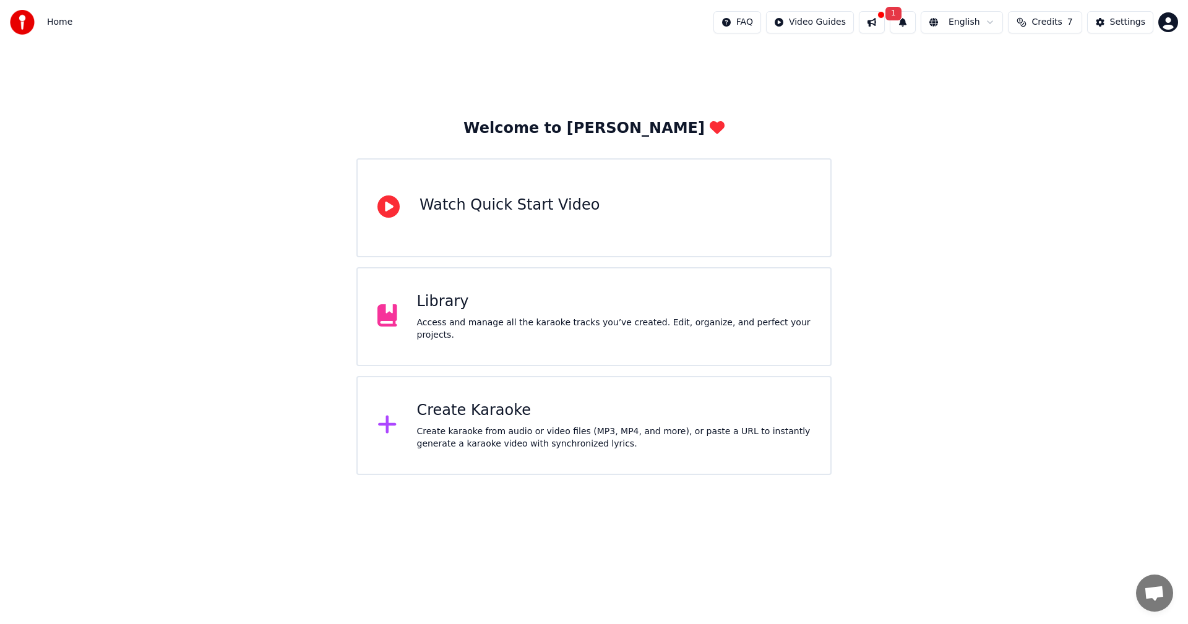
click at [527, 417] on div "Create Karaoke" at bounding box center [614, 411] width 394 height 20
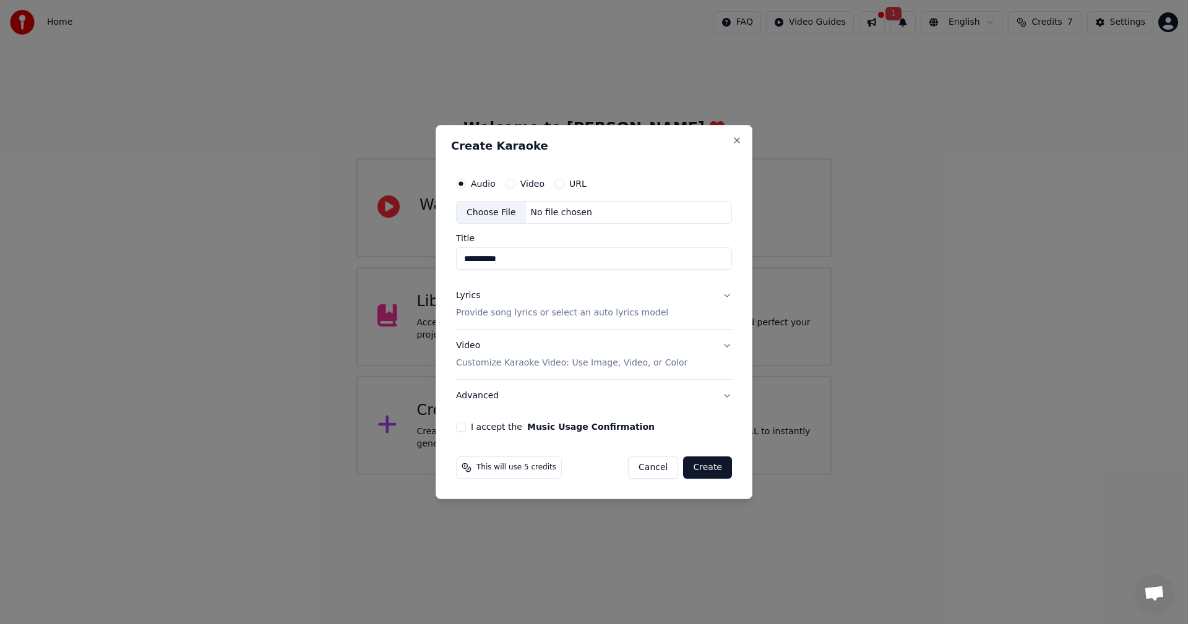
type input "**********"
click at [618, 309] on p "Provide song lyrics or select an auto lyrics model" at bounding box center [562, 314] width 212 height 12
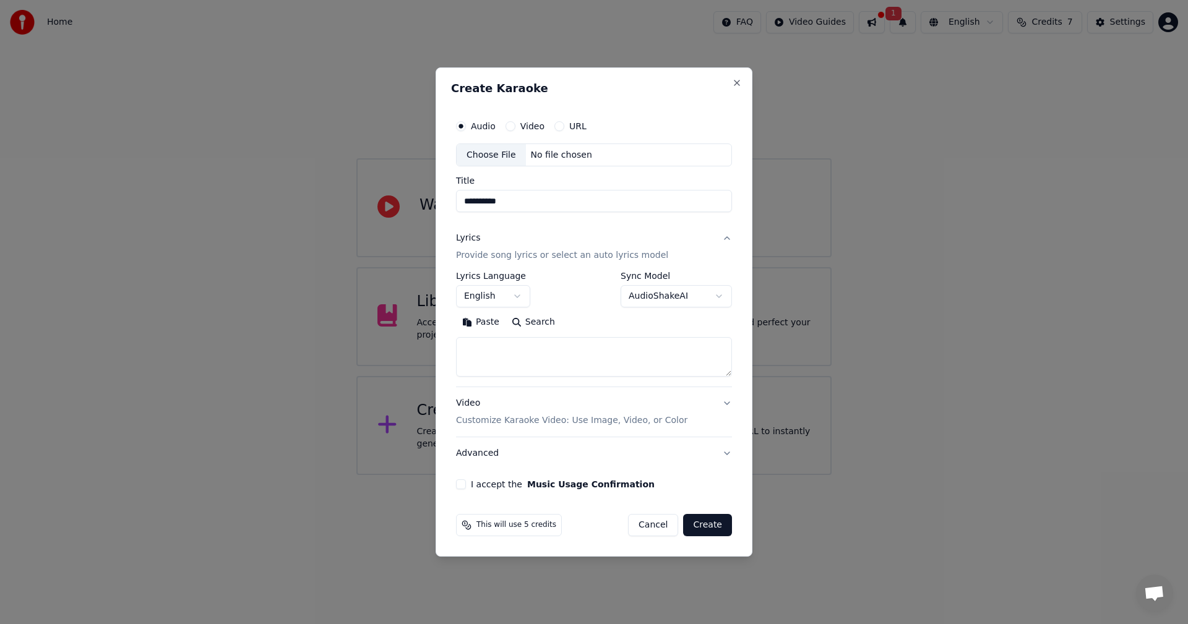
click at [563, 361] on textarea at bounding box center [594, 358] width 276 height 40
click at [520, 288] on button "English" at bounding box center [493, 297] width 74 height 22
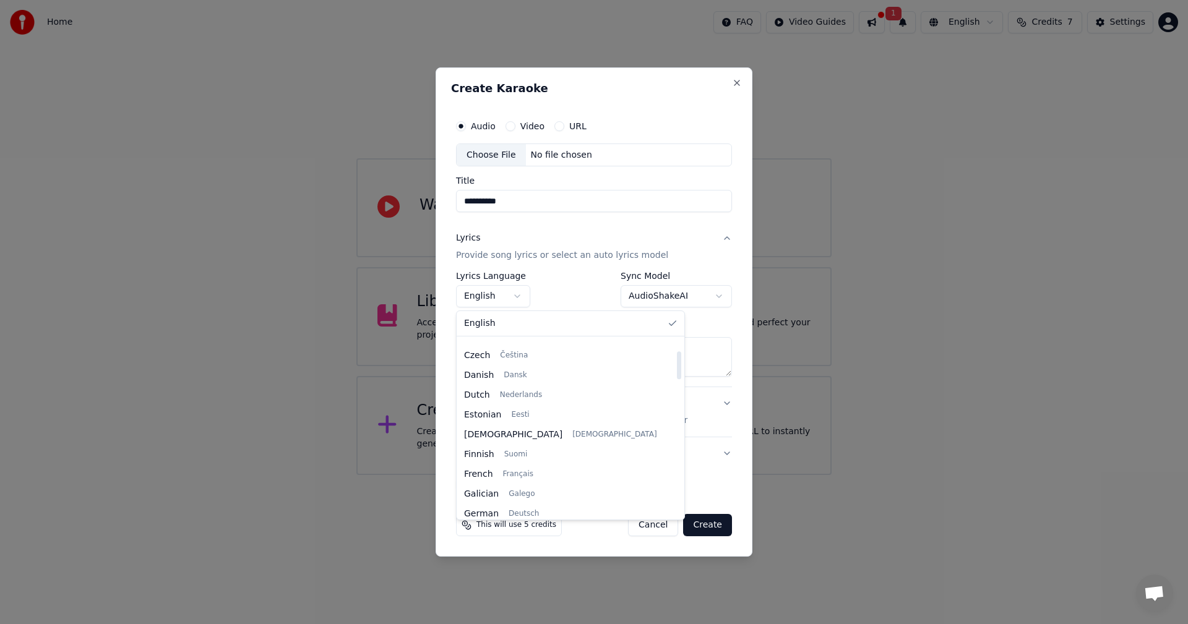
scroll to position [248, 0]
select select "**"
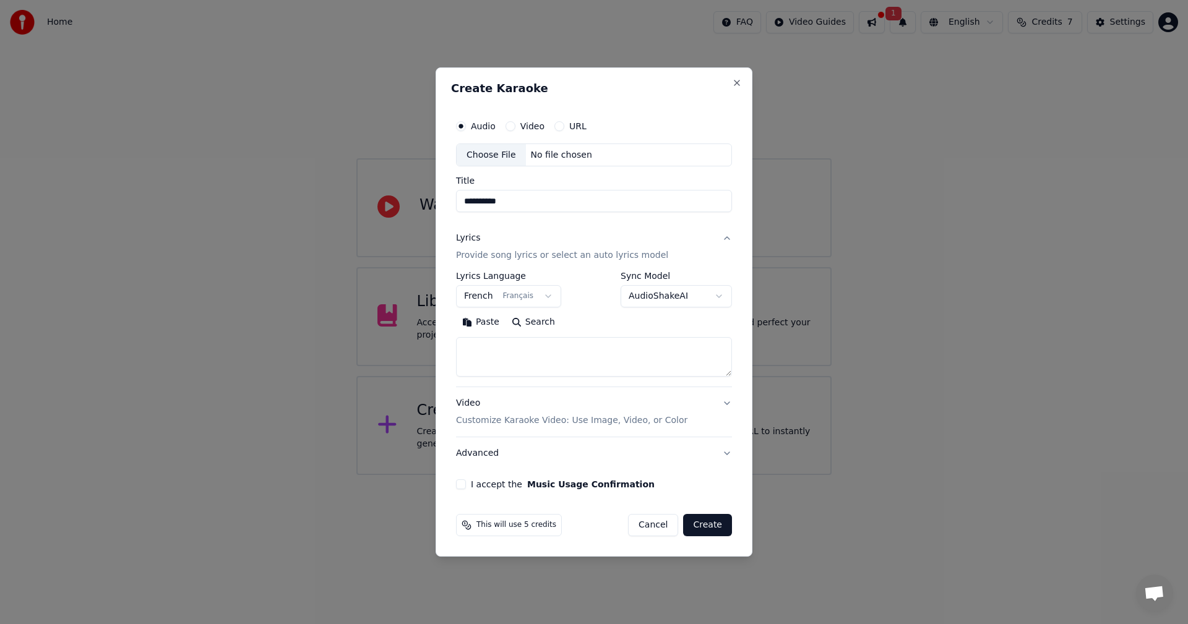
click at [538, 358] on textarea at bounding box center [594, 358] width 276 height 40
paste textarea "**********"
type textarea "**********"
click at [460, 484] on button "I accept the Music Usage Confirmation" at bounding box center [461, 485] width 10 height 10
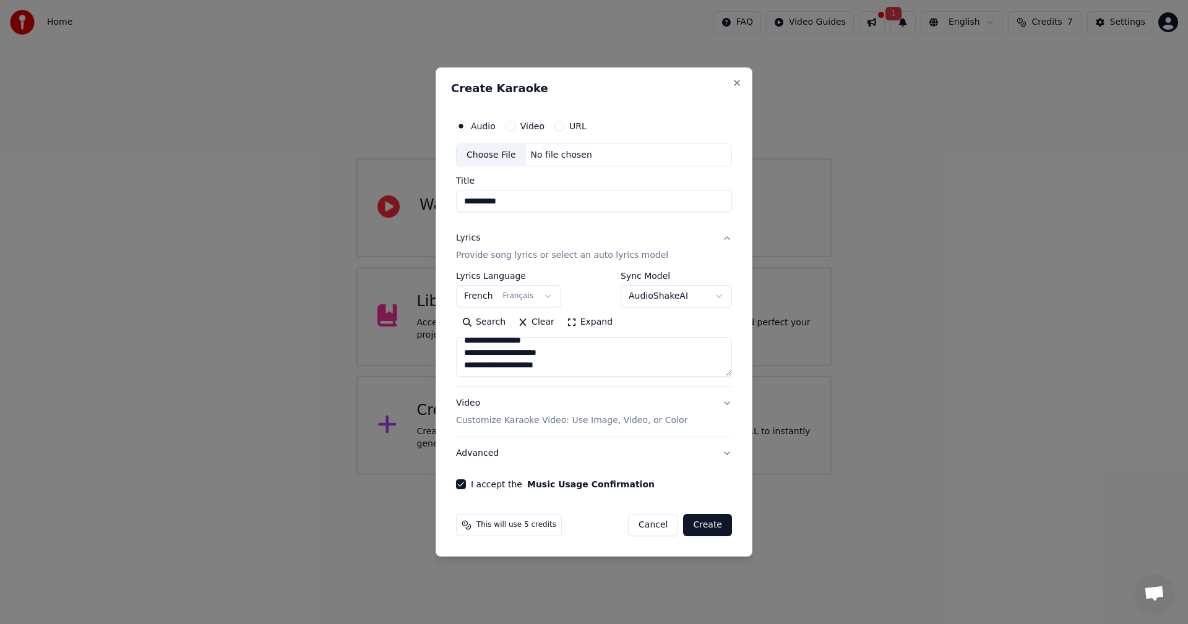
click at [479, 153] on div "Choose File" at bounding box center [491, 155] width 69 height 22
type input "**********"
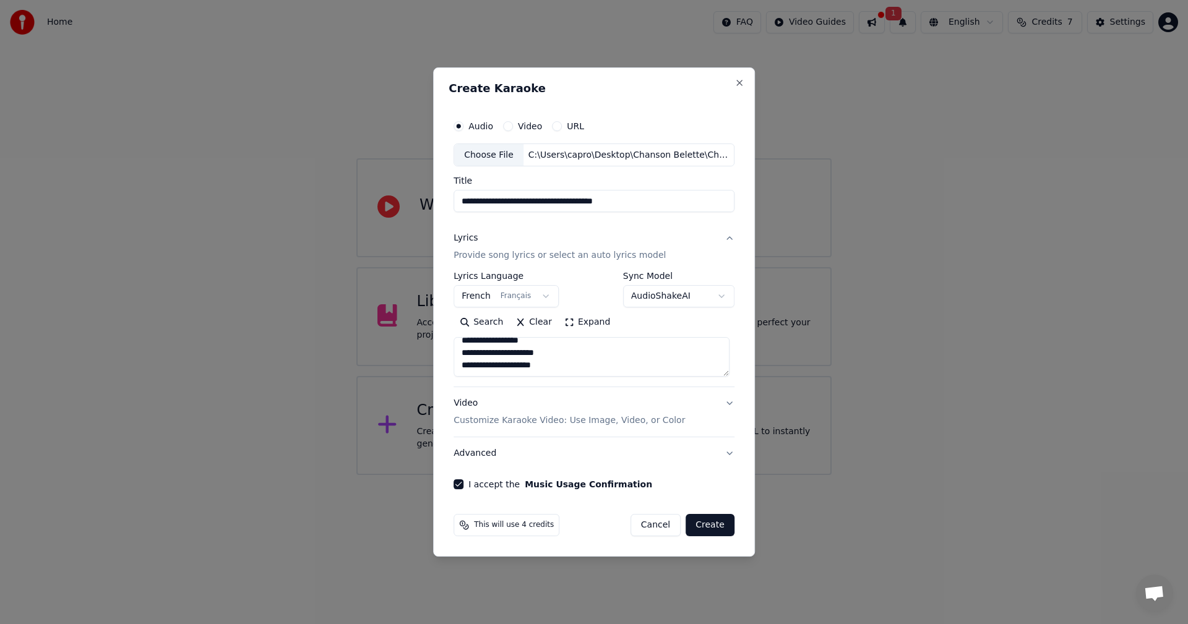
click at [727, 405] on button "Video Customize Karaoke Video: Use Image, Video, or Color" at bounding box center [594, 413] width 281 height 50
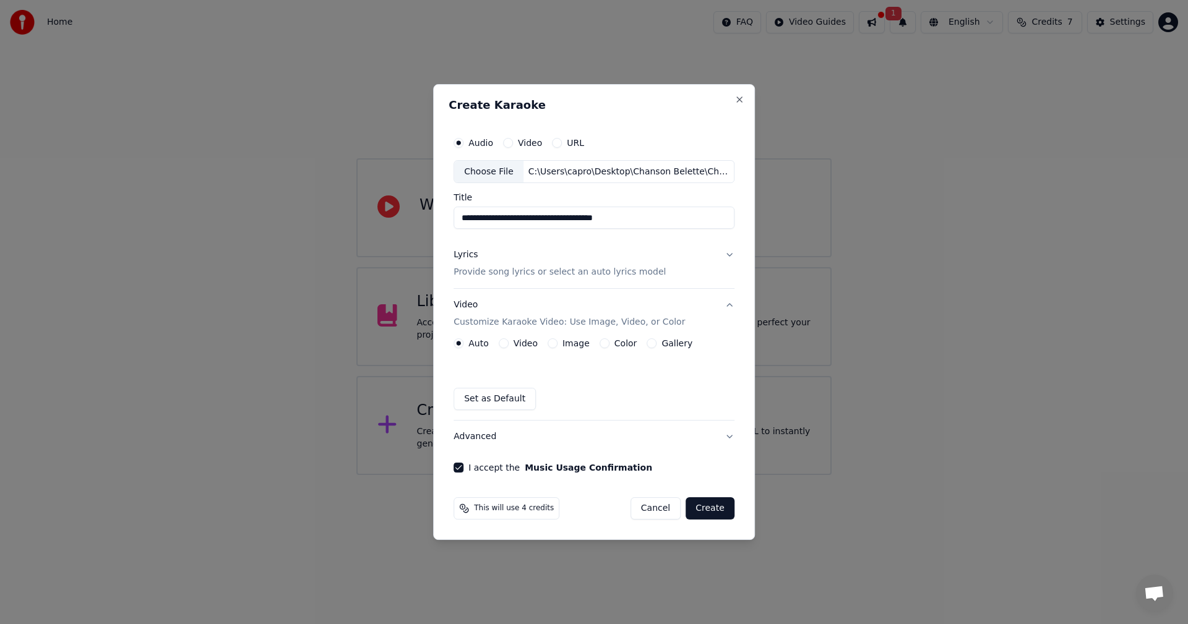
click at [552, 343] on button "Image" at bounding box center [553, 343] width 10 height 10
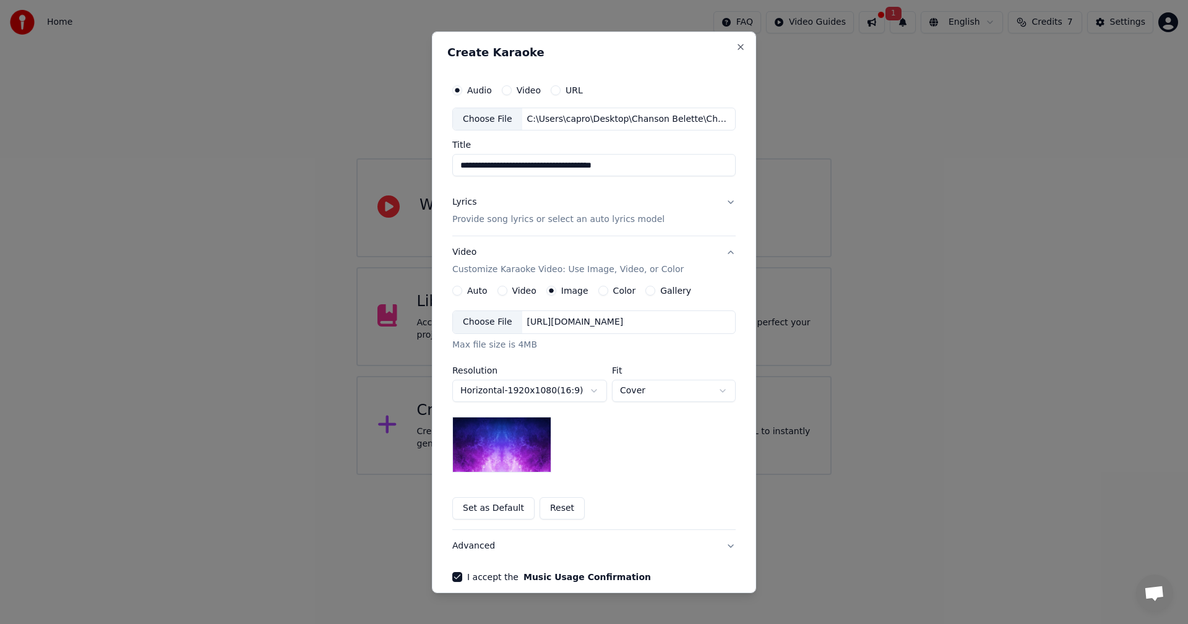
click at [499, 321] on div "Choose File" at bounding box center [487, 322] width 69 height 22
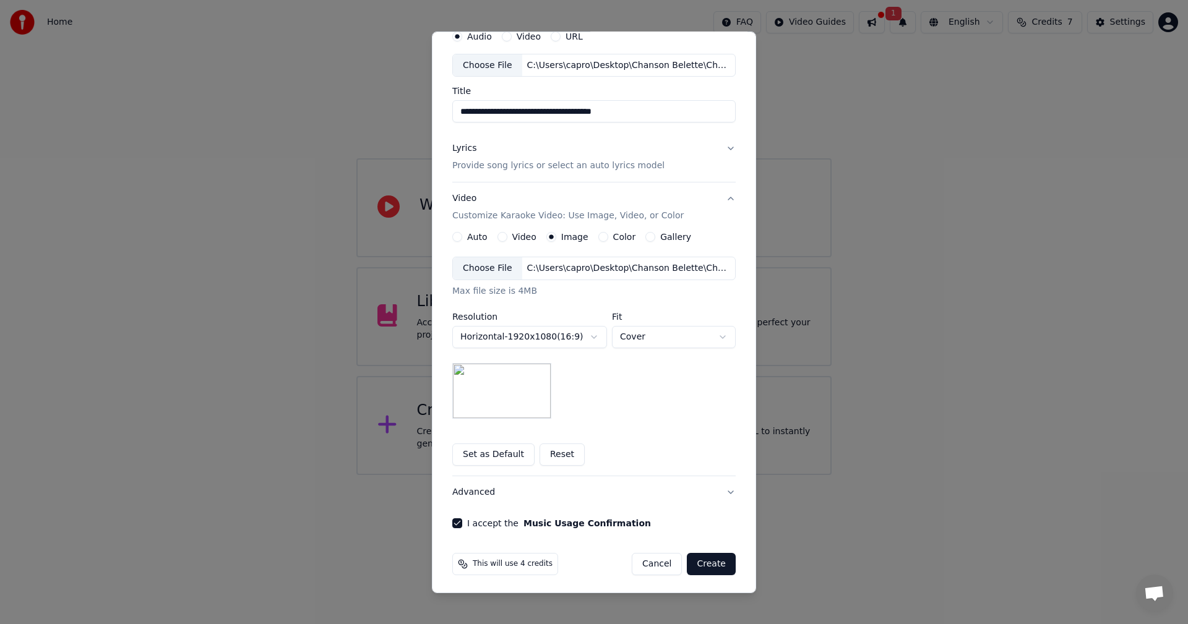
scroll to position [56, 0]
click at [709, 562] on button "Create" at bounding box center [711, 562] width 49 height 22
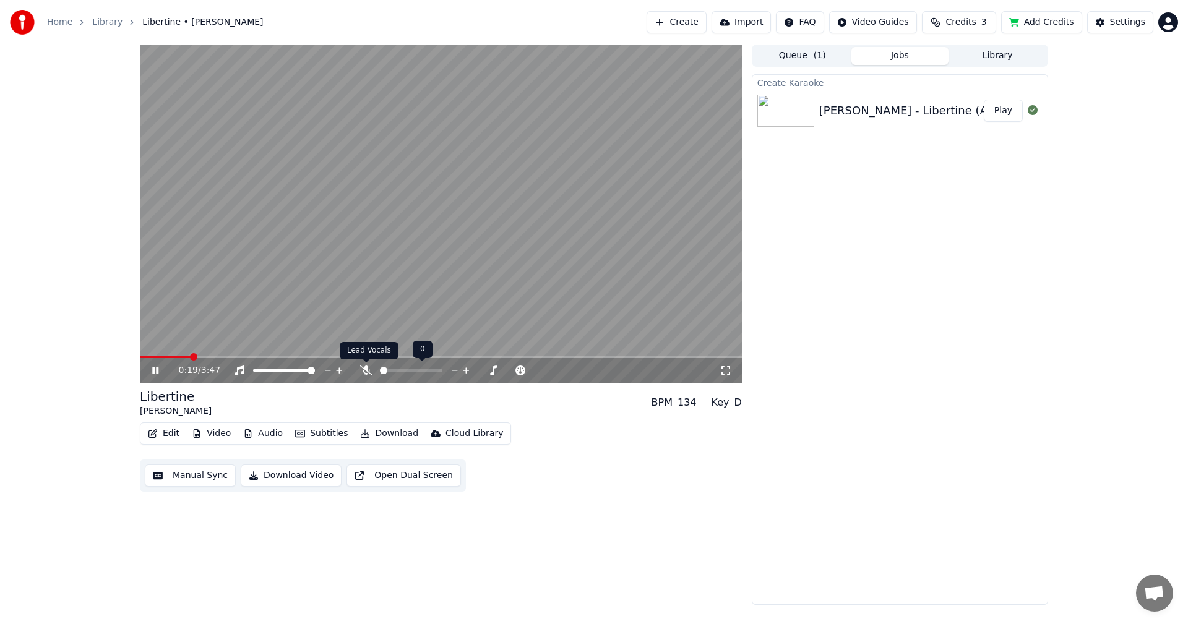
click at [365, 369] on icon at bounding box center [366, 371] width 12 height 10
click at [160, 372] on icon at bounding box center [164, 371] width 29 height 10
click at [169, 435] on button "Edit" at bounding box center [163, 433] width 41 height 17
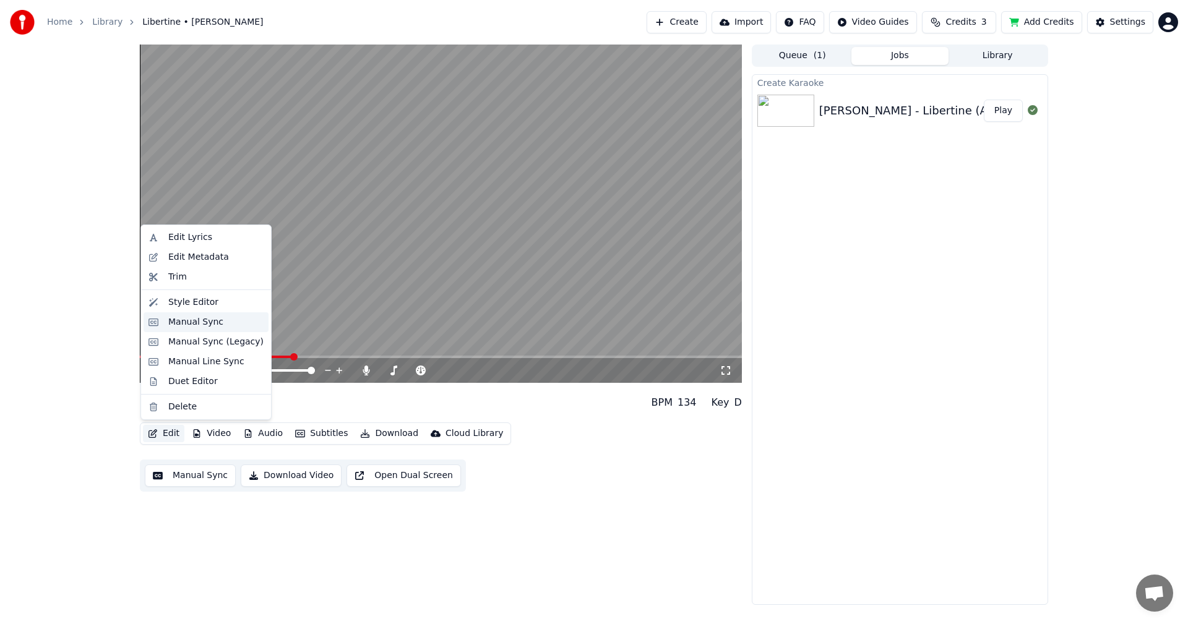
click at [209, 322] on div "Manual Sync" at bounding box center [195, 322] width 55 height 12
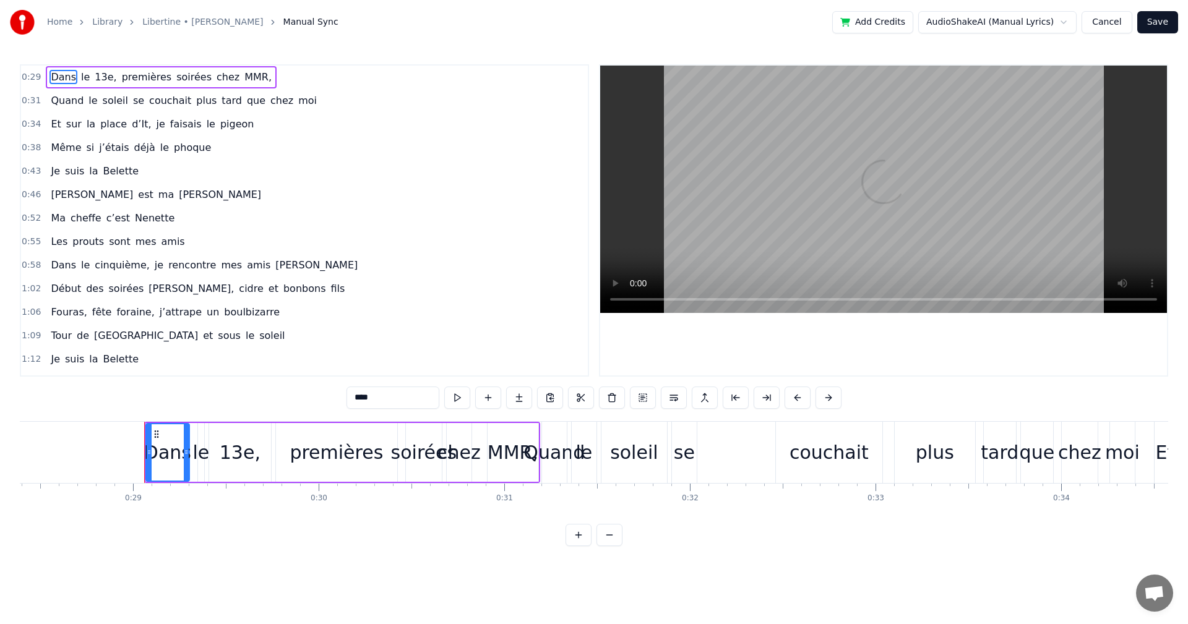
scroll to position [0, 5332]
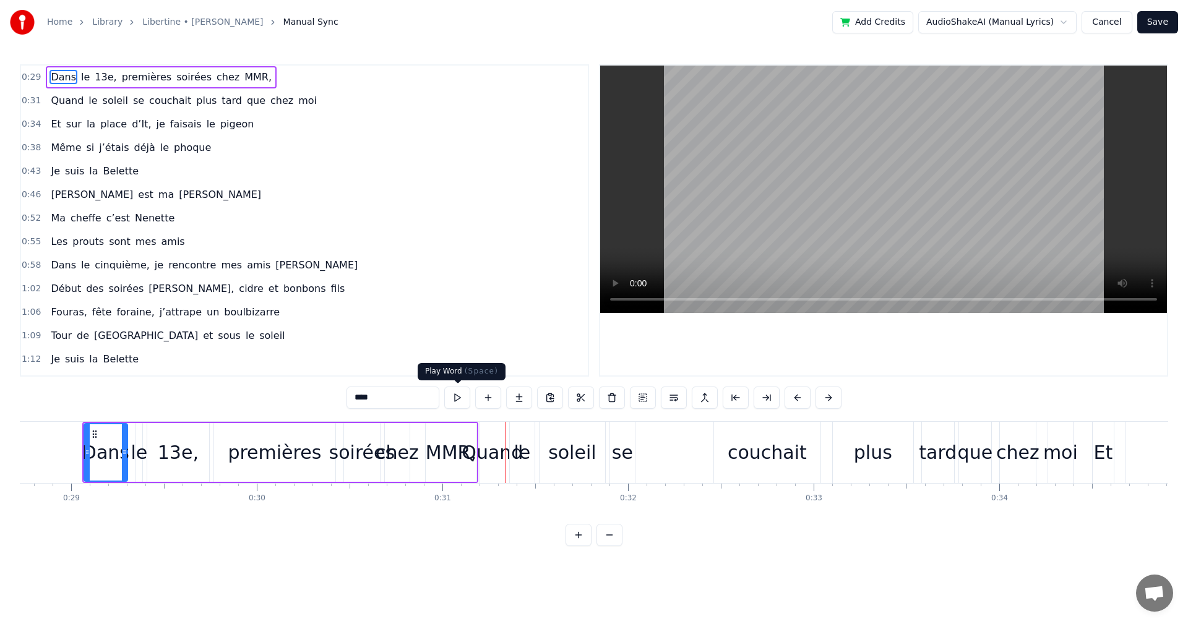
click at [462, 398] on button at bounding box center [457, 398] width 26 height 22
click at [135, 455] on div "le" at bounding box center [139, 453] width 17 height 28
click at [450, 402] on button at bounding box center [457, 398] width 26 height 22
click at [186, 454] on div "13e," at bounding box center [178, 453] width 41 height 28
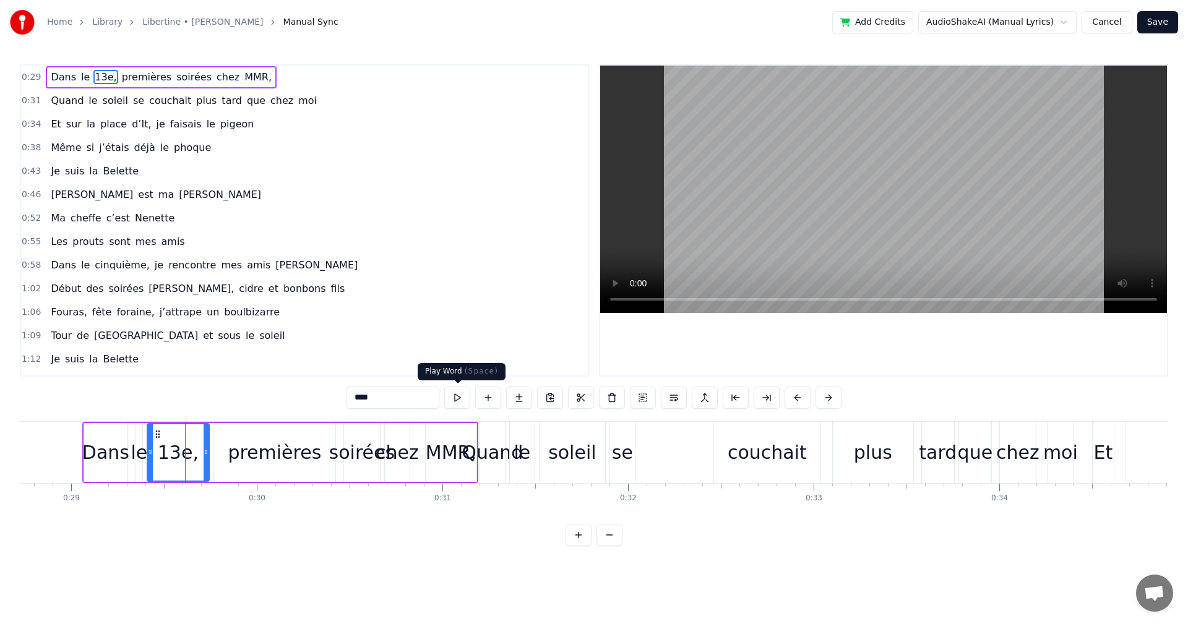
click at [465, 399] on button at bounding box center [457, 398] width 26 height 22
drag, startPoint x: 204, startPoint y: 451, endPoint x: 218, endPoint y: 451, distance: 14.2
click at [218, 451] on icon at bounding box center [219, 452] width 5 height 10
click at [442, 403] on button at bounding box center [442, 398] width 26 height 22
click at [277, 459] on div "premières" at bounding box center [274, 453] width 93 height 28
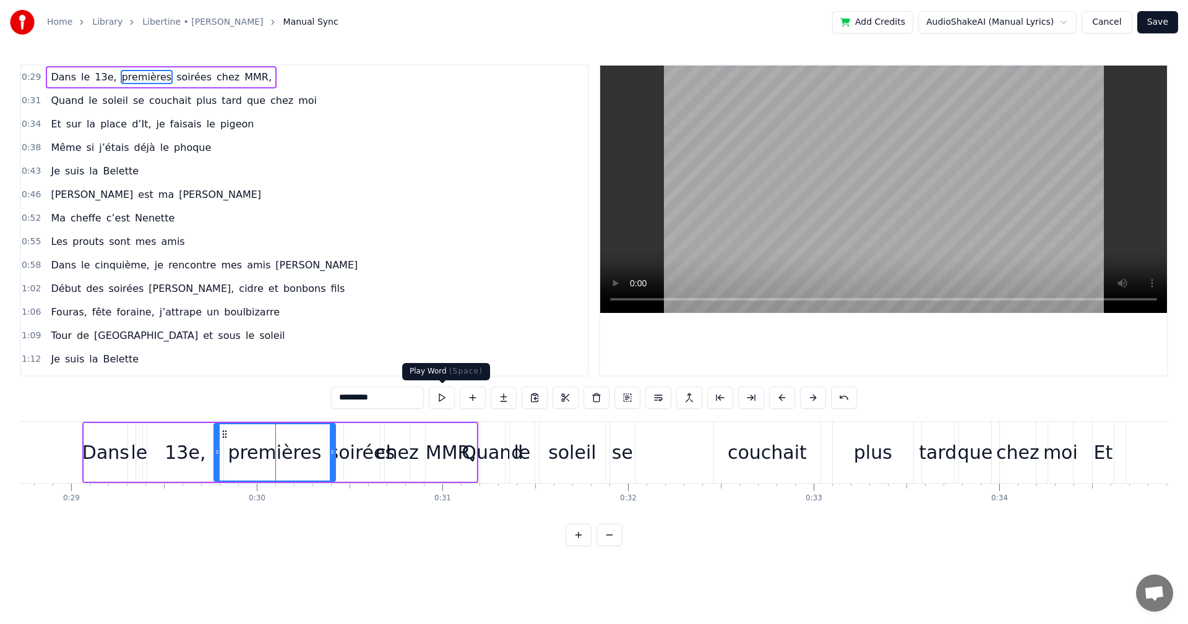
click at [452, 394] on button at bounding box center [442, 398] width 26 height 22
click at [446, 402] on button at bounding box center [442, 398] width 26 height 22
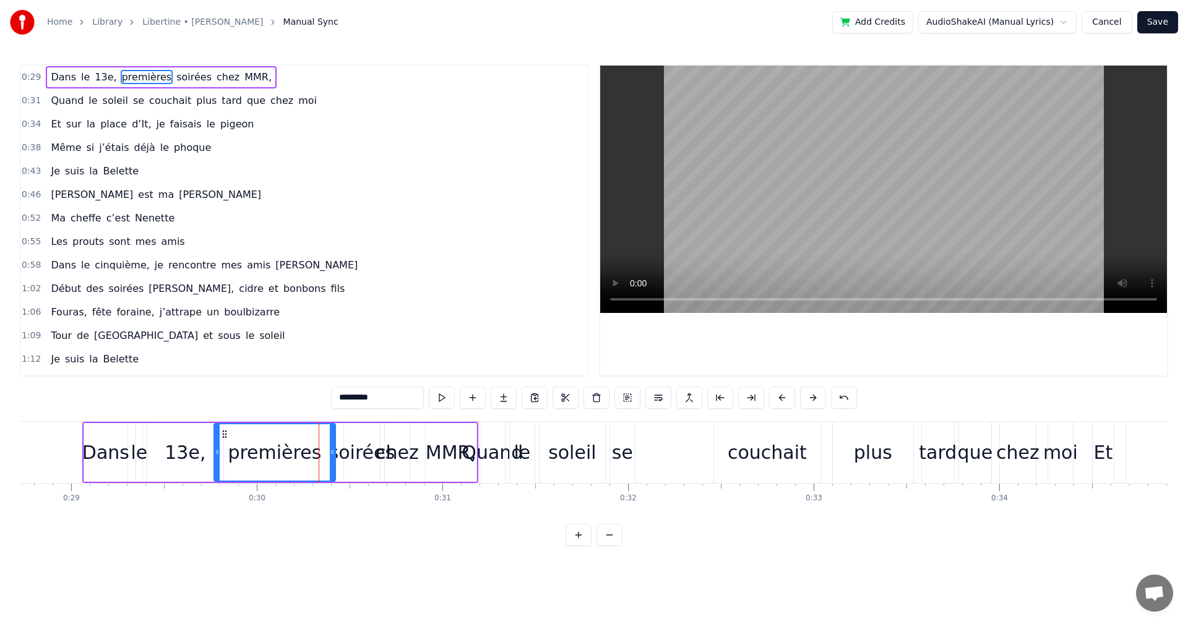
click at [368, 445] on div "soirées" at bounding box center [362, 453] width 66 height 28
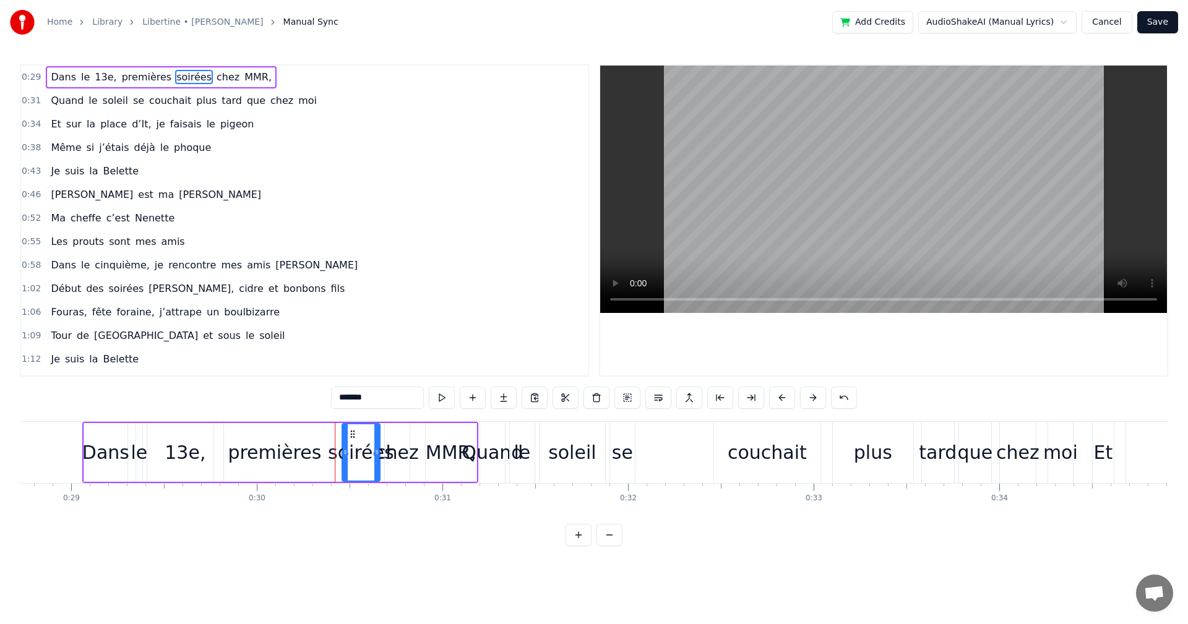
click at [346, 455] on icon at bounding box center [345, 452] width 5 height 10
click at [444, 399] on button at bounding box center [442, 398] width 26 height 22
click at [405, 449] on div "chez" at bounding box center [397, 453] width 43 height 28
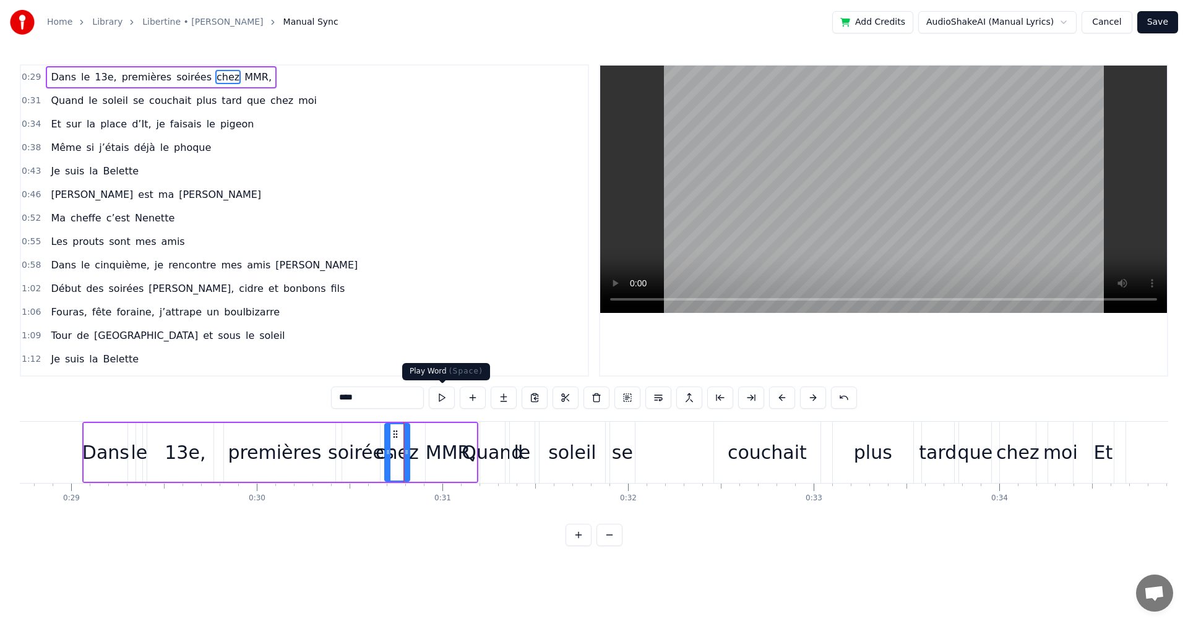
click at [441, 402] on button at bounding box center [442, 398] width 26 height 22
click at [455, 444] on div "MMR," at bounding box center [451, 453] width 51 height 28
click at [444, 404] on button at bounding box center [442, 398] width 26 height 22
click at [446, 395] on button at bounding box center [442, 398] width 26 height 22
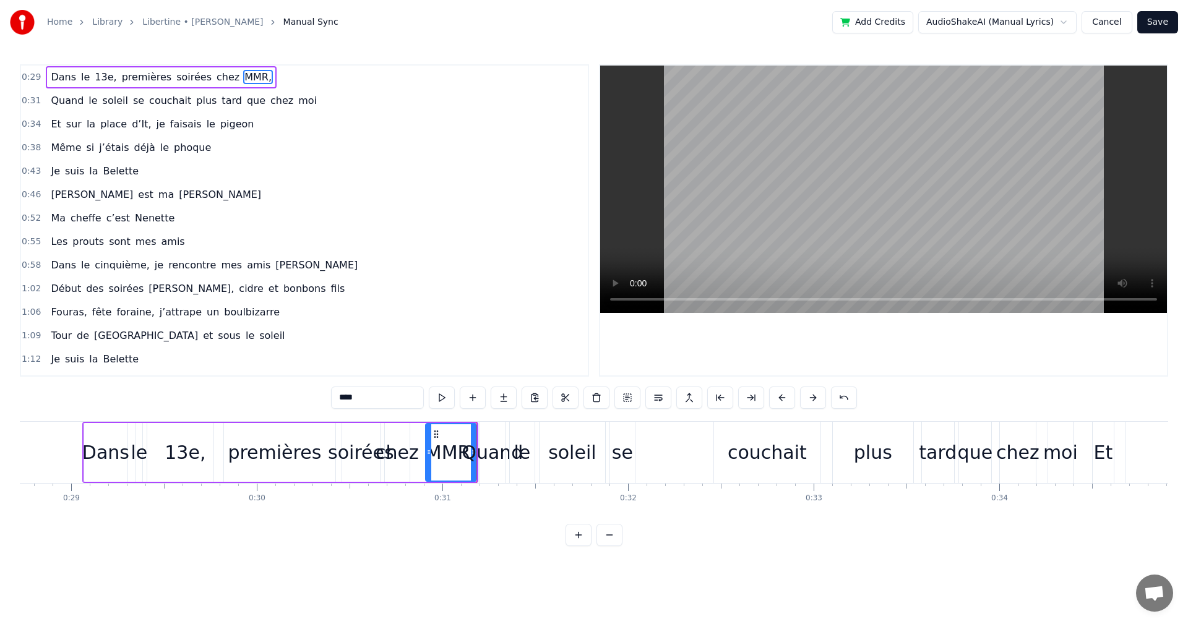
click at [122, 453] on div "Dans" at bounding box center [105, 453] width 47 height 28
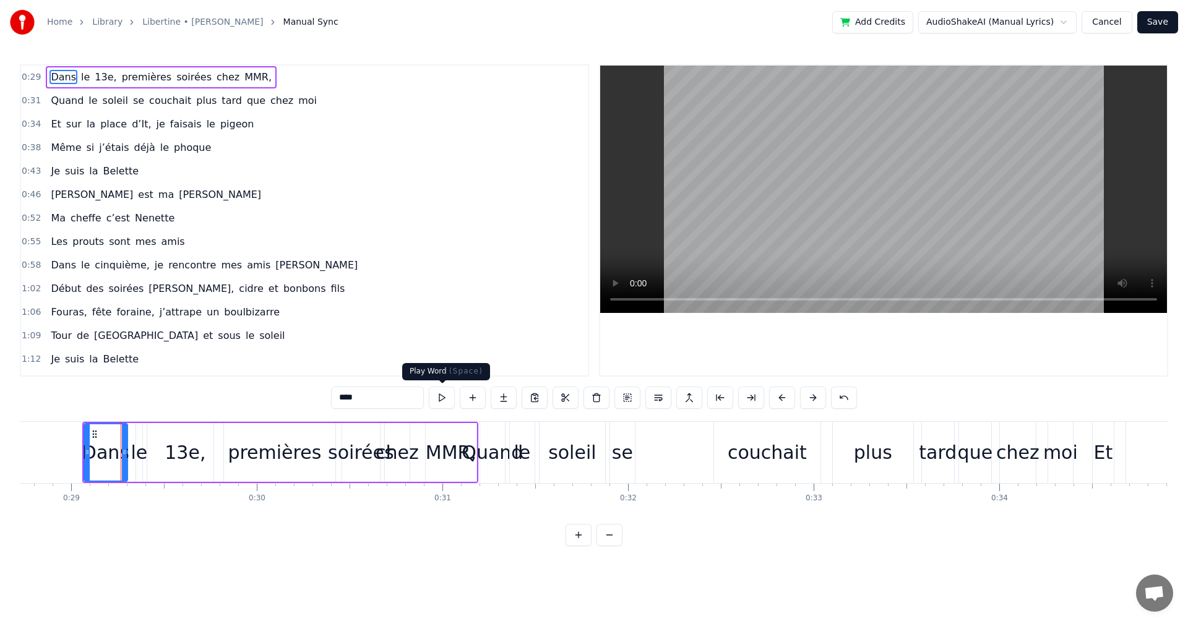
click at [439, 399] on button at bounding box center [442, 398] width 26 height 22
click at [138, 461] on div "le" at bounding box center [139, 453] width 17 height 28
click at [439, 397] on button at bounding box center [442, 398] width 26 height 22
click at [194, 452] on div "13e," at bounding box center [185, 453] width 41 height 28
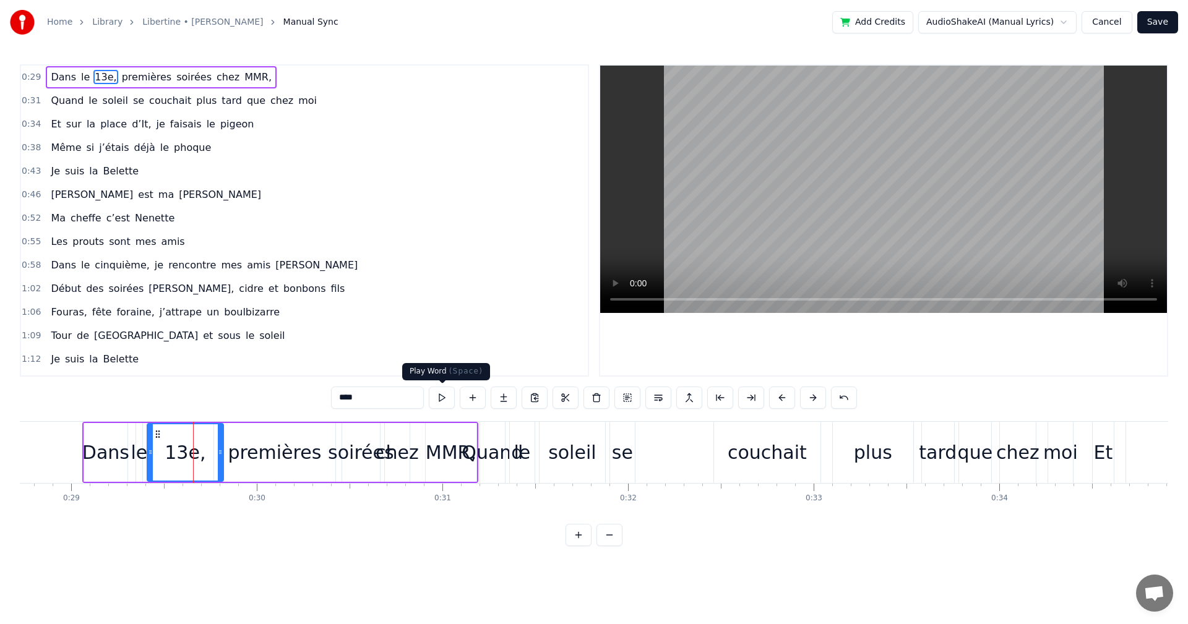
drag, startPoint x: 433, startPoint y: 398, endPoint x: 440, endPoint y: 398, distance: 6.8
click at [434, 398] on button at bounding box center [442, 398] width 26 height 22
click at [292, 451] on div "premières" at bounding box center [274, 453] width 93 height 28
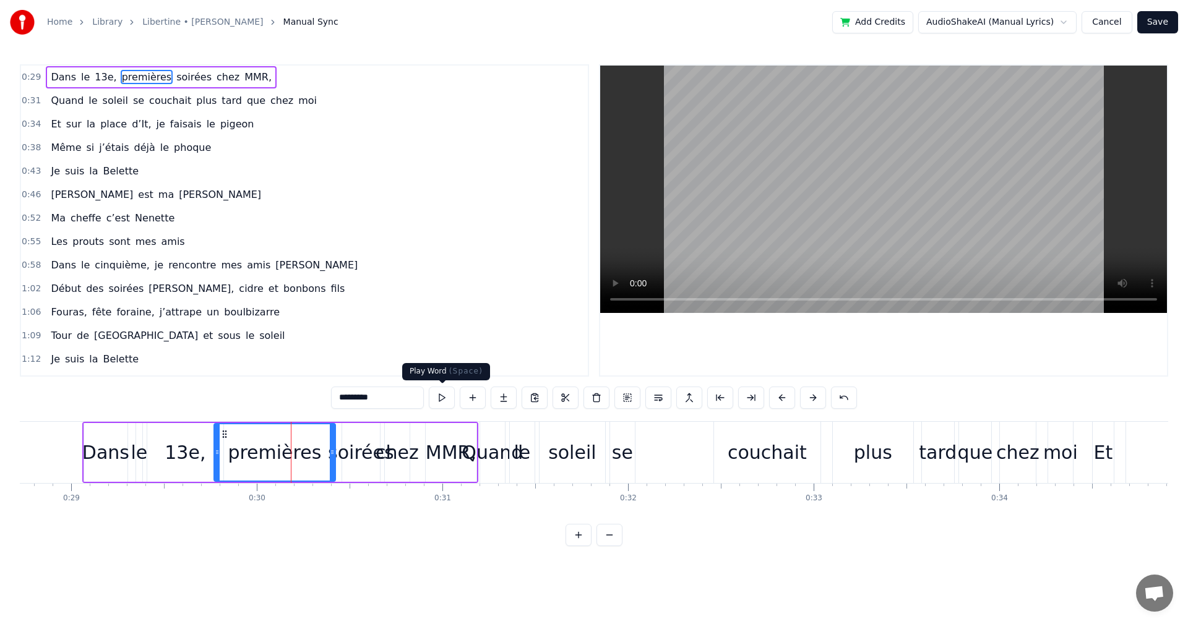
click at [448, 391] on button at bounding box center [442, 398] width 26 height 22
click at [365, 459] on div "soirées" at bounding box center [361, 453] width 66 height 28
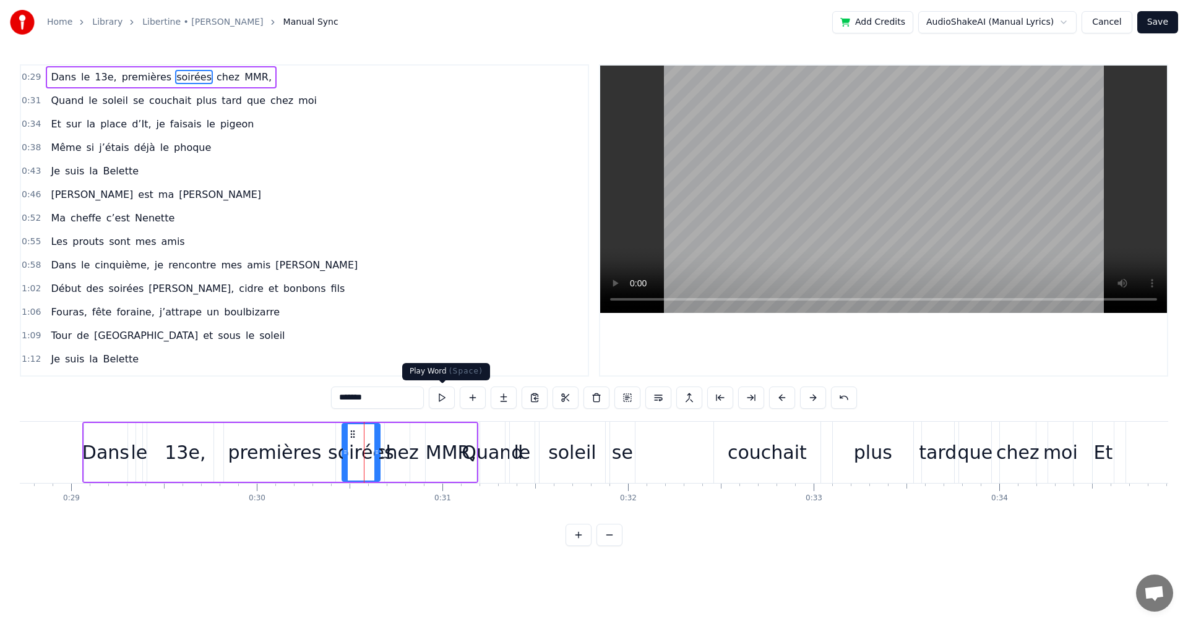
click at [442, 402] on button at bounding box center [442, 398] width 26 height 22
drag, startPoint x: 375, startPoint y: 451, endPoint x: 395, endPoint y: 450, distance: 20.4
click at [395, 450] on icon at bounding box center [397, 452] width 5 height 10
click at [410, 455] on div "chez" at bounding box center [397, 453] width 43 height 28
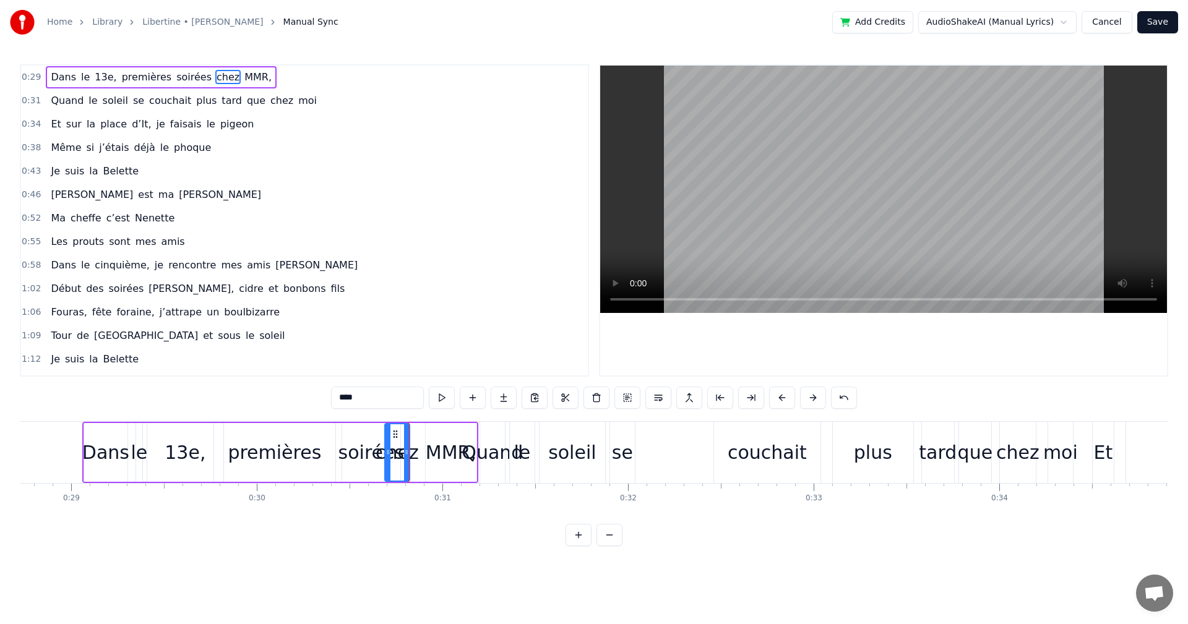
drag, startPoint x: 434, startPoint y: 424, endPoint x: 450, endPoint y: 425, distance: 16.1
click at [450, 425] on div "MMR," at bounding box center [451, 452] width 51 height 59
click at [437, 433] on icon at bounding box center [439, 434] width 10 height 10
click at [409, 452] on div "chez" at bounding box center [397, 453] width 43 height 28
click at [447, 405] on button at bounding box center [442, 398] width 26 height 22
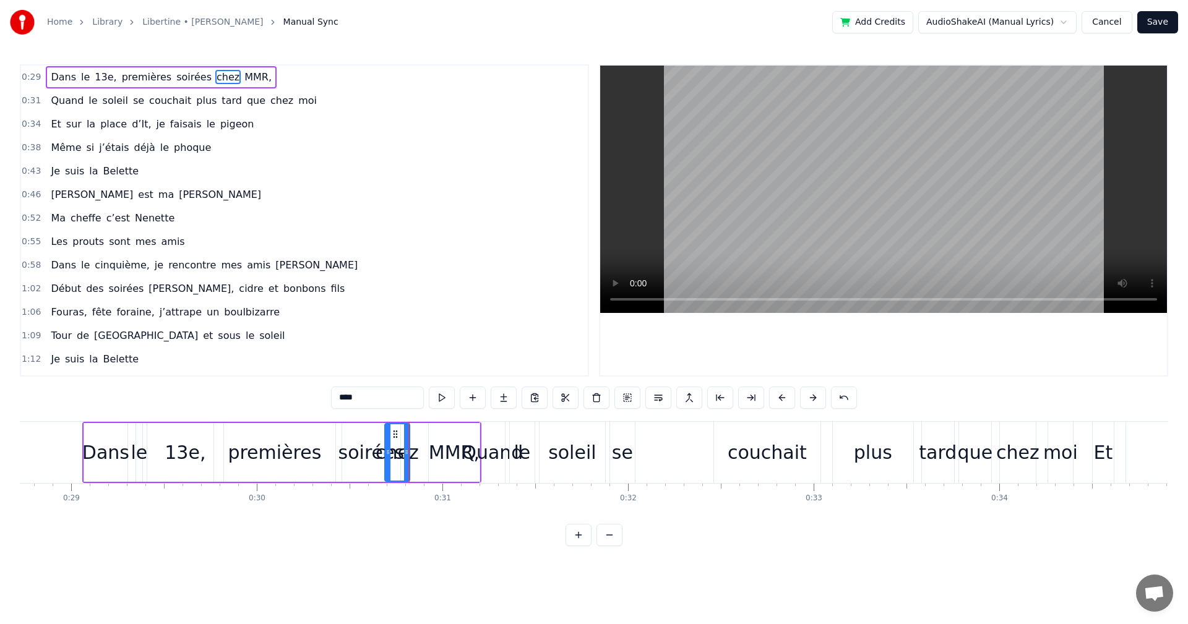
click at [446, 452] on div "MMR," at bounding box center [454, 453] width 51 height 28
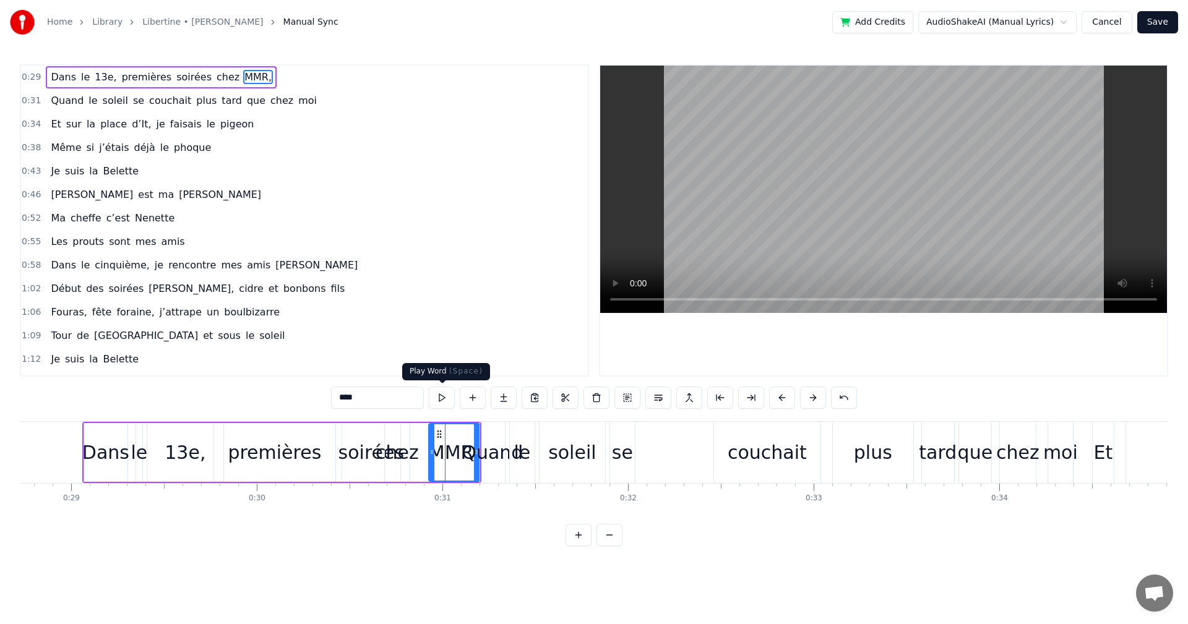
click at [442, 400] on button at bounding box center [442, 398] width 26 height 22
click at [488, 449] on div "Quand" at bounding box center [492, 453] width 61 height 28
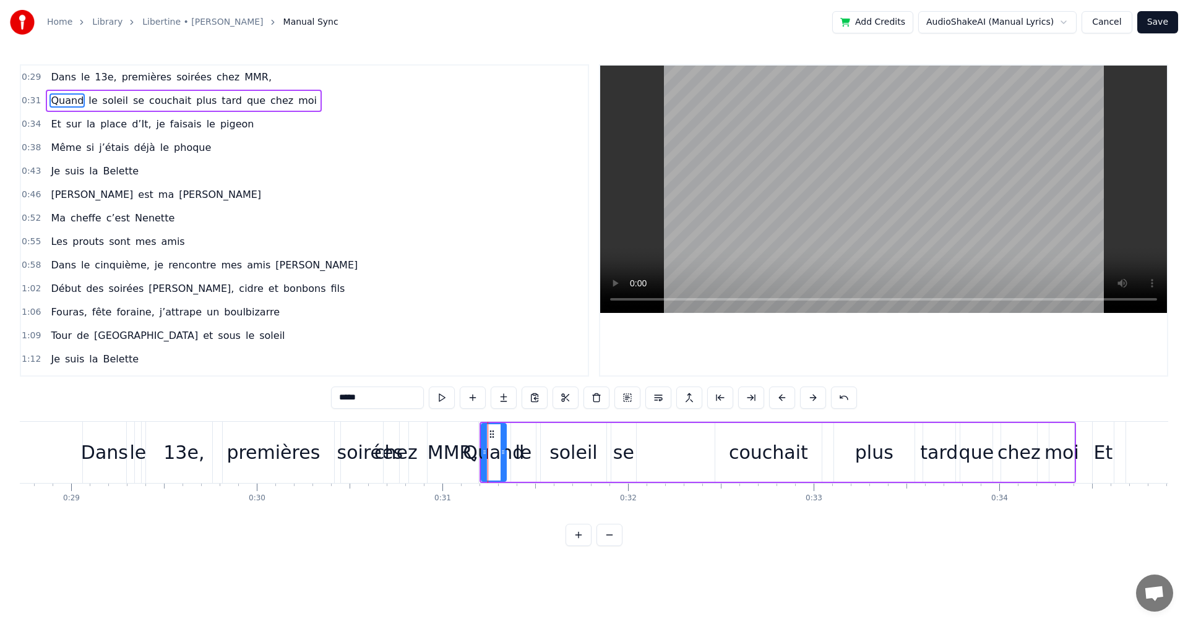
click at [616, 449] on div "se" at bounding box center [623, 453] width 21 height 28
drag, startPoint x: 619, startPoint y: 433, endPoint x: 708, endPoint y: 431, distance: 89.1
click at [708, 431] on icon at bounding box center [711, 434] width 10 height 10
click at [564, 452] on div "soleil" at bounding box center [573, 453] width 48 height 28
type input "******"
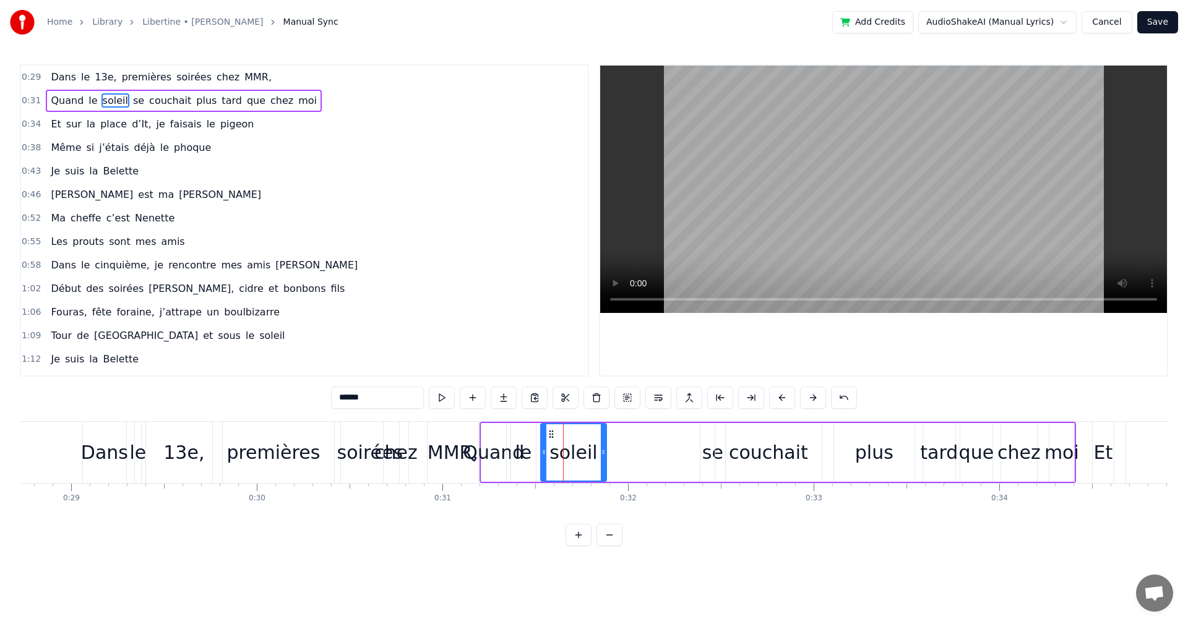
drag, startPoint x: 574, startPoint y: 433, endPoint x: 637, endPoint y: 433, distance: 63.1
click at [637, 433] on div "Quand le soleil se couchait plus tard que chez moi" at bounding box center [778, 452] width 596 height 61
drag, startPoint x: 599, startPoint y: 431, endPoint x: 590, endPoint y: 431, distance: 8.7
click at [598, 431] on div "soleil" at bounding box center [574, 452] width 66 height 59
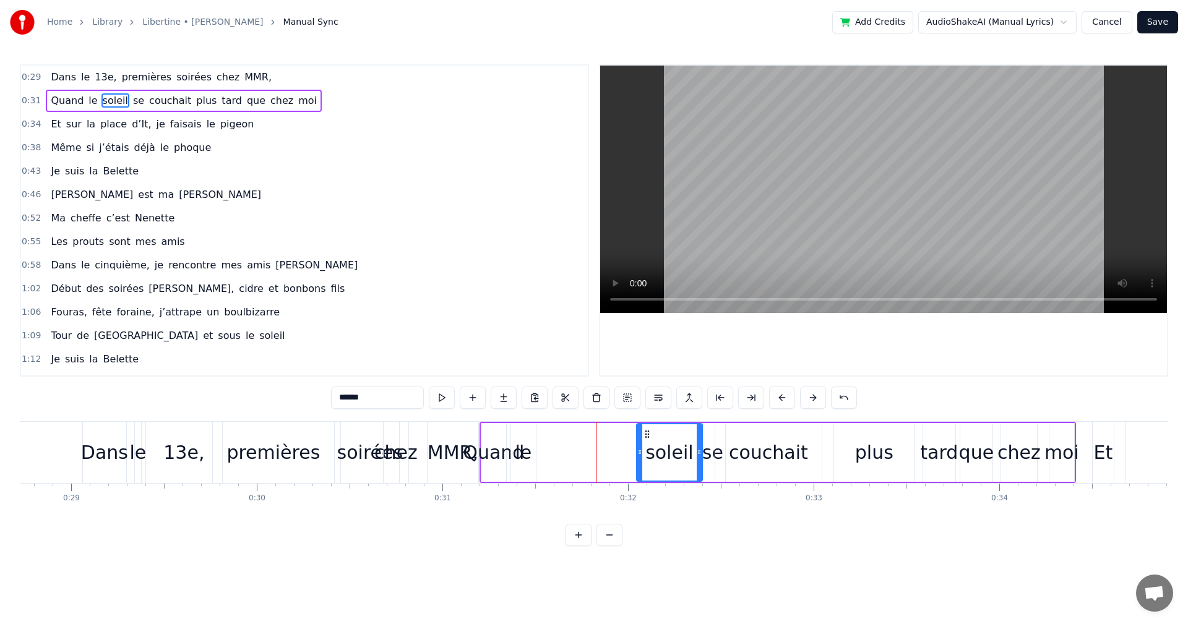
drag, startPoint x: 551, startPoint y: 434, endPoint x: 647, endPoint y: 434, distance: 95.9
click at [646, 434] on circle at bounding box center [645, 434] width 1 height 1
click at [523, 451] on div "le" at bounding box center [523, 453] width 17 height 28
type input "**"
drag, startPoint x: 525, startPoint y: 445, endPoint x: 545, endPoint y: 442, distance: 20.0
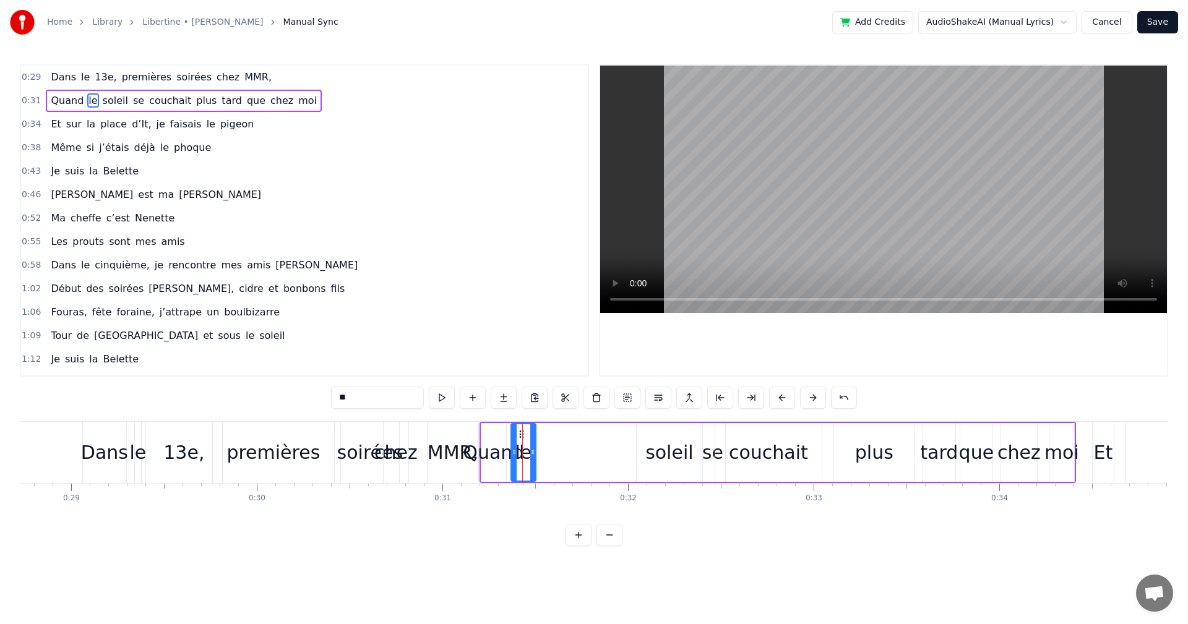
click at [545, 442] on div "Quand le soleil se couchait plus tard que chez moi" at bounding box center [778, 452] width 596 height 61
click at [519, 442] on div "le" at bounding box center [523, 453] width 17 height 28
click at [516, 438] on div at bounding box center [515, 452] width 5 height 56
drag, startPoint x: 525, startPoint y: 434, endPoint x: 627, endPoint y: 432, distance: 102.7
click at [627, 432] on icon at bounding box center [627, 434] width 10 height 10
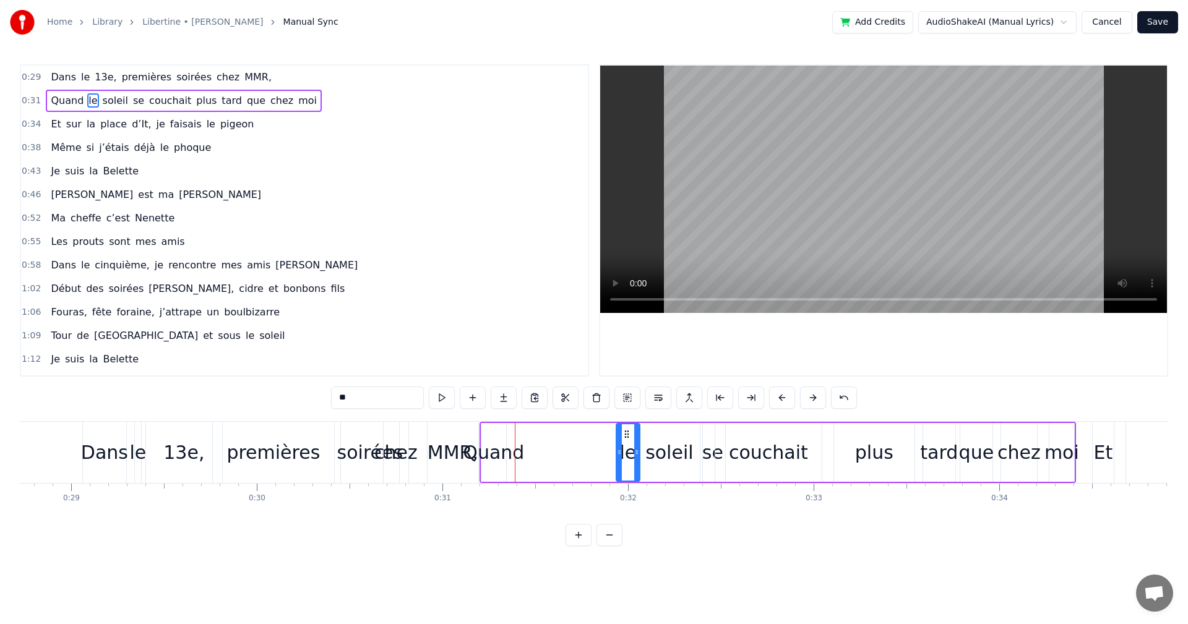
click at [489, 452] on div "Quand" at bounding box center [493, 453] width 61 height 28
drag, startPoint x: 491, startPoint y: 430, endPoint x: 575, endPoint y: 433, distance: 84.8
click at [575, 433] on icon at bounding box center [577, 434] width 10 height 10
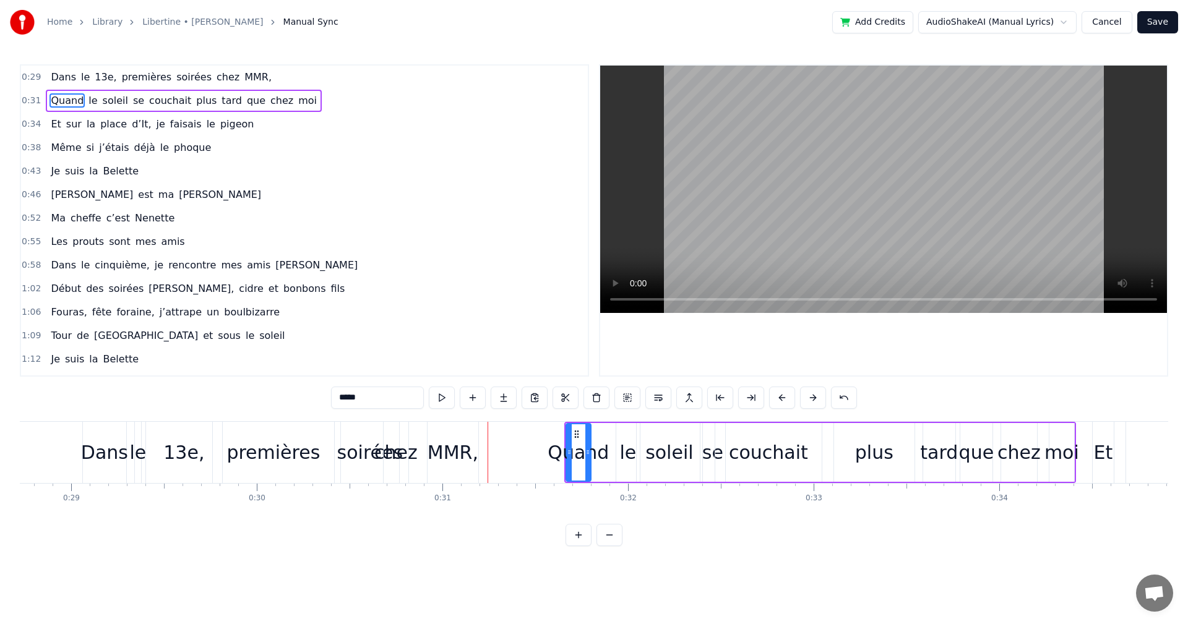
click at [454, 448] on div "MMR," at bounding box center [453, 453] width 51 height 28
type input "****"
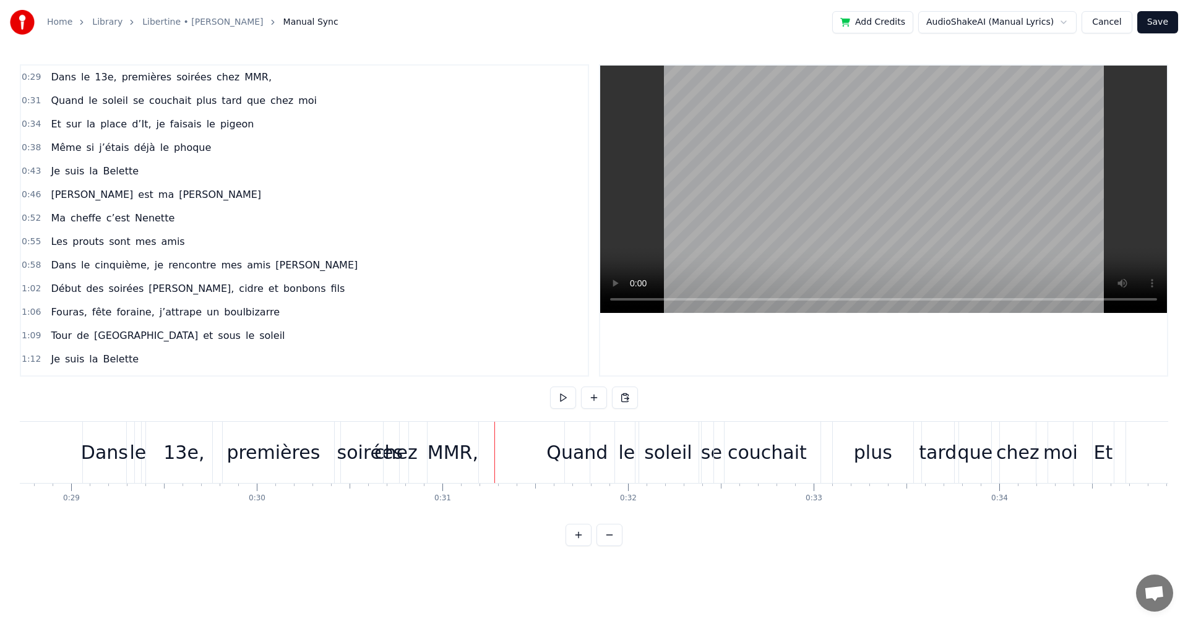
click at [464, 444] on div "MMR," at bounding box center [453, 453] width 51 height 28
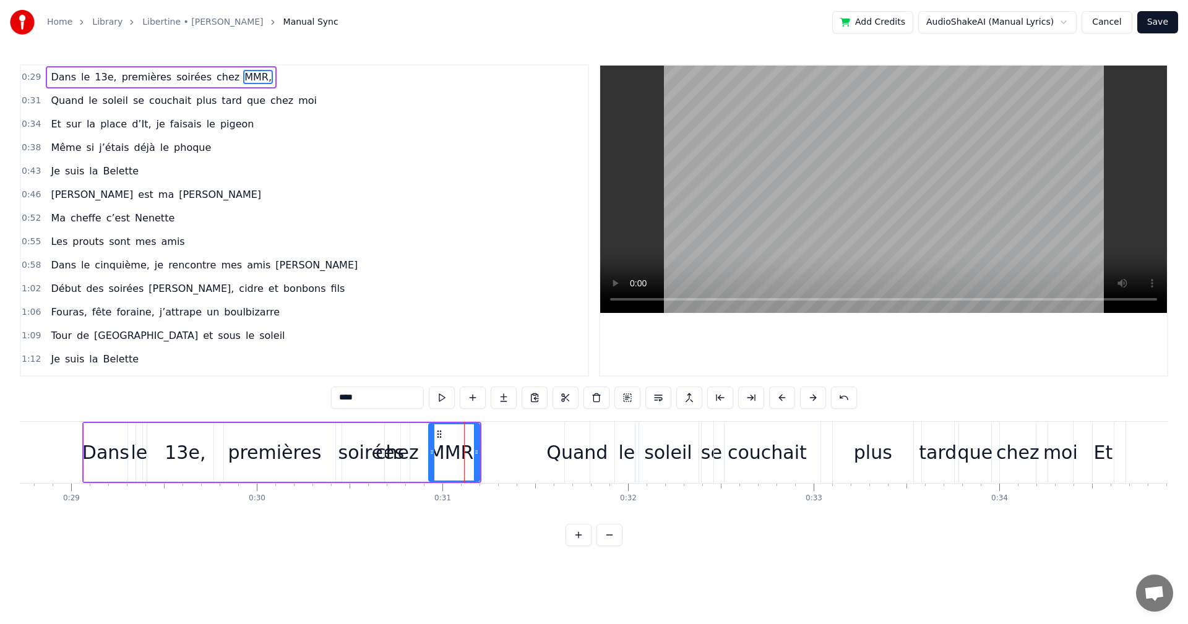
drag, startPoint x: 447, startPoint y: 435, endPoint x: 463, endPoint y: 436, distance: 16.7
click at [468, 436] on div "MMR," at bounding box center [454, 452] width 50 height 56
drag, startPoint x: 439, startPoint y: 435, endPoint x: 495, endPoint y: 436, distance: 56.3
click at [495, 436] on icon at bounding box center [496, 434] width 10 height 10
click at [409, 452] on div "chez" at bounding box center [397, 453] width 43 height 28
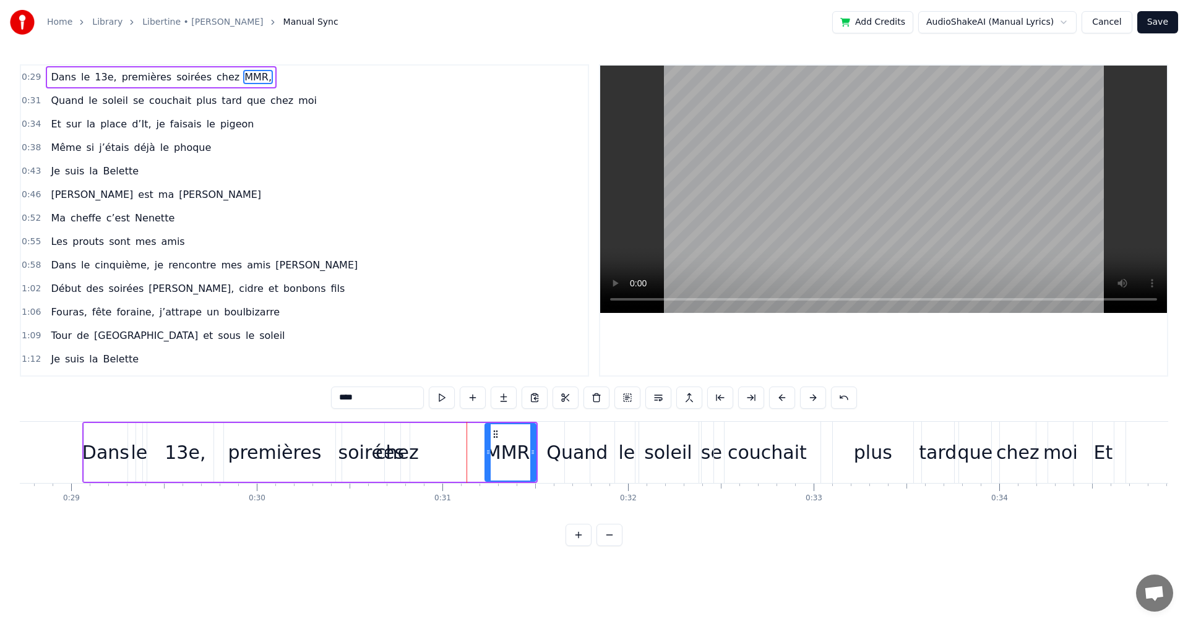
type input "****"
drag, startPoint x: 400, startPoint y: 442, endPoint x: 442, endPoint y: 443, distance: 41.5
click at [442, 443] on div "Dans le 13e, premières soirées chez MMR," at bounding box center [309, 452] width 455 height 61
click at [402, 436] on div "chez" at bounding box center [397, 452] width 25 height 59
drag, startPoint x: 396, startPoint y: 429, endPoint x: 462, endPoint y: 436, distance: 65.9
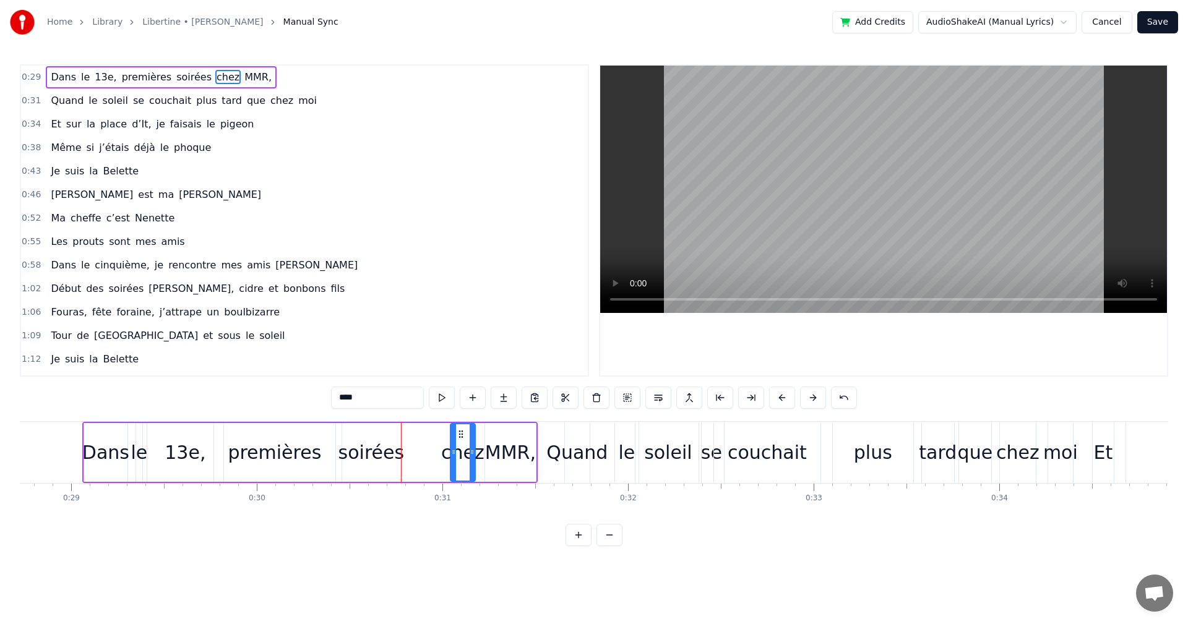
click at [462, 436] on icon at bounding box center [461, 434] width 10 height 10
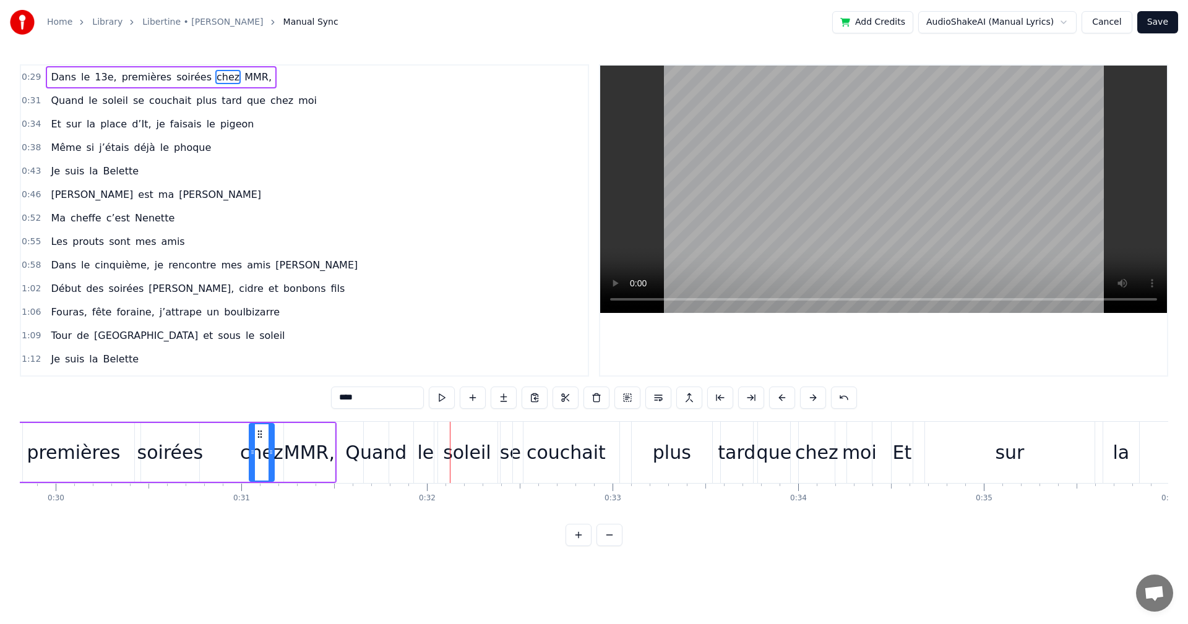
scroll to position [0, 5626]
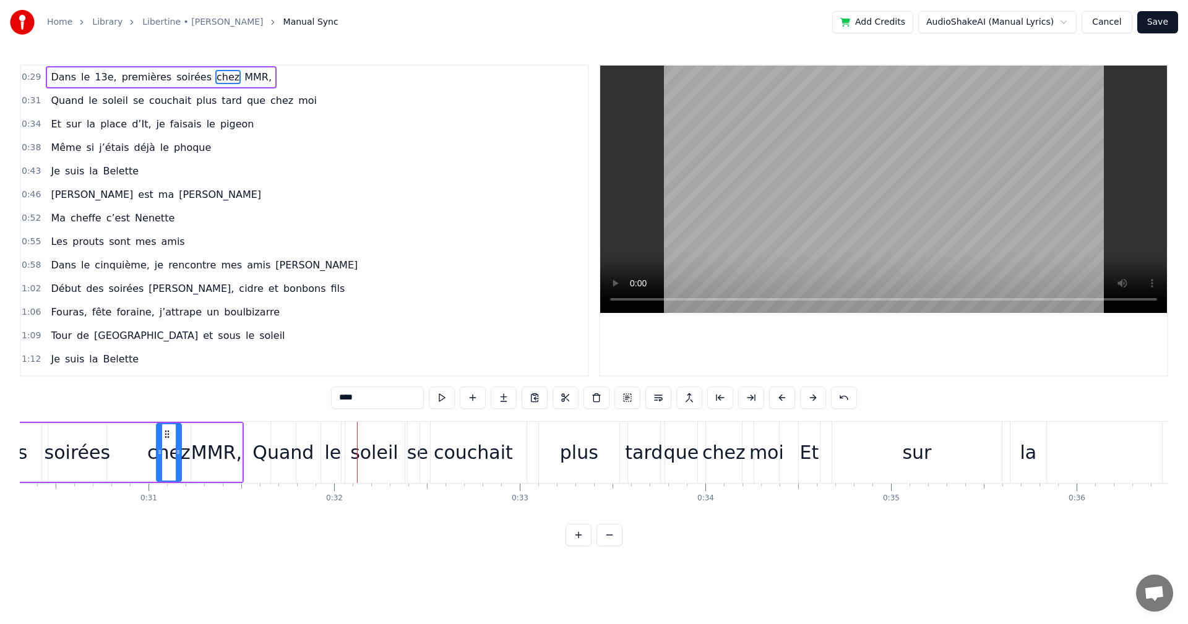
click at [236, 454] on div "MMR," at bounding box center [216, 453] width 51 height 28
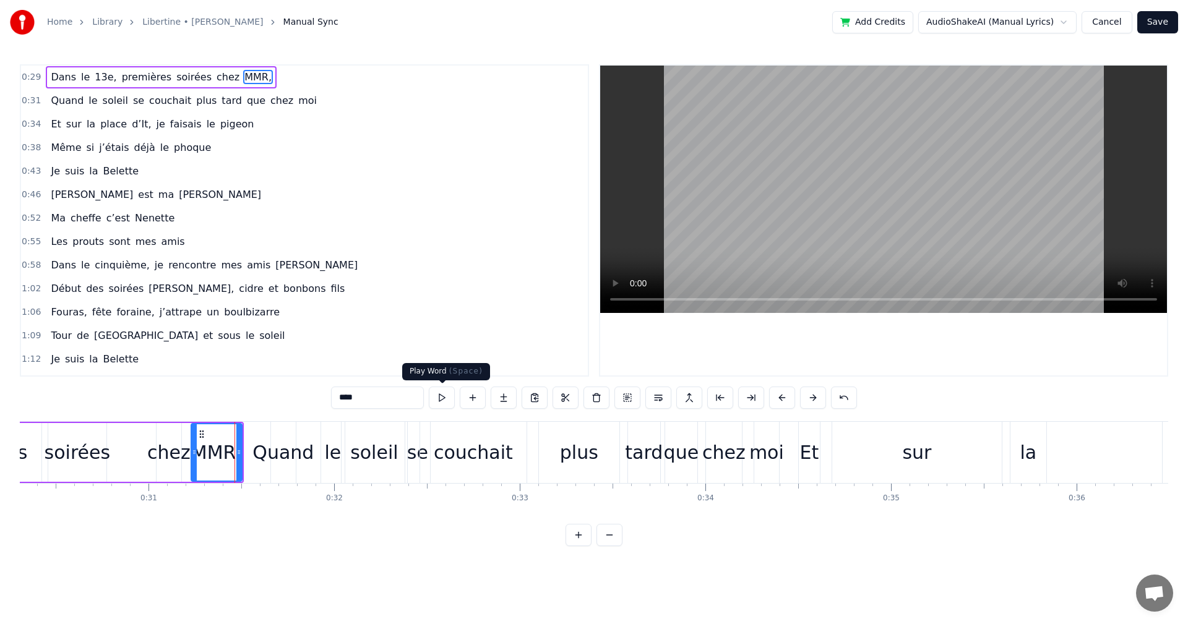
click at [443, 393] on button at bounding box center [442, 398] width 26 height 22
click at [290, 453] on div "Quand" at bounding box center [282, 453] width 61 height 28
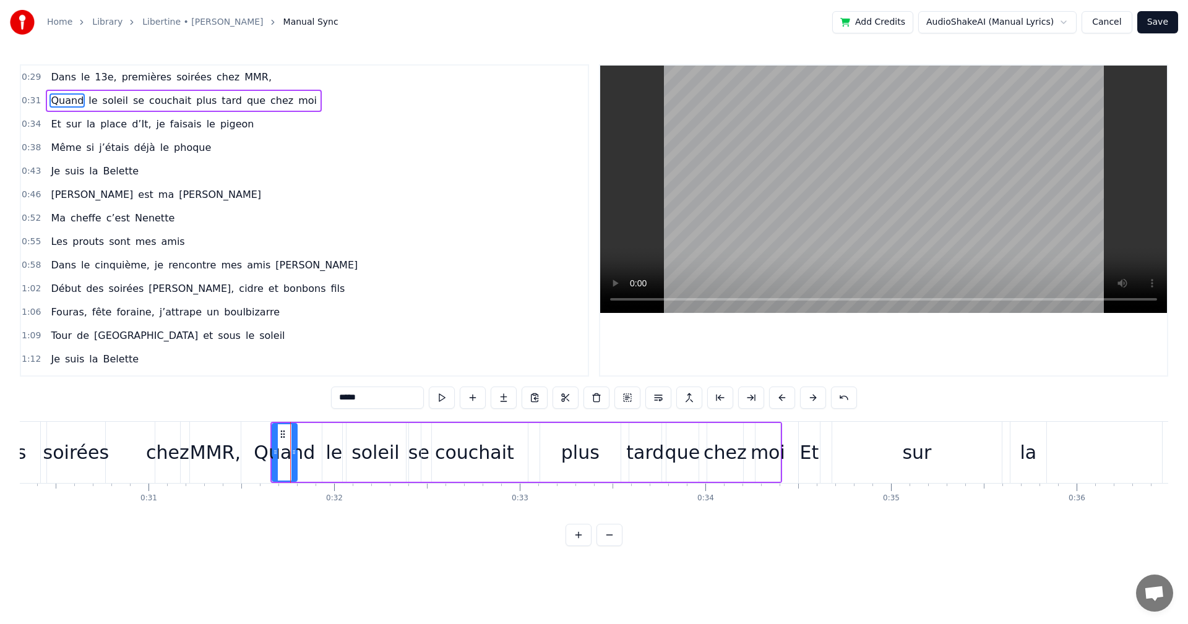
click at [487, 452] on div "couchait" at bounding box center [474, 453] width 79 height 28
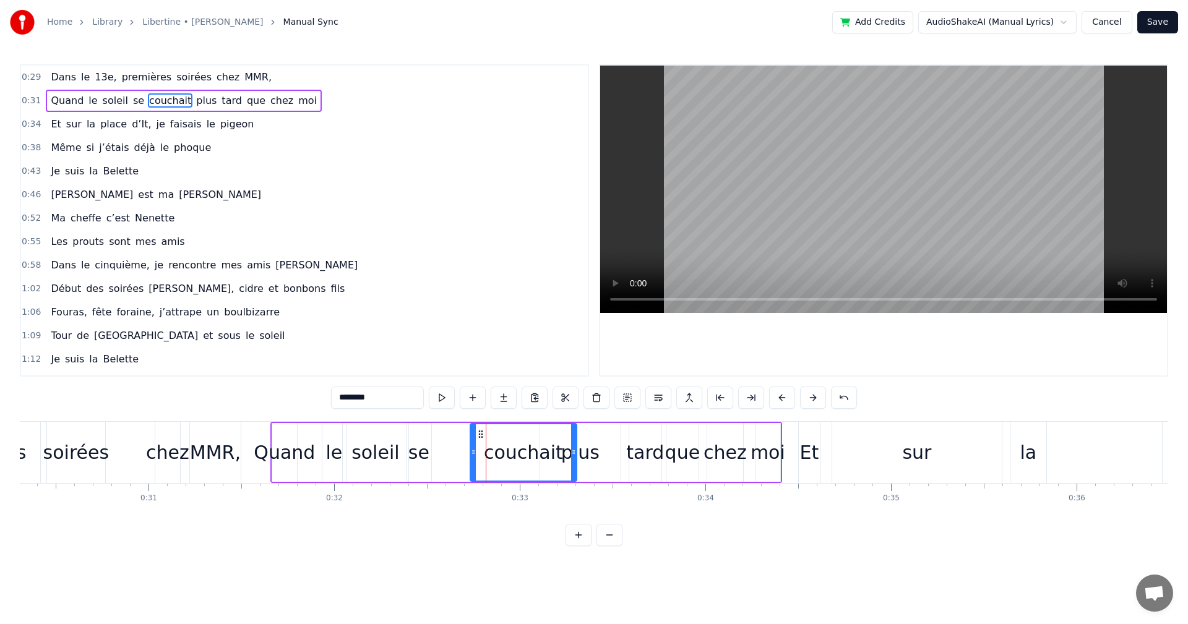
drag, startPoint x: 433, startPoint y: 431, endPoint x: 482, endPoint y: 433, distance: 48.9
click at [482, 433] on icon at bounding box center [481, 434] width 10 height 10
click at [425, 442] on div "se" at bounding box center [418, 453] width 21 height 28
drag, startPoint x: 416, startPoint y: 432, endPoint x: 469, endPoint y: 431, distance: 52.6
click at [469, 431] on icon at bounding box center [470, 434] width 10 height 10
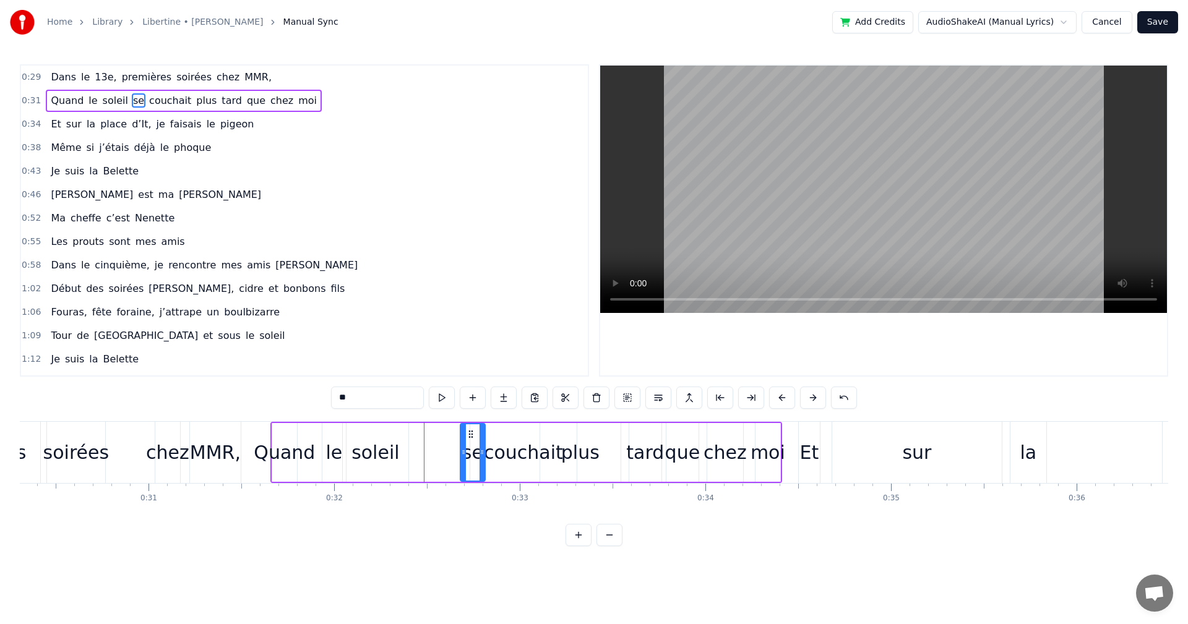
click at [388, 449] on div "soleil" at bounding box center [375, 453] width 48 height 28
drag, startPoint x: 353, startPoint y: 431, endPoint x: 409, endPoint y: 429, distance: 55.7
click at [409, 429] on icon at bounding box center [407, 434] width 10 height 10
click at [339, 447] on div "le" at bounding box center [333, 453] width 17 height 28
drag, startPoint x: 333, startPoint y: 433, endPoint x: 394, endPoint y: 434, distance: 61.3
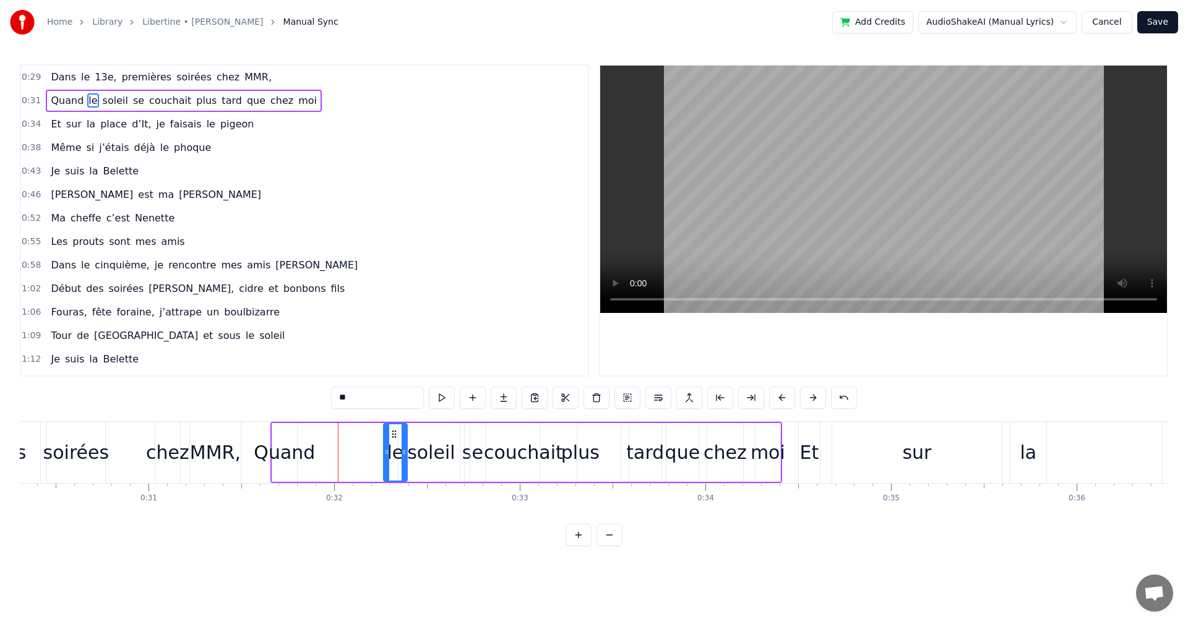
click at [394, 434] on icon at bounding box center [394, 434] width 10 height 10
click at [303, 449] on div "Quand" at bounding box center [284, 453] width 61 height 28
drag, startPoint x: 283, startPoint y: 433, endPoint x: 362, endPoint y: 431, distance: 79.2
click at [362, 431] on icon at bounding box center [362, 434] width 10 height 10
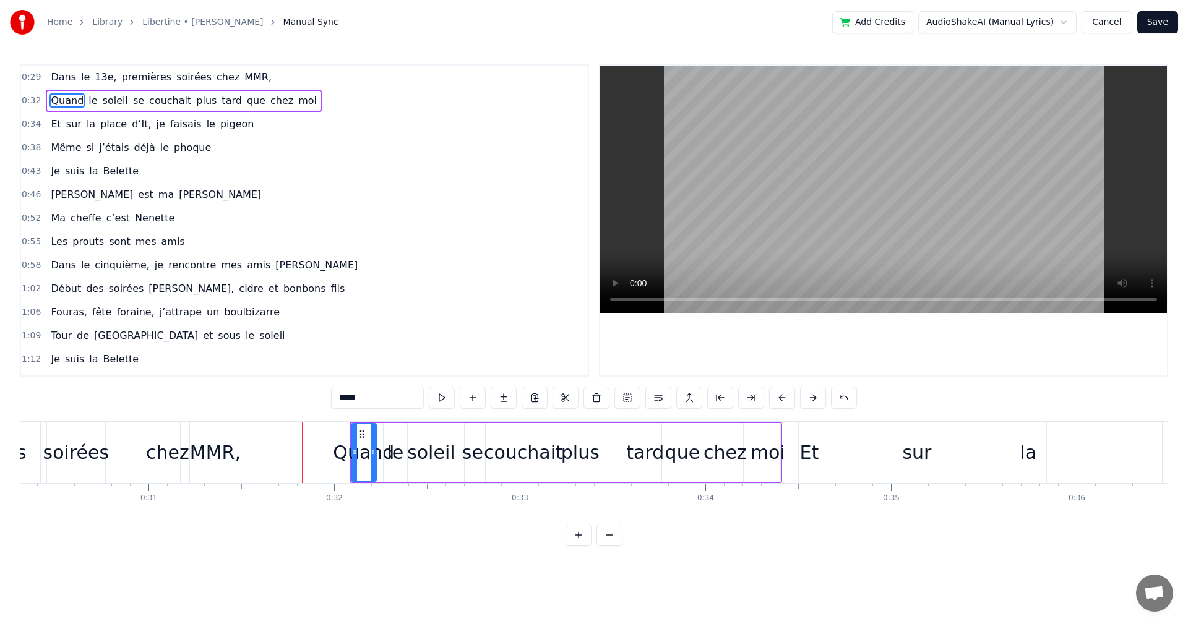
click at [225, 452] on div "MMR," at bounding box center [215, 453] width 51 height 28
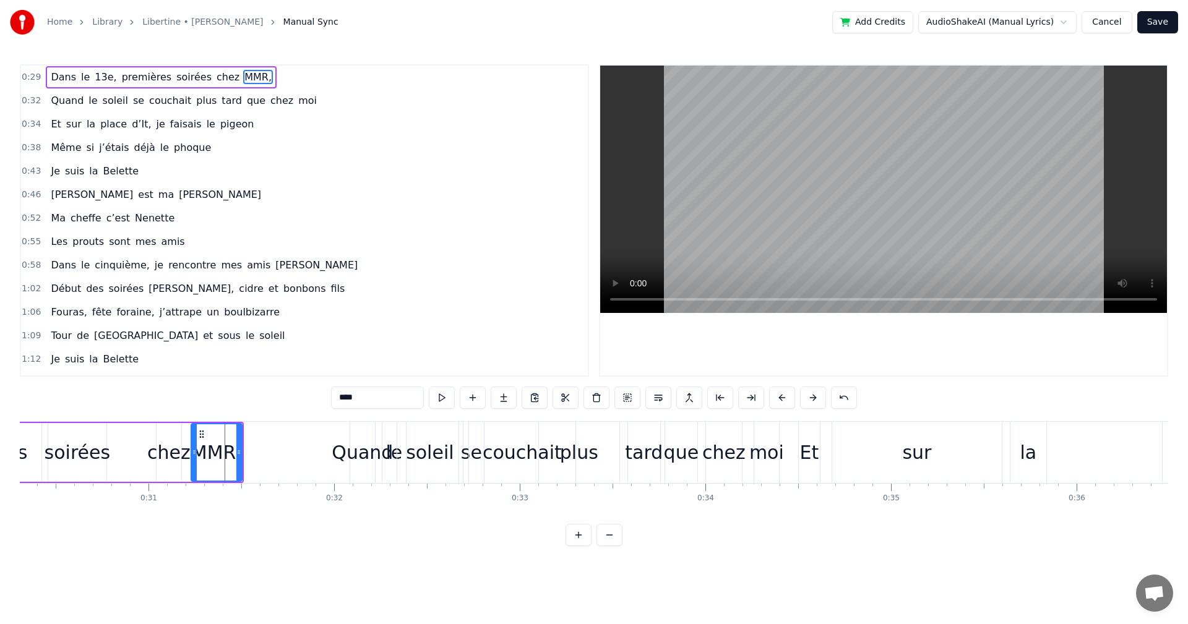
click at [217, 436] on div "MMR," at bounding box center [217, 452] width 50 height 56
drag, startPoint x: 217, startPoint y: 436, endPoint x: 226, endPoint y: 436, distance: 9.3
click at [226, 436] on div "MMR," at bounding box center [217, 452] width 50 height 56
drag, startPoint x: 203, startPoint y: 434, endPoint x: 220, endPoint y: 434, distance: 16.7
click at [220, 434] on circle at bounding box center [219, 434] width 1 height 1
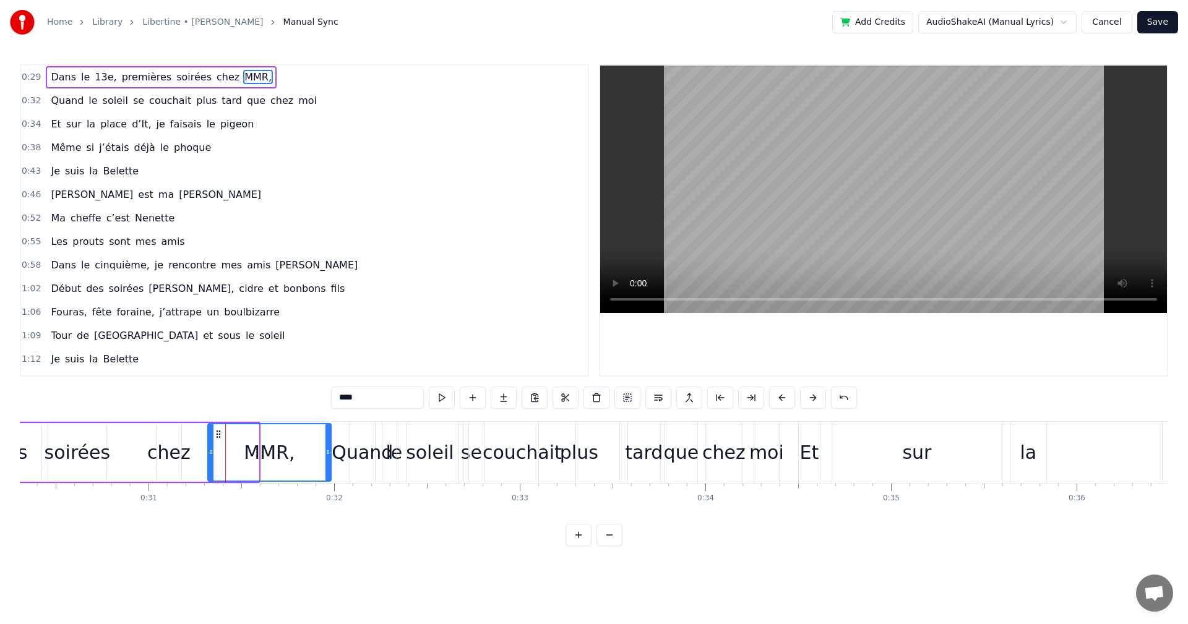
drag, startPoint x: 256, startPoint y: 450, endPoint x: 327, endPoint y: 453, distance: 71.8
click at [327, 453] on icon at bounding box center [327, 452] width 5 height 10
click at [160, 446] on div "chez" at bounding box center [168, 453] width 43 height 28
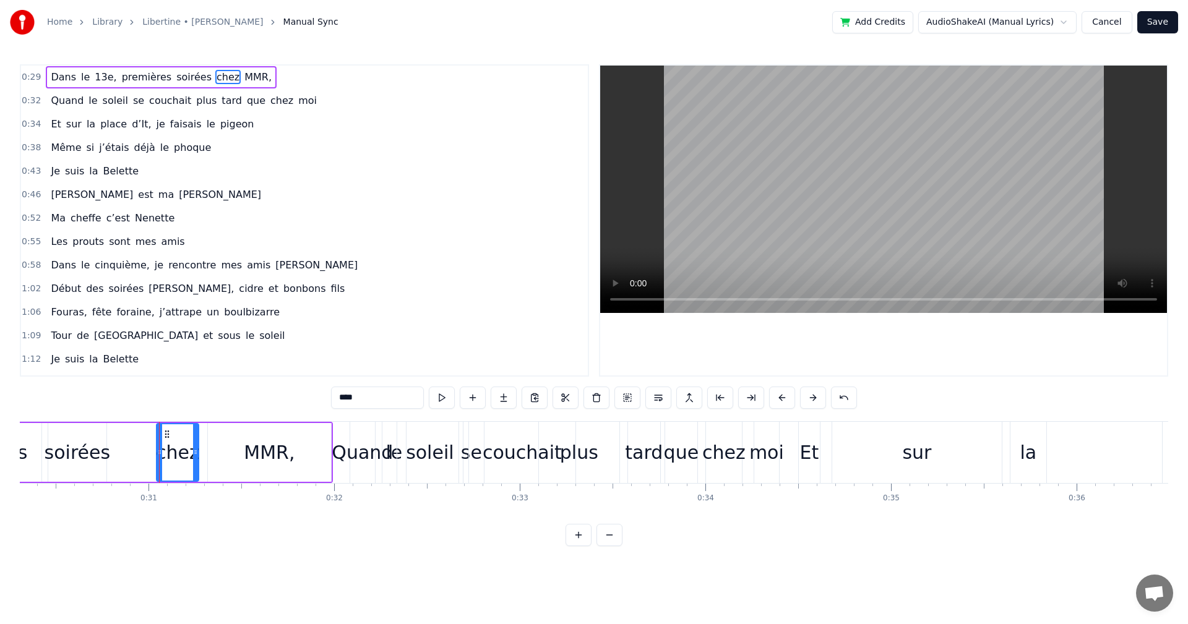
drag, startPoint x: 178, startPoint y: 452, endPoint x: 196, endPoint y: 450, distance: 17.4
click at [196, 450] on icon at bounding box center [195, 452] width 5 height 10
drag, startPoint x: 158, startPoint y: 456, endPoint x: 149, endPoint y: 456, distance: 9.3
click at [149, 456] on icon at bounding box center [151, 452] width 5 height 10
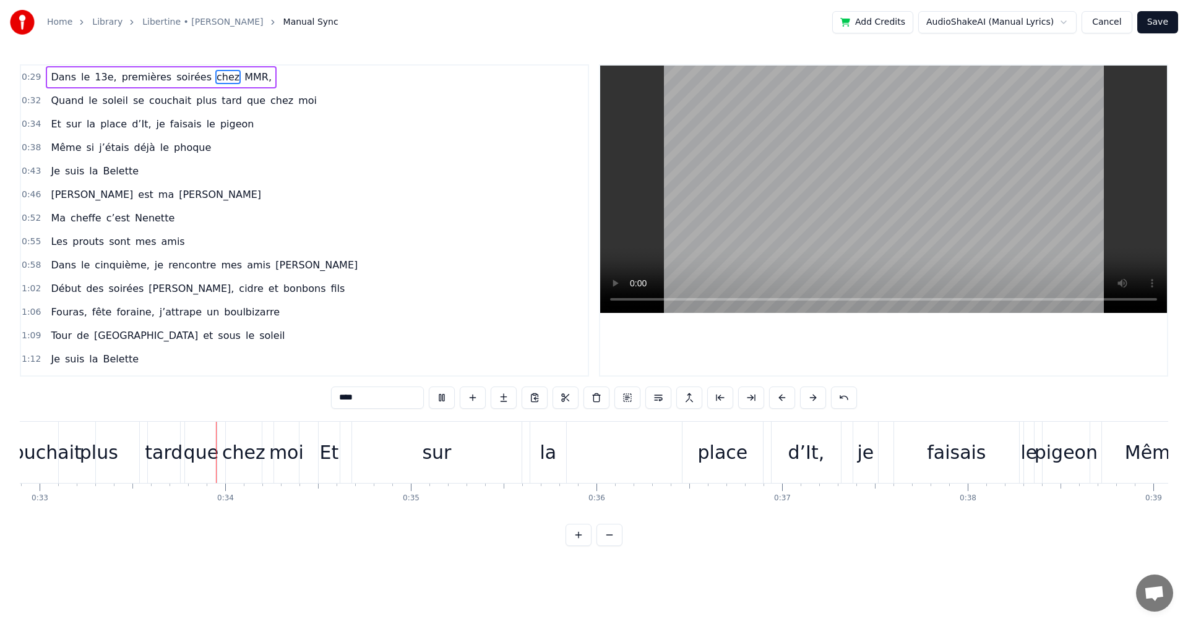
scroll to position [0, 6107]
click at [544, 455] on div "la" at bounding box center [548, 453] width 17 height 28
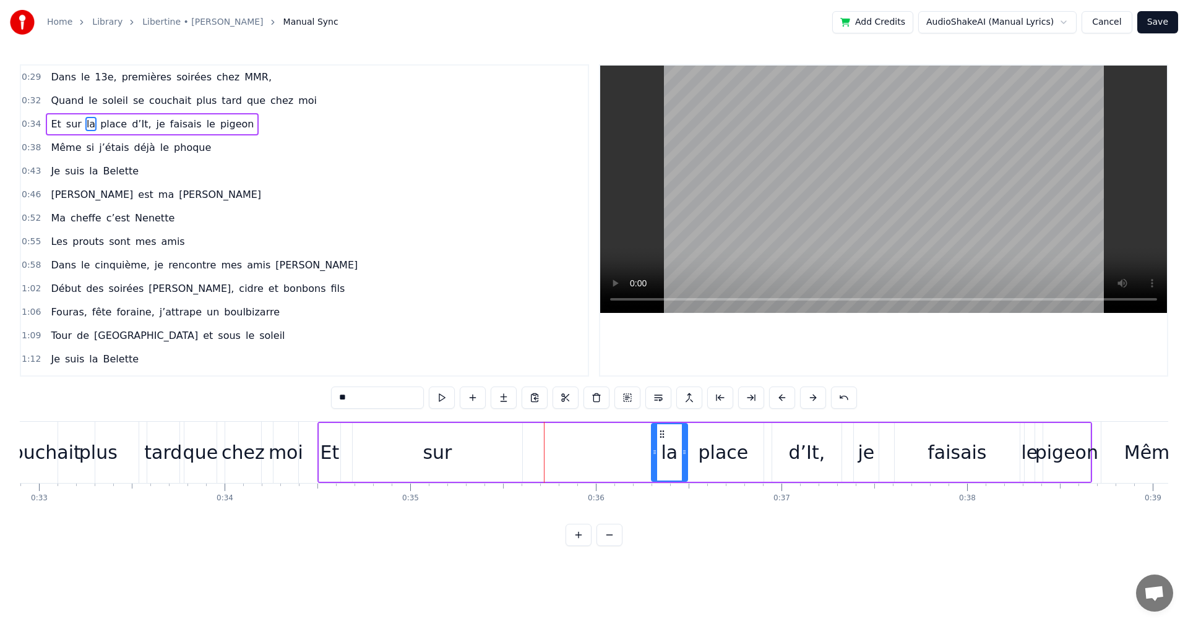
drag, startPoint x: 548, startPoint y: 435, endPoint x: 662, endPoint y: 440, distance: 114.0
click at [662, 440] on div "la" at bounding box center [669, 452] width 35 height 56
click at [433, 449] on div "sur" at bounding box center [437, 453] width 29 height 28
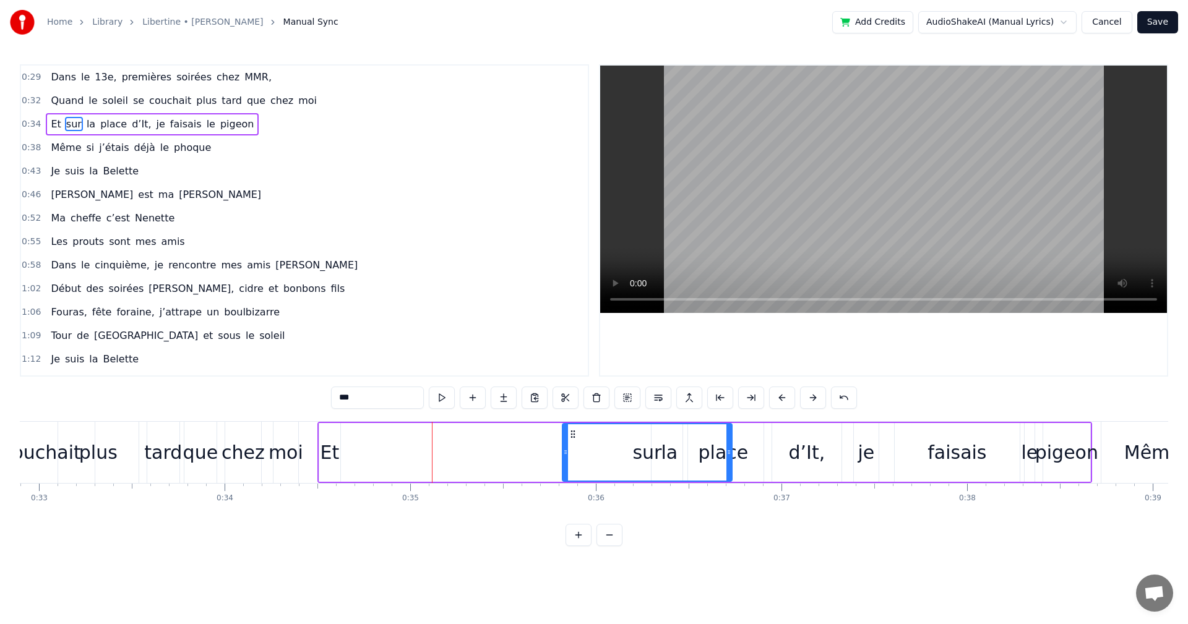
drag, startPoint x: 364, startPoint y: 431, endPoint x: 574, endPoint y: 442, distance: 210.0
click at [574, 442] on div "sur" at bounding box center [647, 452] width 168 height 56
drag, startPoint x: 729, startPoint y: 452, endPoint x: 644, endPoint y: 459, distance: 85.0
click at [644, 459] on div at bounding box center [644, 452] width 5 height 56
drag, startPoint x: 565, startPoint y: 454, endPoint x: 615, endPoint y: 454, distance: 50.1
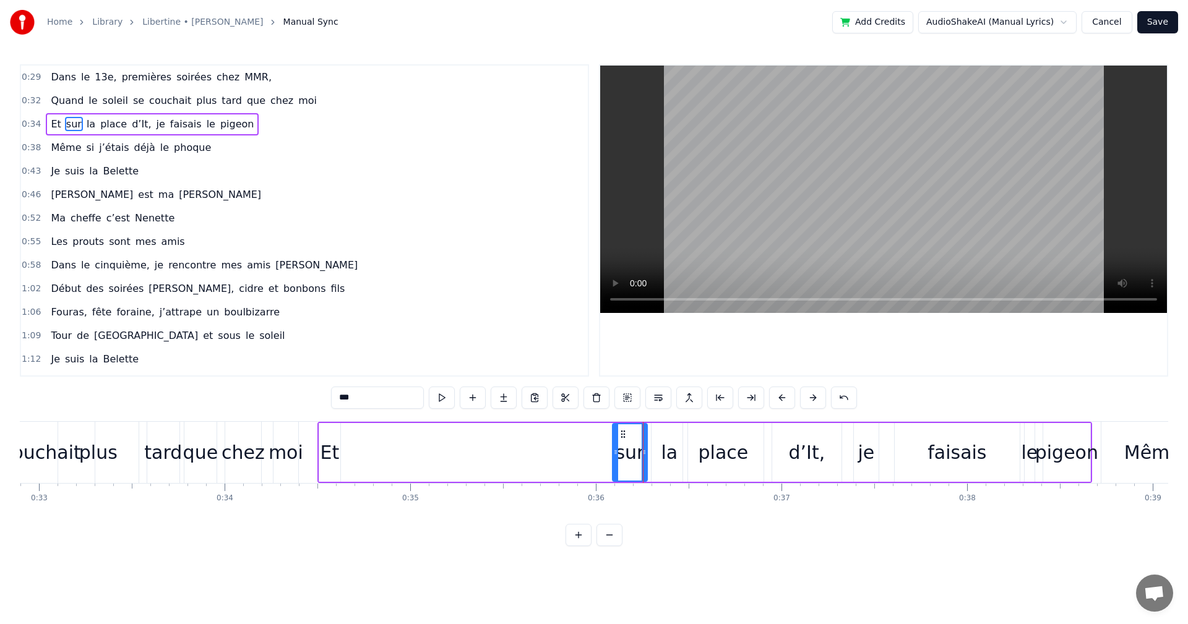
click at [615, 454] on icon at bounding box center [615, 452] width 5 height 10
click at [659, 460] on div "la" at bounding box center [670, 452] width 36 height 59
type input "**"
drag, startPoint x: 676, startPoint y: 431, endPoint x: 689, endPoint y: 431, distance: 13.0
click at [689, 431] on div "Et sur la place d’It, je faisais le pigeon" at bounding box center [704, 452] width 775 height 61
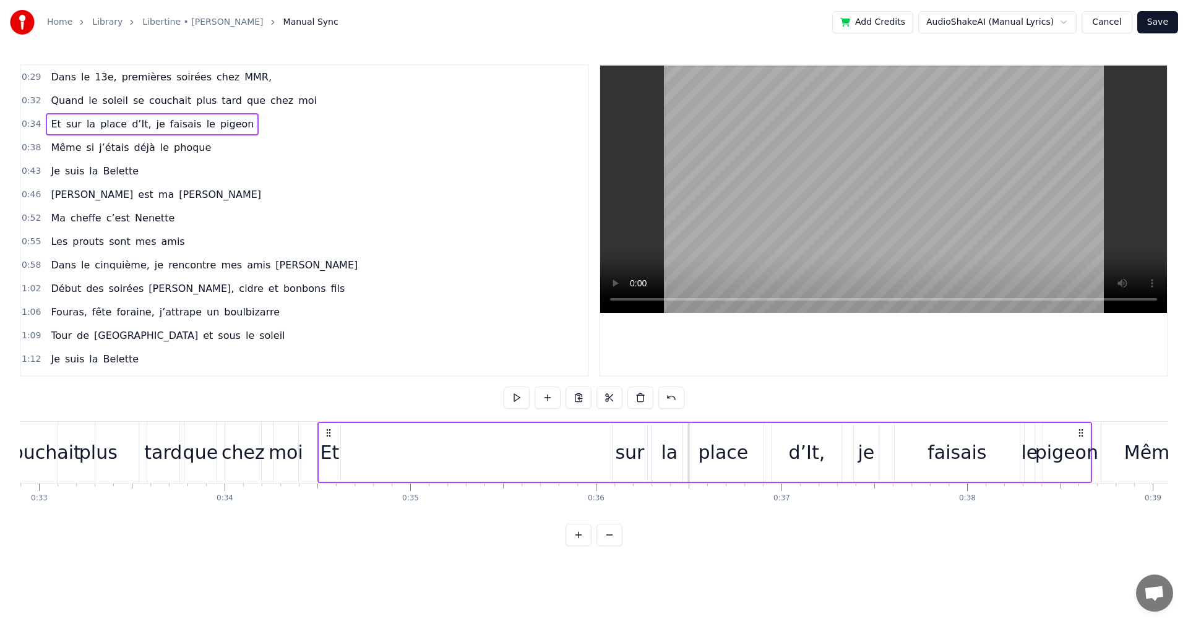
click at [337, 462] on div "Et" at bounding box center [330, 453] width 19 height 28
drag, startPoint x: 329, startPoint y: 433, endPoint x: 606, endPoint y: 452, distance: 277.8
click at [606, 452] on div "Et" at bounding box center [607, 452] width 20 height 56
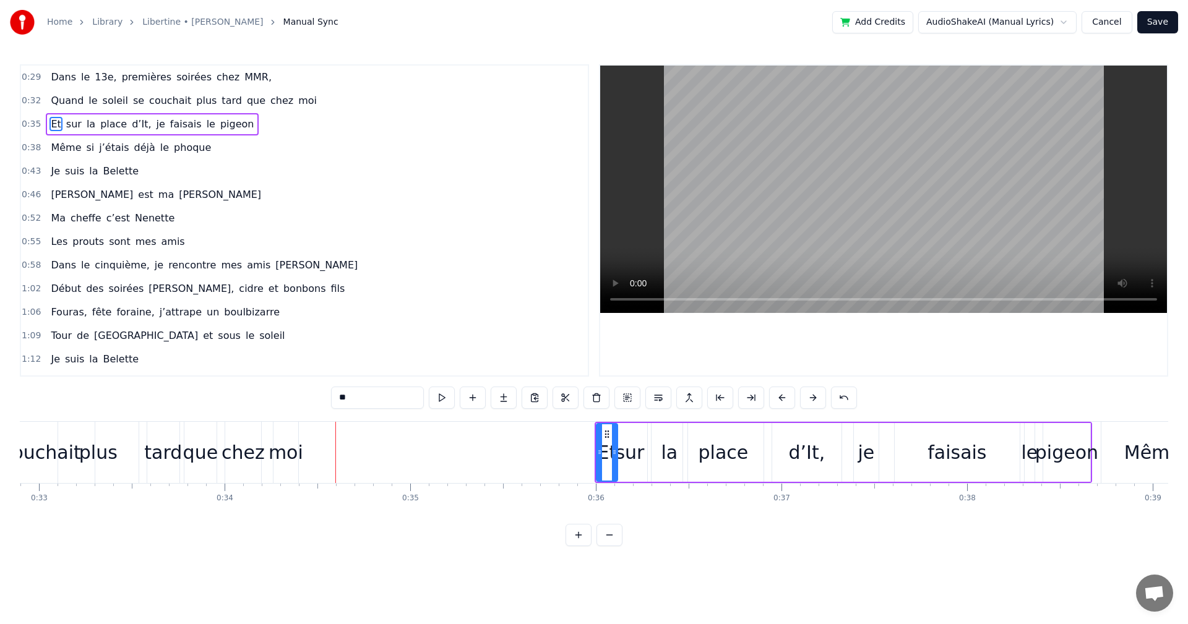
click at [632, 455] on div "sur" at bounding box center [629, 453] width 29 height 28
click at [699, 449] on div "place" at bounding box center [723, 452] width 80 height 59
drag, startPoint x: 698, startPoint y: 448, endPoint x: 720, endPoint y: 448, distance: 22.3
click at [720, 448] on icon at bounding box center [720, 452] width 5 height 10
click at [678, 456] on div "la" at bounding box center [670, 452] width 36 height 59
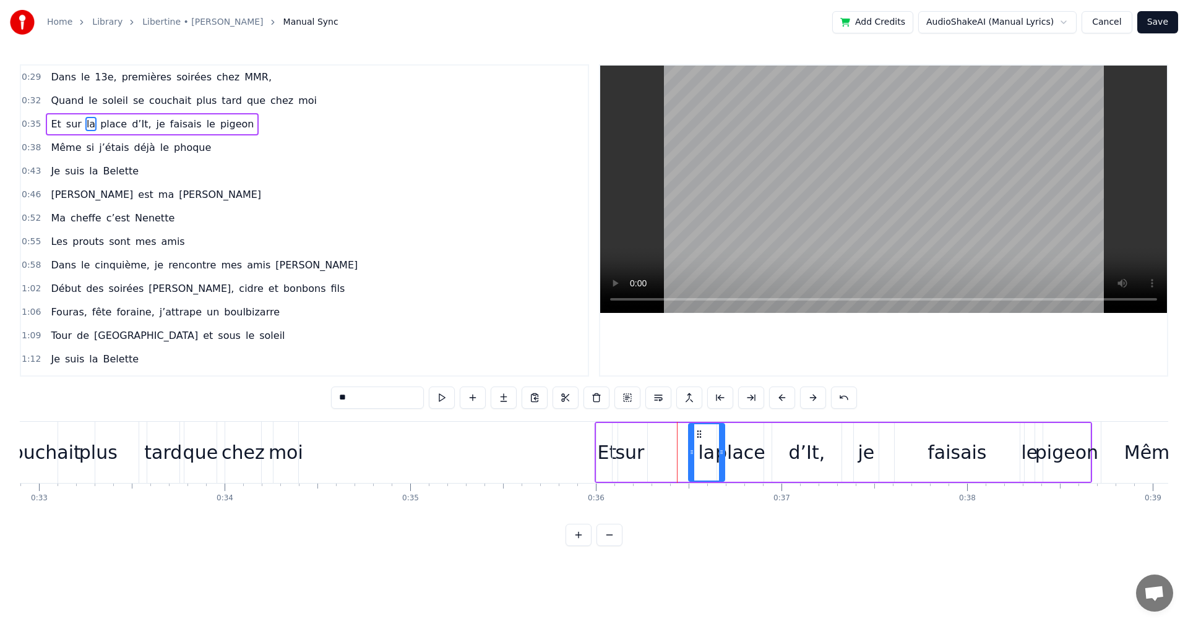
drag, startPoint x: 661, startPoint y: 433, endPoint x: 681, endPoint y: 430, distance: 20.0
click at [697, 428] on div "la" at bounding box center [706, 452] width 35 height 56
click at [632, 447] on div "sur" at bounding box center [629, 453] width 29 height 28
drag, startPoint x: 622, startPoint y: 433, endPoint x: 676, endPoint y: 431, distance: 53.8
click at [676, 431] on icon at bounding box center [676, 434] width 10 height 10
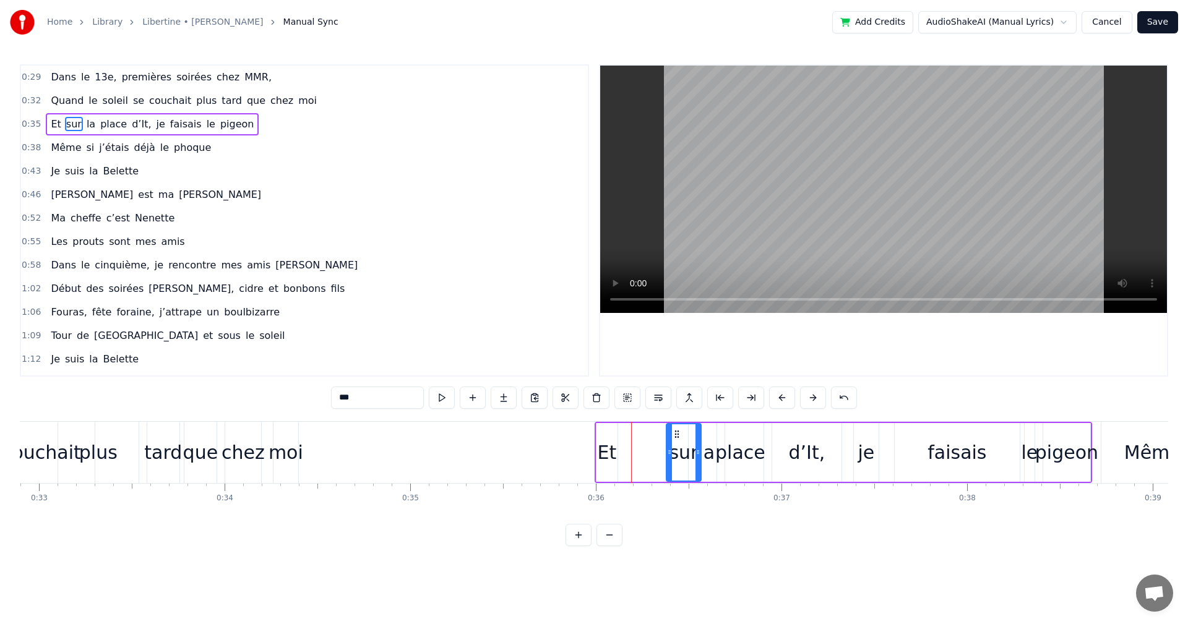
click at [600, 455] on div "Et" at bounding box center [607, 453] width 19 height 28
drag, startPoint x: 612, startPoint y: 439, endPoint x: 650, endPoint y: 439, distance: 38.4
click at [650, 439] on icon at bounding box center [651, 434] width 10 height 10
click at [298, 453] on div "moi" at bounding box center [286, 453] width 35 height 28
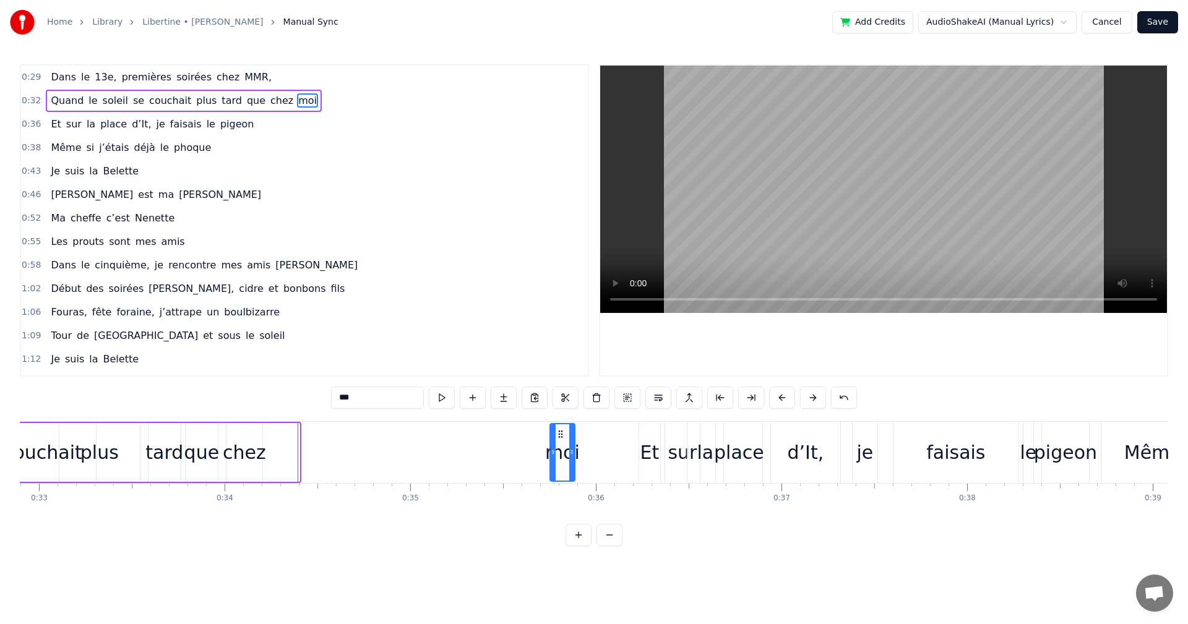
drag, startPoint x: 287, startPoint y: 436, endPoint x: 562, endPoint y: 445, distance: 275.5
click at [562, 445] on div "moi" at bounding box center [563, 452] width 24 height 56
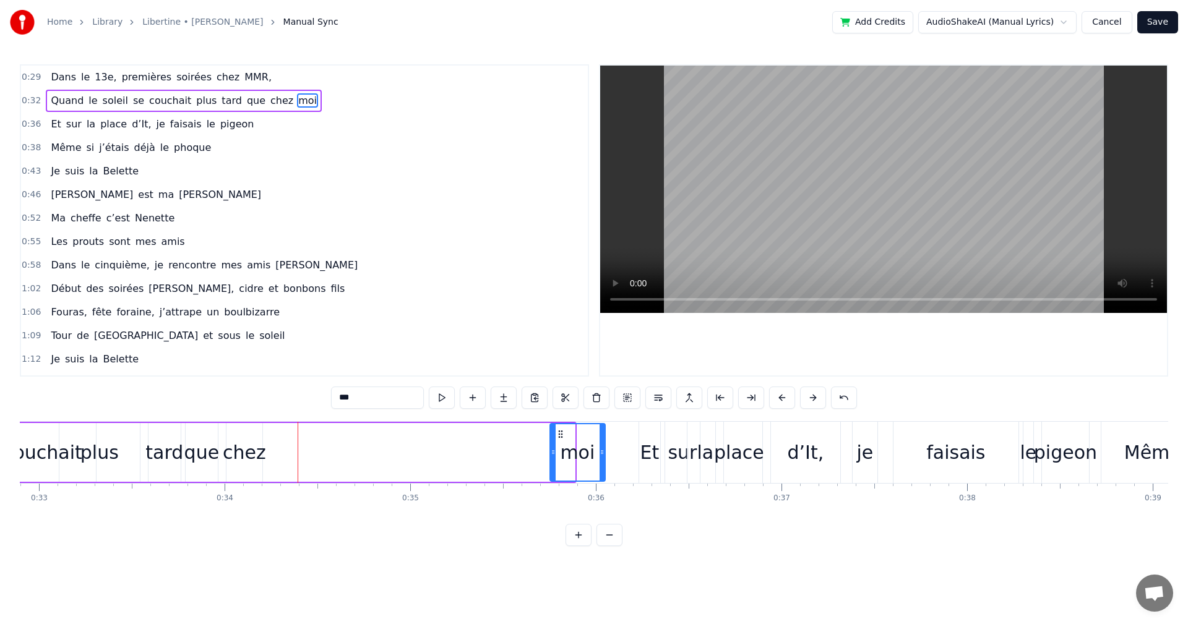
drag, startPoint x: 573, startPoint y: 452, endPoint x: 603, endPoint y: 449, distance: 30.4
click at [603, 449] on icon at bounding box center [602, 452] width 5 height 10
click at [242, 459] on div "chez" at bounding box center [244, 453] width 43 height 28
type input "****"
drag, startPoint x: 248, startPoint y: 433, endPoint x: 433, endPoint y: 438, distance: 185.1
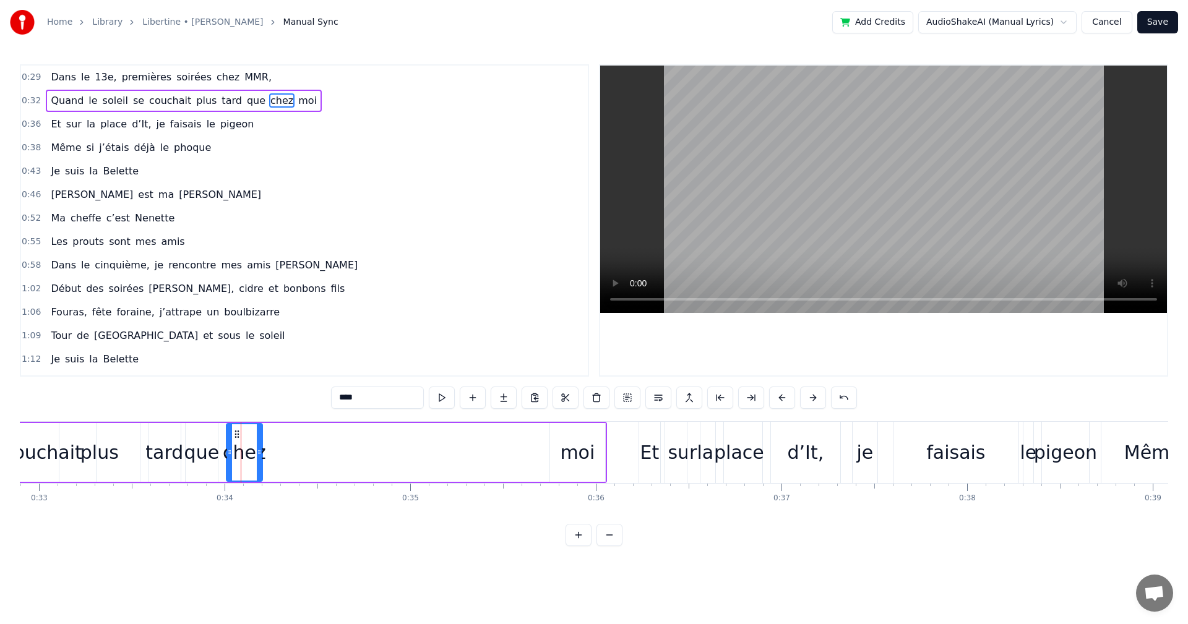
click at [433, 438] on div "Quand le soleil se couchait plus tard que chez moi" at bounding box center [238, 452] width 738 height 61
click at [249, 447] on div "chez" at bounding box center [244, 453] width 43 height 28
drag, startPoint x: 239, startPoint y: 436, endPoint x: 510, endPoint y: 453, distance: 272.2
click at [510, 453] on div "chez" at bounding box center [516, 452] width 35 height 56
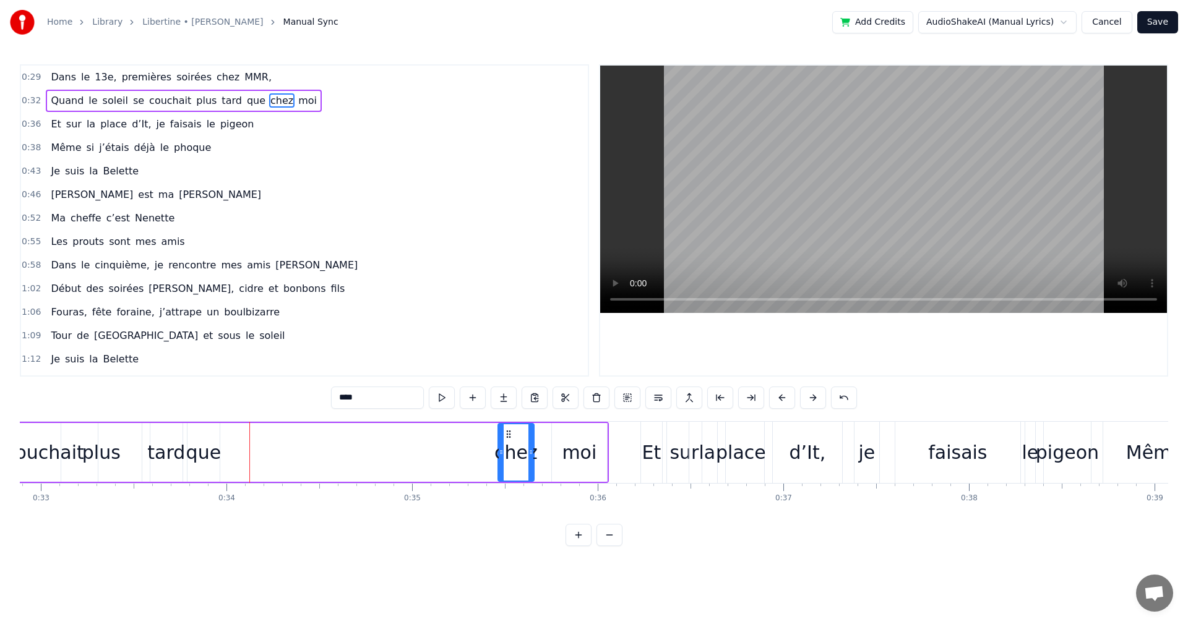
click at [566, 459] on div "moi" at bounding box center [579, 453] width 35 height 28
drag, startPoint x: 574, startPoint y: 436, endPoint x: 559, endPoint y: 436, distance: 15.5
click at [559, 436] on div "moi" at bounding box center [580, 452] width 54 height 56
drag, startPoint x: 564, startPoint y: 434, endPoint x: 550, endPoint y: 434, distance: 13.6
click at [550, 434] on circle at bounding box center [549, 434] width 1 height 1
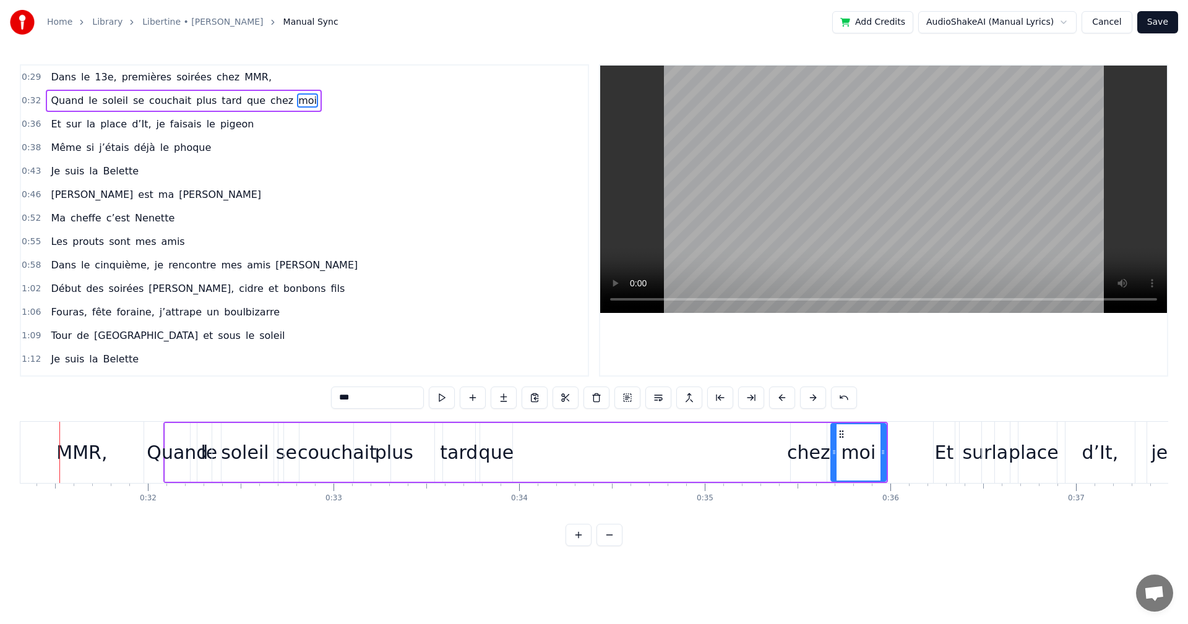
scroll to position [0, 5790]
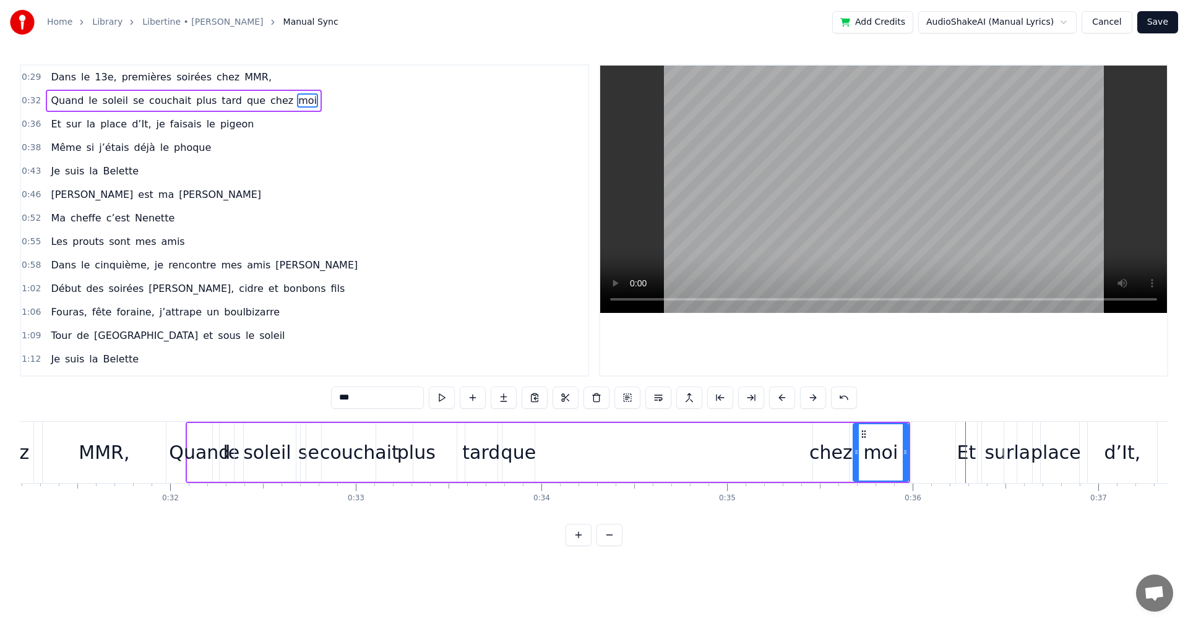
click at [514, 451] on div "que" at bounding box center [518, 453] width 35 height 28
drag, startPoint x: 512, startPoint y: 433, endPoint x: 788, endPoint y: 440, distance: 276.7
click at [788, 440] on div "que" at bounding box center [795, 452] width 31 height 56
click at [475, 447] on div "tard" at bounding box center [481, 453] width 38 height 28
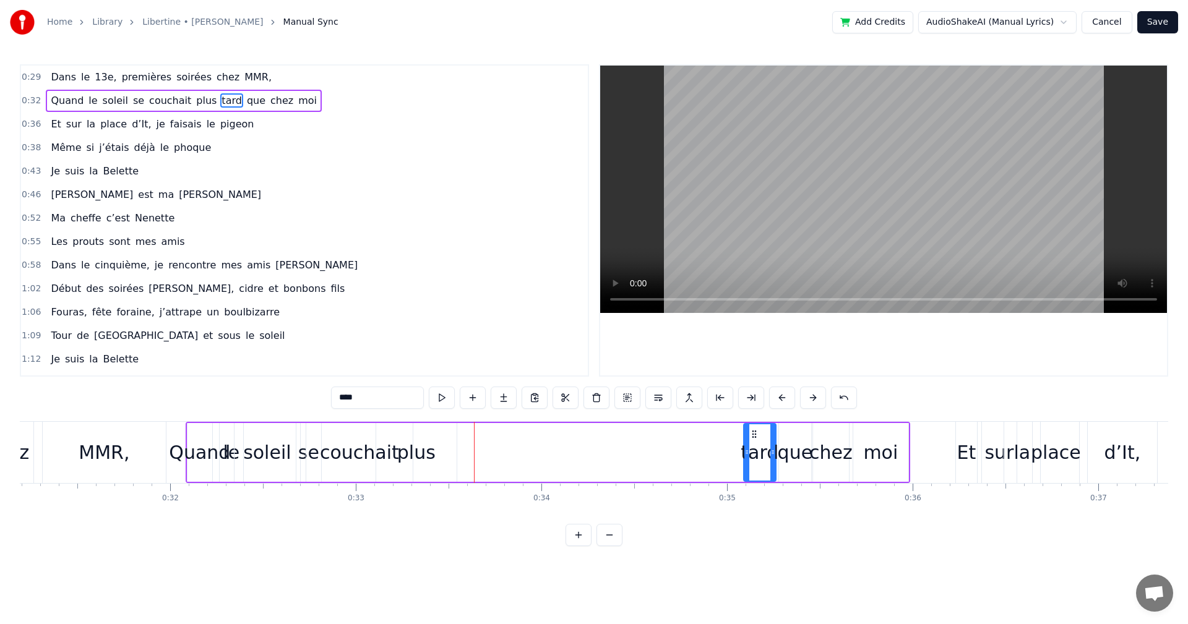
drag, startPoint x: 476, startPoint y: 433, endPoint x: 754, endPoint y: 436, distance: 277.8
click at [754, 436] on icon at bounding box center [754, 434] width 10 height 10
click at [411, 450] on div "plus" at bounding box center [416, 453] width 38 height 28
drag, startPoint x: 385, startPoint y: 433, endPoint x: 692, endPoint y: 437, distance: 307.6
click at [692, 437] on icon at bounding box center [694, 434] width 10 height 10
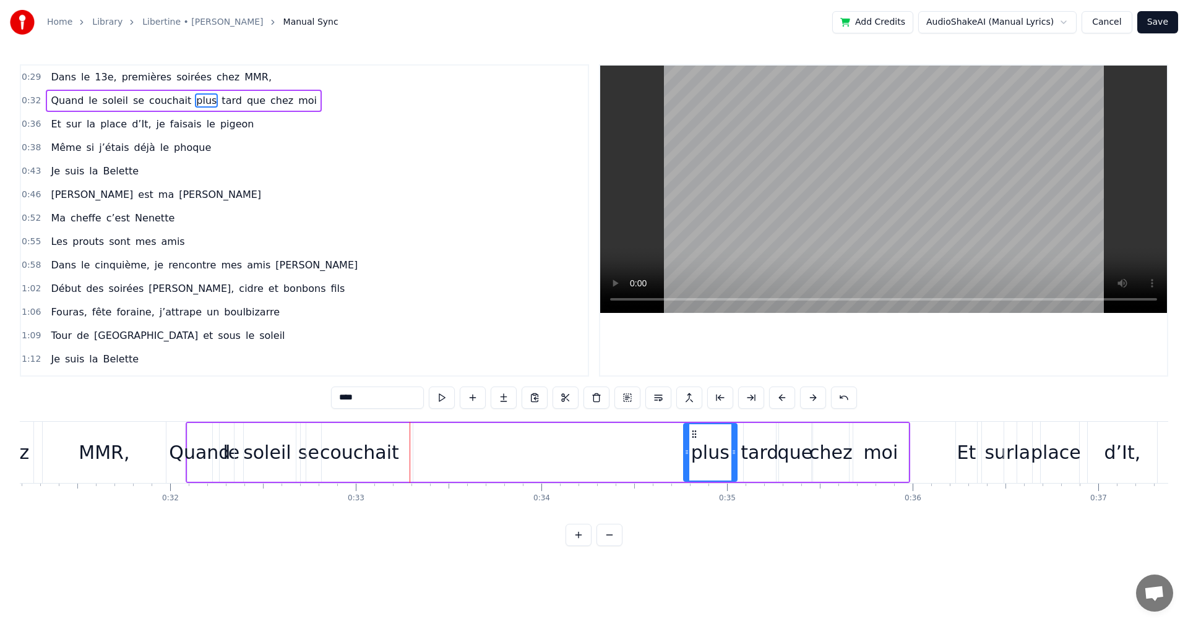
drag, startPoint x: 762, startPoint y: 452, endPoint x: 734, endPoint y: 453, distance: 27.2
click at [734, 453] on icon at bounding box center [733, 452] width 5 height 10
drag, startPoint x: 706, startPoint y: 434, endPoint x: 713, endPoint y: 434, distance: 7.5
click at [724, 433] on div "plus" at bounding box center [710, 452] width 52 height 56
drag, startPoint x: 695, startPoint y: 434, endPoint x: 708, endPoint y: 434, distance: 13.0
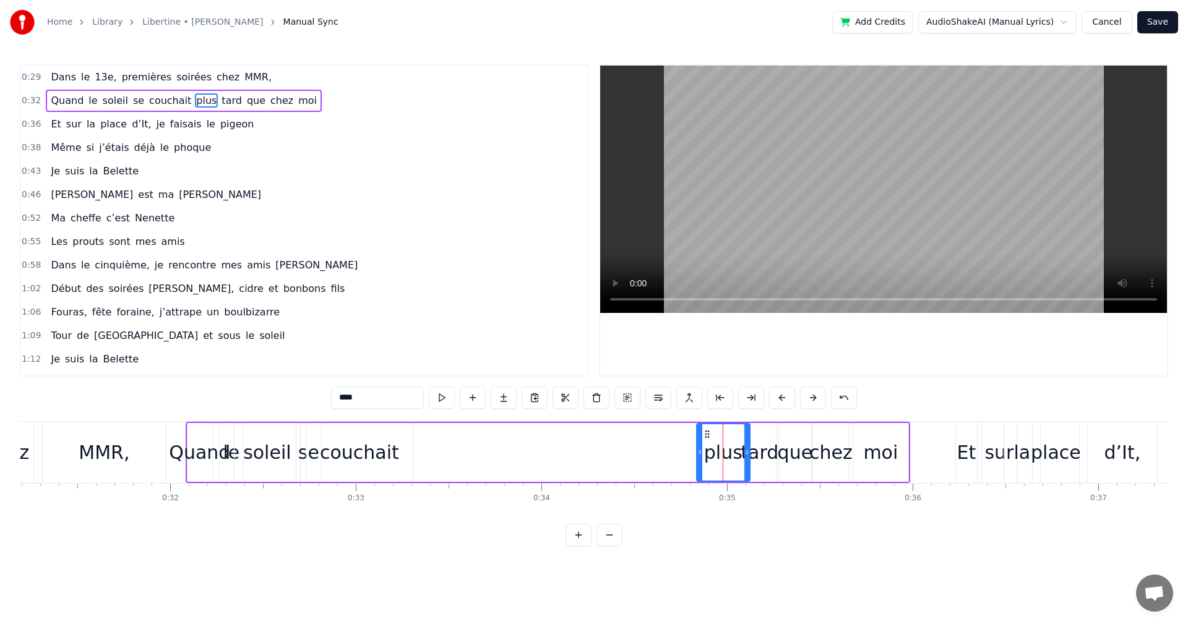
click at [708, 434] on circle at bounding box center [708, 434] width 1 height 1
click at [384, 458] on div "couchait" at bounding box center [359, 453] width 79 height 28
type input "********"
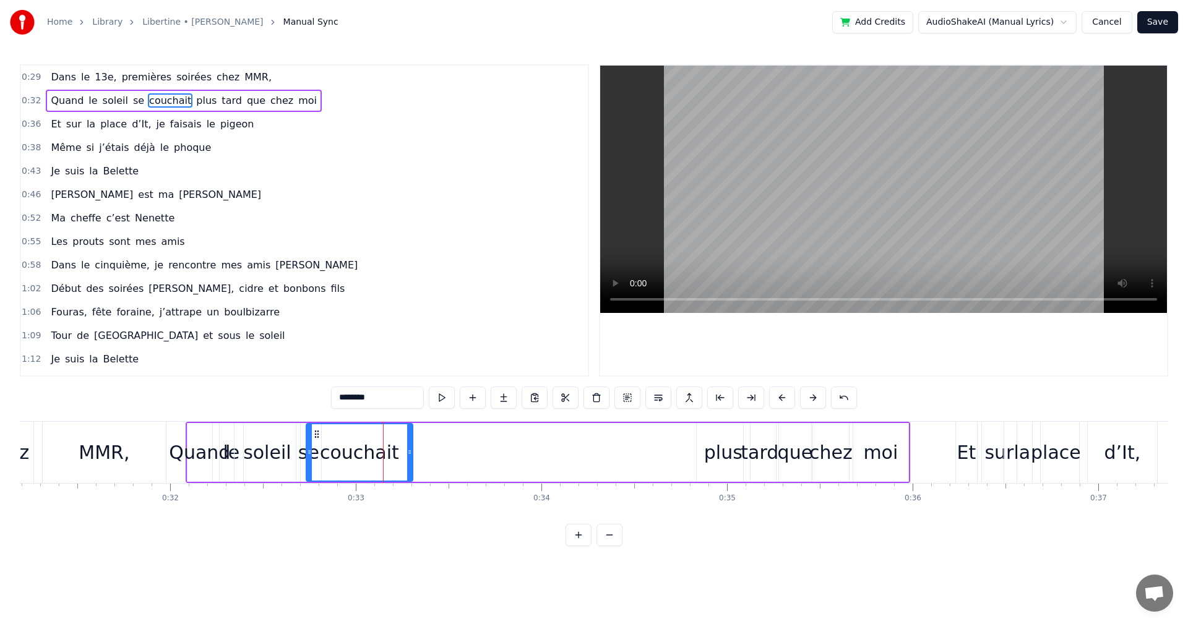
drag, startPoint x: 332, startPoint y: 430, endPoint x: 527, endPoint y: 453, distance: 195.6
click at [528, 453] on div "Quand le soleil se couchait plus tard que chez moi" at bounding box center [548, 452] width 725 height 61
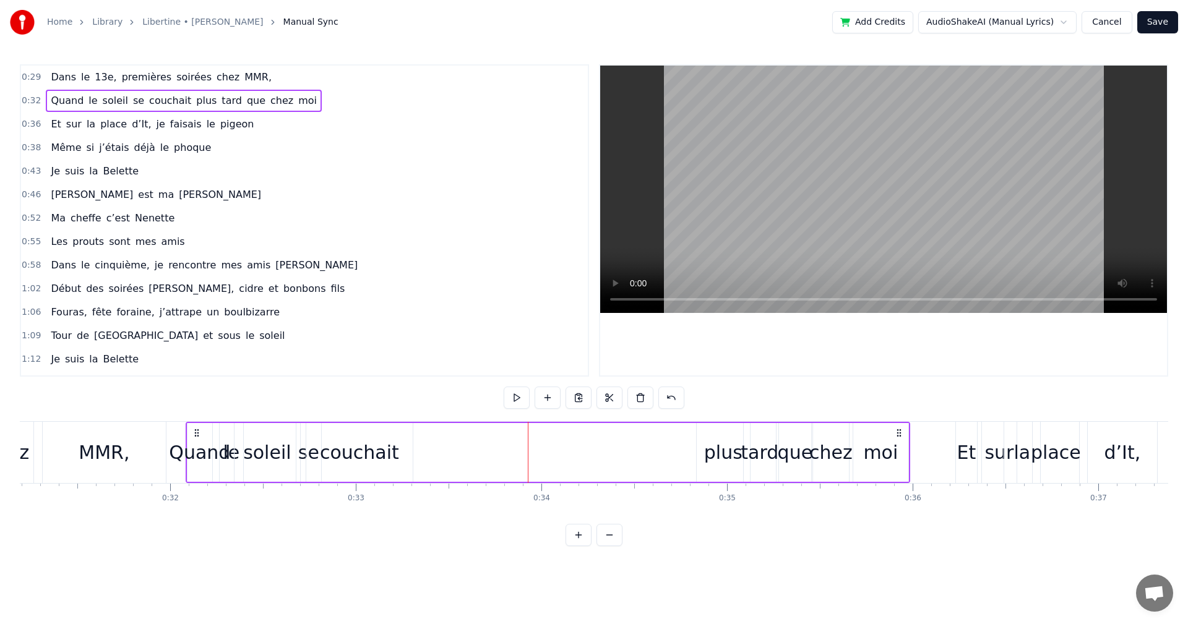
click at [338, 436] on div "couchait" at bounding box center [359, 452] width 106 height 59
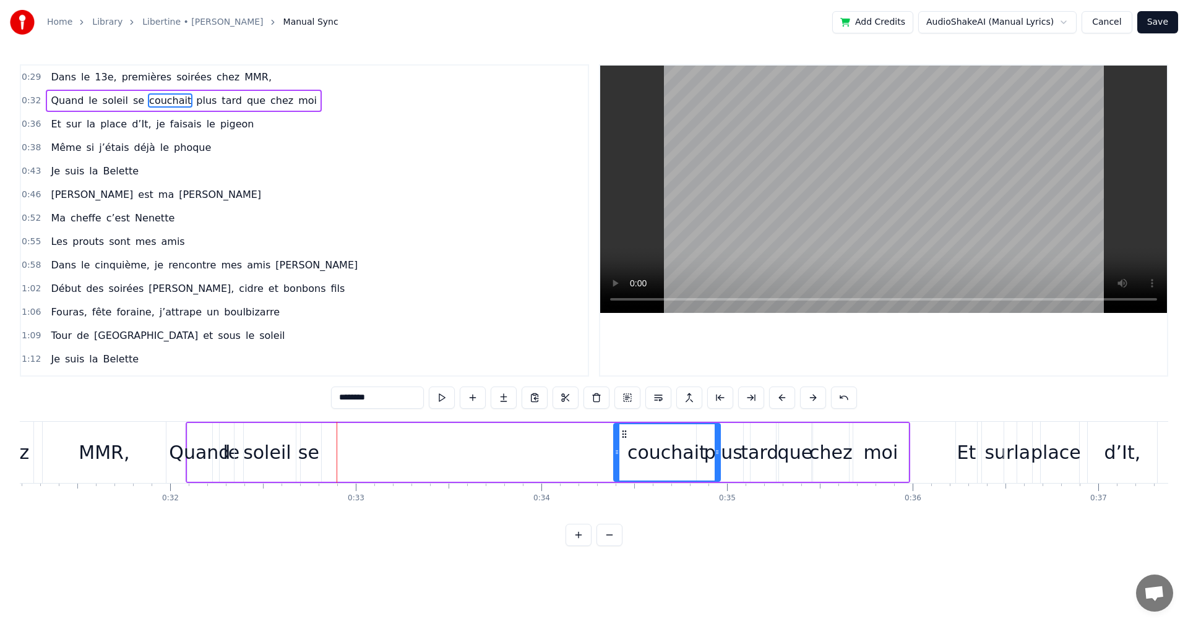
drag, startPoint x: 318, startPoint y: 435, endPoint x: 626, endPoint y: 483, distance: 311.2
click at [626, 483] on div "Quand le soleil se couchait plus tard que chez moi" at bounding box center [548, 452] width 725 height 61
drag, startPoint x: 719, startPoint y: 455, endPoint x: 704, endPoint y: 455, distance: 15.5
click at [704, 455] on icon at bounding box center [701, 452] width 5 height 10
click at [314, 455] on div "se" at bounding box center [308, 453] width 21 height 28
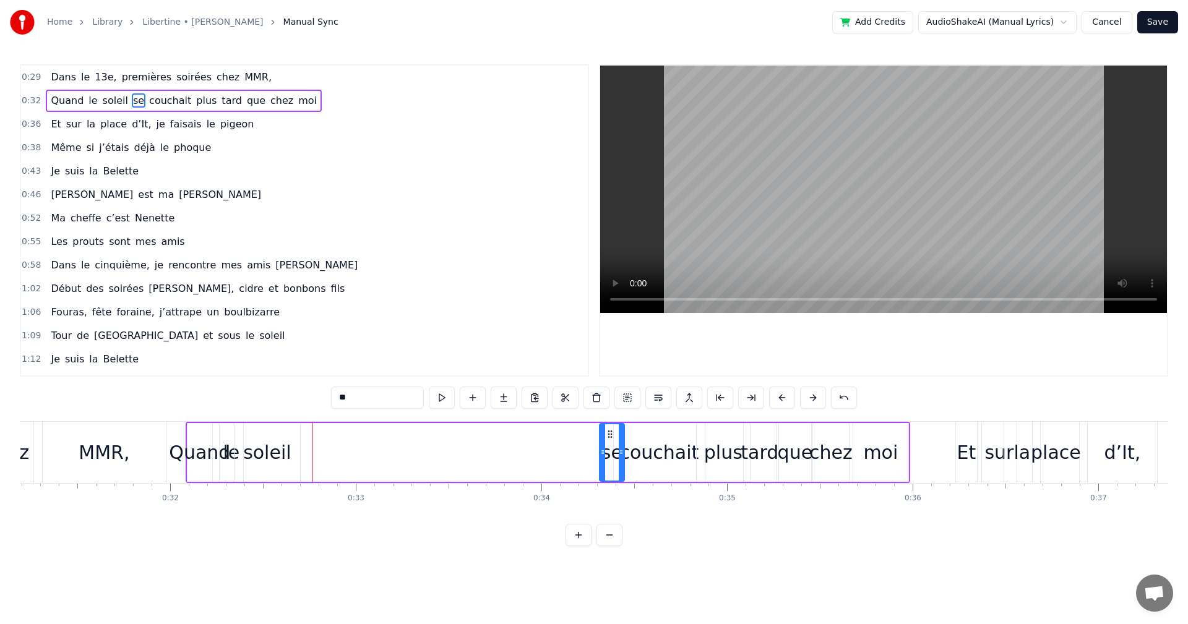
drag, startPoint x: 311, startPoint y: 431, endPoint x: 610, endPoint y: 457, distance: 300.0
click at [610, 457] on div "se" at bounding box center [612, 452] width 24 height 56
click at [645, 455] on div "couchait" at bounding box center [658, 453] width 79 height 28
drag, startPoint x: 702, startPoint y: 453, endPoint x: 693, endPoint y: 454, distance: 8.7
click at [693, 454] on icon at bounding box center [693, 452] width 5 height 10
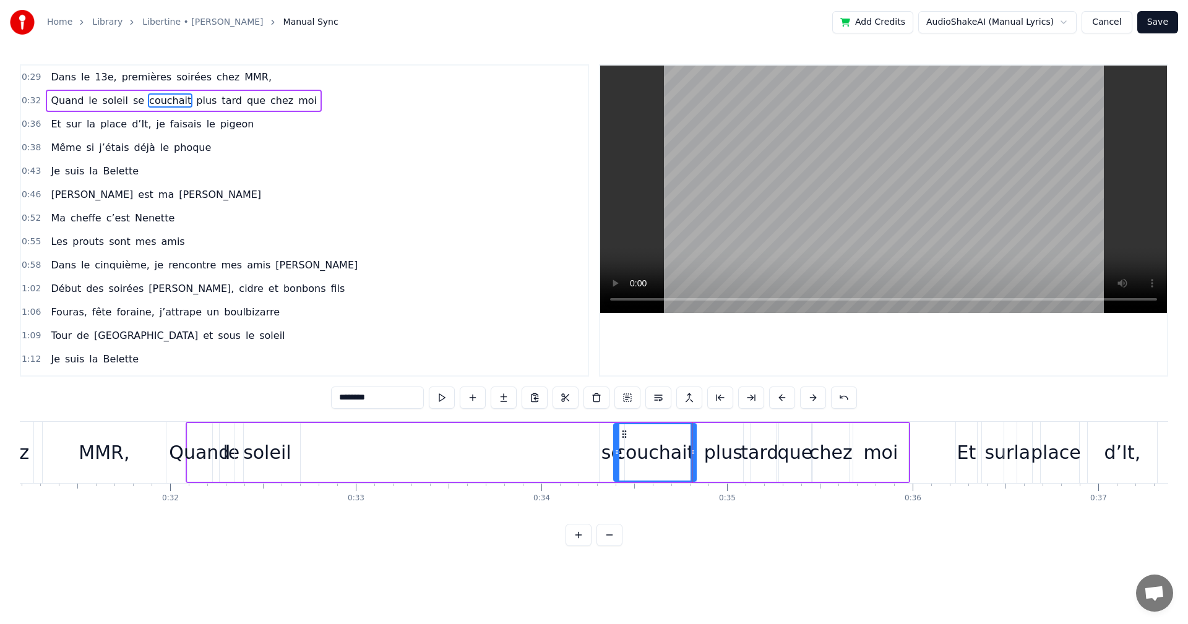
drag, startPoint x: 632, startPoint y: 434, endPoint x: 642, endPoint y: 433, distance: 10.7
click at [642, 433] on div "couchait" at bounding box center [654, 452] width 81 height 56
drag, startPoint x: 623, startPoint y: 434, endPoint x: 634, endPoint y: 436, distance: 11.2
click at [634, 436] on icon at bounding box center [636, 434] width 10 height 10
click at [606, 452] on div "se" at bounding box center [611, 453] width 21 height 28
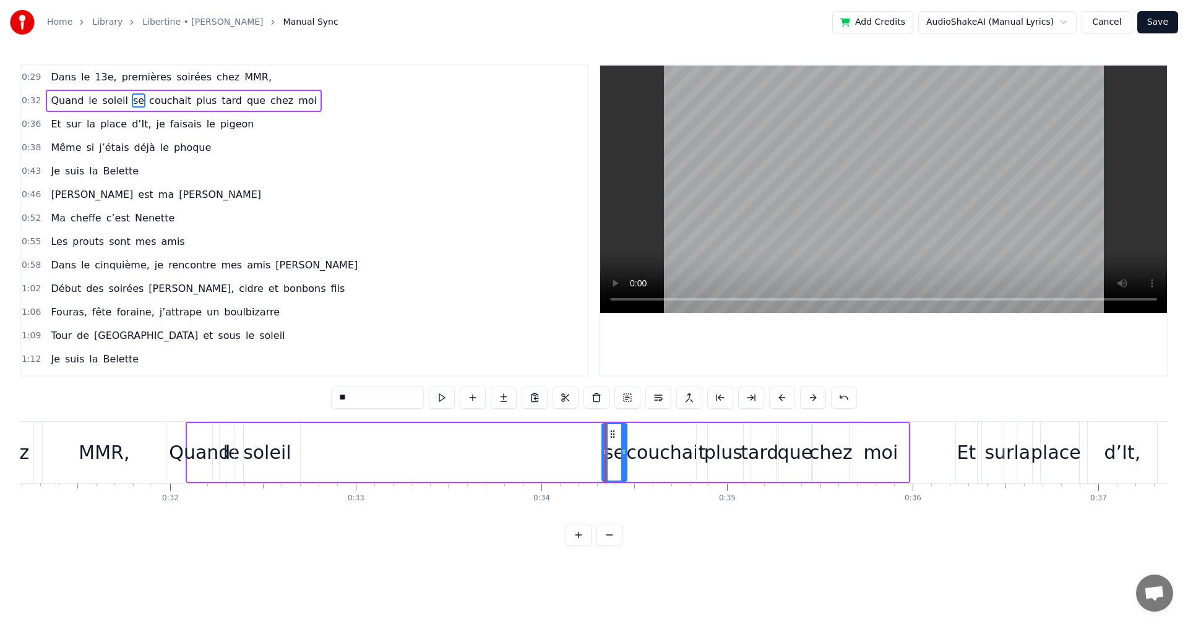
click at [612, 434] on icon at bounding box center [613, 434] width 10 height 10
click at [283, 449] on div "soleil" at bounding box center [267, 453] width 48 height 28
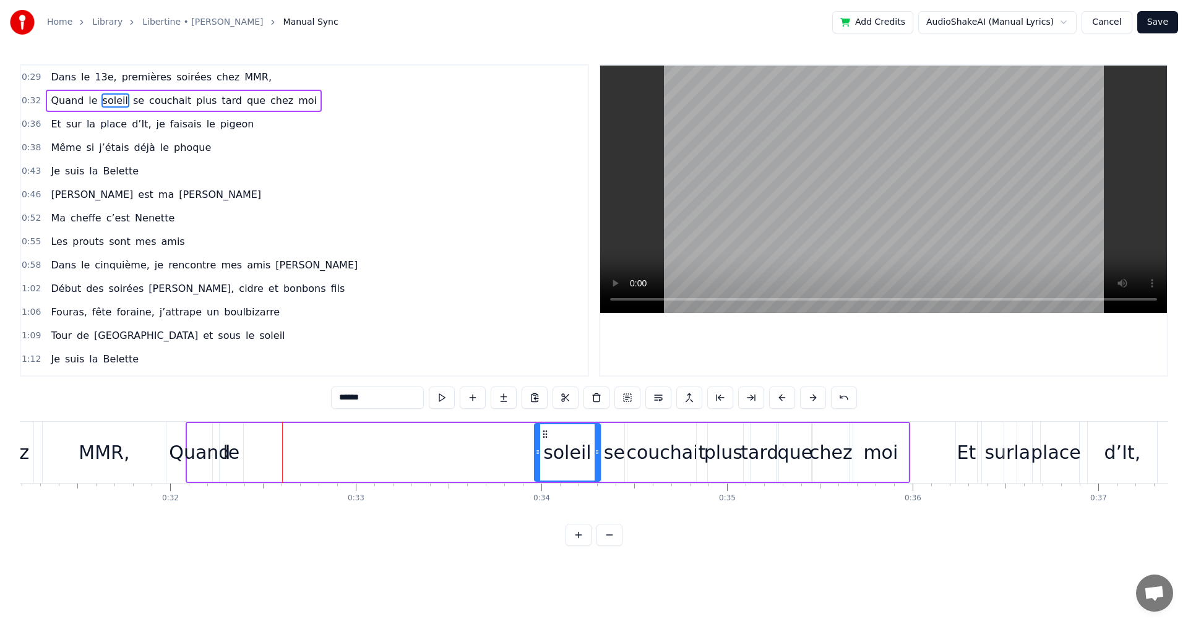
drag, startPoint x: 245, startPoint y: 433, endPoint x: 545, endPoint y: 455, distance: 301.0
click at [545, 455] on div "soleil" at bounding box center [567, 452] width 64 height 56
click at [188, 445] on div "Quand" at bounding box center [199, 453] width 61 height 28
click at [233, 454] on div "le" at bounding box center [231, 453] width 17 height 28
drag, startPoint x: 228, startPoint y: 433, endPoint x: 381, endPoint y: 447, distance: 152.8
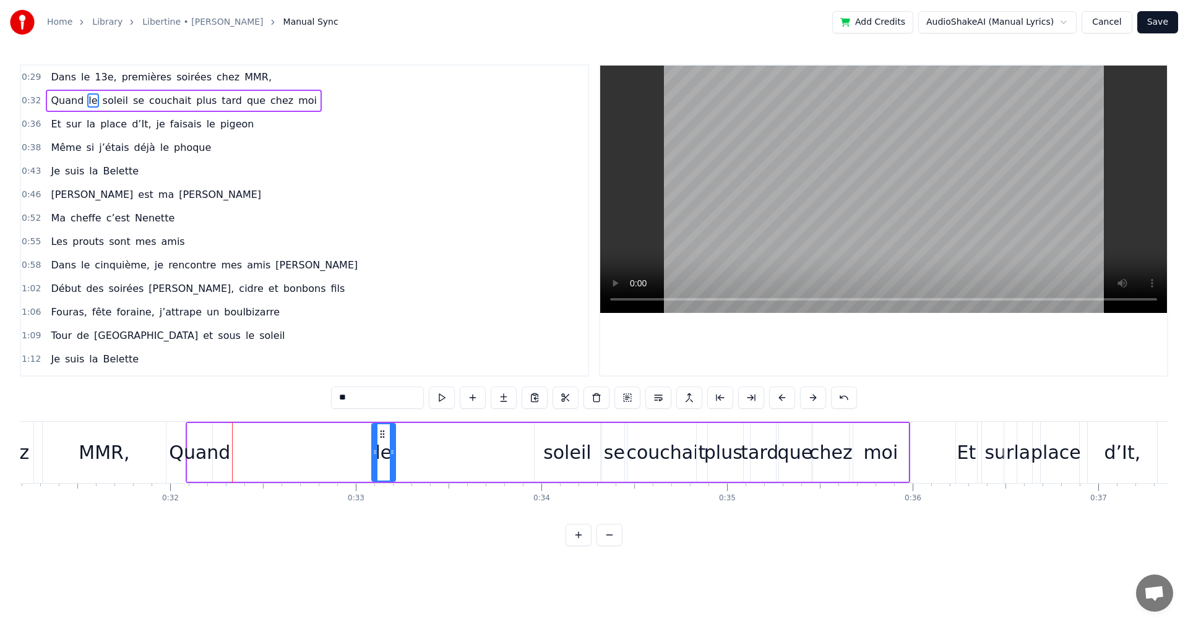
click at [381, 447] on div "le" at bounding box center [383, 452] width 22 height 56
click at [205, 457] on div "Quand" at bounding box center [199, 453] width 61 height 28
drag, startPoint x: 195, startPoint y: 433, endPoint x: 288, endPoint y: 436, distance: 93.5
click at [288, 436] on icon at bounding box center [291, 434] width 10 height 10
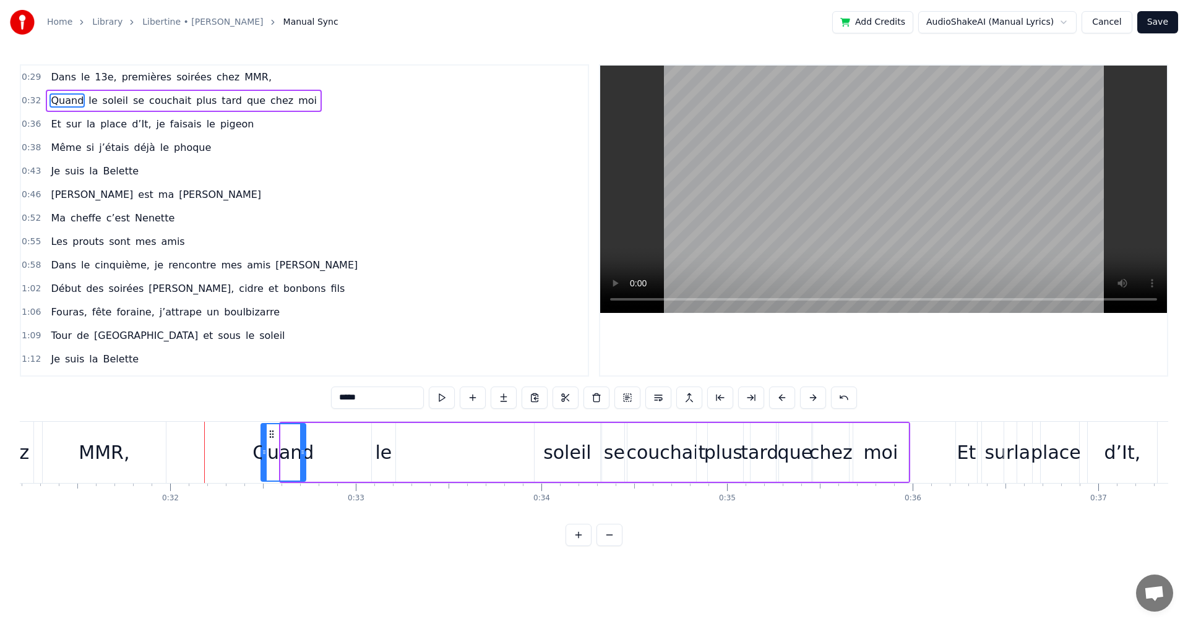
drag, startPoint x: 283, startPoint y: 454, endPoint x: 263, endPoint y: 457, distance: 20.7
click at [263, 457] on icon at bounding box center [264, 452] width 5 height 10
drag, startPoint x: 303, startPoint y: 455, endPoint x: 324, endPoint y: 454, distance: 21.7
click at [324, 454] on icon at bounding box center [323, 452] width 5 height 10
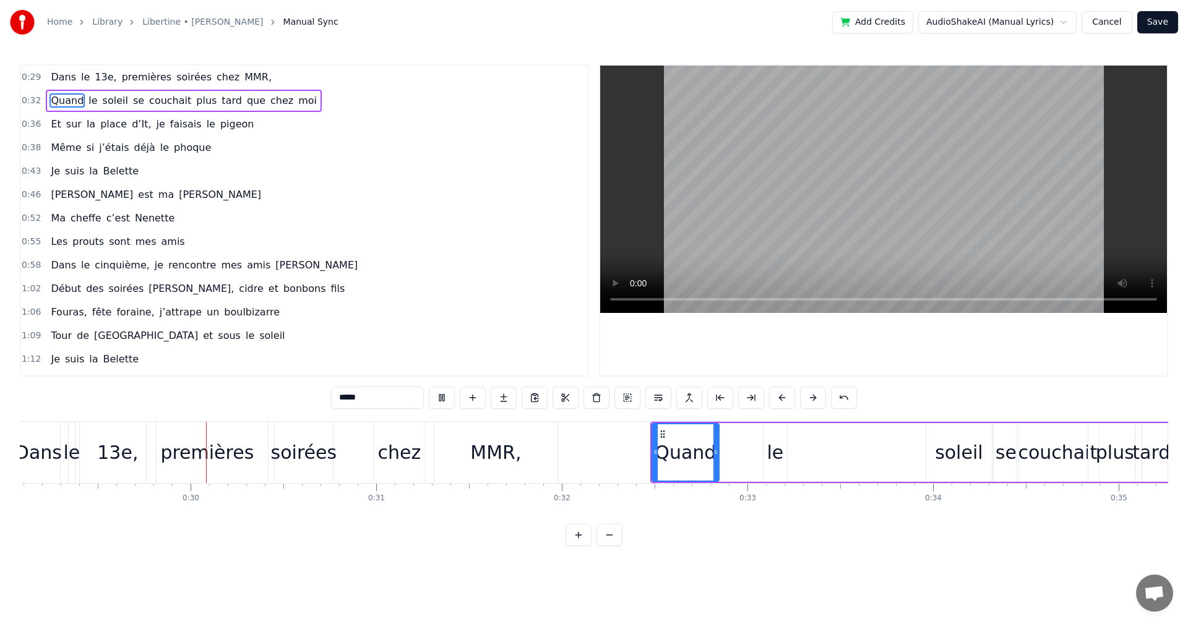
scroll to position [0, 5399]
click at [945, 454] on div "soleil" at bounding box center [958, 453] width 48 height 28
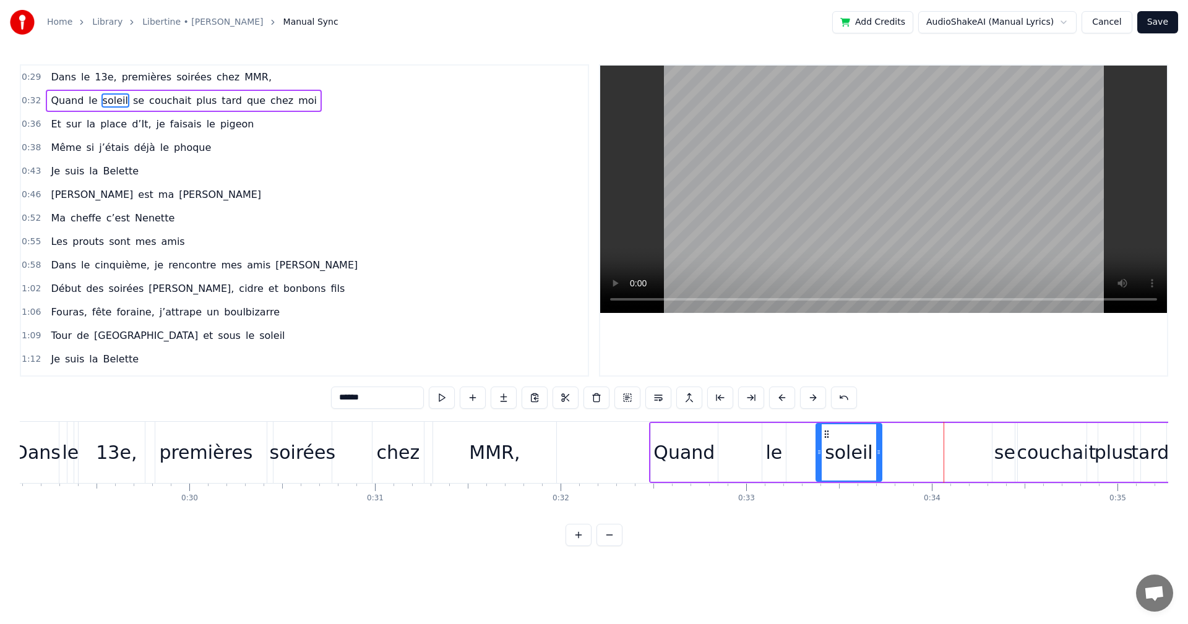
drag, startPoint x: 937, startPoint y: 432, endPoint x: 828, endPoint y: 431, distance: 108.9
click at [828, 431] on circle at bounding box center [827, 431] width 1 height 1
click at [771, 456] on div "le" at bounding box center [773, 453] width 17 height 28
type input "**"
drag, startPoint x: 770, startPoint y: 434, endPoint x: 755, endPoint y: 435, distance: 15.5
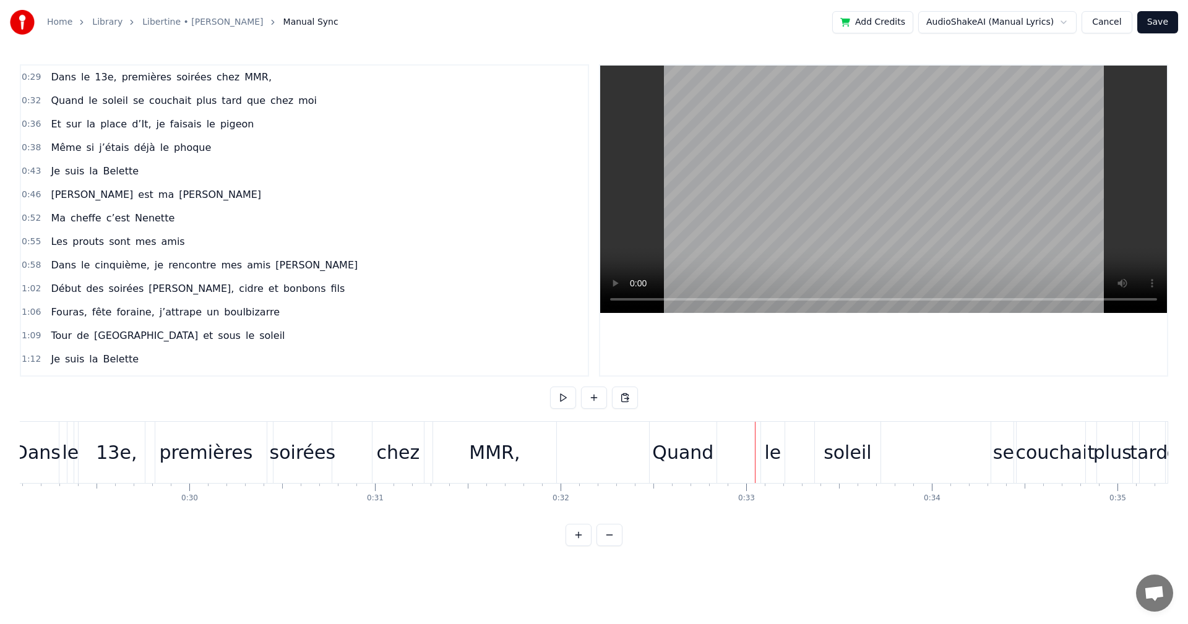
click at [773, 434] on div "le" at bounding box center [773, 452] width 24 height 61
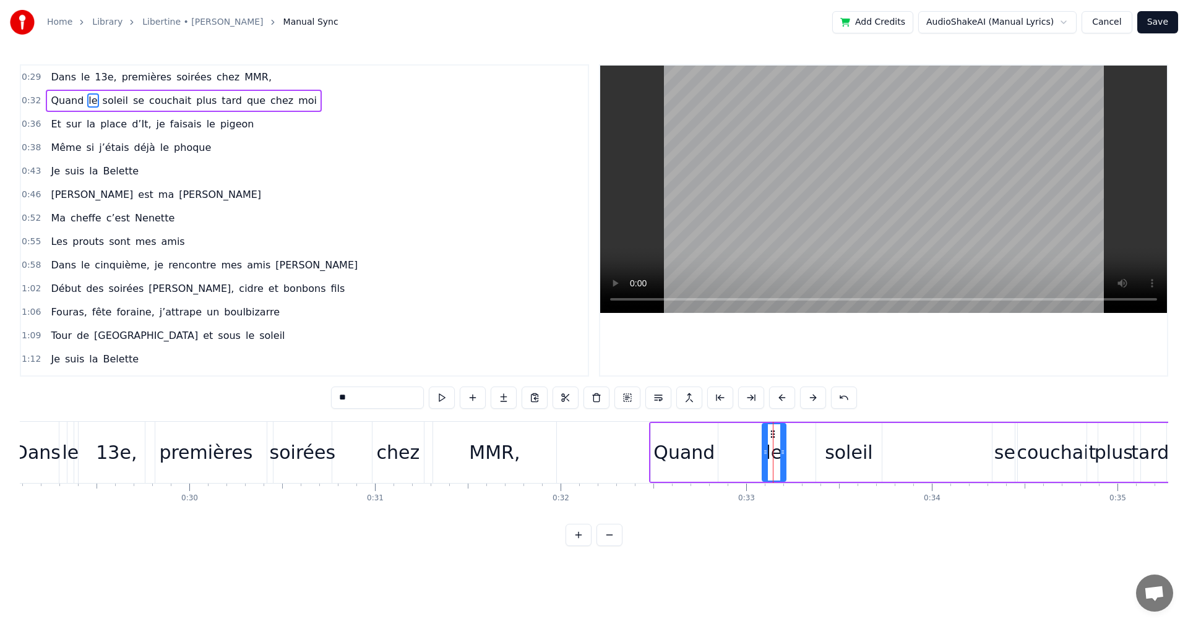
drag, startPoint x: 773, startPoint y: 434, endPoint x: 752, endPoint y: 433, distance: 20.5
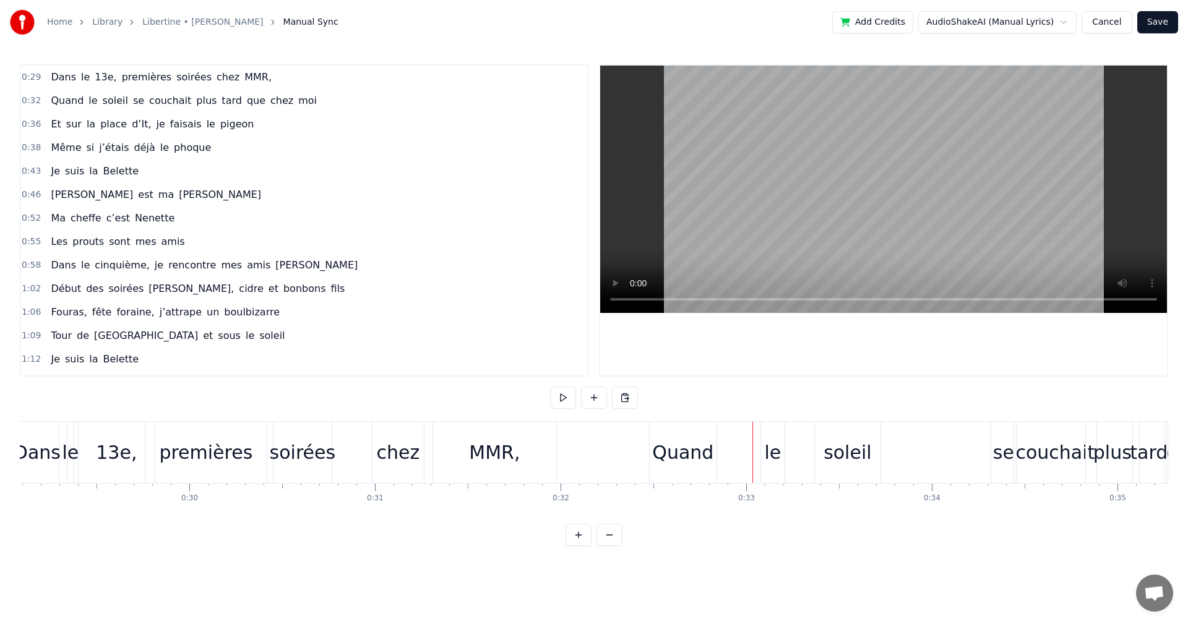
click at [767, 435] on div "le" at bounding box center [773, 452] width 24 height 61
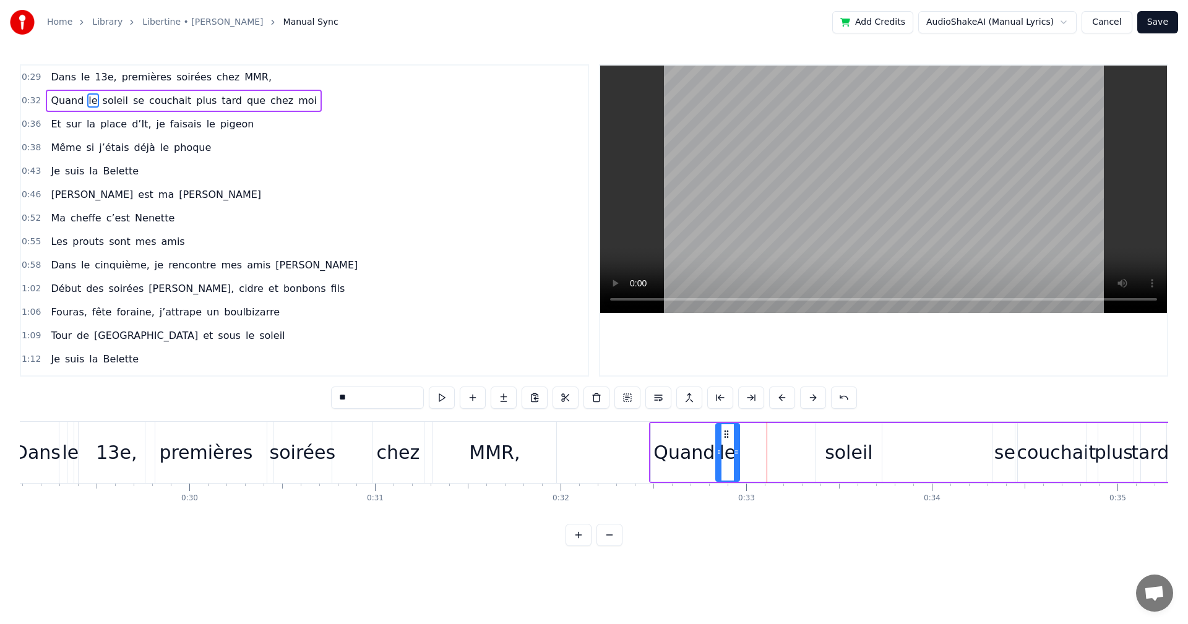
drag, startPoint x: 773, startPoint y: 433, endPoint x: 726, endPoint y: 435, distance: 46.5
click at [726, 435] on icon at bounding box center [726, 434] width 10 height 10
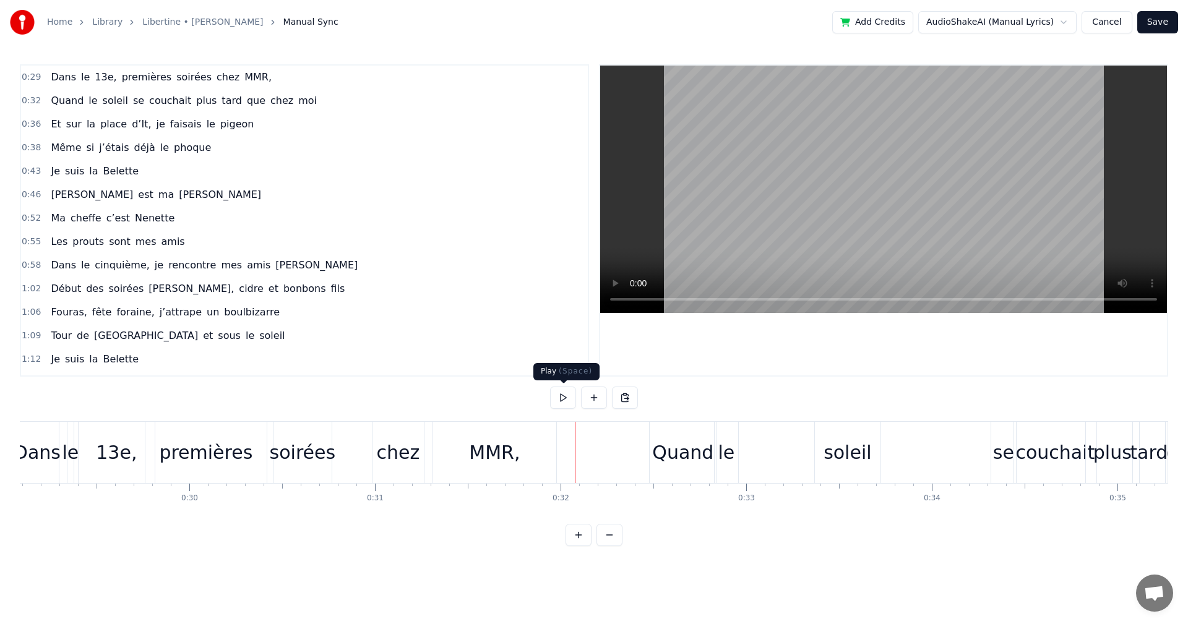
click at [564, 400] on button at bounding box center [563, 398] width 26 height 22
click at [727, 453] on div "le" at bounding box center [726, 453] width 17 height 28
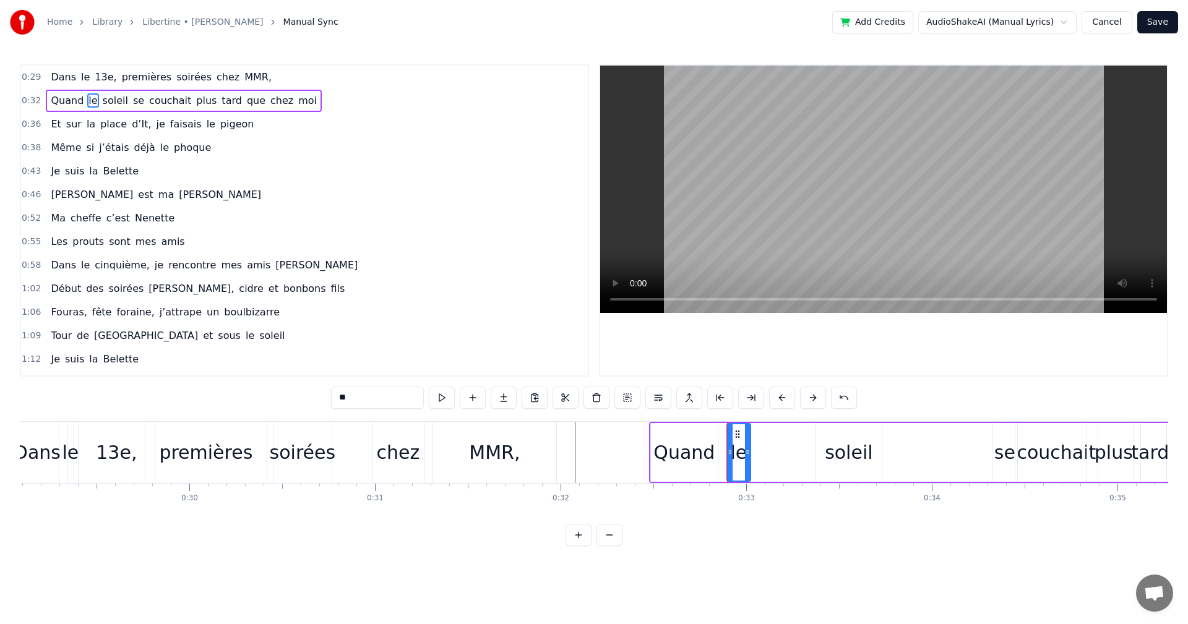
drag, startPoint x: 726, startPoint y: 431, endPoint x: 737, endPoint y: 431, distance: 11.1
click at [736, 431] on circle at bounding box center [736, 431] width 1 height 1
click at [832, 455] on div "soleil" at bounding box center [849, 453] width 48 height 28
type input "******"
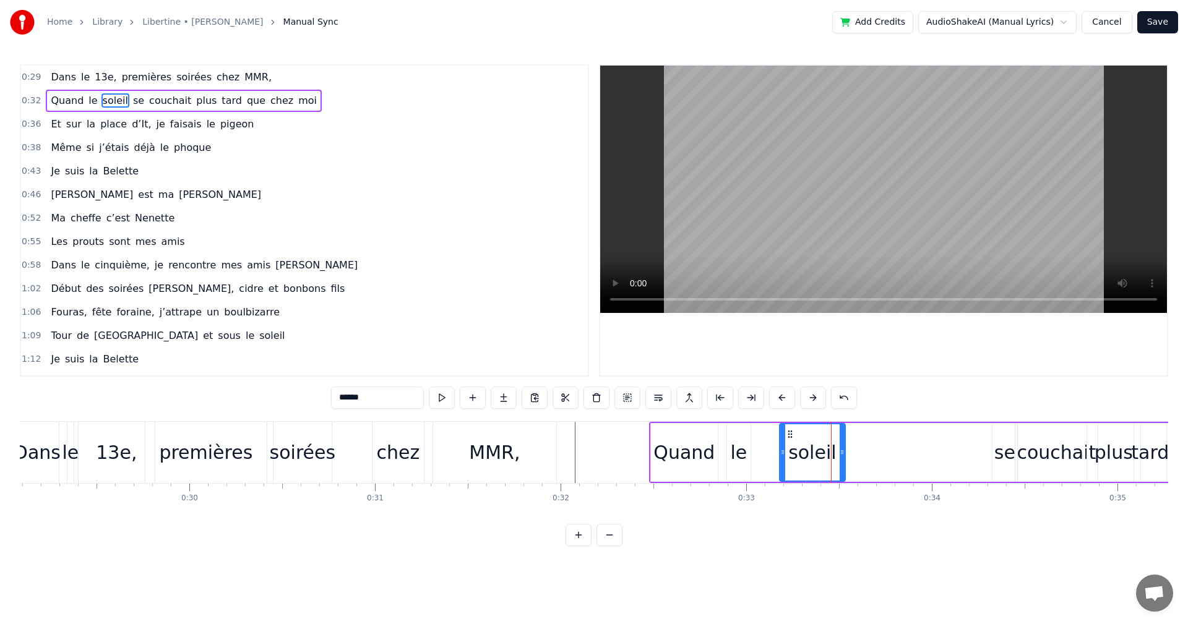
drag, startPoint x: 823, startPoint y: 434, endPoint x: 786, endPoint y: 436, distance: 36.6
click at [786, 436] on icon at bounding box center [790, 434] width 10 height 10
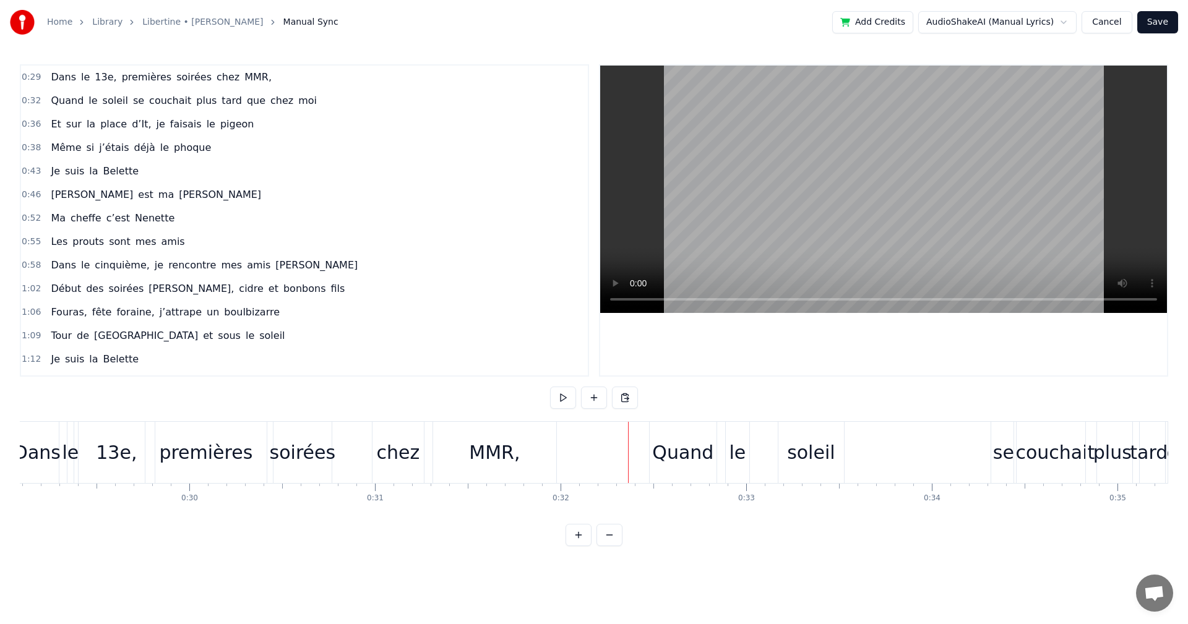
click at [565, 403] on button at bounding box center [563, 398] width 26 height 22
click at [566, 400] on button at bounding box center [563, 398] width 26 height 22
click at [1003, 451] on div "se" at bounding box center [1003, 453] width 21 height 28
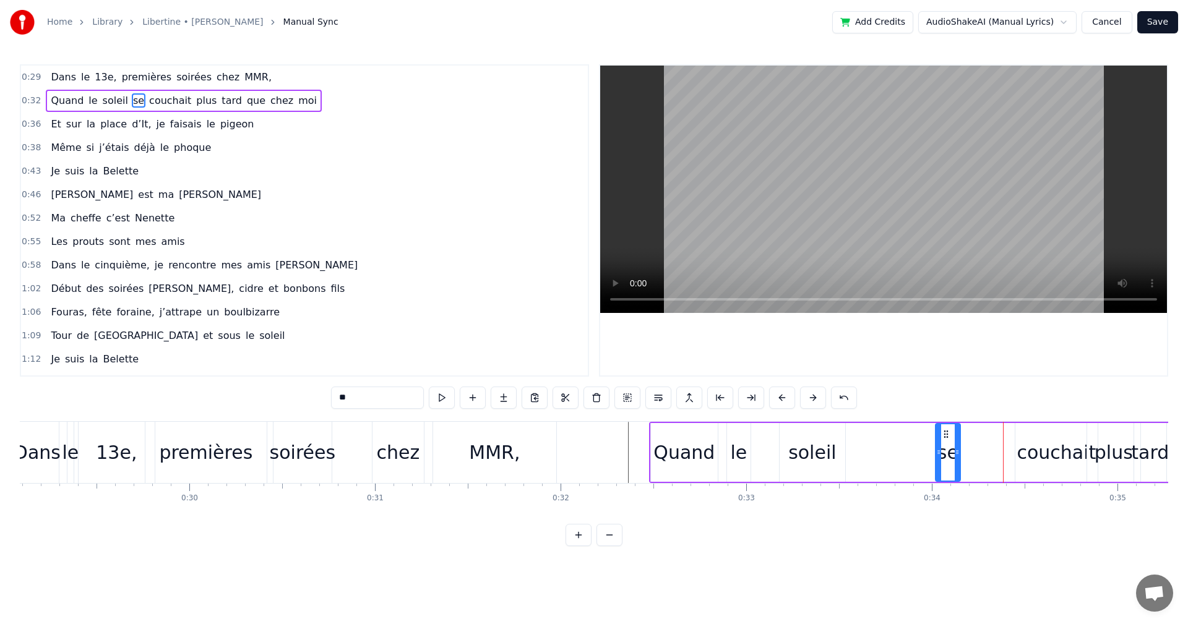
drag, startPoint x: 1002, startPoint y: 433, endPoint x: 945, endPoint y: 437, distance: 57.1
click at [945, 437] on icon at bounding box center [946, 434] width 10 height 10
click at [1041, 459] on div "couchait" at bounding box center [1056, 453] width 79 height 28
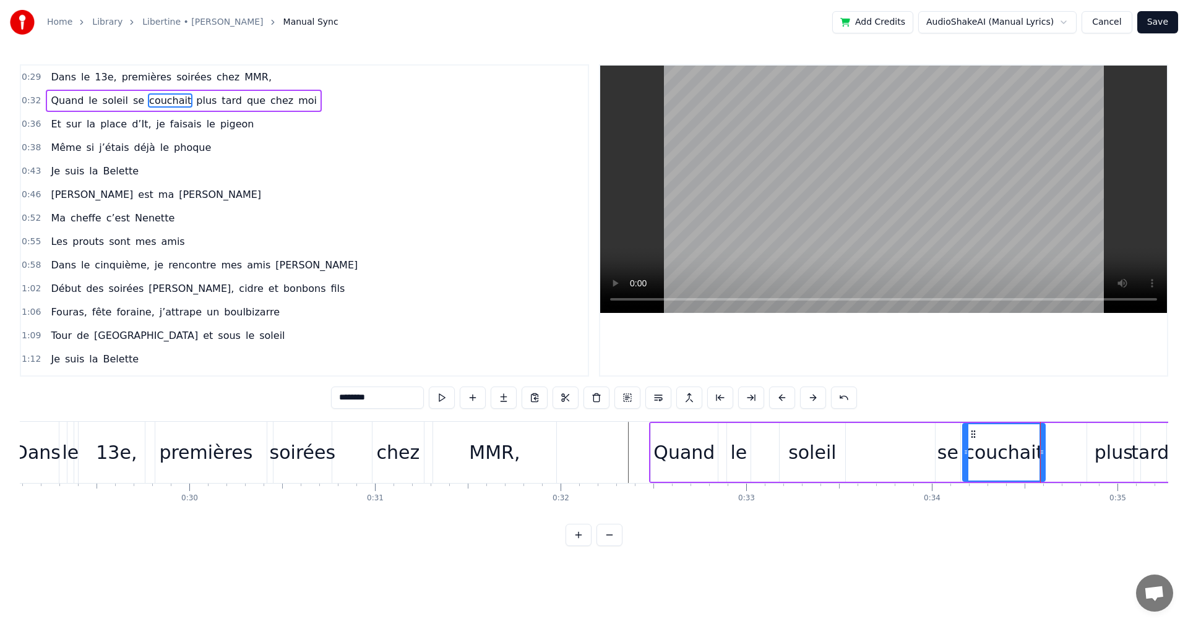
drag, startPoint x: 1026, startPoint y: 434, endPoint x: 973, endPoint y: 437, distance: 52.7
click at [973, 437] on icon at bounding box center [973, 434] width 10 height 10
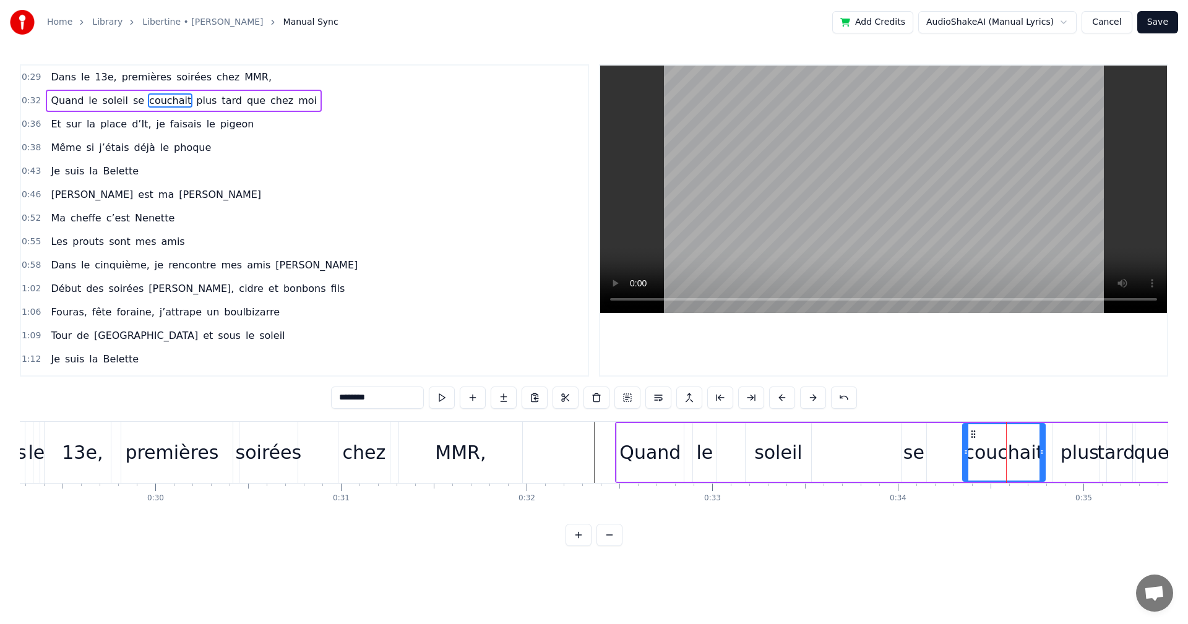
scroll to position [0, 5445]
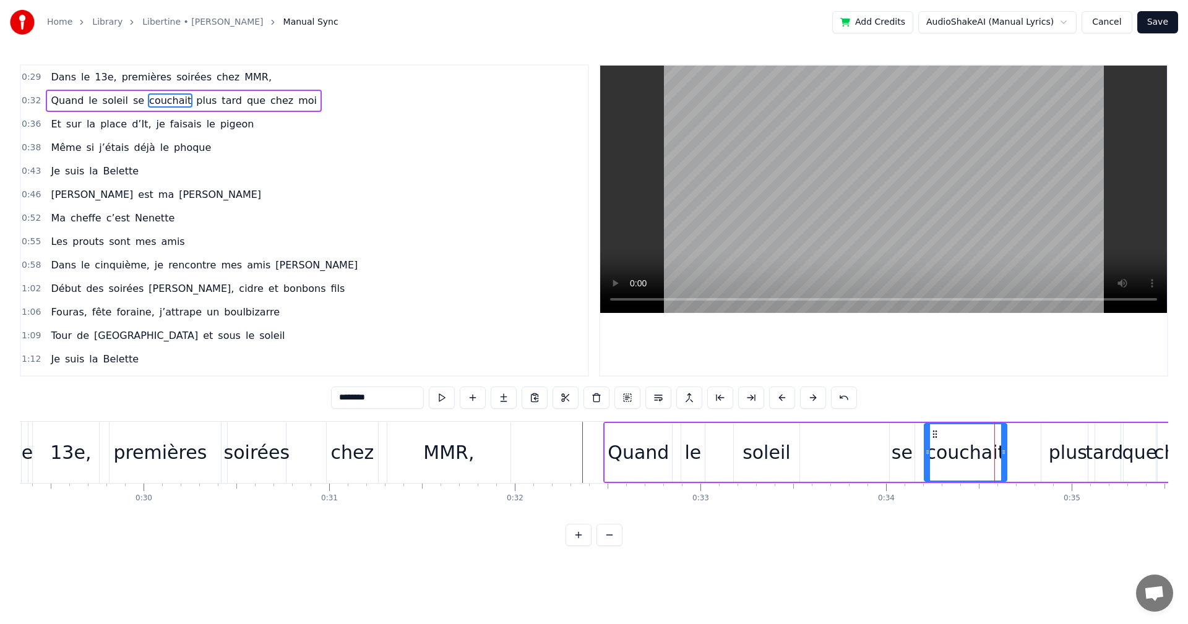
drag, startPoint x: 970, startPoint y: 434, endPoint x: 932, endPoint y: 437, distance: 38.5
click at [932, 437] on icon at bounding box center [935, 434] width 10 height 10
click at [1057, 455] on div "plus" at bounding box center [1068, 453] width 38 height 28
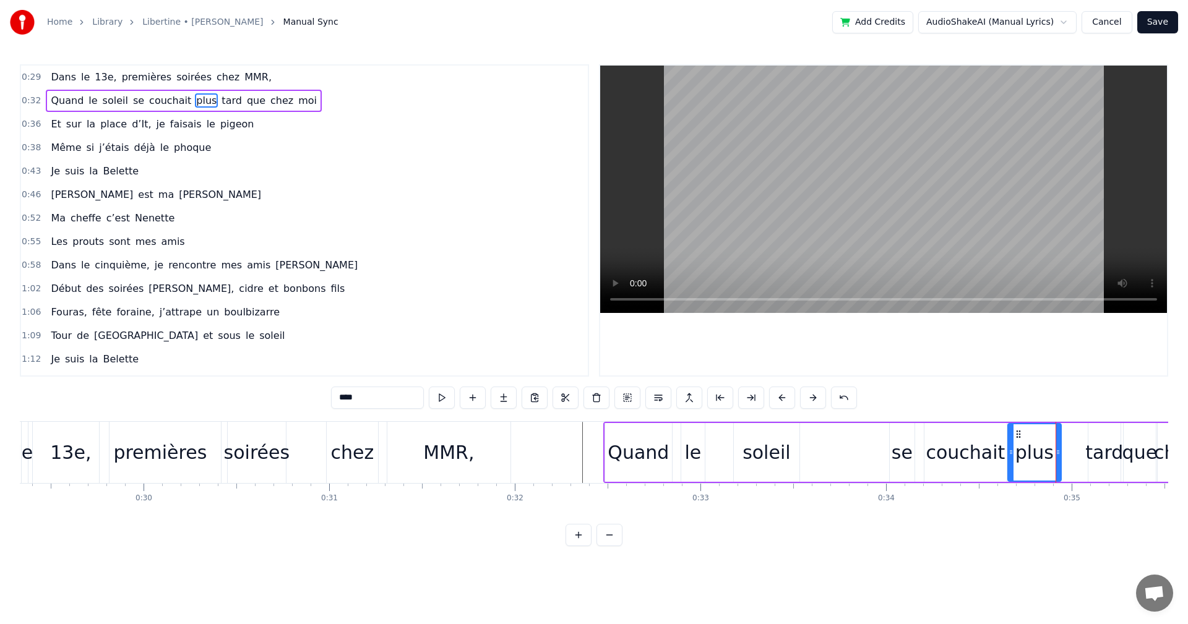
drag, startPoint x: 1049, startPoint y: 434, endPoint x: 1015, endPoint y: 435, distance: 33.4
click at [1015, 435] on icon at bounding box center [1019, 434] width 10 height 10
click at [1093, 456] on div "tard" at bounding box center [1104, 453] width 38 height 28
drag, startPoint x: 1098, startPoint y: 434, endPoint x: 1078, endPoint y: 436, distance: 19.9
click at [1078, 436] on icon at bounding box center [1079, 434] width 10 height 10
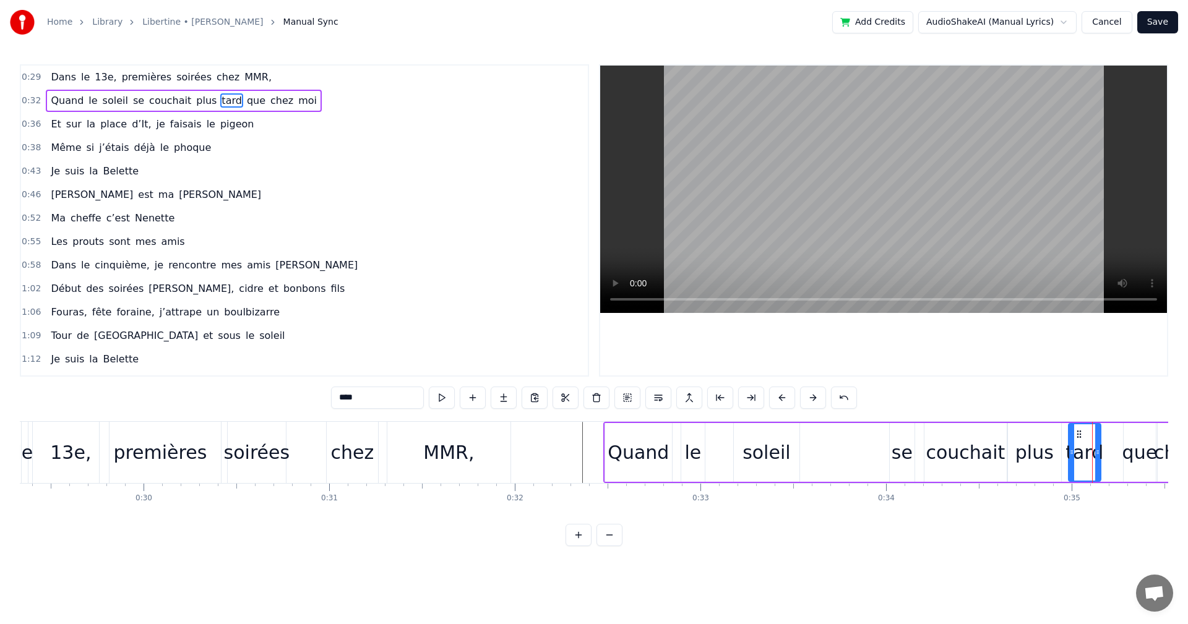
click at [1135, 455] on div "que" at bounding box center [1139, 453] width 35 height 28
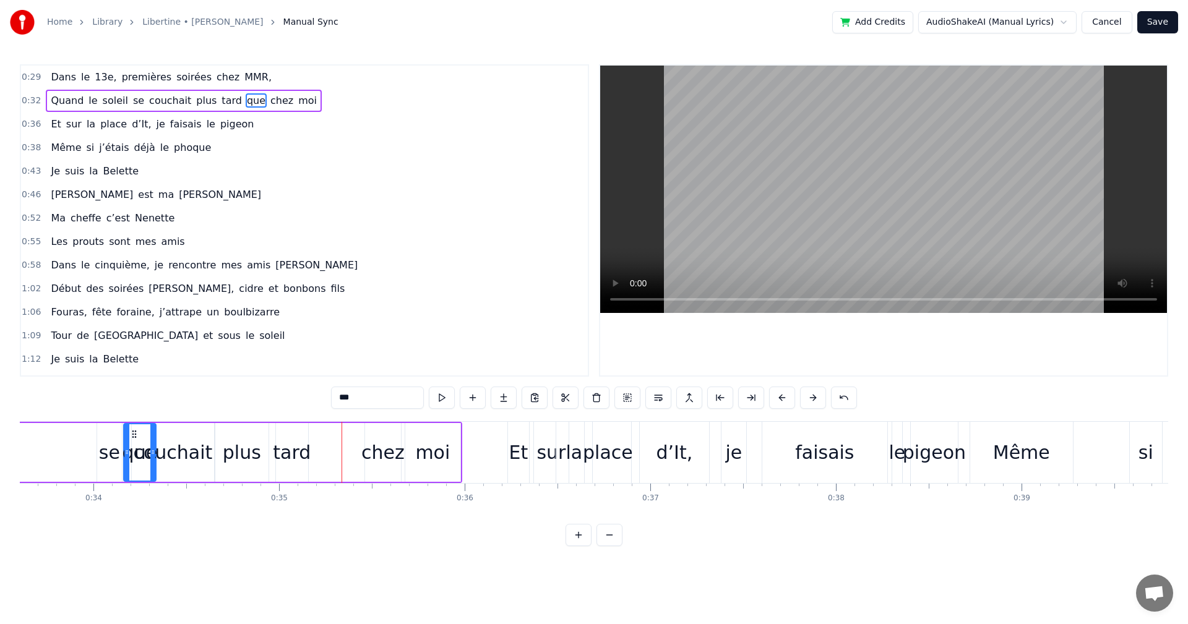
scroll to position [0, 6188]
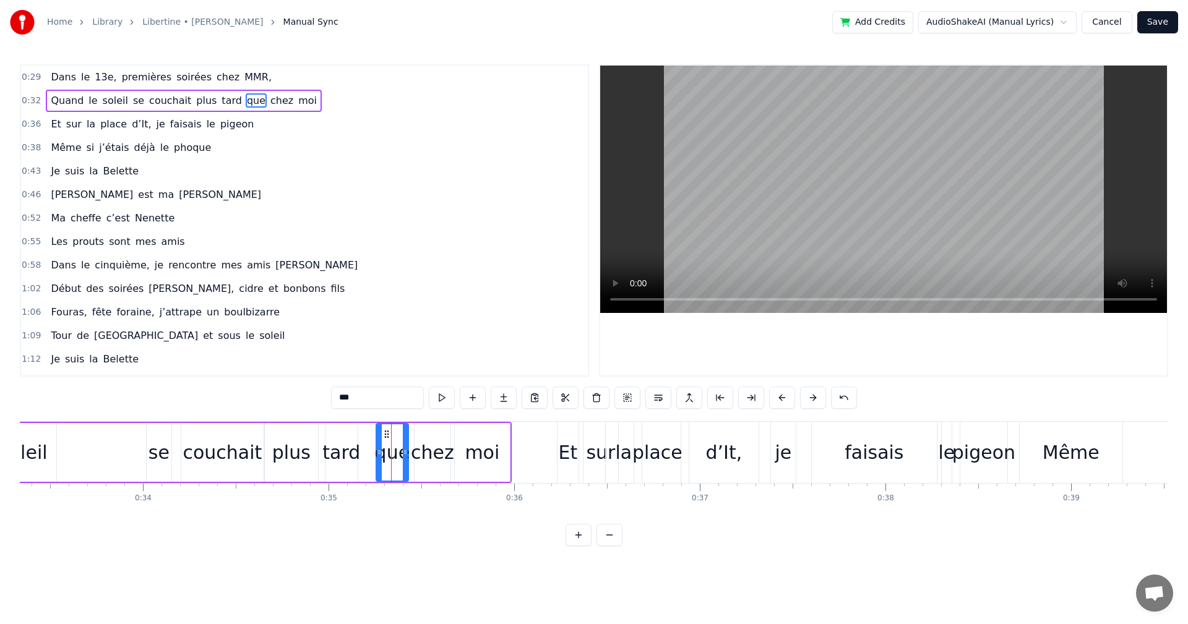
drag, startPoint x: 80, startPoint y: 433, endPoint x: 385, endPoint y: 441, distance: 305.2
click at [385, 441] on div "que" at bounding box center [392, 452] width 31 height 56
click at [471, 450] on div "moi" at bounding box center [482, 453] width 35 height 28
drag, startPoint x: 467, startPoint y: 435, endPoint x: 460, endPoint y: 435, distance: 6.8
click at [460, 435] on icon at bounding box center [460, 434] width 10 height 10
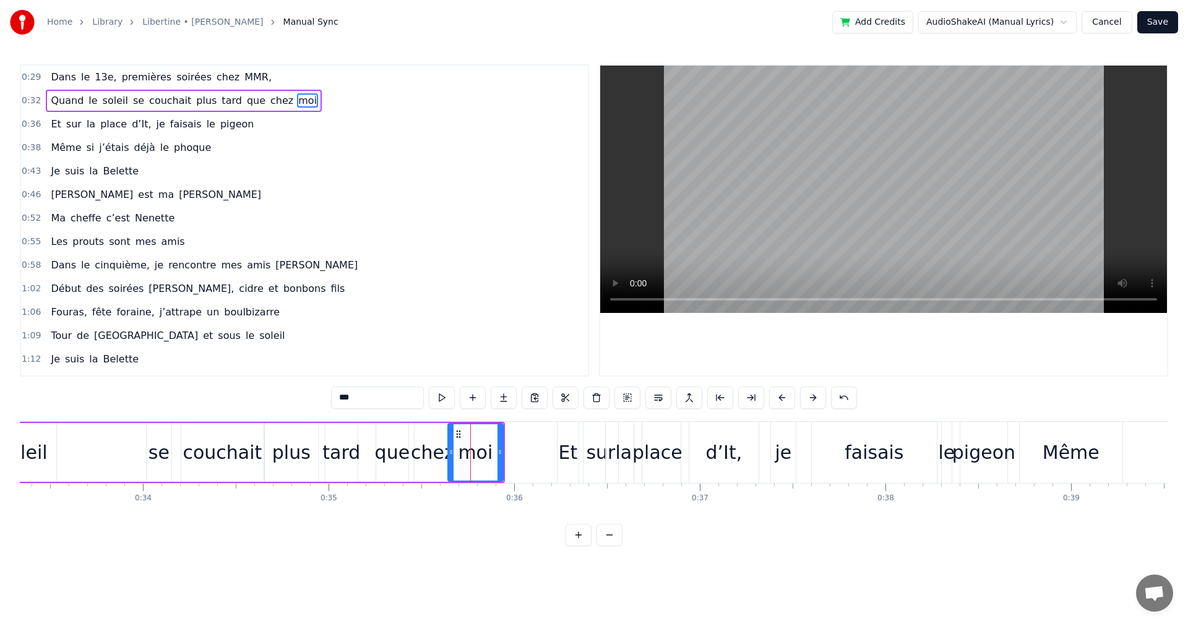
click at [433, 454] on div "chez" at bounding box center [432, 453] width 43 height 28
type input "****"
click at [418, 433] on icon at bounding box center [420, 434] width 10 height 10
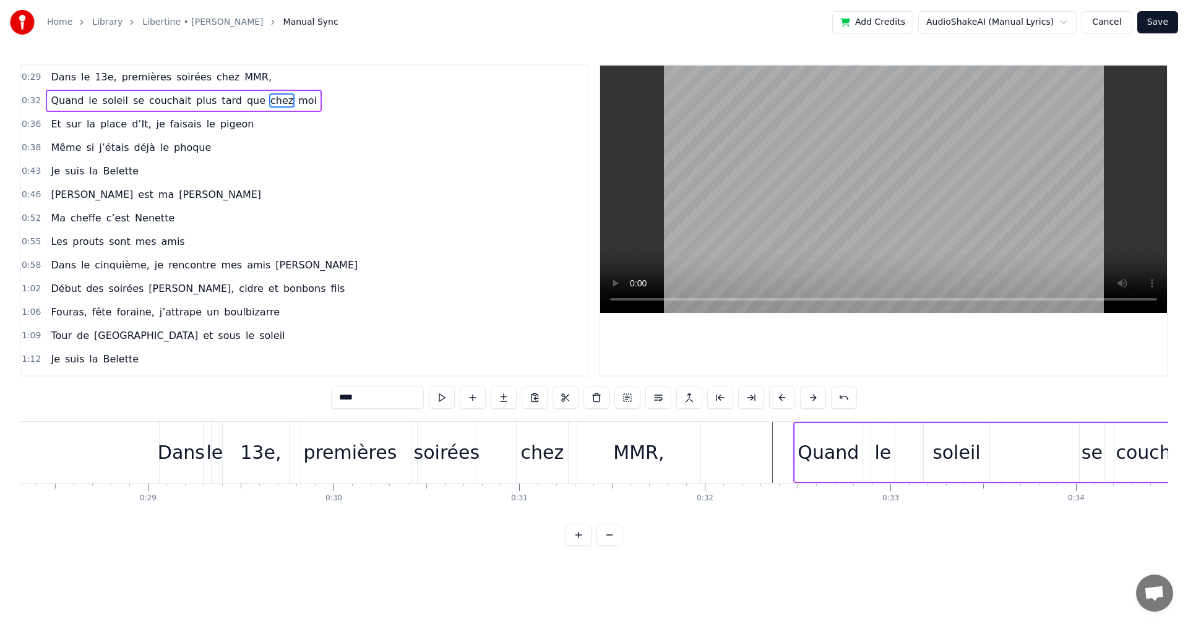
scroll to position [0, 5024]
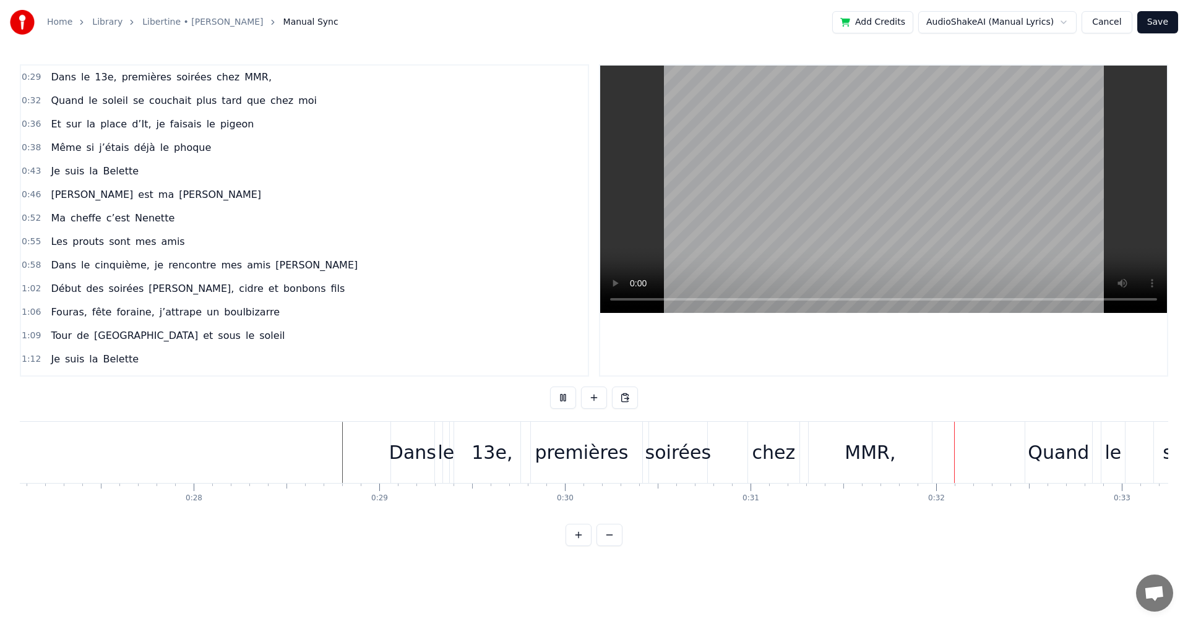
click at [607, 546] on button at bounding box center [609, 535] width 26 height 22
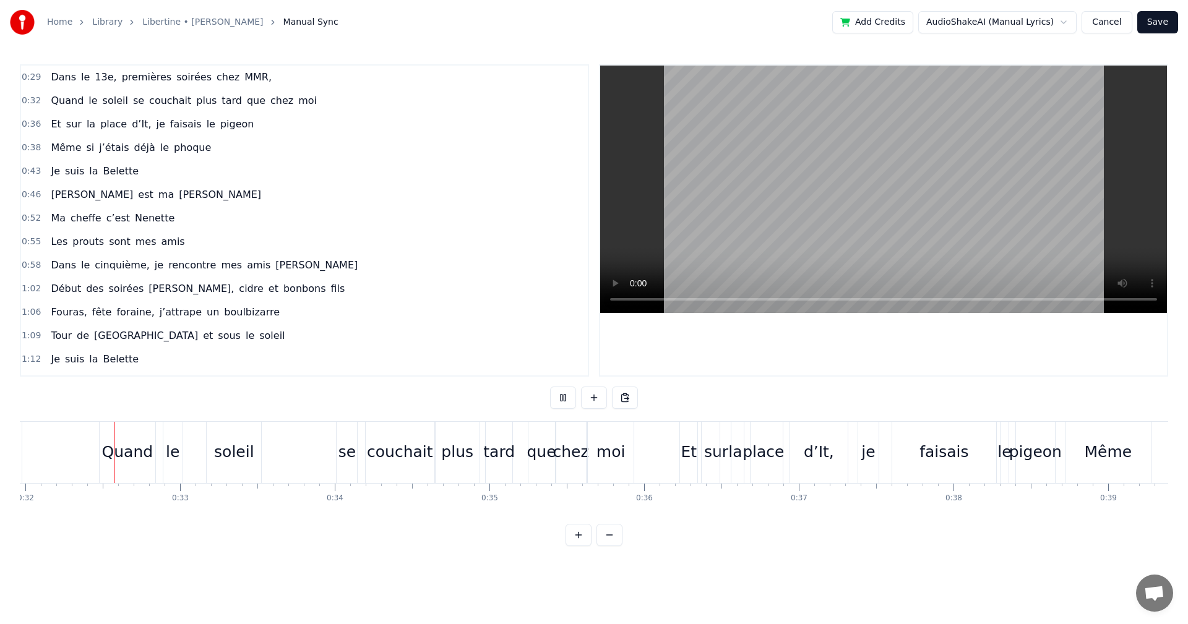
scroll to position [0, 4944]
click at [345, 459] on div "se" at bounding box center [347, 453] width 17 height 24
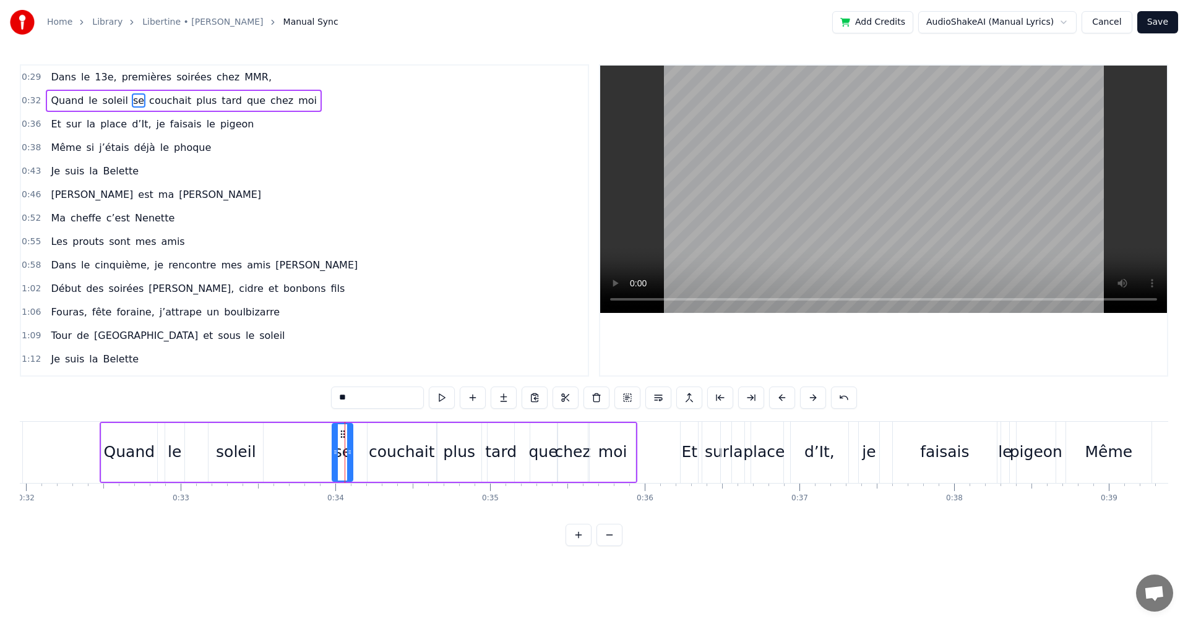
drag, startPoint x: 350, startPoint y: 431, endPoint x: 343, endPoint y: 432, distance: 6.2
click at [343, 432] on icon at bounding box center [343, 434] width 10 height 10
drag, startPoint x: 335, startPoint y: 458, endPoint x: 314, endPoint y: 458, distance: 21.0
click at [314, 458] on div at bounding box center [314, 452] width 5 height 56
drag, startPoint x: 321, startPoint y: 431, endPoint x: 299, endPoint y: 433, distance: 21.7
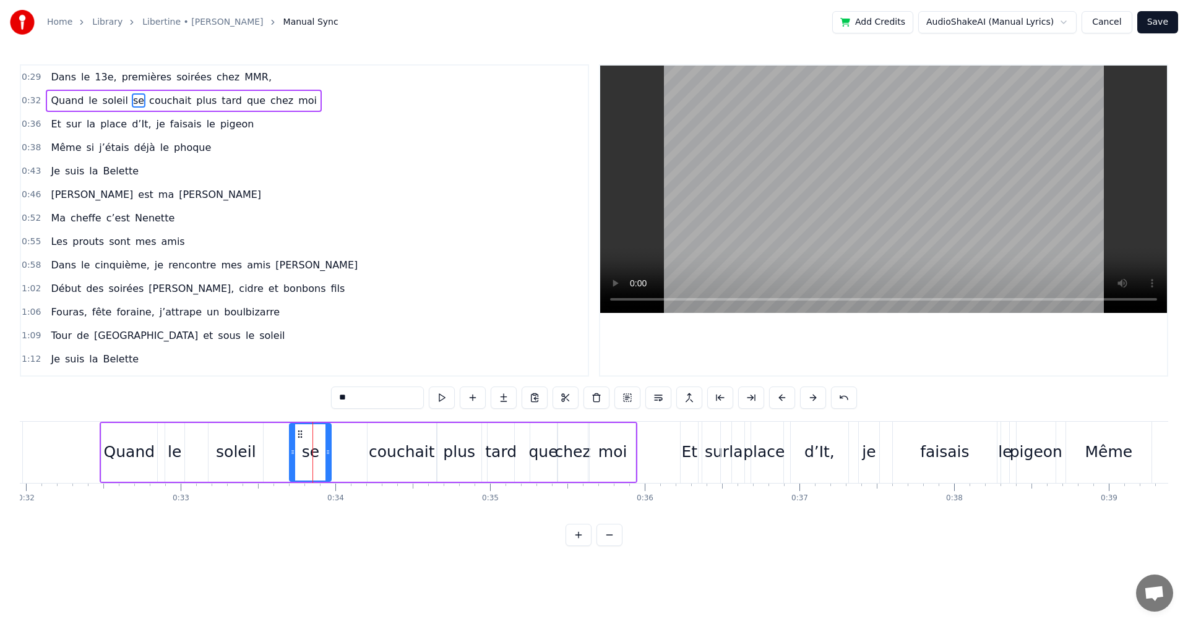
click at [299, 433] on icon at bounding box center [300, 434] width 10 height 10
click at [390, 457] on div "couchait" at bounding box center [402, 453] width 66 height 24
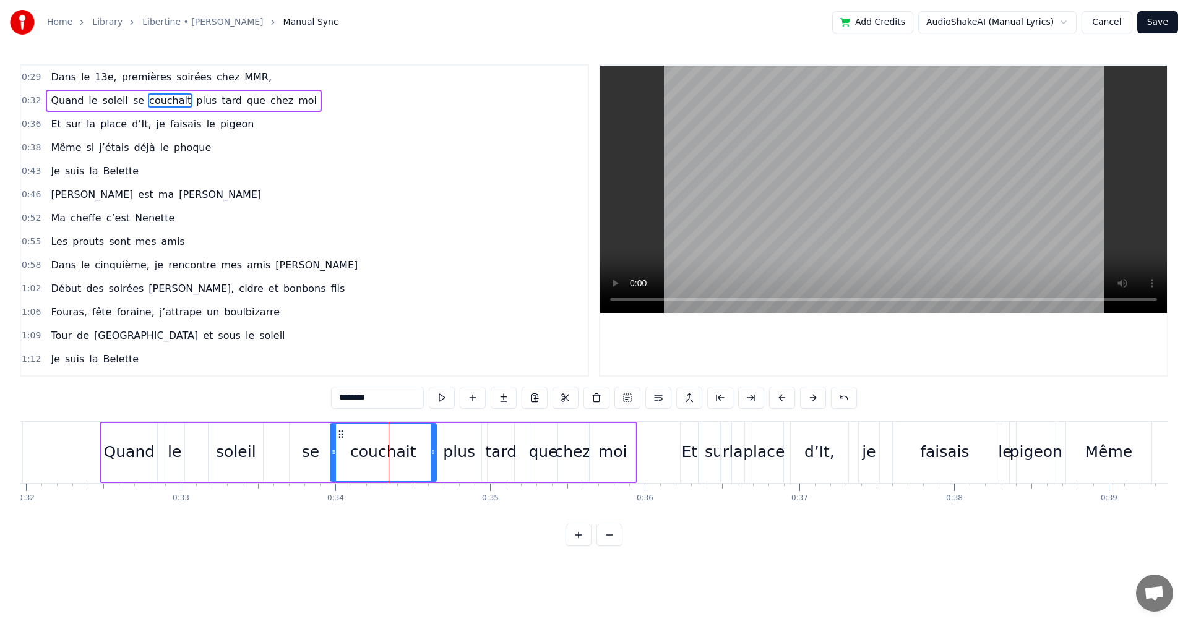
drag, startPoint x: 371, startPoint y: 452, endPoint x: 334, endPoint y: 457, distance: 37.5
click at [334, 457] on div at bounding box center [333, 452] width 5 height 56
click at [306, 438] on div "se" at bounding box center [310, 452] width 41 height 59
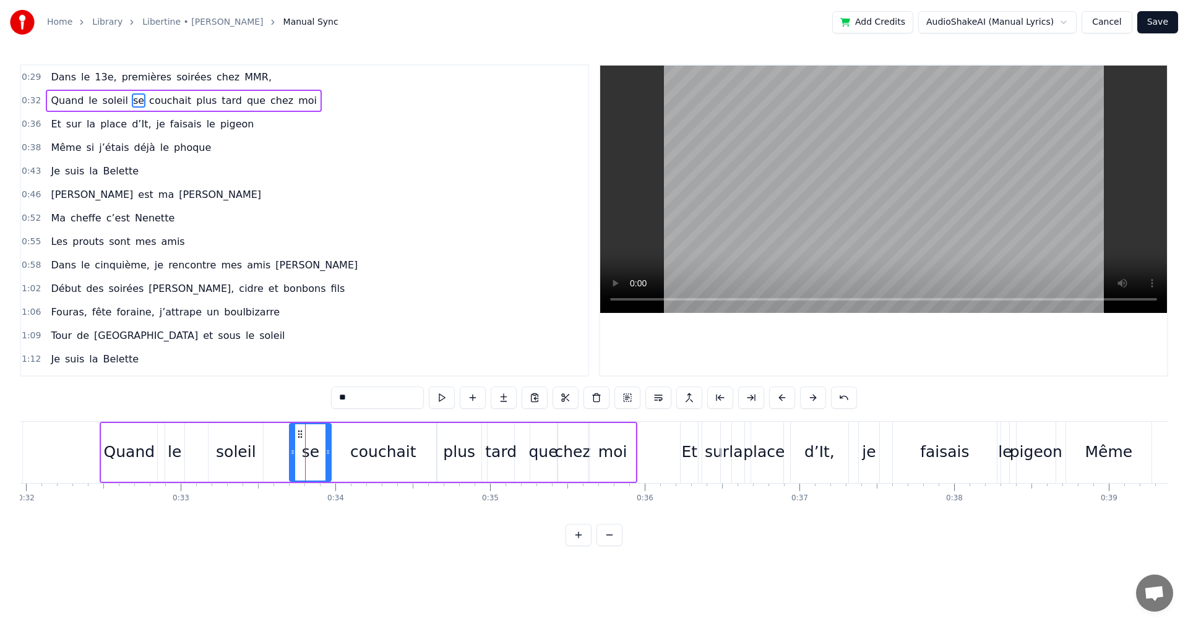
click at [404, 446] on div "couchait" at bounding box center [383, 453] width 66 height 24
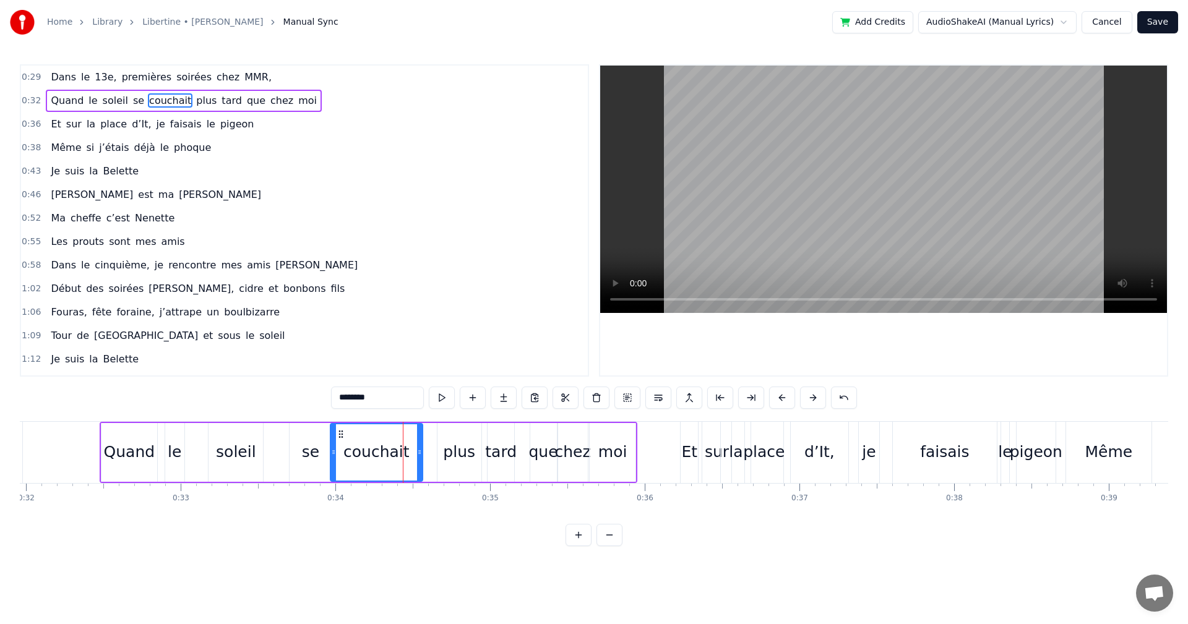
drag, startPoint x: 435, startPoint y: 450, endPoint x: 421, endPoint y: 451, distance: 13.6
click at [421, 451] on icon at bounding box center [419, 452] width 5 height 10
click at [455, 462] on div "plus" at bounding box center [459, 453] width 32 height 24
type input "****"
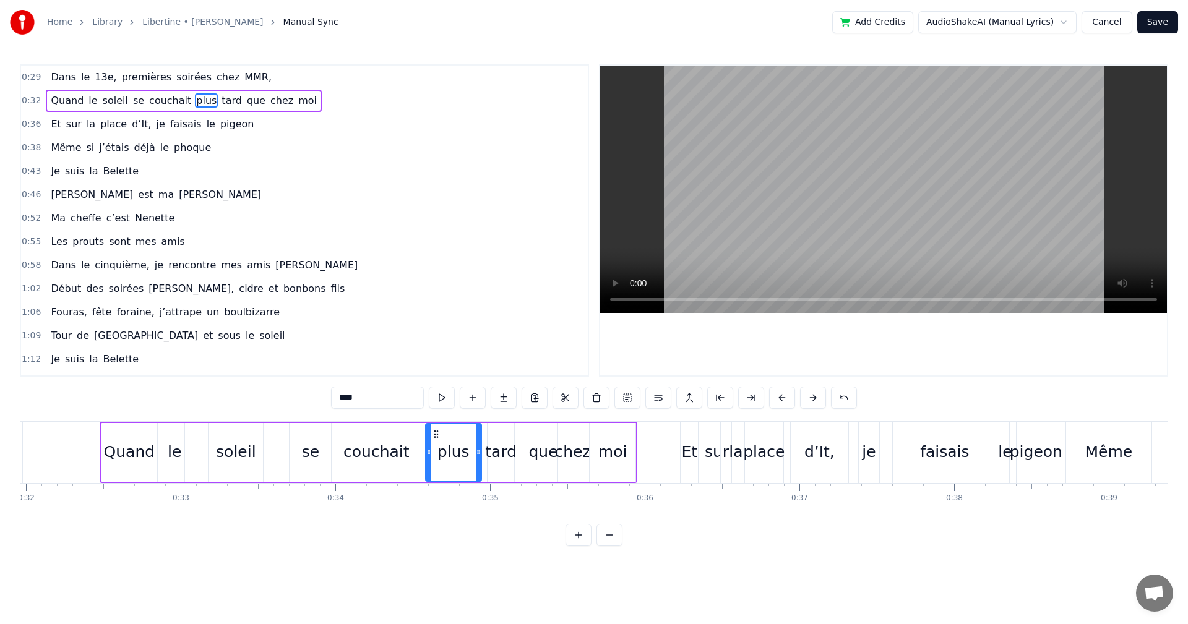
drag, startPoint x: 437, startPoint y: 454, endPoint x: 426, endPoint y: 455, distance: 11.8
click at [426, 455] on icon at bounding box center [428, 452] width 5 height 10
click at [482, 457] on div "Quand le soleil se couchait plus tard que chez moi" at bounding box center [369, 452] width 538 height 61
click at [494, 457] on div "tard" at bounding box center [501, 453] width 32 height 24
click at [485, 457] on icon at bounding box center [485, 452] width 5 height 10
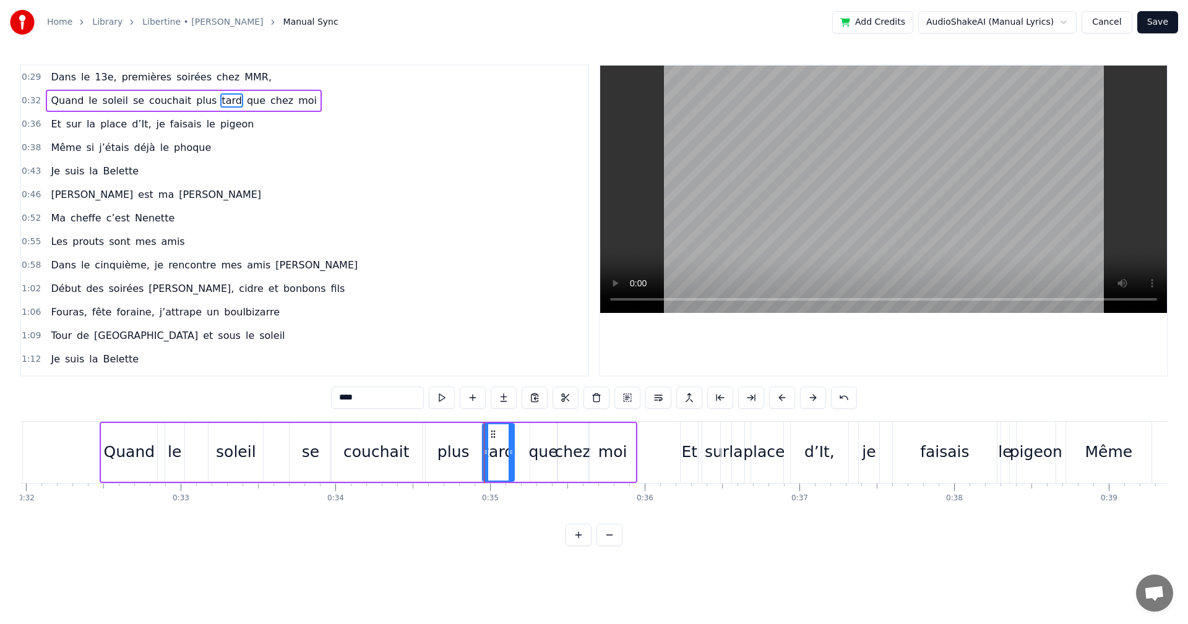
click at [536, 452] on div "que" at bounding box center [542, 453] width 29 height 24
type input "***"
drag, startPoint x: 531, startPoint y: 452, endPoint x: 518, endPoint y: 454, distance: 13.1
click at [519, 454] on icon at bounding box center [521, 452] width 5 height 10
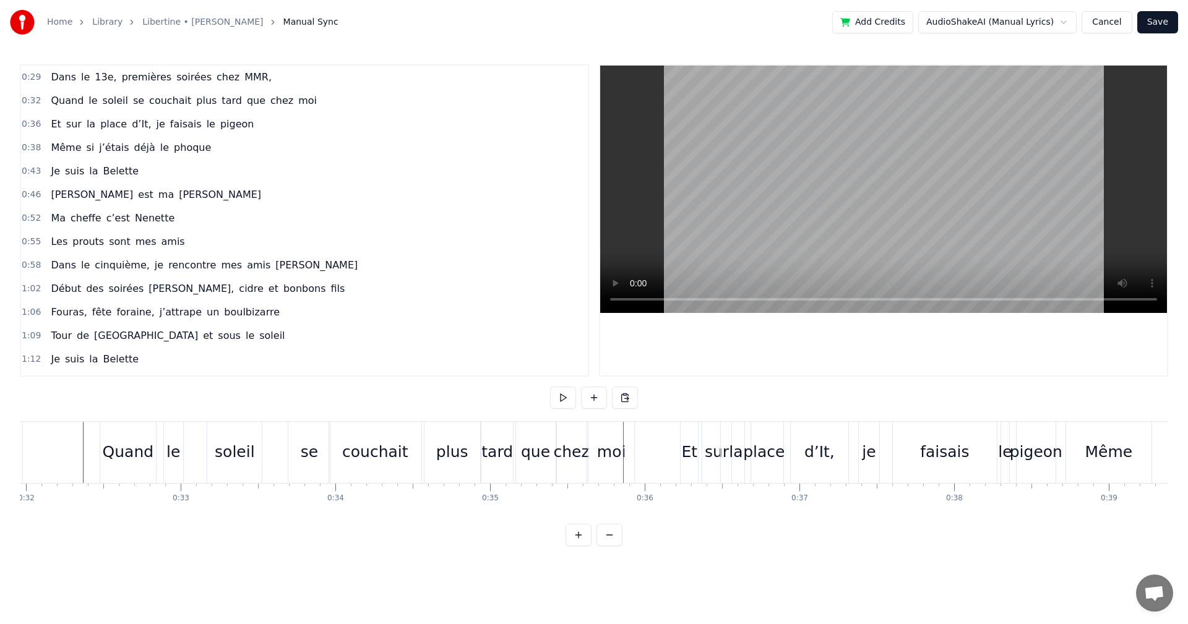
click at [306, 453] on div "se" at bounding box center [309, 453] width 17 height 24
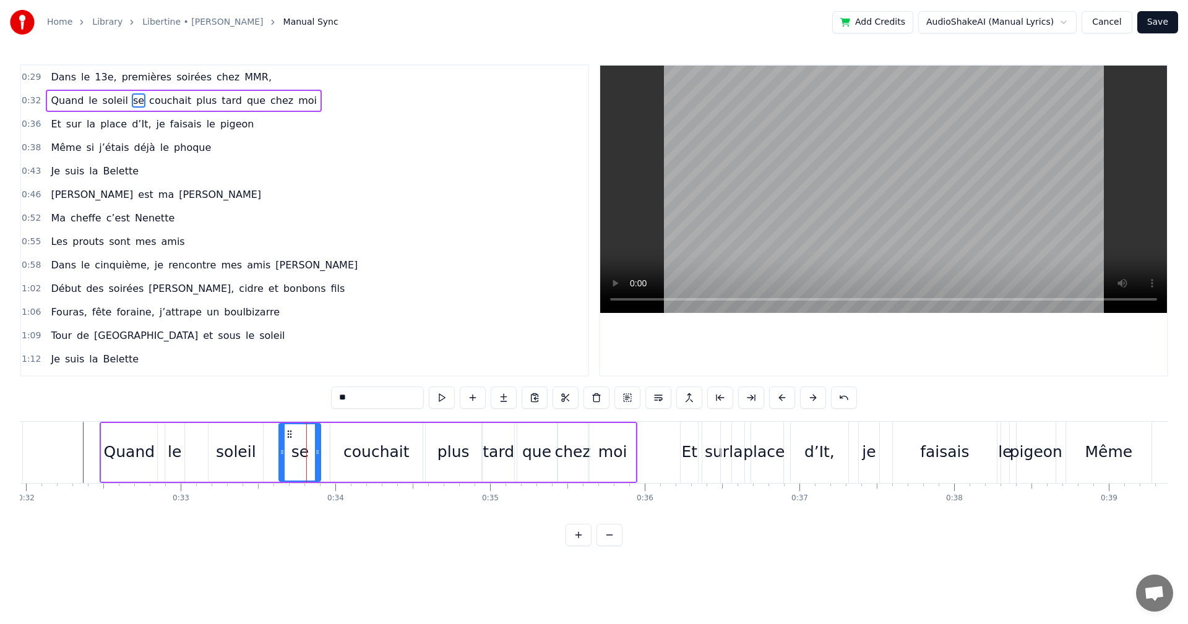
drag, startPoint x: 299, startPoint y: 436, endPoint x: 288, endPoint y: 435, distance: 10.5
click at [288, 435] on icon at bounding box center [290, 434] width 10 height 10
click at [363, 454] on div "couchait" at bounding box center [376, 453] width 66 height 24
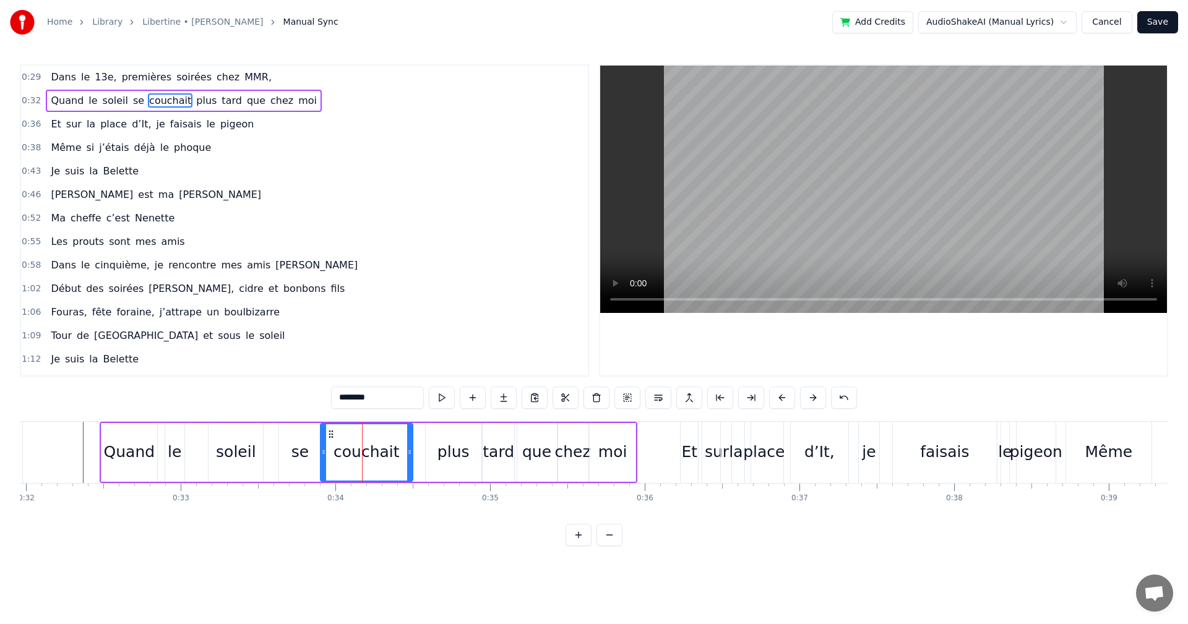
drag, startPoint x: 343, startPoint y: 435, endPoint x: 334, endPoint y: 436, distance: 9.9
click at [334, 436] on icon at bounding box center [331, 434] width 10 height 10
click at [450, 462] on div "plus" at bounding box center [453, 453] width 32 height 24
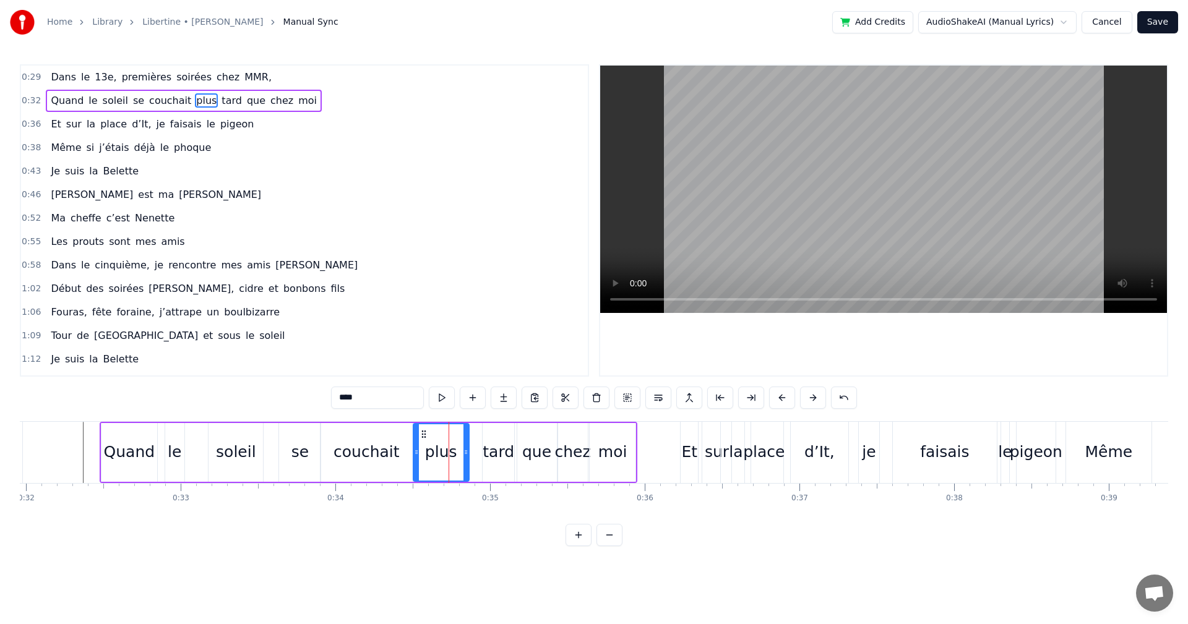
drag, startPoint x: 433, startPoint y: 433, endPoint x: 421, endPoint y: 433, distance: 11.8
click at [420, 433] on icon at bounding box center [424, 434] width 10 height 10
click at [497, 450] on div "tard" at bounding box center [499, 453] width 32 height 24
drag, startPoint x: 491, startPoint y: 435, endPoint x: 481, endPoint y: 434, distance: 10.5
click at [481, 434] on icon at bounding box center [483, 434] width 10 height 10
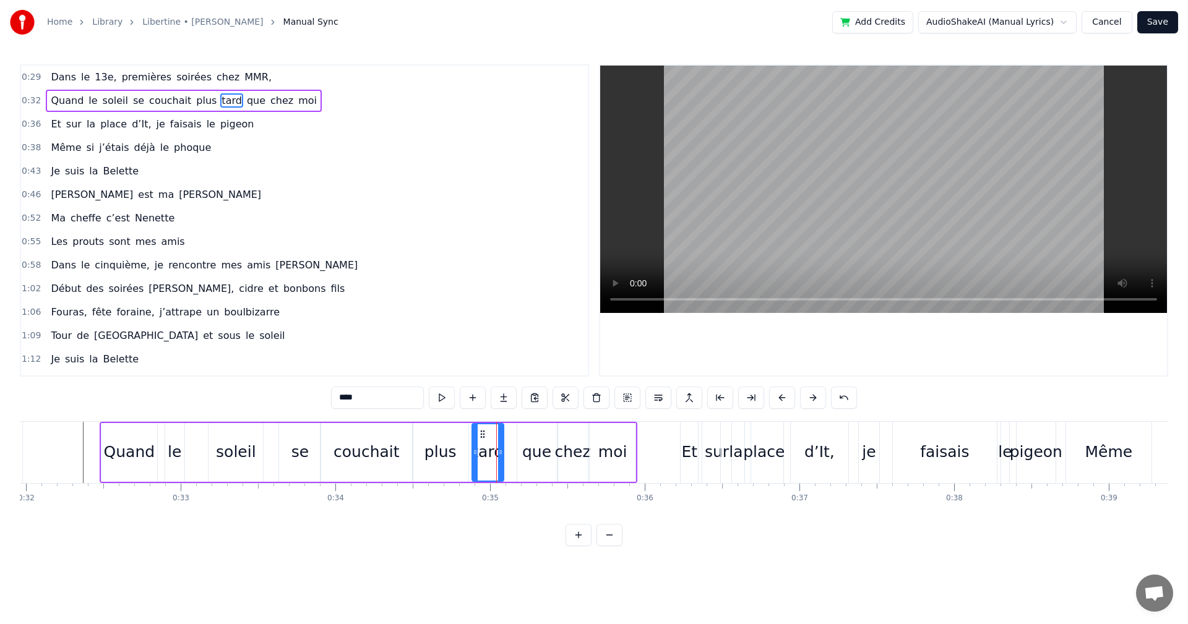
click at [521, 447] on div "que" at bounding box center [537, 452] width 40 height 59
drag, startPoint x: 526, startPoint y: 429, endPoint x: 519, endPoint y: 430, distance: 6.8
click at [519, 430] on icon at bounding box center [521, 434] width 10 height 10
click at [564, 452] on div "chez" at bounding box center [572, 453] width 36 height 24
type input "****"
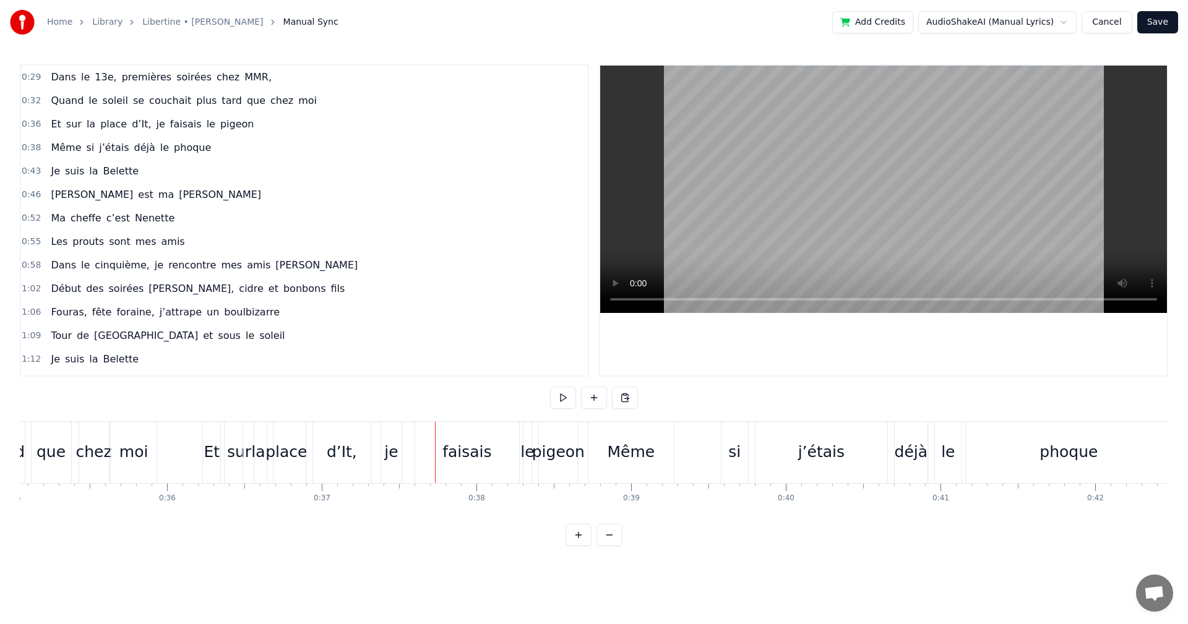
scroll to position [0, 5479]
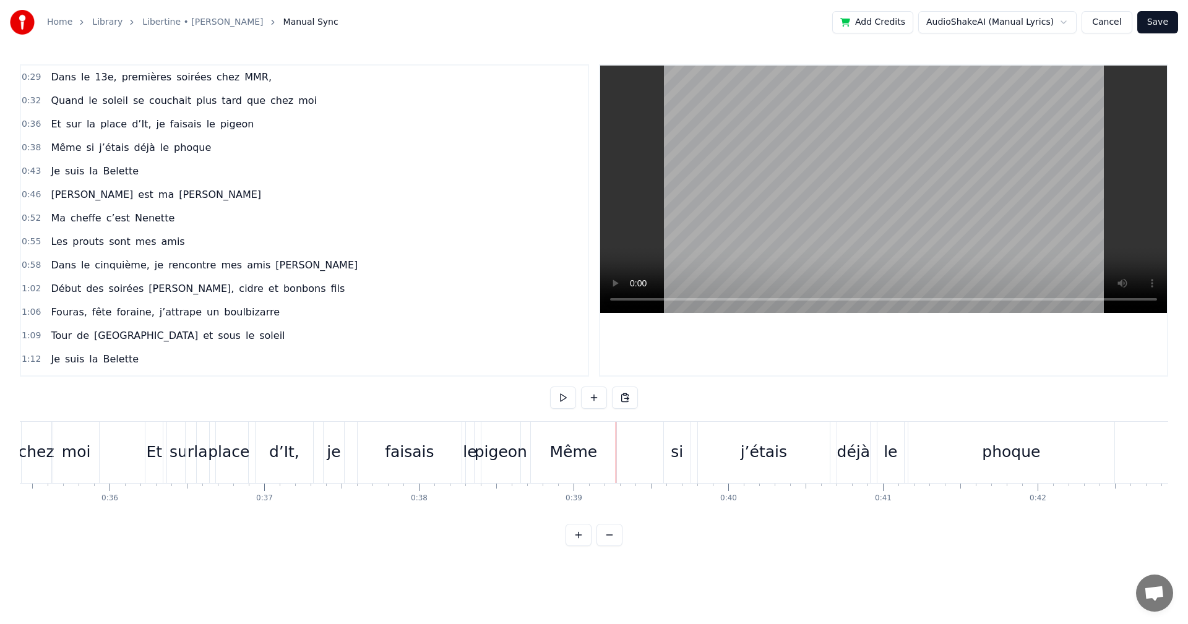
click at [673, 456] on div "si" at bounding box center [677, 453] width 12 height 24
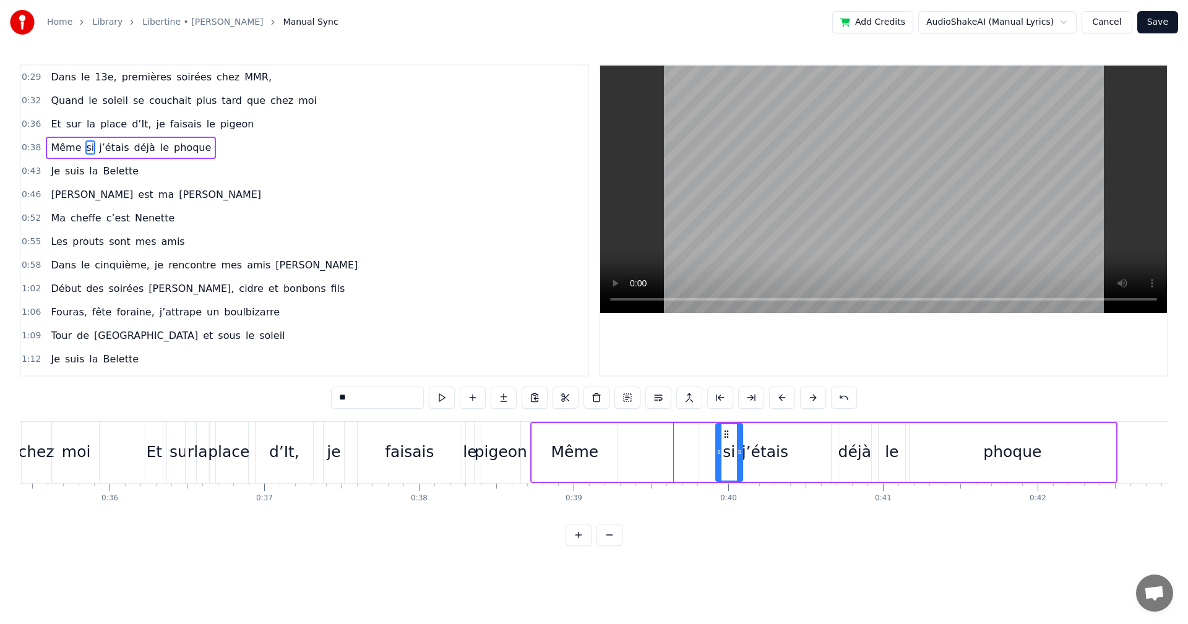
drag, startPoint x: 676, startPoint y: 434, endPoint x: 726, endPoint y: 434, distance: 50.7
click at [576, 454] on div "Même" at bounding box center [575, 453] width 48 height 24
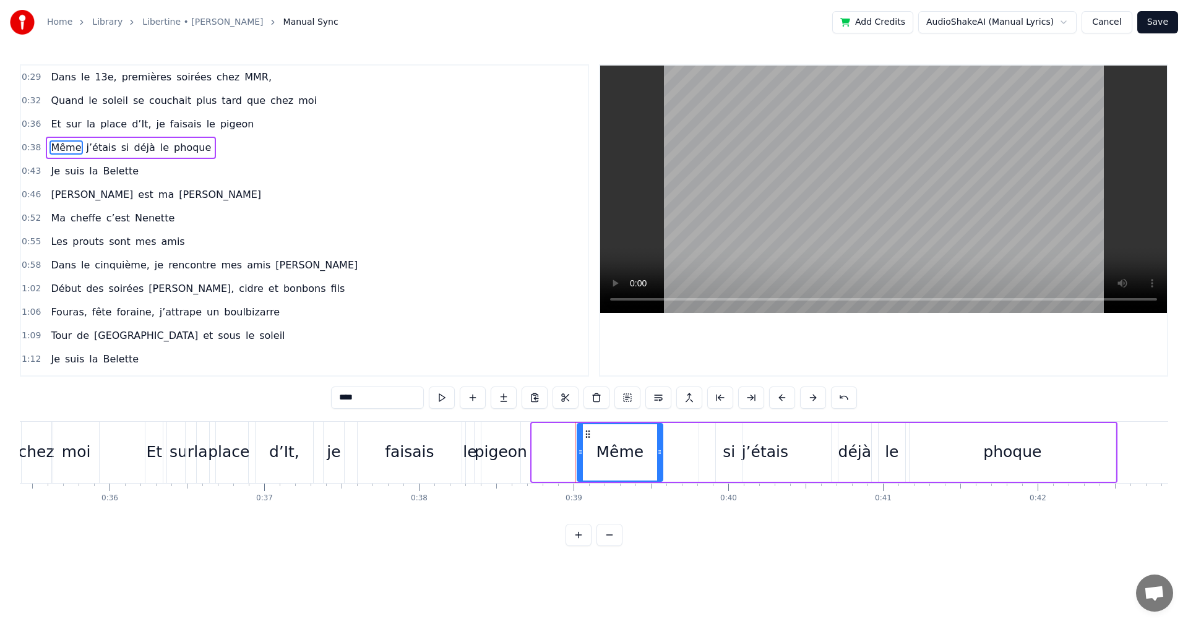
drag, startPoint x: 541, startPoint y: 431, endPoint x: 587, endPoint y: 436, distance: 45.4
click at [587, 436] on icon at bounding box center [588, 434] width 10 height 10
click at [494, 456] on div "pigeon" at bounding box center [501, 453] width 53 height 24
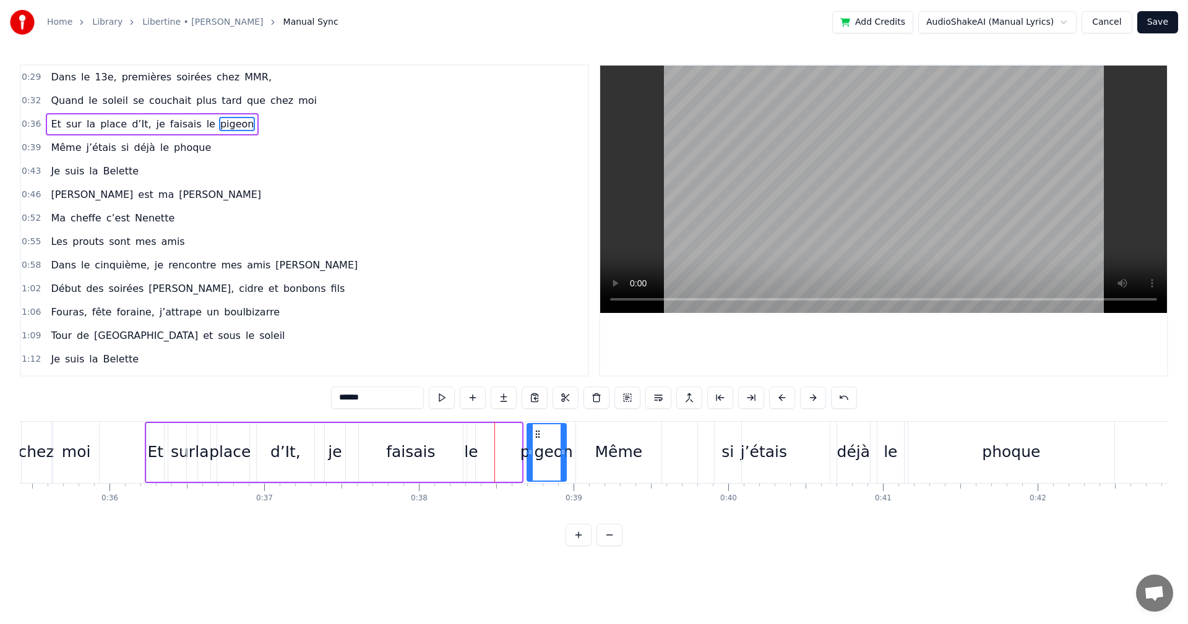
drag, startPoint x: 493, startPoint y: 434, endPoint x: 537, endPoint y: 437, distance: 44.7
click at [537, 437] on icon at bounding box center [538, 434] width 10 height 10
drag, startPoint x: 530, startPoint y: 451, endPoint x: 507, endPoint y: 454, distance: 23.1
click at [507, 454] on icon at bounding box center [508, 452] width 5 height 10
click at [474, 457] on div "le" at bounding box center [471, 453] width 14 height 24
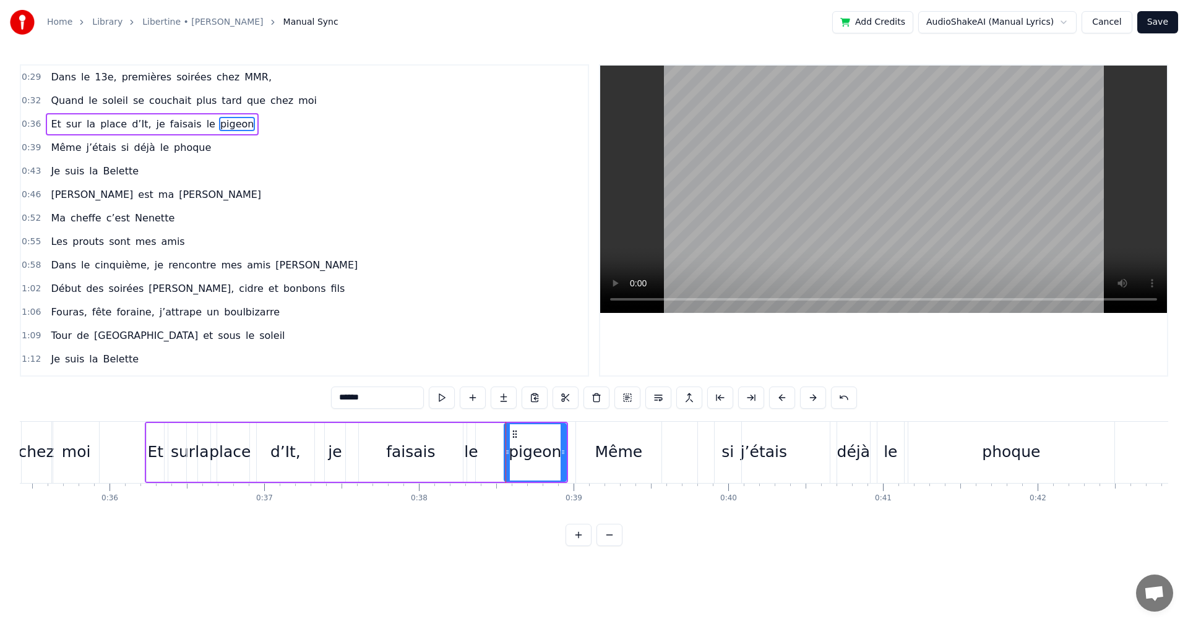
type input "**"
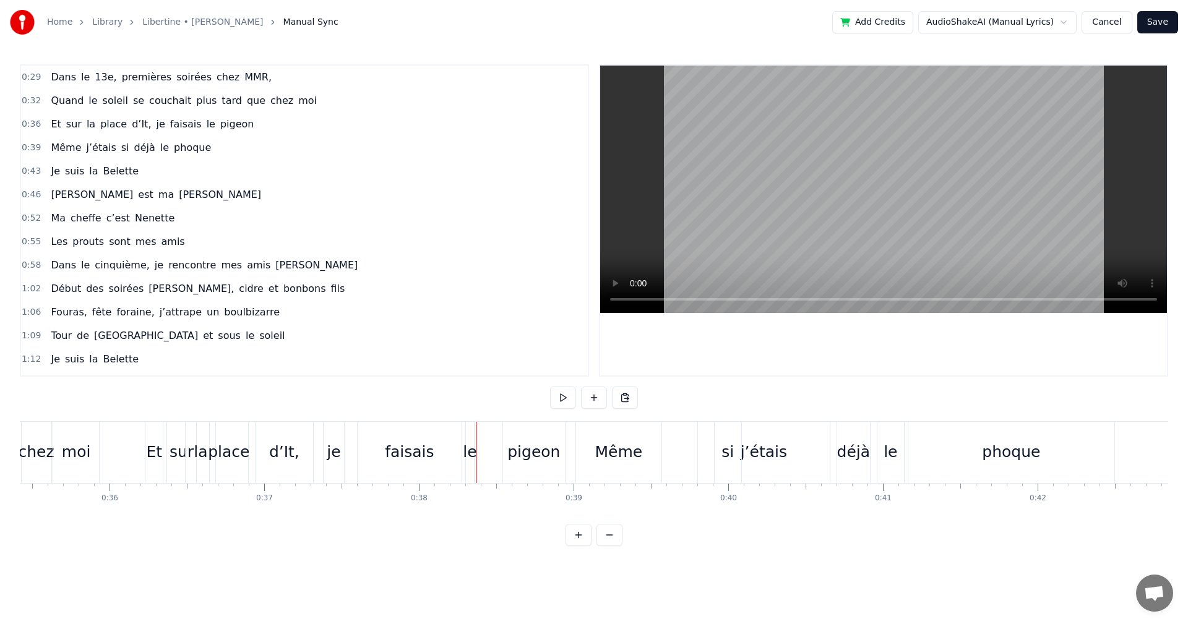
click at [470, 451] on div "le" at bounding box center [470, 453] width 14 height 24
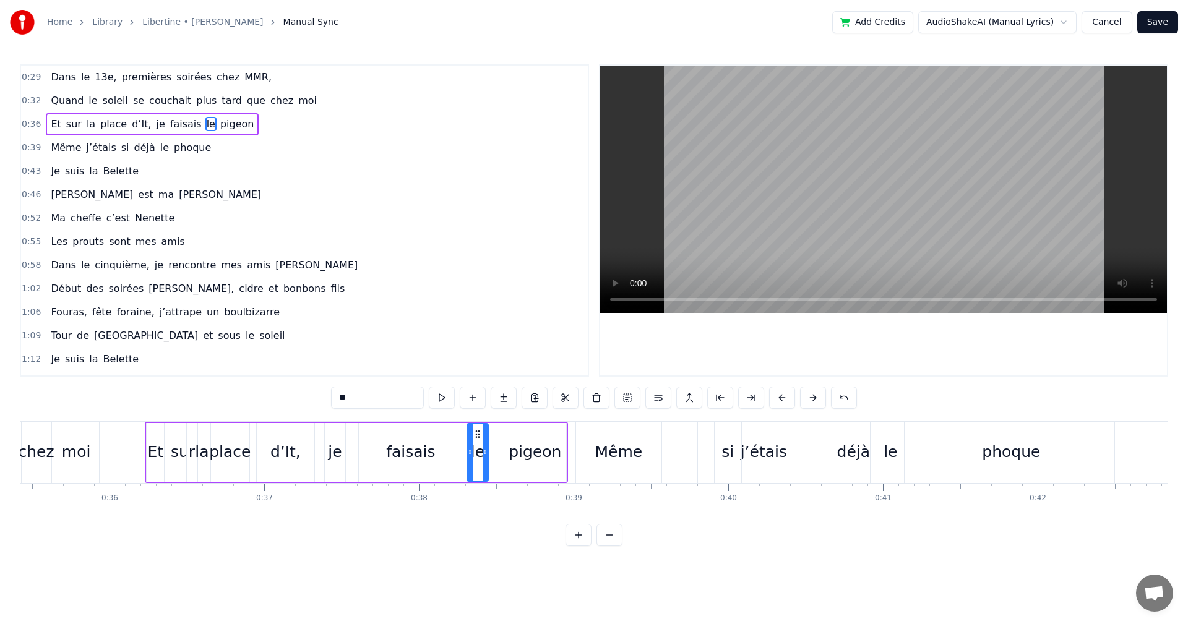
drag, startPoint x: 474, startPoint y: 454, endPoint x: 487, endPoint y: 455, distance: 13.1
click at [487, 455] on icon at bounding box center [485, 452] width 5 height 10
drag, startPoint x: 479, startPoint y: 433, endPoint x: 489, endPoint y: 434, distance: 10.6
click at [489, 434] on icon at bounding box center [488, 434] width 10 height 10
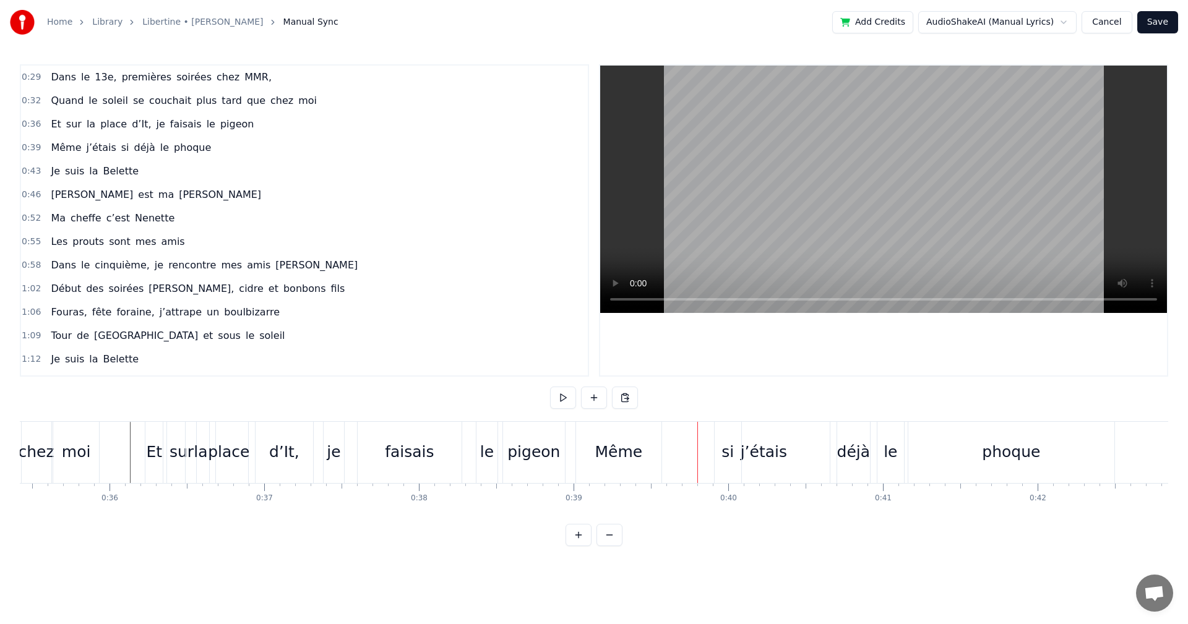
click at [769, 461] on div "j’étais" at bounding box center [764, 453] width 46 height 24
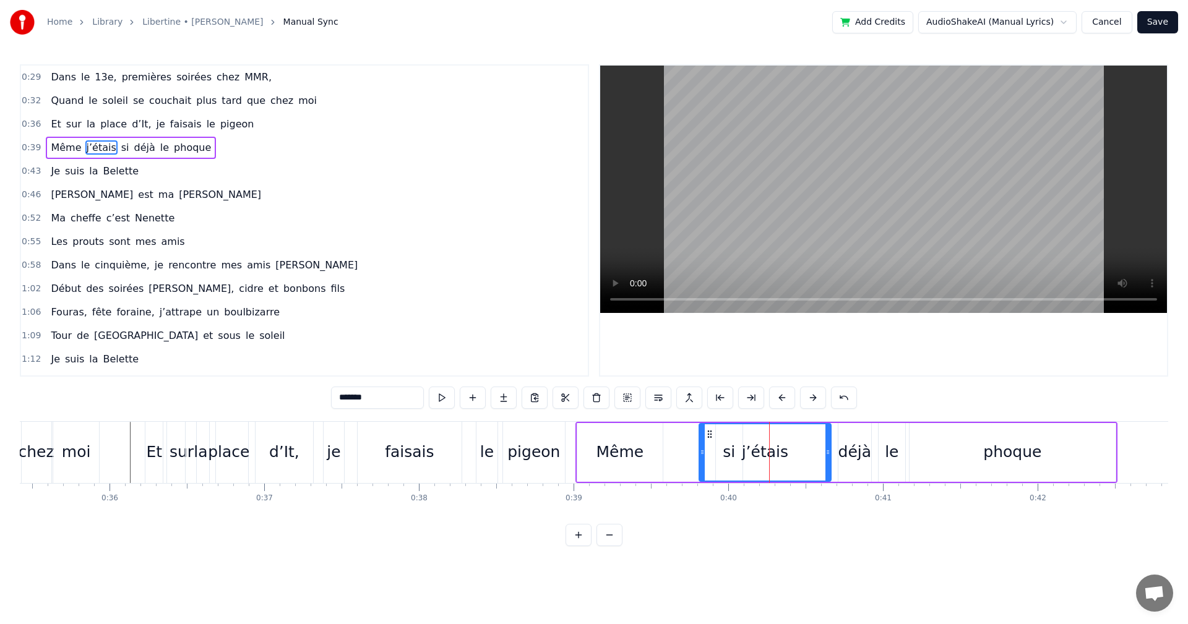
click at [836, 459] on div "Même j’étais si déjà le phoque" at bounding box center [846, 452] width 542 height 61
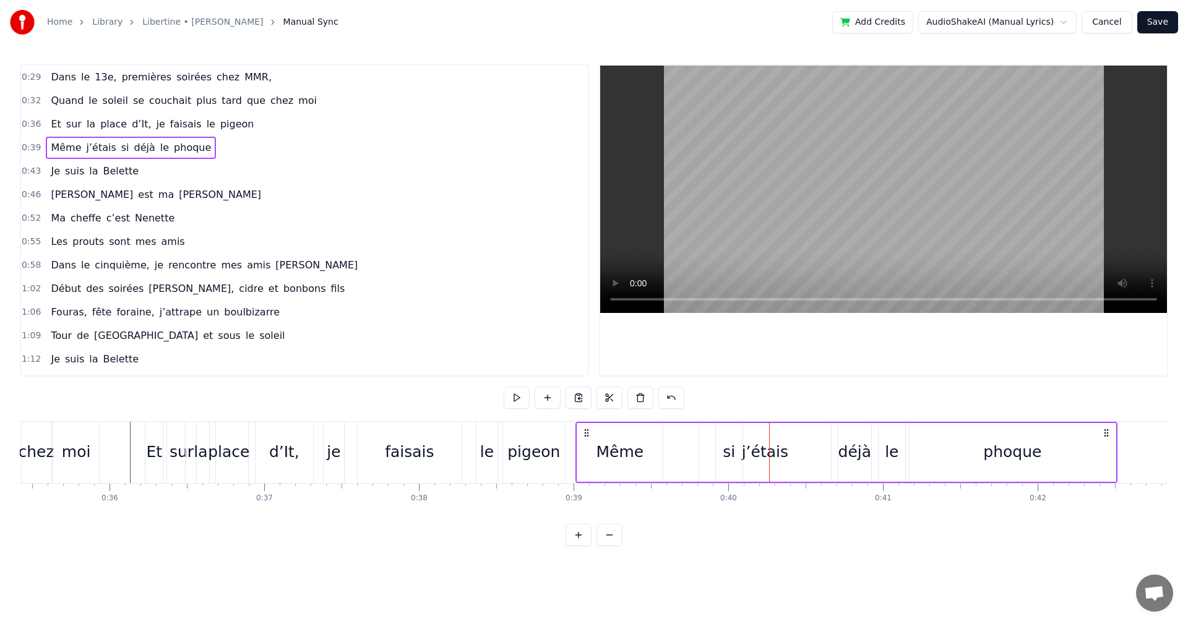
click at [854, 459] on div "déjà" at bounding box center [854, 453] width 33 height 24
click at [889, 455] on div "le" at bounding box center [892, 453] width 14 height 24
click at [979, 438] on div "phoque" at bounding box center [1013, 452] width 206 height 59
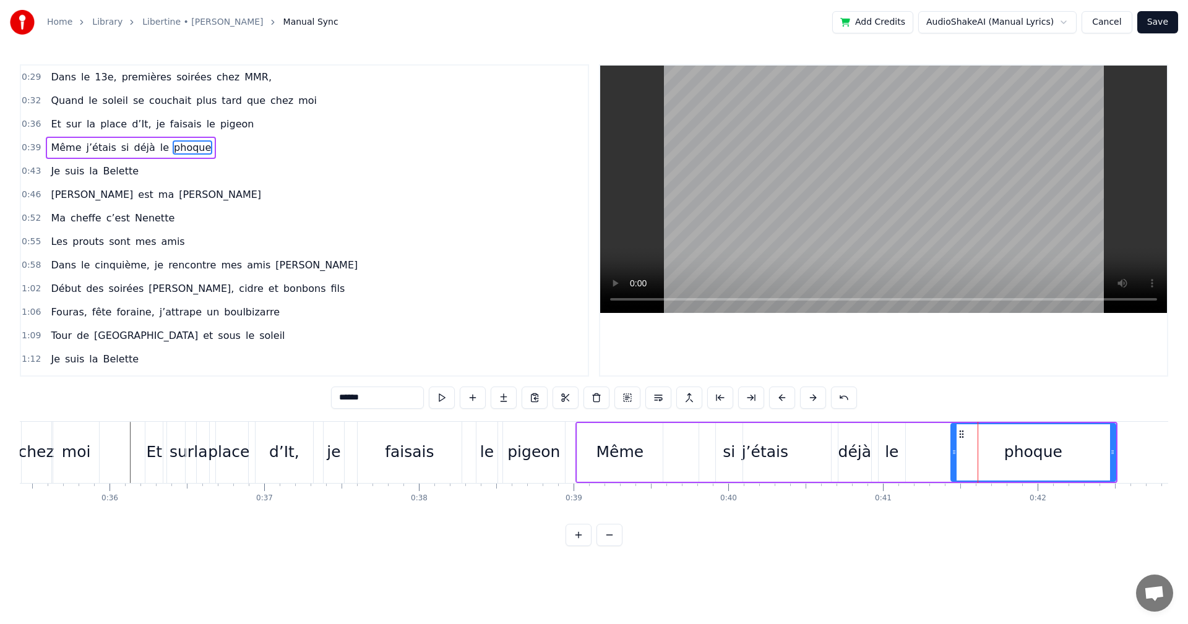
drag, startPoint x: 911, startPoint y: 454, endPoint x: 954, endPoint y: 455, distance: 42.1
click at [954, 455] on icon at bounding box center [954, 452] width 5 height 10
click at [895, 460] on div "le" at bounding box center [892, 453] width 14 height 24
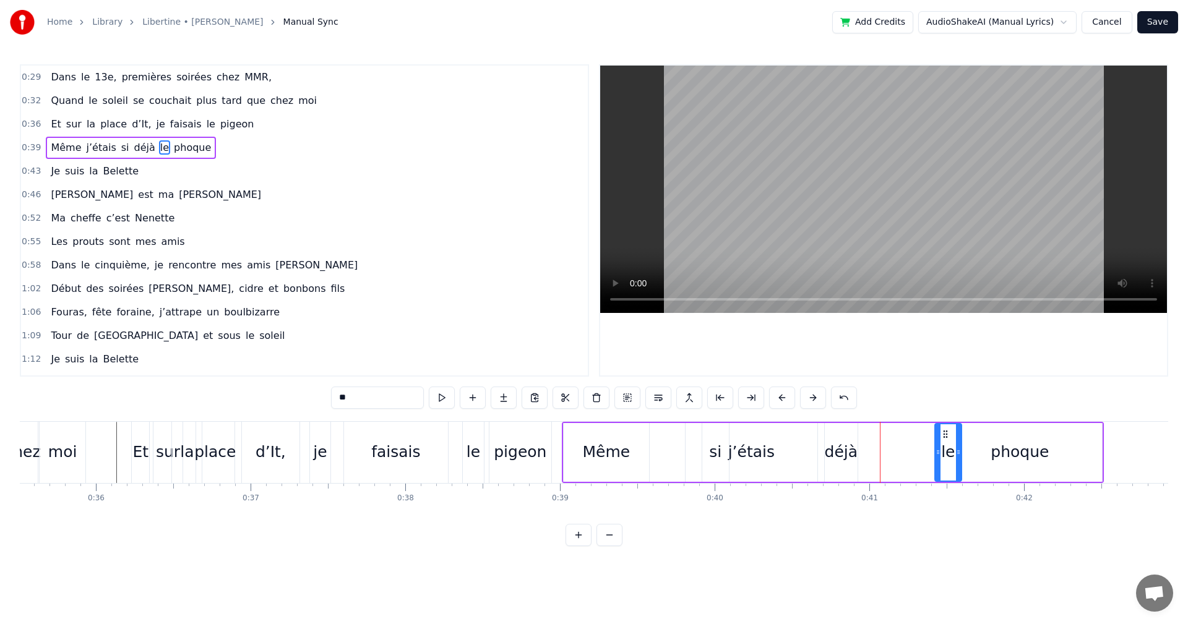
drag, startPoint x: 888, startPoint y: 431, endPoint x: 959, endPoint y: 441, distance: 71.8
drag, startPoint x: 975, startPoint y: 433, endPoint x: 956, endPoint y: 433, distance: 18.6
click at [956, 433] on icon at bounding box center [955, 434] width 10 height 10
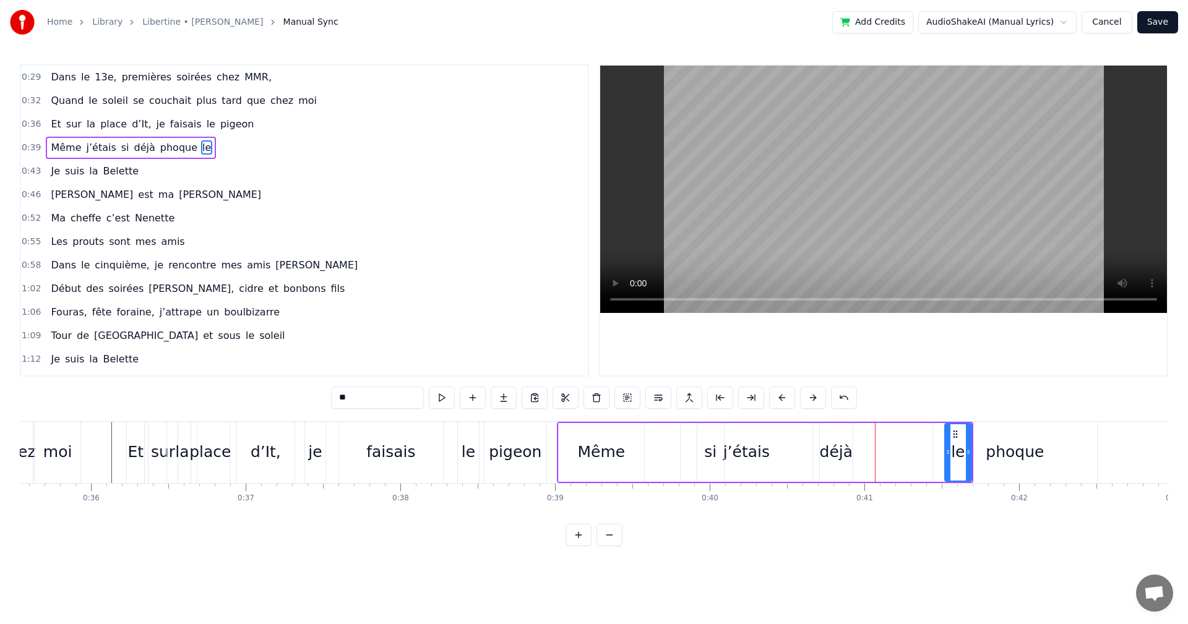
click at [842, 449] on div "déjà" at bounding box center [836, 453] width 33 height 24
drag, startPoint x: 831, startPoint y: 436, endPoint x: 907, endPoint y: 441, distance: 76.2
click at [907, 441] on div "déjà" at bounding box center [915, 452] width 32 height 56
click at [754, 455] on div "j’étais" at bounding box center [746, 453] width 46 height 24
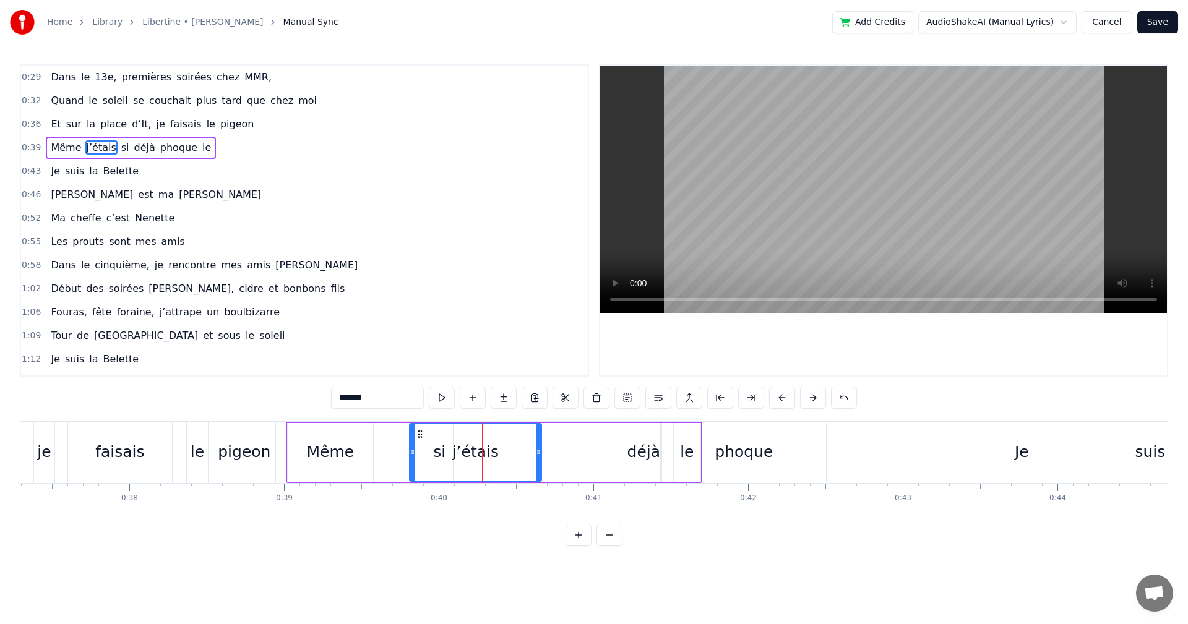
scroll to position [0, 5788]
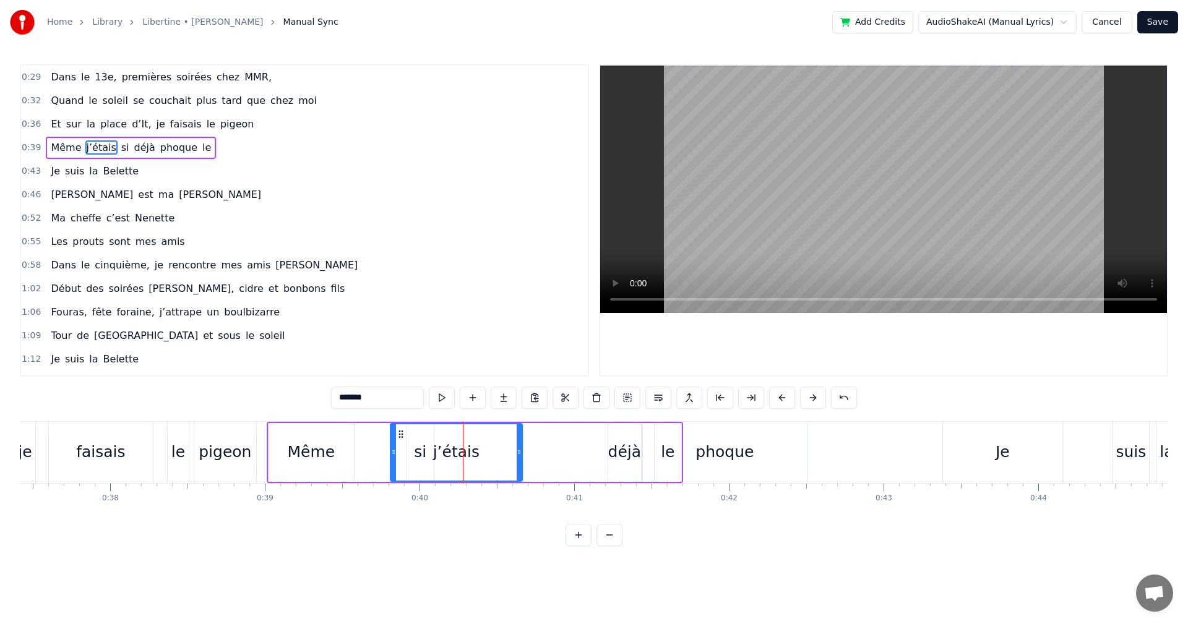
click at [724, 446] on div "phoque" at bounding box center [724, 453] width 58 height 24
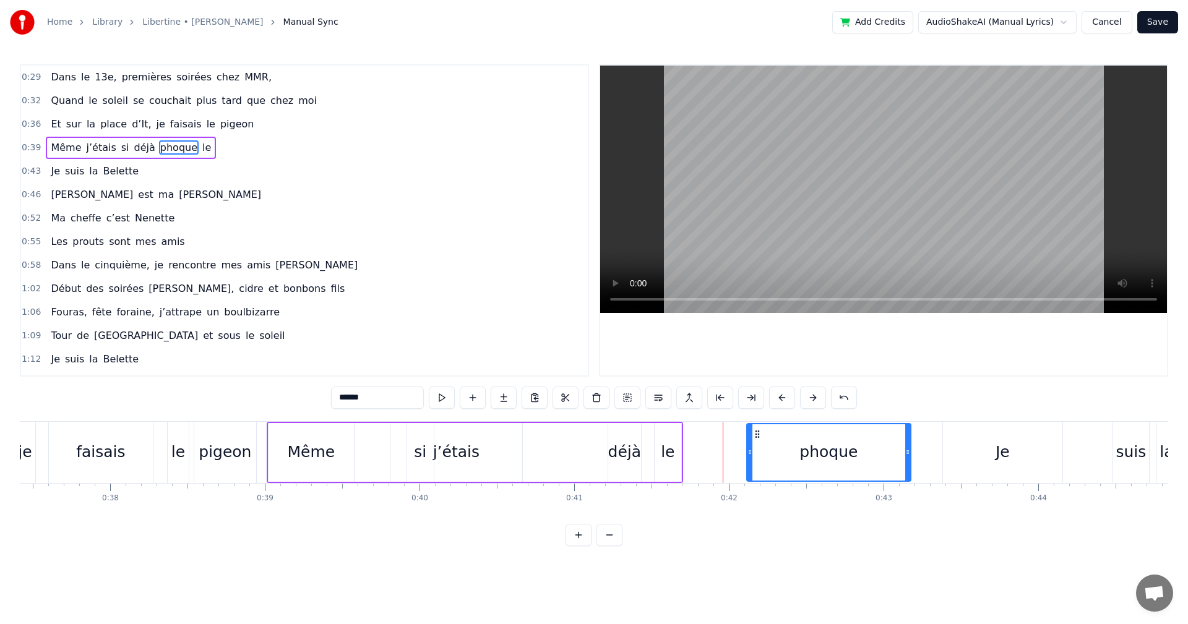
drag, startPoint x: 653, startPoint y: 433, endPoint x: 743, endPoint y: 439, distance: 89.3
click at [676, 452] on div "le" at bounding box center [668, 452] width 27 height 59
drag, startPoint x: 667, startPoint y: 436, endPoint x: 741, endPoint y: 433, distance: 73.7
click at [741, 433] on icon at bounding box center [736, 434] width 10 height 10
click at [633, 454] on div "déjà" at bounding box center [624, 453] width 33 height 24
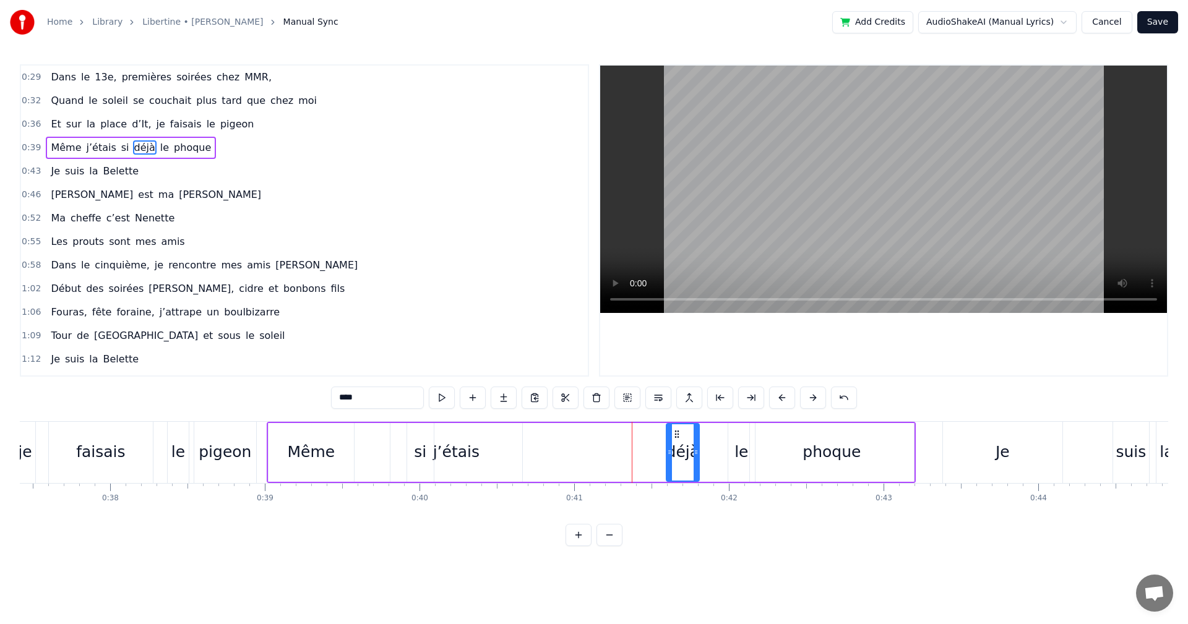
drag, startPoint x: 619, startPoint y: 433, endPoint x: 677, endPoint y: 435, distance: 58.2
click at [677, 435] on icon at bounding box center [677, 434] width 10 height 10
click at [420, 437] on div "si" at bounding box center [420, 452] width 27 height 59
click at [470, 452] on div "j’étais" at bounding box center [456, 453] width 46 height 24
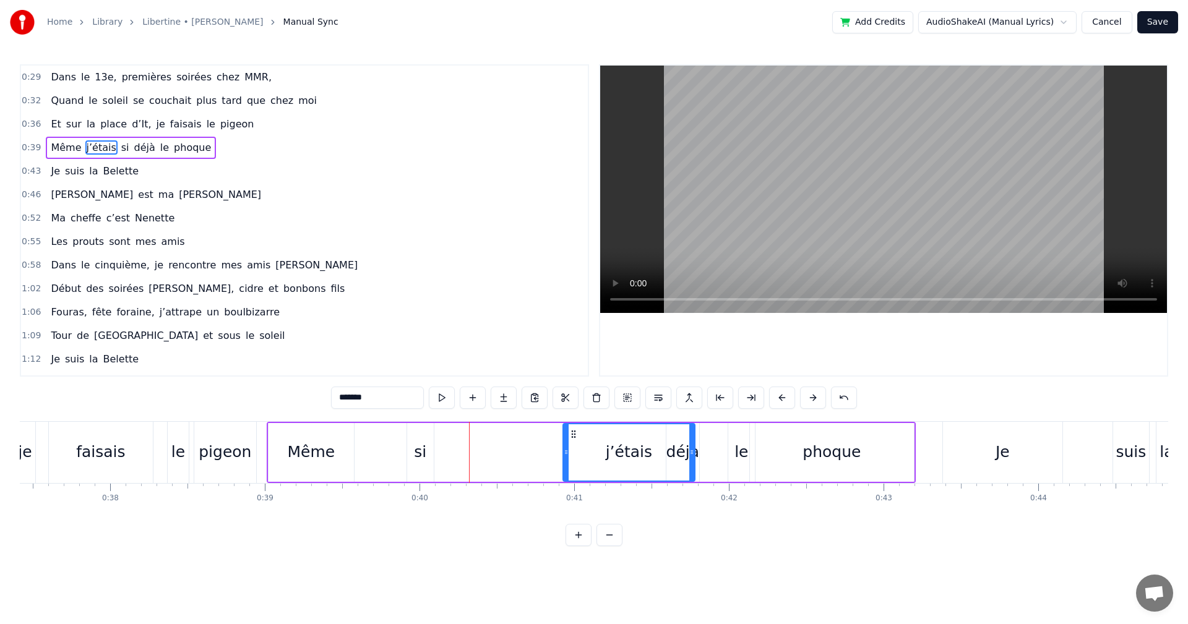
drag, startPoint x: 402, startPoint y: 430, endPoint x: 575, endPoint y: 449, distance: 173.7
click at [428, 454] on div "si" at bounding box center [420, 452] width 27 height 59
drag, startPoint x: 506, startPoint y: 444, endPoint x: 573, endPoint y: 449, distance: 67.0
click at [573, 449] on div "si" at bounding box center [575, 452] width 25 height 56
click at [319, 445] on div "Même" at bounding box center [312, 453] width 48 height 24
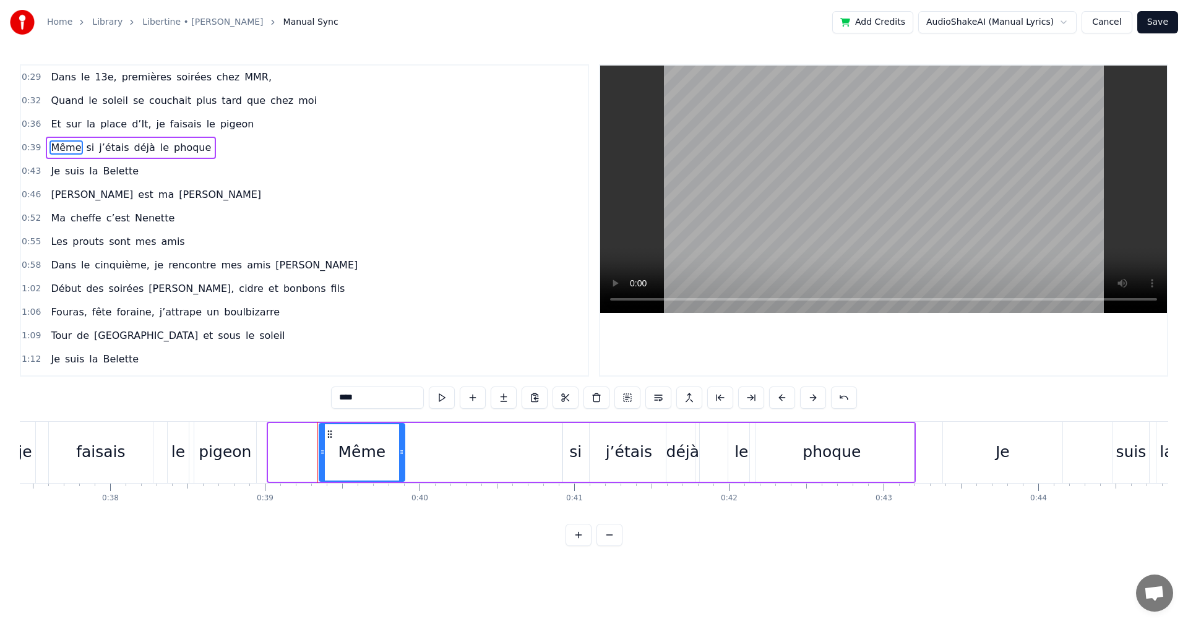
drag, startPoint x: 278, startPoint y: 433, endPoint x: 329, endPoint y: 441, distance: 51.5
click at [329, 441] on div "Même" at bounding box center [362, 452] width 84 height 56
click at [577, 452] on div "j’étais" at bounding box center [629, 452] width 132 height 59
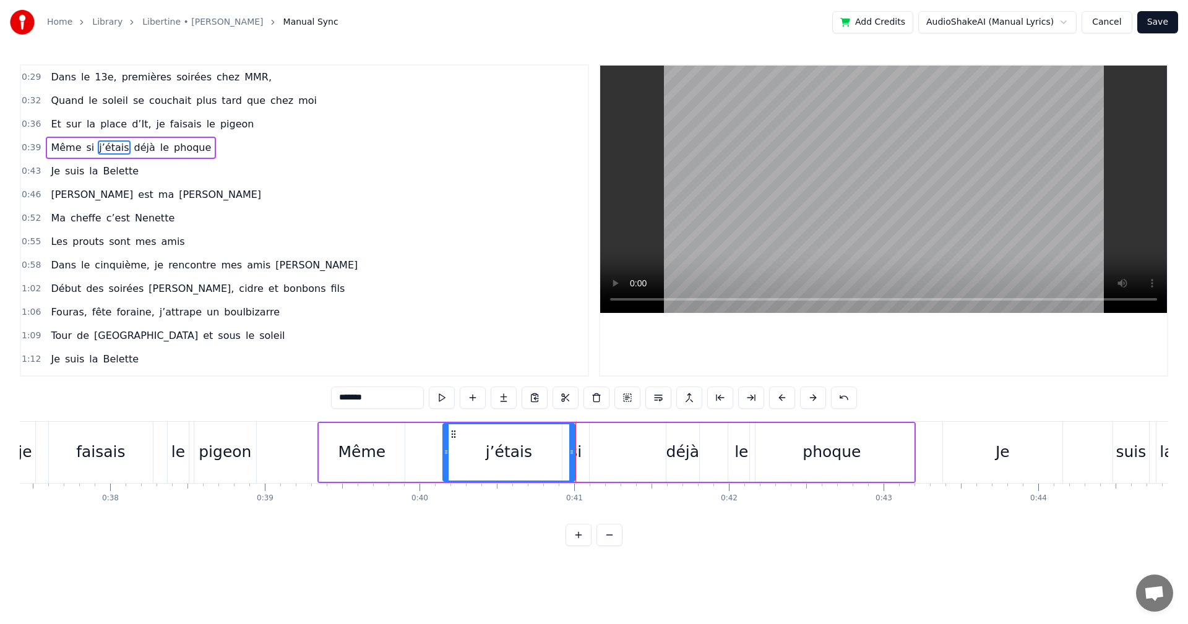
drag, startPoint x: 575, startPoint y: 437, endPoint x: 455, endPoint y: 446, distance: 120.4
click at [455, 446] on div "j’étais" at bounding box center [509, 452] width 131 height 56
click at [580, 452] on div "si" at bounding box center [575, 453] width 12 height 24
type input "**"
drag, startPoint x: 571, startPoint y: 434, endPoint x: 416, endPoint y: 434, distance: 154.7
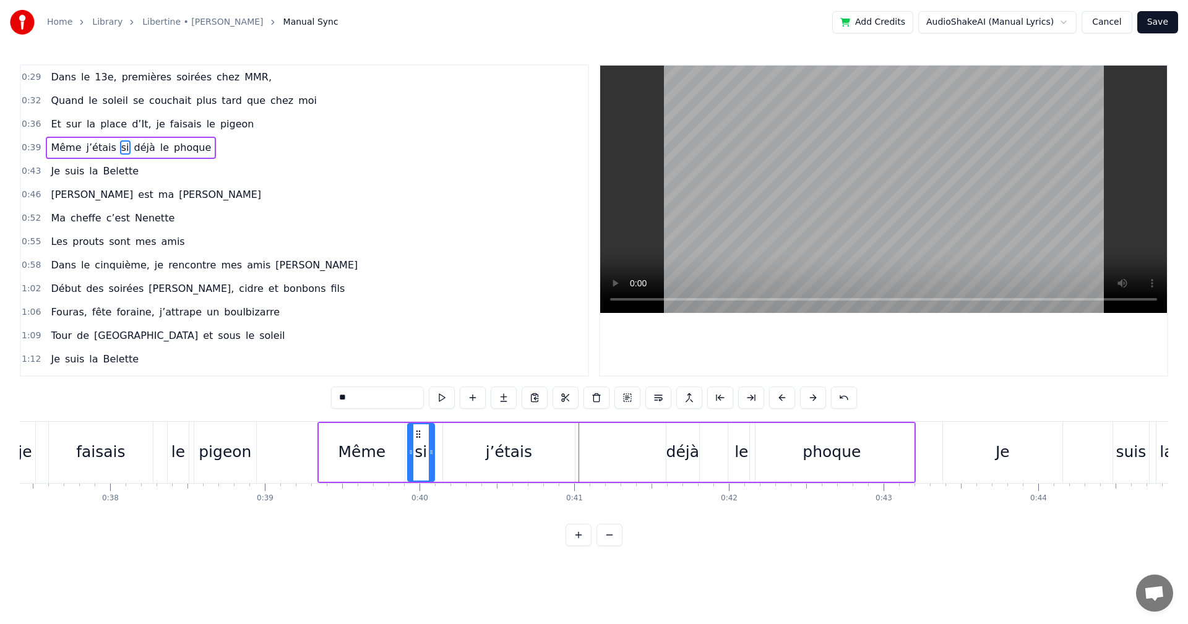
click at [416, 434] on icon at bounding box center [418, 434] width 10 height 10
click at [38, 460] on div "Et sur la place d’It, je faisais le pigeon" at bounding box center [47, 452] width 423 height 61
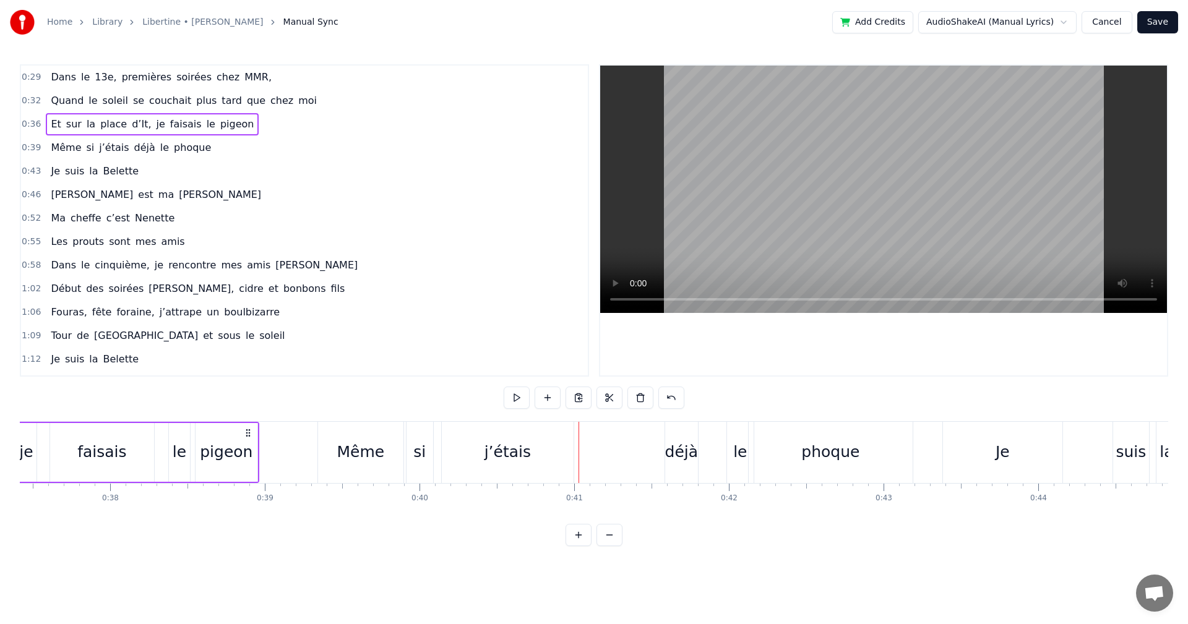
scroll to position [0, 5745]
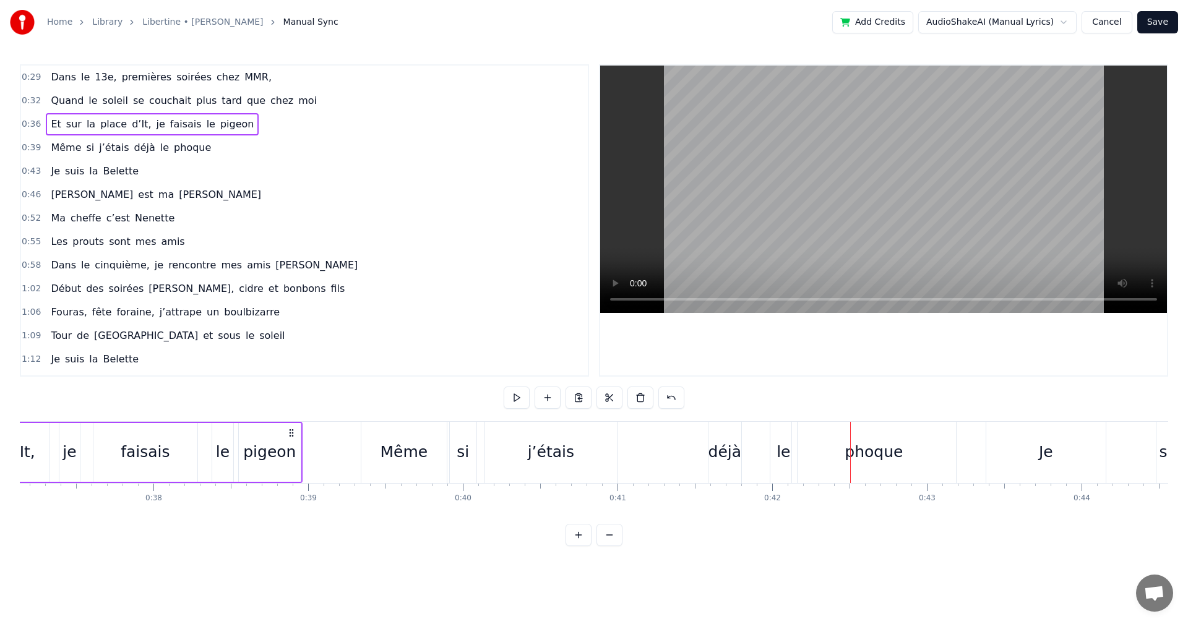
click at [862, 455] on div "phoque" at bounding box center [874, 453] width 58 height 24
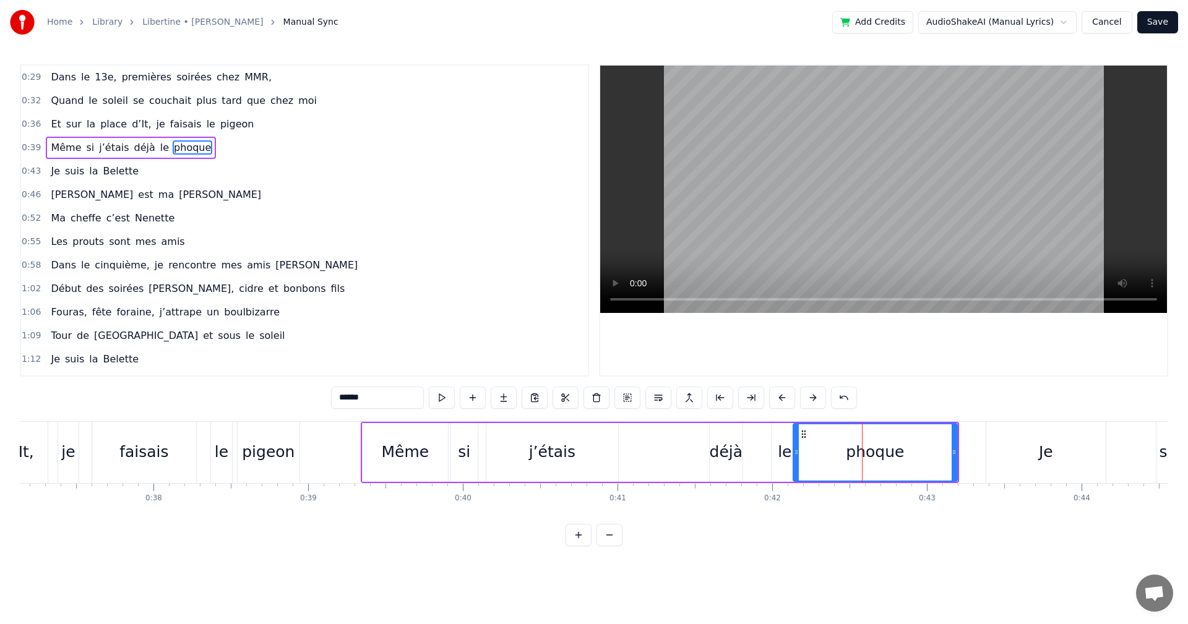
drag, startPoint x: 887, startPoint y: 423, endPoint x: 879, endPoint y: 423, distance: 7.4
click at [879, 423] on div "phoque" at bounding box center [875, 452] width 165 height 59
drag, startPoint x: 803, startPoint y: 433, endPoint x: 784, endPoint y: 433, distance: 19.2
click at [784, 433] on icon at bounding box center [785, 434] width 10 height 10
click at [726, 454] on div "déjà" at bounding box center [726, 453] width 33 height 24
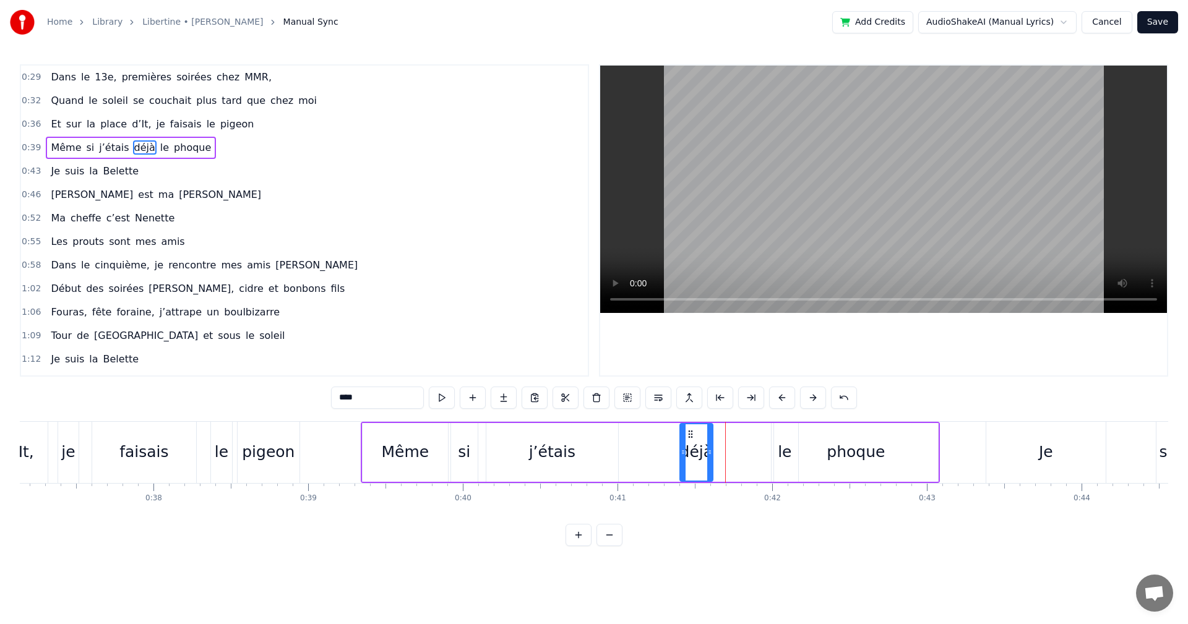
drag, startPoint x: 720, startPoint y: 434, endPoint x: 690, endPoint y: 434, distance: 29.7
click at [689, 434] on circle at bounding box center [689, 434] width 1 height 1
click at [589, 455] on div "j’étais" at bounding box center [552, 452] width 132 height 59
type input "*******"
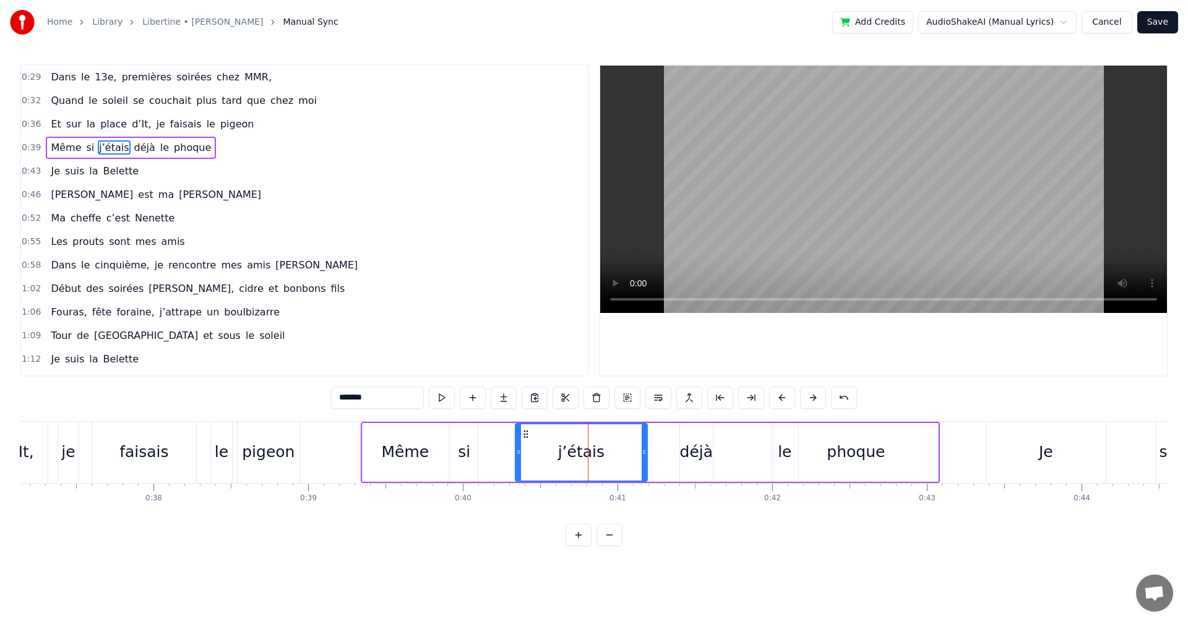
drag, startPoint x: 497, startPoint y: 436, endPoint x: 526, endPoint y: 435, distance: 29.1
click at [526, 435] on icon at bounding box center [526, 434] width 10 height 10
click at [209, 471] on div "Et sur la place d’It, je faisais le pigeon" at bounding box center [90, 452] width 423 height 61
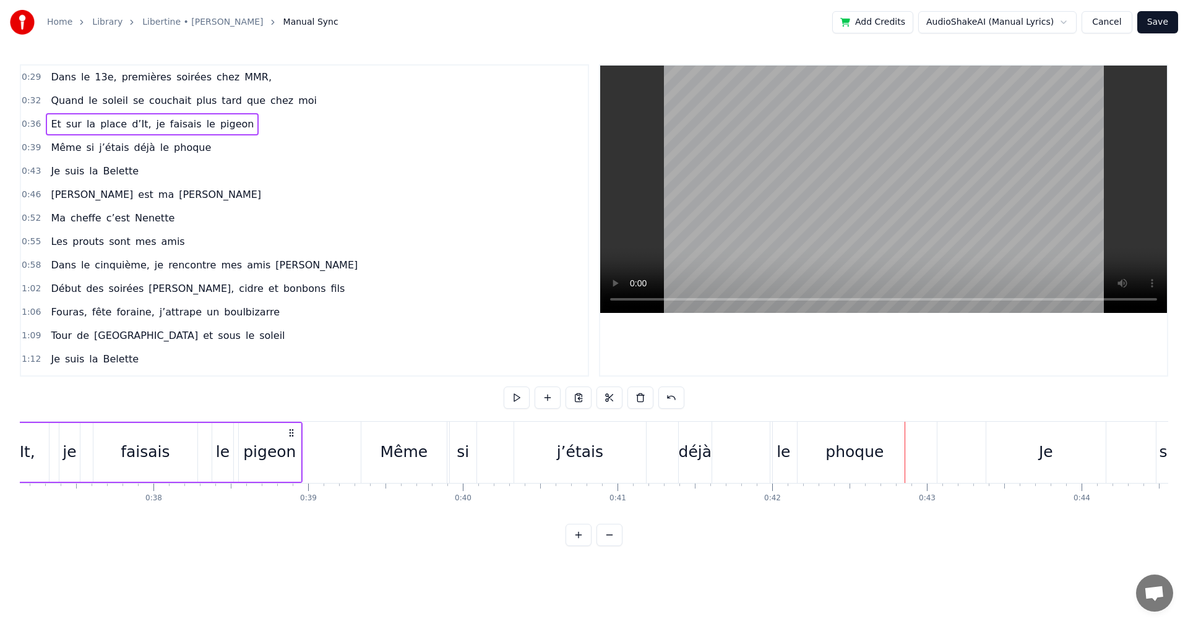
click at [780, 454] on div "phoque" at bounding box center [855, 452] width 164 height 61
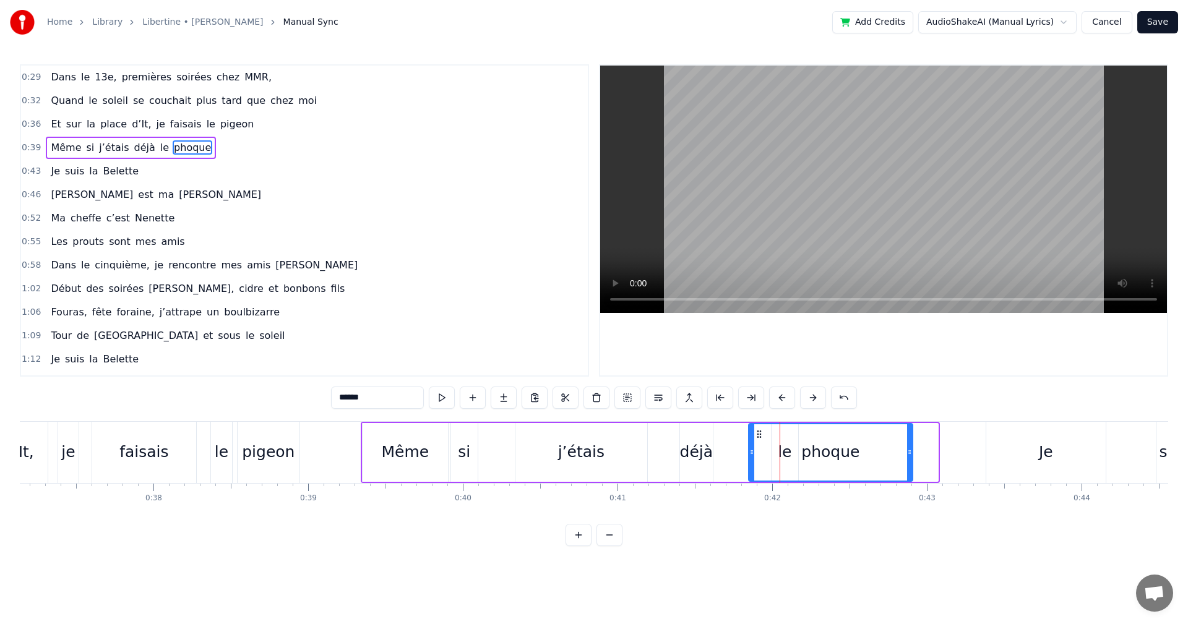
drag, startPoint x: 783, startPoint y: 432, endPoint x: 754, endPoint y: 435, distance: 28.6
click at [755, 433] on icon at bounding box center [759, 434] width 10 height 10
click at [784, 456] on div "phoque" at bounding box center [828, 452] width 163 height 56
click at [786, 455] on div "phoque" at bounding box center [828, 452] width 163 height 56
drag, startPoint x: 784, startPoint y: 497, endPoint x: 792, endPoint y: 475, distance: 24.3
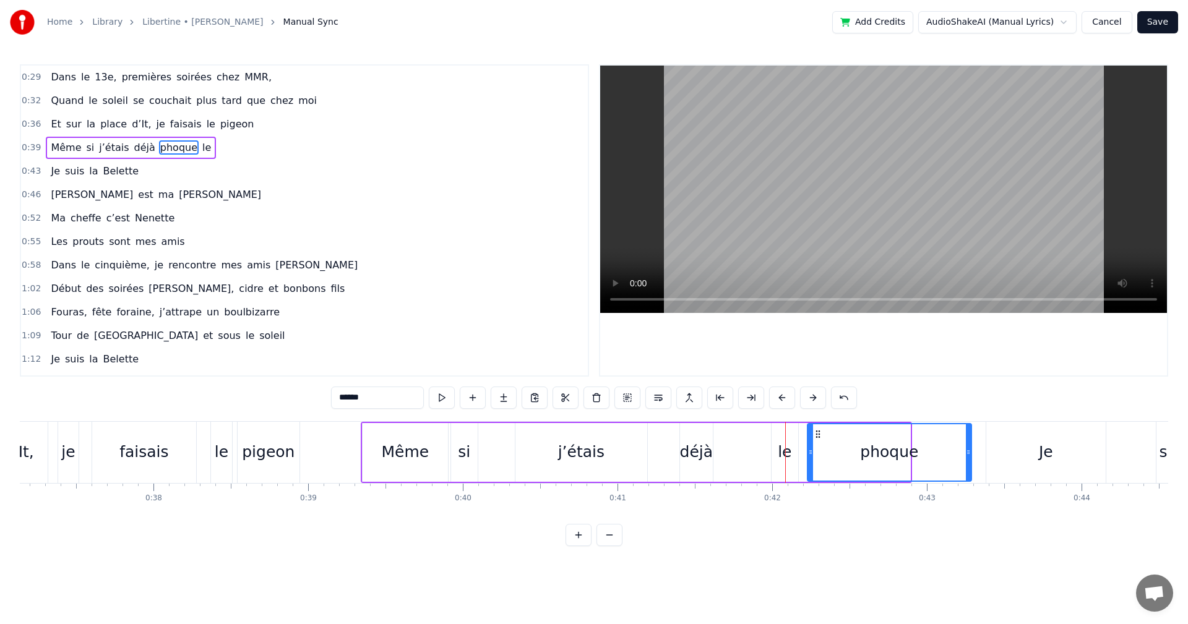
drag, startPoint x: 756, startPoint y: 432, endPoint x: 816, endPoint y: 434, distance: 60.0
click at [782, 450] on div "le" at bounding box center [785, 453] width 14 height 24
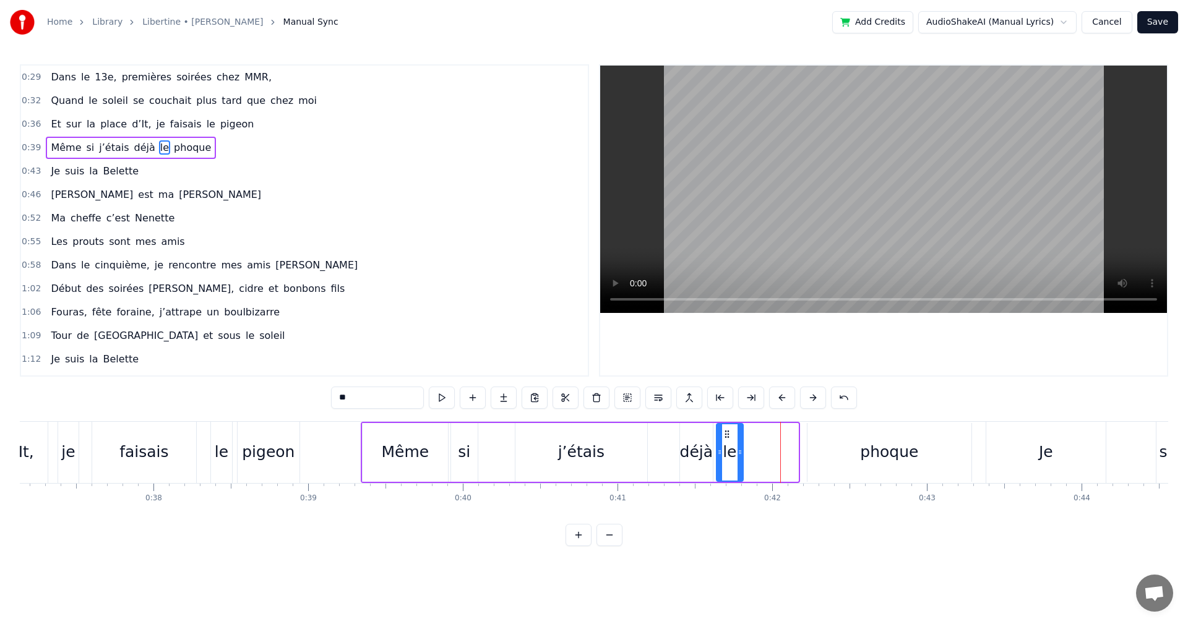
drag, startPoint x: 783, startPoint y: 434, endPoint x: 716, endPoint y: 445, distance: 67.7
click at [726, 440] on div "le" at bounding box center [729, 452] width 25 height 56
click at [687, 455] on div "déjà" at bounding box center [696, 453] width 33 height 24
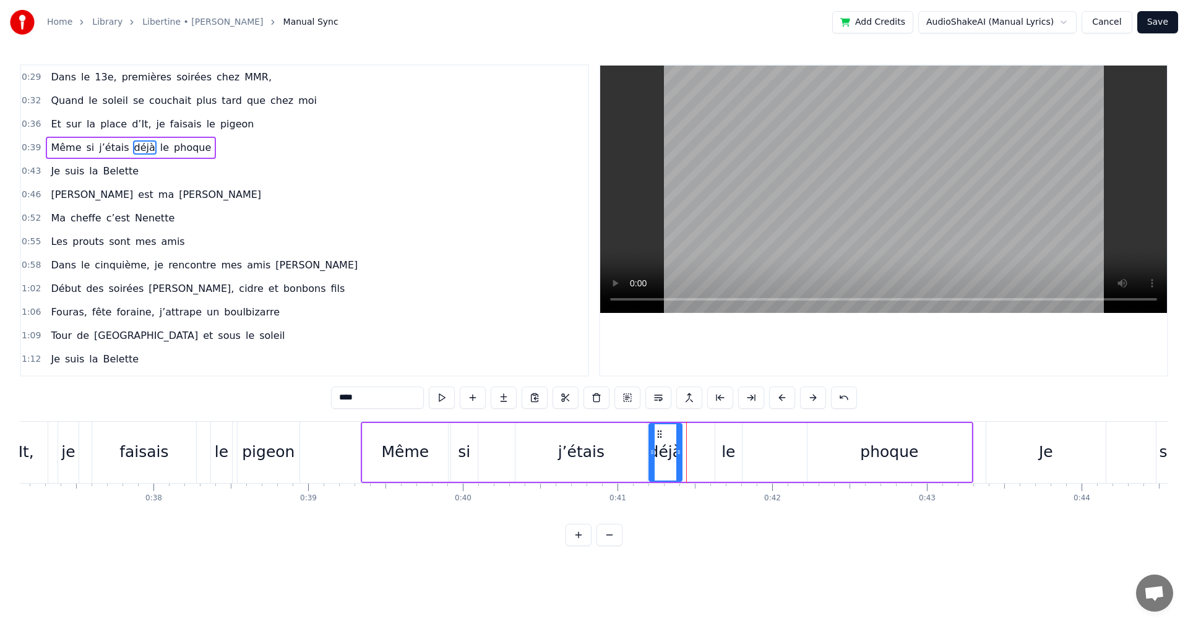
drag, startPoint x: 691, startPoint y: 431, endPoint x: 660, endPoint y: 436, distance: 31.3
click at [660, 436] on icon at bounding box center [660, 434] width 10 height 10
click at [858, 455] on div "phoque" at bounding box center [889, 452] width 164 height 59
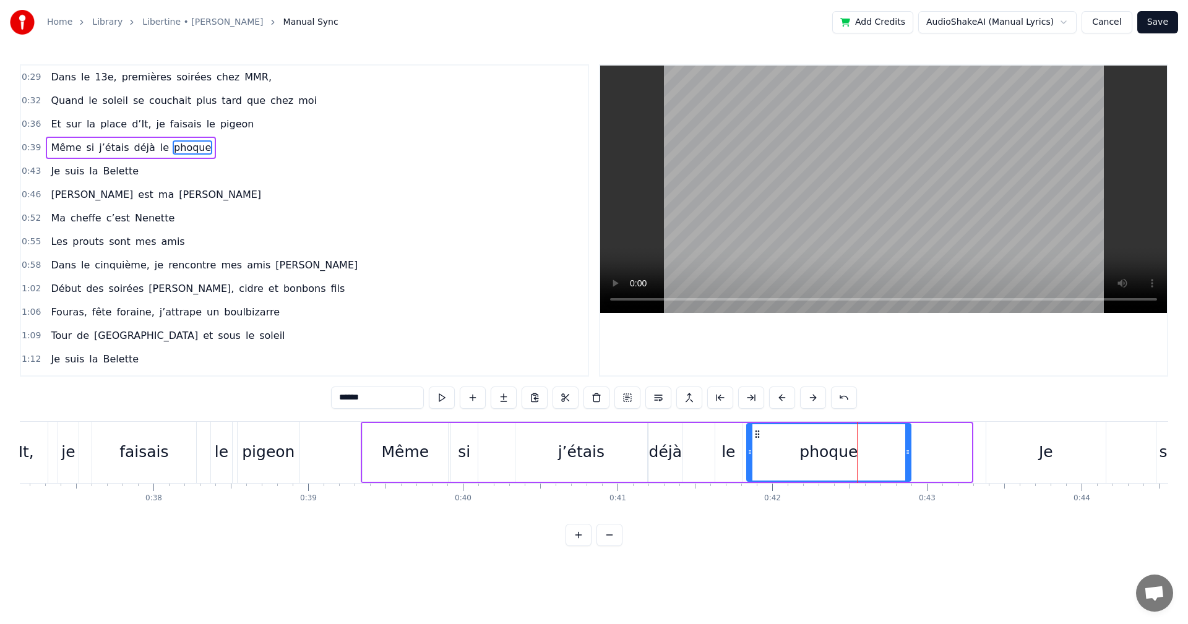
drag, startPoint x: 816, startPoint y: 435, endPoint x: 755, endPoint y: 439, distance: 60.8
click at [755, 439] on icon at bounding box center [757, 434] width 10 height 10
click at [194, 478] on div "faisais" at bounding box center [144, 452] width 104 height 61
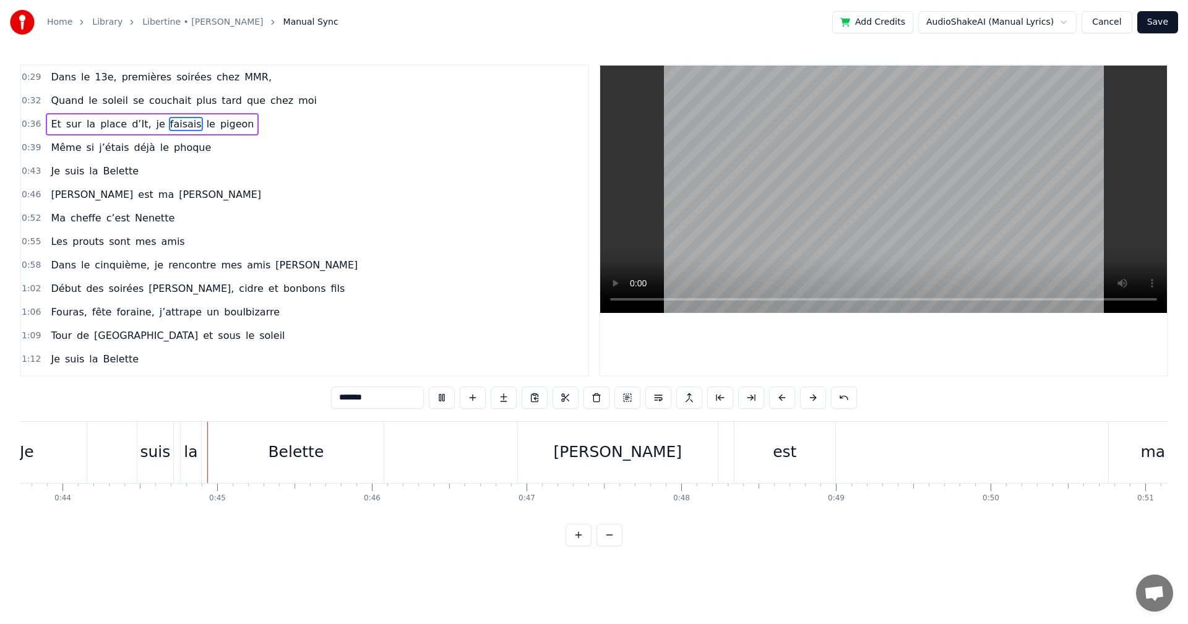
scroll to position [0, 6787]
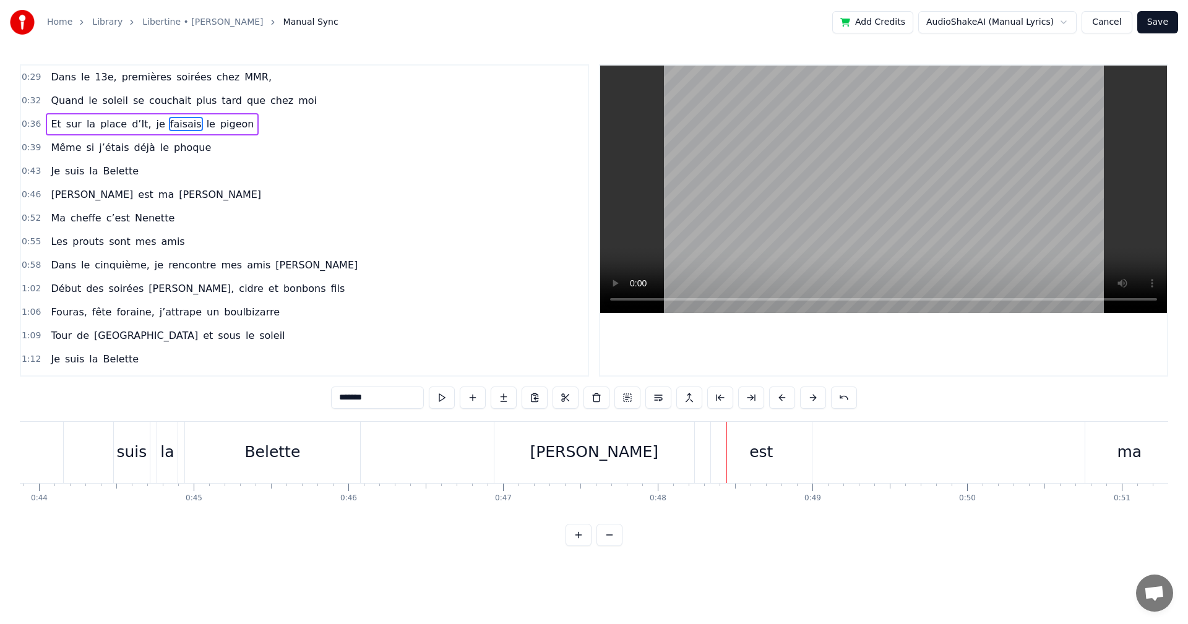
click at [760, 450] on div "est" at bounding box center [761, 453] width 24 height 24
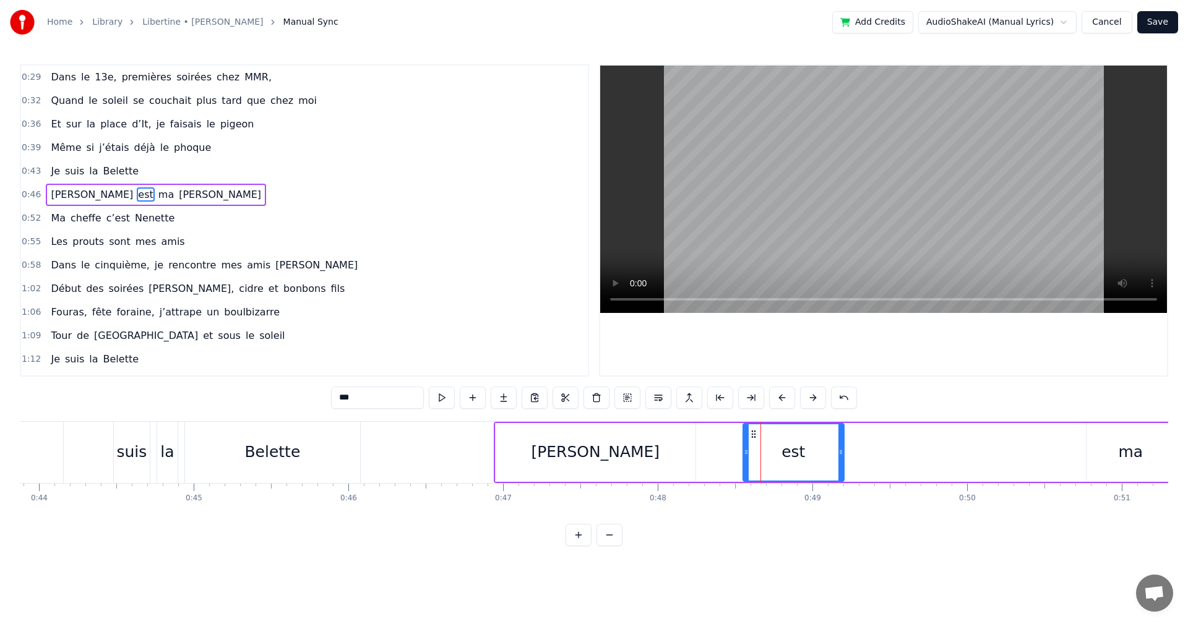
drag, startPoint x: 720, startPoint y: 433, endPoint x: 751, endPoint y: 436, distance: 31.0
click at [751, 436] on icon at bounding box center [754, 434] width 10 height 10
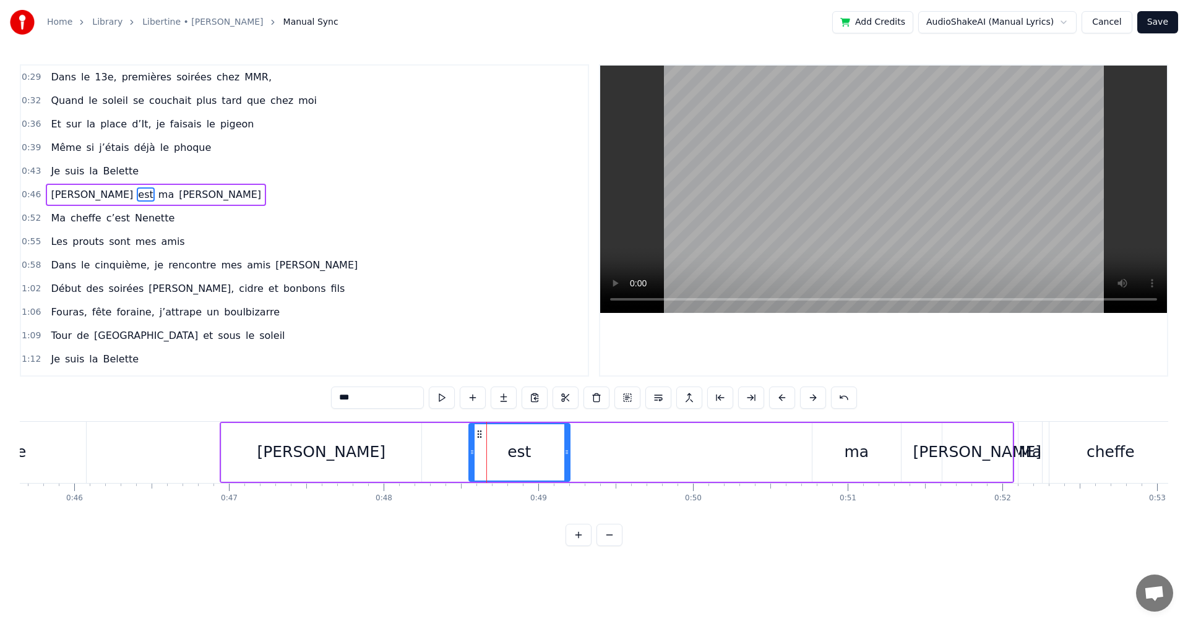
scroll to position [0, 7120]
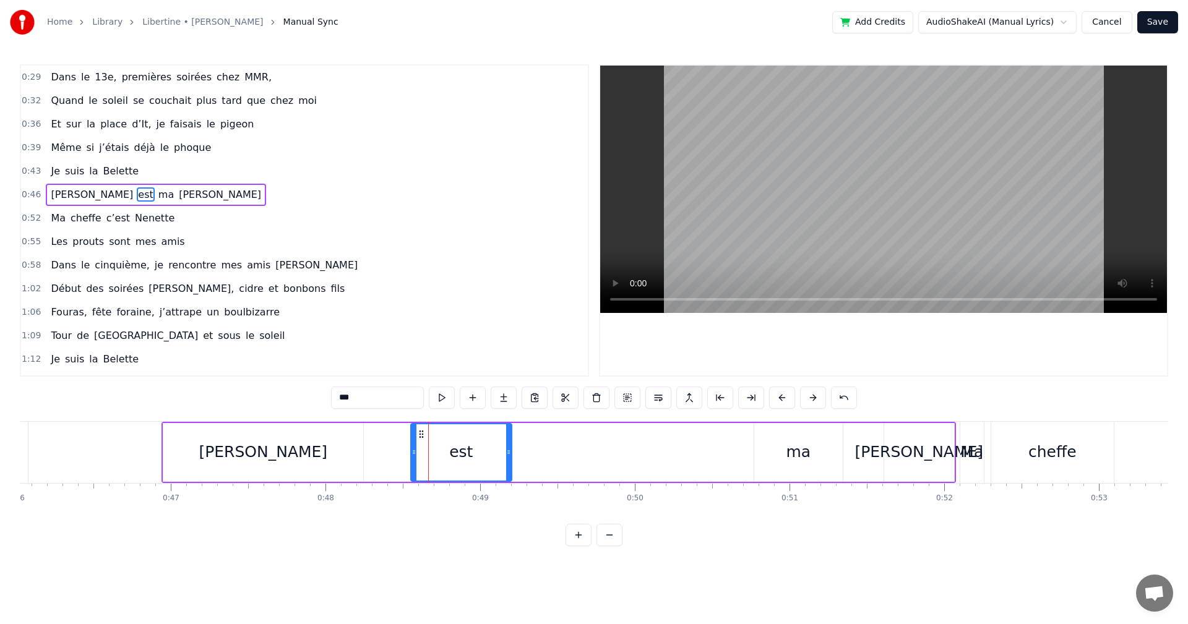
click at [780, 449] on div "ma" at bounding box center [798, 452] width 88 height 59
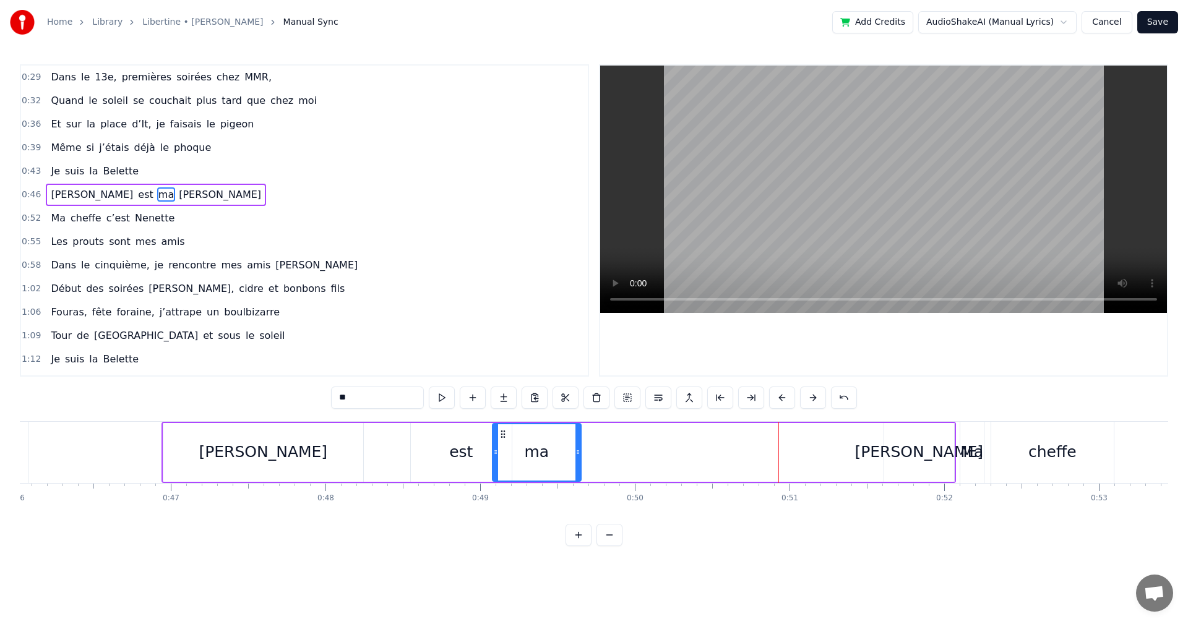
drag, startPoint x: 765, startPoint y: 431, endPoint x: 503, endPoint y: 437, distance: 261.8
click at [503, 437] on icon at bounding box center [503, 434] width 10 height 10
click at [928, 449] on div "[PERSON_NAME]" at bounding box center [919, 453] width 129 height 24
type input "******"
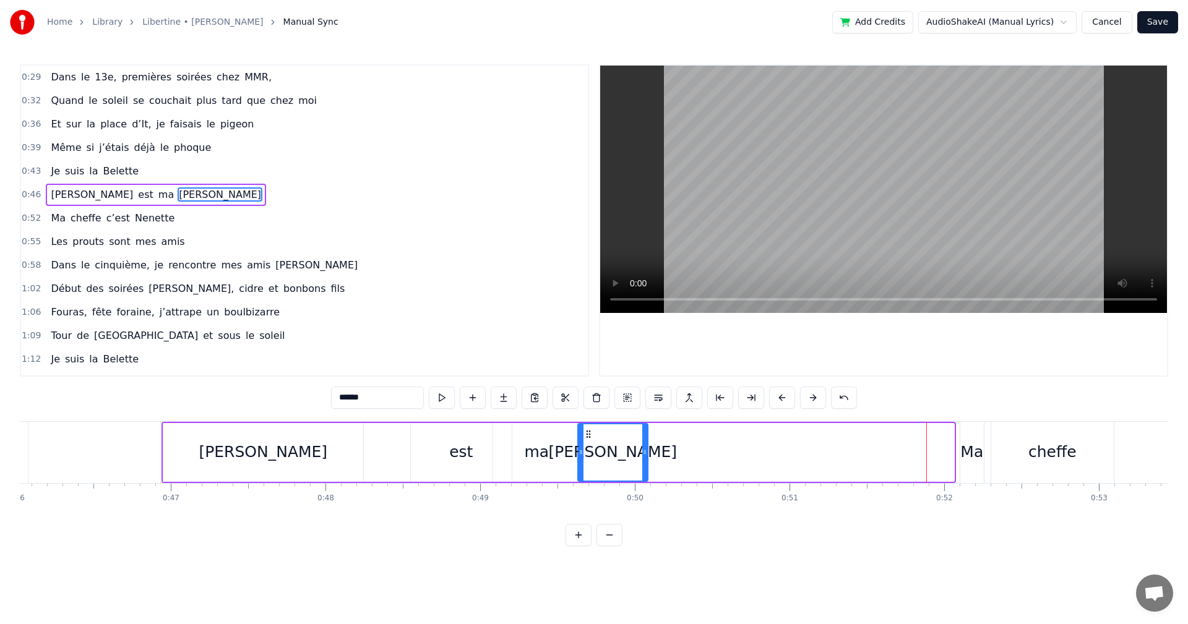
drag, startPoint x: 894, startPoint y: 431, endPoint x: 586, endPoint y: 447, distance: 308.6
click at [586, 447] on div "[PERSON_NAME]" at bounding box center [613, 452] width 69 height 56
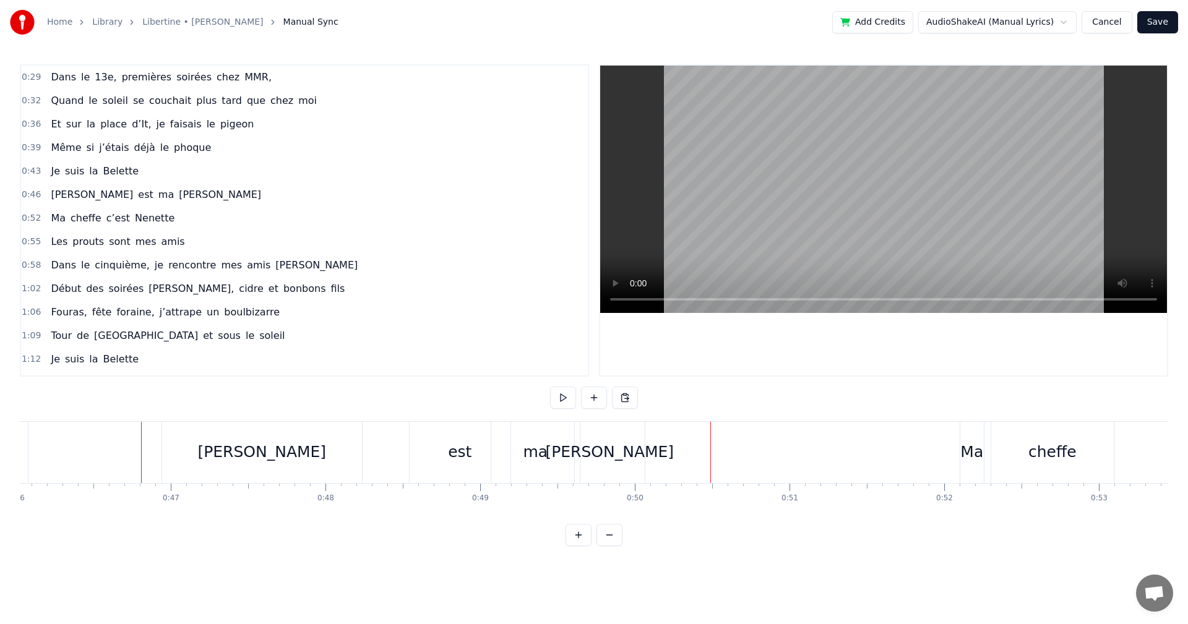
click at [166, 445] on div "[PERSON_NAME]" at bounding box center [262, 452] width 200 height 61
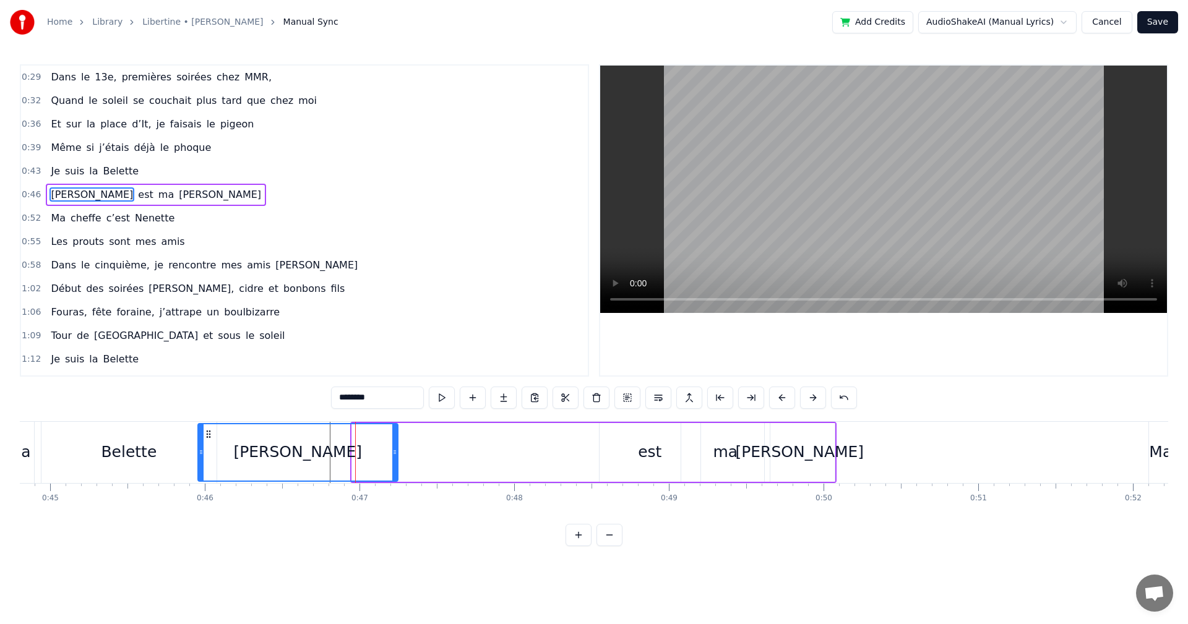
scroll to position [0, 6915]
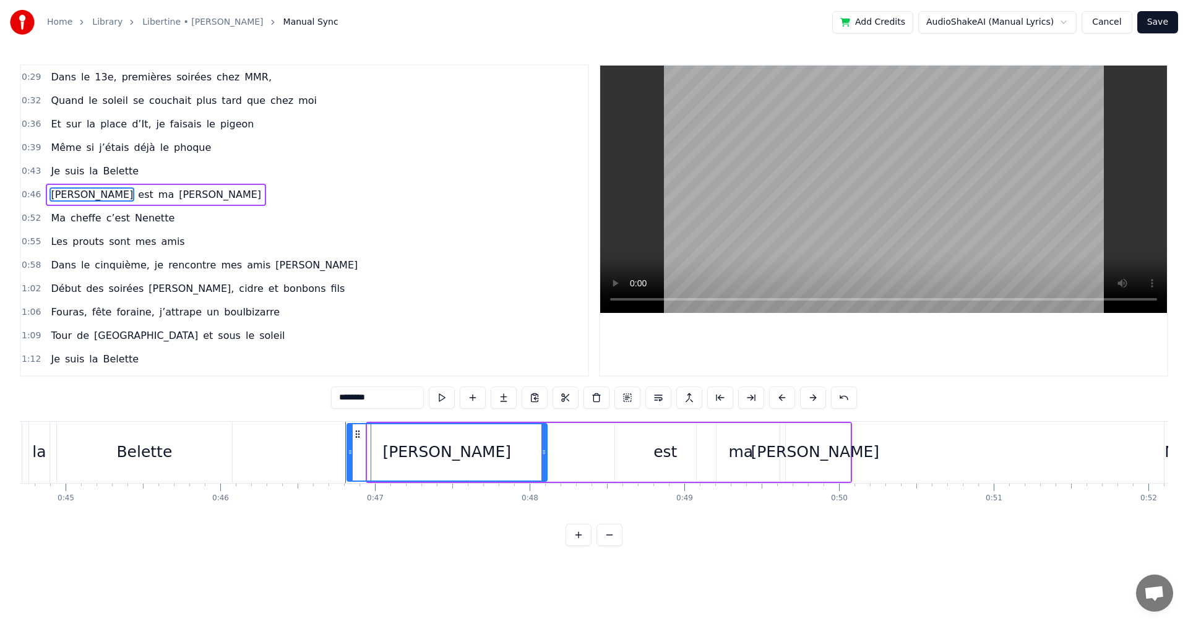
drag, startPoint x: 173, startPoint y: 436, endPoint x: 356, endPoint y: 464, distance: 185.9
click at [356, 464] on div "[PERSON_NAME]" at bounding box center [447, 452] width 199 height 56
click at [658, 452] on div "est" at bounding box center [665, 453] width 24 height 24
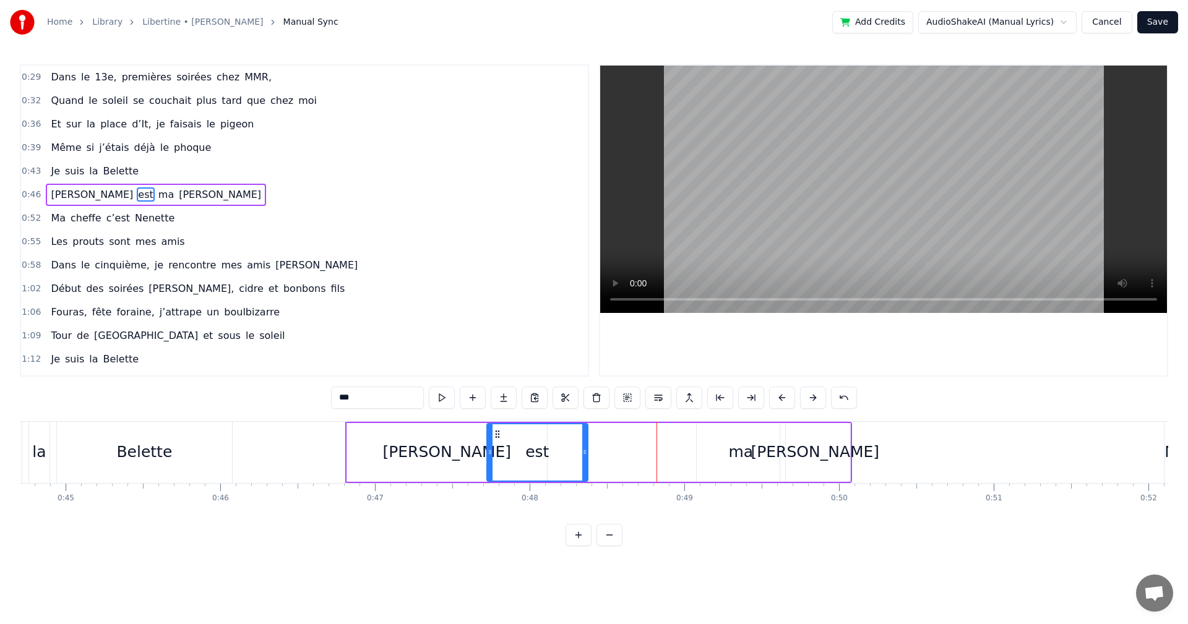
drag, startPoint x: 624, startPoint y: 435, endPoint x: 497, endPoint y: 434, distance: 126.8
click at [497, 434] on icon at bounding box center [498, 434] width 10 height 10
click at [731, 460] on div "ma" at bounding box center [740, 453] width 25 height 24
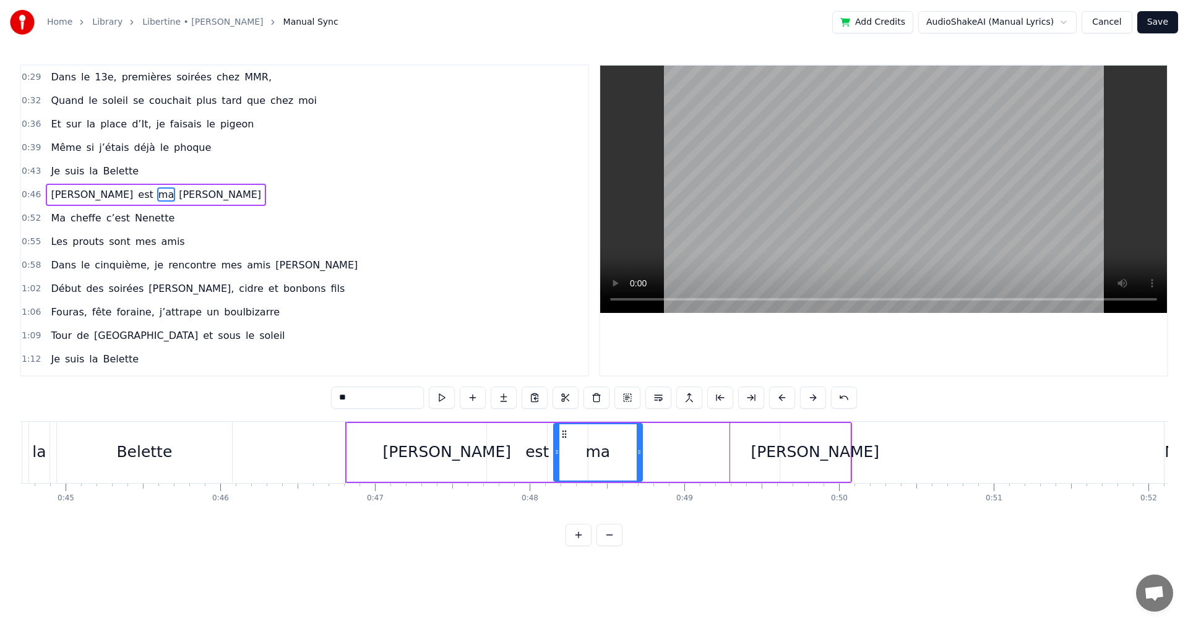
drag, startPoint x: 707, startPoint y: 436, endPoint x: 563, endPoint y: 442, distance: 144.3
click at [563, 442] on div "ma" at bounding box center [597, 452] width 87 height 56
click at [785, 446] on div "[PERSON_NAME]" at bounding box center [815, 452] width 70 height 59
type input "******"
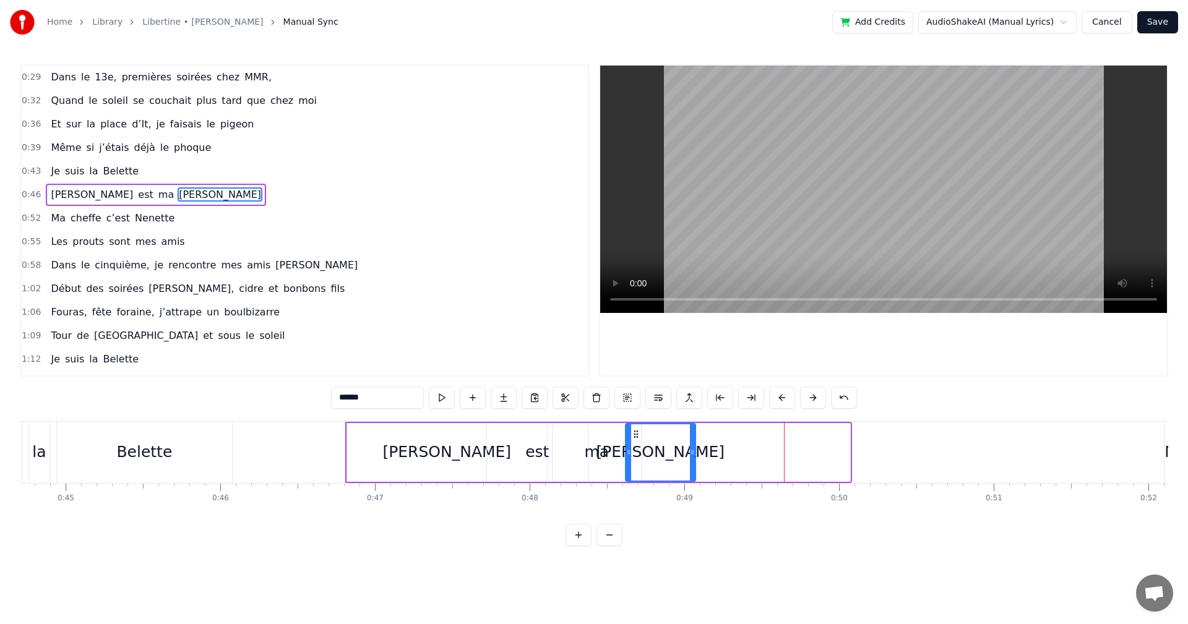
drag, startPoint x: 793, startPoint y: 434, endPoint x: 638, endPoint y: 446, distance: 155.1
click at [638, 446] on div "[PERSON_NAME]" at bounding box center [660, 452] width 69 height 56
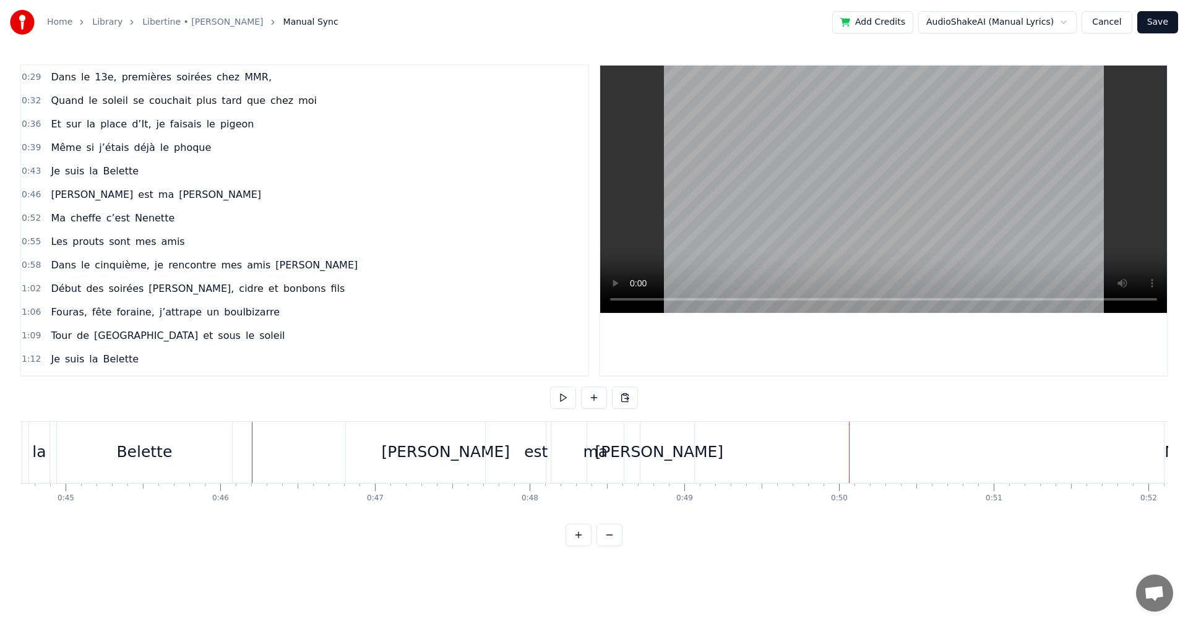
click at [447, 463] on div "[PERSON_NAME]" at bounding box center [445, 453] width 129 height 24
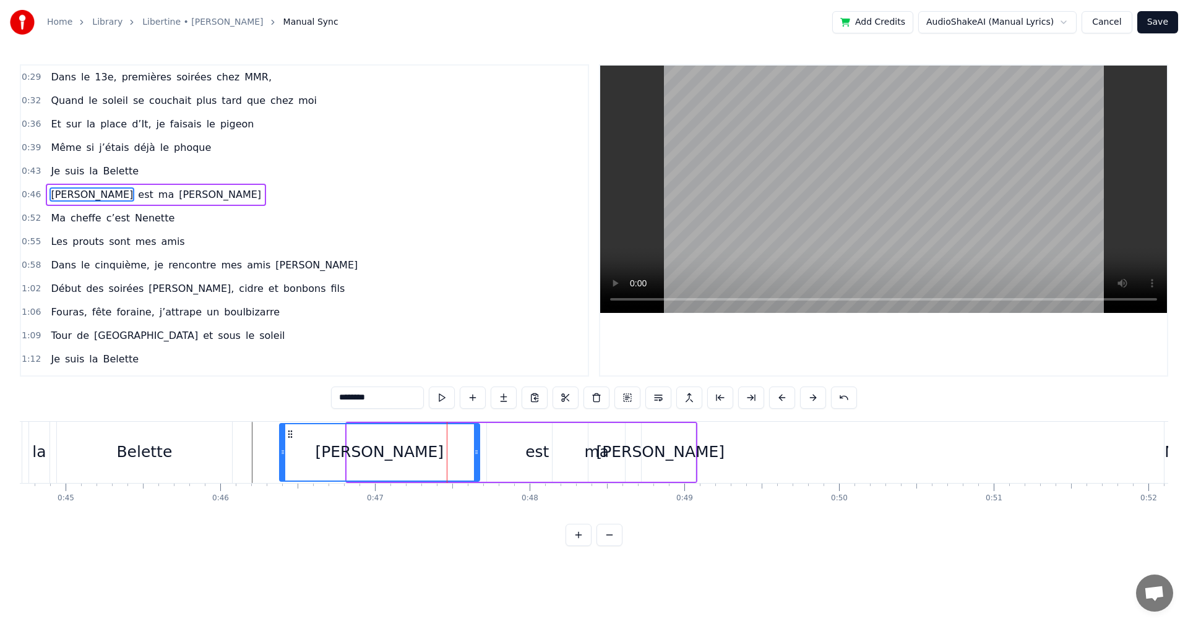
drag, startPoint x: 356, startPoint y: 434, endPoint x: 289, endPoint y: 434, distance: 67.4
click at [289, 434] on circle at bounding box center [288, 434] width 1 height 1
click at [530, 463] on div "est" at bounding box center [537, 453] width 24 height 24
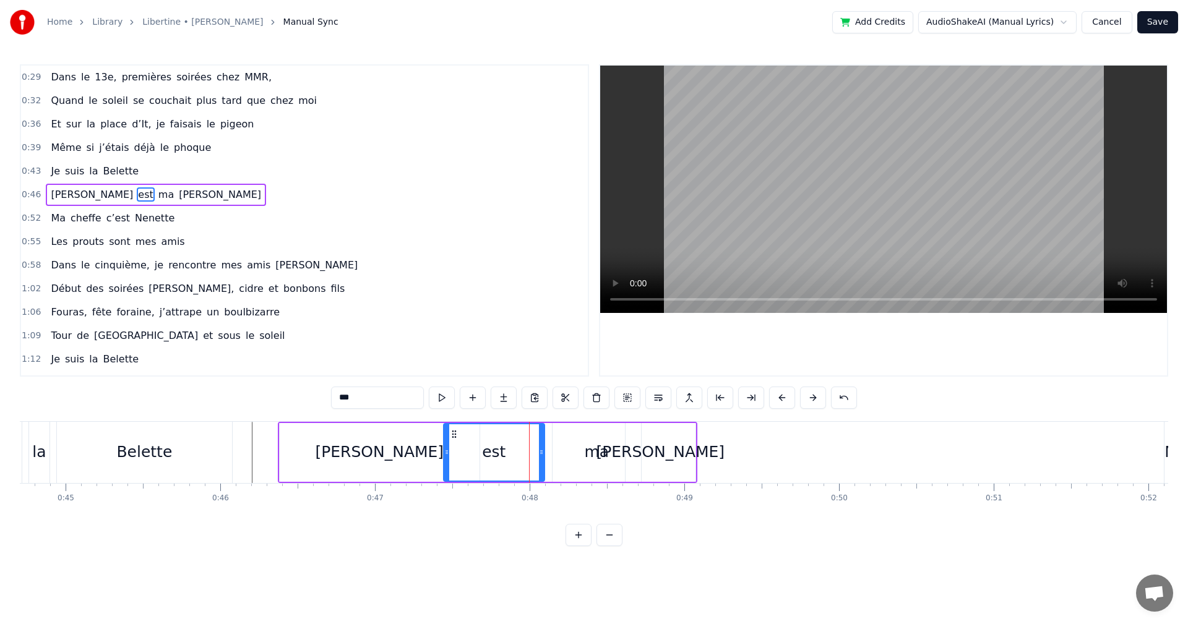
drag, startPoint x: 497, startPoint y: 433, endPoint x: 449, endPoint y: 436, distance: 47.7
click at [449, 436] on icon at bounding box center [454, 434] width 10 height 10
click at [573, 458] on div "ma" at bounding box center [597, 452] width 88 height 59
type input "**"
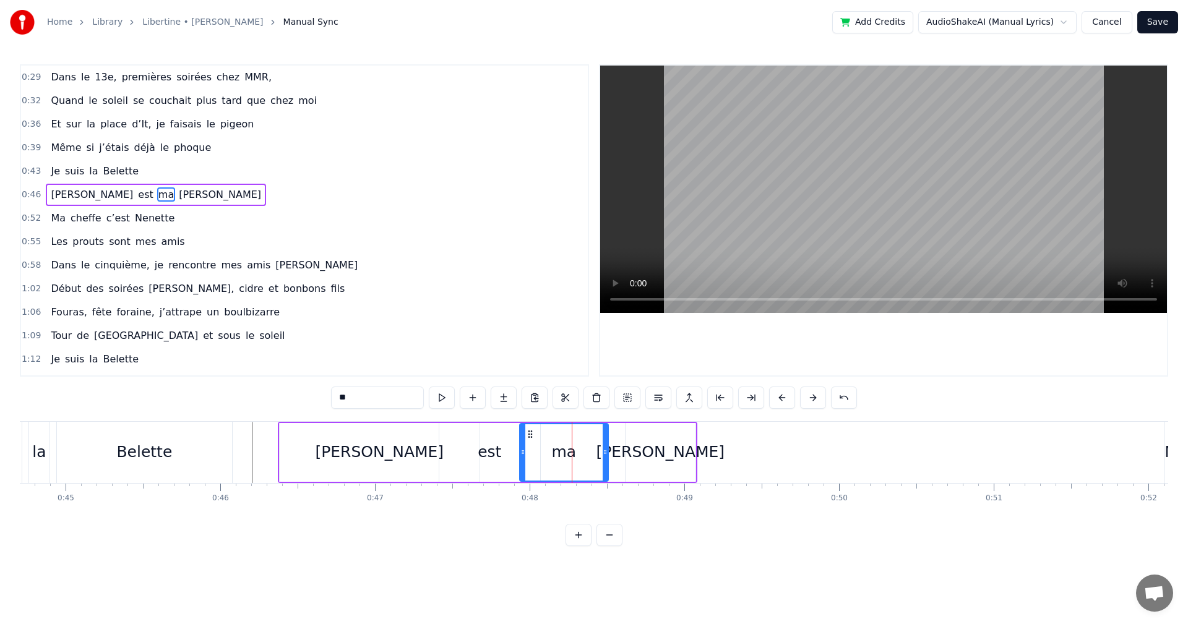
drag, startPoint x: 562, startPoint y: 433, endPoint x: 530, endPoint y: 435, distance: 32.9
click at [530, 435] on icon at bounding box center [530, 434] width 10 height 10
click at [621, 443] on div "[PERSON_NAME] est ma [PERSON_NAME]" at bounding box center [488, 452] width 420 height 61
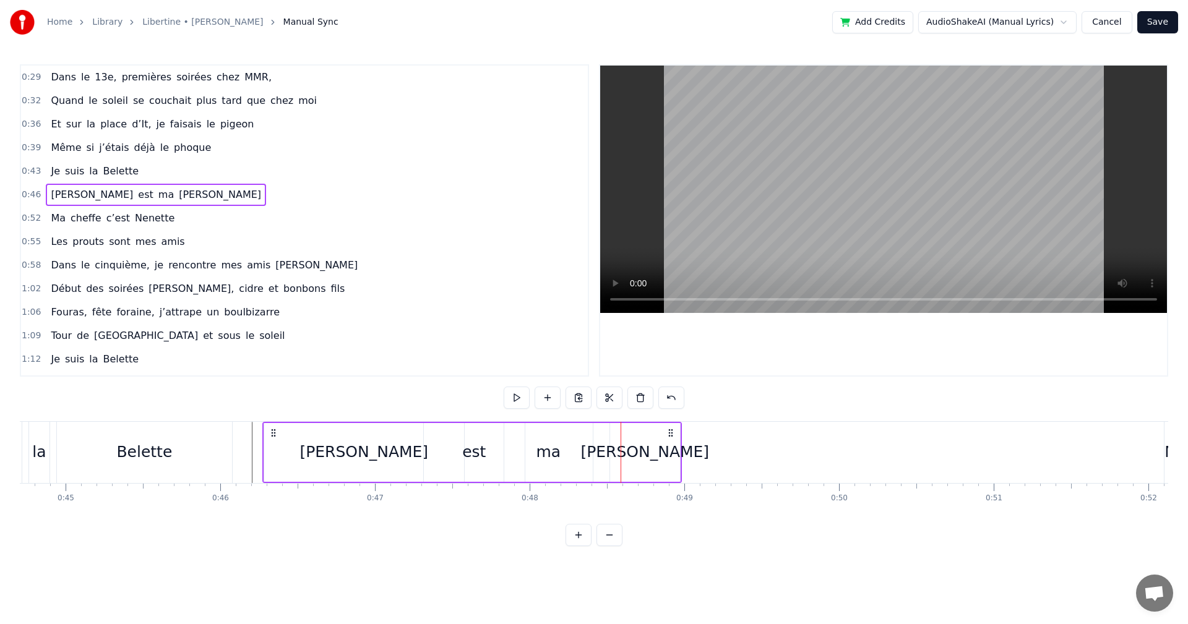
drag, startPoint x: 686, startPoint y: 431, endPoint x: 670, endPoint y: 431, distance: 15.5
click at [670, 431] on icon at bounding box center [671, 433] width 10 height 10
click at [212, 471] on div "Belette" at bounding box center [144, 452] width 175 height 61
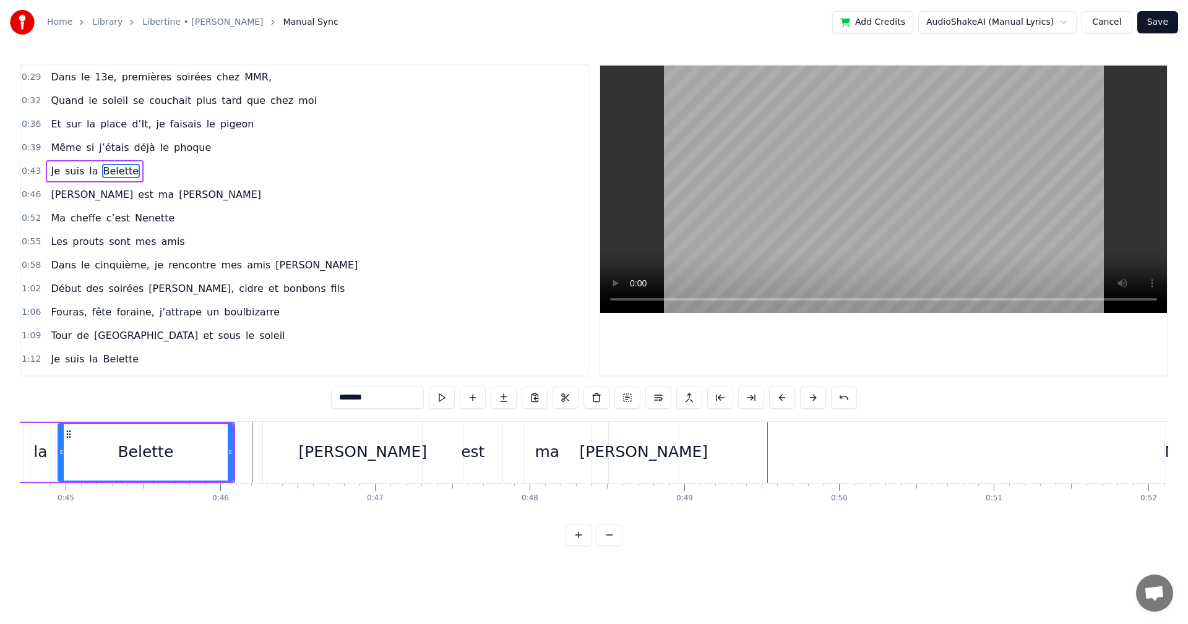
click at [385, 445] on div "[PERSON_NAME]" at bounding box center [362, 453] width 129 height 24
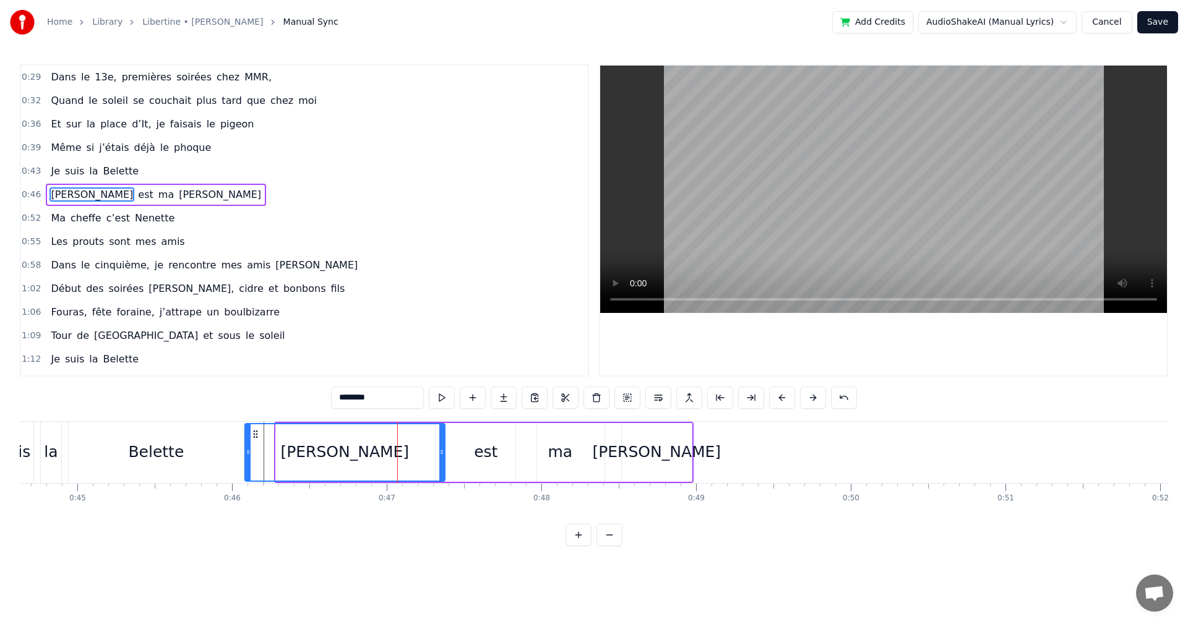
drag, startPoint x: 273, startPoint y: 433, endPoint x: 248, endPoint y: 433, distance: 25.4
click at [251, 433] on icon at bounding box center [256, 434] width 10 height 10
click at [438, 442] on div "[PERSON_NAME]" at bounding box center [338, 452] width 201 height 59
click at [465, 449] on div "est" at bounding box center [491, 452] width 101 height 59
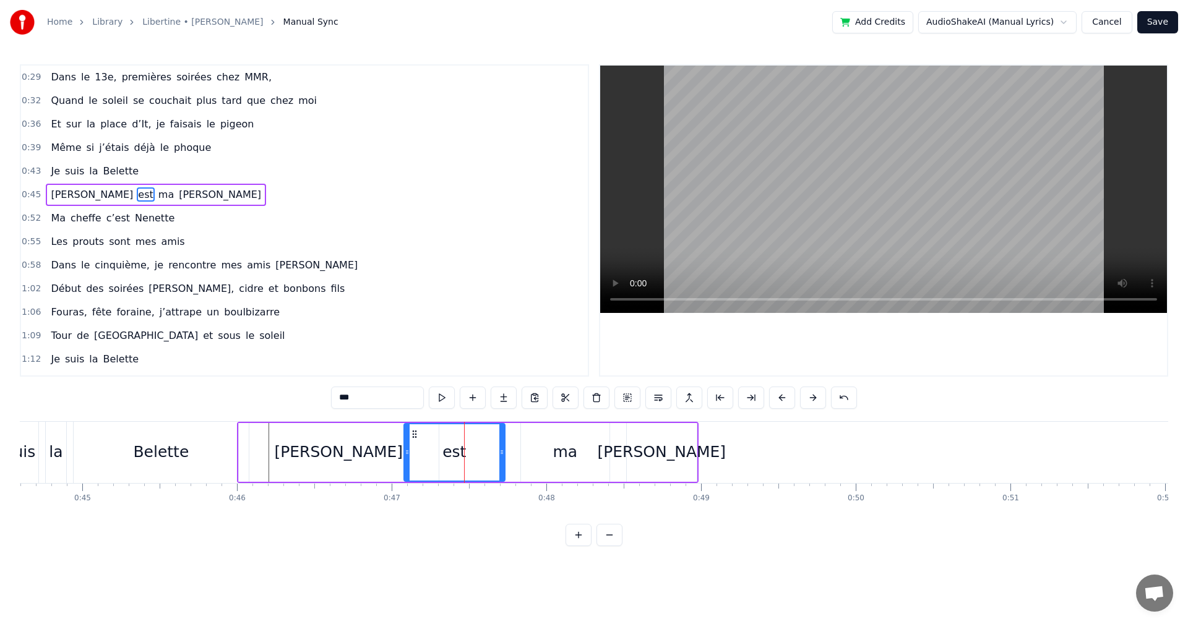
drag, startPoint x: 449, startPoint y: 436, endPoint x: 413, endPoint y: 436, distance: 36.5
click at [413, 436] on icon at bounding box center [415, 434] width 10 height 10
click at [520, 440] on div "ma" at bounding box center [565, 452] width 90 height 59
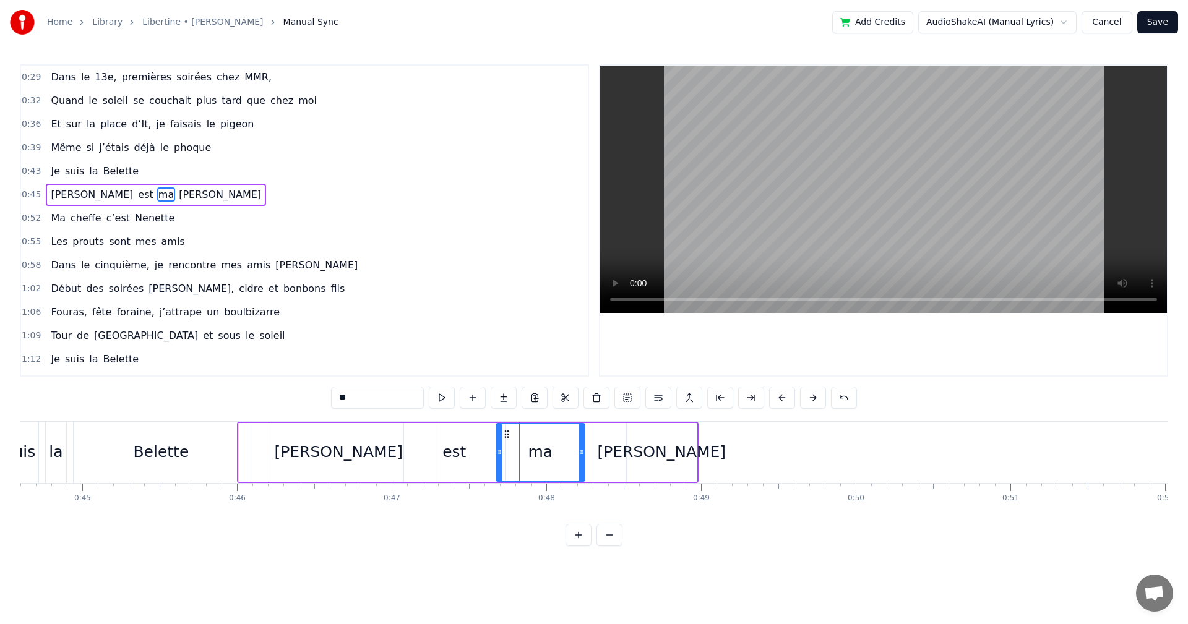
drag, startPoint x: 528, startPoint y: 434, endPoint x: 504, endPoint y: 437, distance: 24.9
click at [504, 437] on icon at bounding box center [507, 434] width 10 height 10
click at [628, 454] on div "[PERSON_NAME]" at bounding box center [662, 452] width 70 height 59
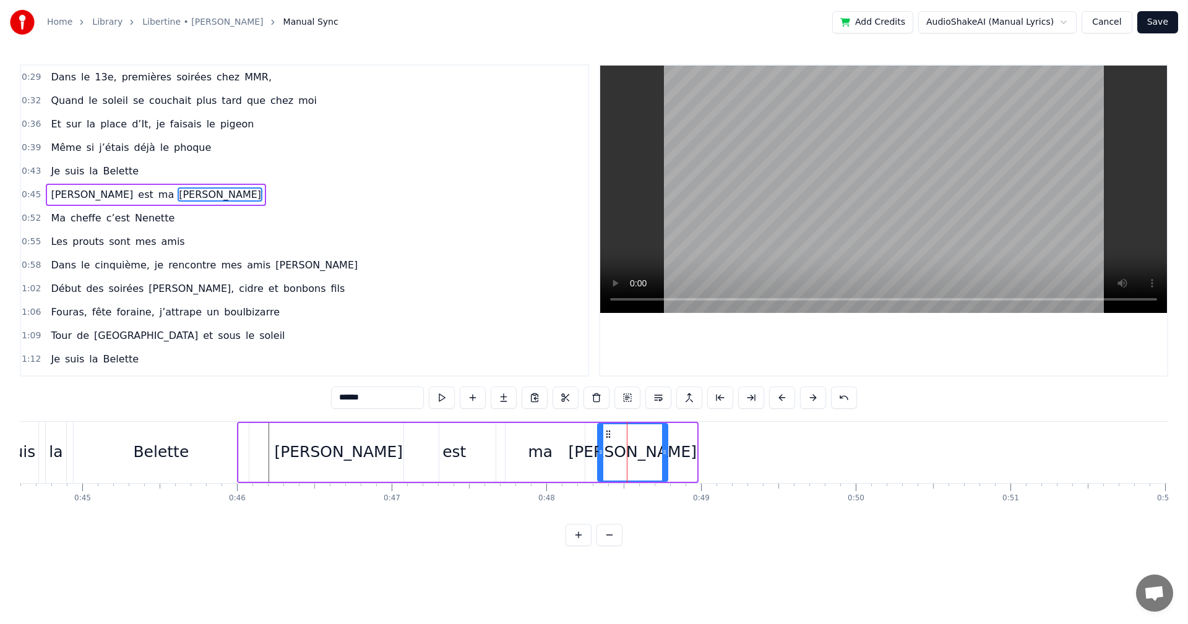
drag, startPoint x: 634, startPoint y: 433, endPoint x: 605, endPoint y: 434, distance: 29.1
click at [605, 434] on icon at bounding box center [608, 434] width 10 height 10
click at [73, 479] on div "Belette" at bounding box center [161, 452] width 176 height 61
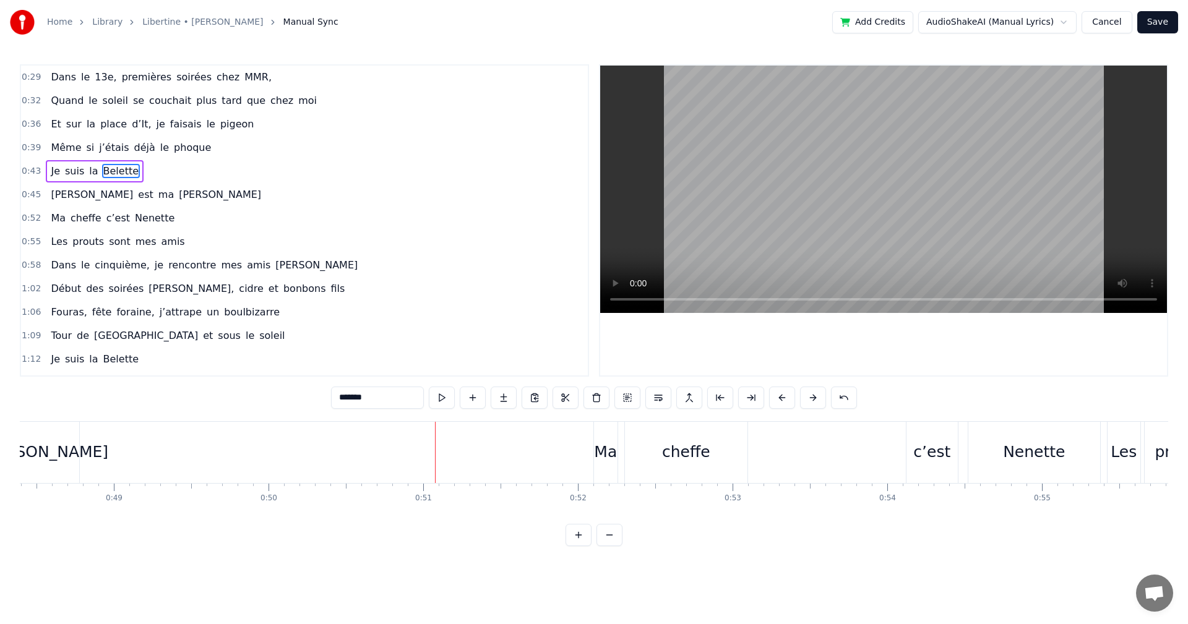
scroll to position [0, 7447]
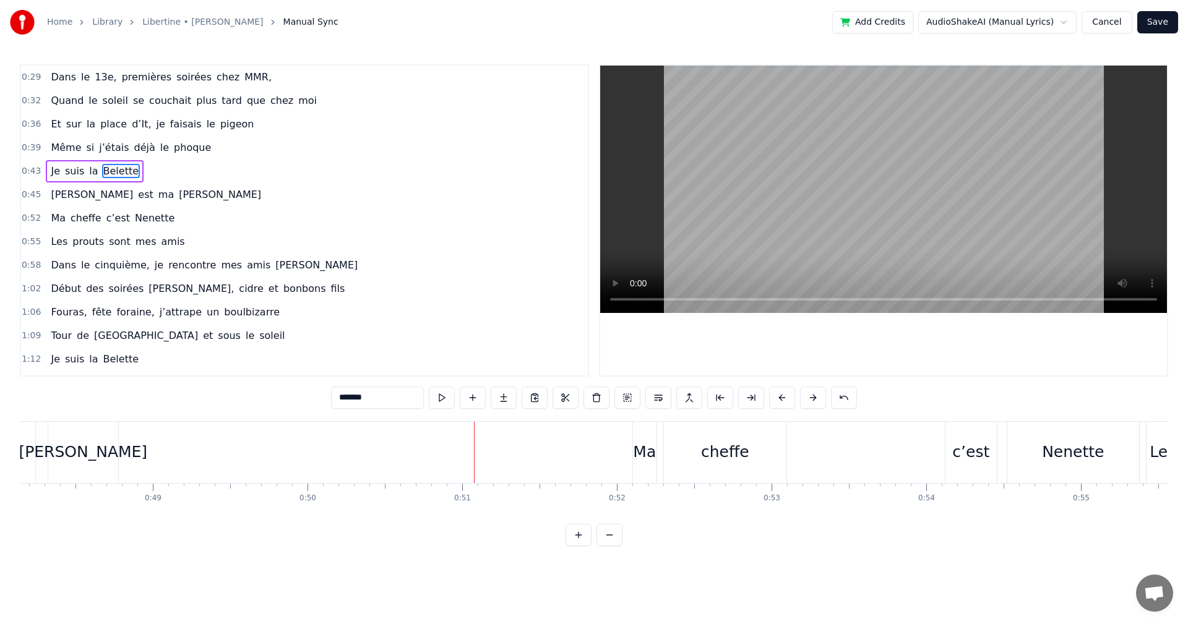
click at [647, 451] on div "Ma" at bounding box center [644, 453] width 23 height 24
type input "**"
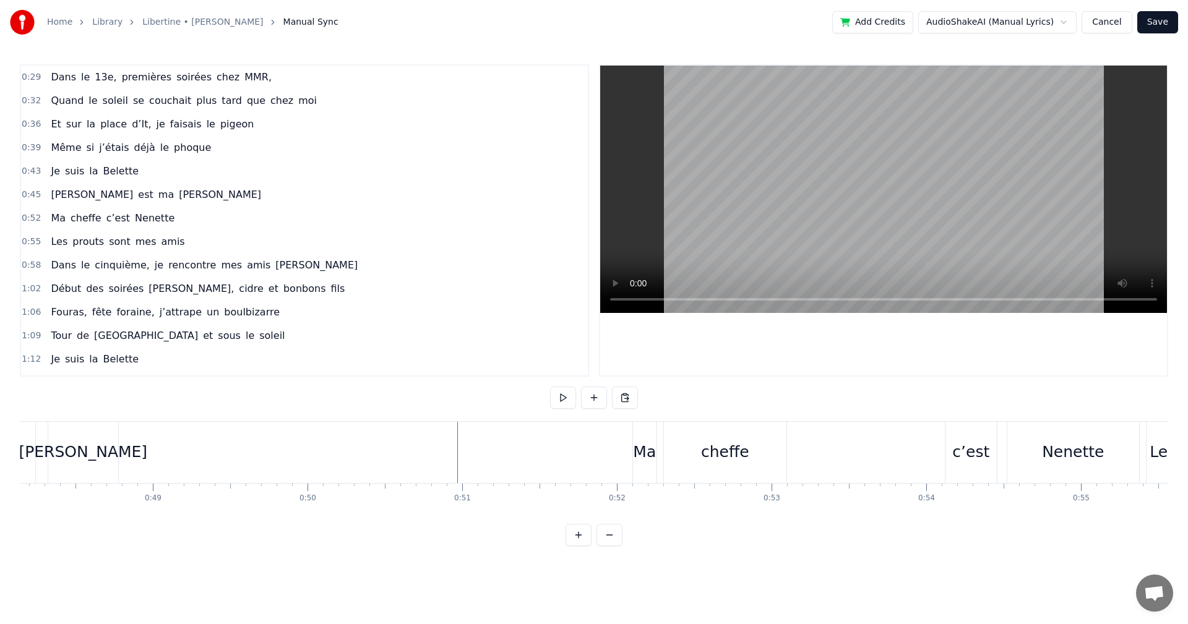
click at [644, 436] on div "Ma" at bounding box center [645, 452] width 24 height 61
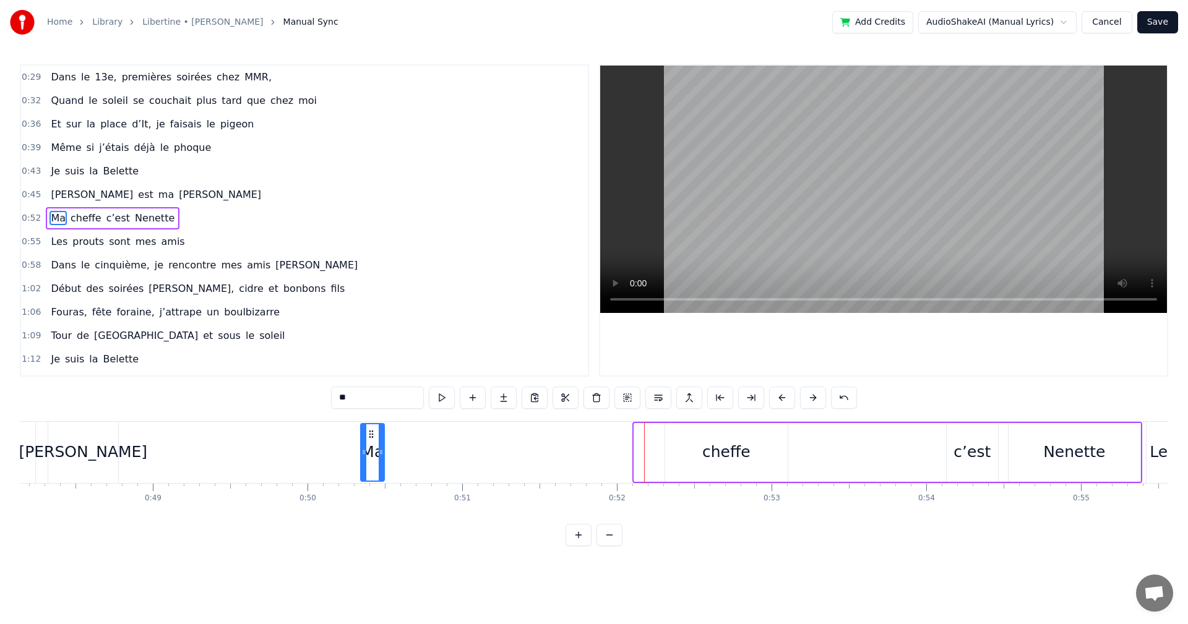
drag, startPoint x: 644, startPoint y: 436, endPoint x: 372, endPoint y: 446, distance: 271.8
click at [372, 446] on div "Ma" at bounding box center [372, 452] width 22 height 56
click at [692, 451] on div "cheffe" at bounding box center [726, 452] width 123 height 59
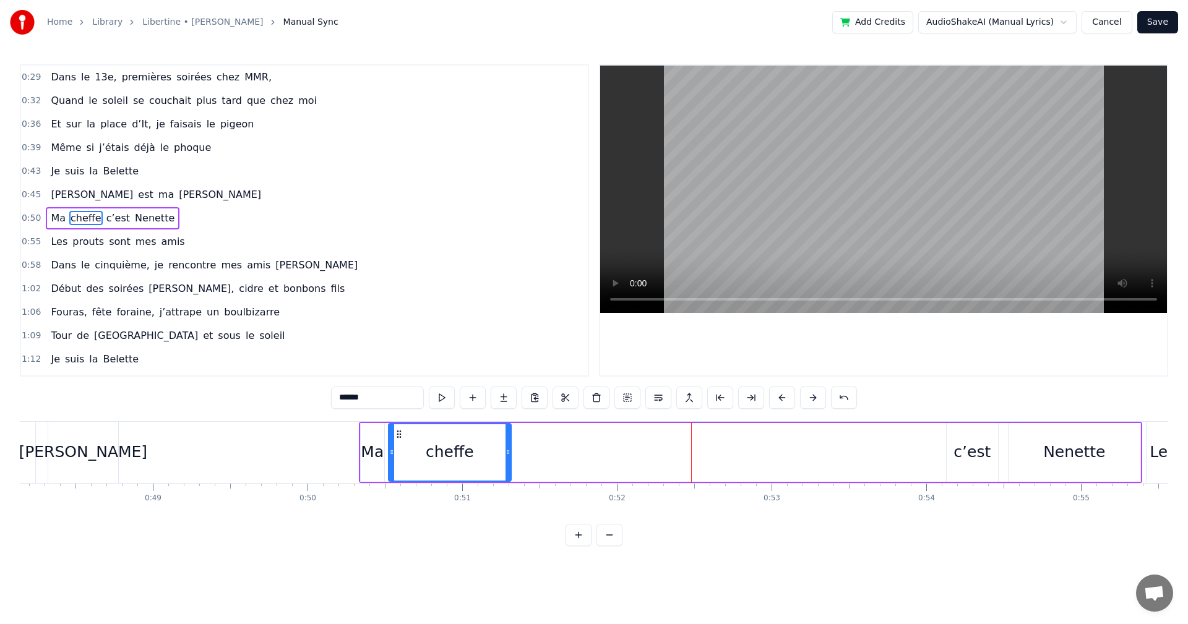
drag, startPoint x: 673, startPoint y: 431, endPoint x: 397, endPoint y: 436, distance: 276.6
click at [397, 436] on icon at bounding box center [399, 434] width 10 height 10
click at [971, 462] on div "c’est" at bounding box center [972, 453] width 37 height 24
type input "*****"
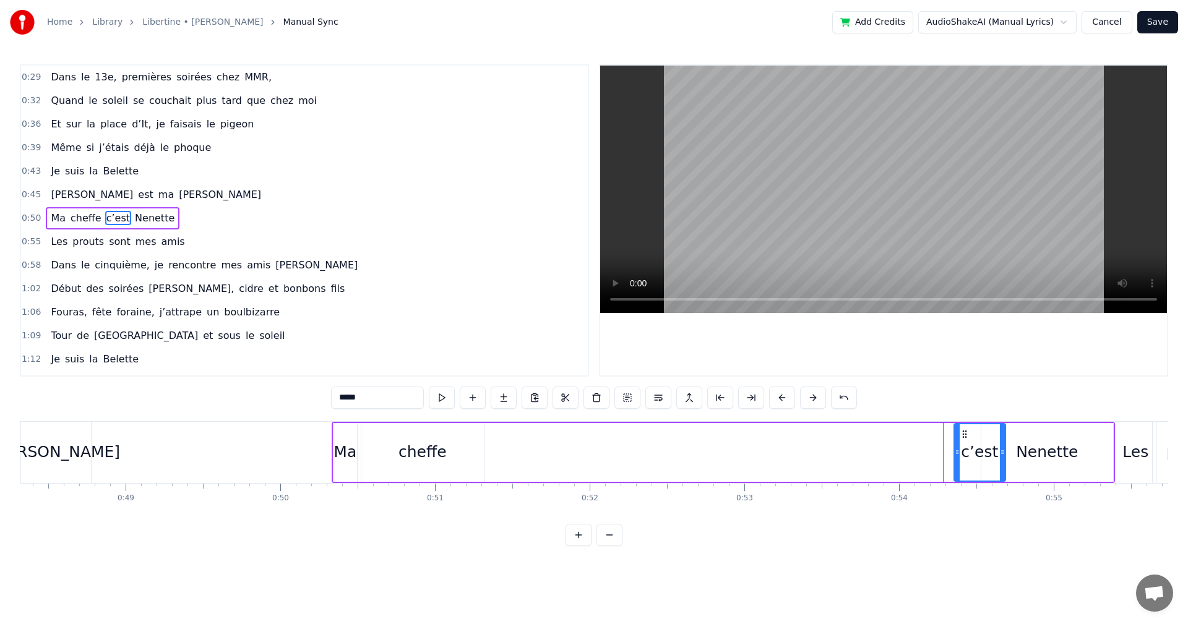
scroll to position [0, 7481]
drag, startPoint x: 957, startPoint y: 431, endPoint x: 940, endPoint y: 454, distance: 28.2
click at [940, 454] on div "c’est" at bounding box center [955, 452] width 50 height 56
click at [608, 543] on button at bounding box center [609, 535] width 26 height 22
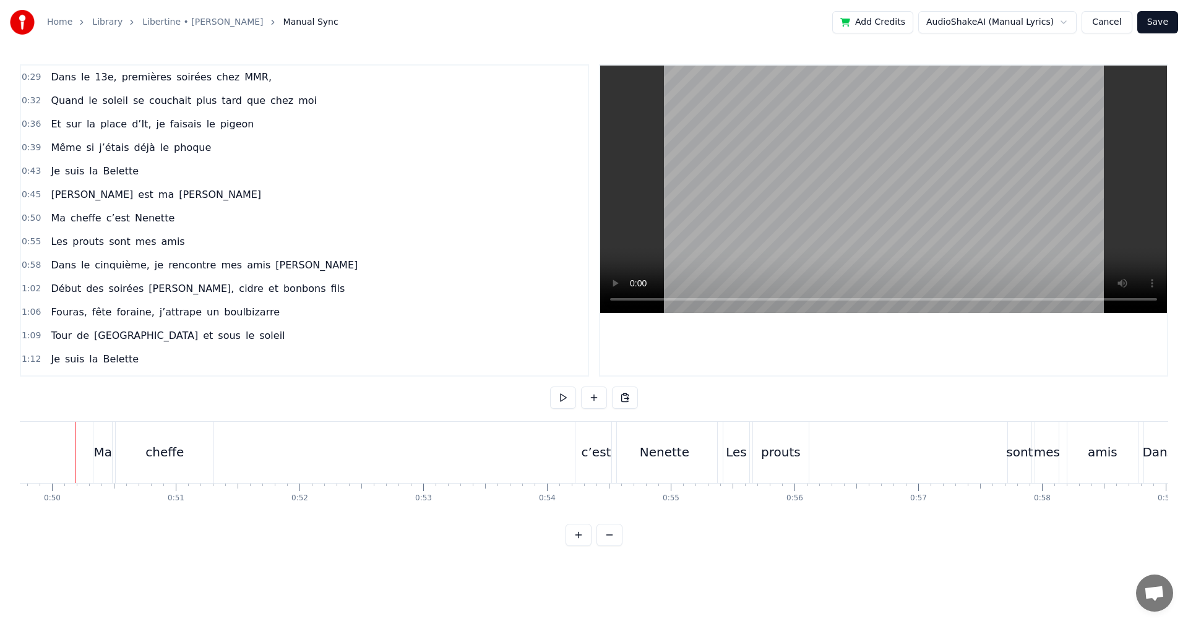
scroll to position [0, 6149]
click at [608, 450] on div "c’est" at bounding box center [603, 452] width 30 height 19
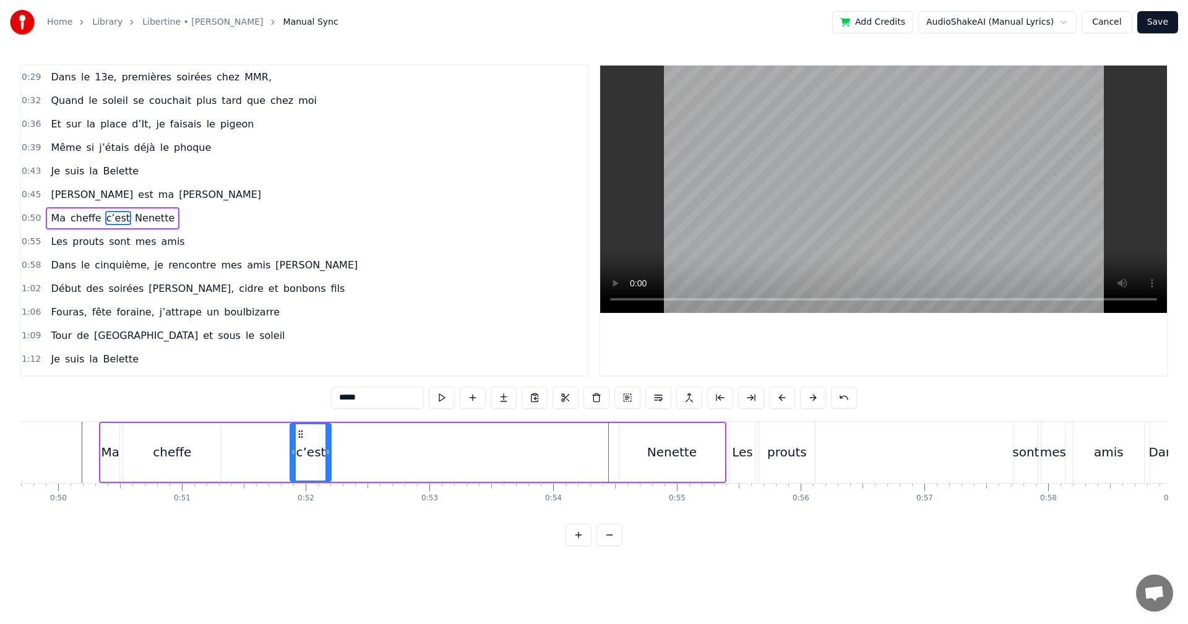
drag, startPoint x: 593, startPoint y: 434, endPoint x: 301, endPoint y: 439, distance: 292.7
click at [301, 439] on div "c’est" at bounding box center [311, 452] width 40 height 56
click at [652, 453] on div "Nenette" at bounding box center [672, 452] width 50 height 19
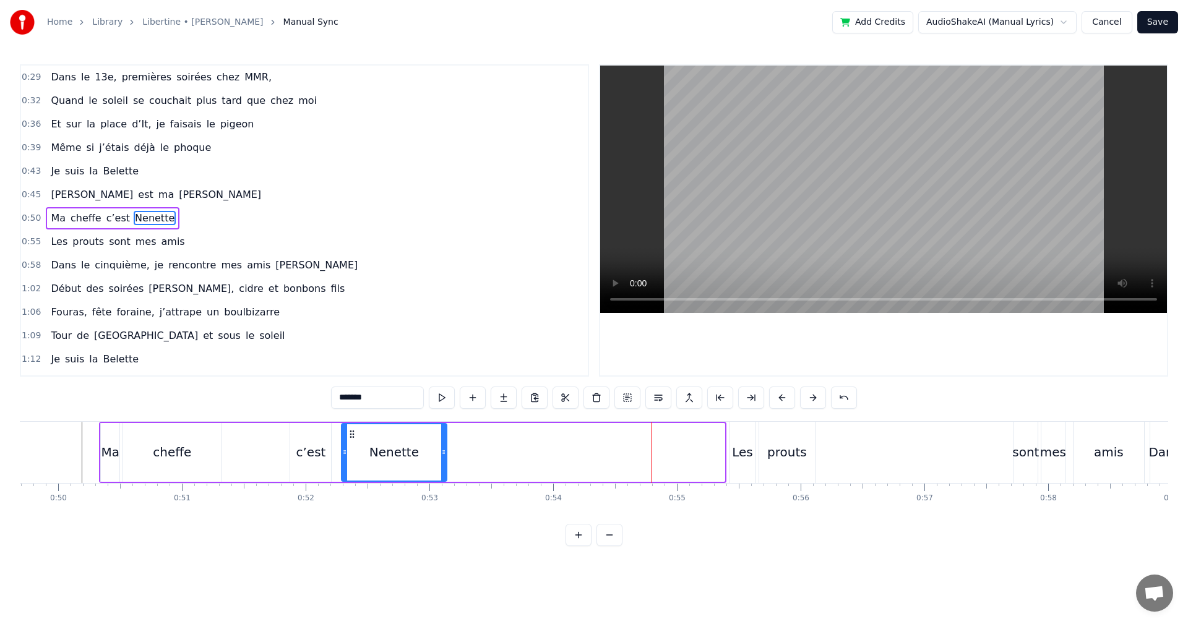
drag, startPoint x: 630, startPoint y: 432, endPoint x: 352, endPoint y: 440, distance: 277.9
click at [352, 440] on div "Nenette" at bounding box center [394, 452] width 104 height 56
click at [739, 457] on div "Les" at bounding box center [742, 452] width 21 height 19
type input "***"
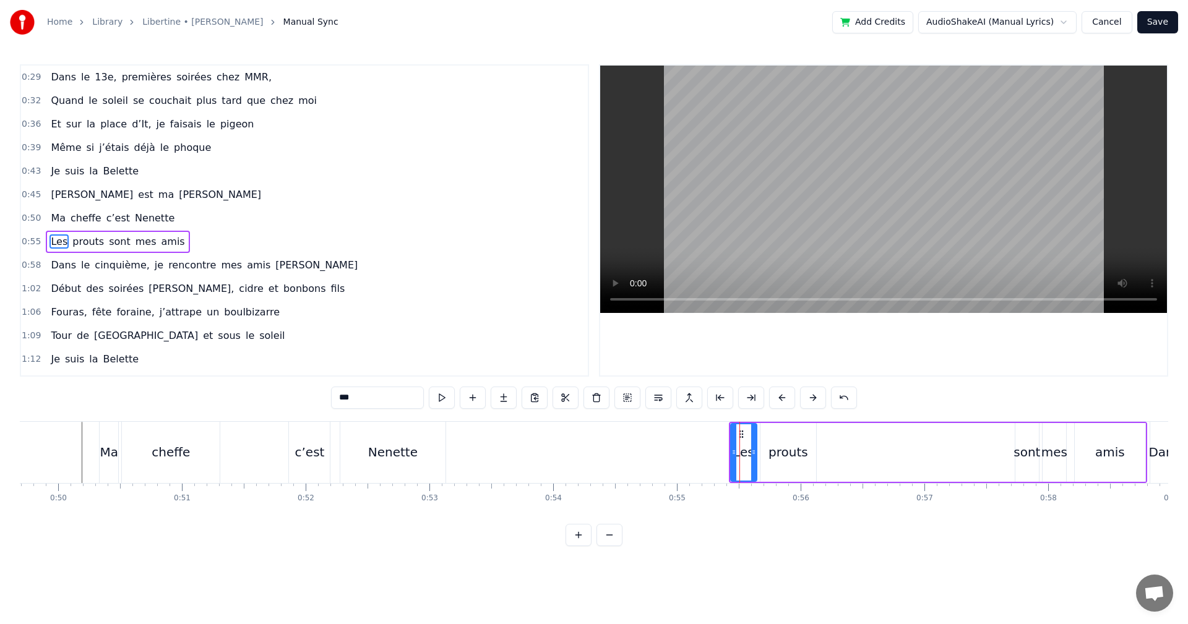
scroll to position [21, 0]
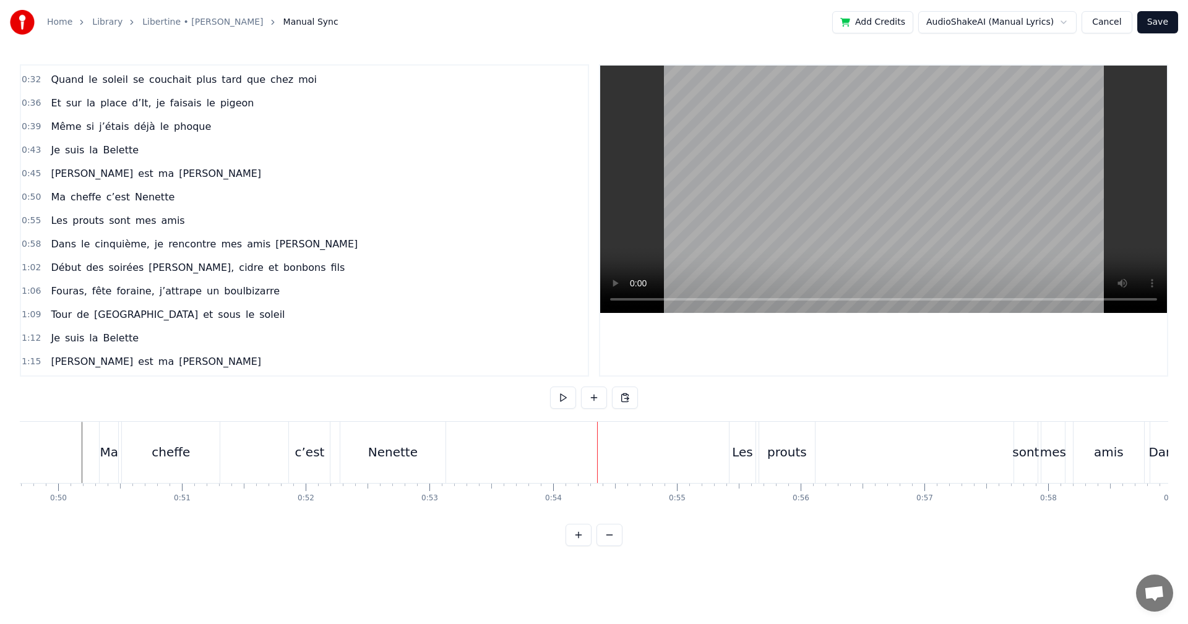
click at [733, 436] on div "Les" at bounding box center [743, 452] width 26 height 61
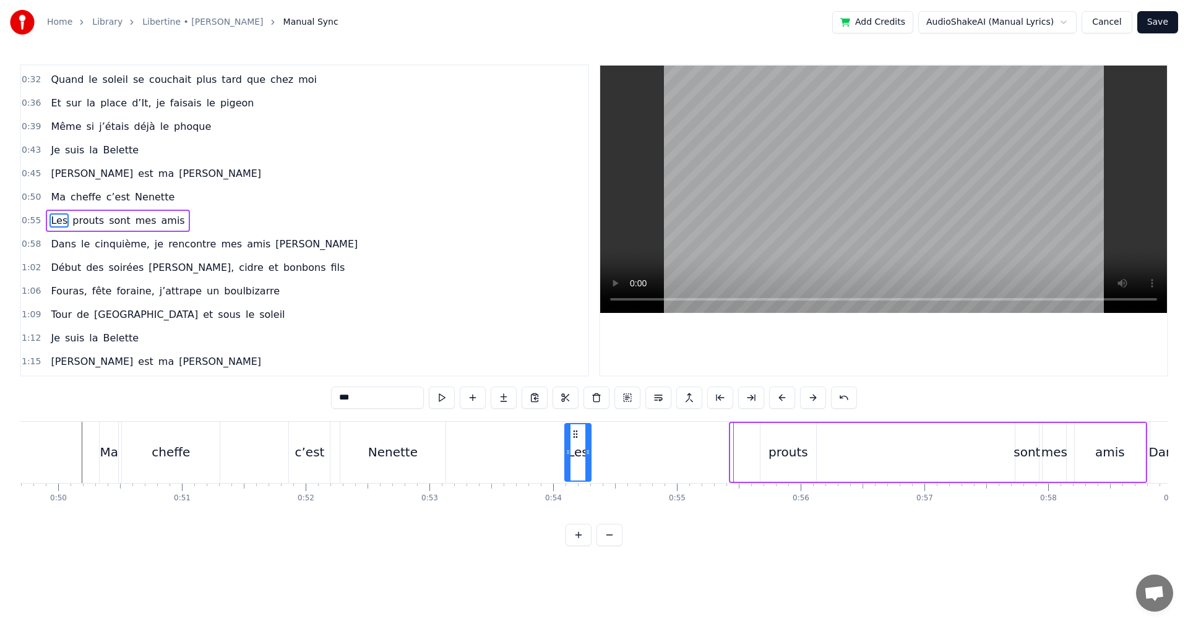
drag, startPoint x: 742, startPoint y: 436, endPoint x: 576, endPoint y: 439, distance: 165.8
click at [576, 439] on icon at bounding box center [576, 434] width 10 height 10
click at [766, 451] on div "prouts" at bounding box center [788, 452] width 56 height 59
type input "******"
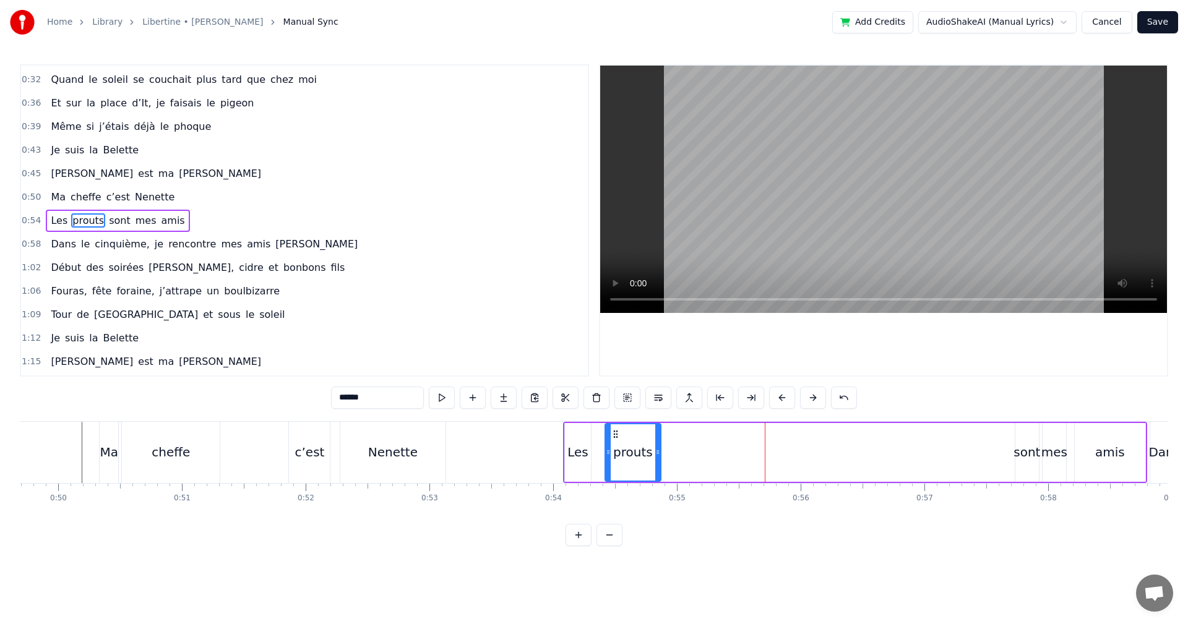
drag, startPoint x: 770, startPoint y: 433, endPoint x: 615, endPoint y: 452, distance: 156.5
click at [615, 452] on div "prouts" at bounding box center [633, 452] width 54 height 56
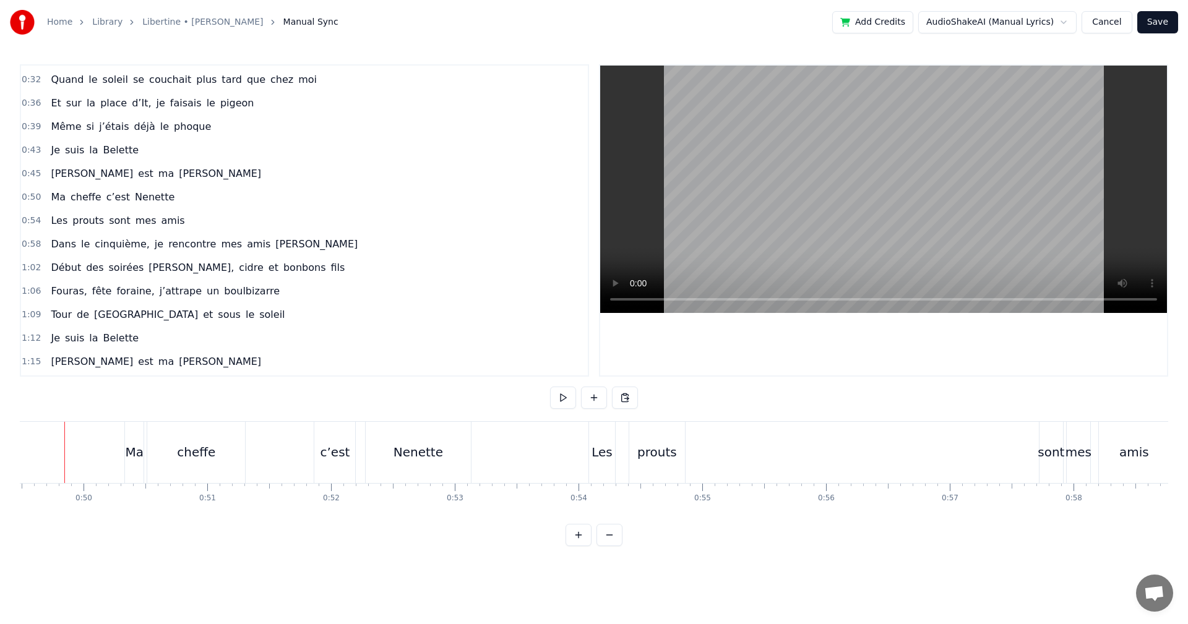
scroll to position [0, 6107]
click at [1075, 455] on div "sont" at bounding box center [1068, 452] width 27 height 19
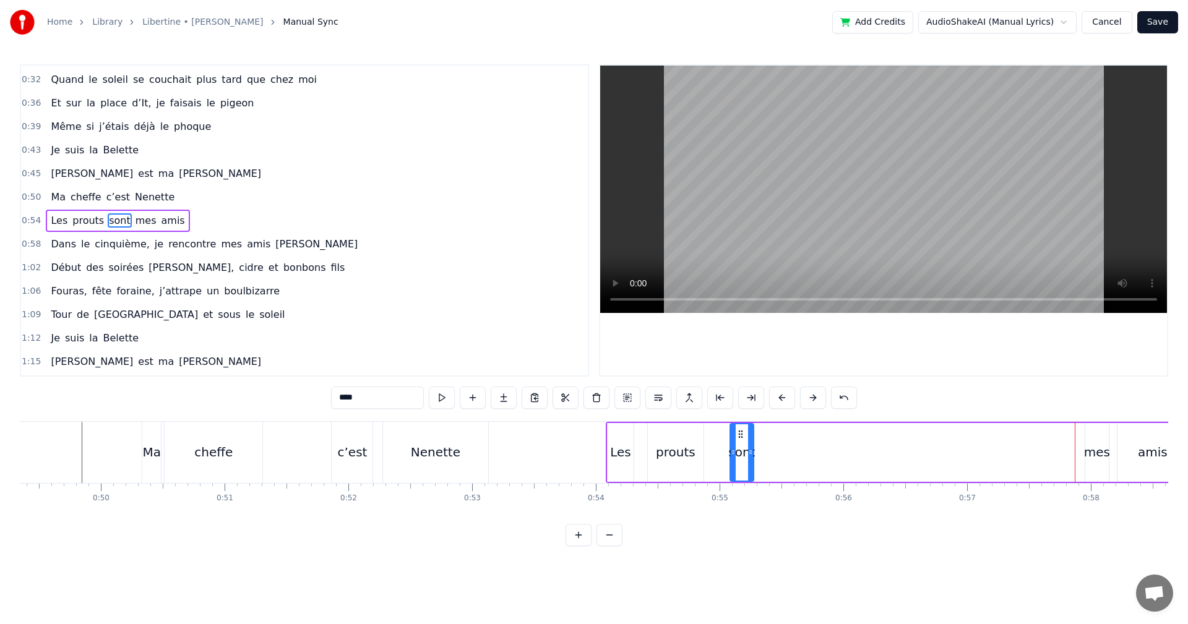
drag, startPoint x: 1070, startPoint y: 436, endPoint x: 741, endPoint y: 454, distance: 329.1
click at [741, 454] on div "sont" at bounding box center [742, 452] width 22 height 56
click at [1096, 453] on div "mes" at bounding box center [1097, 452] width 26 height 19
drag, startPoint x: 1098, startPoint y: 434, endPoint x: 772, endPoint y: 455, distance: 326.1
click at [772, 455] on div "mes" at bounding box center [773, 452] width 22 height 56
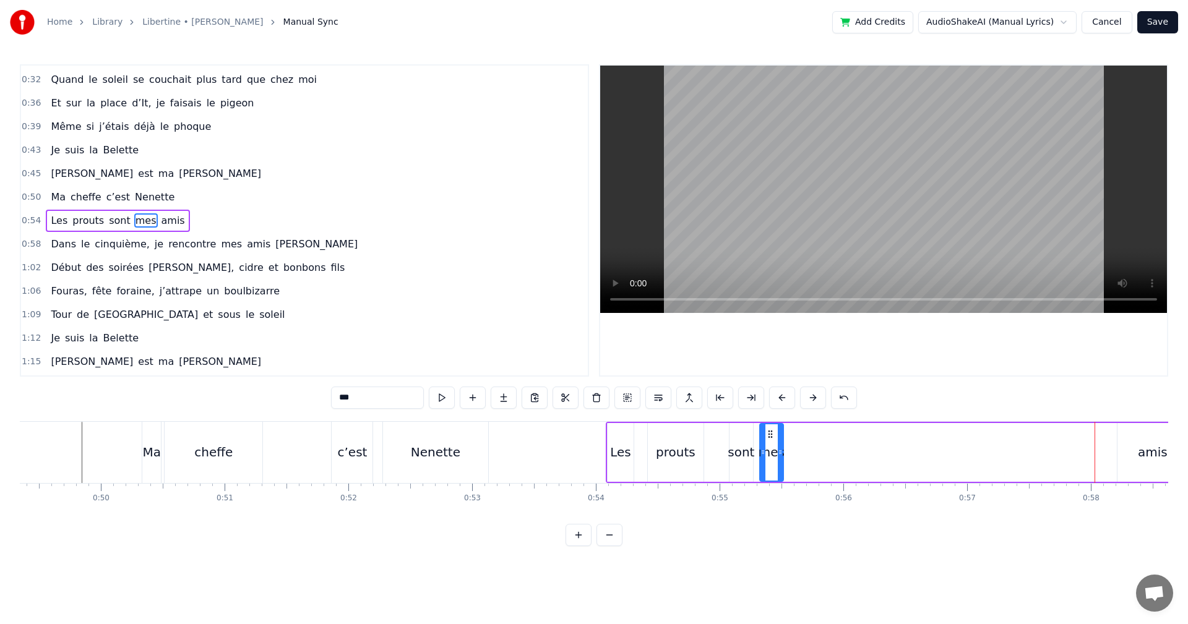
click at [1159, 452] on div "amis" at bounding box center [1153, 452] width 30 height 19
type input "****"
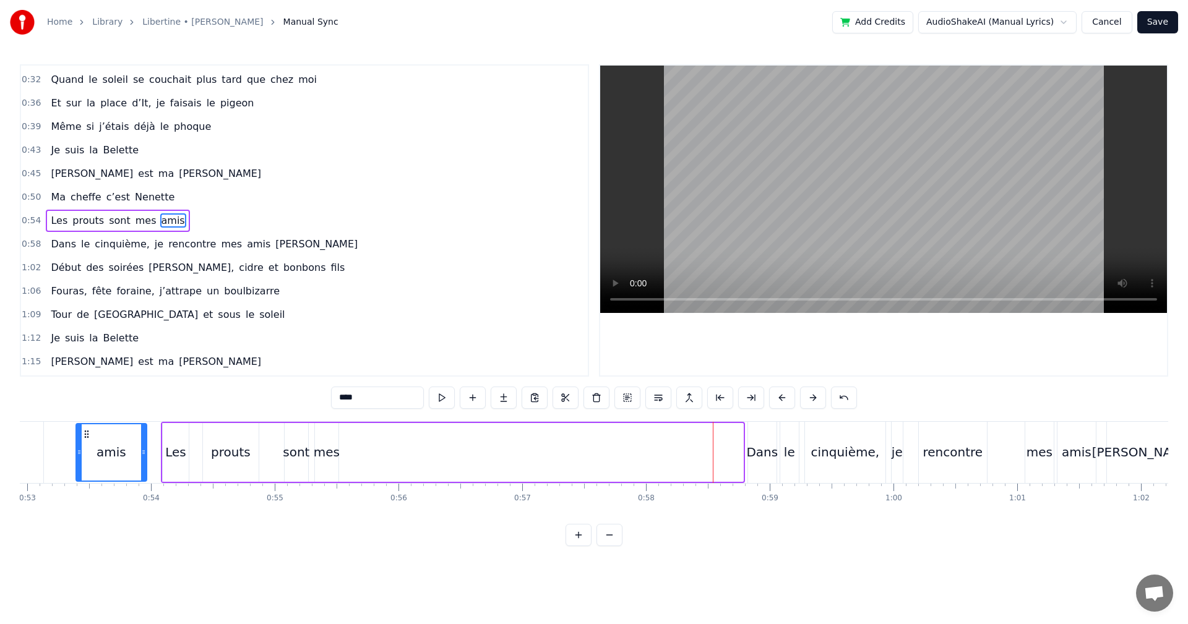
scroll to position [0, 6549]
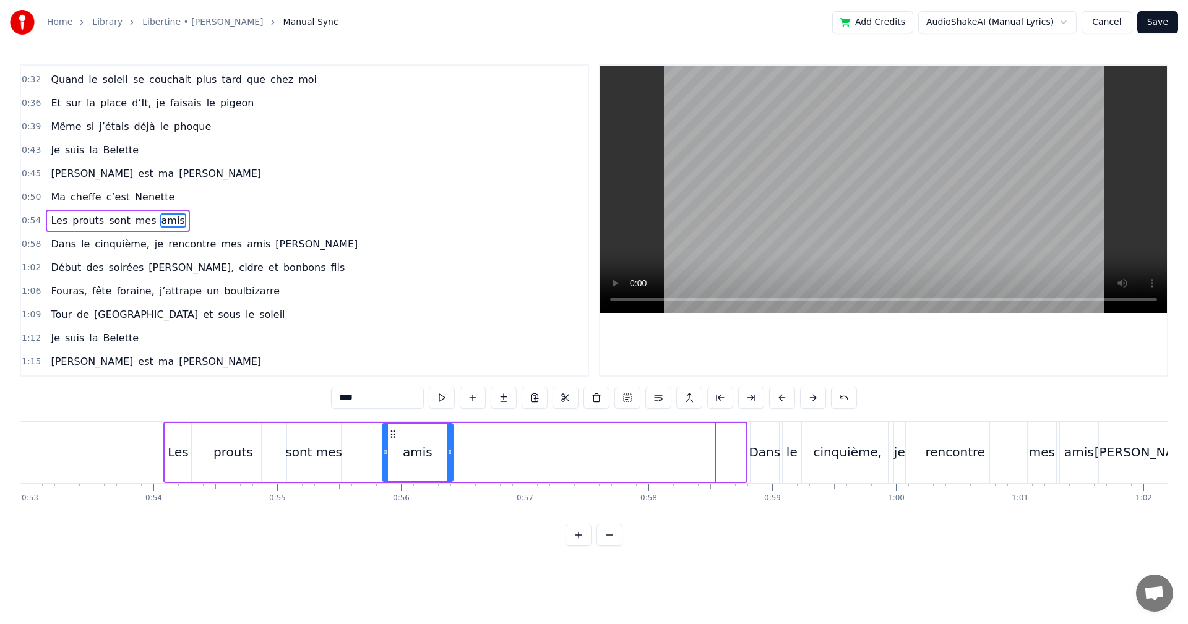
drag, startPoint x: 51, startPoint y: 435, endPoint x: 392, endPoint y: 455, distance: 341.5
click at [392, 455] on div "amis" at bounding box center [417, 452] width 69 height 56
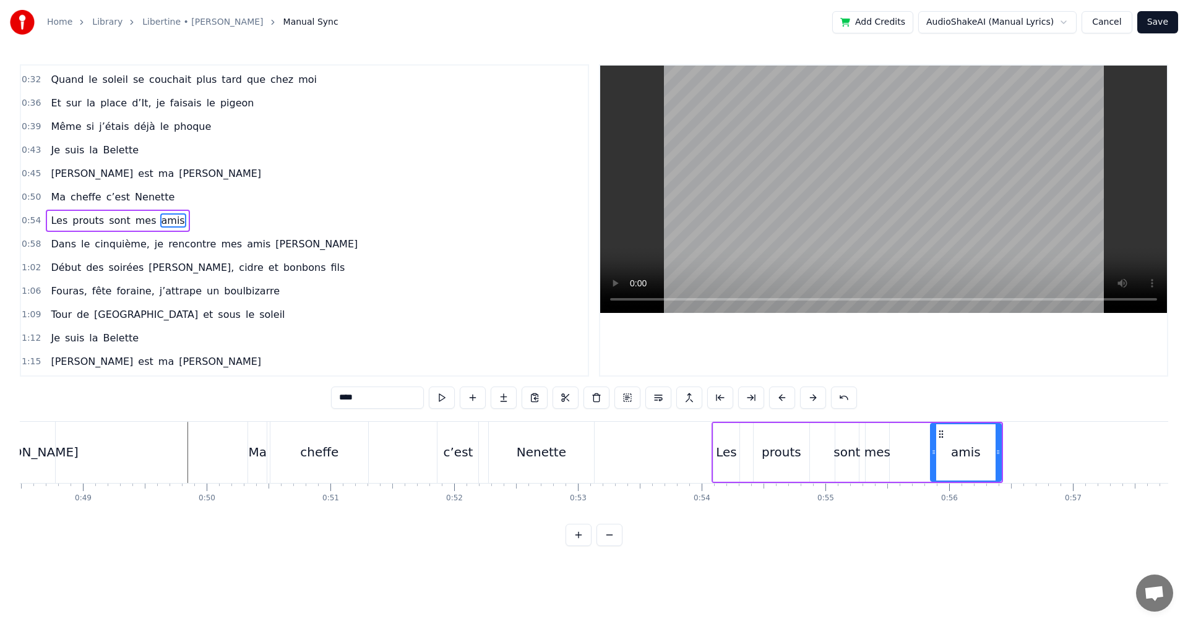
scroll to position [0, 5970]
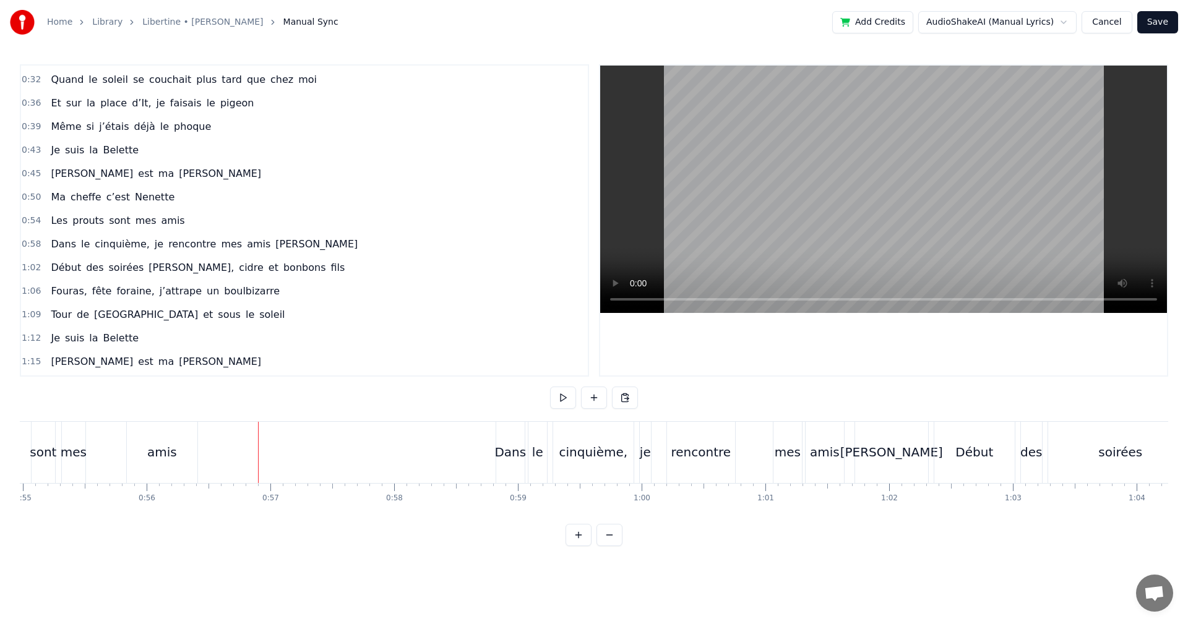
scroll to position [0, 6881]
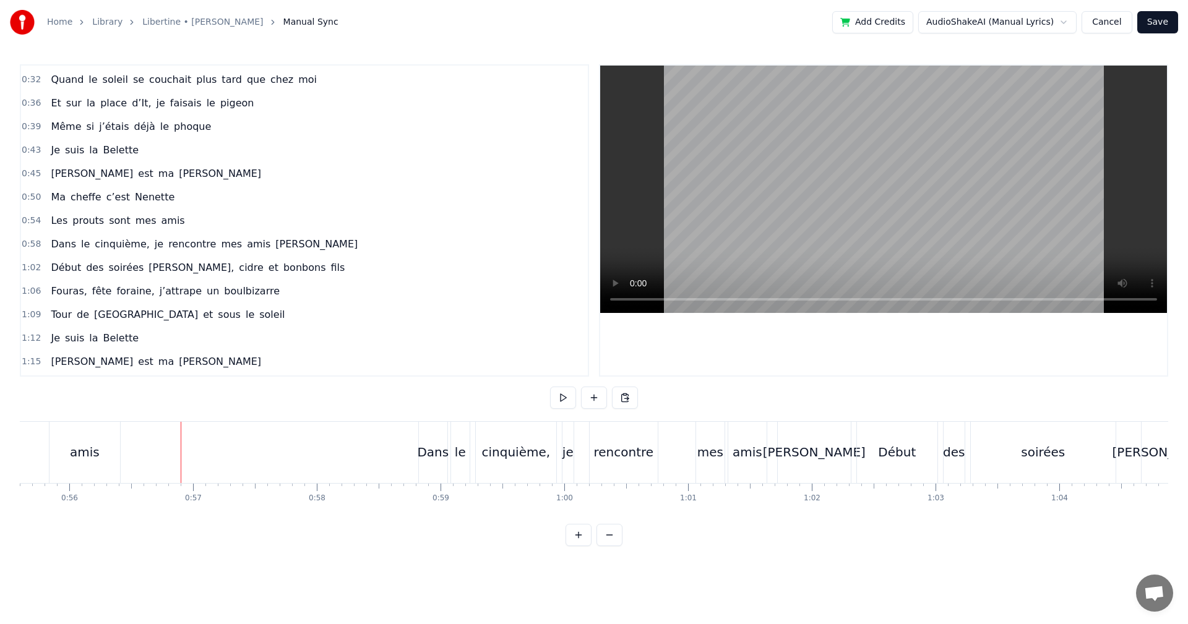
click at [422, 459] on div "Dans" at bounding box center [433, 452] width 32 height 19
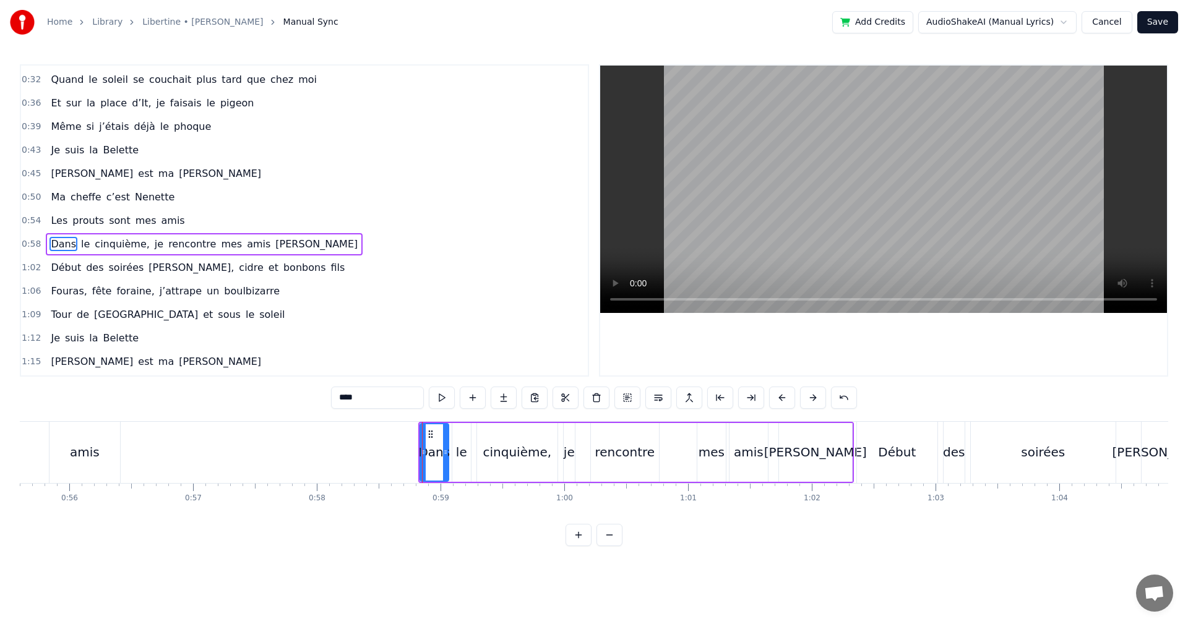
scroll to position [45, 0]
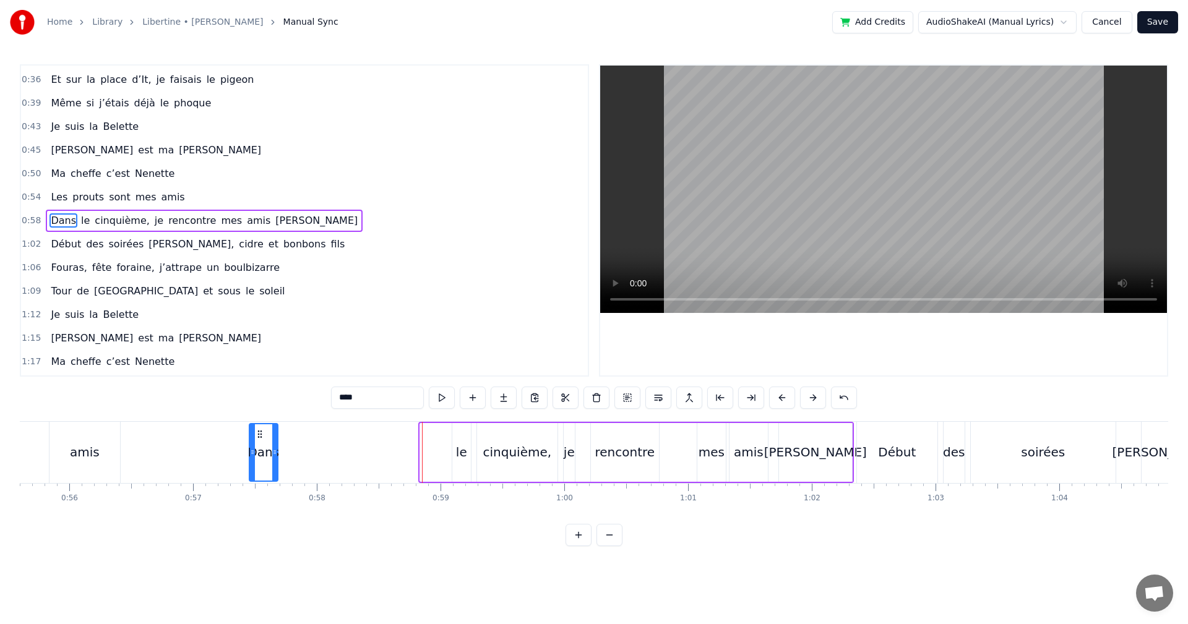
drag, startPoint x: 430, startPoint y: 434, endPoint x: 257, endPoint y: 450, distance: 173.4
click at [257, 450] on div "Dans" at bounding box center [263, 452] width 27 height 56
click at [459, 466] on div "le" at bounding box center [461, 452] width 19 height 59
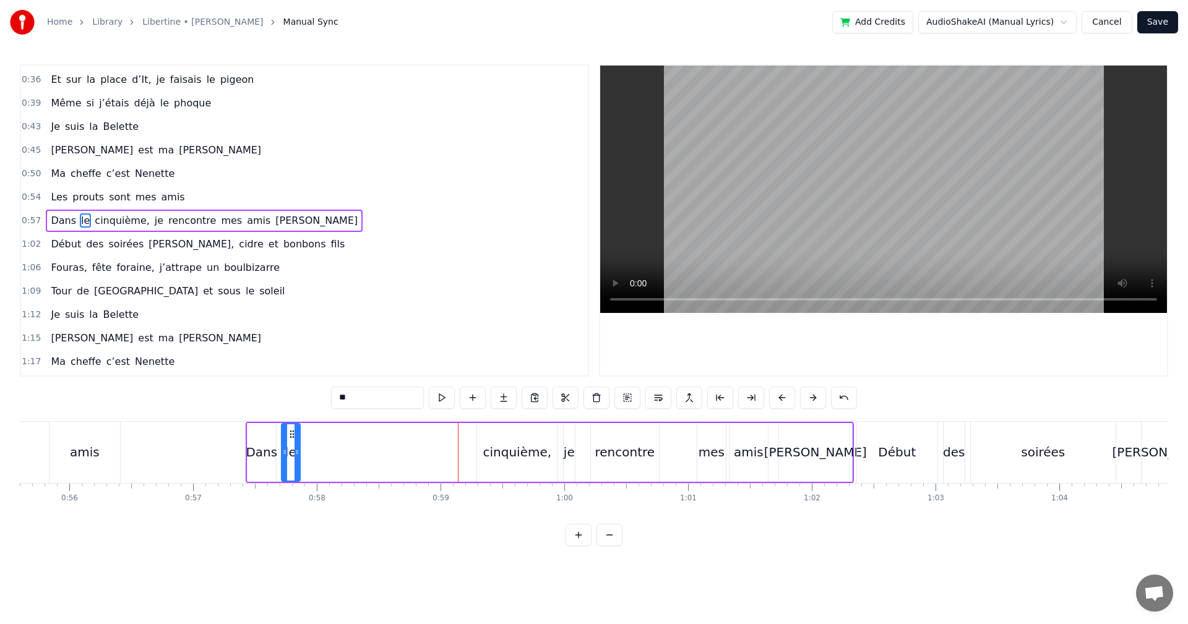
drag, startPoint x: 461, startPoint y: 431, endPoint x: 290, endPoint y: 446, distance: 171.4
click at [290, 446] on div "le" at bounding box center [290, 452] width 17 height 56
click at [501, 459] on div "cinquième," at bounding box center [517, 452] width 69 height 19
type input "**********"
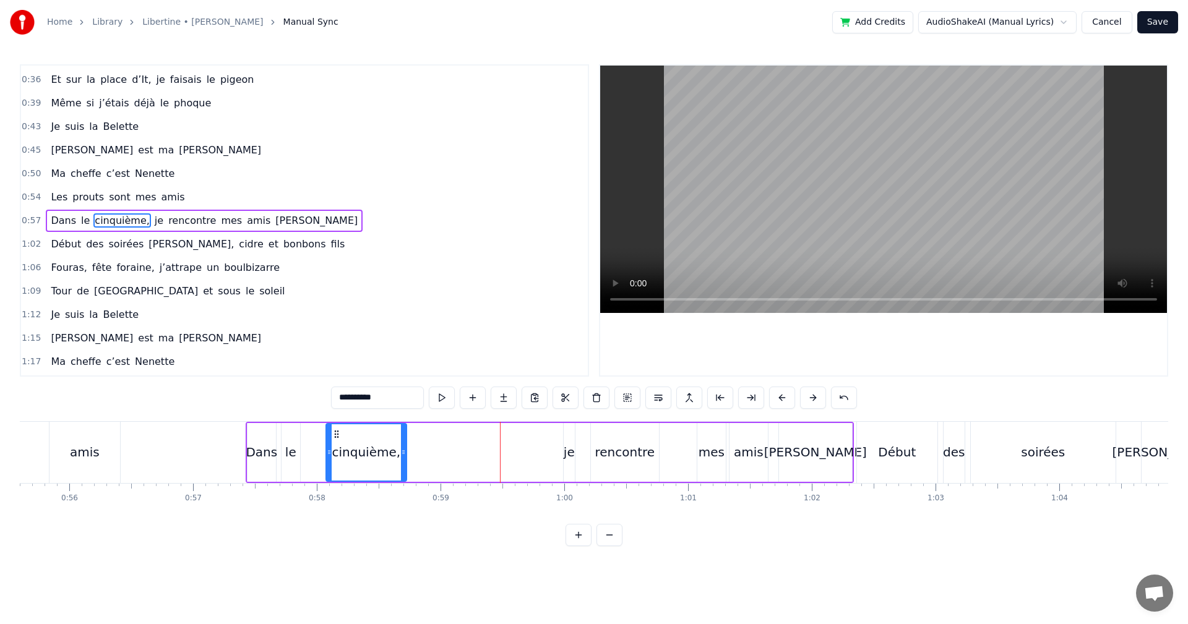
drag, startPoint x: 484, startPoint y: 434, endPoint x: 334, endPoint y: 448, distance: 151.6
click at [333, 447] on div "cinquième," at bounding box center [366, 452] width 79 height 56
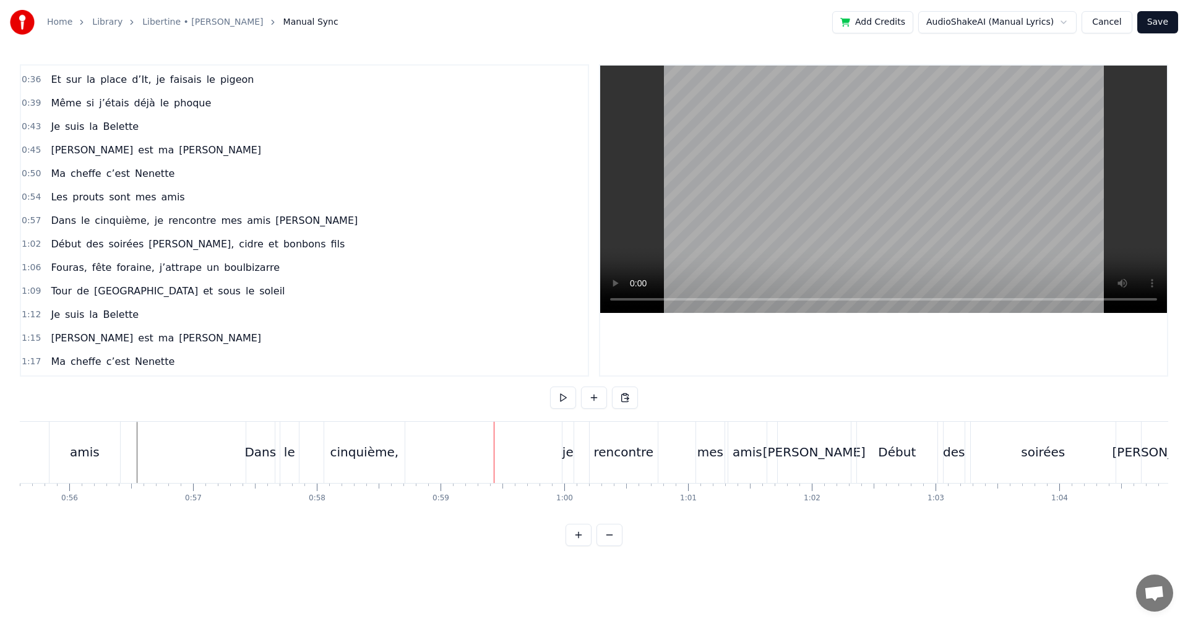
click at [566, 457] on div "je" at bounding box center [567, 452] width 11 height 19
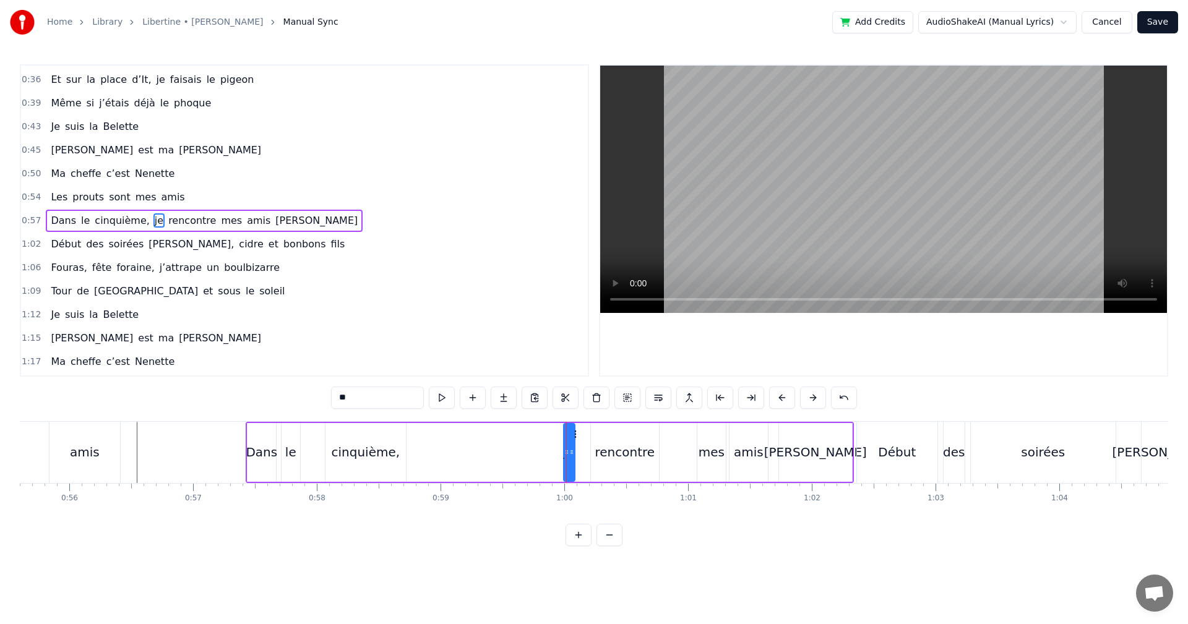
drag, startPoint x: 566, startPoint y: 433, endPoint x: 550, endPoint y: 436, distance: 16.5
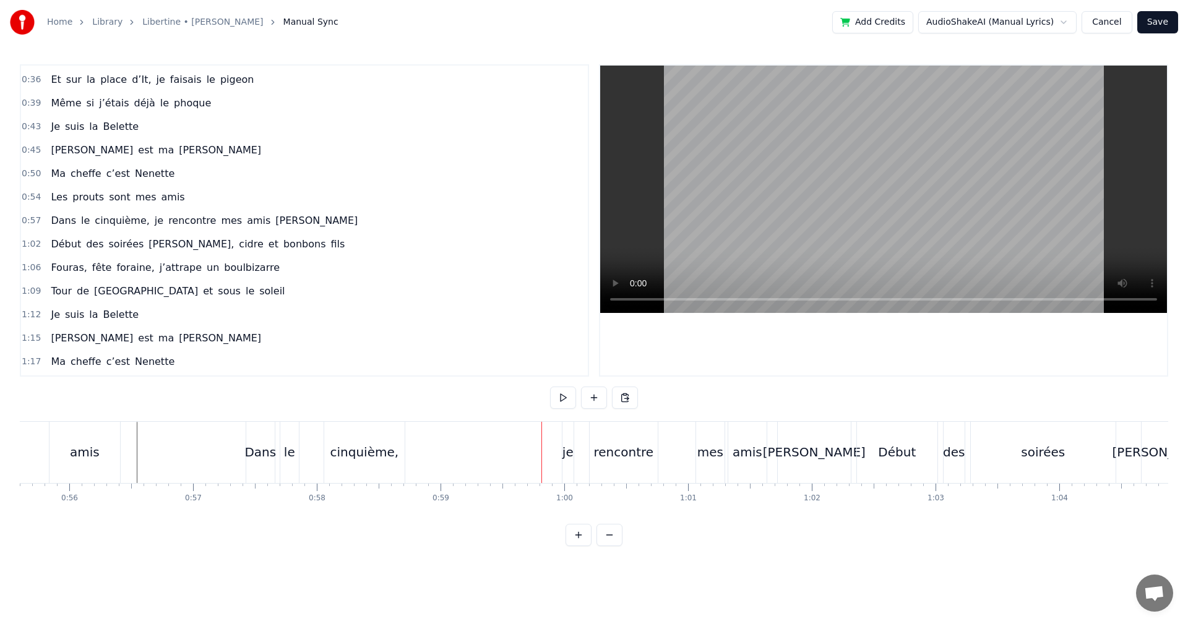
click at [563, 460] on div "je" at bounding box center [567, 452] width 11 height 19
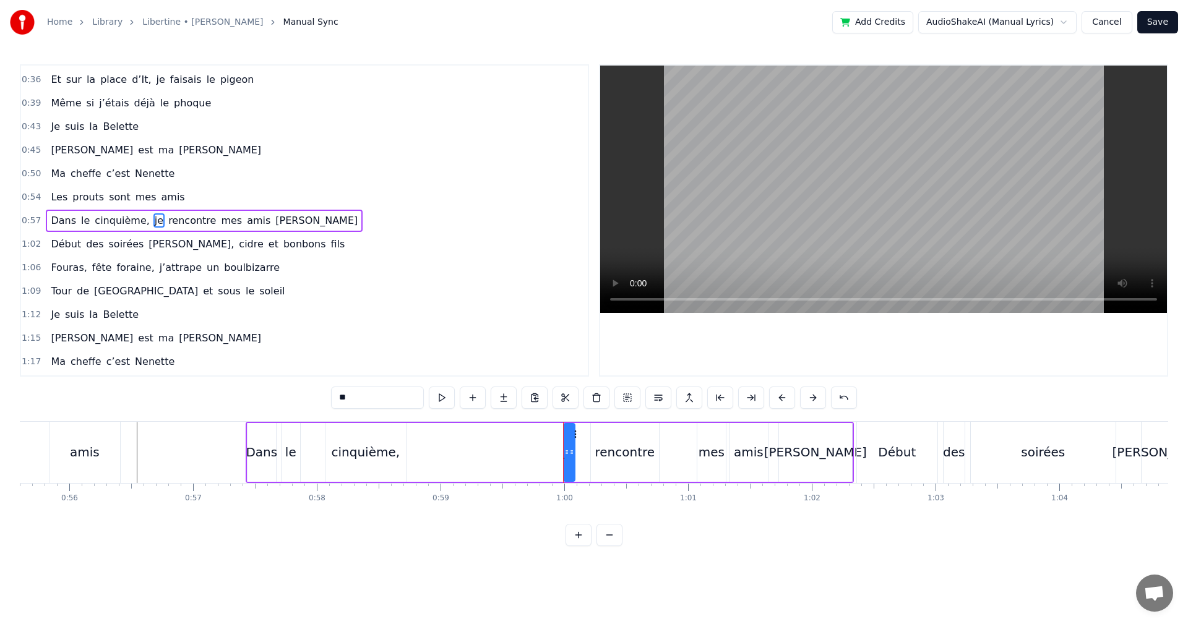
click at [574, 433] on icon at bounding box center [574, 434] width 10 height 10
drag, startPoint x: 575, startPoint y: 434, endPoint x: 455, endPoint y: 445, distance: 121.1
click at [455, 445] on div "Dans le cinquième, je rencontre mes amis Prout" at bounding box center [550, 452] width 608 height 61
click at [596, 458] on div "rencontre" at bounding box center [625, 452] width 68 height 59
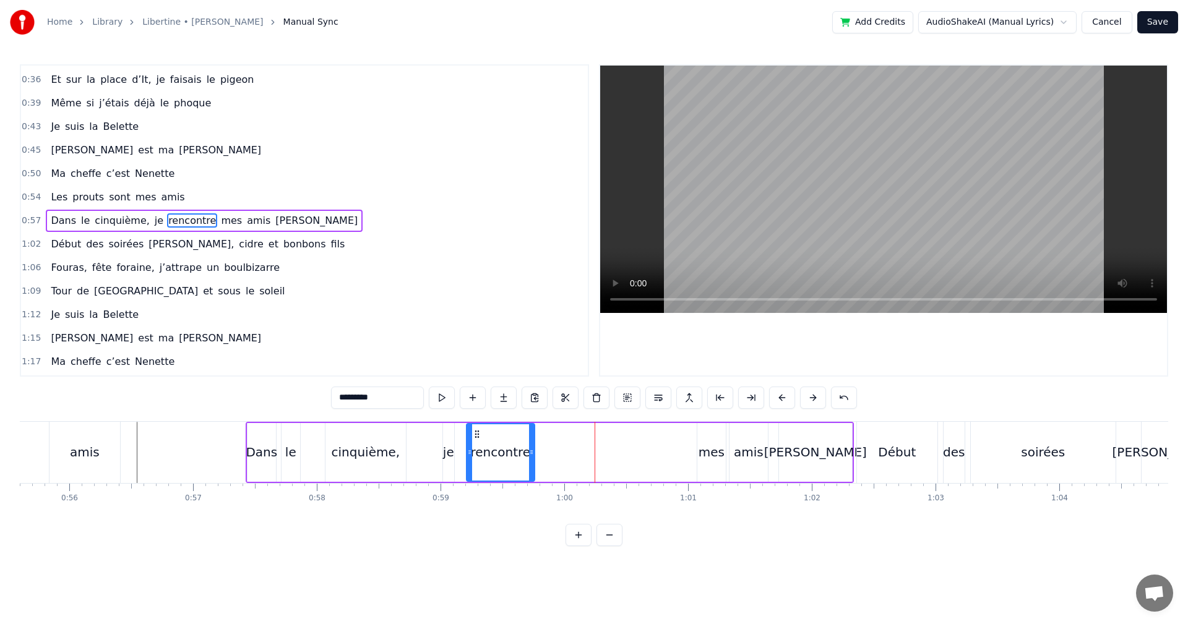
drag, startPoint x: 600, startPoint y: 435, endPoint x: 475, endPoint y: 444, distance: 124.7
click at [475, 444] on div "rencontre" at bounding box center [500, 452] width 67 height 56
click at [710, 460] on div "mes" at bounding box center [712, 452] width 26 height 19
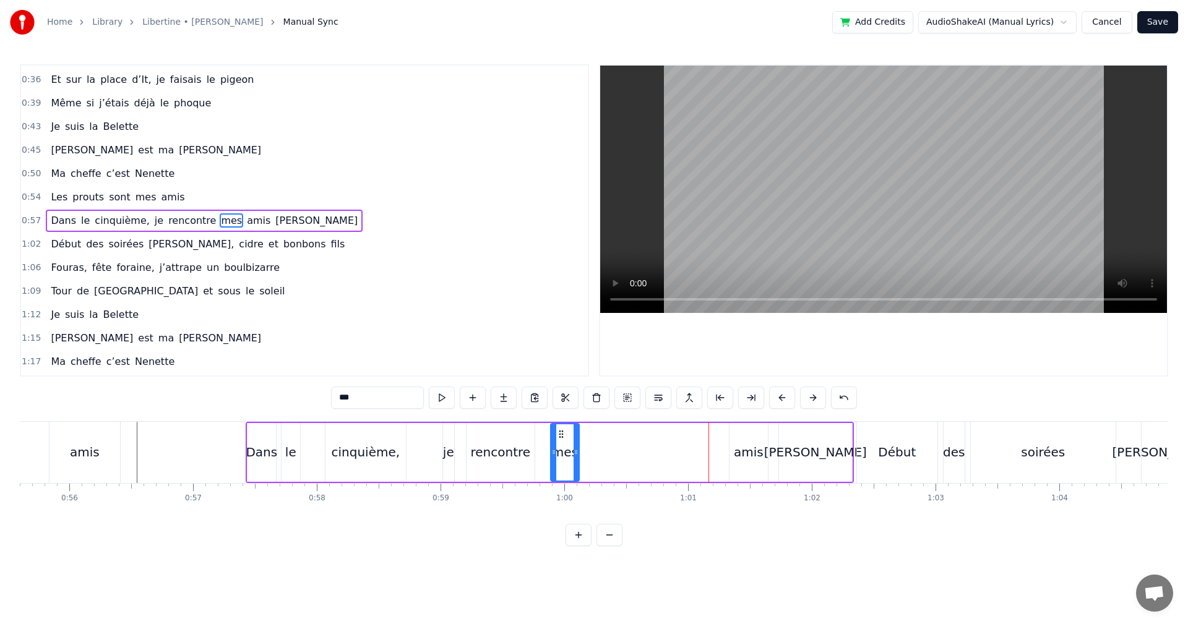
drag, startPoint x: 707, startPoint y: 437, endPoint x: 560, endPoint y: 449, distance: 147.2
click at [560, 449] on div "mes" at bounding box center [564, 452] width 27 height 56
click at [746, 456] on div "amis" at bounding box center [749, 452] width 30 height 19
drag, startPoint x: 741, startPoint y: 437, endPoint x: 608, endPoint y: 441, distance: 133.7
click at [608, 441] on div "amis" at bounding box center [614, 452] width 37 height 56
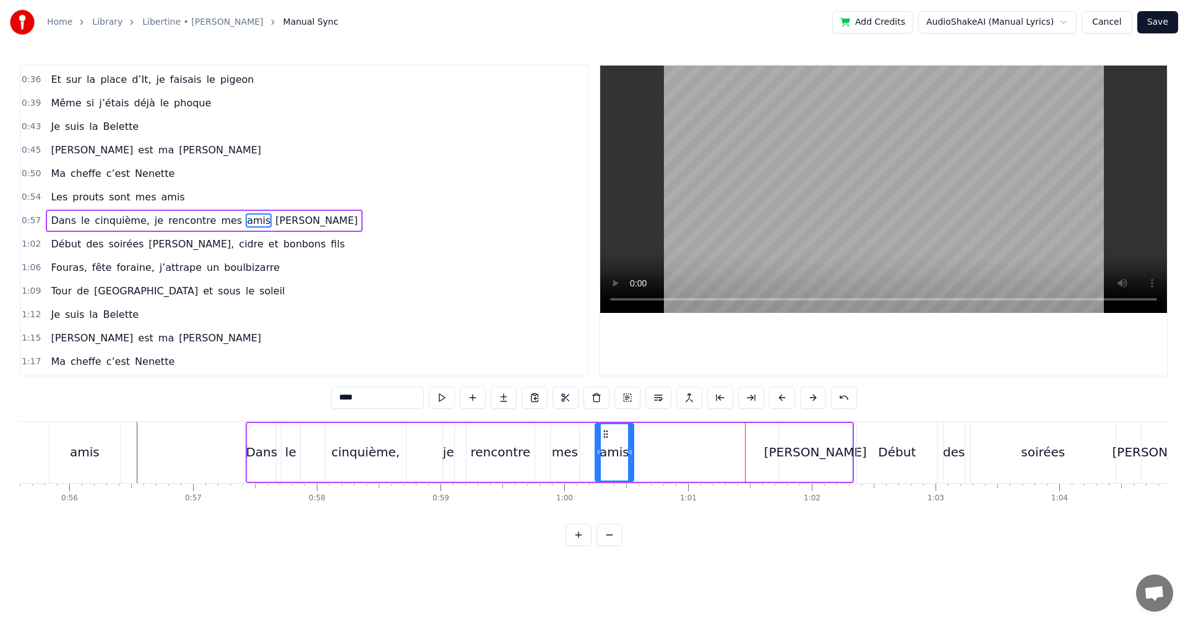
click at [831, 462] on div "[PERSON_NAME]" at bounding box center [815, 452] width 73 height 59
type input "*****"
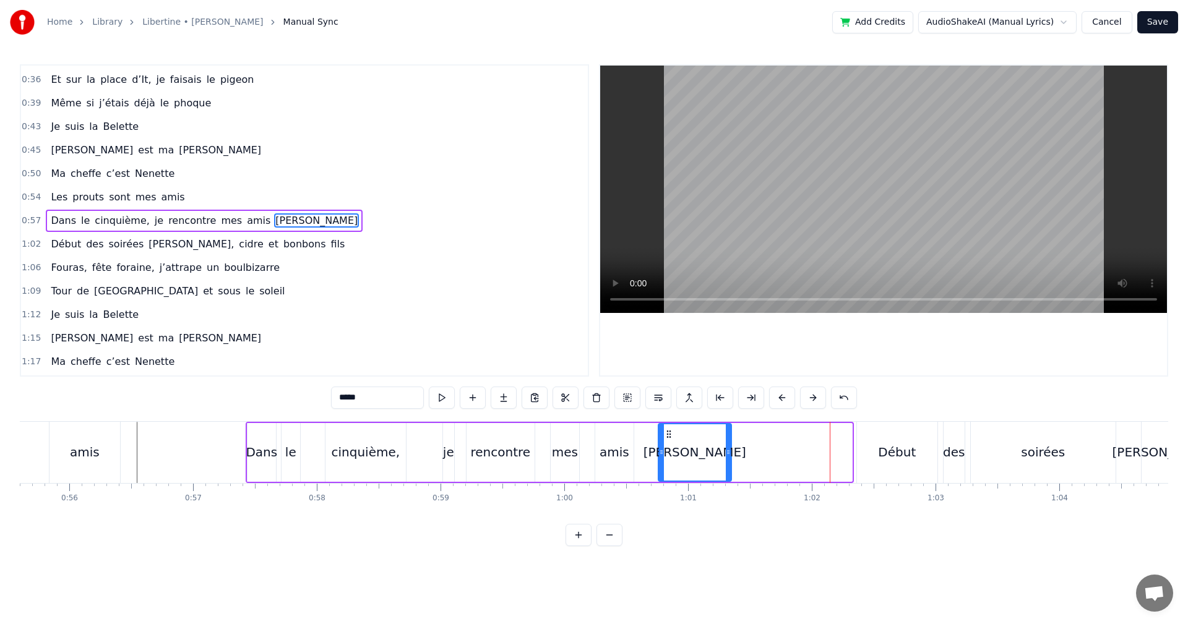
drag, startPoint x: 789, startPoint y: 435, endPoint x: 666, endPoint y: 447, distance: 123.8
click at [666, 447] on div "[PERSON_NAME]" at bounding box center [695, 452] width 72 height 56
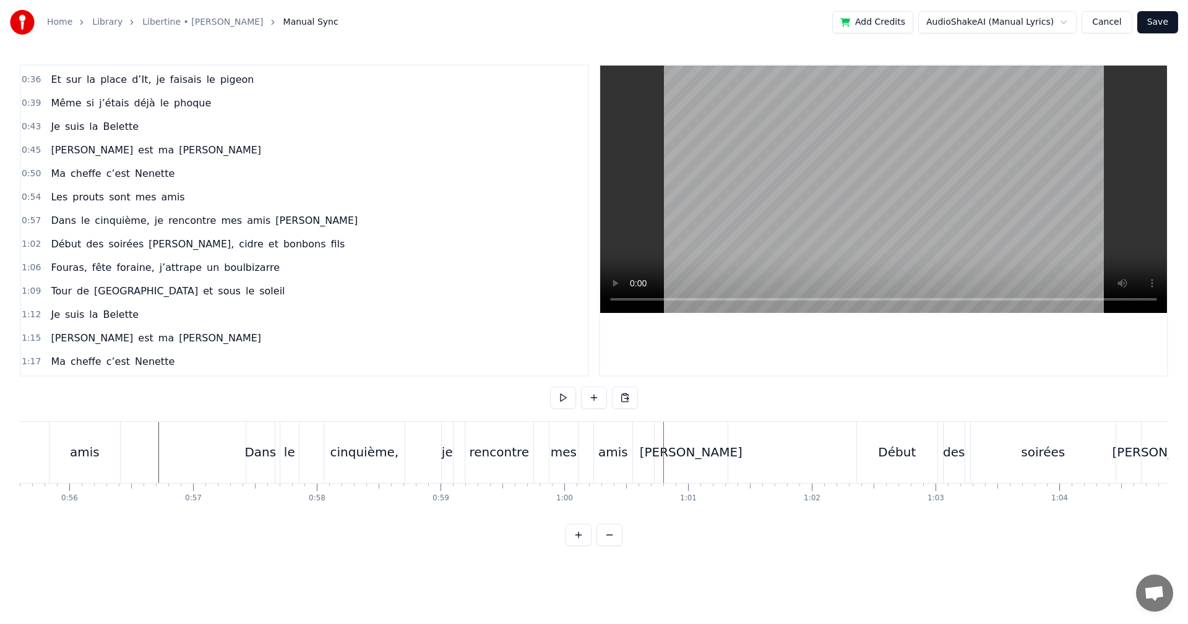
click at [450, 442] on div "je" at bounding box center [447, 452] width 11 height 61
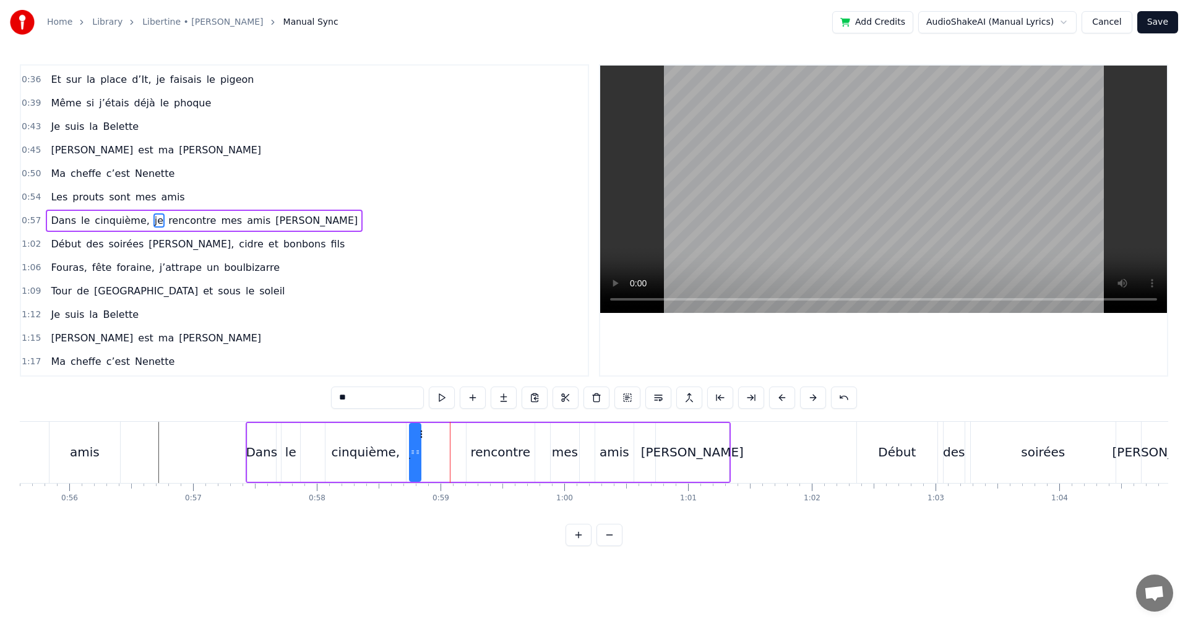
drag, startPoint x: 454, startPoint y: 435, endPoint x: 421, endPoint y: 438, distance: 33.6
click at [421, 438] on icon at bounding box center [420, 434] width 10 height 10
drag, startPoint x: 419, startPoint y: 452, endPoint x: 432, endPoint y: 452, distance: 13.0
click at [431, 452] on icon at bounding box center [428, 452] width 5 height 10
click at [476, 454] on div "rencontre" at bounding box center [500, 452] width 60 height 19
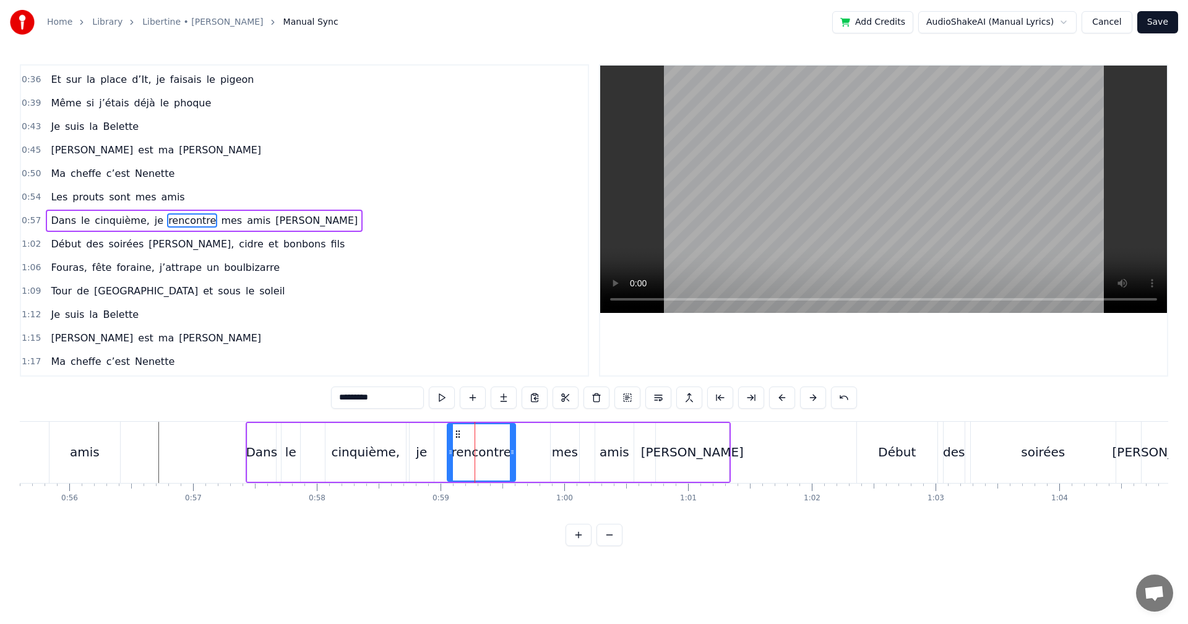
drag, startPoint x: 475, startPoint y: 435, endPoint x: 456, endPoint y: 440, distance: 19.8
click at [455, 437] on icon at bounding box center [458, 434] width 10 height 10
click at [556, 454] on div "mes" at bounding box center [565, 452] width 26 height 19
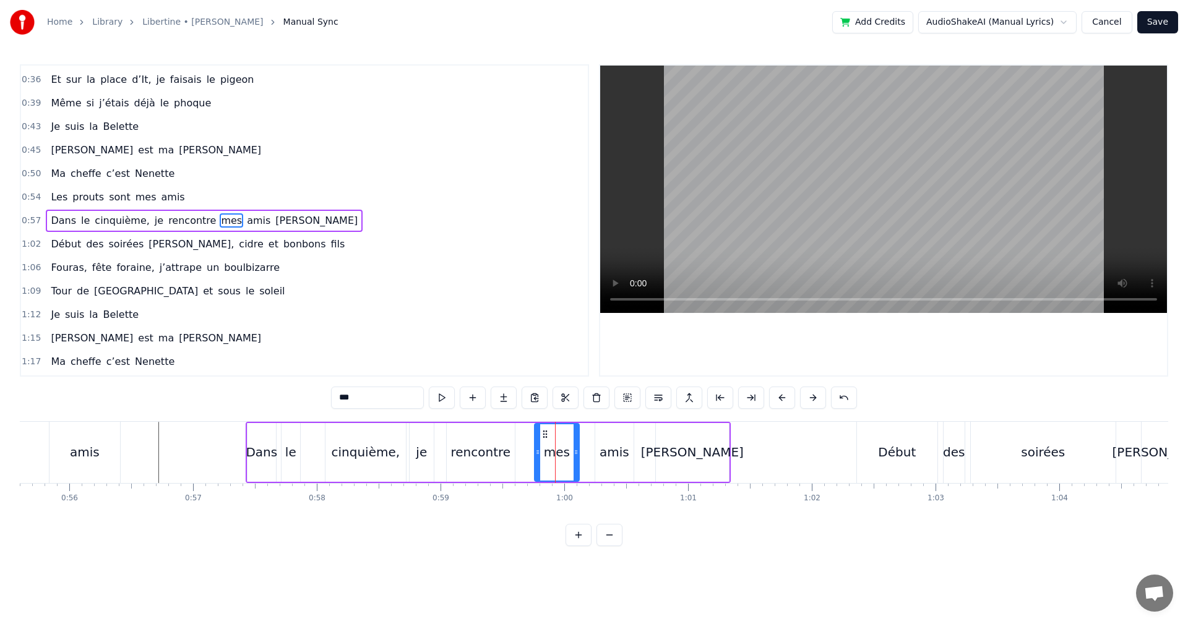
drag, startPoint x: 556, startPoint y: 433, endPoint x: 540, endPoint y: 438, distance: 16.2
click at [540, 437] on div at bounding box center [537, 452] width 5 height 56
drag, startPoint x: 547, startPoint y: 437, endPoint x: 532, endPoint y: 437, distance: 14.9
click at [532, 437] on circle at bounding box center [532, 437] width 1 height 1
click at [595, 452] on div "amis" at bounding box center [615, 452] width 40 height 59
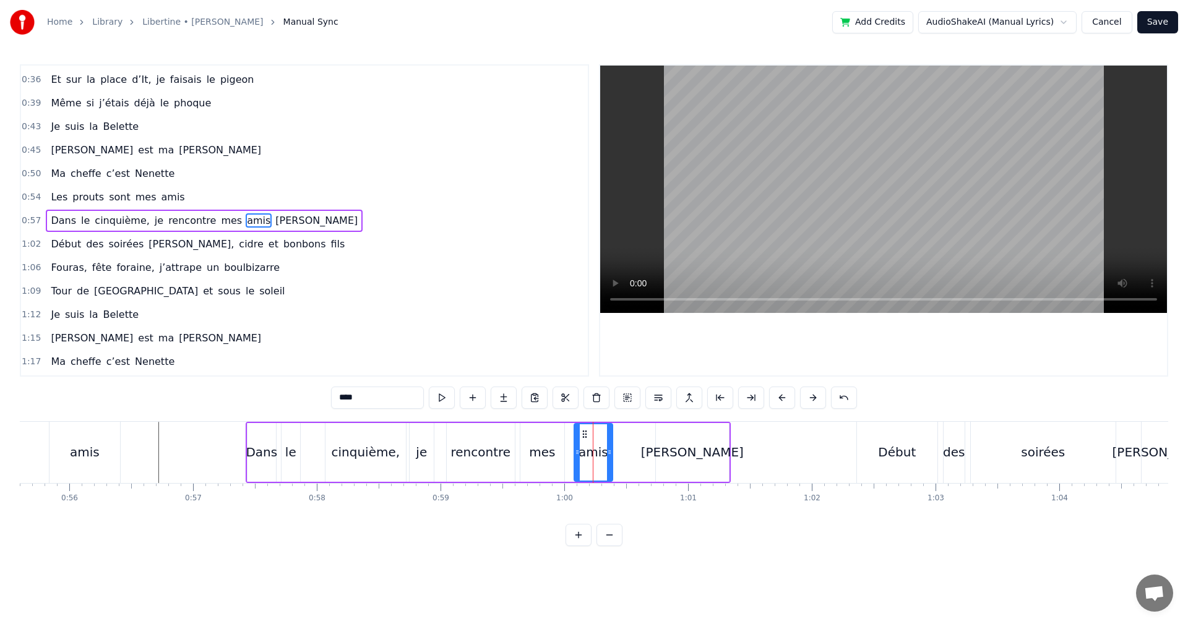
drag, startPoint x: 604, startPoint y: 436, endPoint x: 583, endPoint y: 438, distance: 21.2
click at [583, 438] on icon at bounding box center [585, 434] width 10 height 10
click at [671, 459] on div "[PERSON_NAME]" at bounding box center [692, 452] width 73 height 59
type input "*****"
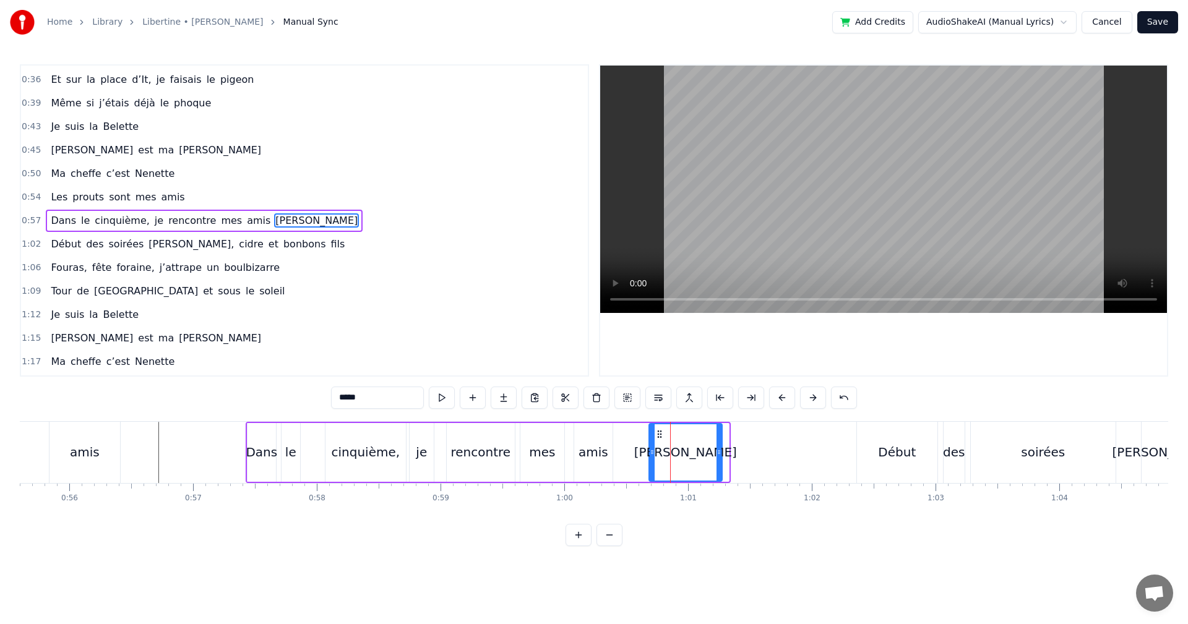
drag, startPoint x: 666, startPoint y: 434, endPoint x: 659, endPoint y: 434, distance: 6.8
click at [658, 434] on circle at bounding box center [658, 434] width 1 height 1
drag, startPoint x: 653, startPoint y: 453, endPoint x: 634, endPoint y: 456, distance: 18.8
click at [634, 456] on icon at bounding box center [633, 452] width 5 height 10
drag, startPoint x: 720, startPoint y: 450, endPoint x: 705, endPoint y: 453, distance: 14.4
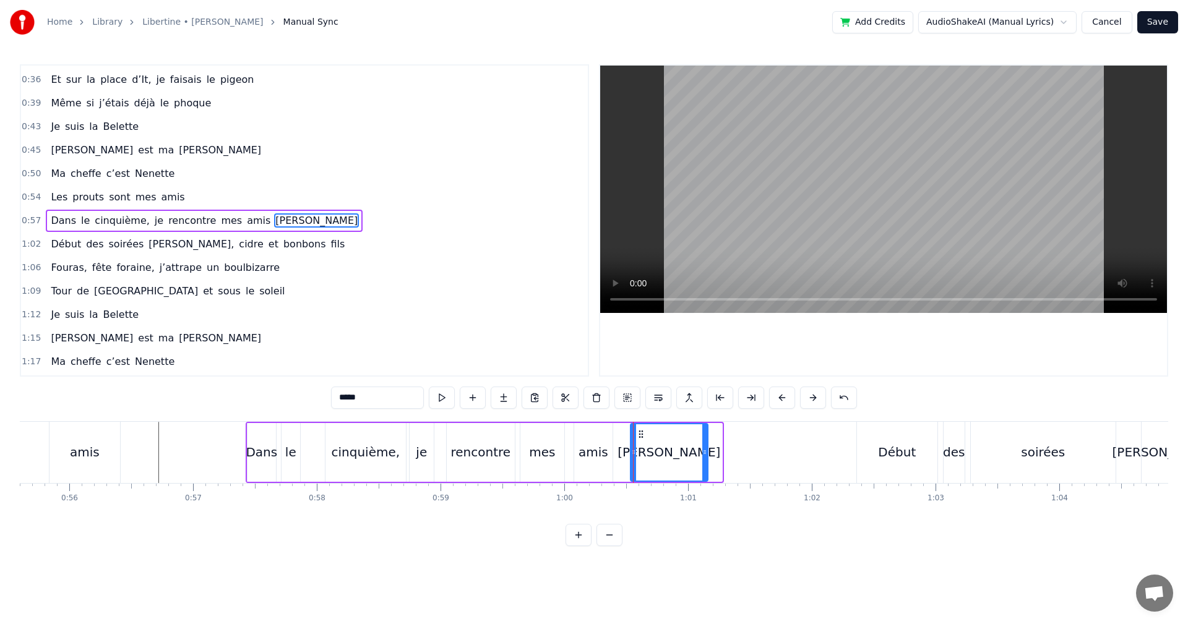
click at [705, 453] on icon at bounding box center [704, 452] width 5 height 10
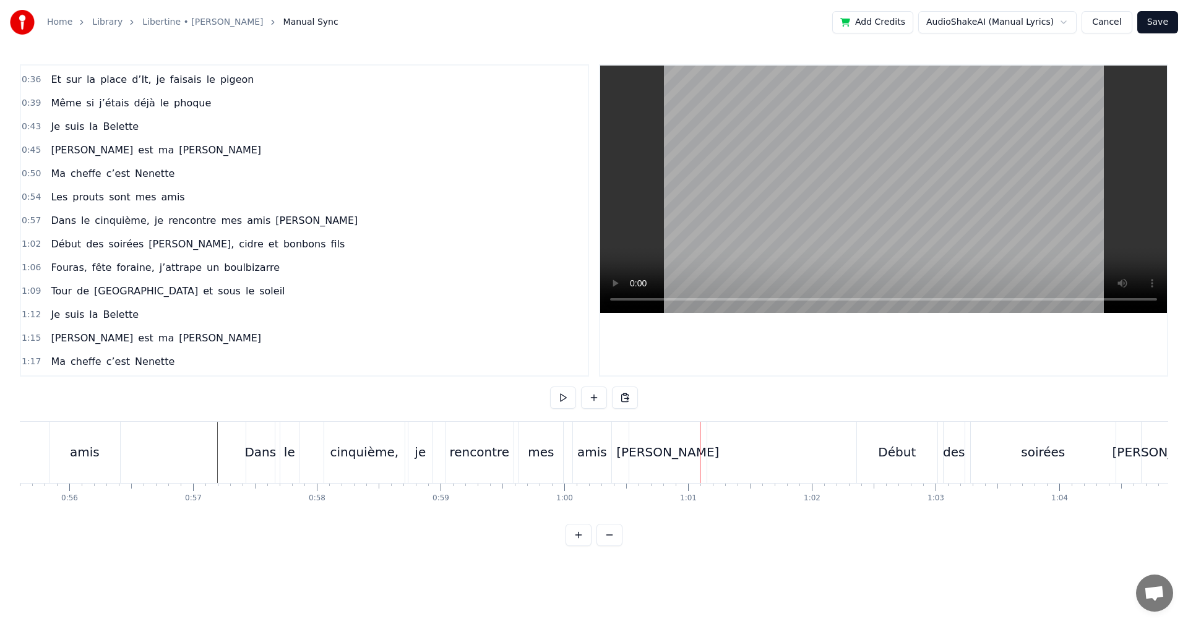
click at [662, 451] on div "[PERSON_NAME]" at bounding box center [667, 452] width 103 height 19
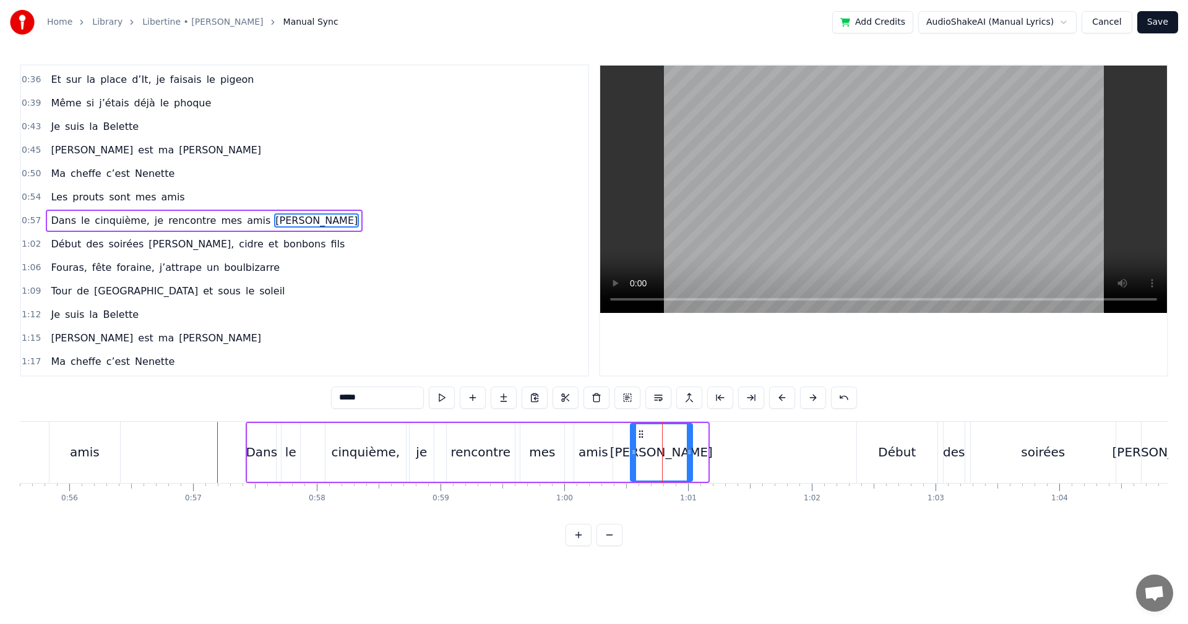
drag, startPoint x: 704, startPoint y: 450, endPoint x: 689, endPoint y: 450, distance: 15.5
click at [689, 450] on icon at bounding box center [689, 452] width 5 height 10
drag, startPoint x: 640, startPoint y: 438, endPoint x: 627, endPoint y: 437, distance: 13.0
click at [627, 437] on icon at bounding box center [628, 434] width 10 height 10
click at [601, 455] on div "amis" at bounding box center [594, 452] width 30 height 19
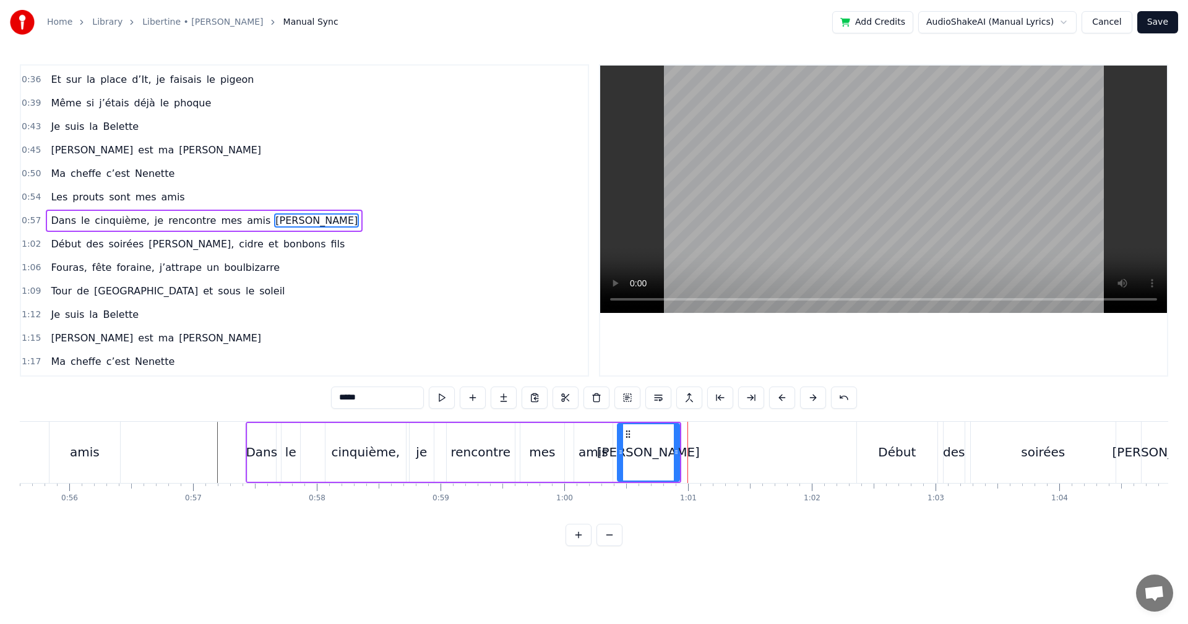
type input "****"
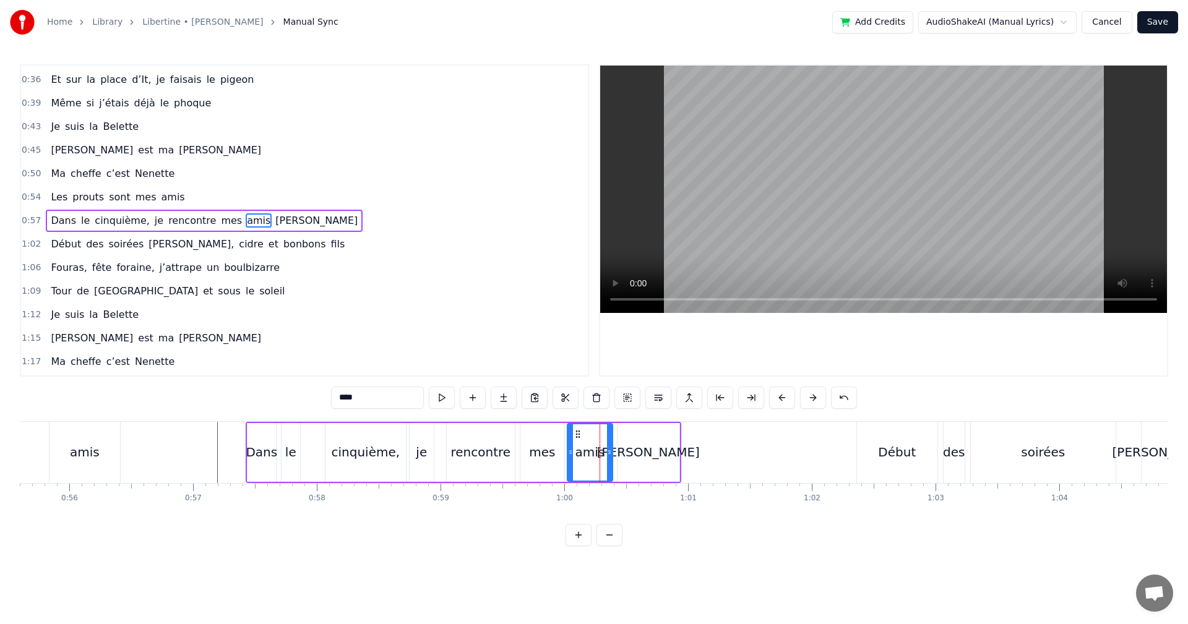
drag, startPoint x: 577, startPoint y: 446, endPoint x: 569, endPoint y: 446, distance: 8.1
click at [569, 446] on div at bounding box center [570, 452] width 5 height 56
click at [575, 434] on icon at bounding box center [574, 434] width 10 height 10
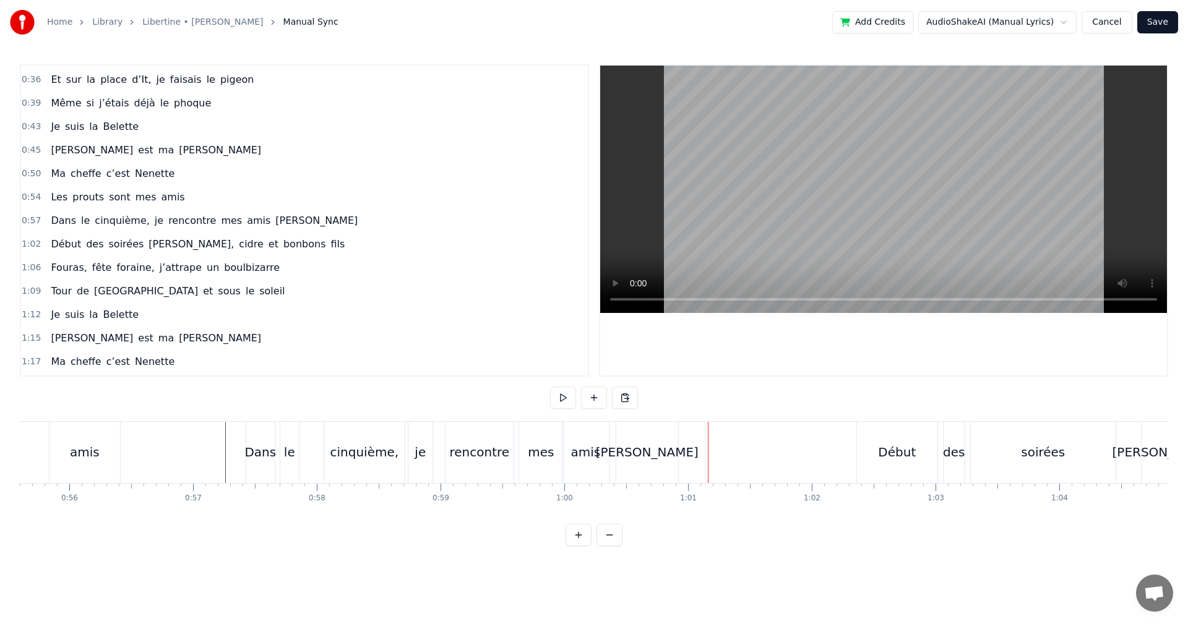
click at [905, 460] on div "Début" at bounding box center [897, 452] width 38 height 19
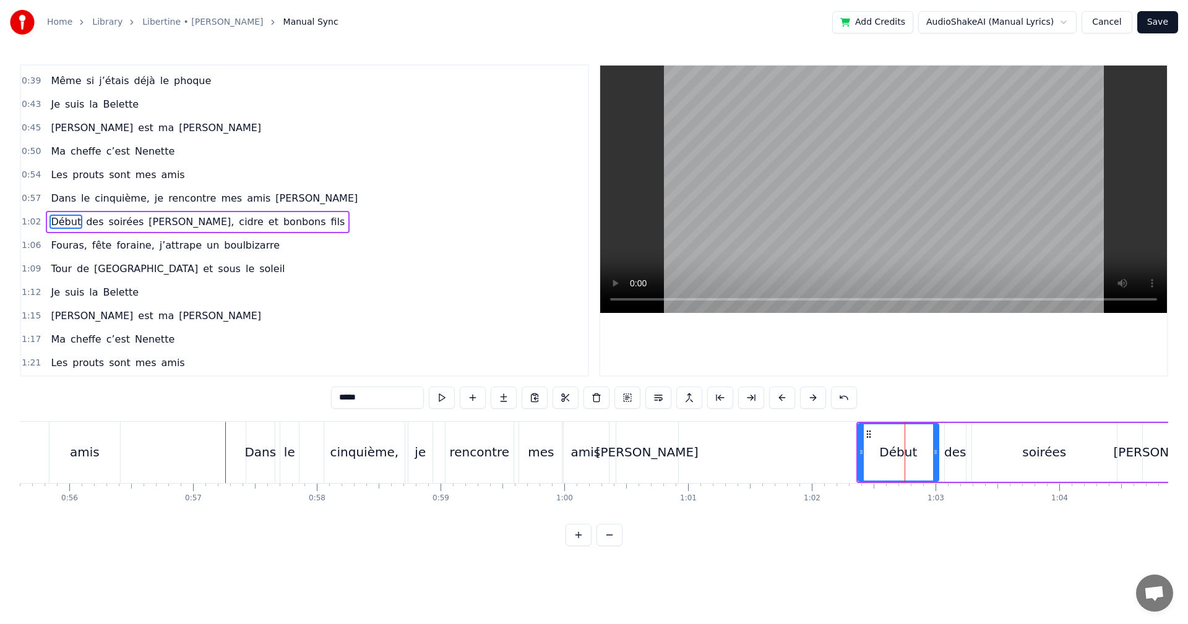
scroll to position [68, 0]
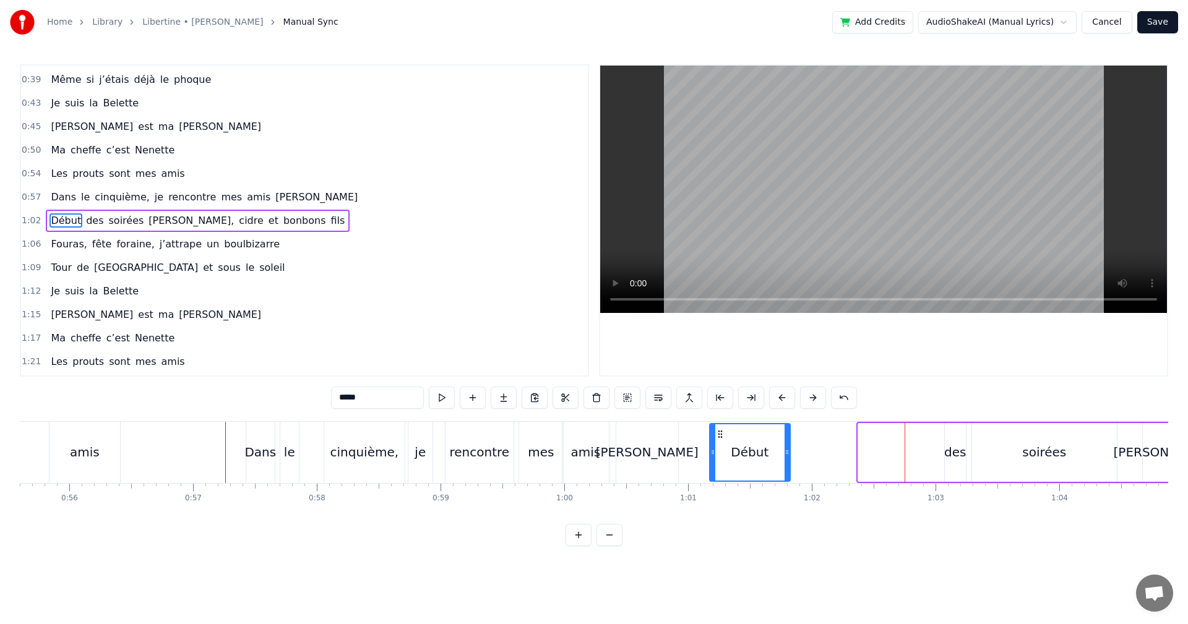
drag, startPoint x: 869, startPoint y: 434, endPoint x: 721, endPoint y: 447, distance: 149.1
click at [721, 447] on div "Début" at bounding box center [749, 452] width 79 height 56
click at [950, 460] on div "des" at bounding box center [955, 452] width 22 height 19
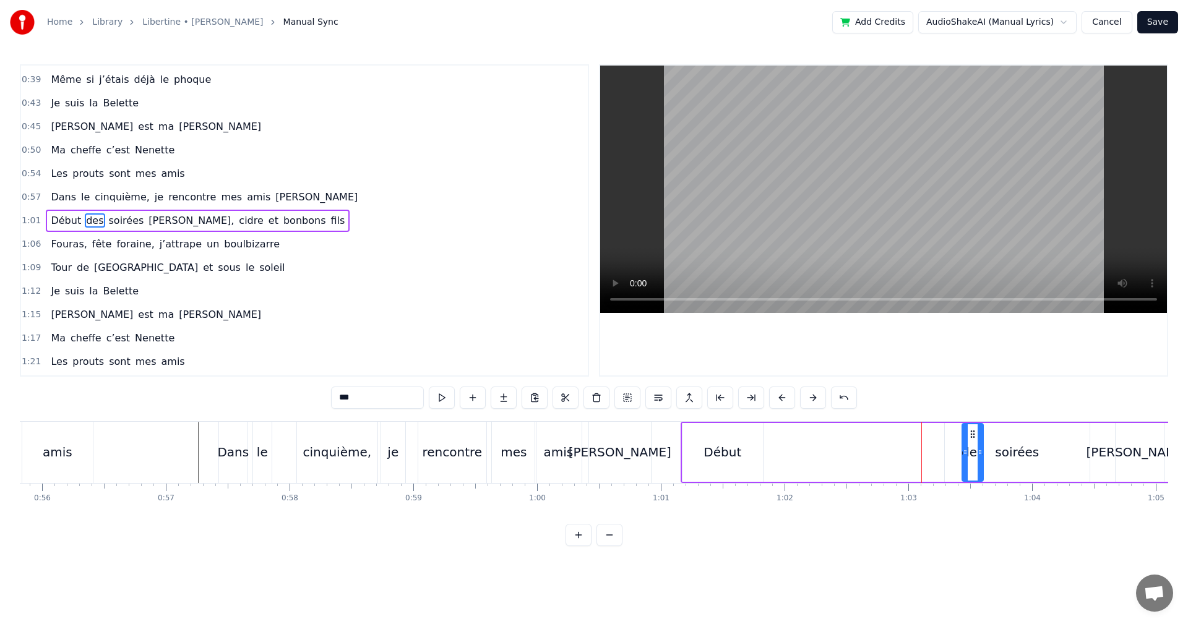
scroll to position [0, 6913]
drag, startPoint x: 957, startPoint y: 435, endPoint x: 757, endPoint y: 451, distance: 199.9
click at [757, 451] on div "des" at bounding box center [756, 452] width 20 height 56
drag, startPoint x: 764, startPoint y: 452, endPoint x: 780, endPoint y: 452, distance: 16.1
click at [780, 452] on icon at bounding box center [777, 452] width 5 height 10
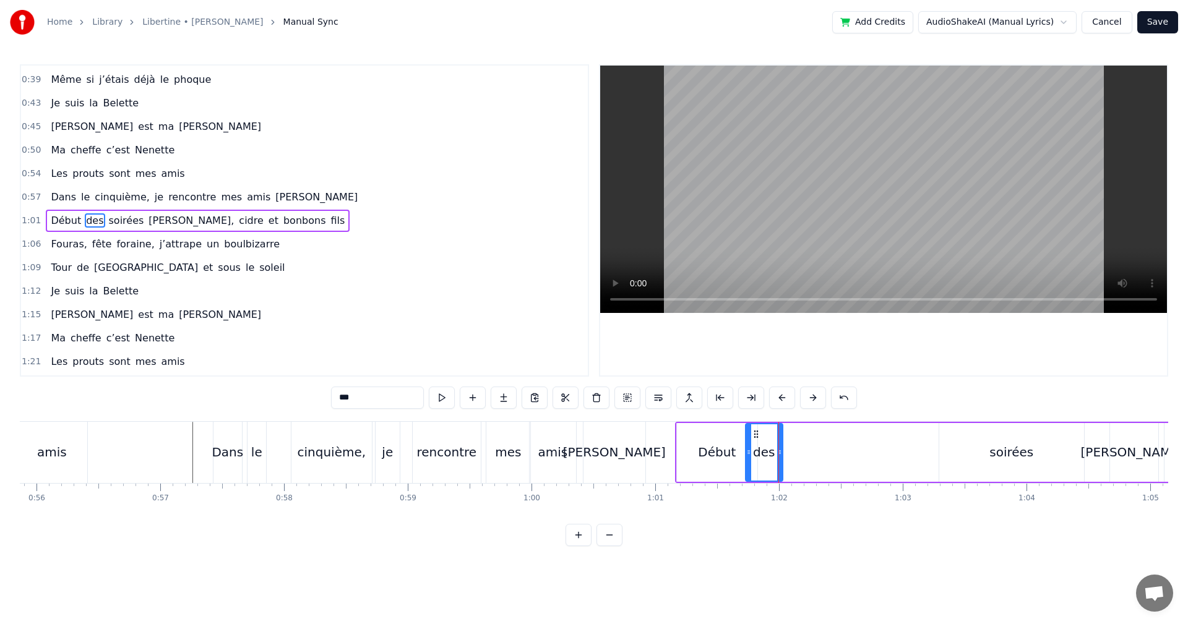
click at [1024, 454] on div "soirées" at bounding box center [1011, 452] width 44 height 19
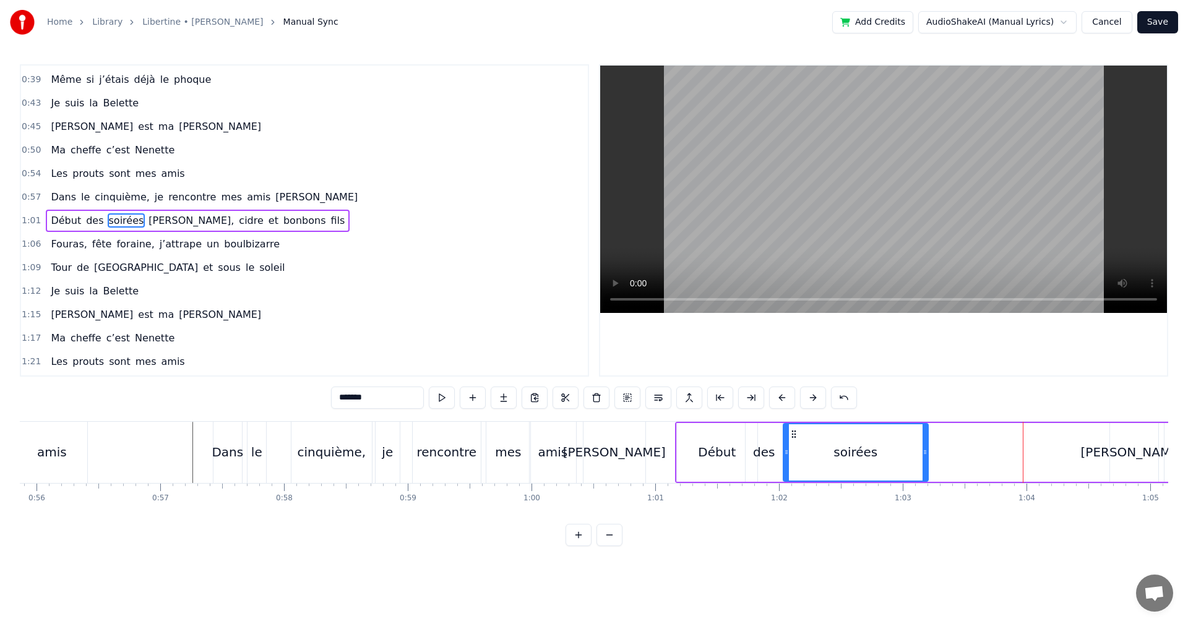
drag, startPoint x: 950, startPoint y: 434, endPoint x: 794, endPoint y: 441, distance: 156.1
click at [794, 441] on div "soirées" at bounding box center [856, 452] width 144 height 56
click at [1118, 455] on div "[PERSON_NAME]," at bounding box center [1134, 452] width 107 height 19
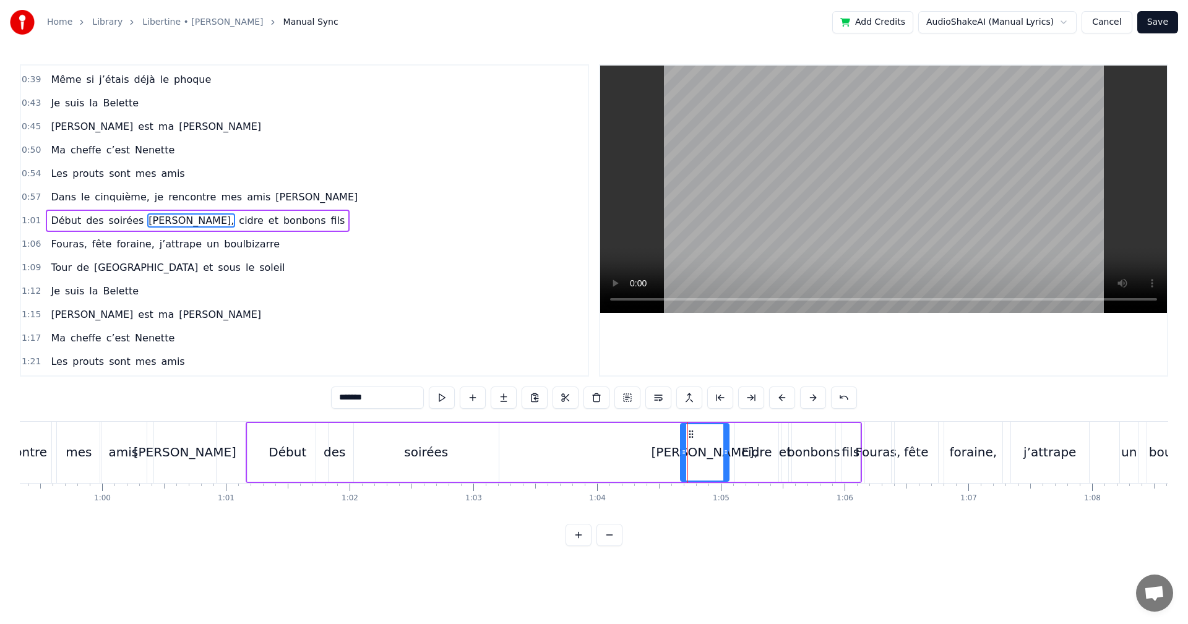
scroll to position [0, 7282]
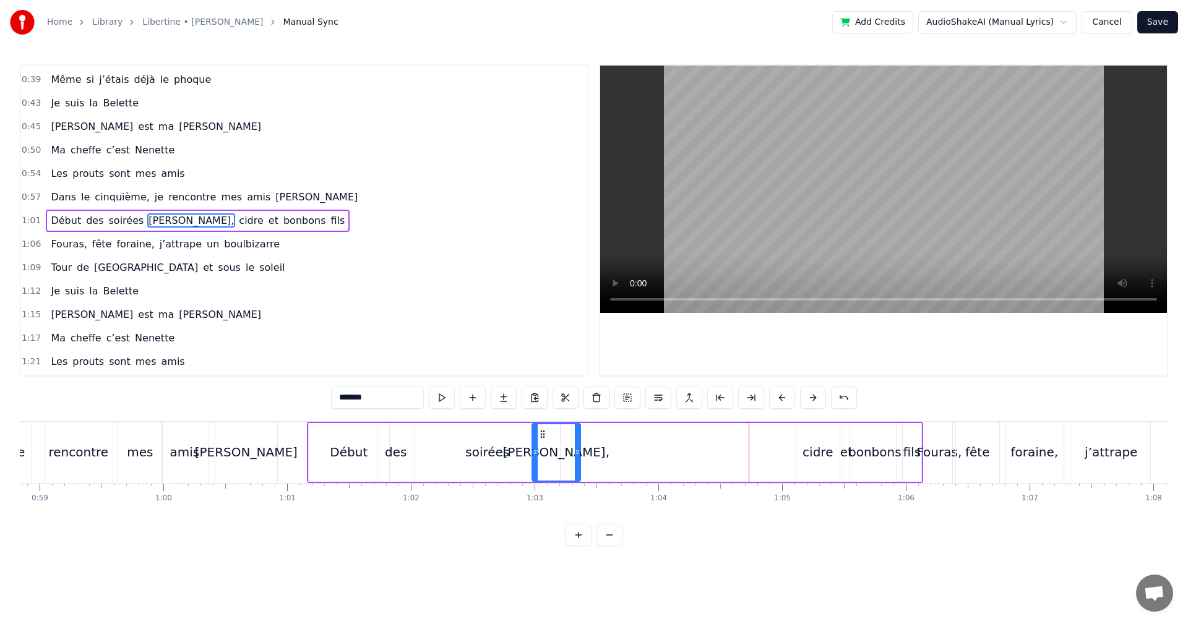
drag, startPoint x: 753, startPoint y: 436, endPoint x: 543, endPoint y: 445, distance: 210.0
click at [543, 445] on div "[PERSON_NAME]," at bounding box center [556, 452] width 47 height 56
click at [108, 480] on div "rencontre" at bounding box center [79, 452] width 68 height 61
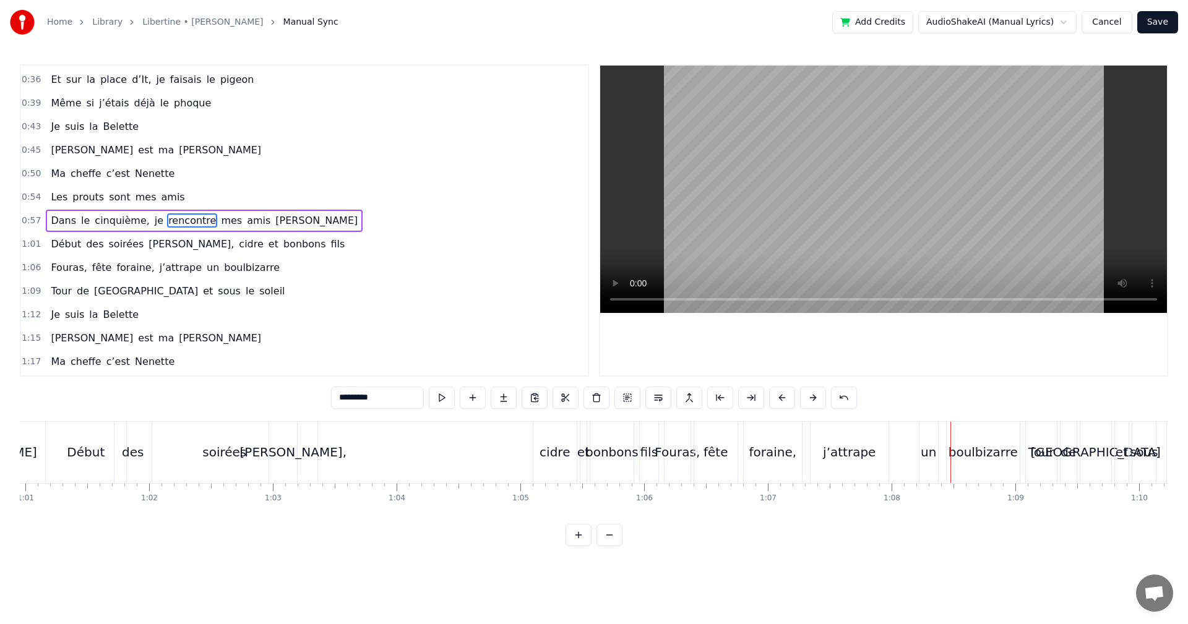
scroll to position [0, 7590]
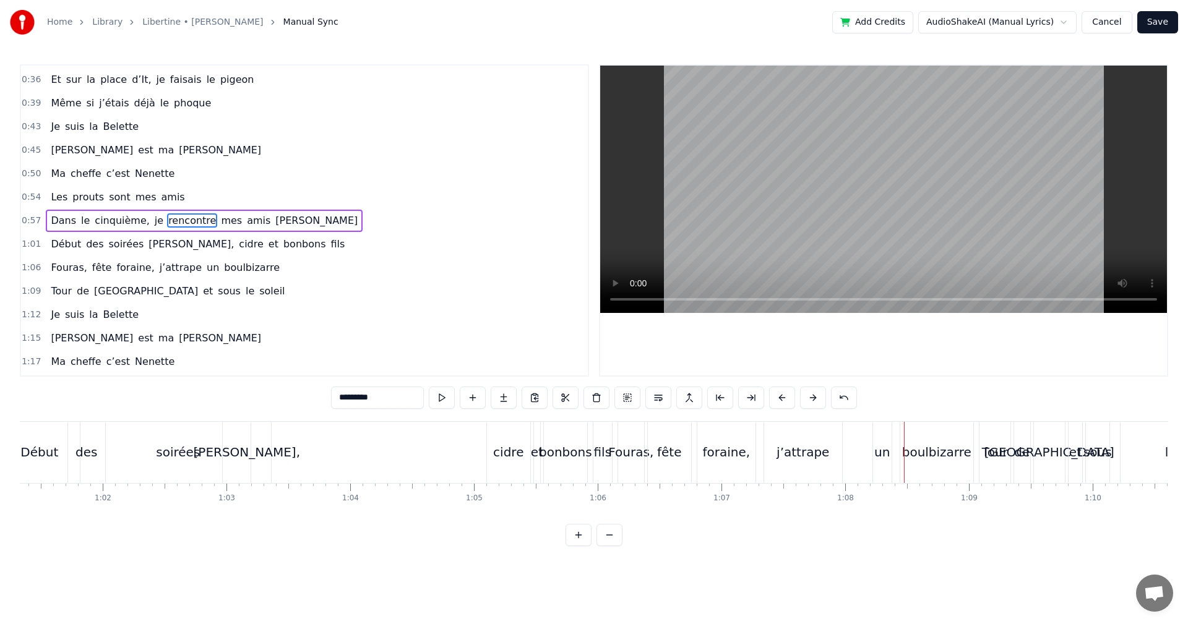
click at [61, 478] on div "Début" at bounding box center [39, 452] width 80 height 61
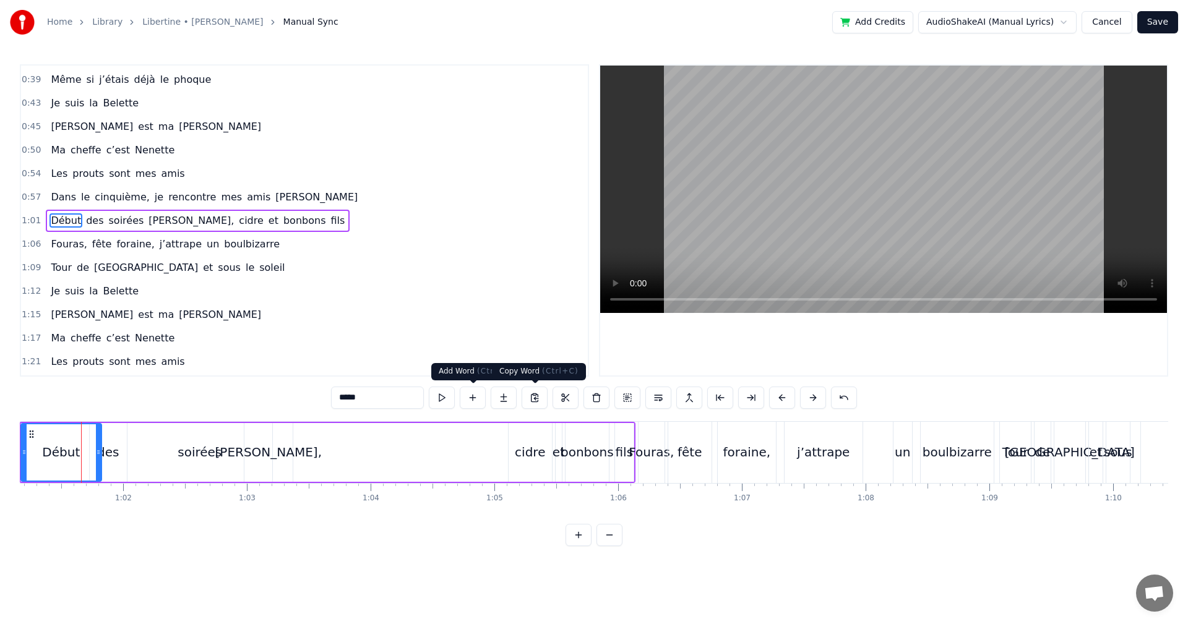
scroll to position [0, 7569]
click at [538, 462] on div "cidre" at bounding box center [530, 452] width 43 height 59
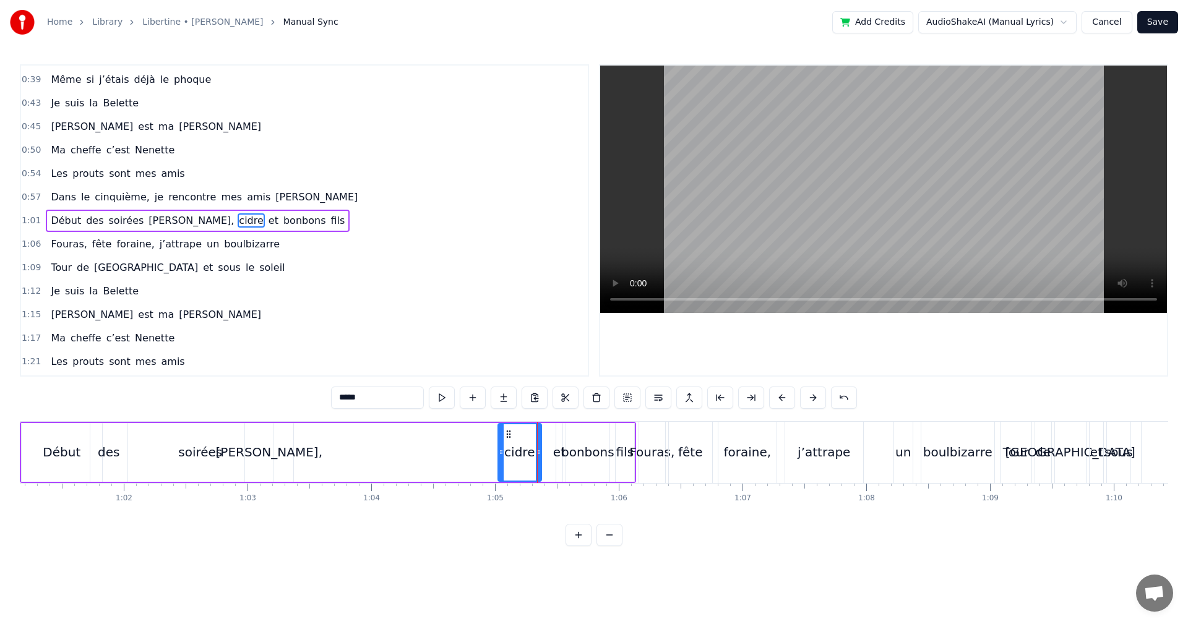
drag, startPoint x: 519, startPoint y: 434, endPoint x: 508, endPoint y: 434, distance: 11.1
click at [507, 434] on circle at bounding box center [507, 434] width 1 height 1
click at [556, 452] on div "et" at bounding box center [559, 452] width 12 height 19
type input "**"
drag, startPoint x: 558, startPoint y: 436, endPoint x: 546, endPoint y: 436, distance: 11.8
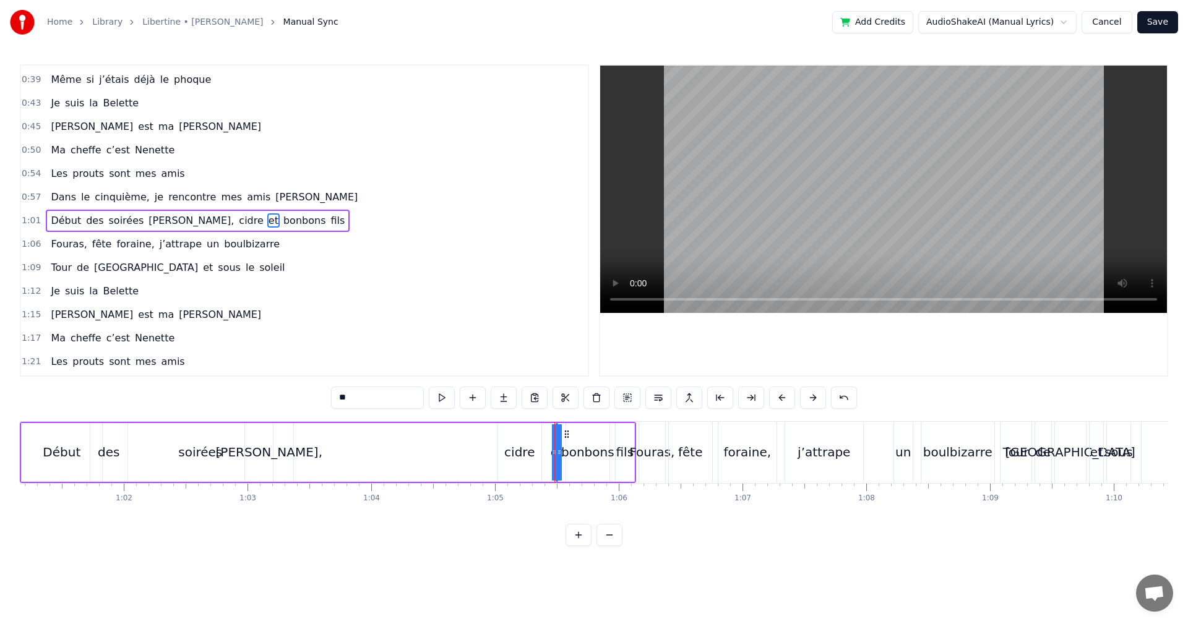
click at [546, 436] on div "Début des soirées belote, cidre et bonbons fils" at bounding box center [328, 452] width 616 height 61
click at [553, 450] on div "et" at bounding box center [556, 452] width 12 height 19
drag, startPoint x: 554, startPoint y: 446, endPoint x: 556, endPoint y: 454, distance: 8.3
click at [545, 449] on div "Début des soirées belote, cidre et bonbons fils" at bounding box center [328, 452] width 616 height 61
click at [557, 448] on div "et" at bounding box center [556, 452] width 12 height 19
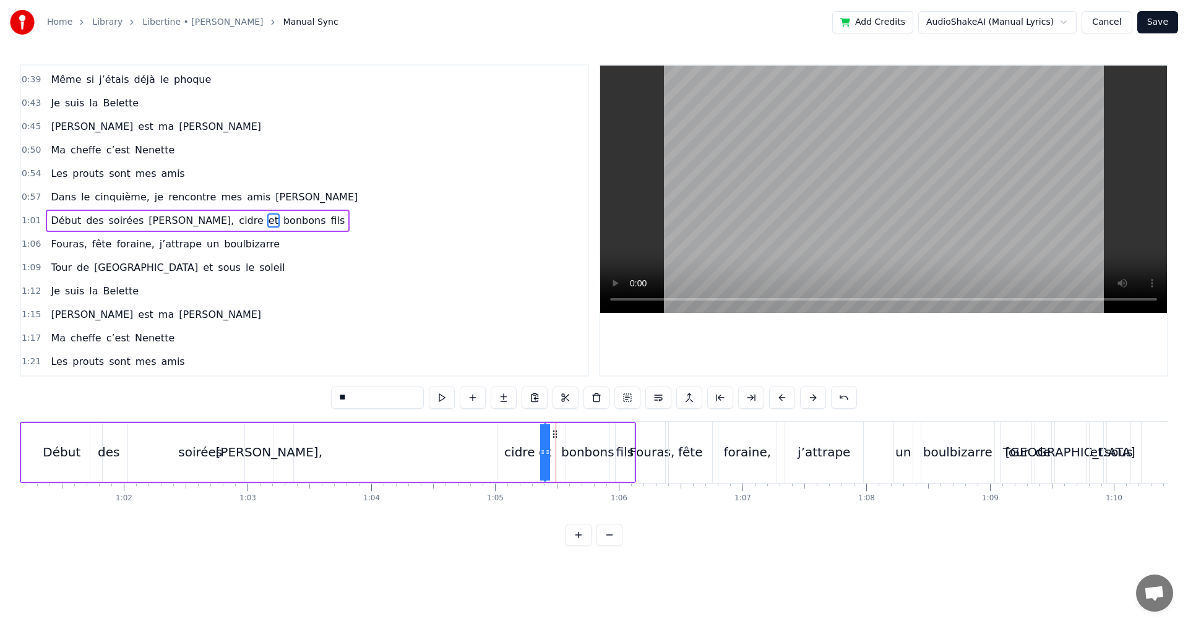
drag, startPoint x: 567, startPoint y: 435, endPoint x: 555, endPoint y: 435, distance: 11.8
click at [555, 435] on icon at bounding box center [555, 434] width 10 height 10
click at [567, 449] on div "bonbons" at bounding box center [587, 452] width 53 height 19
drag, startPoint x: 577, startPoint y: 434, endPoint x: 570, endPoint y: 434, distance: 7.5
click at [570, 434] on circle at bounding box center [569, 434] width 1 height 1
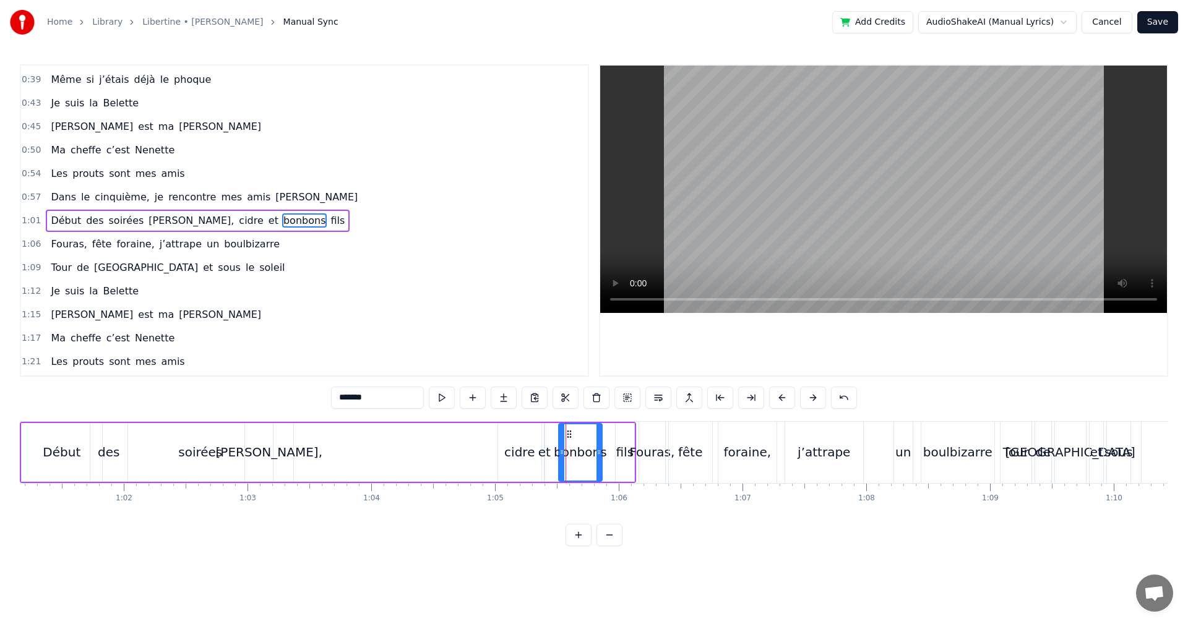
click at [627, 459] on div "fils" at bounding box center [625, 452] width 18 height 19
drag, startPoint x: 624, startPoint y: 434, endPoint x: 618, endPoint y: 433, distance: 6.8
click at [618, 433] on icon at bounding box center [619, 434] width 10 height 10
click at [72, 470] on div "Début" at bounding box center [62, 452] width 80 height 59
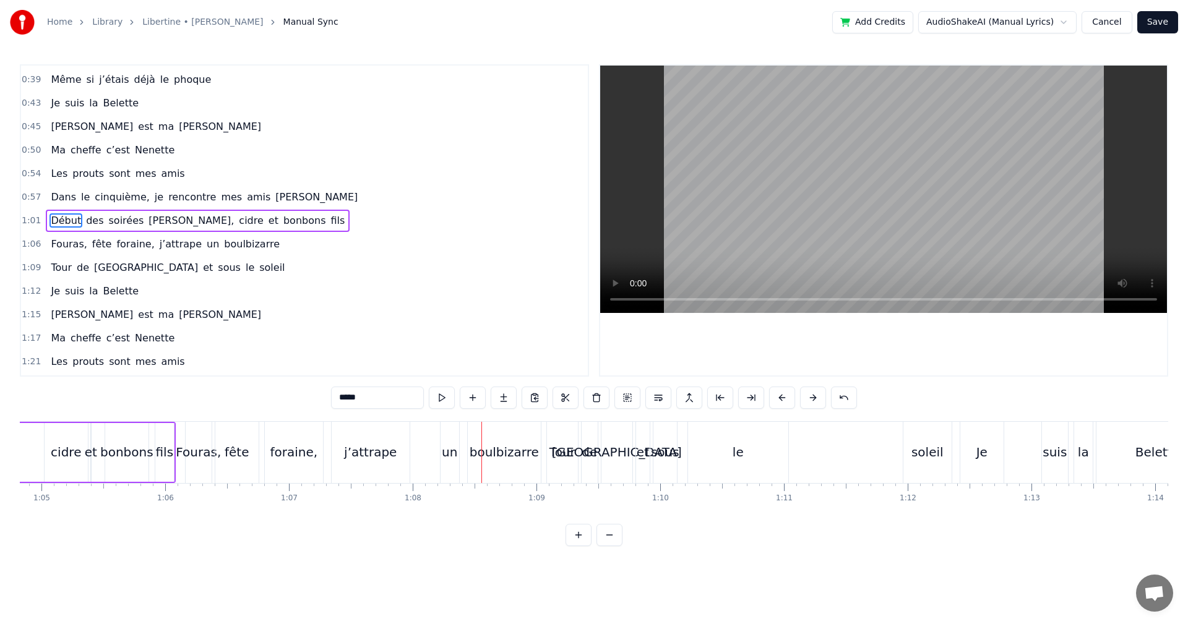
scroll to position [0, 8037]
click at [710, 458] on div "le" at bounding box center [723, 452] width 100 height 61
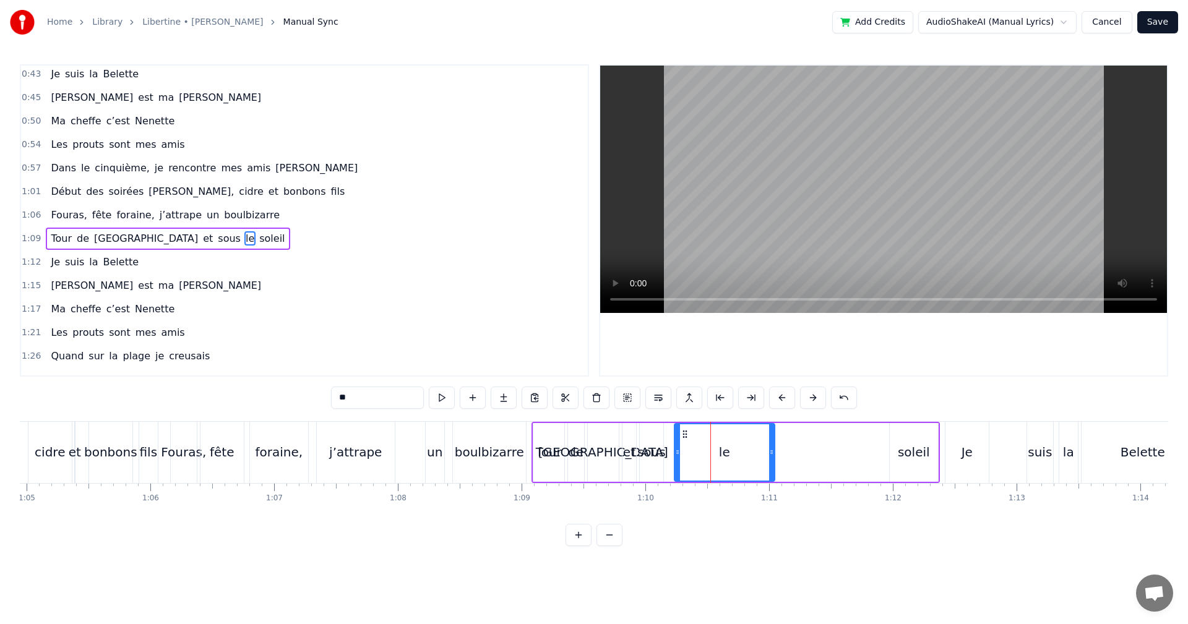
scroll to position [115, 0]
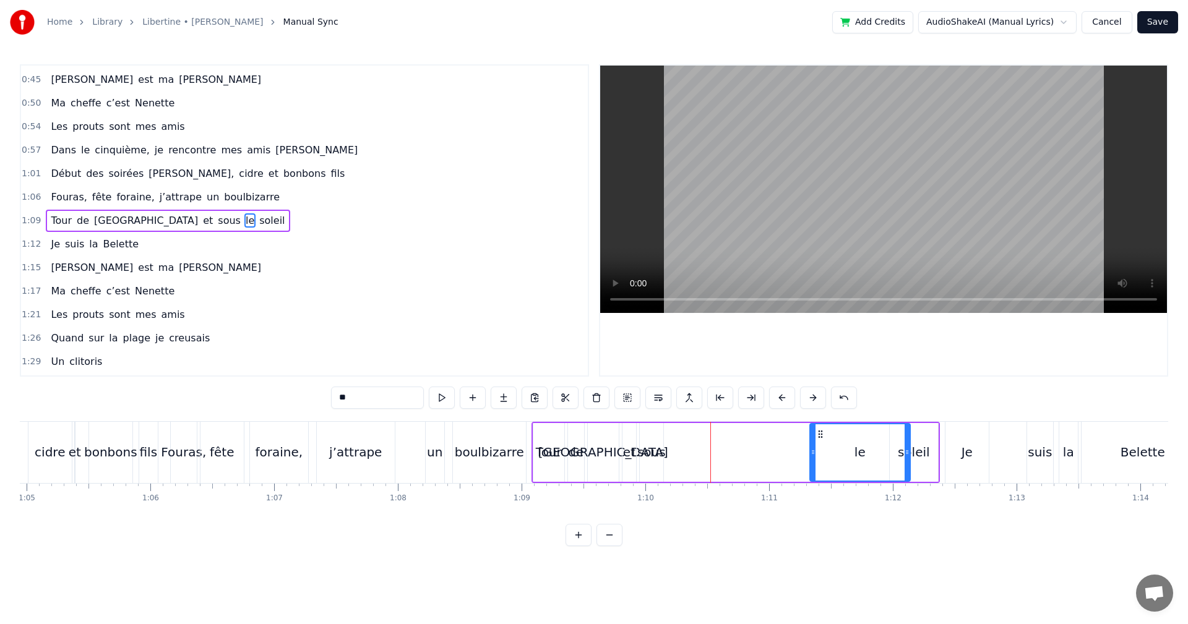
drag, startPoint x: 685, startPoint y: 434, endPoint x: 820, endPoint y: 434, distance: 135.5
click at [820, 434] on icon at bounding box center [821, 434] width 10 height 10
drag, startPoint x: 906, startPoint y: 452, endPoint x: 874, endPoint y: 455, distance: 32.9
click at [879, 455] on icon at bounding box center [881, 452] width 5 height 10
drag, startPoint x: 820, startPoint y: 434, endPoint x: 833, endPoint y: 434, distance: 13.0
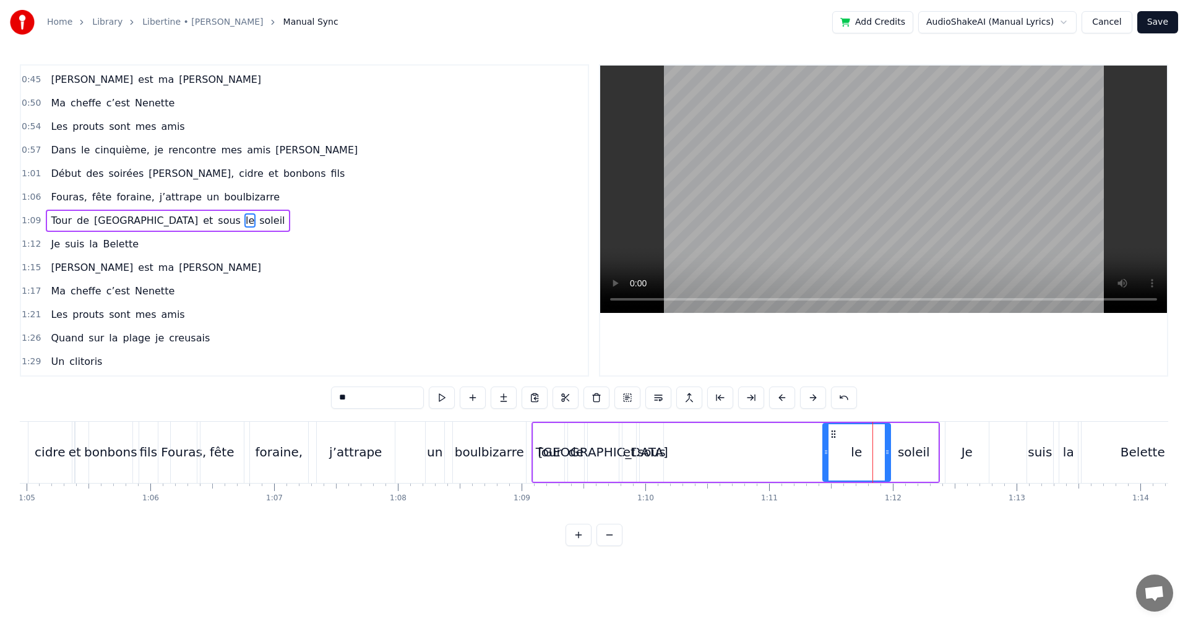
click at [833, 434] on icon at bounding box center [834, 434] width 10 height 10
click at [649, 454] on div "sous" at bounding box center [651, 452] width 28 height 19
drag, startPoint x: 650, startPoint y: 437, endPoint x: 830, endPoint y: 442, distance: 180.1
click at [830, 442] on div "sous" at bounding box center [831, 452] width 22 height 56
click at [629, 452] on div "et" at bounding box center [629, 452] width 12 height 19
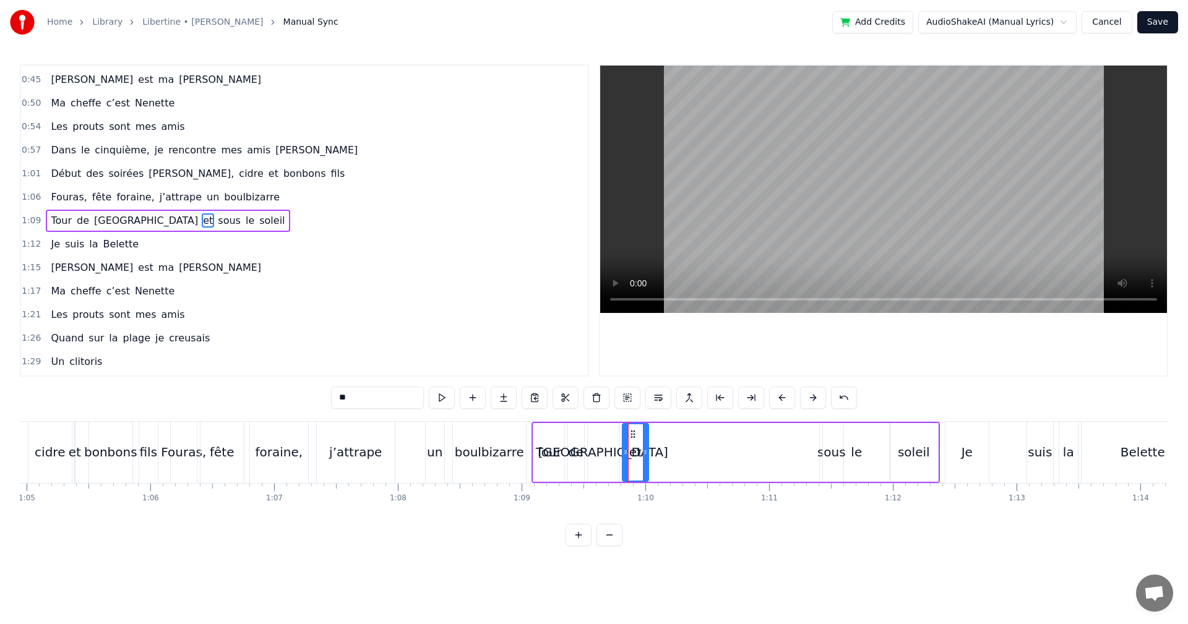
drag, startPoint x: 631, startPoint y: 436, endPoint x: 641, endPoint y: 436, distance: 10.5
click at [644, 436] on div at bounding box center [645, 452] width 5 height 56
drag, startPoint x: 633, startPoint y: 436, endPoint x: 799, endPoint y: 449, distance: 166.4
click at [799, 449] on div "et" at bounding box center [801, 452] width 26 height 56
click at [613, 459] on div "[GEOGRAPHIC_DATA]" at bounding box center [603, 452] width 130 height 19
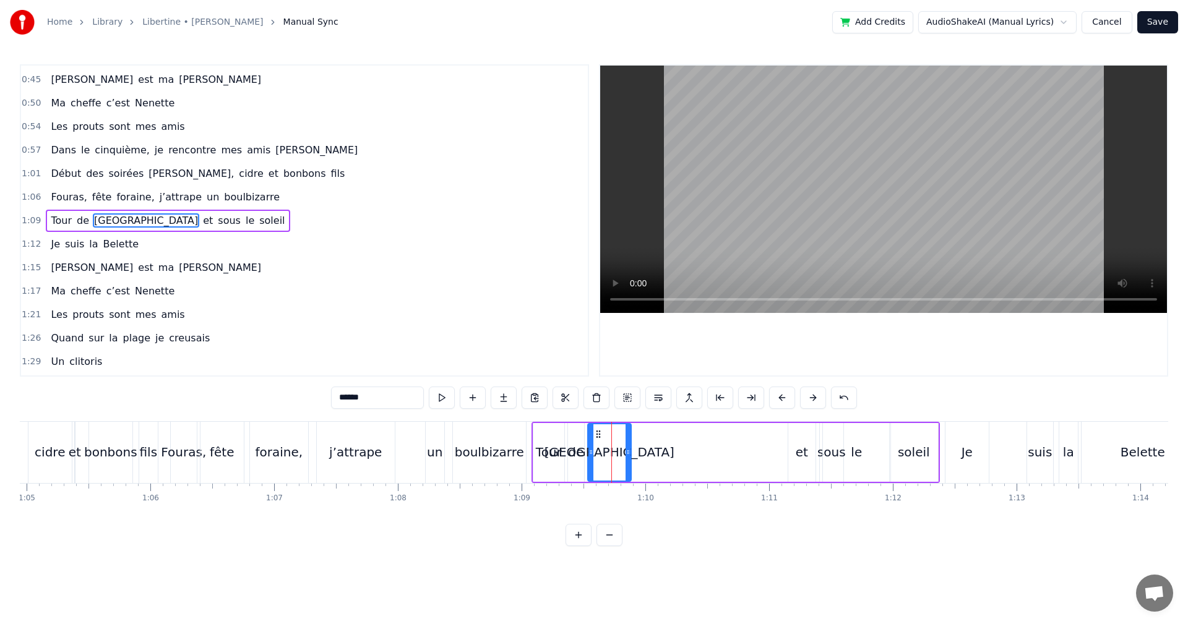
drag, startPoint x: 616, startPoint y: 457, endPoint x: 628, endPoint y: 457, distance: 12.4
click at [628, 457] on icon at bounding box center [628, 452] width 5 height 10
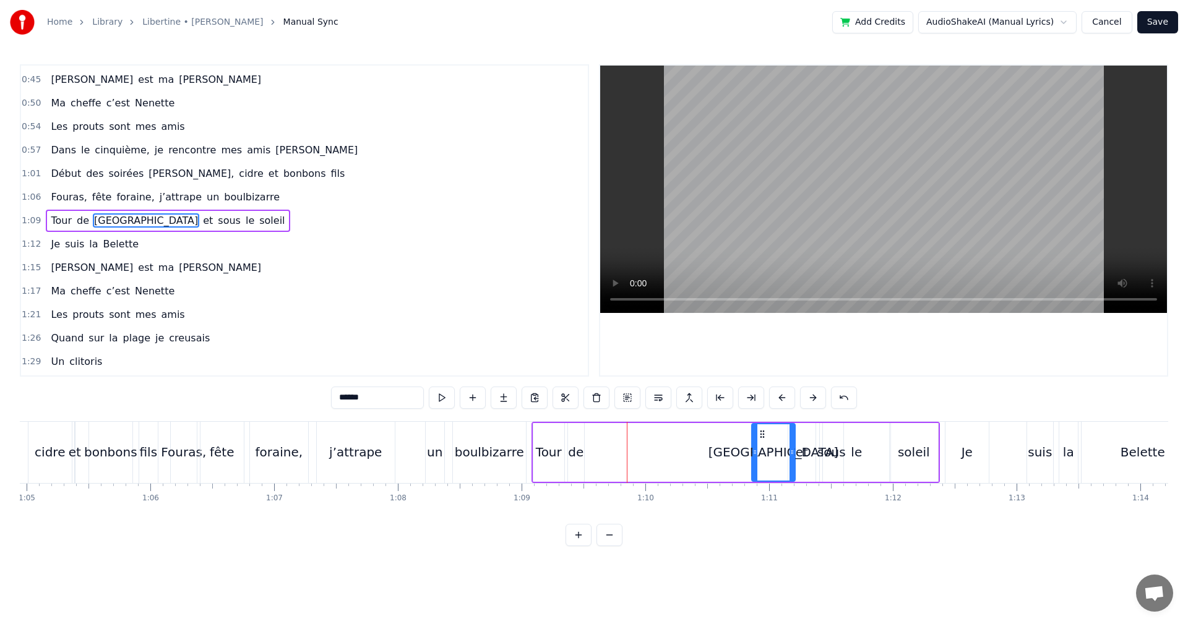
drag, startPoint x: 596, startPoint y: 434, endPoint x: 760, endPoint y: 452, distance: 165.0
click at [760, 452] on div "[GEOGRAPHIC_DATA]" at bounding box center [773, 452] width 42 height 56
click at [578, 444] on div "de" at bounding box center [575, 452] width 15 height 19
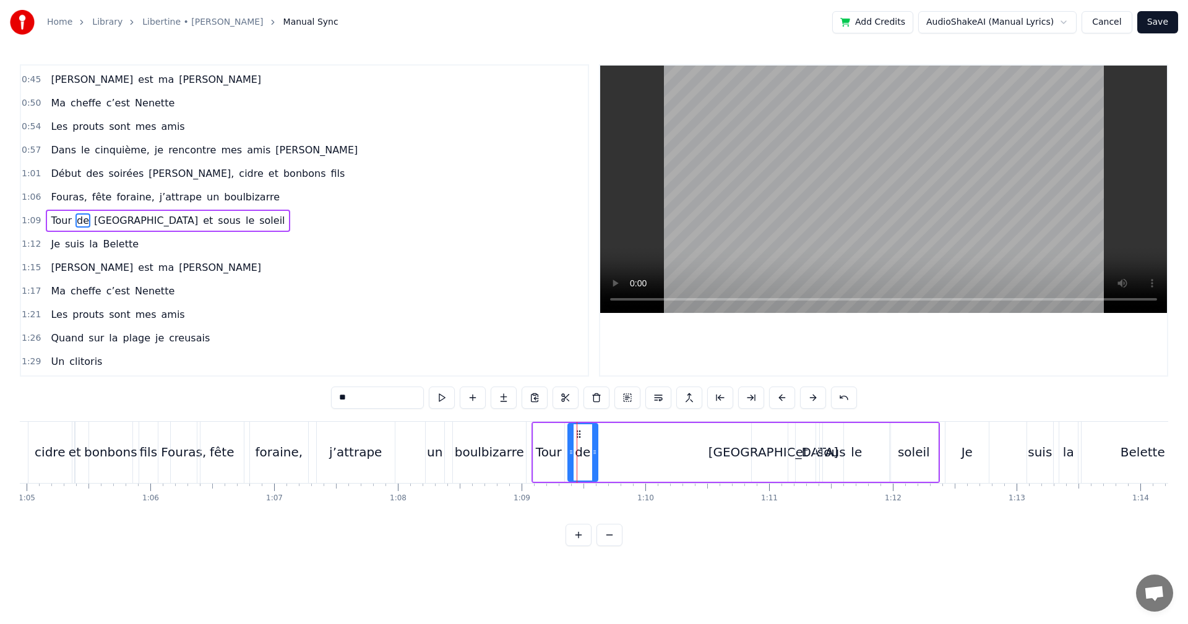
drag, startPoint x: 581, startPoint y: 438, endPoint x: 595, endPoint y: 439, distance: 13.7
click at [595, 439] on div at bounding box center [594, 452] width 5 height 56
drag, startPoint x: 578, startPoint y: 434, endPoint x: 735, endPoint y: 451, distance: 158.1
click at [735, 451] on div "de" at bounding box center [740, 452] width 28 height 56
click at [547, 453] on div "Tour" at bounding box center [549, 452] width 26 height 19
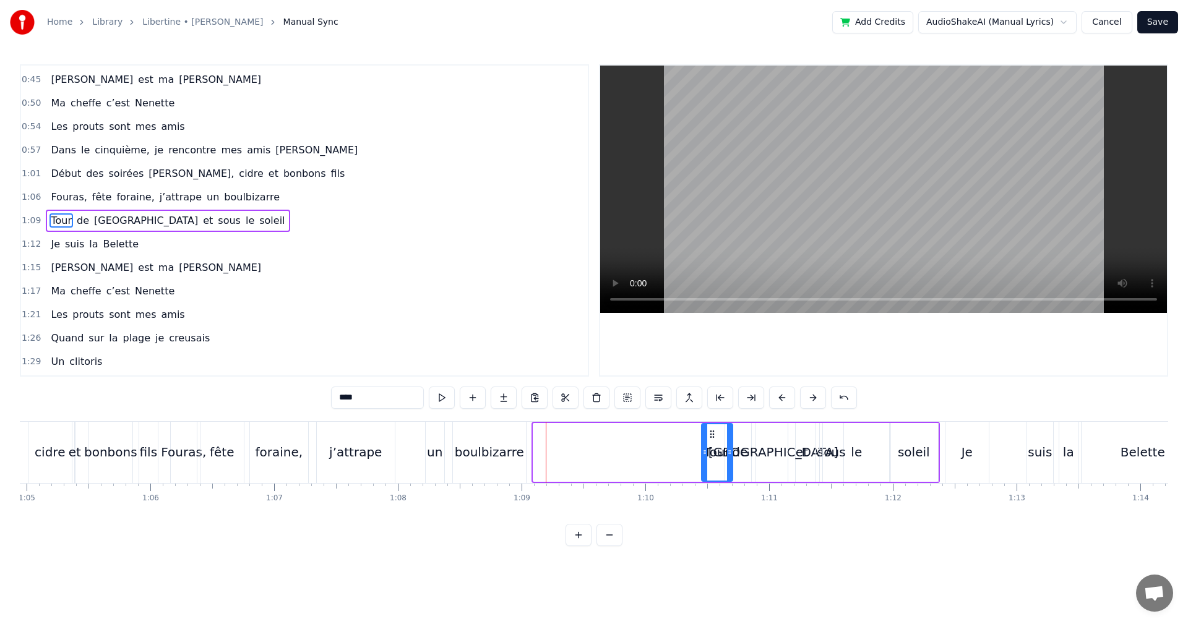
drag, startPoint x: 542, startPoint y: 434, endPoint x: 710, endPoint y: 444, distance: 168.6
click at [710, 444] on div "Tour" at bounding box center [717, 452] width 30 height 56
click at [481, 455] on div "boulbizarre" at bounding box center [489, 452] width 69 height 19
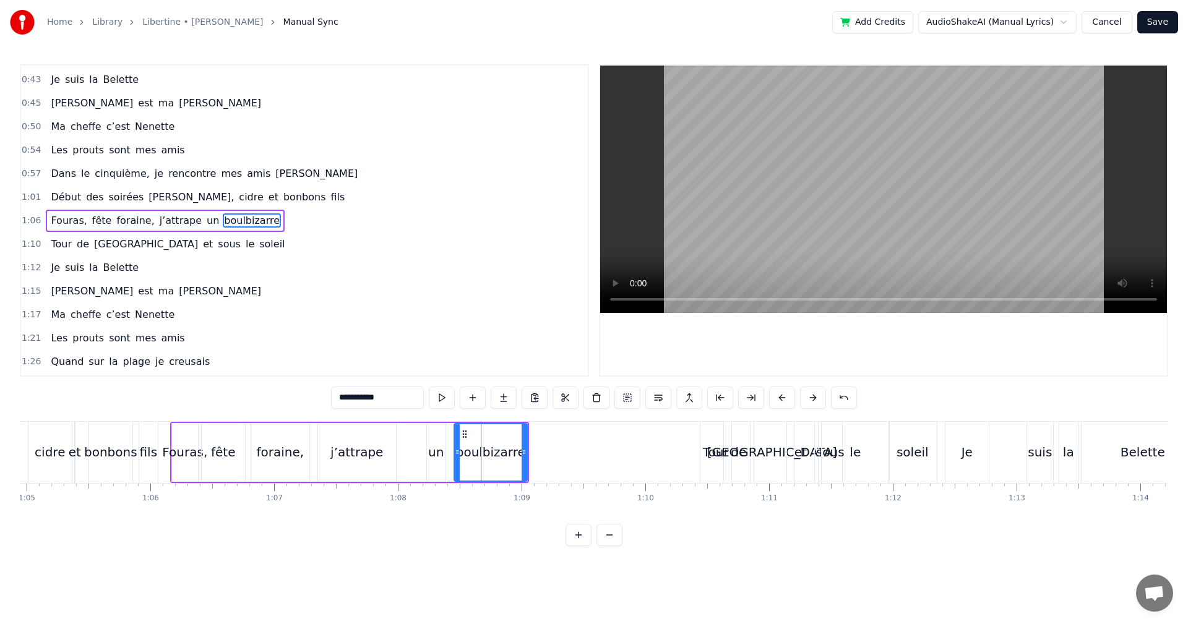
click at [102, 83] on span "Belette" at bounding box center [121, 79] width 38 height 14
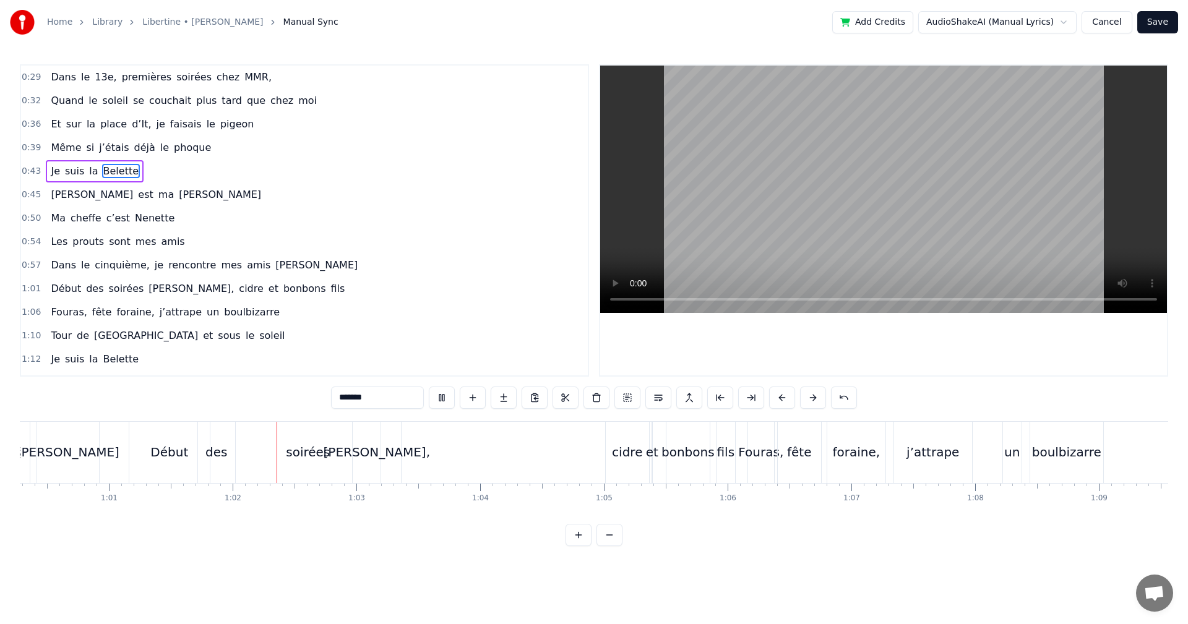
scroll to position [0, 7577]
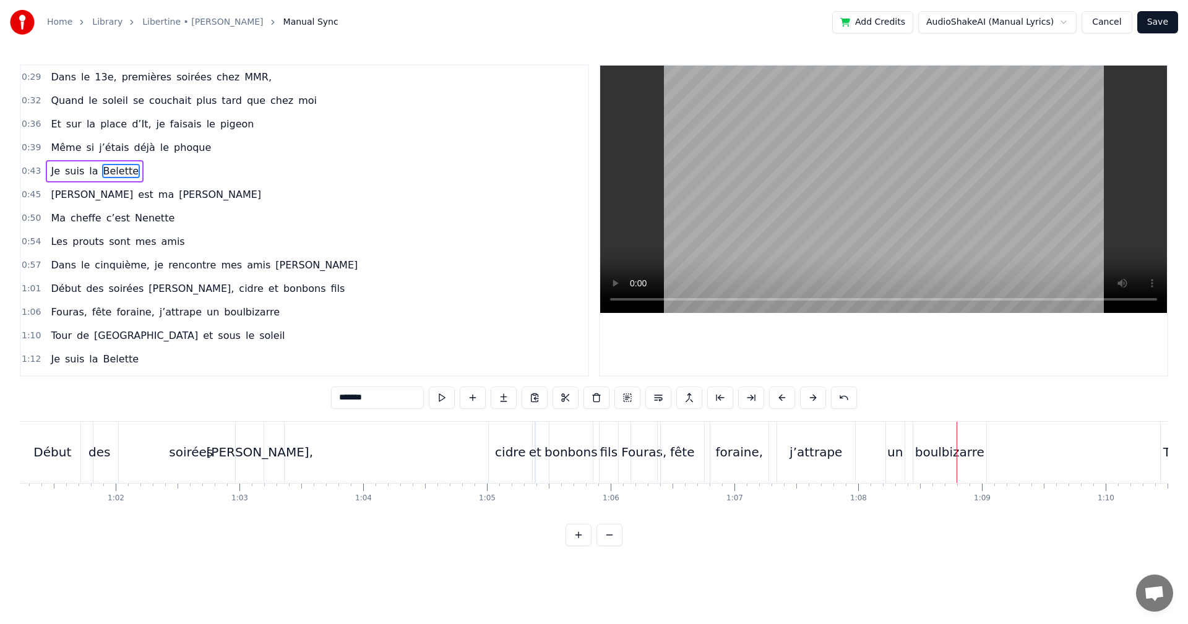
click at [818, 457] on div "j’attrape" at bounding box center [816, 452] width 53 height 19
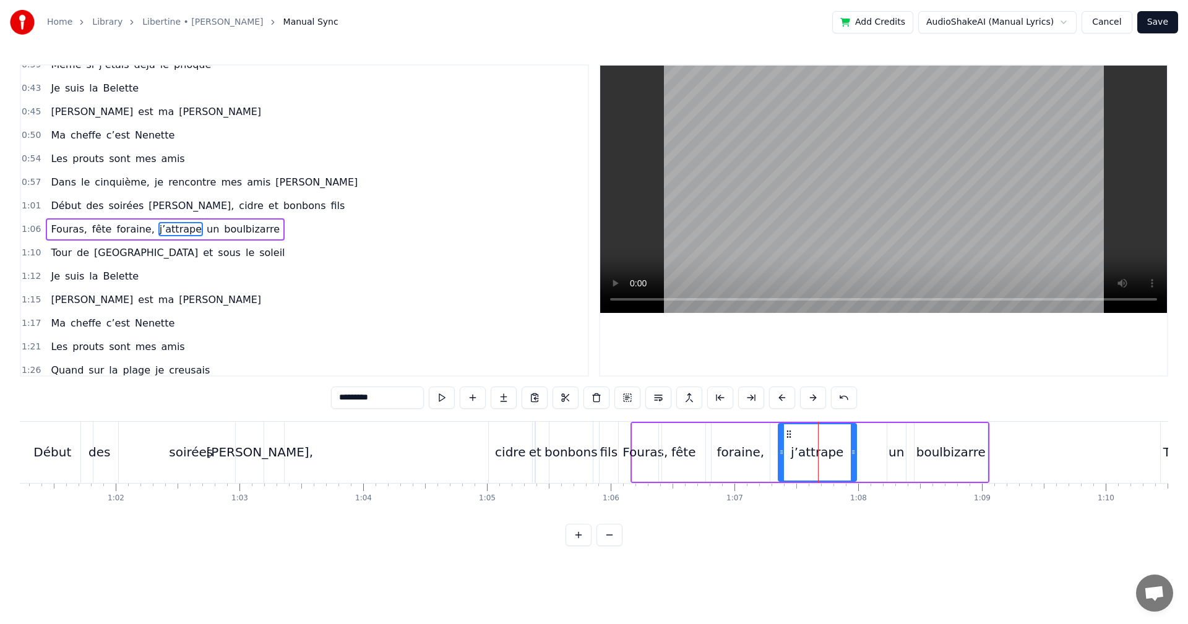
scroll to position [92, 0]
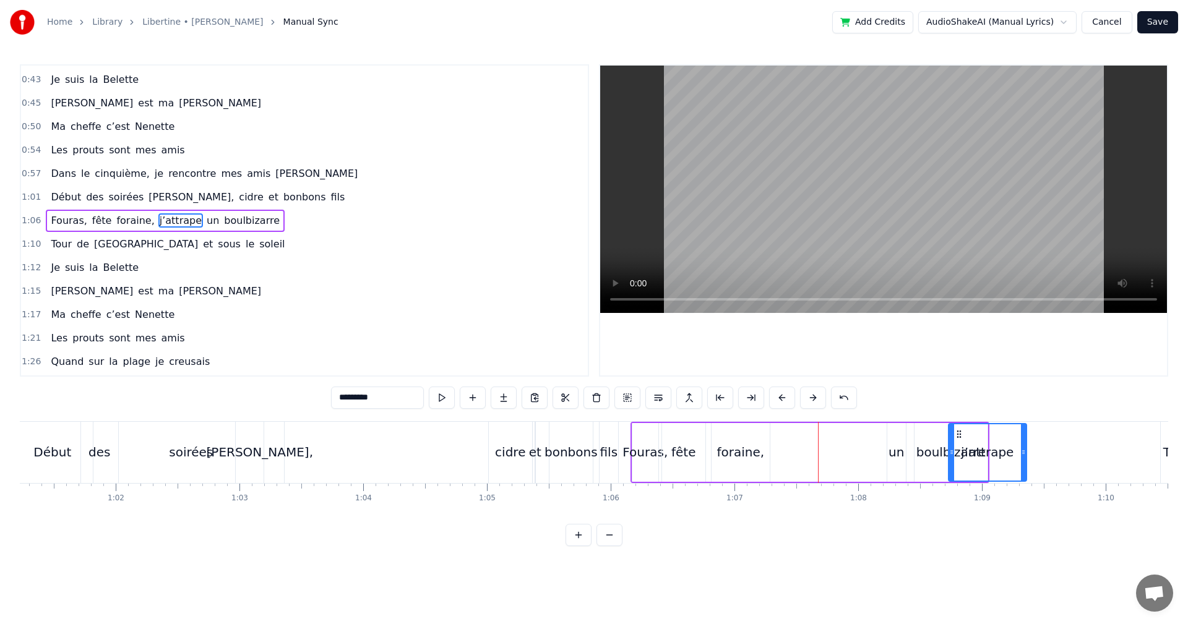
drag, startPoint x: 788, startPoint y: 433, endPoint x: 958, endPoint y: 437, distance: 170.2
click at [887, 452] on div "un" at bounding box center [897, 452] width 20 height 59
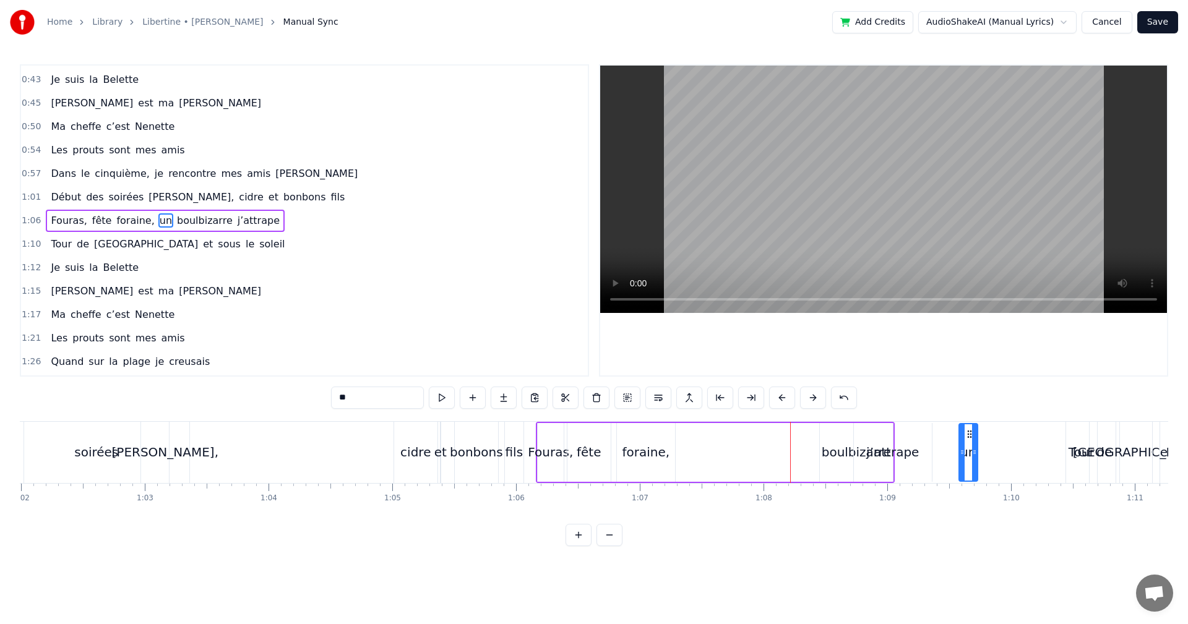
scroll to position [0, 7677]
drag, startPoint x: 899, startPoint y: 435, endPoint x: 931, endPoint y: 439, distance: 31.8
click at [825, 455] on div "boulbizarre" at bounding box center [850, 452] width 69 height 19
type input "**********"
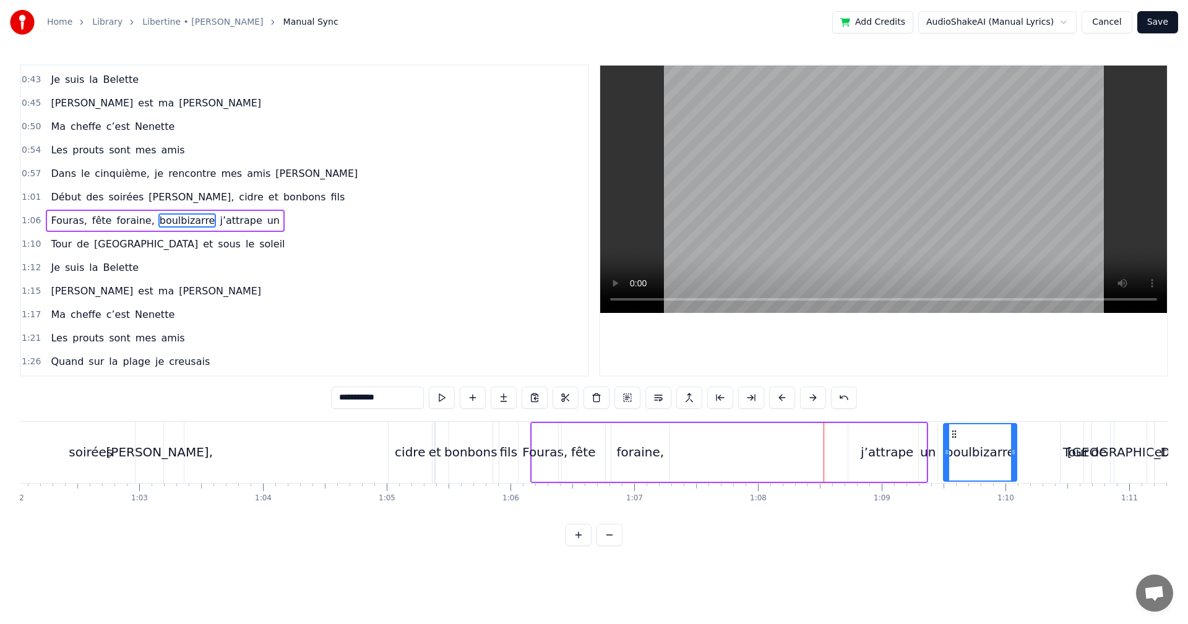
drag, startPoint x: 825, startPoint y: 437, endPoint x: 954, endPoint y: 439, distance: 129.3
click at [251, 471] on div "Début des soirées belote, cidre et bonbons fils" at bounding box center [216, 452] width 609 height 61
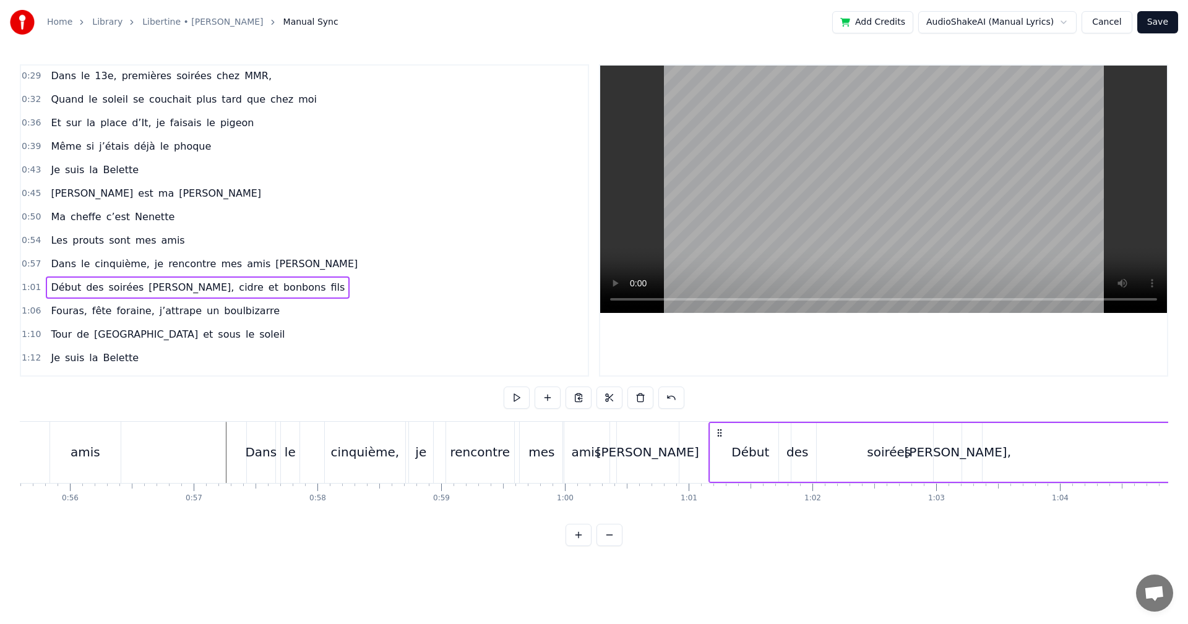
scroll to position [0, 0]
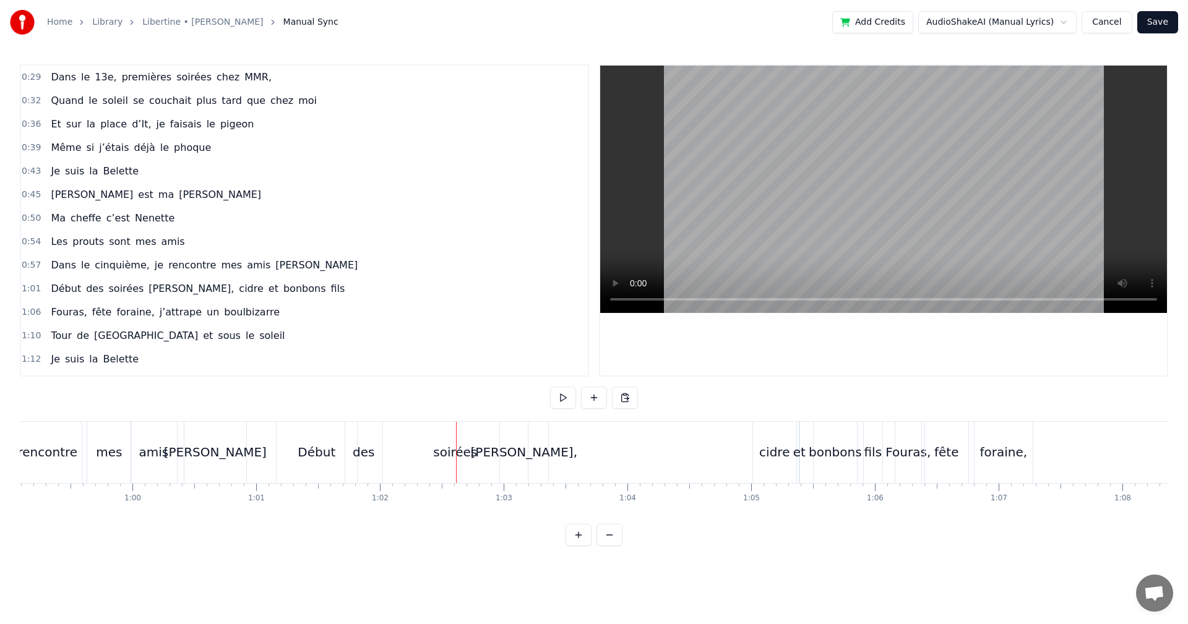
scroll to position [0, 7343]
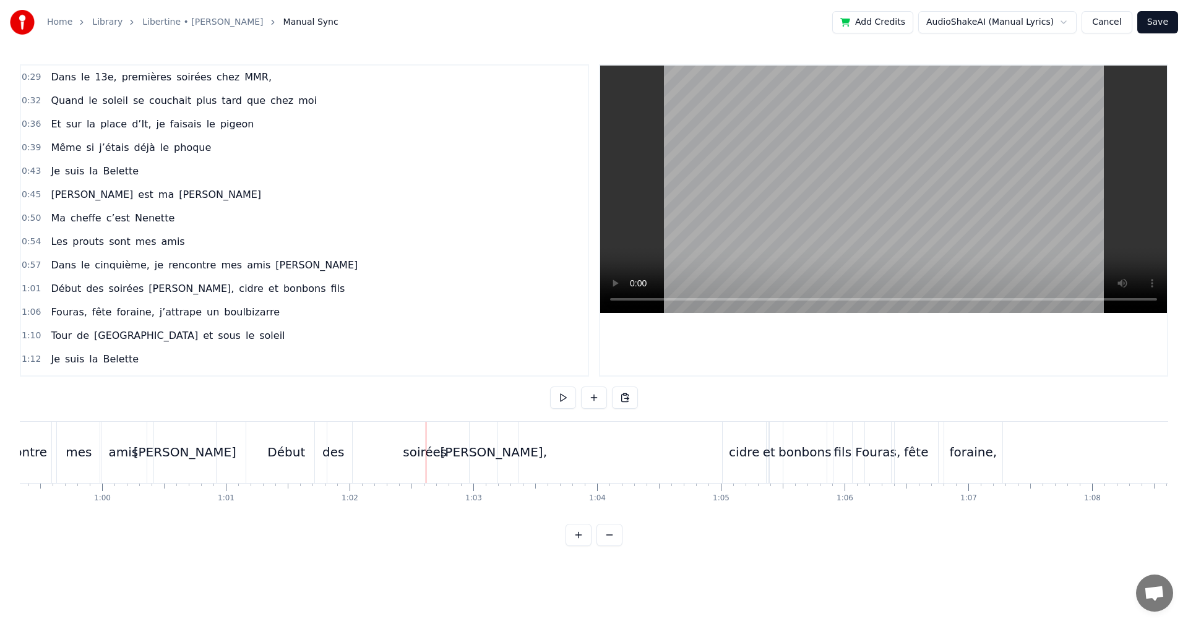
click at [416, 452] on div "soirées" at bounding box center [425, 452] width 44 height 19
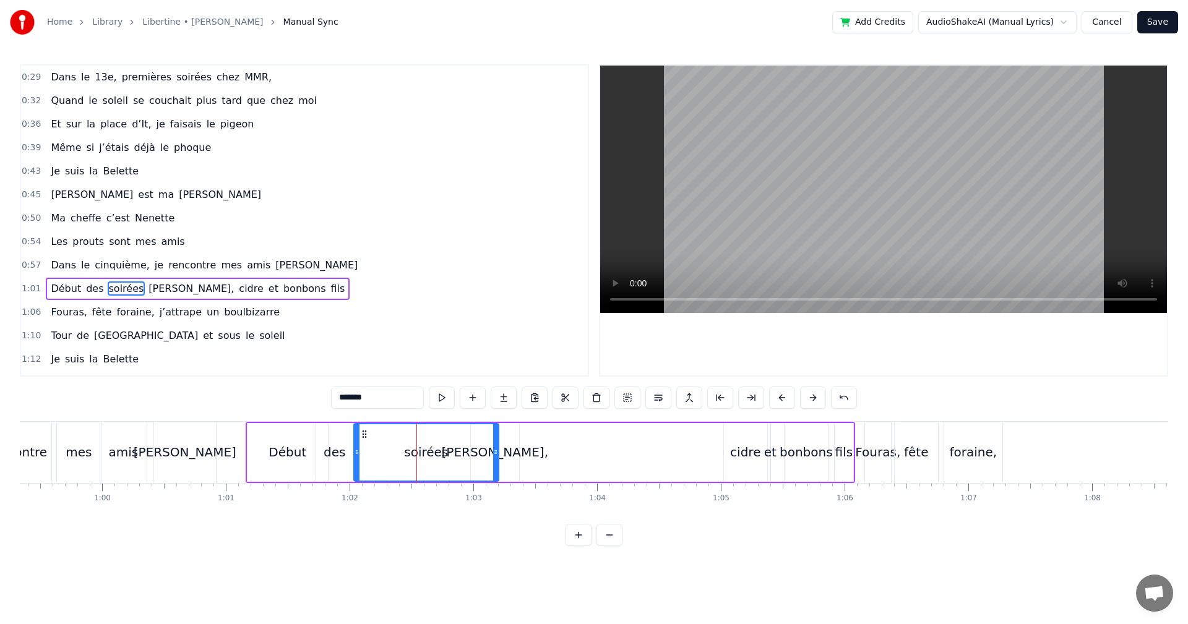
scroll to position [68, 0]
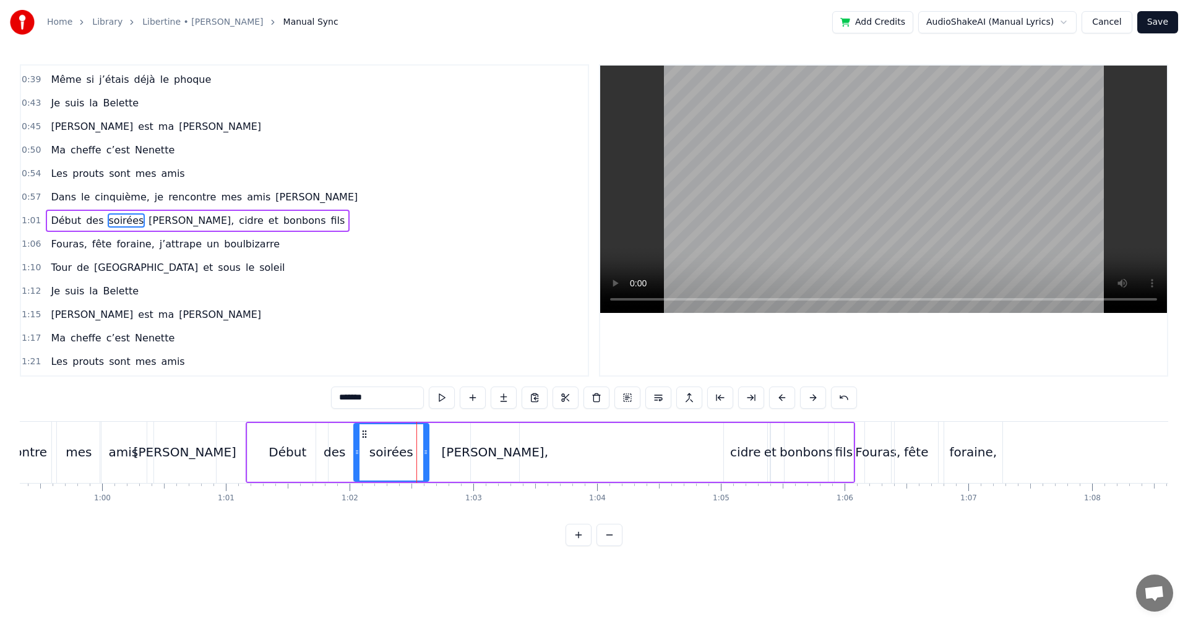
drag, startPoint x: 496, startPoint y: 451, endPoint x: 424, endPoint y: 451, distance: 72.4
click at [426, 451] on circle at bounding box center [426, 450] width 1 height 1
click at [481, 463] on div "[PERSON_NAME]," at bounding box center [495, 452] width 48 height 59
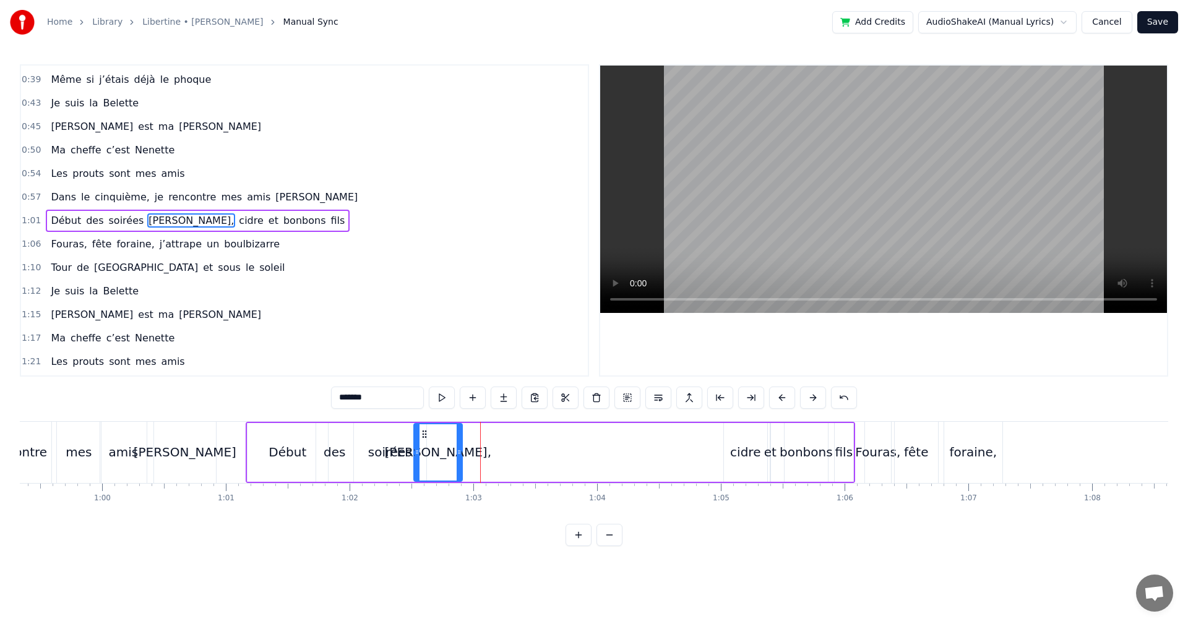
drag, startPoint x: 482, startPoint y: 433, endPoint x: 425, endPoint y: 437, distance: 57.1
click at [425, 437] on icon at bounding box center [425, 434] width 10 height 10
click at [400, 452] on div "soirées" at bounding box center [390, 452] width 44 height 19
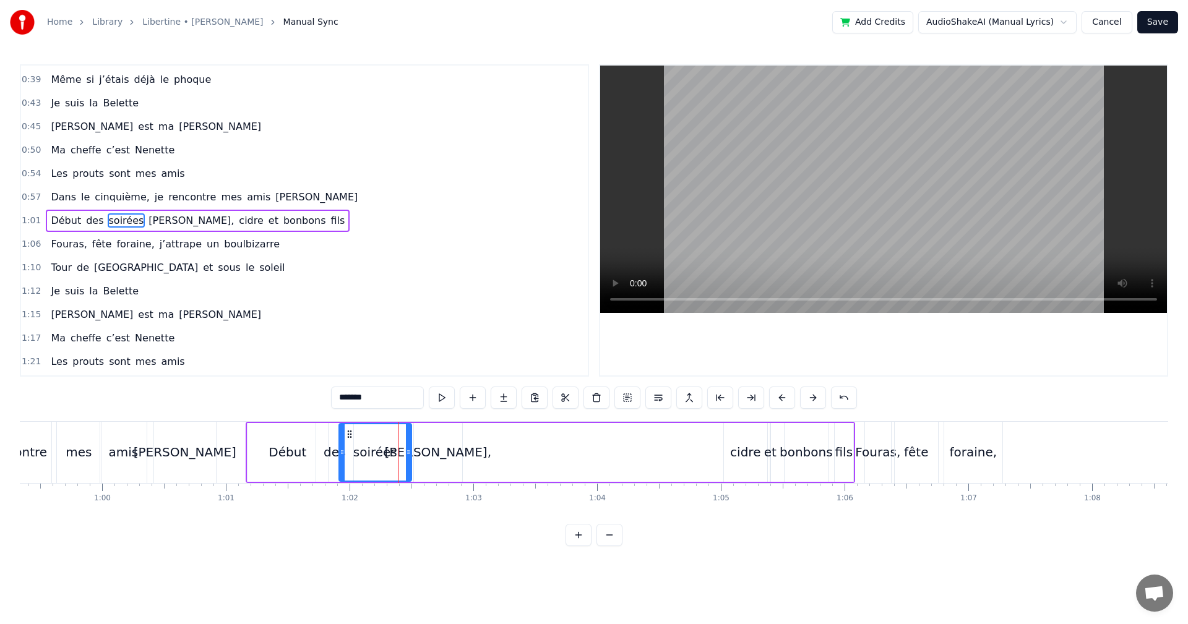
drag, startPoint x: 363, startPoint y: 433, endPoint x: 348, endPoint y: 433, distance: 14.9
click at [348, 433] on icon at bounding box center [350, 434] width 10 height 10
click at [752, 451] on div "cidre" at bounding box center [745, 452] width 30 height 19
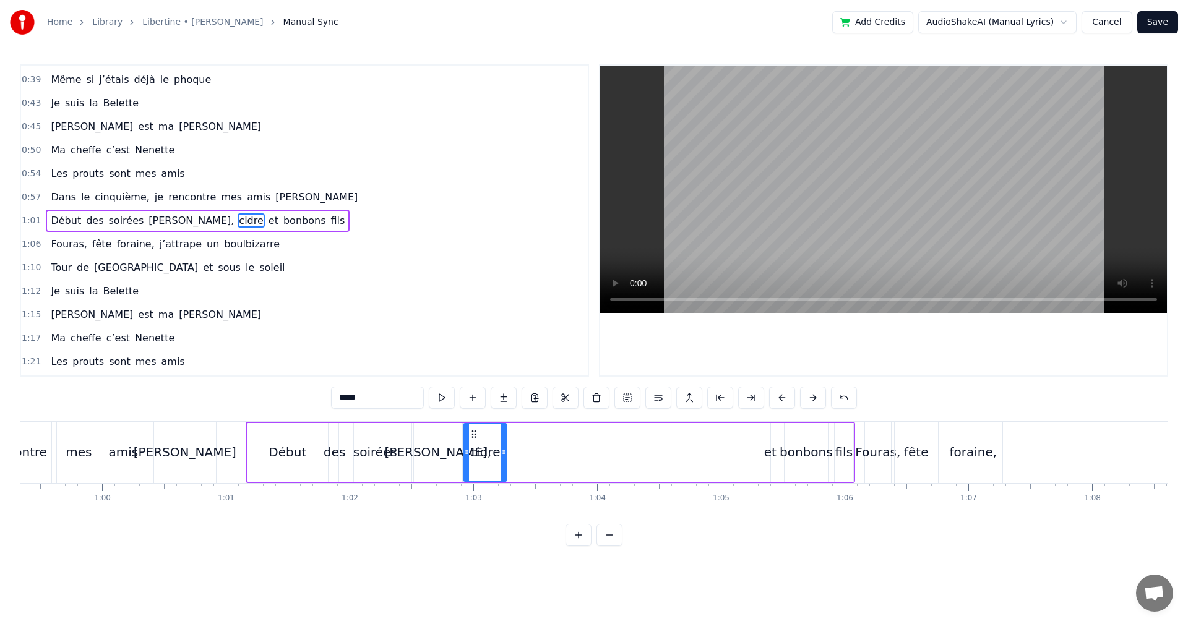
drag, startPoint x: 733, startPoint y: 432, endPoint x: 473, endPoint y: 432, distance: 260.5
click at [473, 431] on circle at bounding box center [472, 431] width 1 height 1
click at [771, 465] on div "et" at bounding box center [770, 452] width 1 height 59
type input "**"
click at [754, 454] on div "Début des soirées belote, cidre et bonbons fils" at bounding box center [550, 452] width 609 height 61
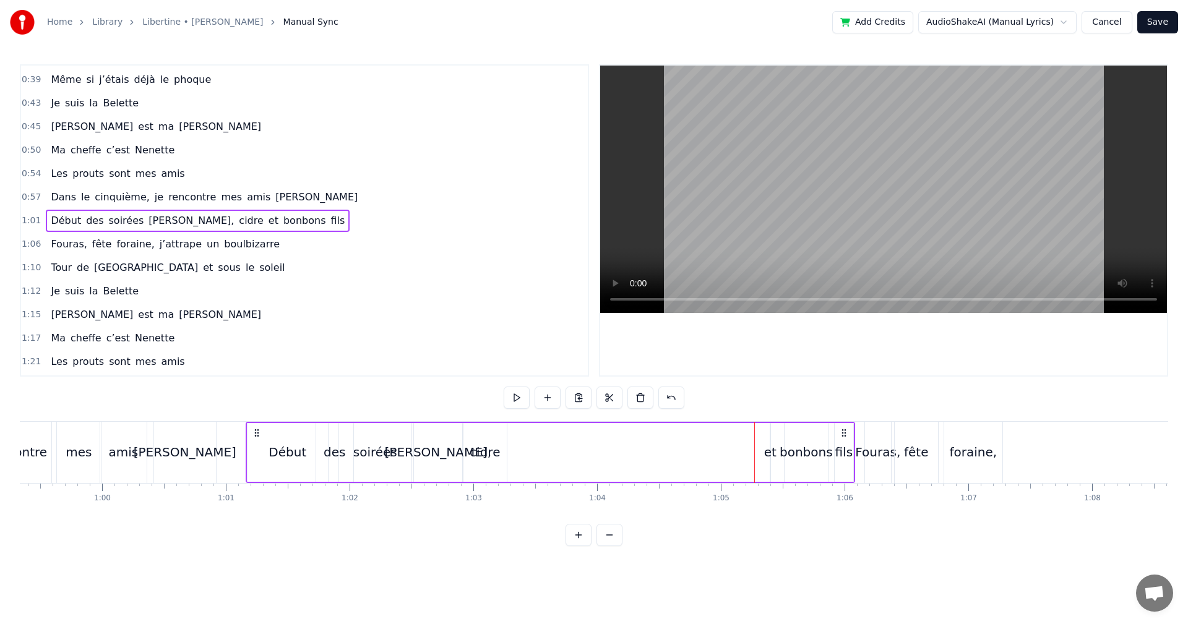
click at [773, 455] on div "et" at bounding box center [770, 452] width 12 height 19
click at [777, 456] on div "Début des soirées belote, cidre et bonbons fils" at bounding box center [550, 452] width 609 height 61
click at [773, 457] on div "et" at bounding box center [770, 452] width 12 height 19
drag, startPoint x: 766, startPoint y: 457, endPoint x: 742, endPoint y: 456, distance: 24.2
click at [730, 458] on div "Début des soirées belote, cidre et bonbons fils" at bounding box center [550, 452] width 609 height 61
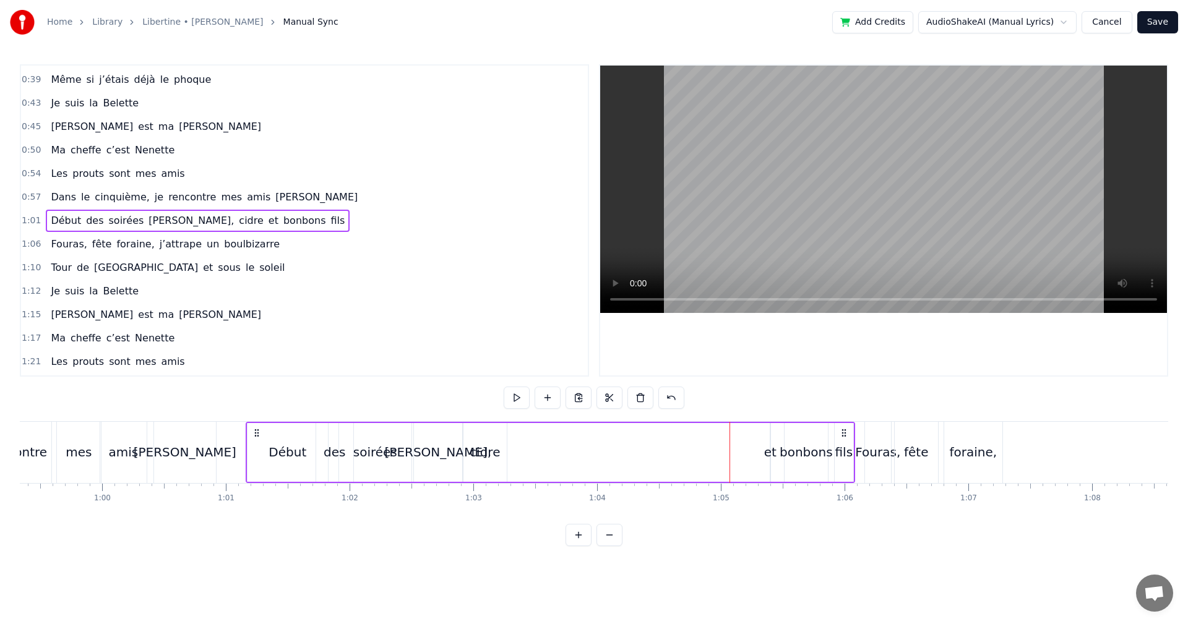
click at [770, 455] on div "et" at bounding box center [770, 452] width 12 height 19
click at [756, 440] on div "Début des soirées belote, cidre et bonbons fils" at bounding box center [550, 452] width 609 height 61
click at [767, 438] on div "Début des soirées belote, cidre et bonbons fils" at bounding box center [550, 452] width 609 height 61
click at [770, 442] on div "et" at bounding box center [770, 452] width 1 height 59
drag, startPoint x: 773, startPoint y: 434, endPoint x: 524, endPoint y: 448, distance: 249.1
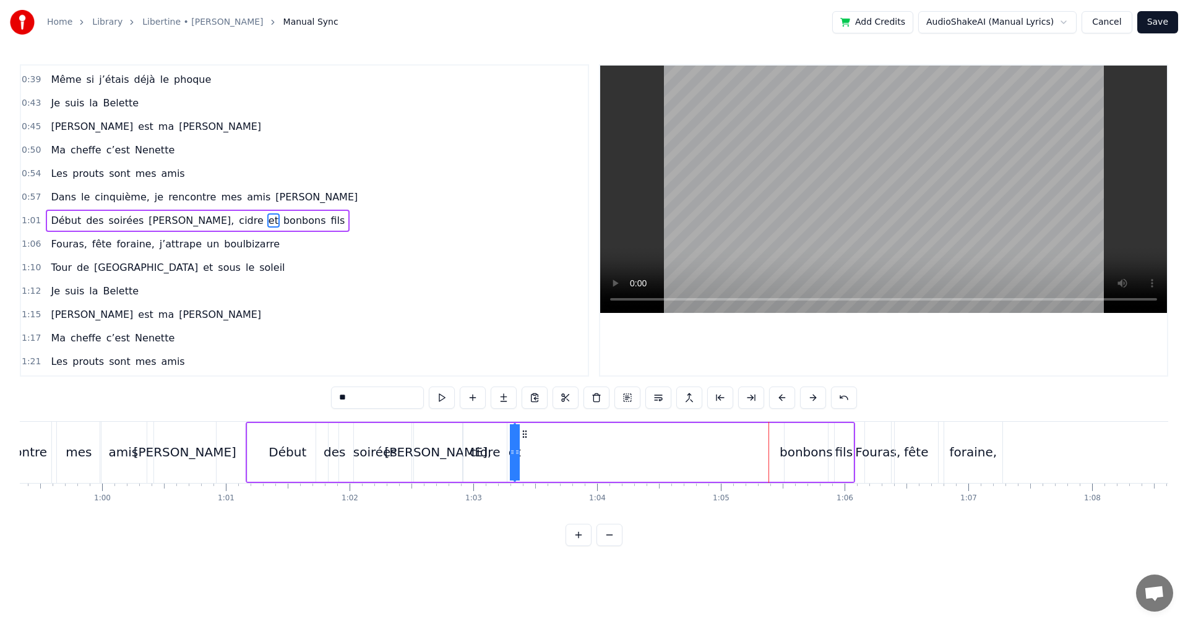
click at [524, 448] on div "Début des soirées belote, cidre et bonbons fils" at bounding box center [550, 452] width 609 height 61
click at [796, 442] on div "bonbons" at bounding box center [806, 452] width 43 height 59
click at [795, 435] on icon at bounding box center [795, 434] width 10 height 10
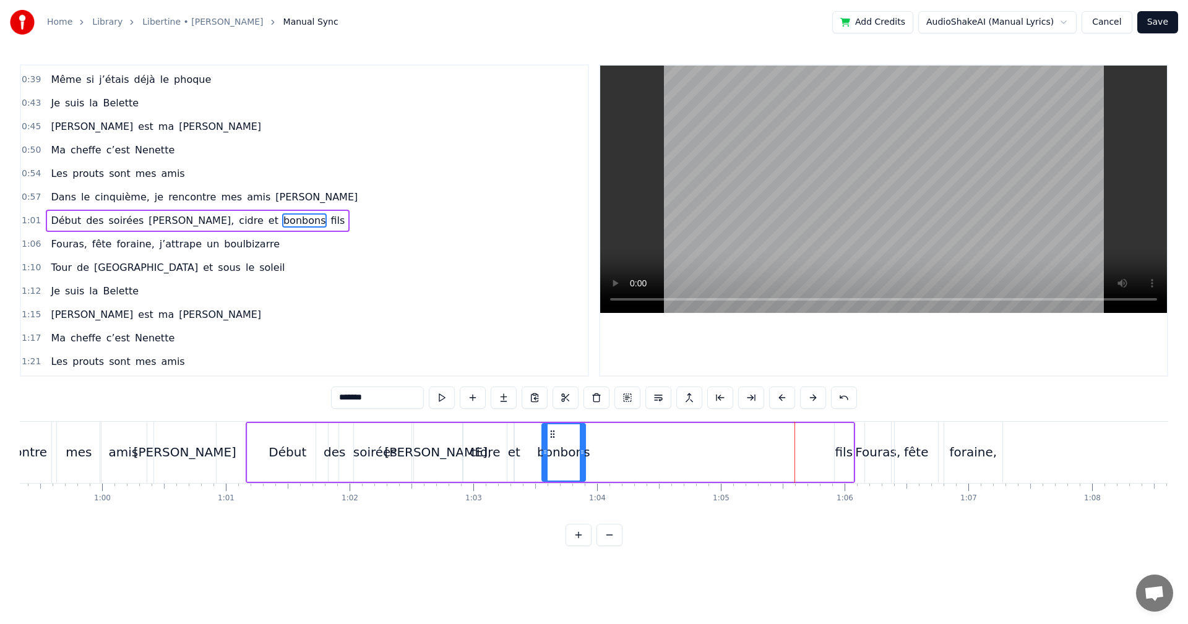
drag, startPoint x: 795, startPoint y: 435, endPoint x: 553, endPoint y: 436, distance: 242.6
click at [553, 436] on icon at bounding box center [553, 434] width 10 height 10
click at [841, 444] on div "fils" at bounding box center [844, 452] width 18 height 19
drag, startPoint x: 843, startPoint y: 435, endPoint x: 629, endPoint y: 443, distance: 214.2
click at [629, 443] on div "fils" at bounding box center [629, 452] width 17 height 56
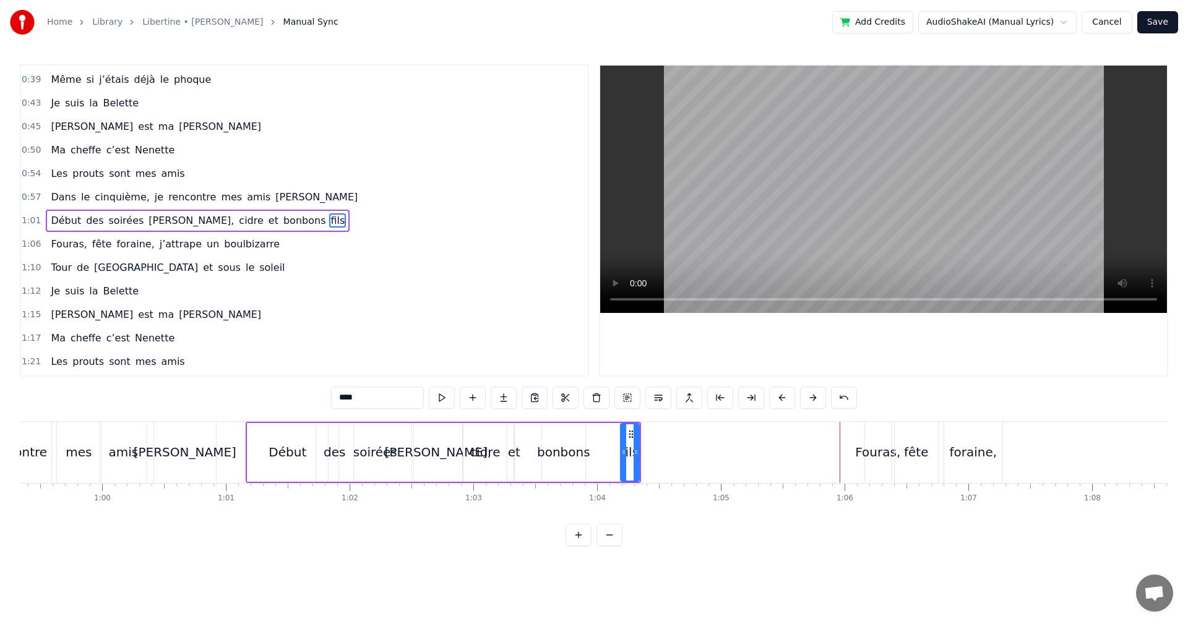
click at [215, 480] on div "[PERSON_NAME]" at bounding box center [185, 452] width 62 height 61
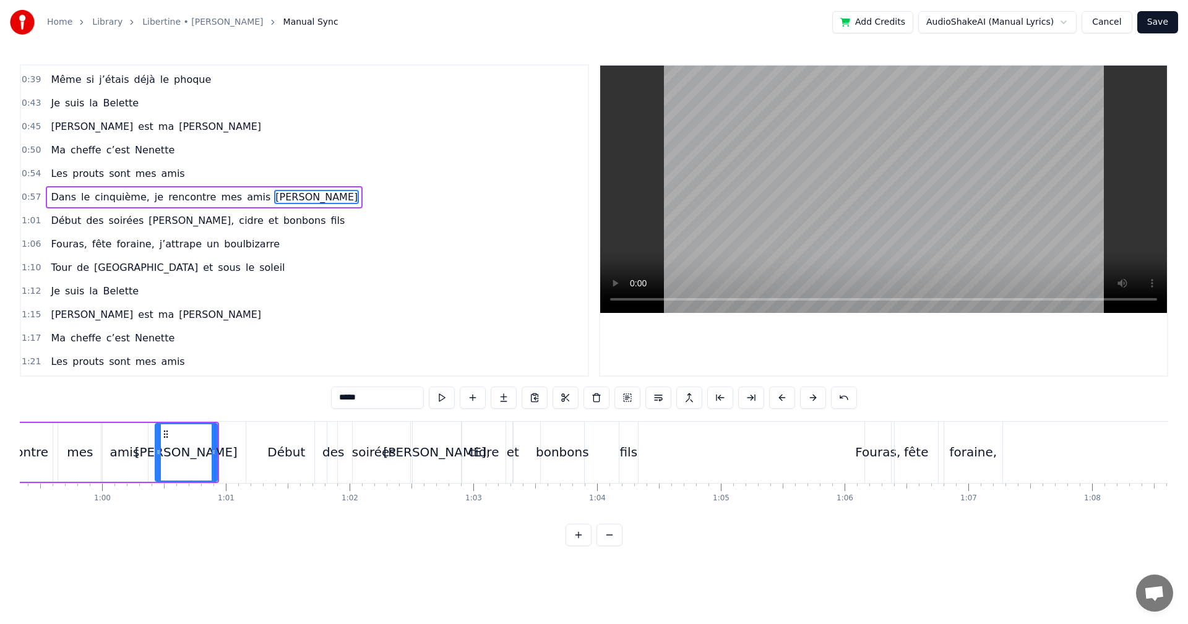
scroll to position [45, 0]
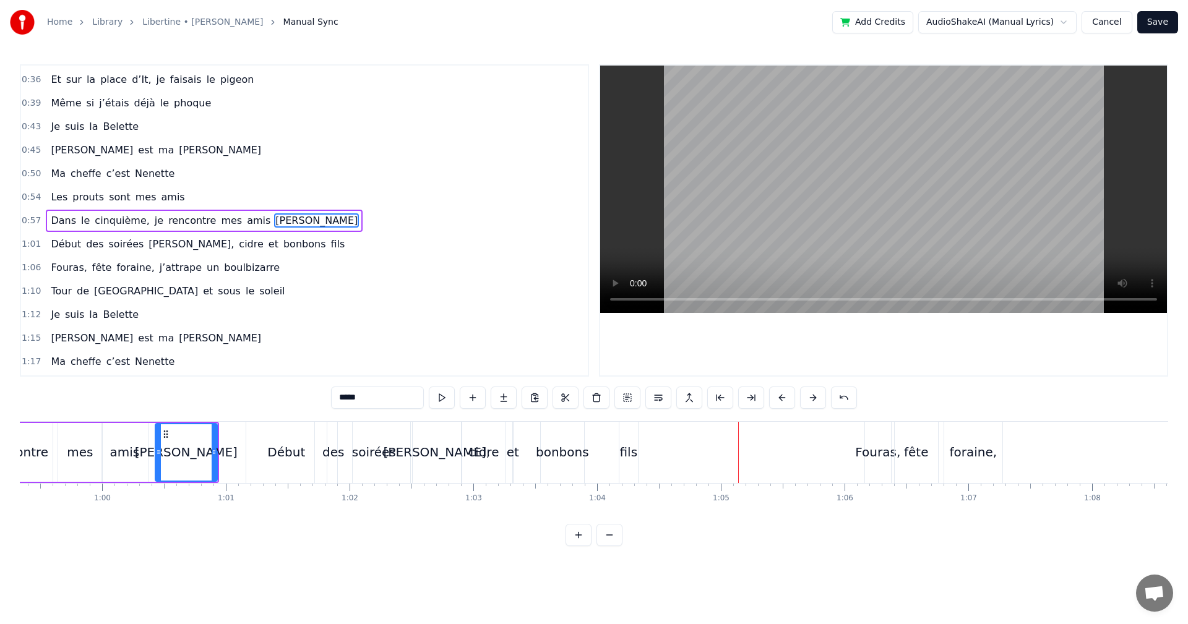
click at [874, 467] on div "Fouras," at bounding box center [878, 452] width 26 height 61
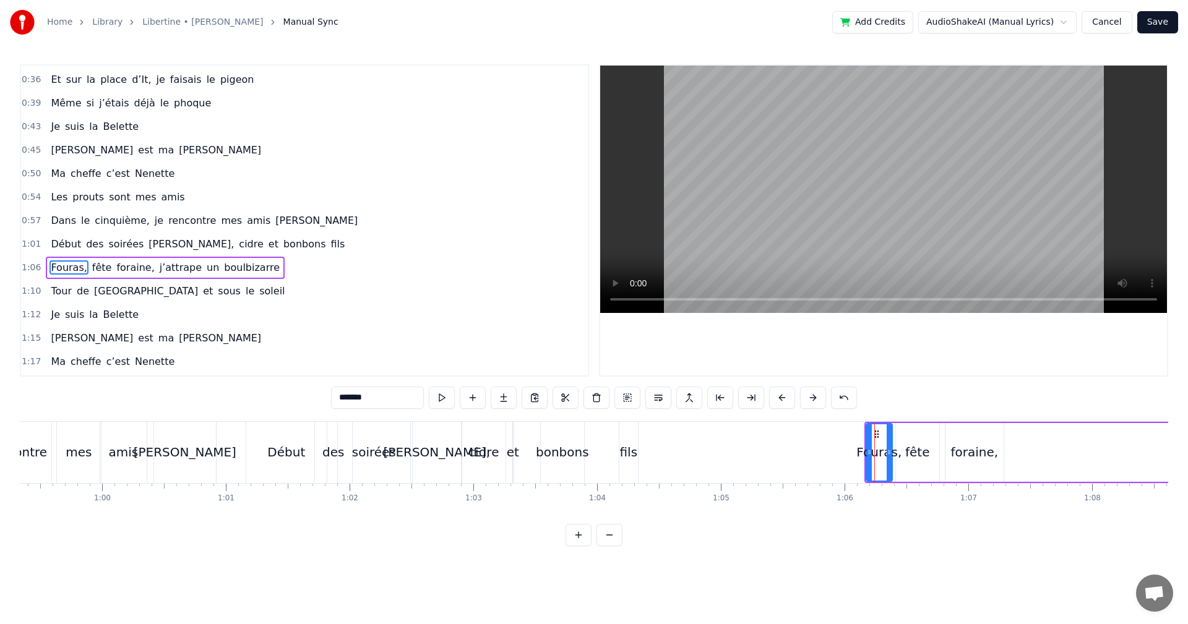
scroll to position [92, 0]
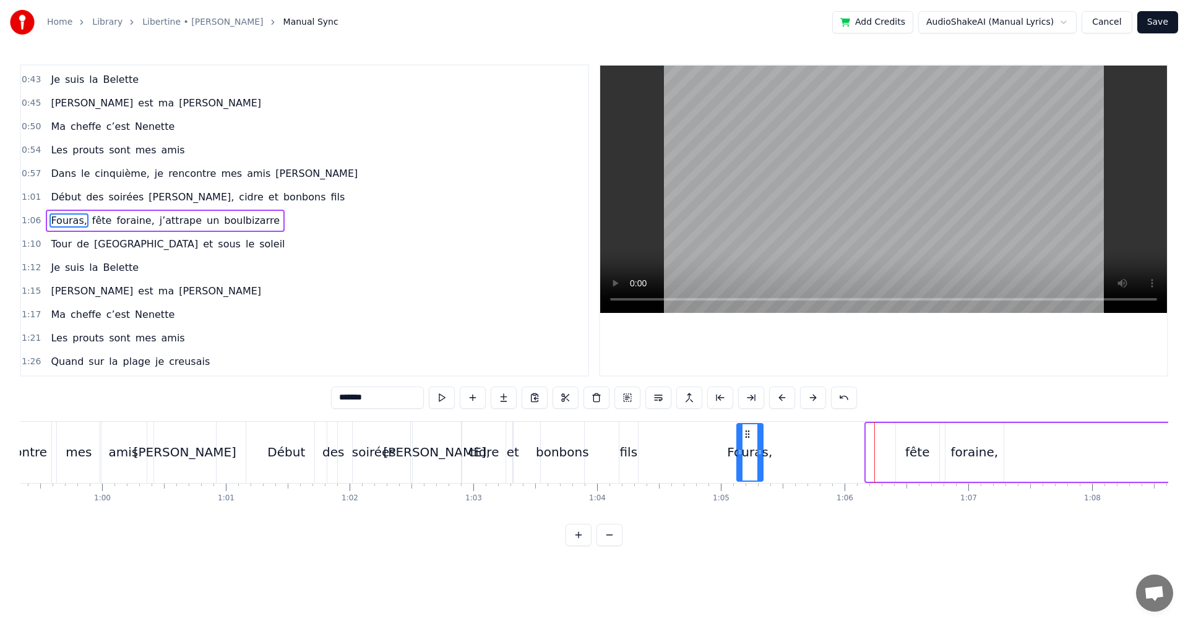
drag, startPoint x: 876, startPoint y: 432, endPoint x: 747, endPoint y: 441, distance: 129.6
click at [747, 441] on div "Fouras," at bounding box center [750, 452] width 25 height 56
click at [909, 447] on div "fête" at bounding box center [917, 452] width 25 height 19
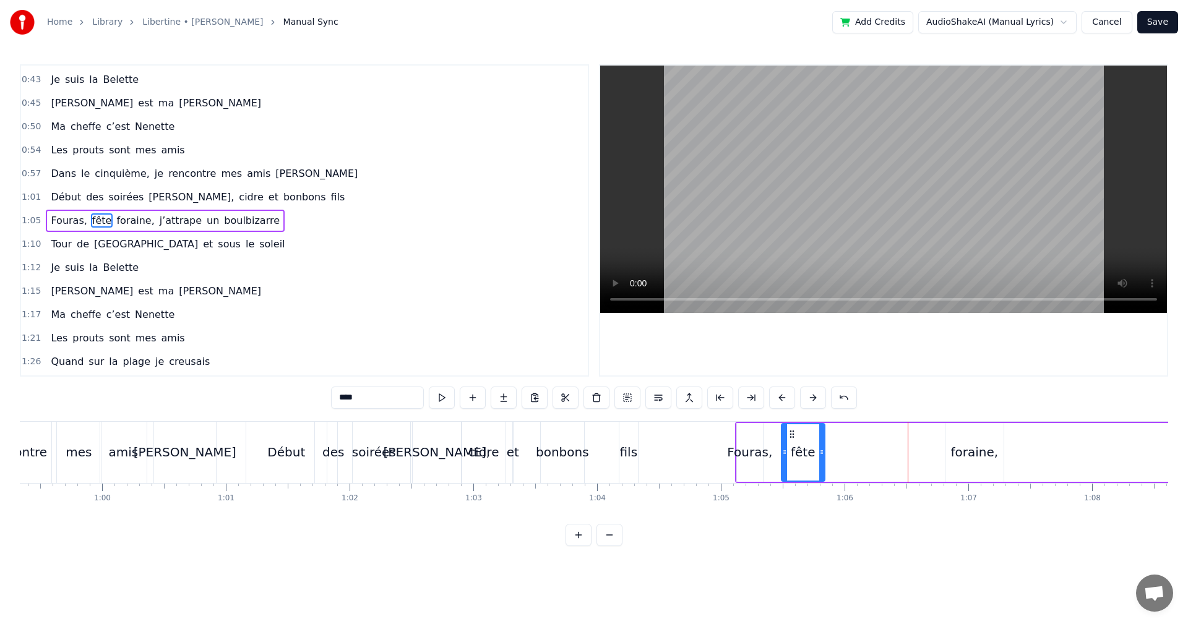
drag, startPoint x: 907, startPoint y: 437, endPoint x: 793, endPoint y: 436, distance: 114.5
click at [793, 436] on icon at bounding box center [792, 434] width 10 height 10
click at [959, 451] on div "foraine," at bounding box center [974, 452] width 48 height 19
type input "********"
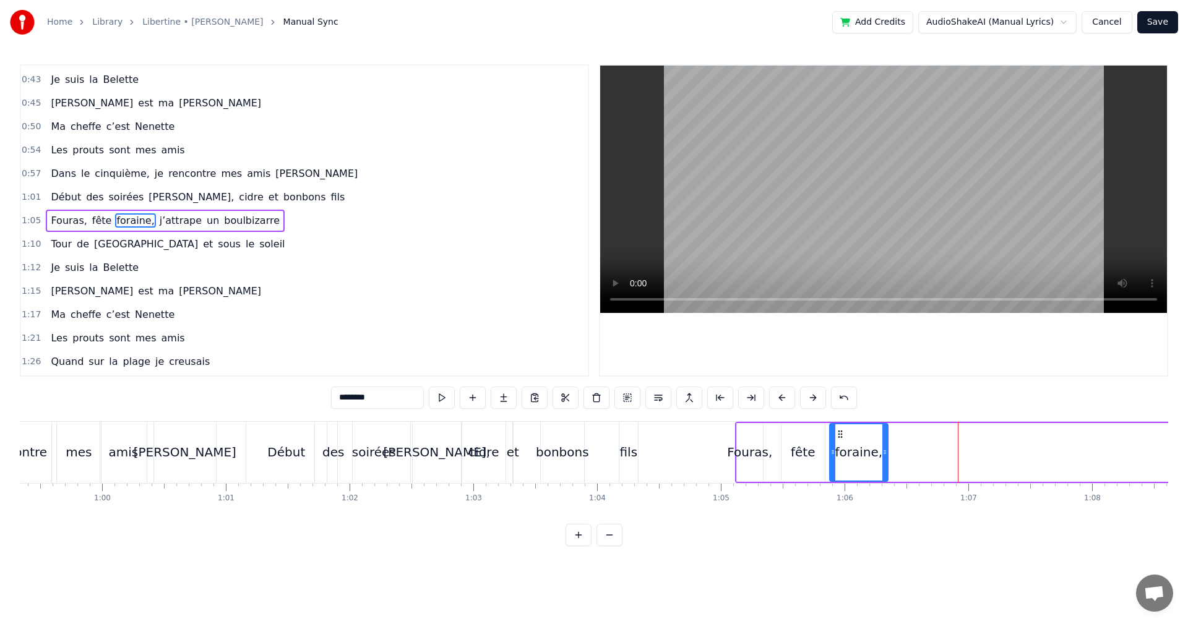
drag, startPoint x: 955, startPoint y: 433, endPoint x: 838, endPoint y: 444, distance: 116.9
click at [838, 444] on div "foraine," at bounding box center [858, 452] width 57 height 56
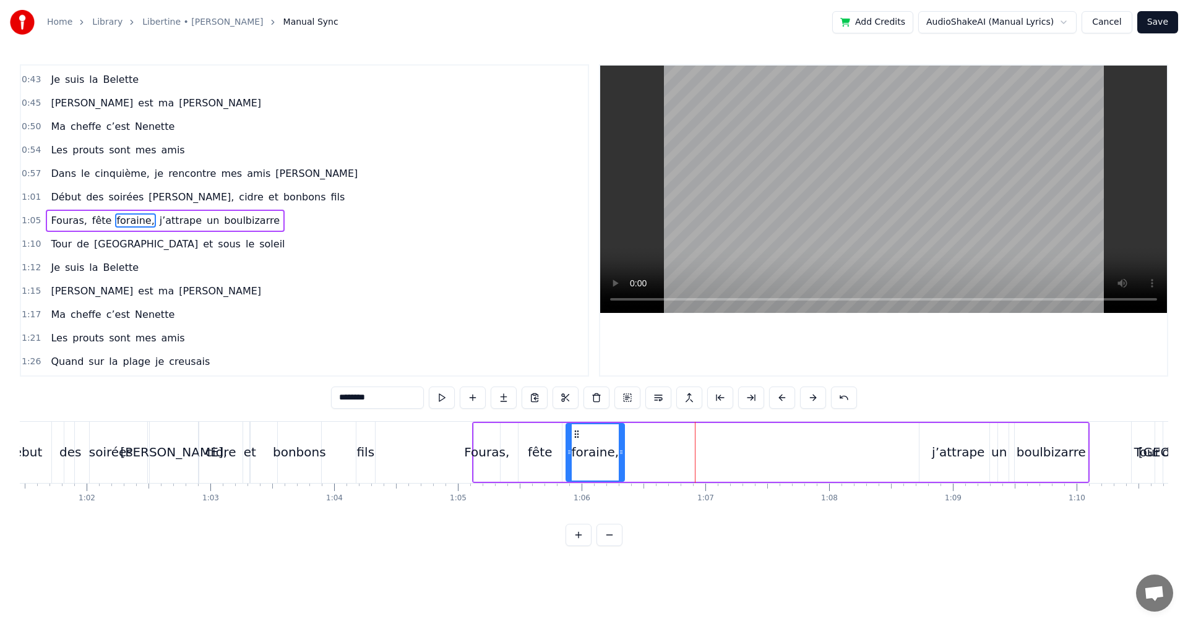
scroll to position [0, 7760]
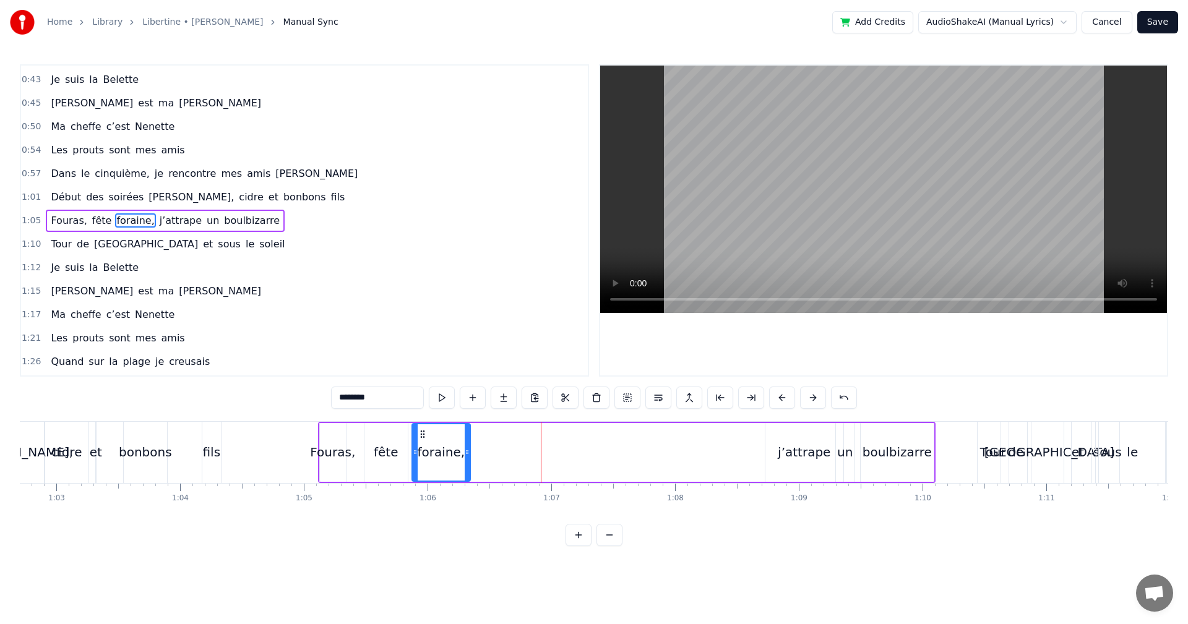
click at [188, 475] on div "Début des soirées belote, cidre et bonbons fils" at bounding box center [26, 452] width 395 height 61
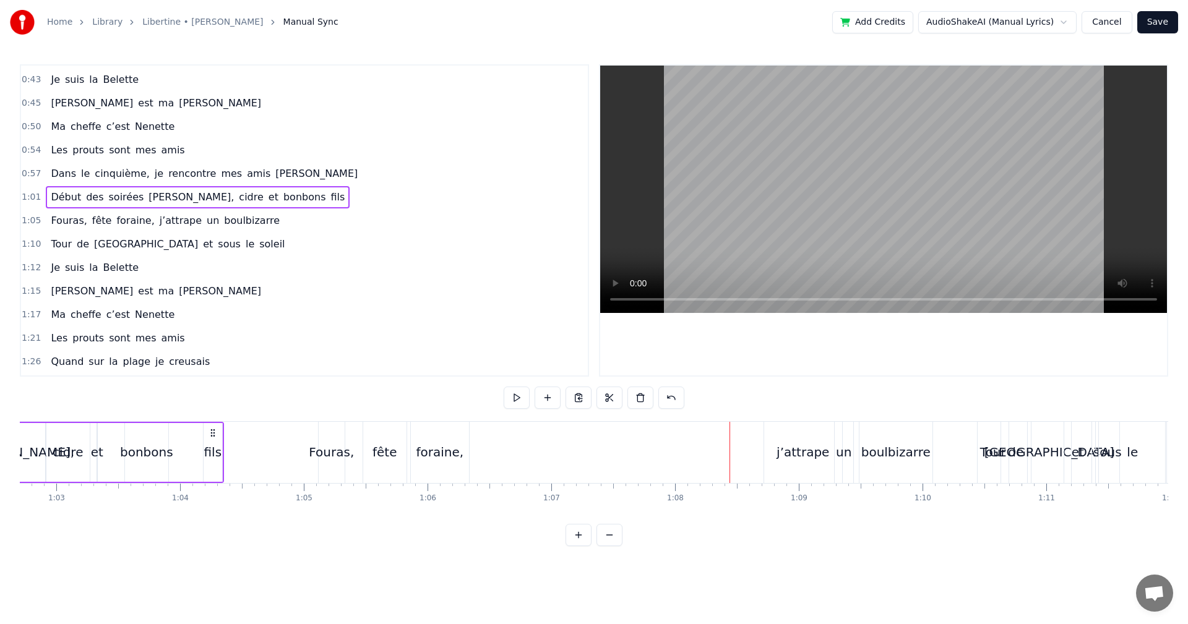
drag, startPoint x: 895, startPoint y: 452, endPoint x: 795, endPoint y: 459, distance: 100.5
click at [795, 459] on div "Fouras, fête foraine, j’attrape un boulbizarre" at bounding box center [627, 452] width 618 height 61
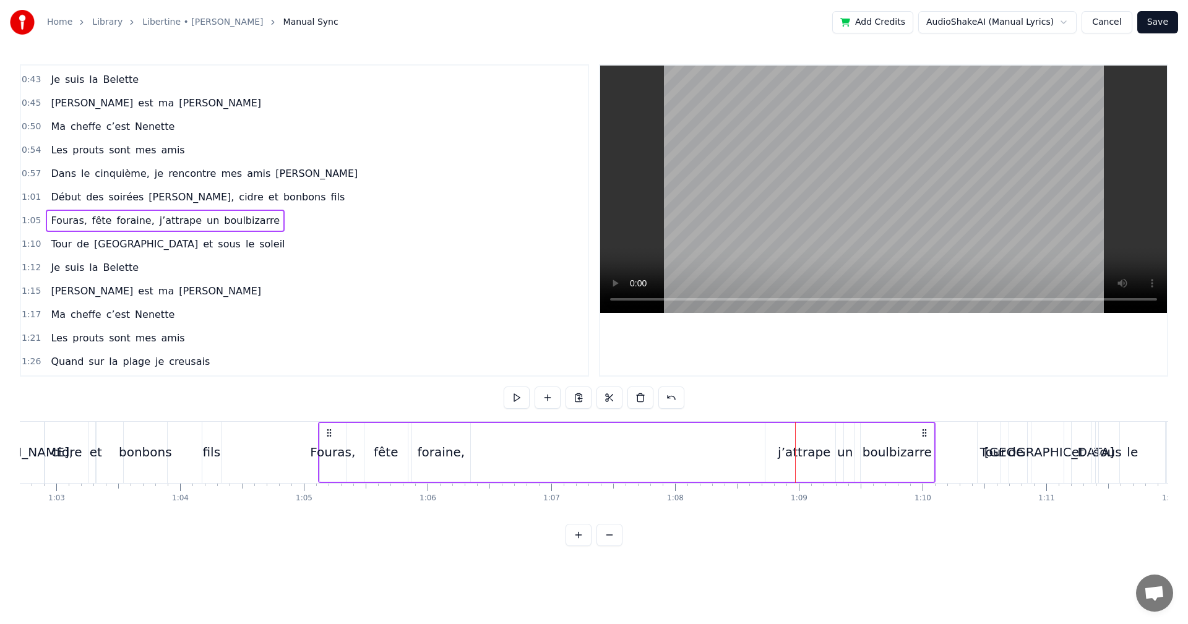
click at [876, 458] on div "boulbizarre" at bounding box center [897, 452] width 69 height 19
drag, startPoint x: 893, startPoint y: 454, endPoint x: 773, endPoint y: 464, distance: 121.1
click at [772, 464] on div "Fouras, fête foraine, j’attrape un boulbizarre" at bounding box center [627, 452] width 618 height 61
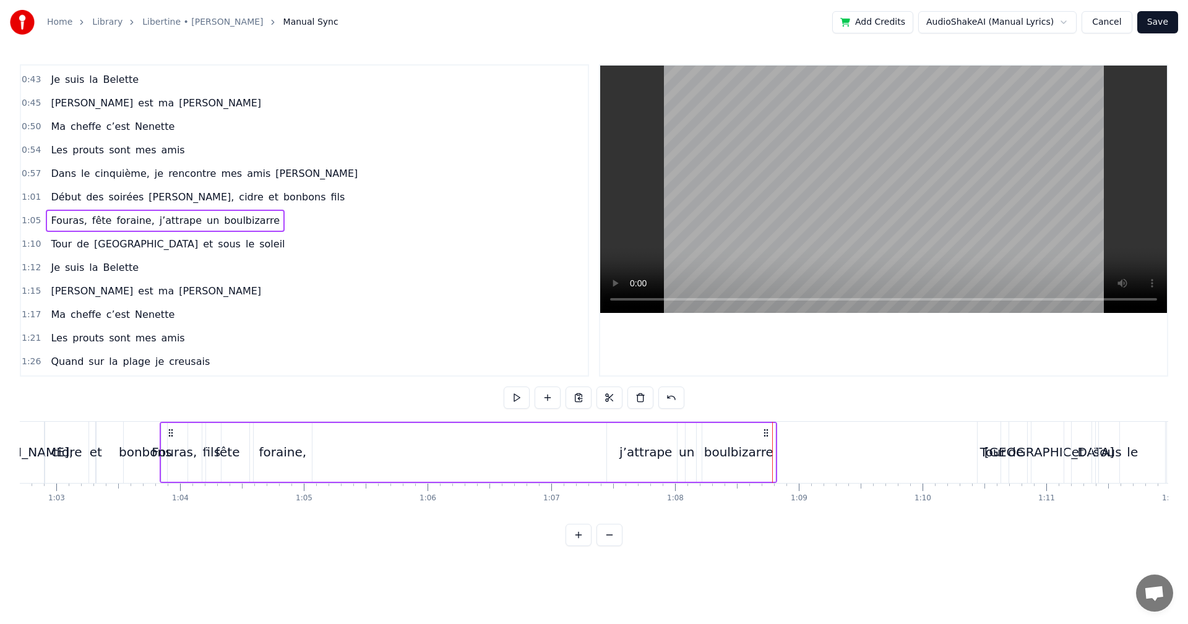
drag, startPoint x: 923, startPoint y: 434, endPoint x: 765, endPoint y: 446, distance: 158.9
click at [765, 446] on div "Fouras, fête foraine, j’attrape un boulbizarre" at bounding box center [469, 452] width 618 height 61
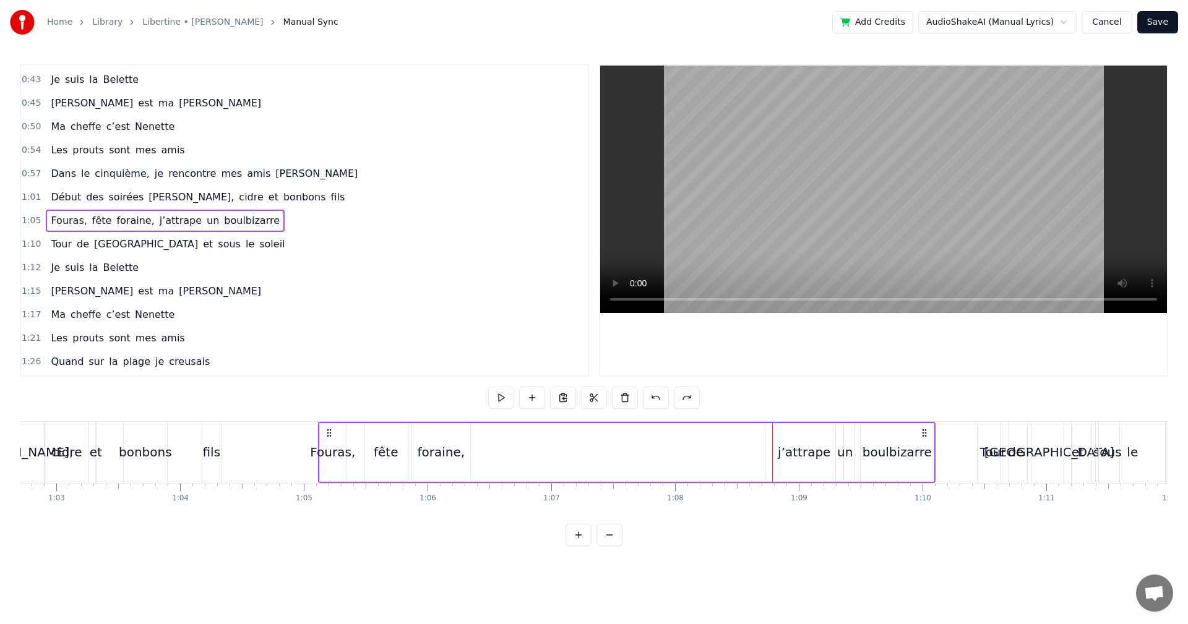
click at [861, 454] on div "boulbizarre" at bounding box center [897, 452] width 73 height 59
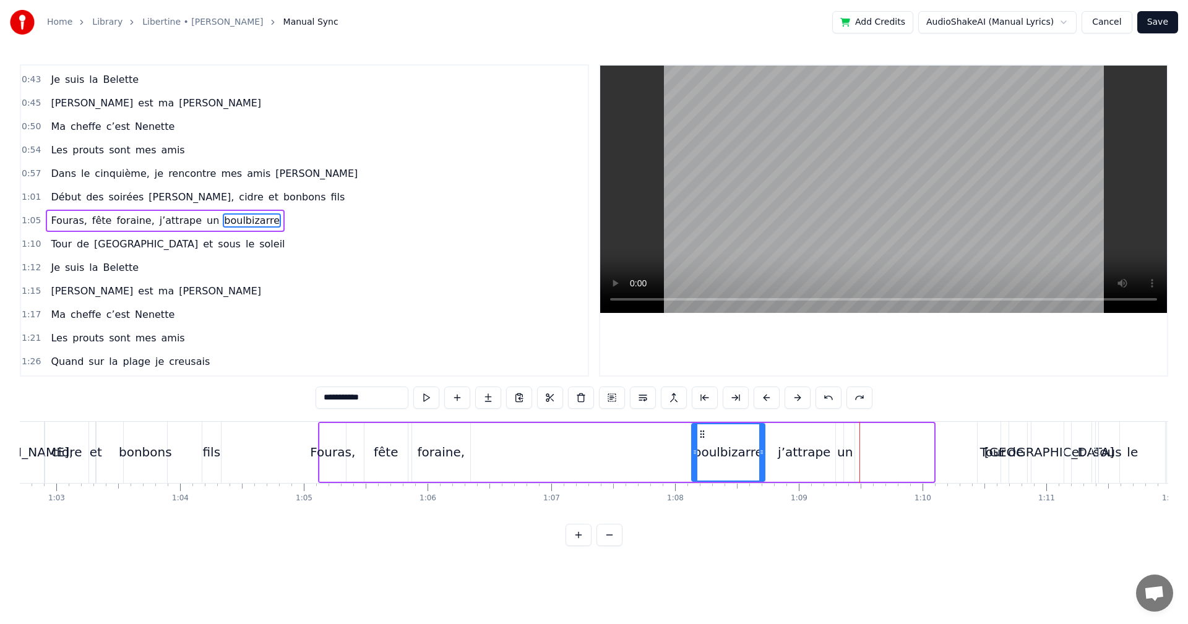
drag, startPoint x: 870, startPoint y: 435, endPoint x: 701, endPoint y: 447, distance: 169.3
click at [701, 447] on div "boulbizarre" at bounding box center [728, 452] width 72 height 56
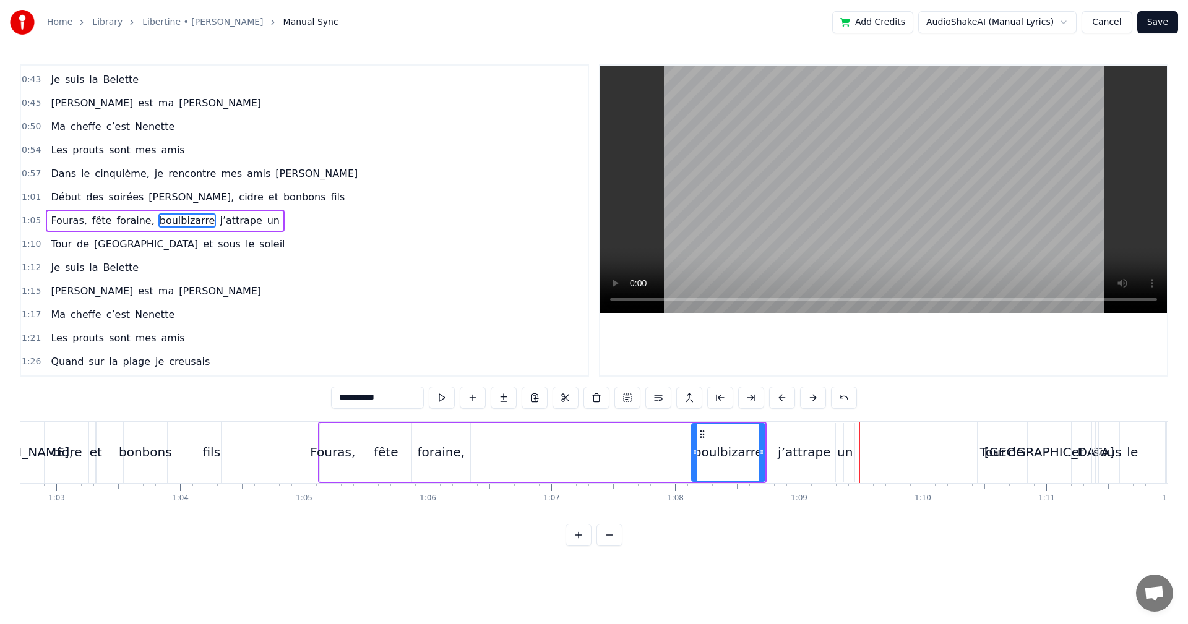
click at [845, 457] on div "un" at bounding box center [844, 452] width 15 height 19
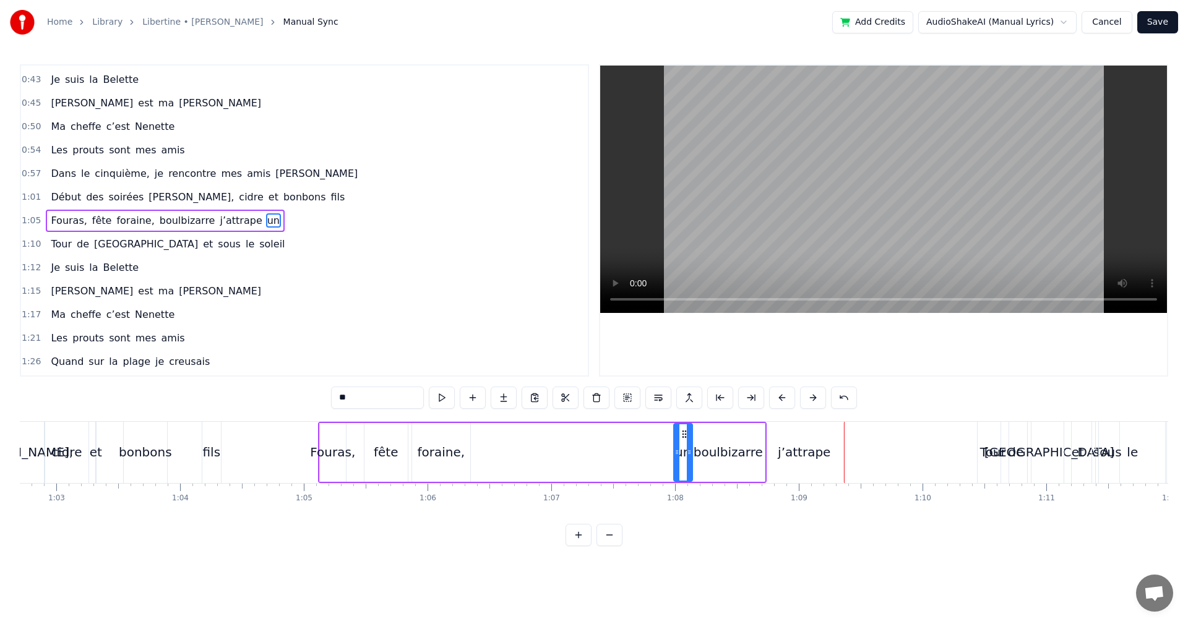
drag, startPoint x: 845, startPoint y: 432, endPoint x: 685, endPoint y: 441, distance: 159.9
click at [685, 441] on div "un" at bounding box center [682, 452] width 17 height 56
drag, startPoint x: 828, startPoint y: 455, endPoint x: 830, endPoint y: 449, distance: 6.5
click at [827, 455] on div "j’attrape" at bounding box center [804, 452] width 78 height 59
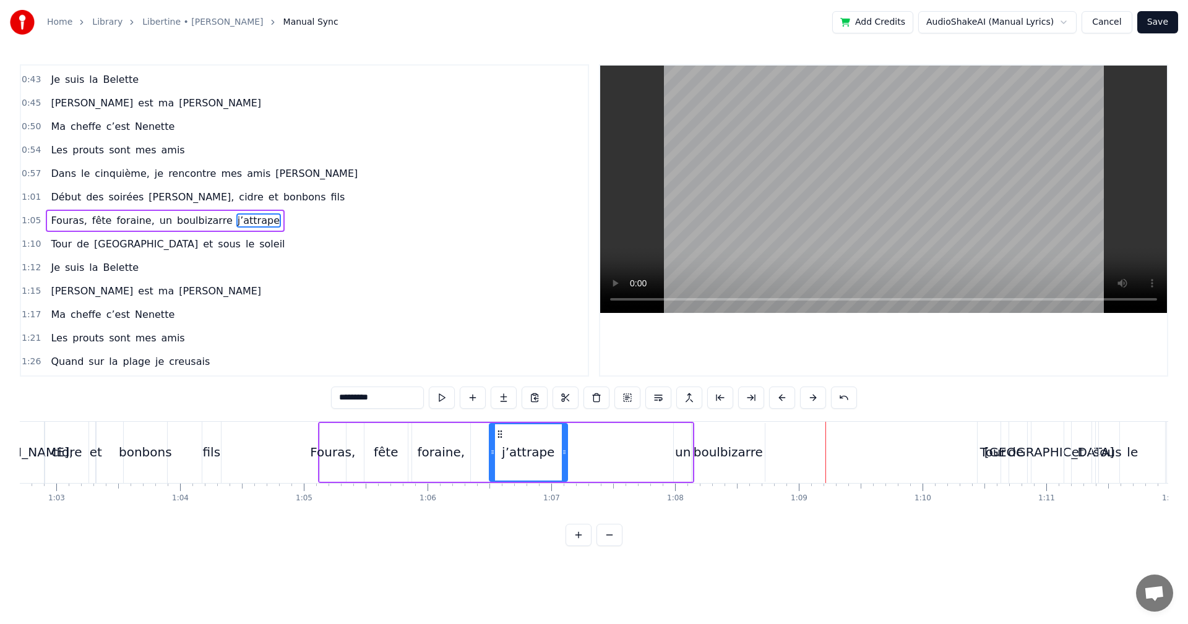
drag, startPoint x: 777, startPoint y: 435, endPoint x: 509, endPoint y: 449, distance: 268.3
click at [501, 446] on div "j’attrape" at bounding box center [528, 452] width 77 height 56
click at [682, 456] on div "un" at bounding box center [682, 452] width 15 height 19
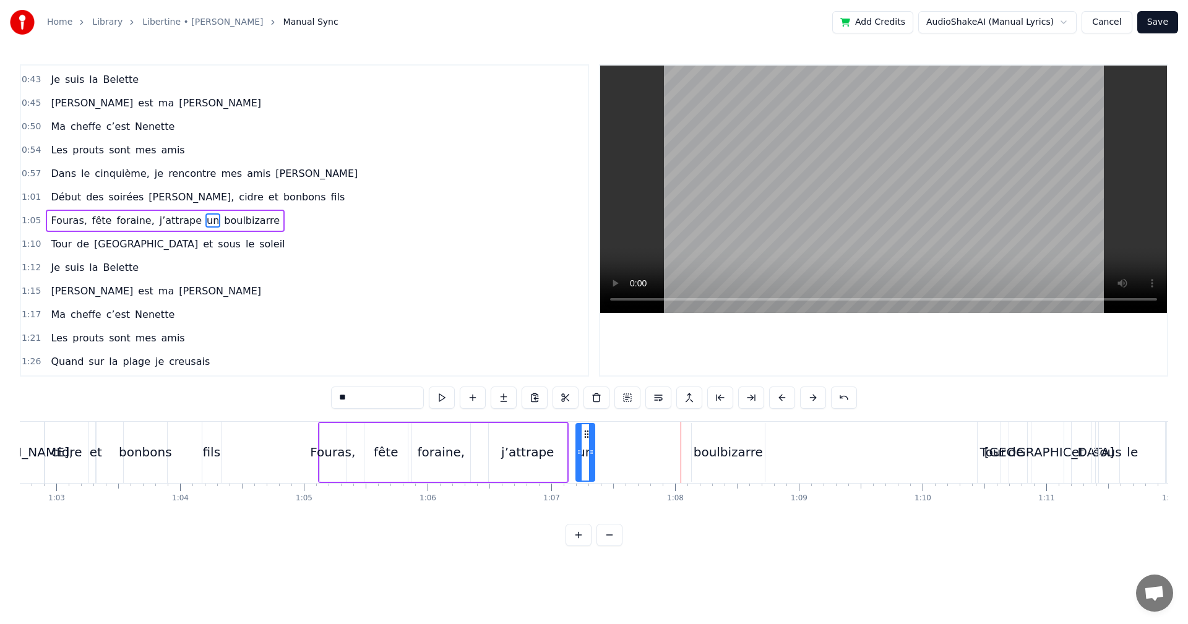
drag, startPoint x: 682, startPoint y: 434, endPoint x: 585, endPoint y: 446, distance: 98.4
click at [585, 446] on div "un" at bounding box center [585, 452] width 17 height 56
click at [728, 452] on div "boulbizarre" at bounding box center [728, 452] width 69 height 19
type input "**********"
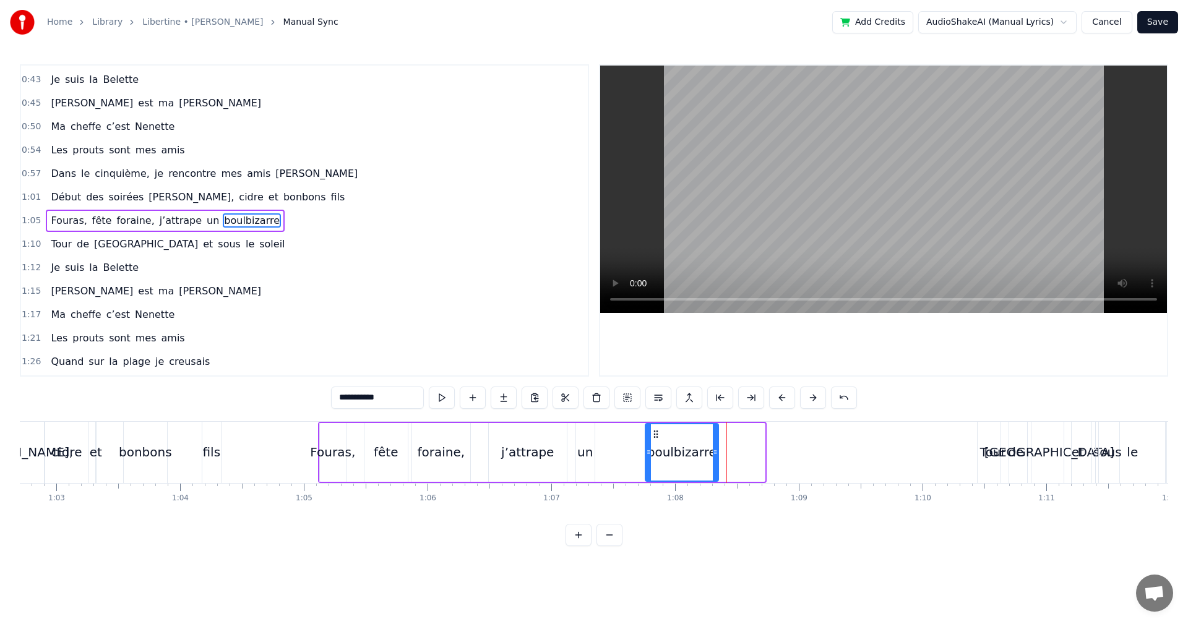
drag, startPoint x: 701, startPoint y: 433, endPoint x: 650, endPoint y: 437, distance: 51.5
click at [651, 437] on icon at bounding box center [656, 434] width 10 height 10
click at [111, 475] on div "Début des soirées belote, cidre et bonbons fils" at bounding box center [26, 452] width 395 height 61
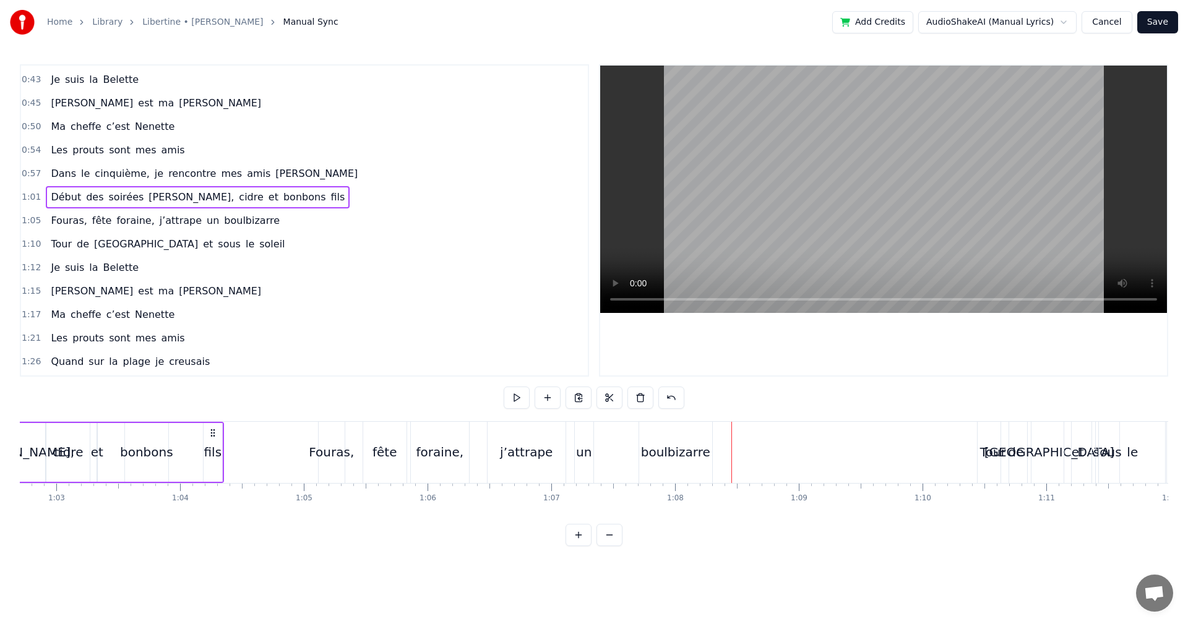
click at [992, 464] on div "Tour" at bounding box center [993, 452] width 31 height 61
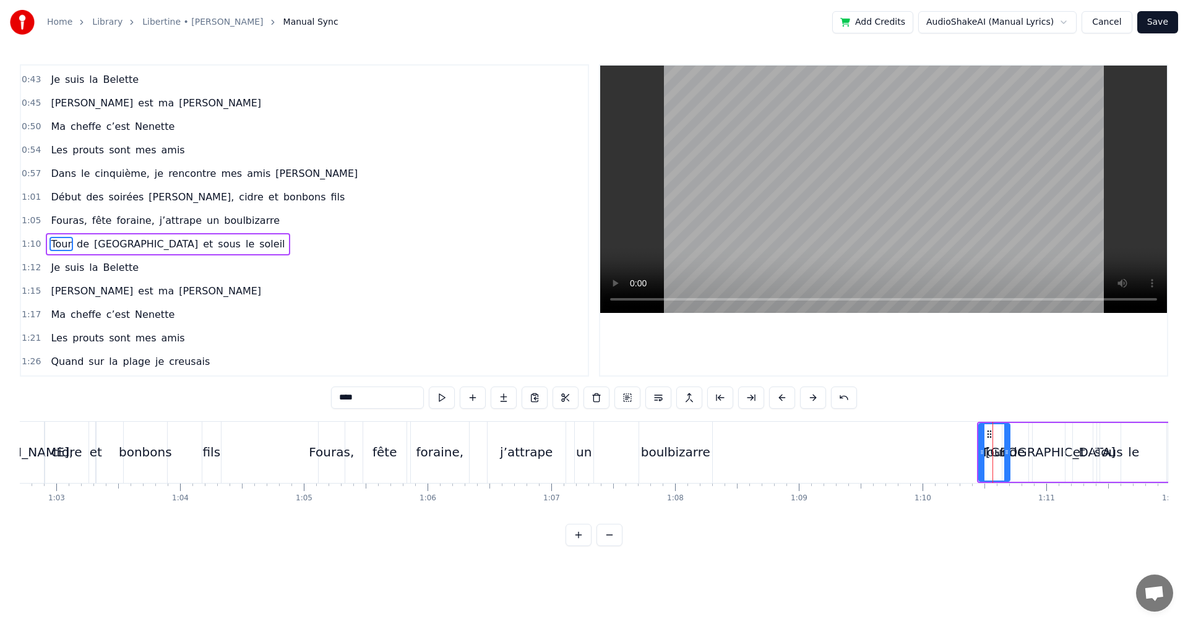
scroll to position [115, 0]
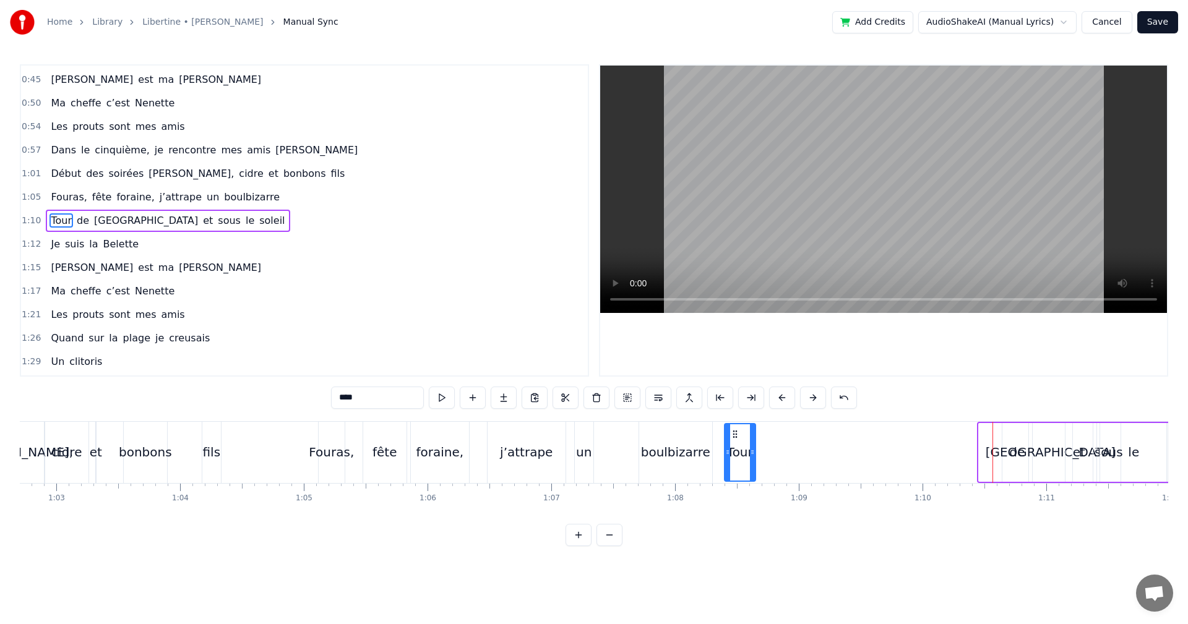
drag, startPoint x: 986, startPoint y: 432, endPoint x: 732, endPoint y: 465, distance: 256.4
click at [732, 465] on div "Tour" at bounding box center [740, 452] width 30 height 56
click at [1018, 452] on div "de" at bounding box center [1016, 452] width 15 height 19
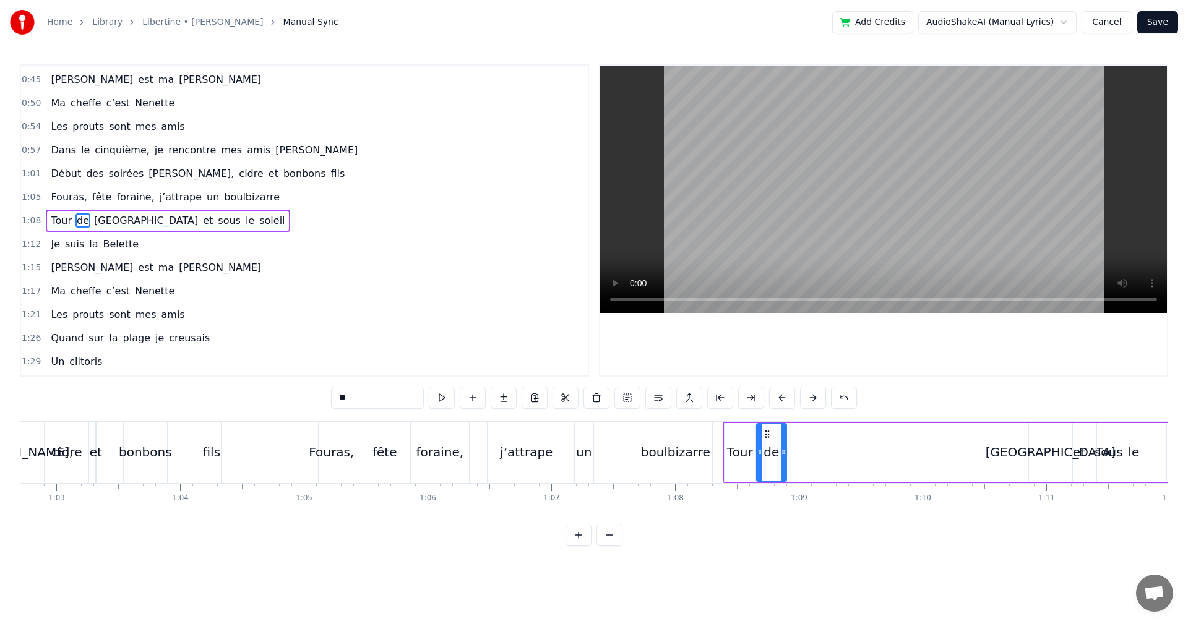
drag, startPoint x: 1010, startPoint y: 431, endPoint x: 764, endPoint y: 460, distance: 247.3
click at [764, 460] on div "de" at bounding box center [771, 452] width 28 height 56
click at [1031, 452] on div "[GEOGRAPHIC_DATA]" at bounding box center [1050, 452] width 43 height 59
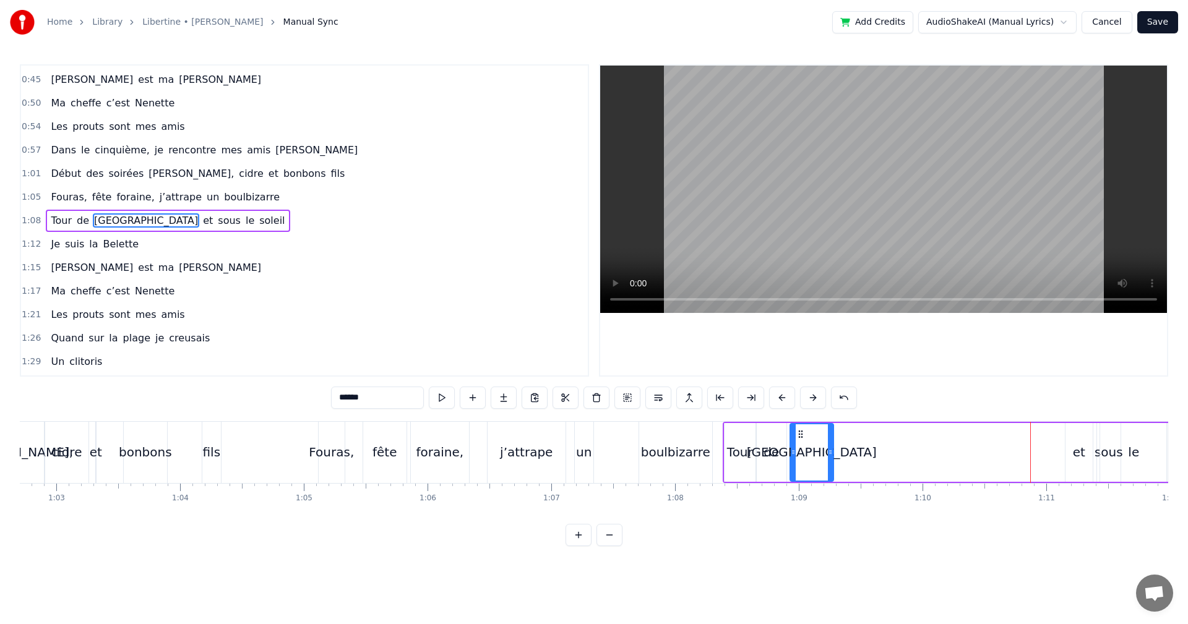
drag, startPoint x: 973, startPoint y: 436, endPoint x: 799, endPoint y: 446, distance: 173.6
click at [799, 446] on div "[GEOGRAPHIC_DATA]" at bounding box center [812, 452] width 42 height 56
click at [1087, 453] on div "et" at bounding box center [1079, 452] width 27 height 59
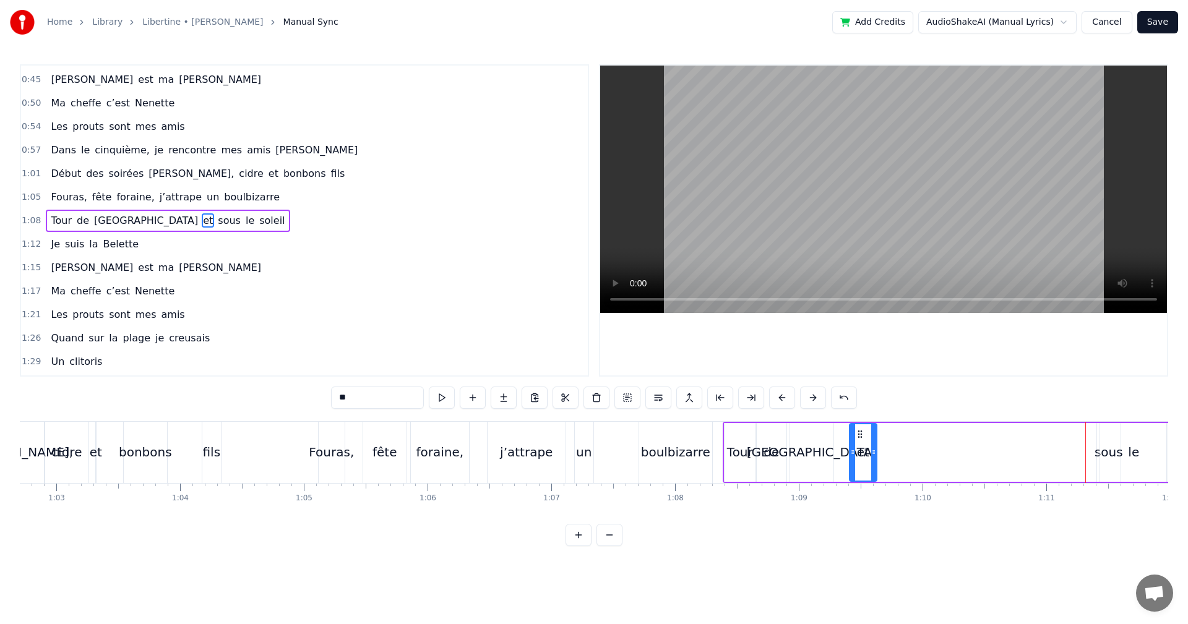
drag, startPoint x: 1073, startPoint y: 436, endPoint x: 857, endPoint y: 463, distance: 217.7
click at [857, 463] on div "et" at bounding box center [863, 452] width 26 height 56
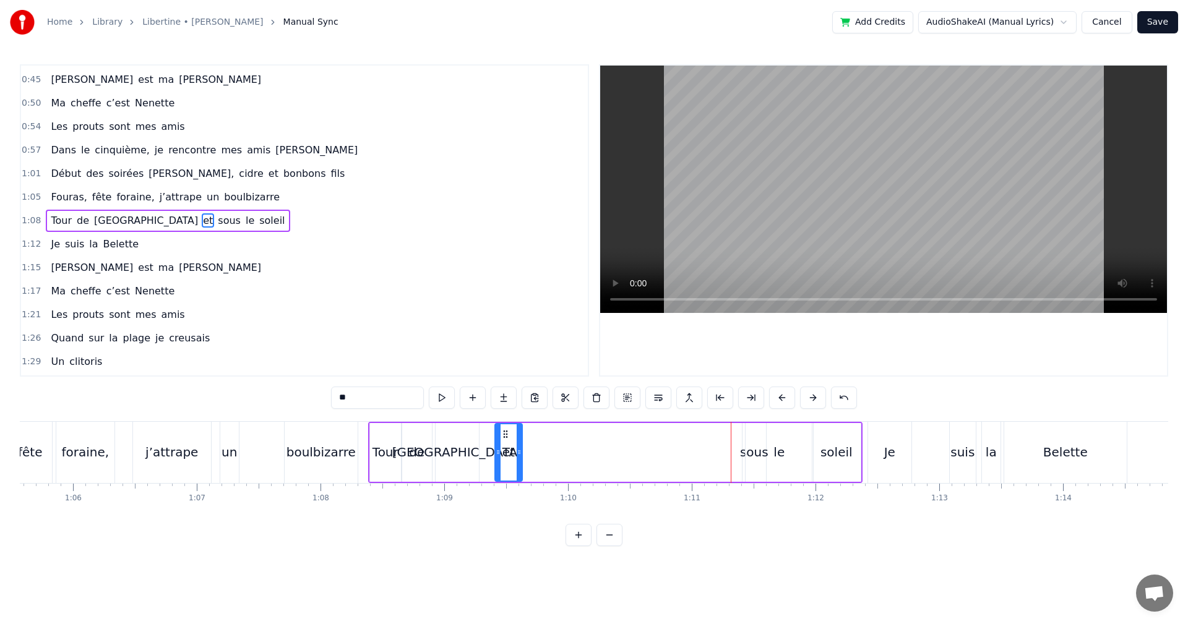
scroll to position [0, 8131]
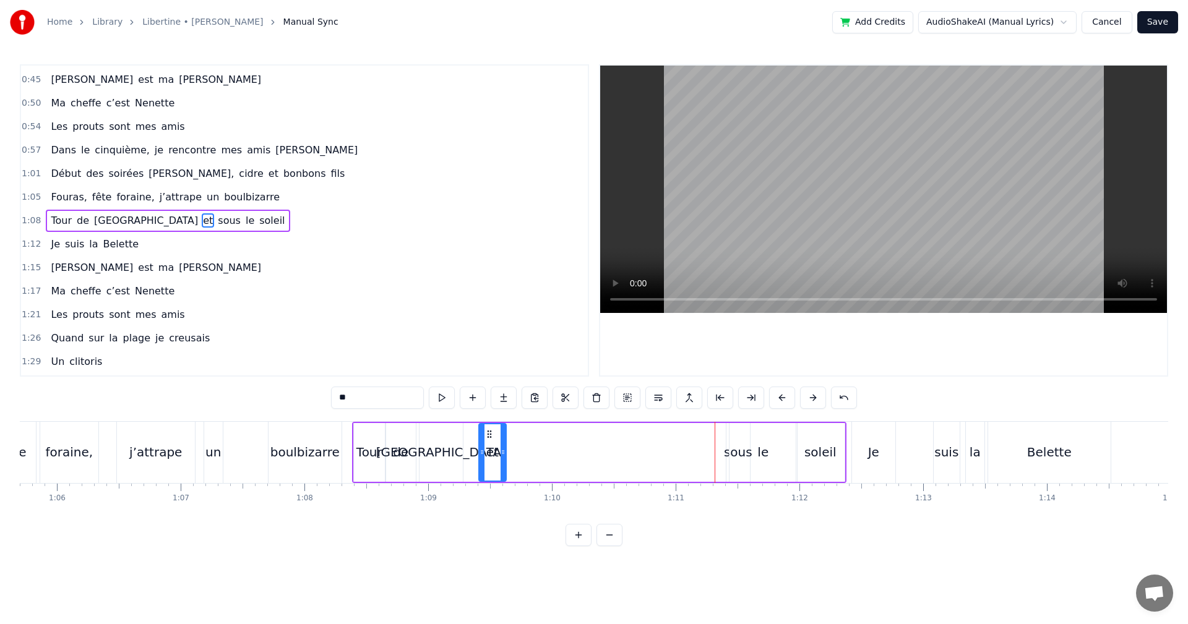
click at [734, 450] on div "le" at bounding box center [763, 452] width 67 height 59
drag, startPoint x: 738, startPoint y: 434, endPoint x: 570, endPoint y: 456, distance: 169.1
click at [570, 456] on div "le" at bounding box center [595, 452] width 66 height 56
click at [730, 441] on div "sous" at bounding box center [738, 452] width 24 height 59
drag, startPoint x: 734, startPoint y: 431, endPoint x: 523, endPoint y: 457, distance: 213.3
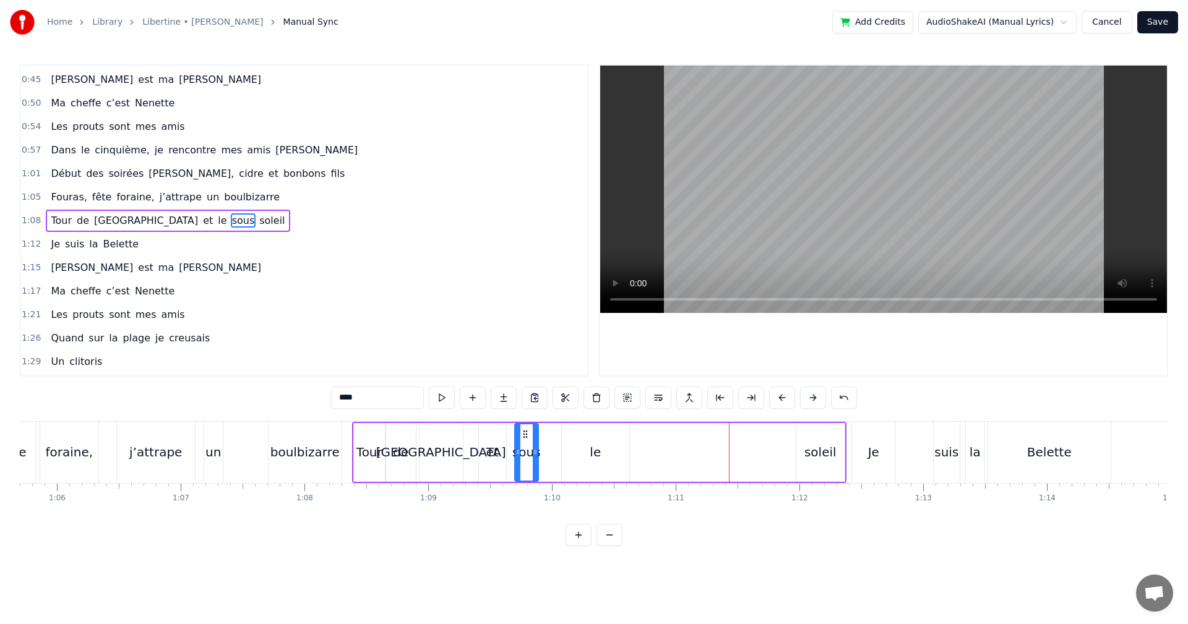
click at [523, 457] on div "sous" at bounding box center [526, 452] width 22 height 56
click at [804, 452] on div "soleil" at bounding box center [820, 452] width 48 height 59
drag, startPoint x: 804, startPoint y: 433, endPoint x: 651, endPoint y: 454, distance: 154.9
click at [651, 454] on div "soleil" at bounding box center [667, 452] width 47 height 56
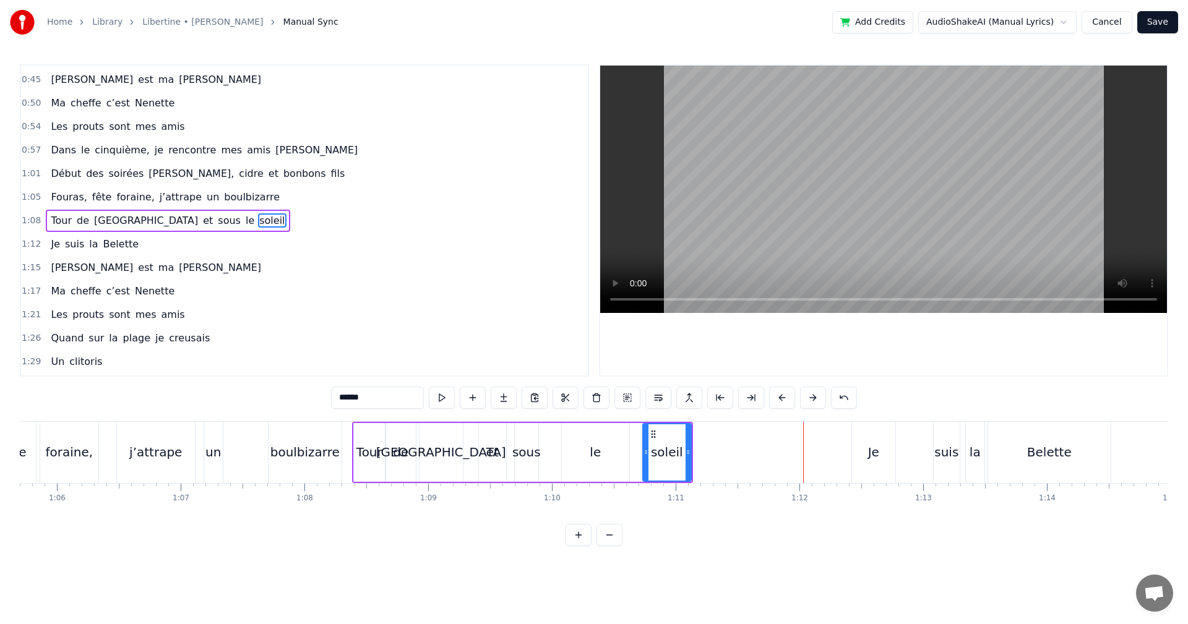
click at [71, 478] on div "foraine," at bounding box center [69, 452] width 58 height 61
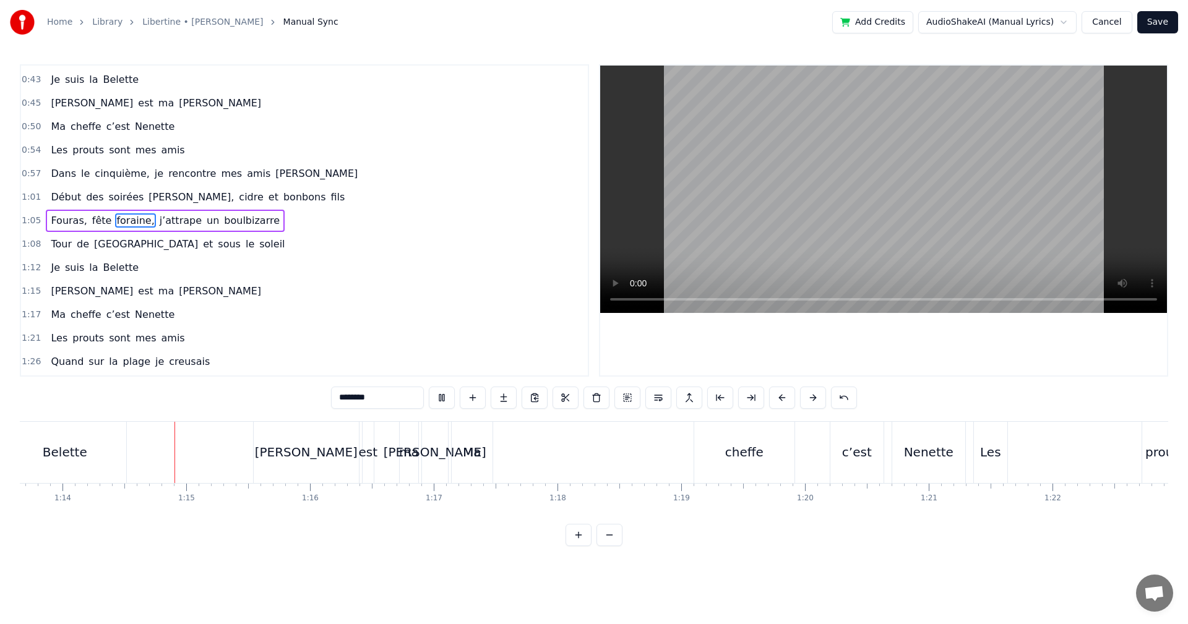
scroll to position [0, 9144]
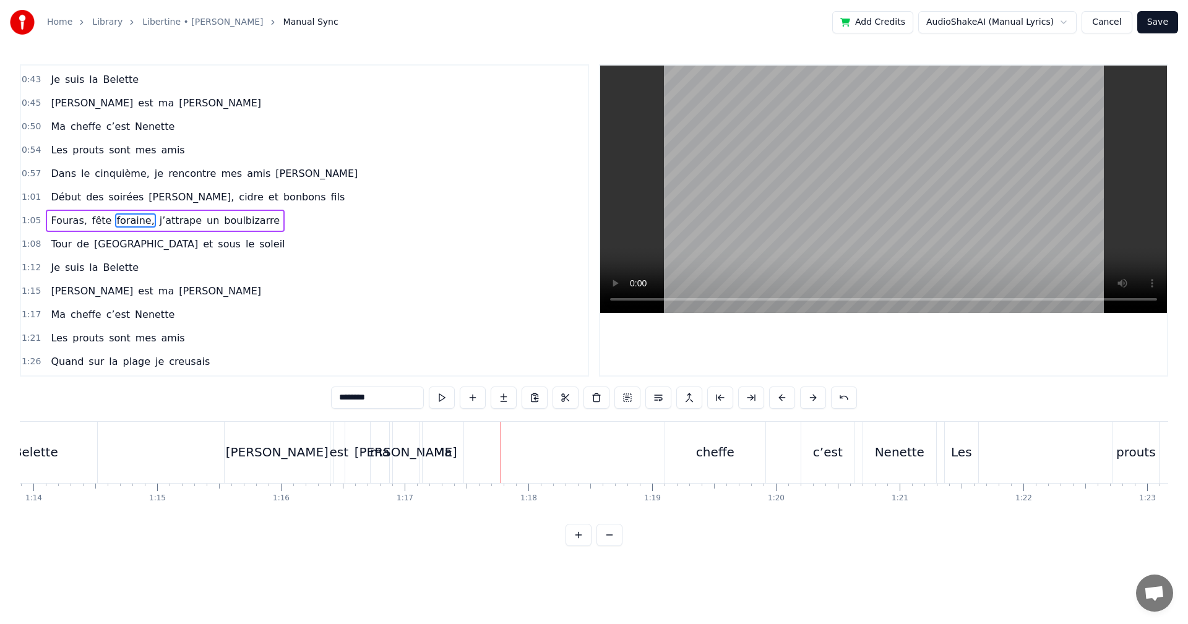
click at [440, 462] on div "Ma" at bounding box center [443, 452] width 41 height 61
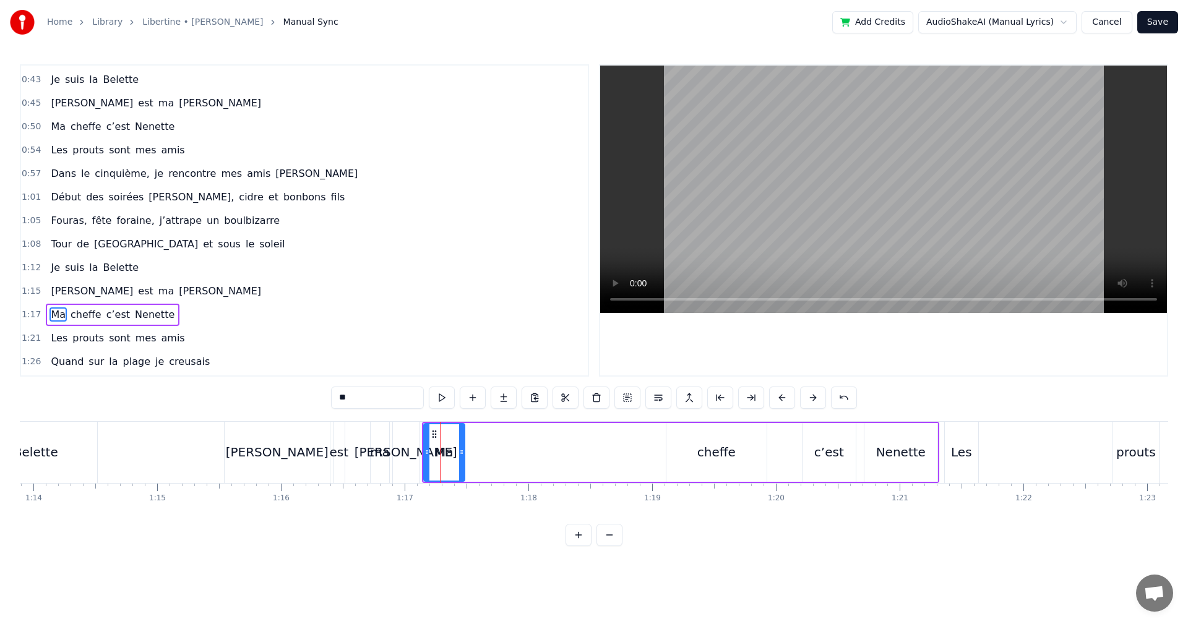
scroll to position [186, 0]
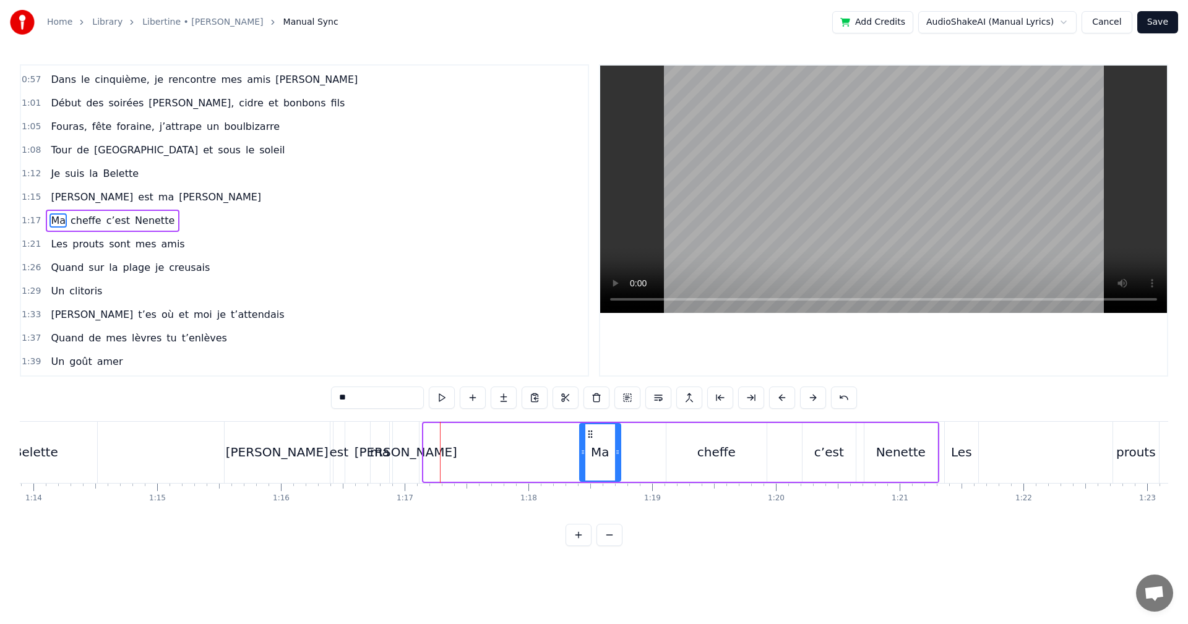
drag, startPoint x: 437, startPoint y: 437, endPoint x: 593, endPoint y: 452, distance: 156.7
click at [593, 452] on div "Ma" at bounding box center [600, 452] width 40 height 56
click at [400, 454] on div "[PERSON_NAME]" at bounding box center [406, 452] width 103 height 19
type input "******"
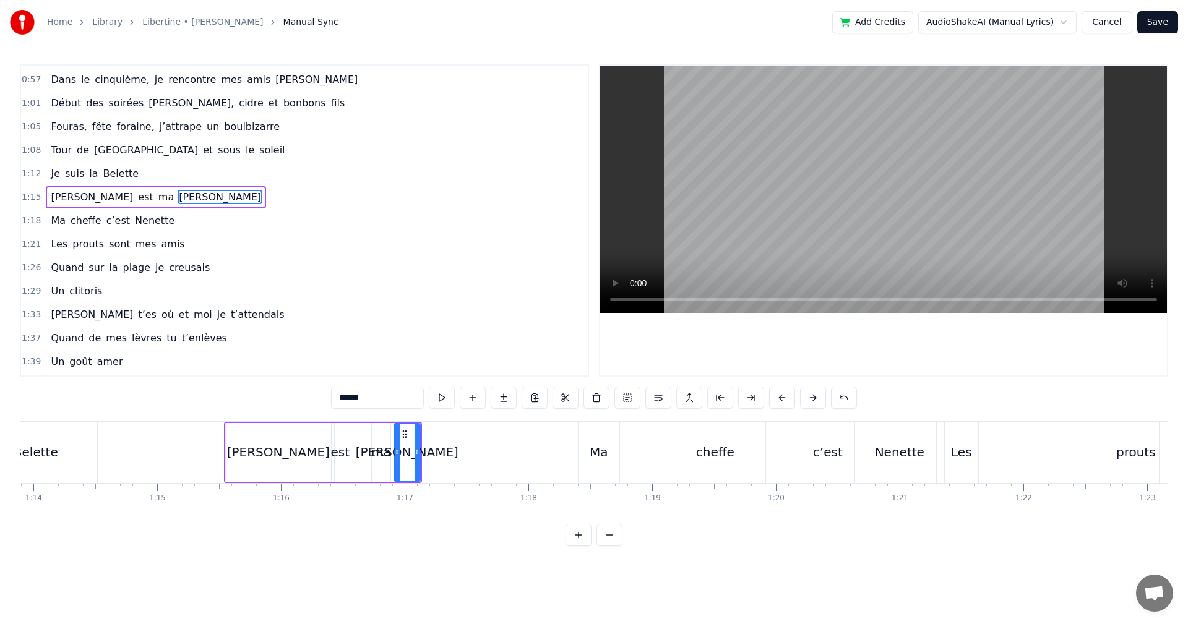
scroll to position [162, 0]
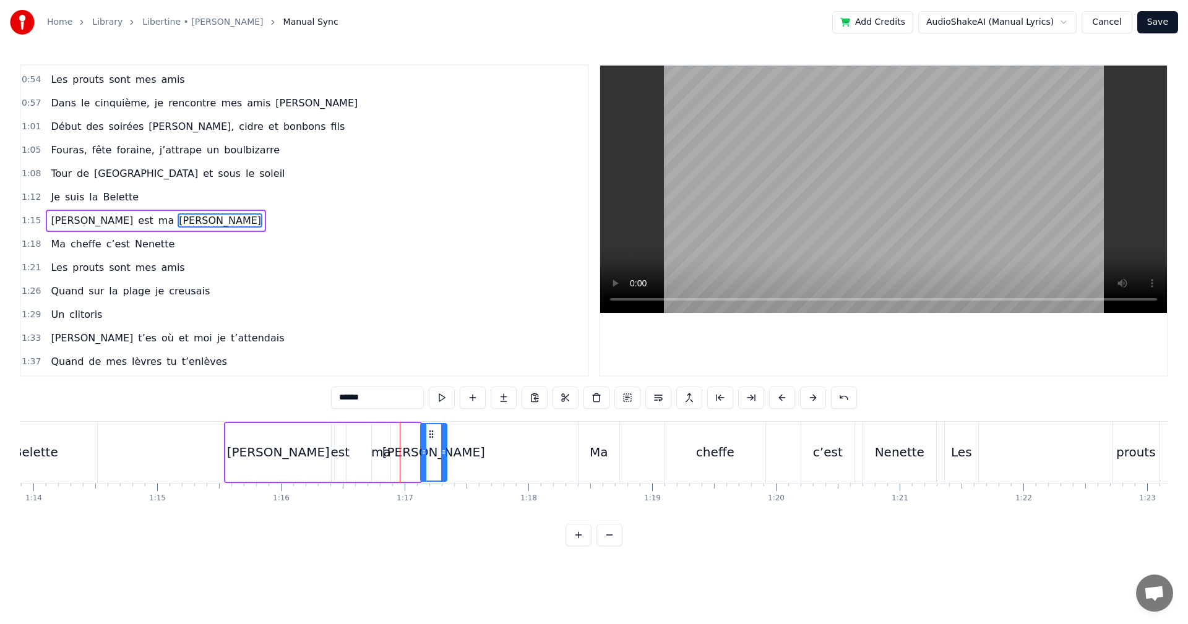
drag, startPoint x: 405, startPoint y: 433, endPoint x: 432, endPoint y: 434, distance: 26.6
click at [432, 434] on icon at bounding box center [431, 434] width 10 height 10
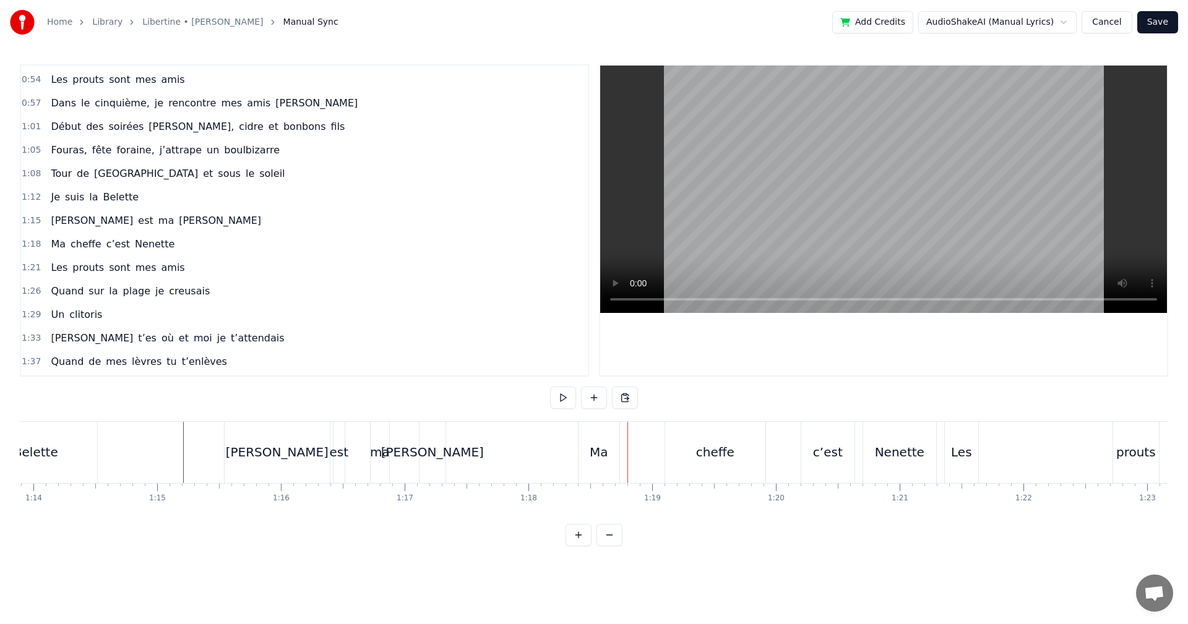
click at [597, 460] on div "Ma" at bounding box center [599, 452] width 19 height 19
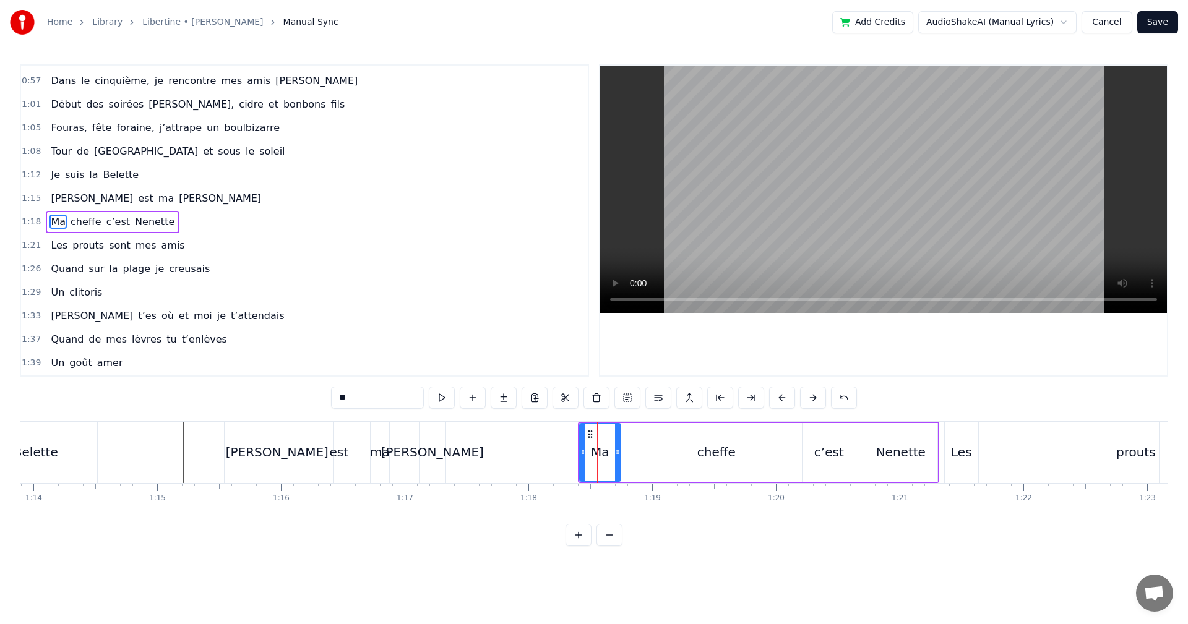
scroll to position [186, 0]
drag, startPoint x: 588, startPoint y: 432, endPoint x: 658, endPoint y: 436, distance: 70.0
click at [658, 436] on icon at bounding box center [660, 434] width 10 height 10
click at [968, 454] on div "Les" at bounding box center [961, 452] width 21 height 19
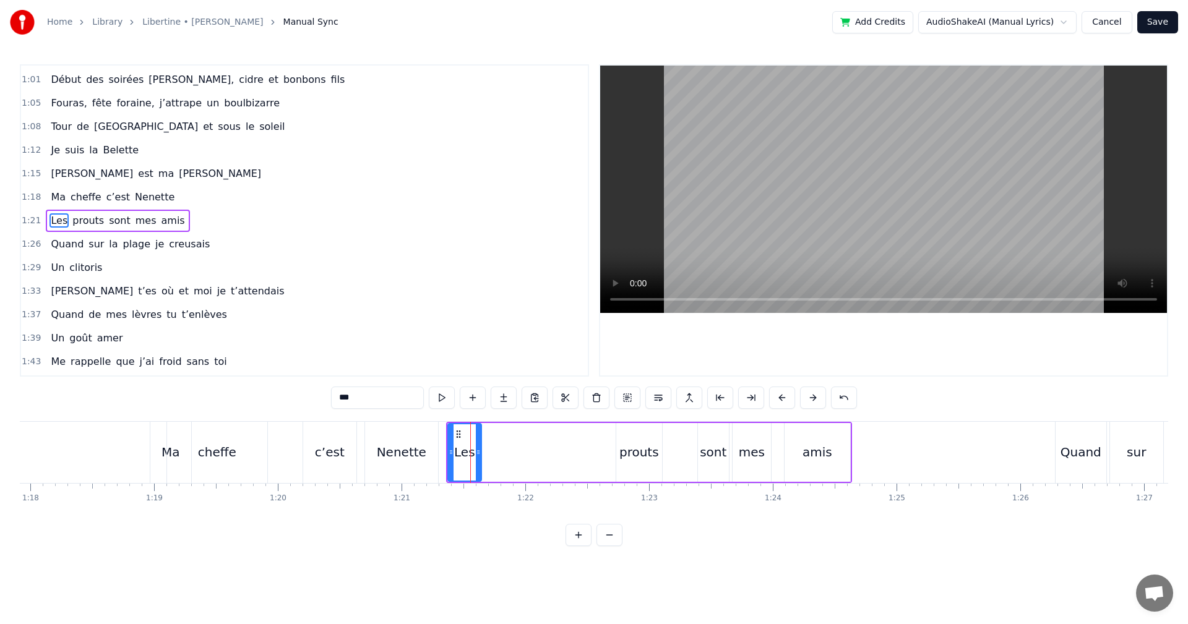
scroll to position [0, 9657]
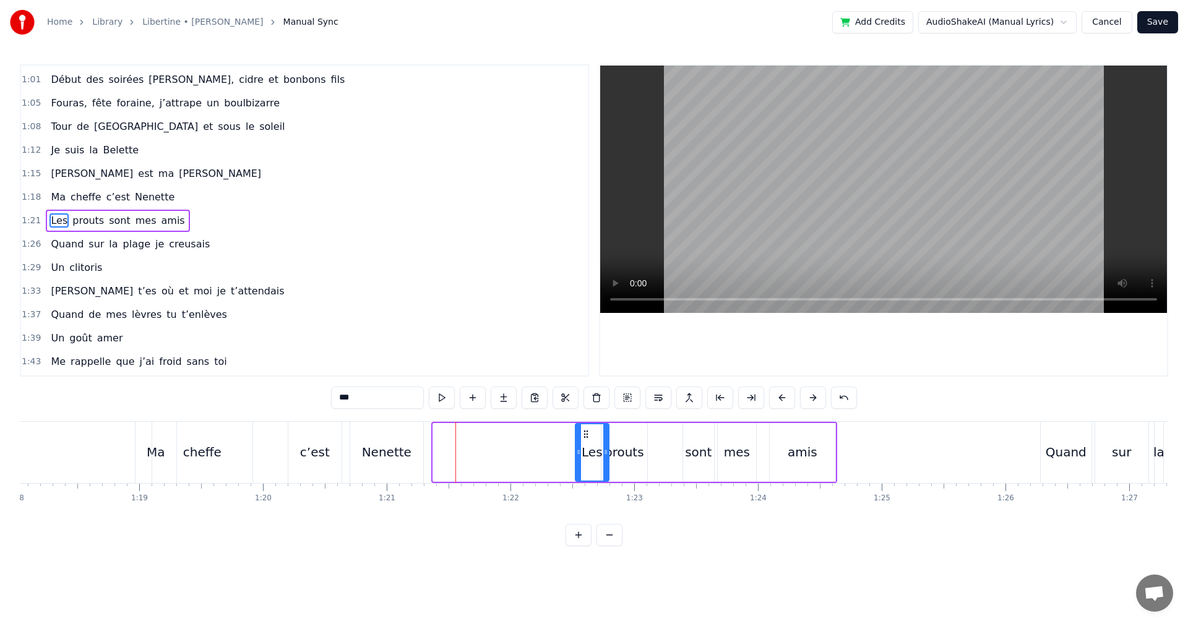
drag, startPoint x: 445, startPoint y: 434, endPoint x: 587, endPoint y: 446, distance: 142.8
click at [587, 446] on div "Les" at bounding box center [592, 452] width 32 height 56
click at [629, 459] on div "prouts" at bounding box center [625, 452] width 40 height 19
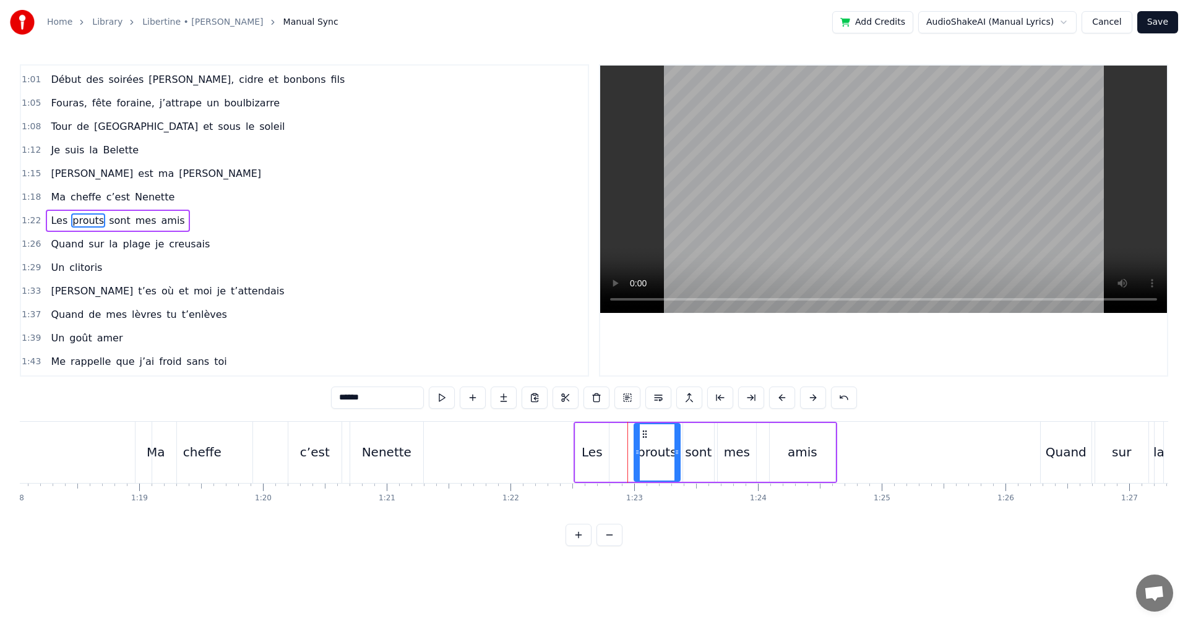
drag, startPoint x: 617, startPoint y: 434, endPoint x: 646, endPoint y: 439, distance: 29.4
click at [646, 439] on icon at bounding box center [645, 434] width 10 height 10
click at [588, 451] on div "Les" at bounding box center [592, 452] width 21 height 19
drag, startPoint x: 582, startPoint y: 433, endPoint x: 596, endPoint y: 435, distance: 14.4
click at [596, 435] on icon at bounding box center [600, 434] width 10 height 10
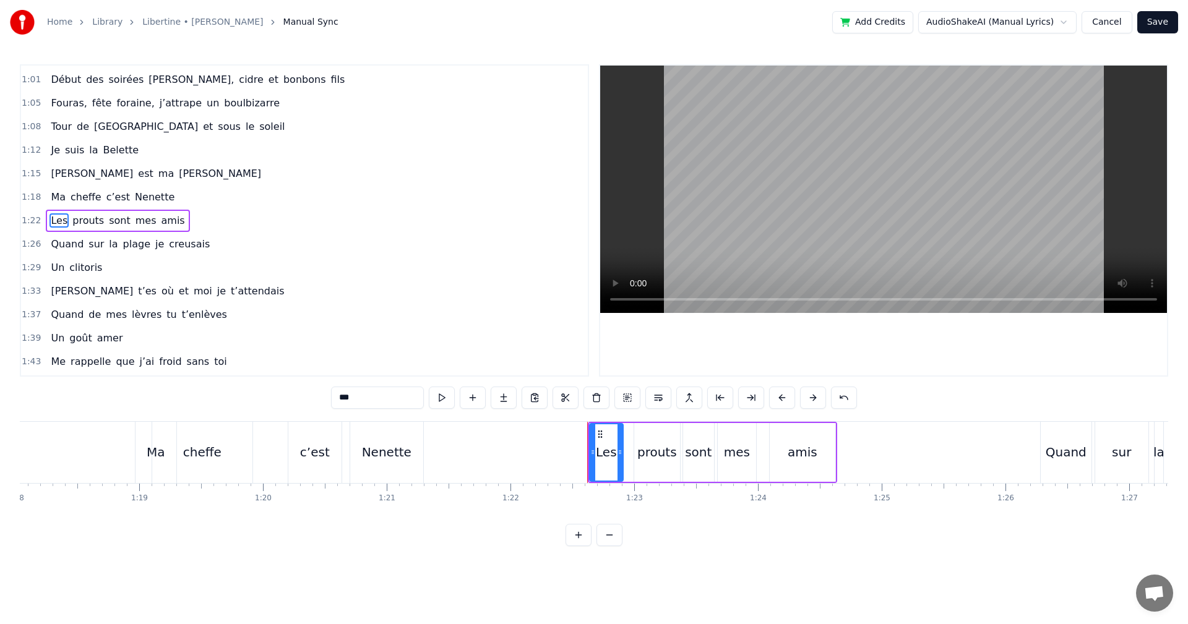
click at [666, 460] on div "prouts" at bounding box center [657, 452] width 40 height 19
type input "******"
drag, startPoint x: 644, startPoint y: 436, endPoint x: 633, endPoint y: 438, distance: 10.7
click at [633, 438] on icon at bounding box center [634, 434] width 10 height 10
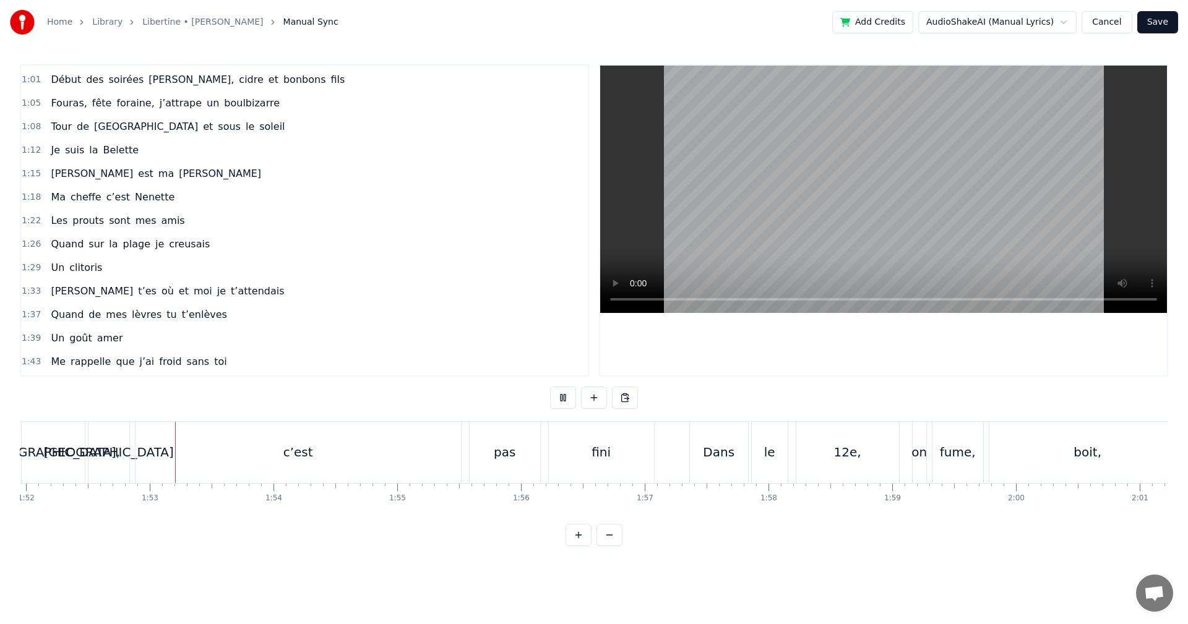
scroll to position [0, 13856]
click at [306, 454] on div "c’est" at bounding box center [297, 452] width 30 height 19
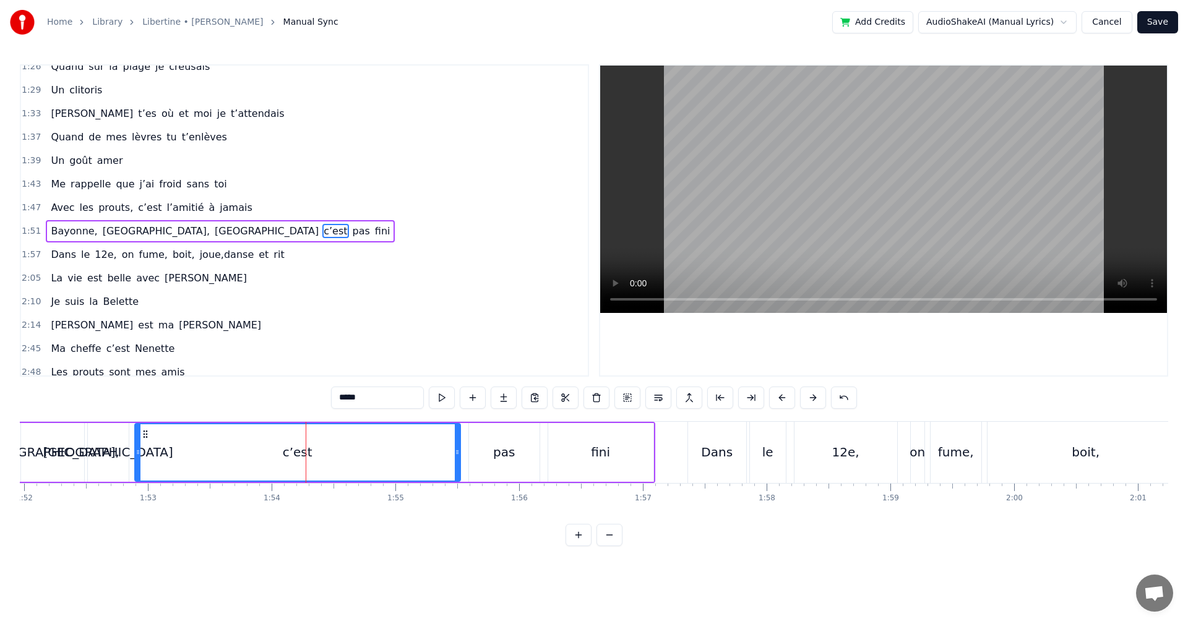
scroll to position [397, 0]
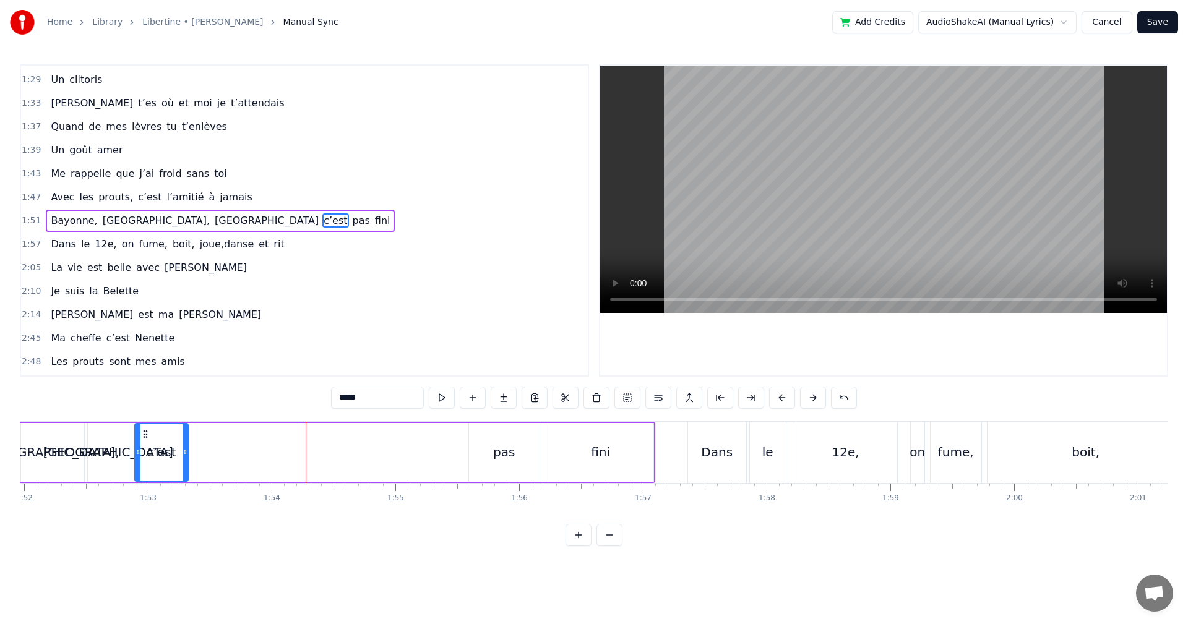
drag, startPoint x: 459, startPoint y: 452, endPoint x: 186, endPoint y: 460, distance: 272.4
click at [186, 460] on div at bounding box center [185, 452] width 5 height 56
click at [506, 457] on div "pas" at bounding box center [504, 452] width 22 height 19
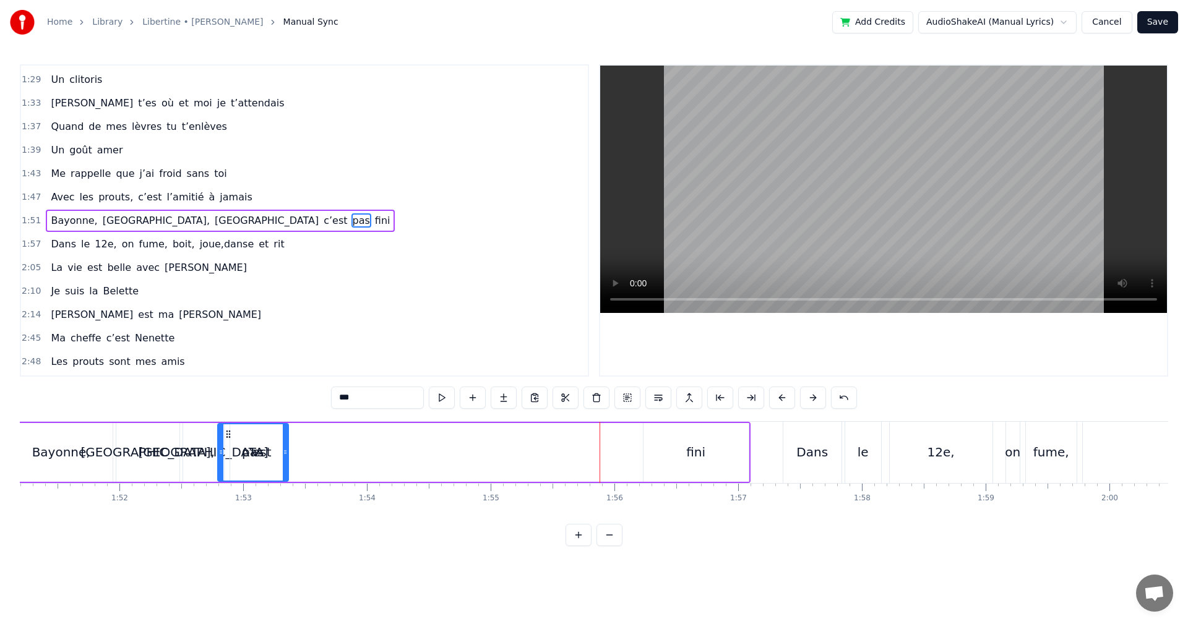
scroll to position [0, 13760]
drag, startPoint x: 478, startPoint y: 435, endPoint x: 262, endPoint y: 455, distance: 216.9
click at [262, 455] on div "pas" at bounding box center [288, 452] width 69 height 56
drag, startPoint x: 255, startPoint y: 456, endPoint x: 277, endPoint y: 455, distance: 21.7
click at [277, 455] on icon at bounding box center [277, 452] width 5 height 10
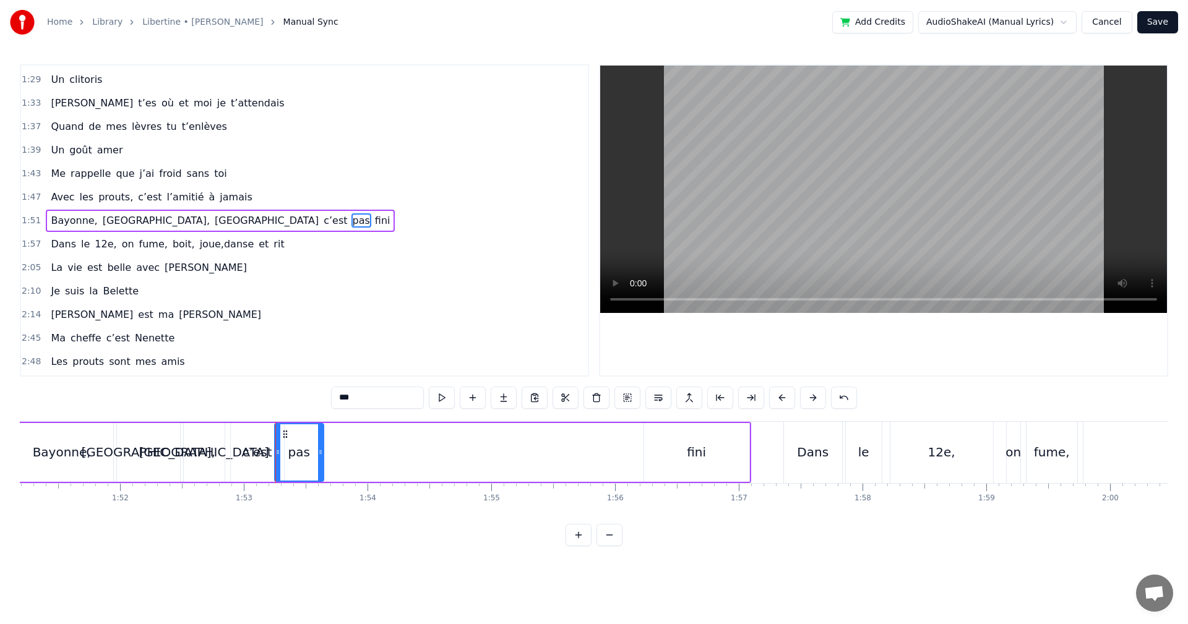
click at [710, 455] on div "fini" at bounding box center [696, 452] width 105 height 59
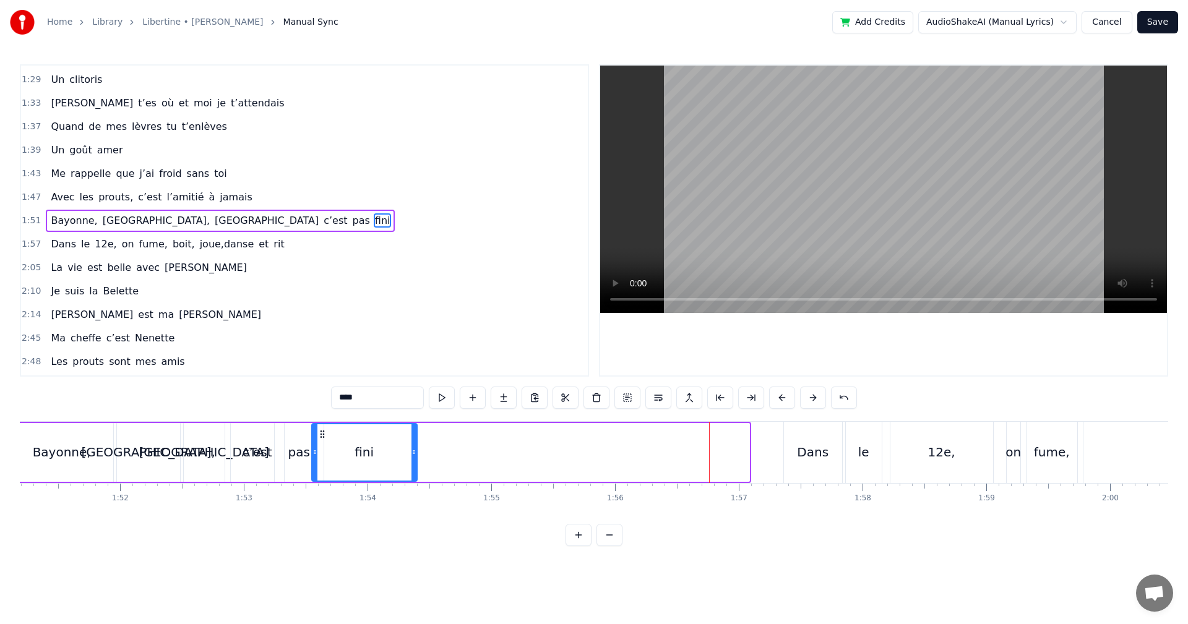
drag, startPoint x: 653, startPoint y: 433, endPoint x: 321, endPoint y: 446, distance: 332.5
click at [321, 446] on div "fini" at bounding box center [364, 452] width 104 height 56
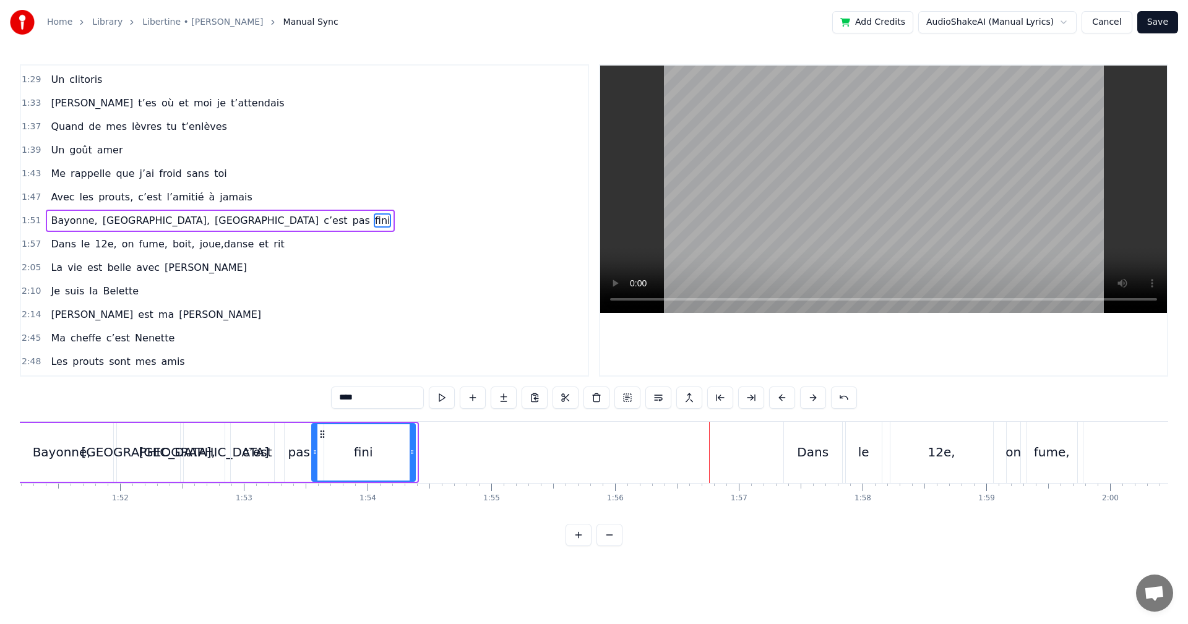
click at [413, 452] on icon at bounding box center [412, 452] width 5 height 10
click at [803, 449] on div "Dans" at bounding box center [813, 452] width 32 height 19
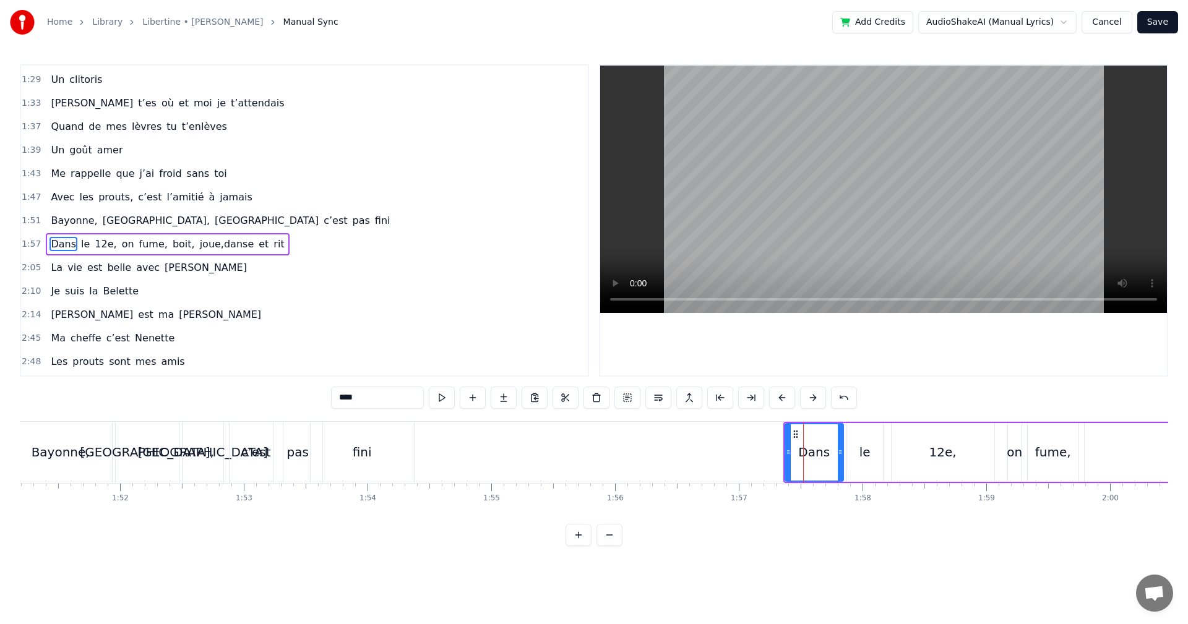
scroll to position [421, 0]
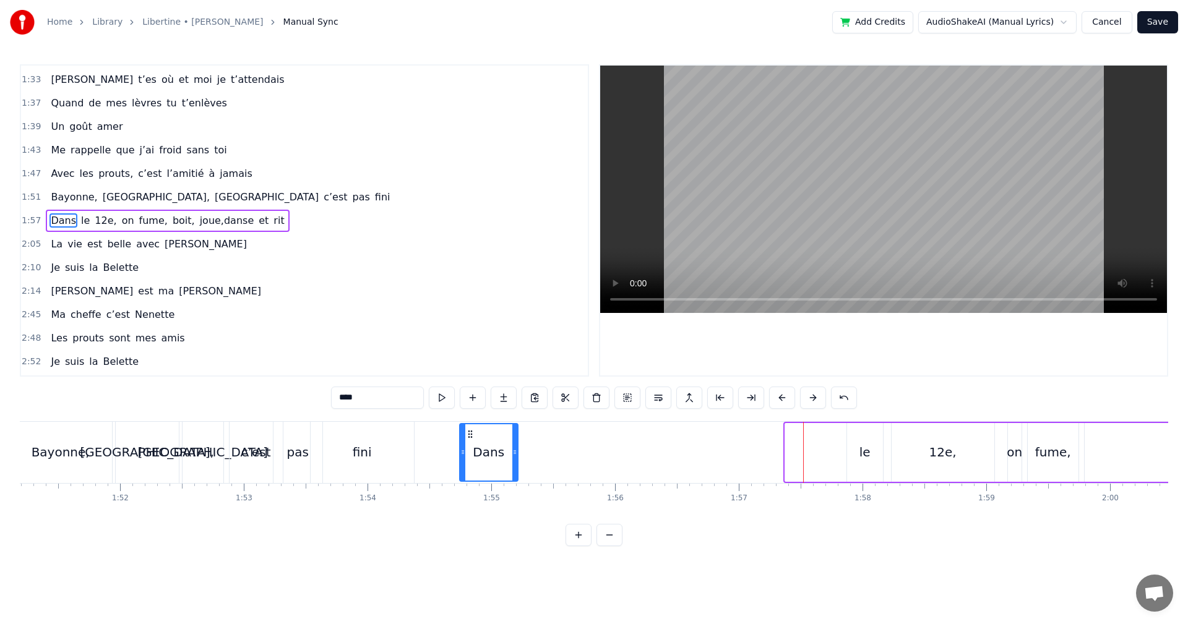
drag, startPoint x: 793, startPoint y: 430, endPoint x: 468, endPoint y: 457, distance: 326.6
click at [468, 457] on div "Dans" at bounding box center [488, 452] width 57 height 56
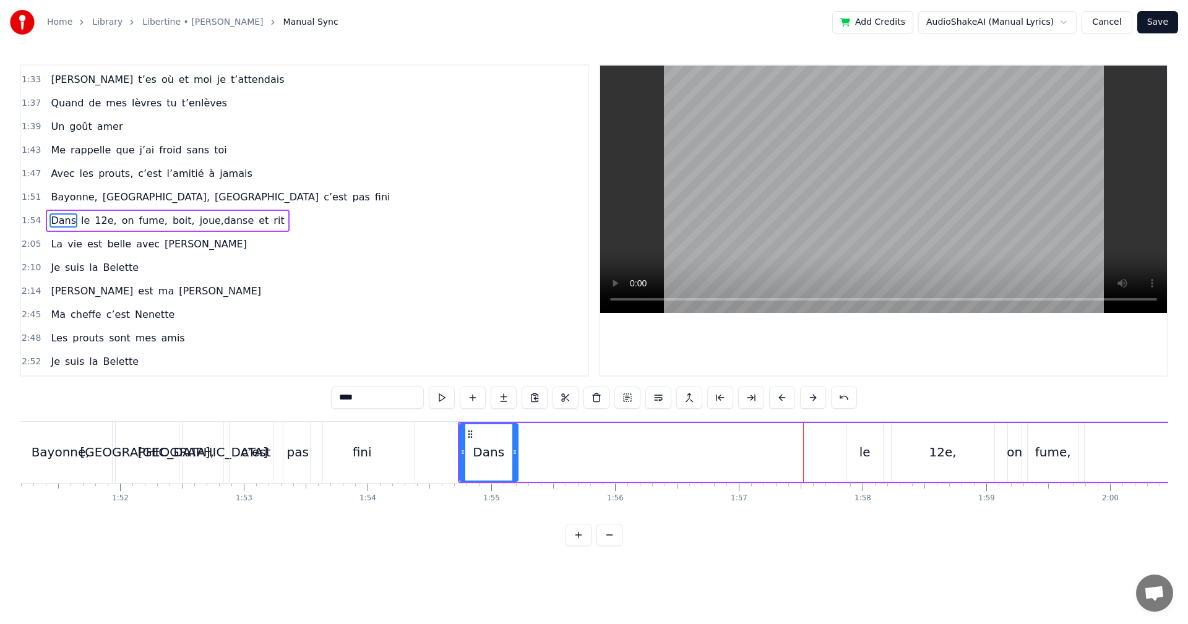
click at [863, 454] on div "le" at bounding box center [864, 452] width 11 height 19
drag, startPoint x: 857, startPoint y: 431, endPoint x: 527, endPoint y: 455, distance: 331.3
click at [527, 455] on div "le" at bounding box center [534, 452] width 35 height 56
click at [931, 453] on div "12e," at bounding box center [943, 452] width 103 height 59
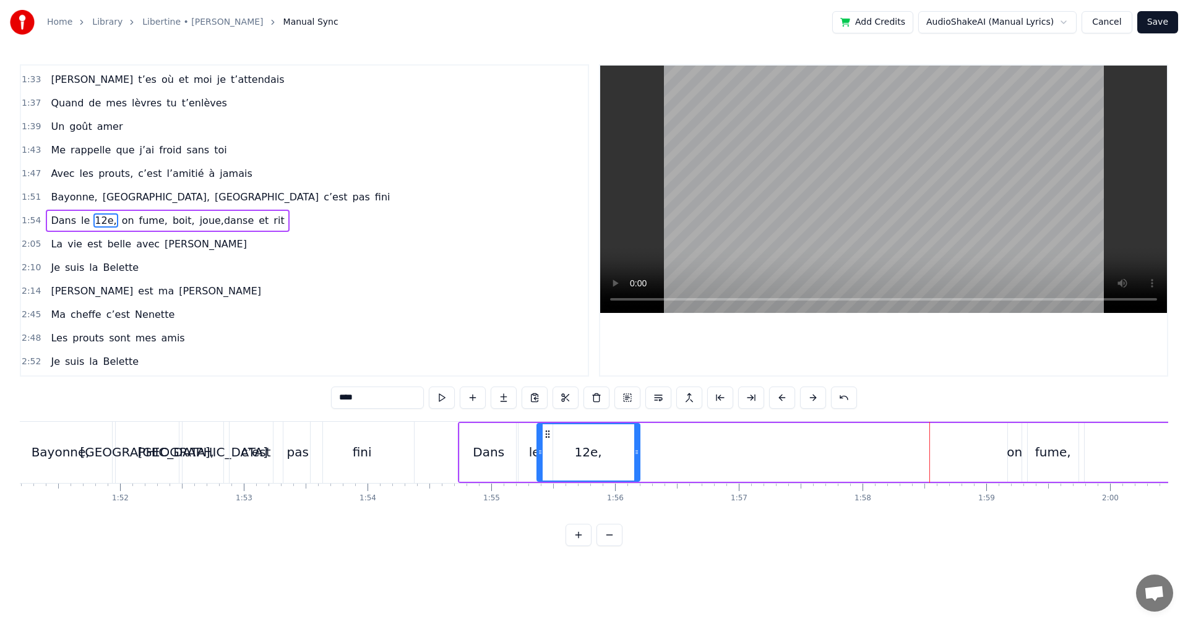
drag, startPoint x: 902, startPoint y: 431, endPoint x: 548, endPoint y: 458, distance: 355.6
click at [548, 458] on div "12e," at bounding box center [588, 452] width 101 height 56
click at [1013, 456] on div "on" at bounding box center [1014, 452] width 15 height 19
type input "**"
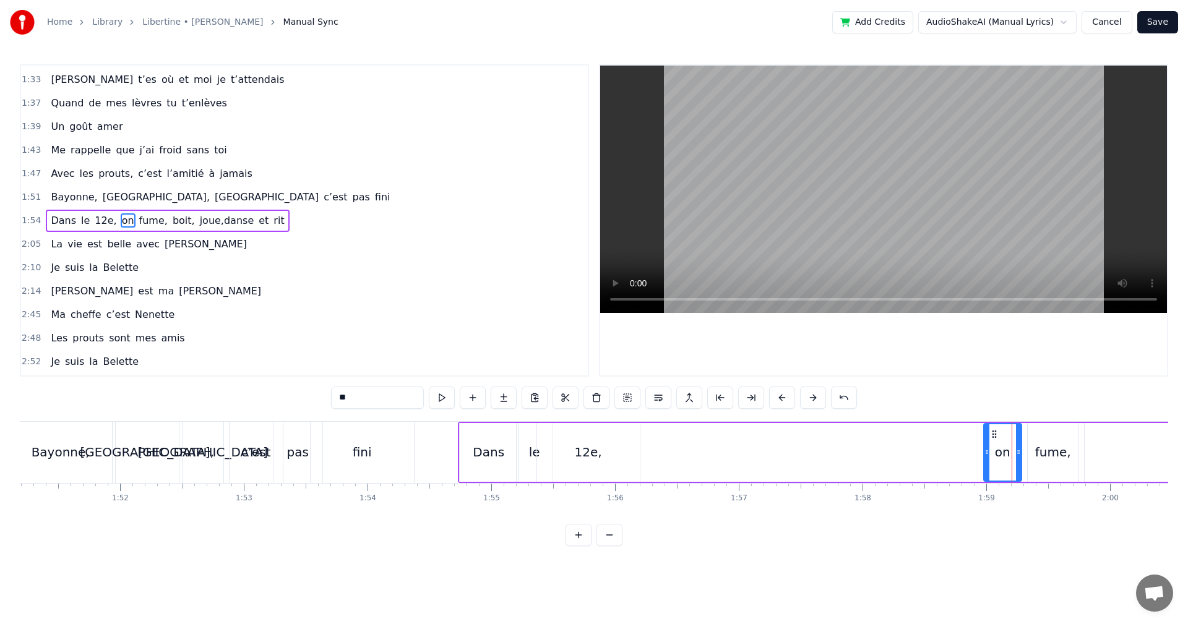
drag, startPoint x: 1011, startPoint y: 452, endPoint x: 987, endPoint y: 455, distance: 24.3
click at [987, 455] on icon at bounding box center [986, 452] width 5 height 10
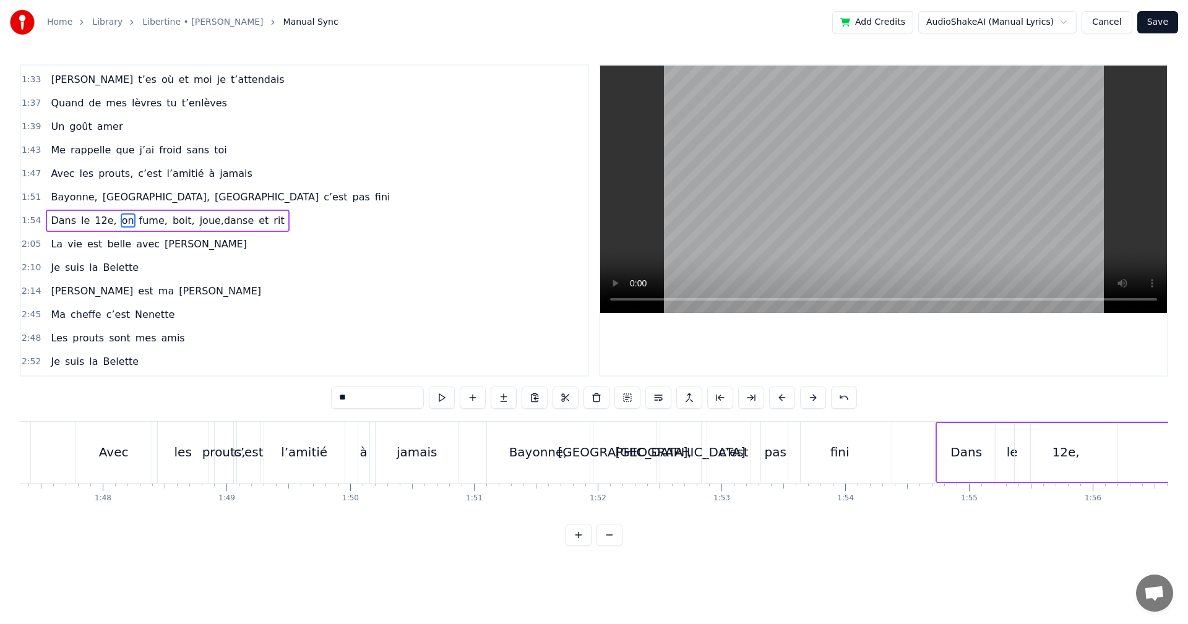
scroll to position [0, 13252]
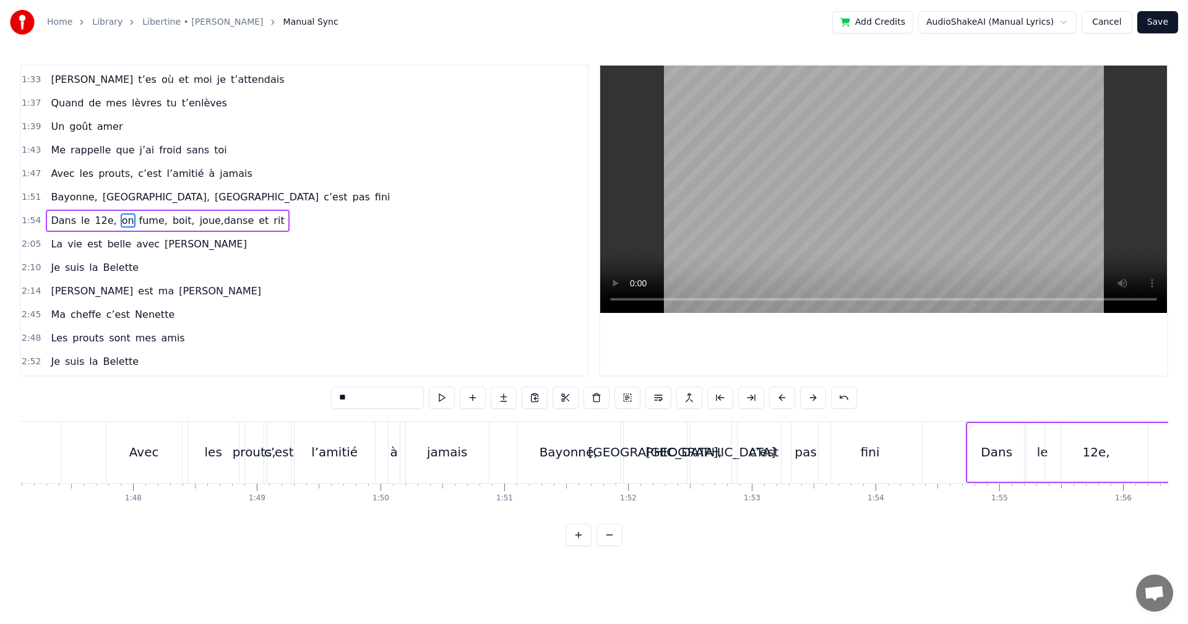
click at [101, 473] on div "Dans le 13e, premières soirées chez MMR, Quand le soleil se couchait plus tard …" at bounding box center [825, 452] width 28115 height 62
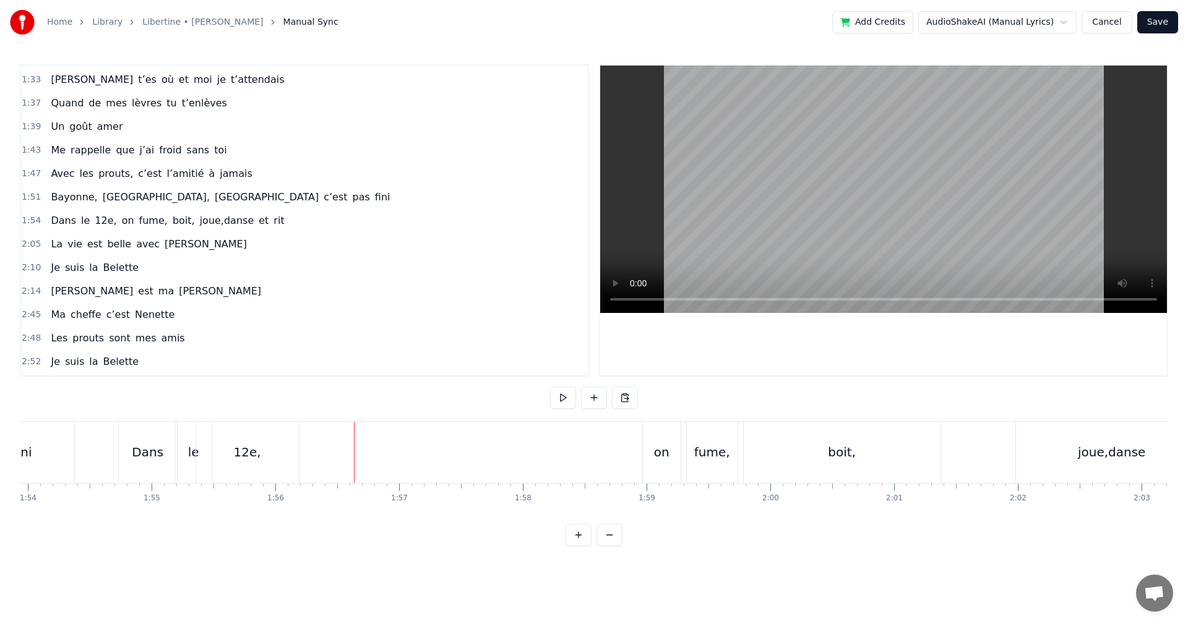
scroll to position [0, 14069]
click at [681, 461] on div "on" at bounding box center [692, 452] width 38 height 61
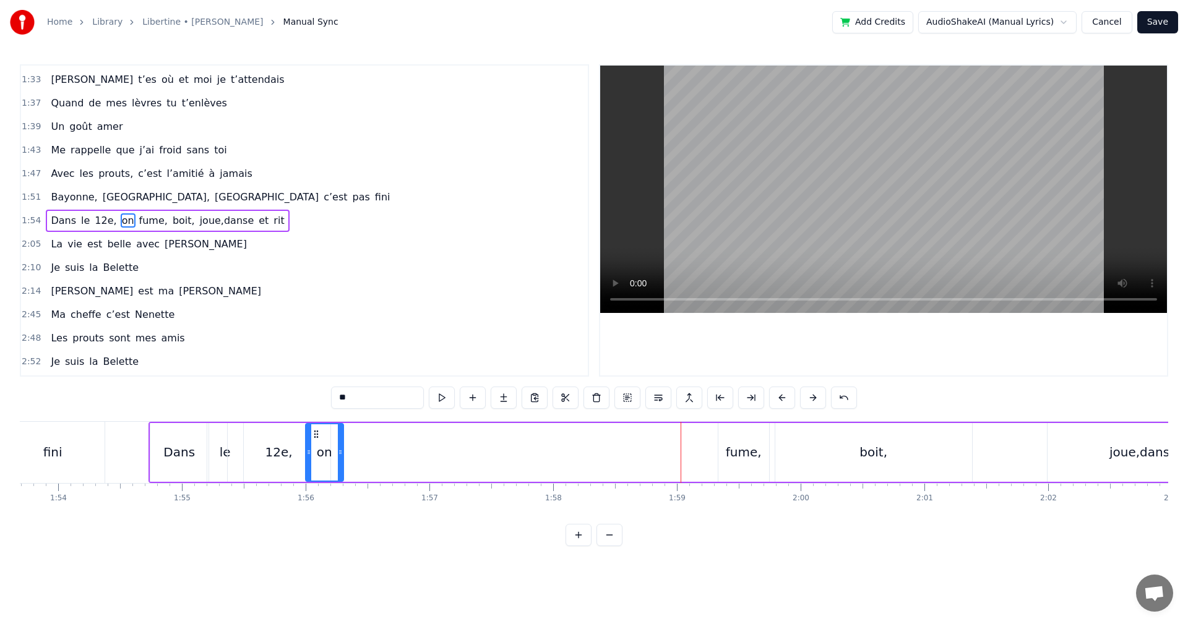
drag, startPoint x: 684, startPoint y: 436, endPoint x: 316, endPoint y: 430, distance: 368.8
click at [316, 430] on icon at bounding box center [316, 434] width 10 height 10
click at [735, 458] on div "fume," at bounding box center [744, 452] width 36 height 19
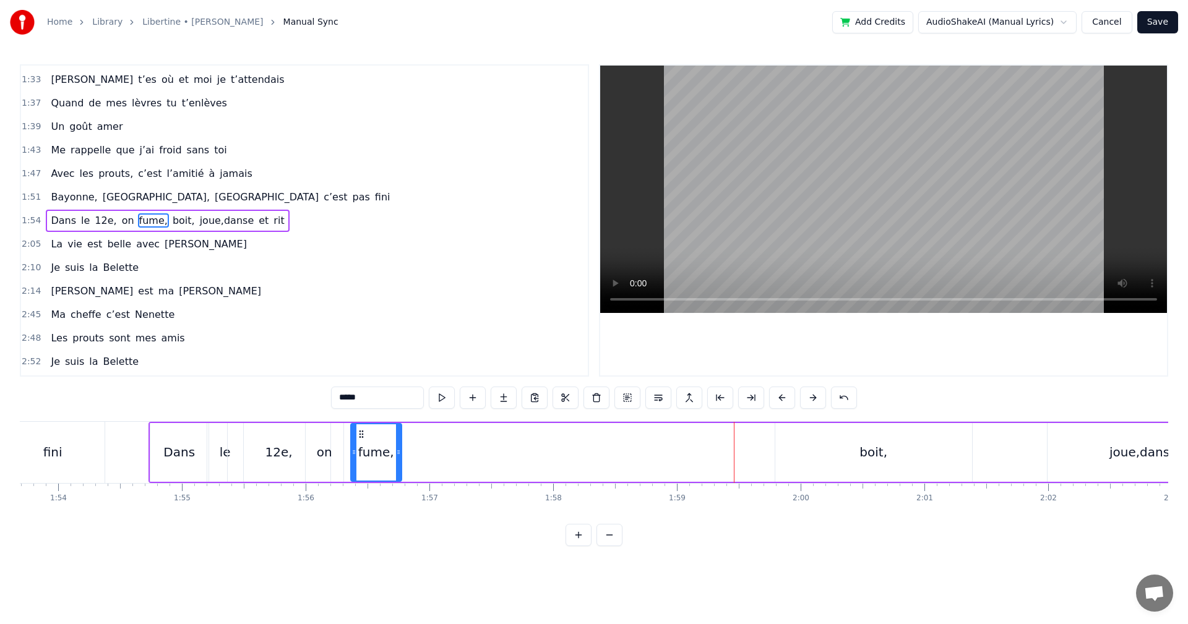
drag, startPoint x: 728, startPoint y: 433, endPoint x: 360, endPoint y: 432, distance: 367.5
click at [360, 432] on icon at bounding box center [361, 434] width 10 height 10
click at [893, 460] on div "boit," at bounding box center [873, 452] width 197 height 59
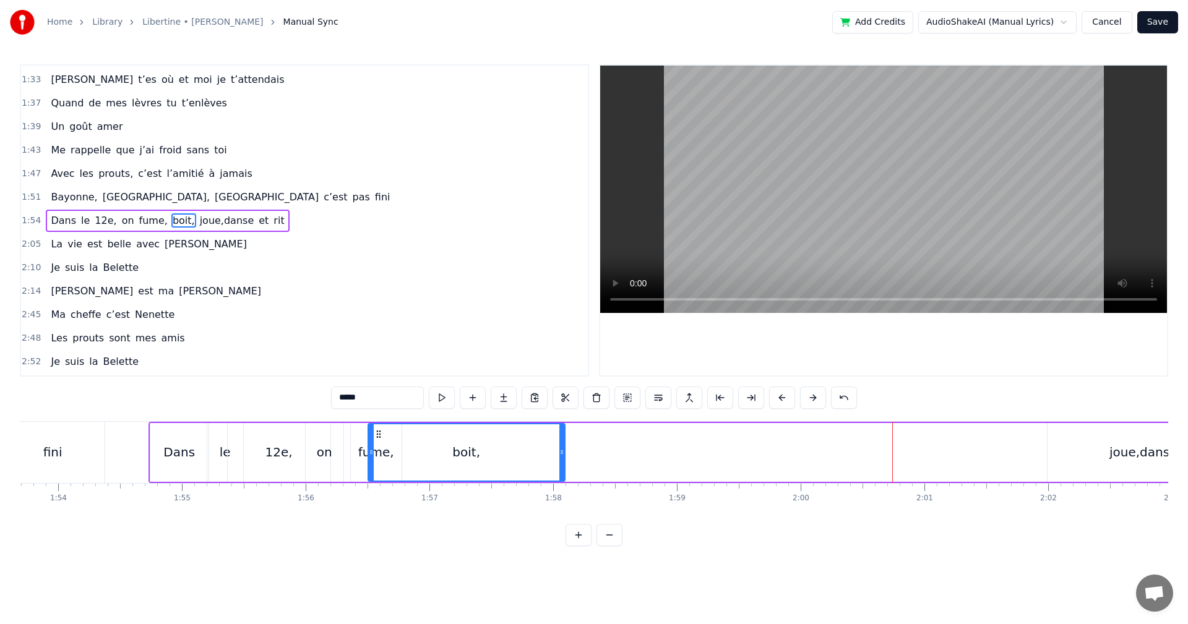
drag, startPoint x: 783, startPoint y: 430, endPoint x: 376, endPoint y: 441, distance: 407.3
click at [376, 441] on div "boit," at bounding box center [467, 452] width 196 height 56
drag, startPoint x: 372, startPoint y: 457, endPoint x: 447, endPoint y: 451, distance: 74.5
click at [445, 451] on div at bounding box center [442, 452] width 5 height 56
drag, startPoint x: 452, startPoint y: 434, endPoint x: 402, endPoint y: 442, distance: 50.2
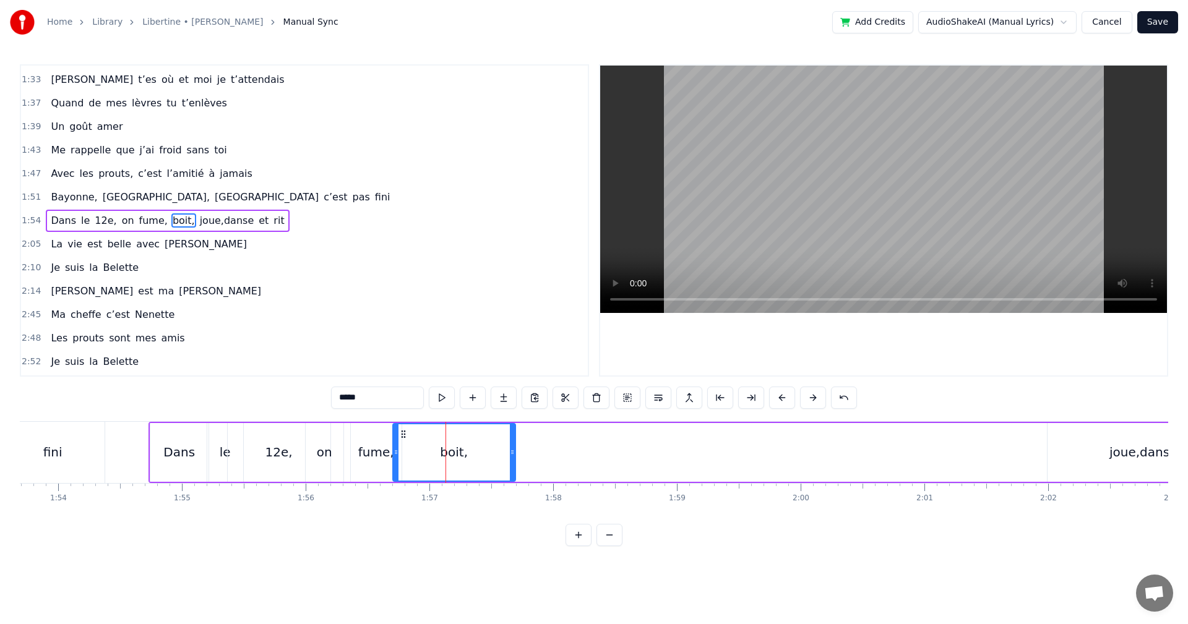
click at [402, 442] on div "boit," at bounding box center [454, 452] width 121 height 56
drag, startPoint x: 396, startPoint y: 452, endPoint x: 422, endPoint y: 453, distance: 26.0
click at [422, 453] on icon at bounding box center [422, 452] width 5 height 10
drag, startPoint x: 428, startPoint y: 436, endPoint x: 413, endPoint y: 436, distance: 14.9
click at [413, 436] on icon at bounding box center [415, 434] width 10 height 10
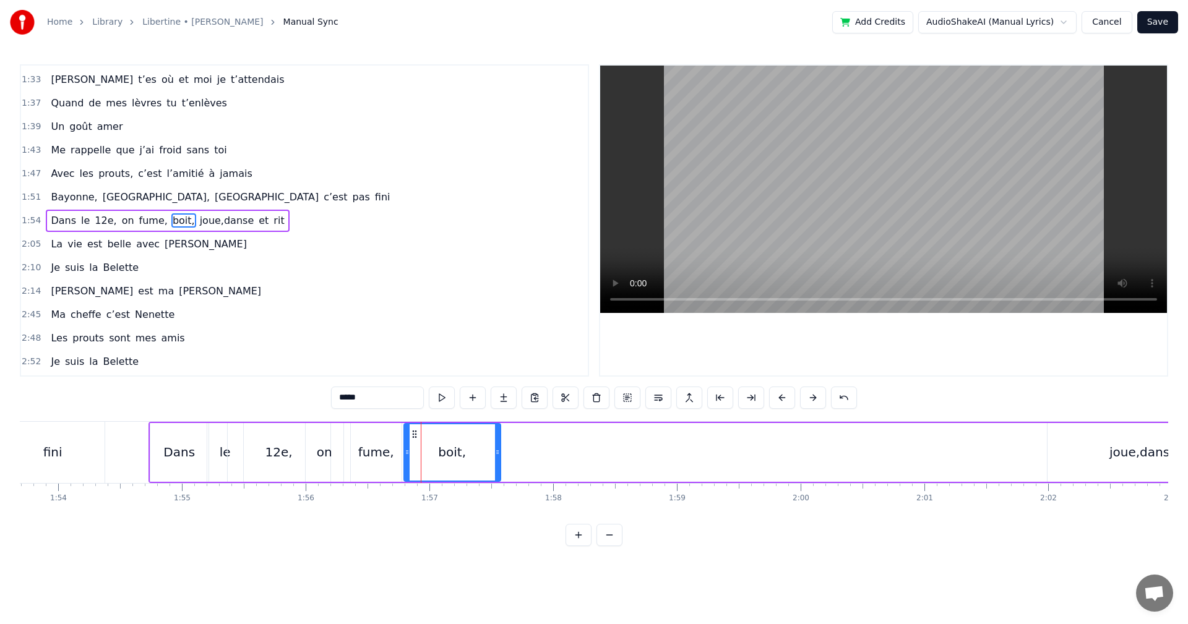
click at [1142, 449] on div "joue,danse" at bounding box center [1142, 452] width 67 height 19
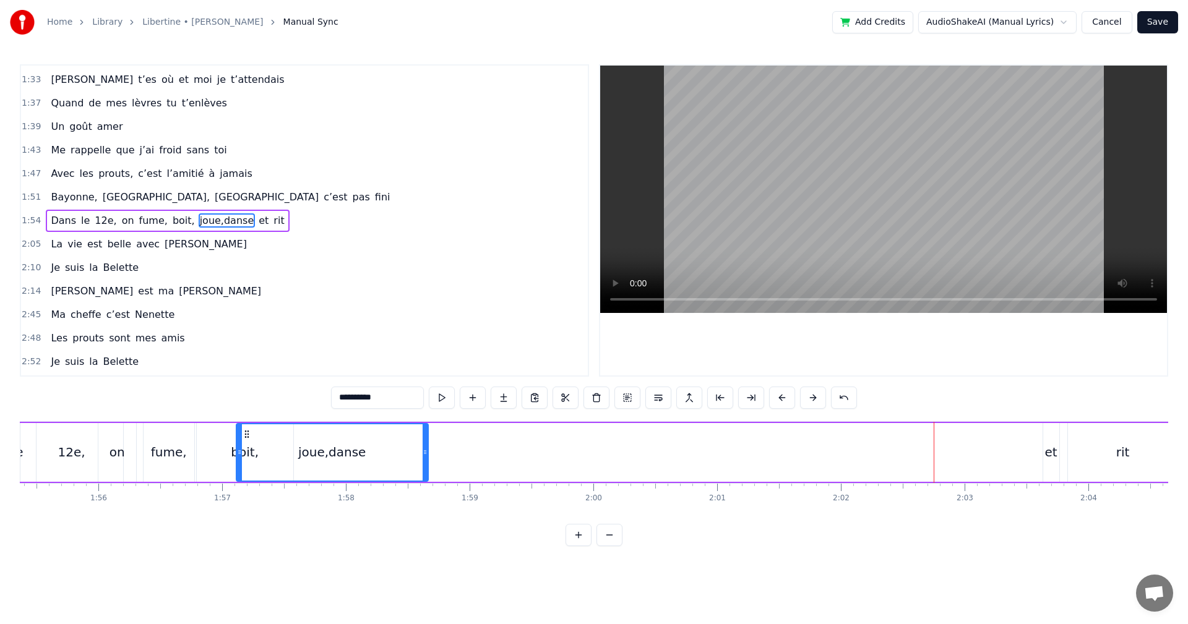
scroll to position [0, 14274]
drag, startPoint x: 780, startPoint y: 435, endPoint x: 279, endPoint y: 457, distance: 501.7
click at [279, 457] on div "joue,danse" at bounding box center [364, 452] width 191 height 56
click at [204, 225] on span "joue,danse" at bounding box center [227, 220] width 57 height 14
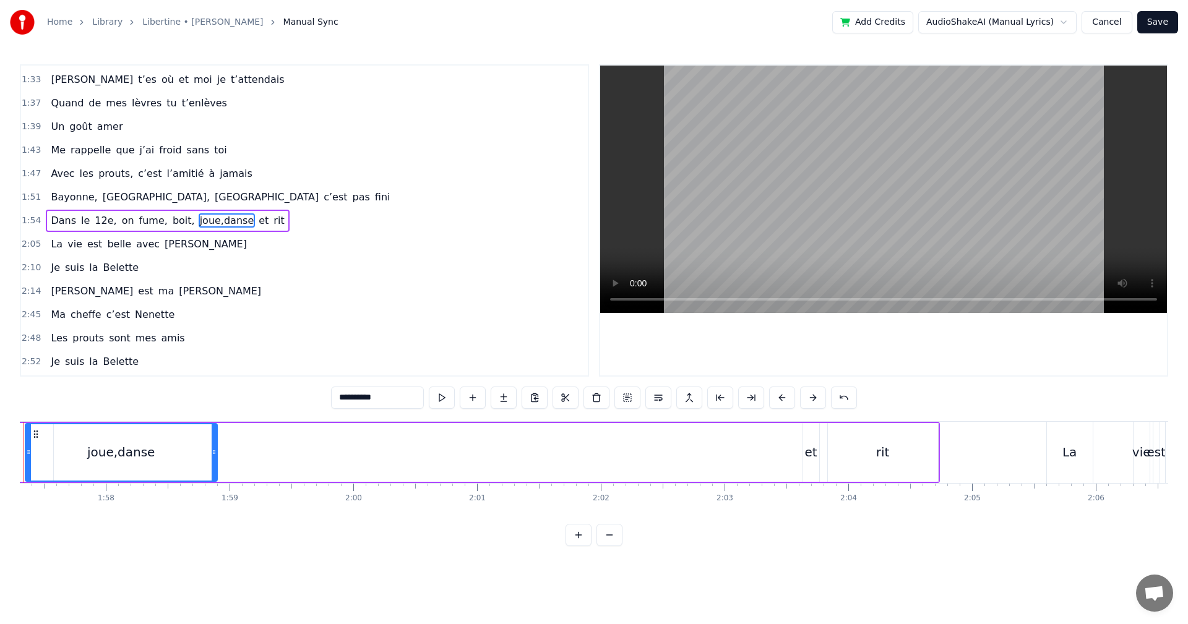
scroll to position [0, 14532]
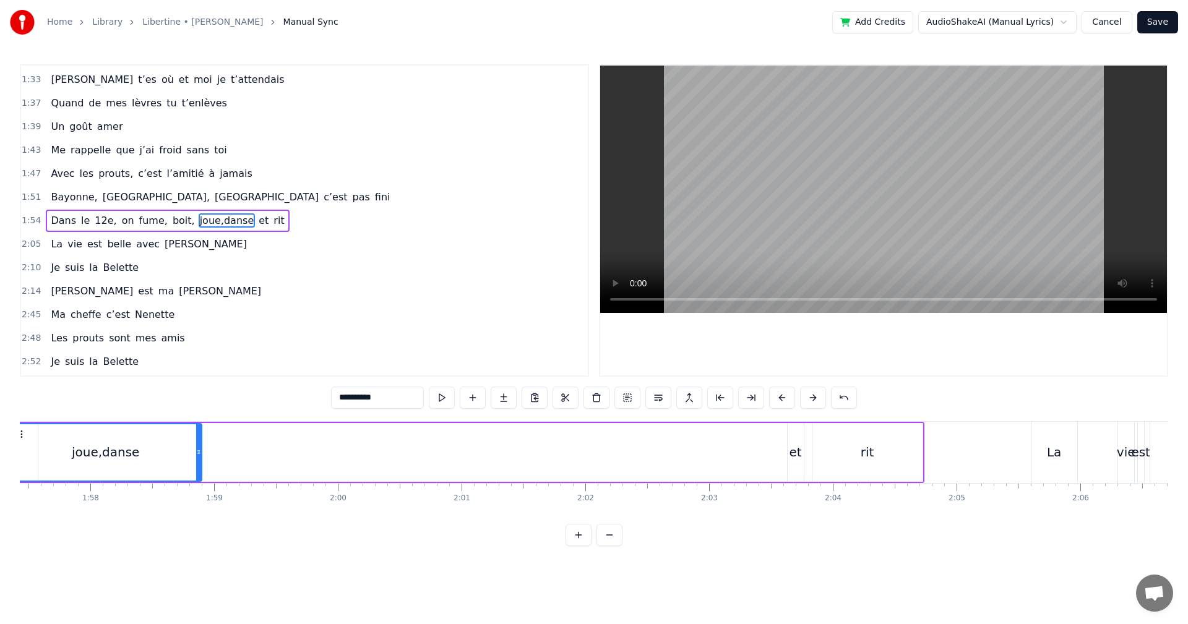
click at [789, 451] on div "et" at bounding box center [796, 452] width 16 height 59
type input "**"
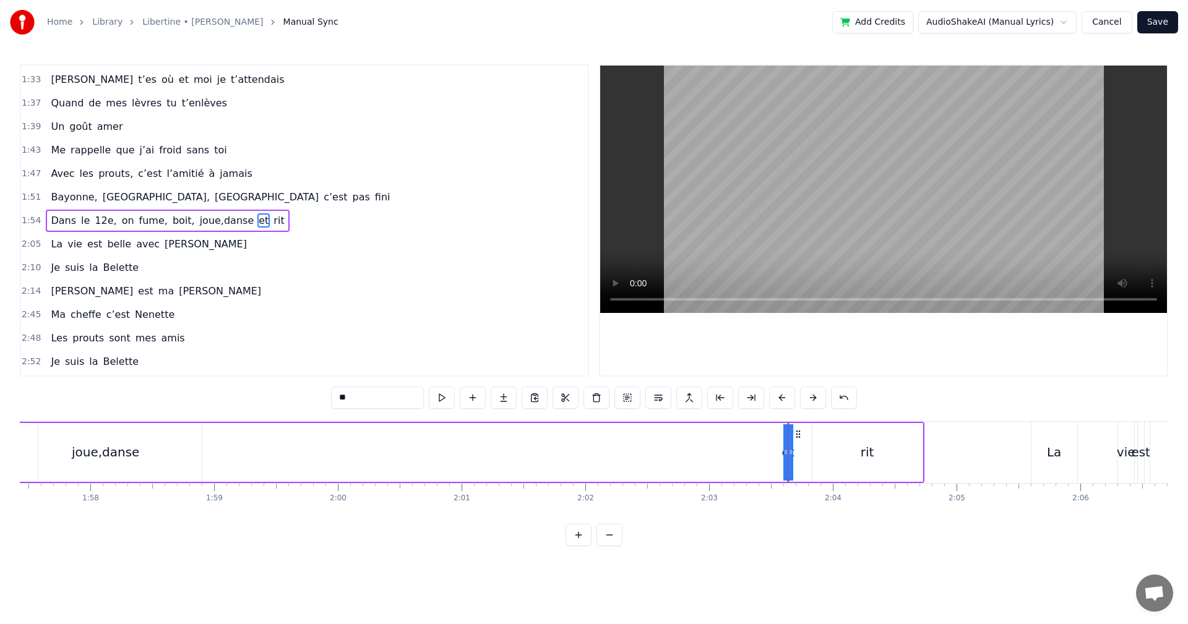
drag, startPoint x: 798, startPoint y: 433, endPoint x: 342, endPoint y: 434, distance: 456.7
click at [342, 434] on div "Dans le 12e, on fume, boit, joue,danse et rit" at bounding box center [305, 452] width 1239 height 61
click at [791, 451] on div "et" at bounding box center [788, 452] width 12 height 19
drag, startPoint x: 785, startPoint y: 453, endPoint x: 792, endPoint y: 455, distance: 7.1
click at [763, 454] on div "Dans le 12e, on fume, boit, joue,danse et rit" at bounding box center [305, 452] width 1239 height 61
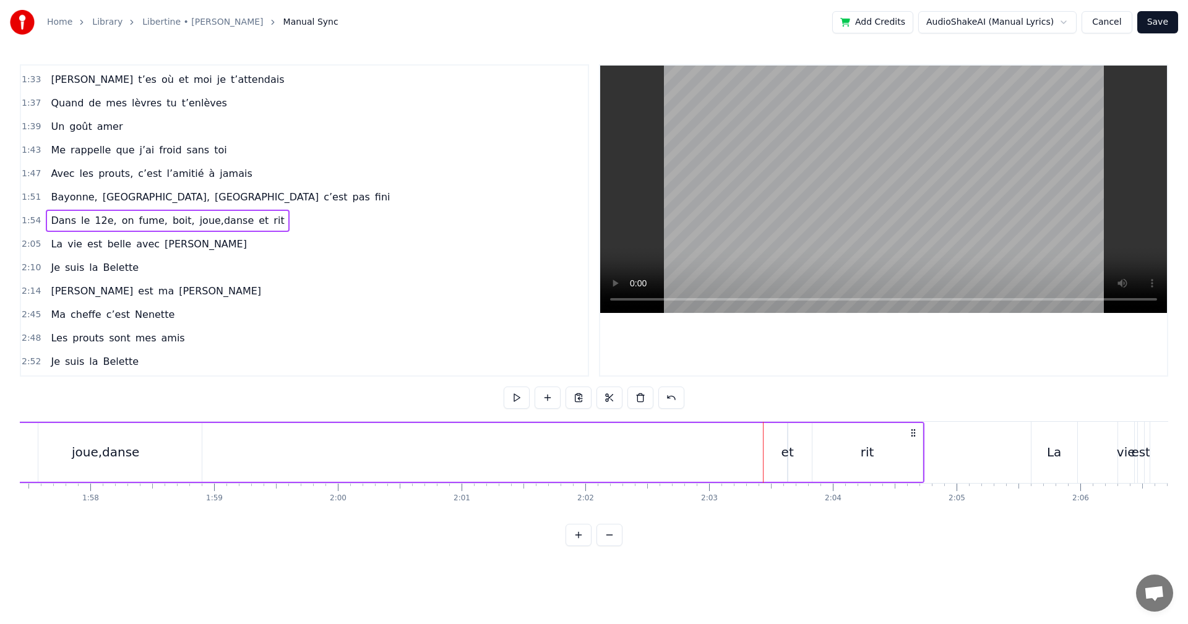
click at [788, 454] on div "et" at bounding box center [788, 452] width 12 height 19
drag, startPoint x: 791, startPoint y: 454, endPoint x: 804, endPoint y: 454, distance: 13.6
click at [804, 454] on div "Dans le 12e, on fume, boit, joue,danse et rit" at bounding box center [305, 452] width 1239 height 61
click at [790, 454] on div "et" at bounding box center [788, 452] width 12 height 19
click at [789, 436] on div at bounding box center [789, 452] width 1 height 61
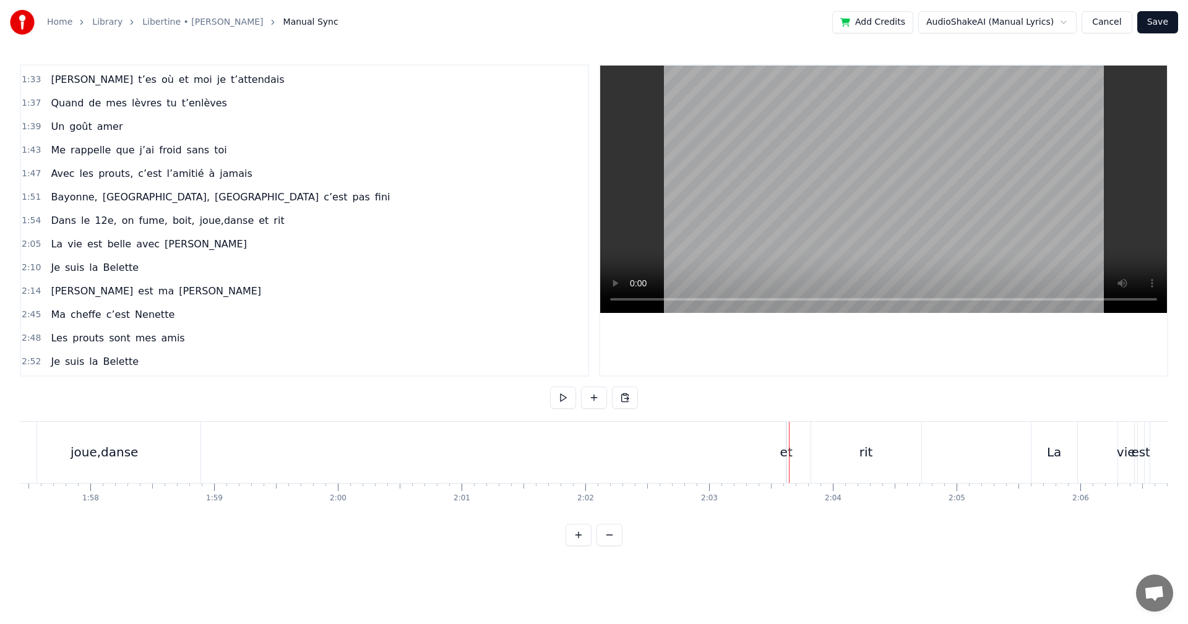
click at [788, 444] on div "et" at bounding box center [786, 452] width 12 height 19
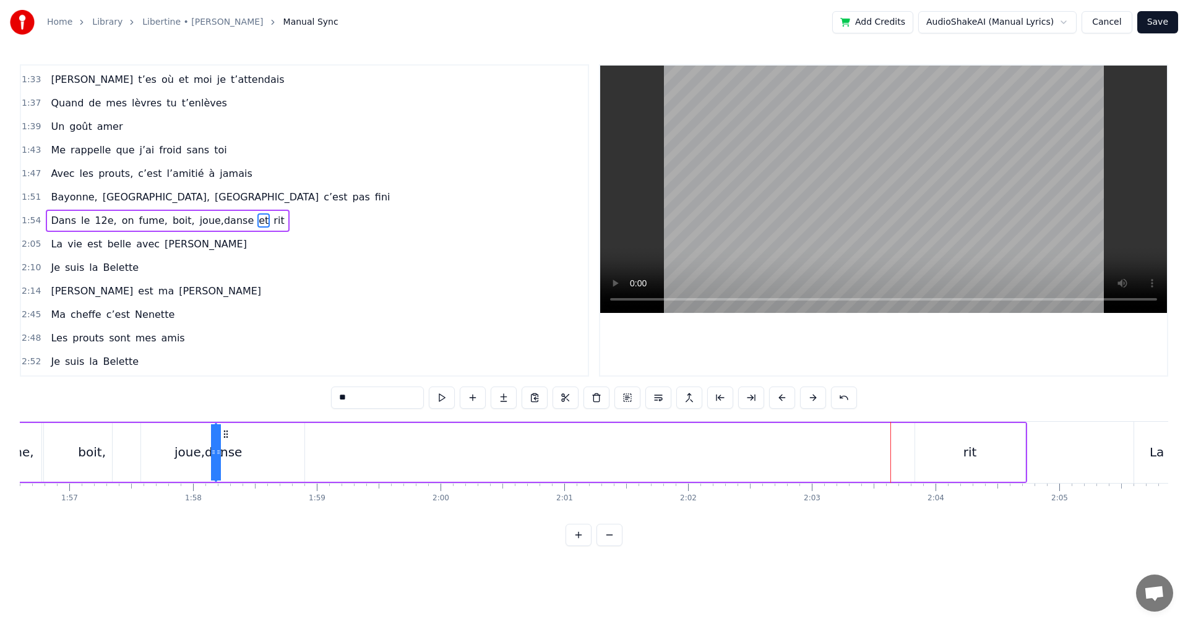
scroll to position [0, 14425]
drag, startPoint x: 798, startPoint y: 434, endPoint x: 328, endPoint y: 455, distance: 470.8
click at [328, 455] on div "Dans le 12e, on fume, boit, joue,danse et rit" at bounding box center [412, 452] width 1239 height 61
click at [976, 456] on div "rit" at bounding box center [975, 452] width 14 height 19
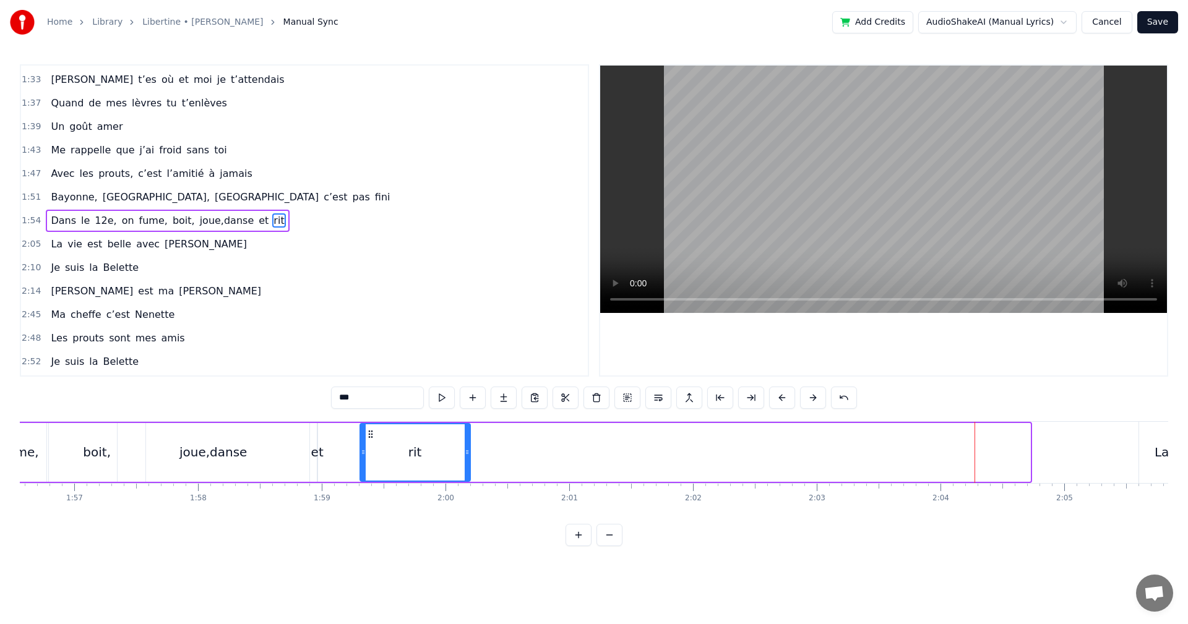
drag, startPoint x: 931, startPoint y: 435, endPoint x: 371, endPoint y: 449, distance: 560.1
click at [371, 449] on div "rit" at bounding box center [415, 452] width 109 height 56
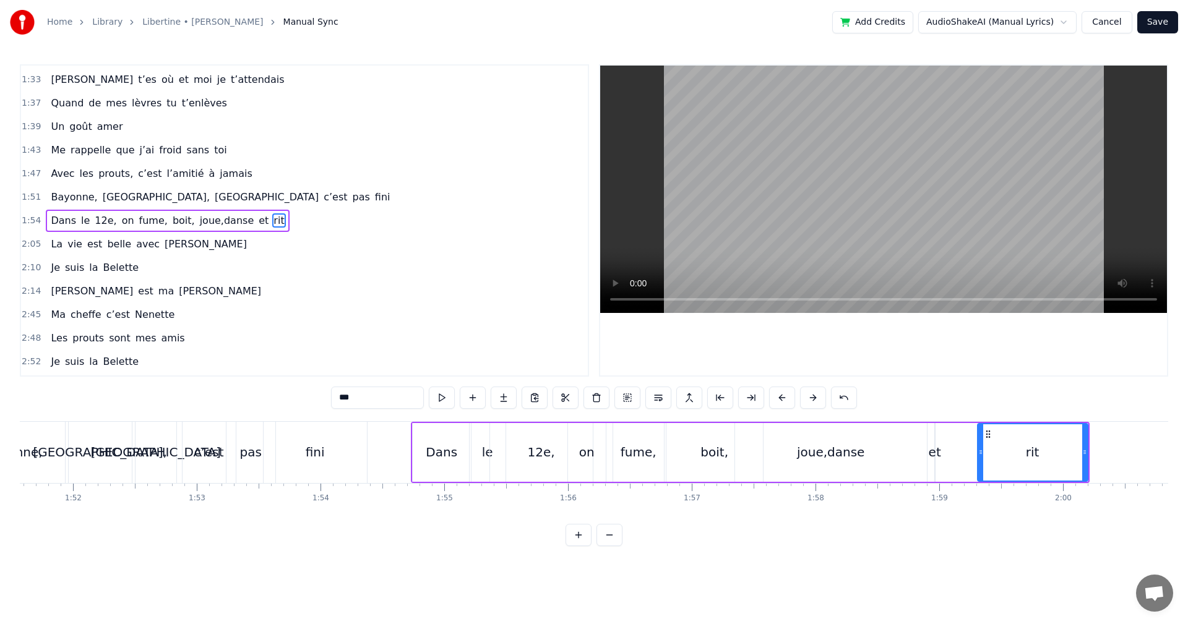
scroll to position [0, 13745]
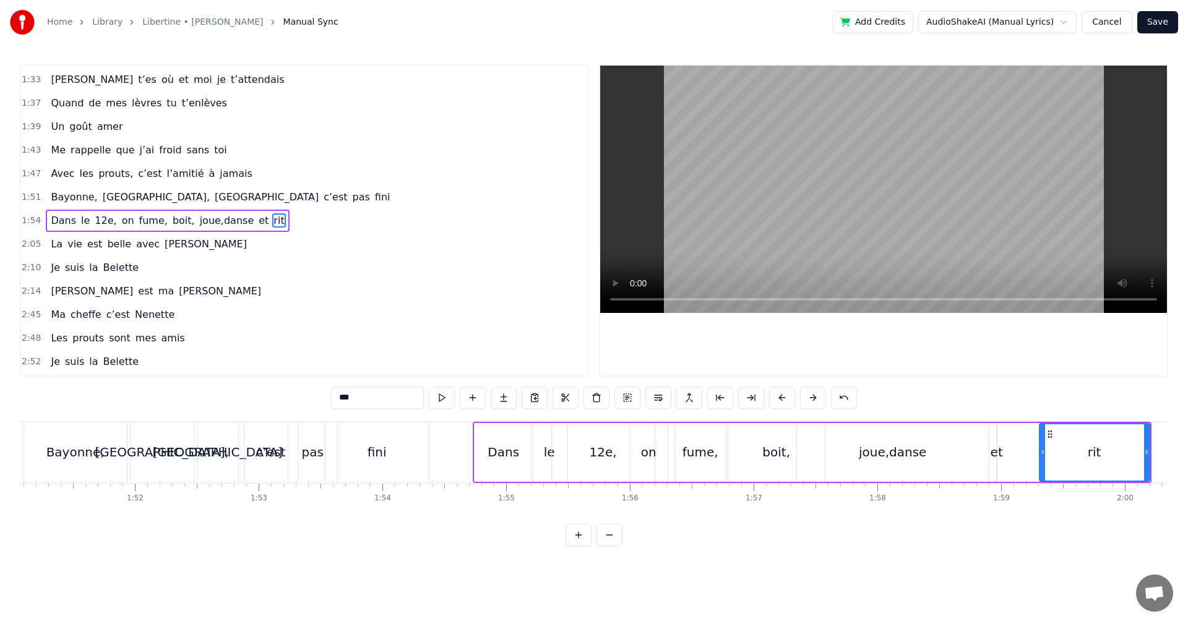
click at [117, 475] on div "Bayonne," at bounding box center [75, 452] width 103 height 61
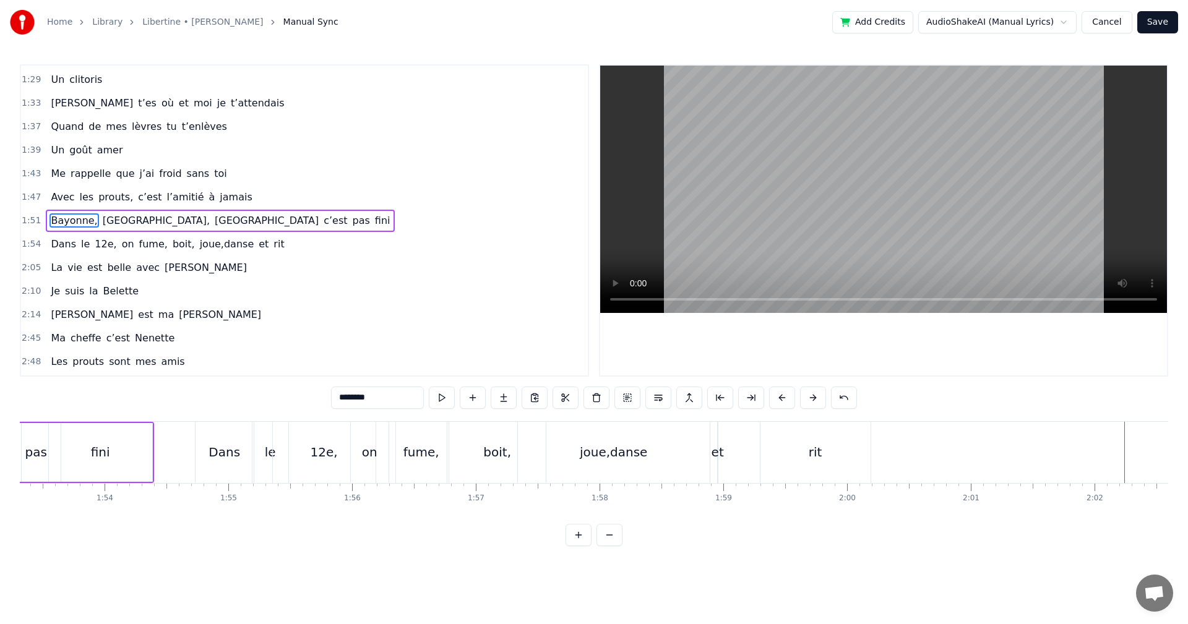
scroll to position [0, 13992]
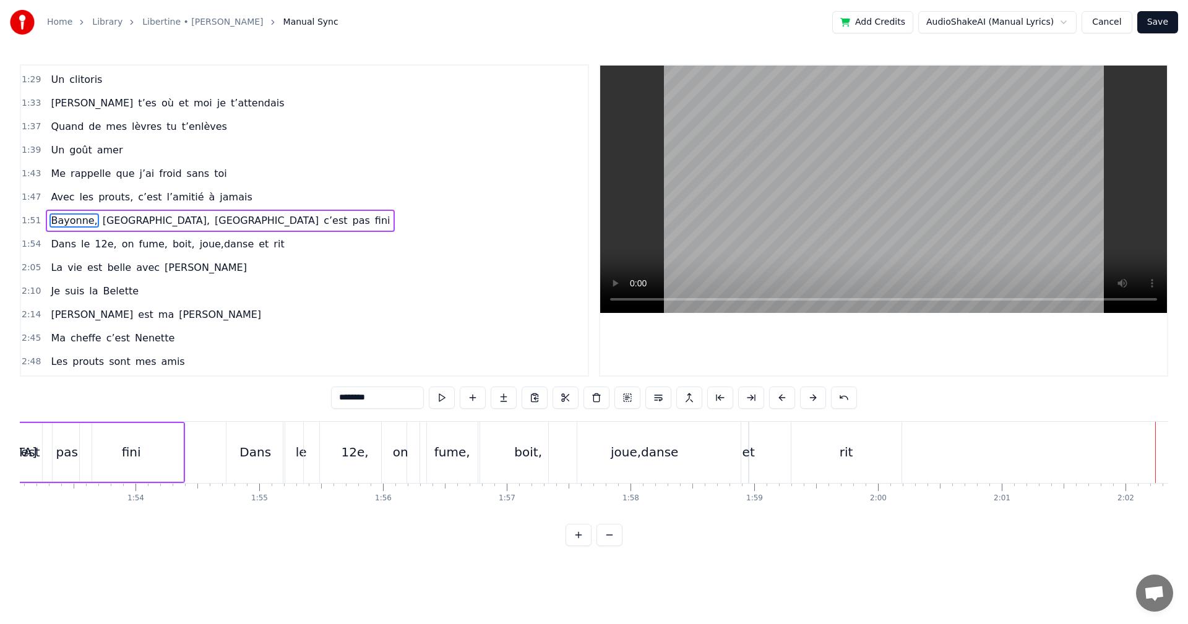
click at [435, 455] on div "fume," at bounding box center [452, 452] width 51 height 61
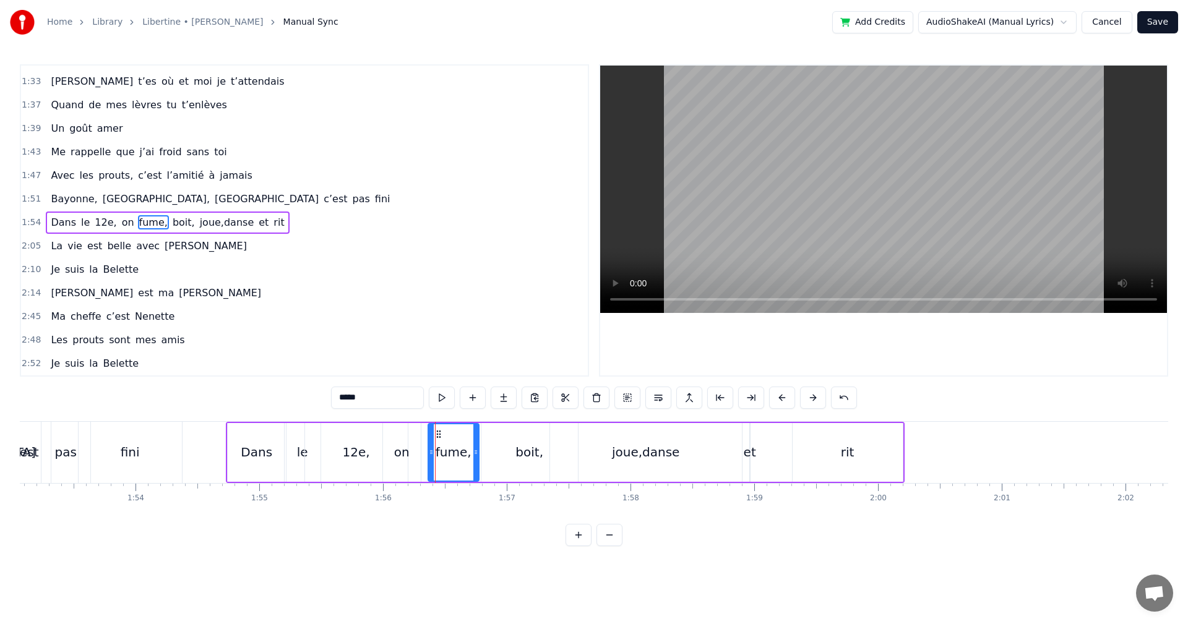
scroll to position [421, 0]
click at [510, 451] on div "boit," at bounding box center [529, 452] width 97 height 59
drag, startPoint x: 576, startPoint y: 452, endPoint x: 540, endPoint y: 457, distance: 36.8
click at [540, 457] on icon at bounding box center [538, 452] width 5 height 10
click at [624, 457] on div "joue,danse" at bounding box center [645, 452] width 67 height 19
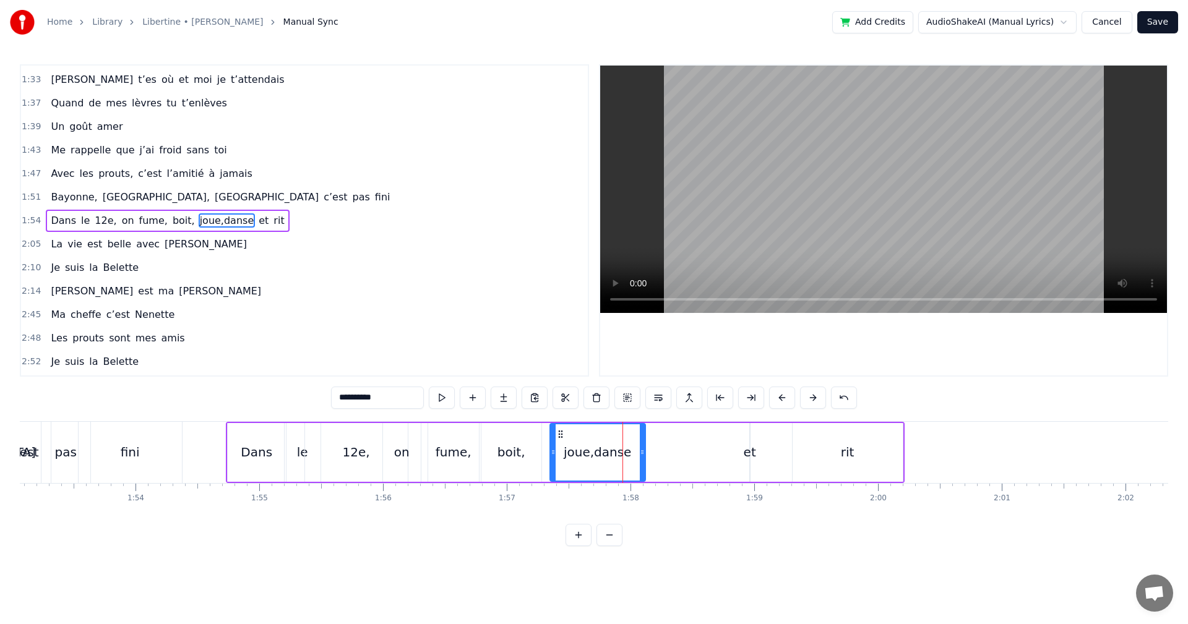
drag, startPoint x: 740, startPoint y: 452, endPoint x: 644, endPoint y: 461, distance: 97.0
click at [644, 461] on div at bounding box center [642, 452] width 5 height 56
click at [751, 451] on div "et" at bounding box center [750, 452] width 12 height 19
drag, startPoint x: 762, startPoint y: 436, endPoint x: 658, endPoint y: 445, distance: 104.3
click at [658, 445] on div "Dans le 12e, on fume, boit, joue,danse et rit" at bounding box center [565, 452] width 679 height 61
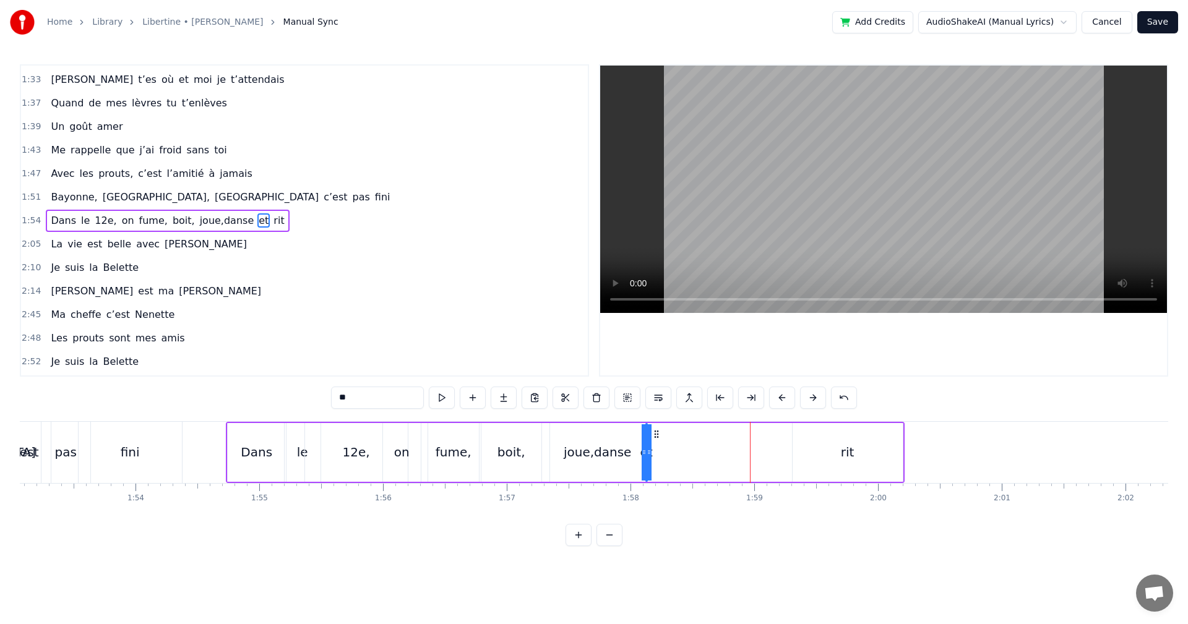
click at [860, 453] on div "rit" at bounding box center [848, 452] width 110 height 59
type input "***"
drag, startPoint x: 900, startPoint y: 451, endPoint x: 855, endPoint y: 459, distance: 45.8
click at [855, 459] on div at bounding box center [857, 452] width 5 height 56
drag, startPoint x: 802, startPoint y: 432, endPoint x: 664, endPoint y: 440, distance: 138.2
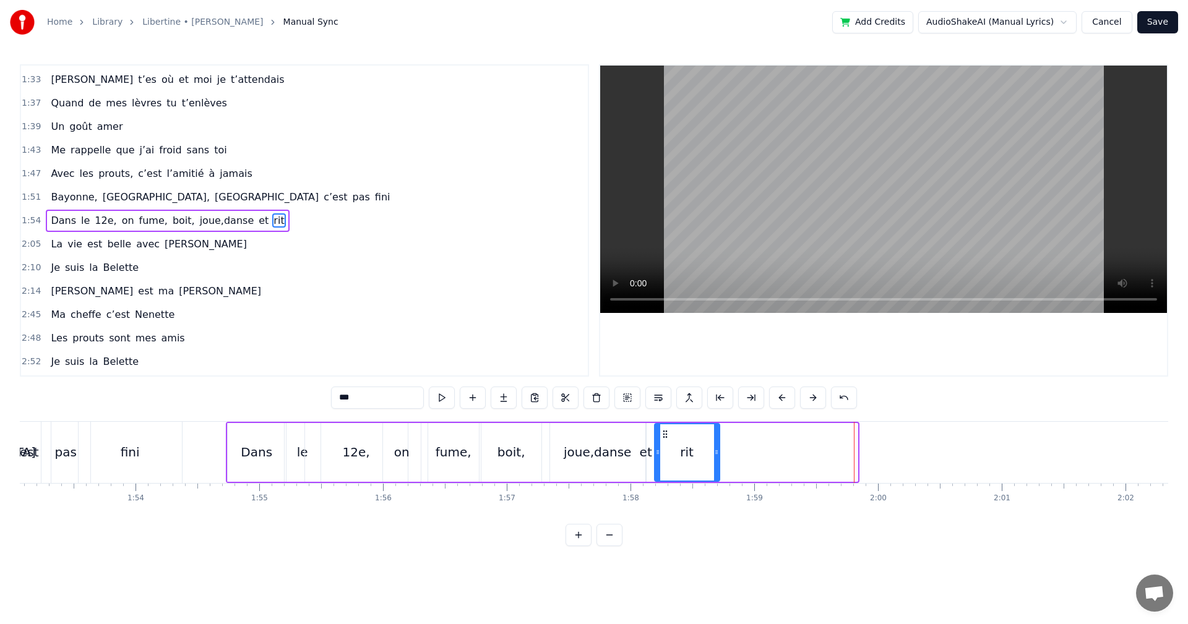
click at [664, 440] on div "rit" at bounding box center [687, 452] width 64 height 56
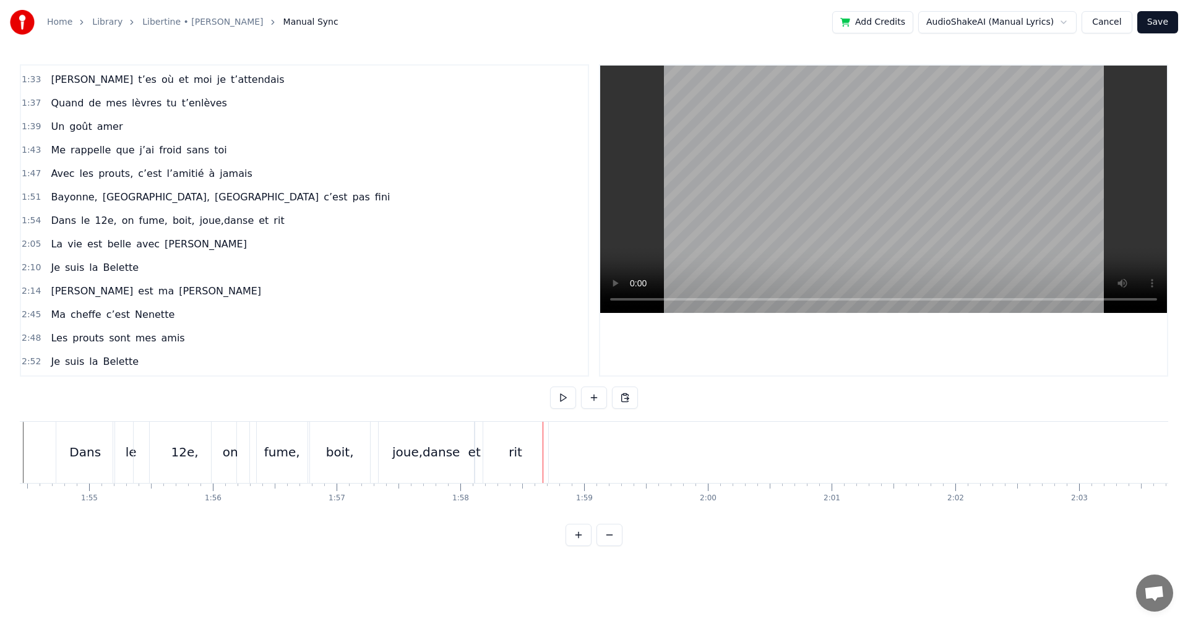
scroll to position [0, 14193]
click at [485, 452] on div "rit" at bounding box center [485, 452] width 14 height 19
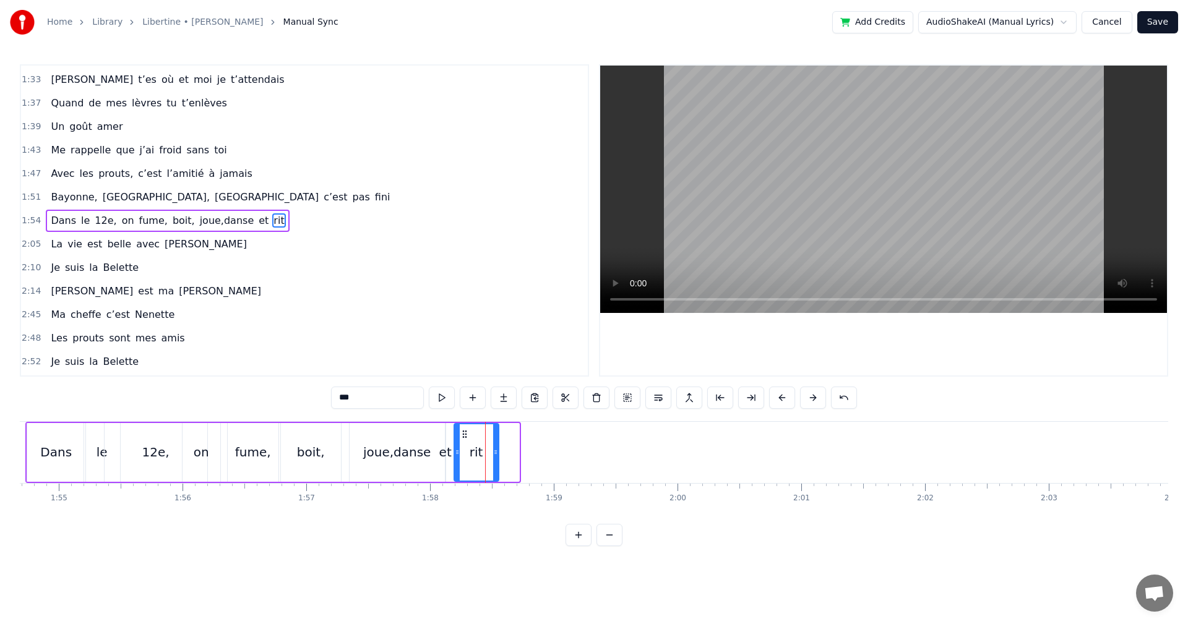
drag, startPoint x: 517, startPoint y: 452, endPoint x: 496, endPoint y: 455, distance: 21.9
click at [496, 455] on icon at bounding box center [495, 452] width 5 height 10
drag, startPoint x: 465, startPoint y: 437, endPoint x: 457, endPoint y: 437, distance: 7.4
click at [457, 437] on icon at bounding box center [457, 434] width 10 height 10
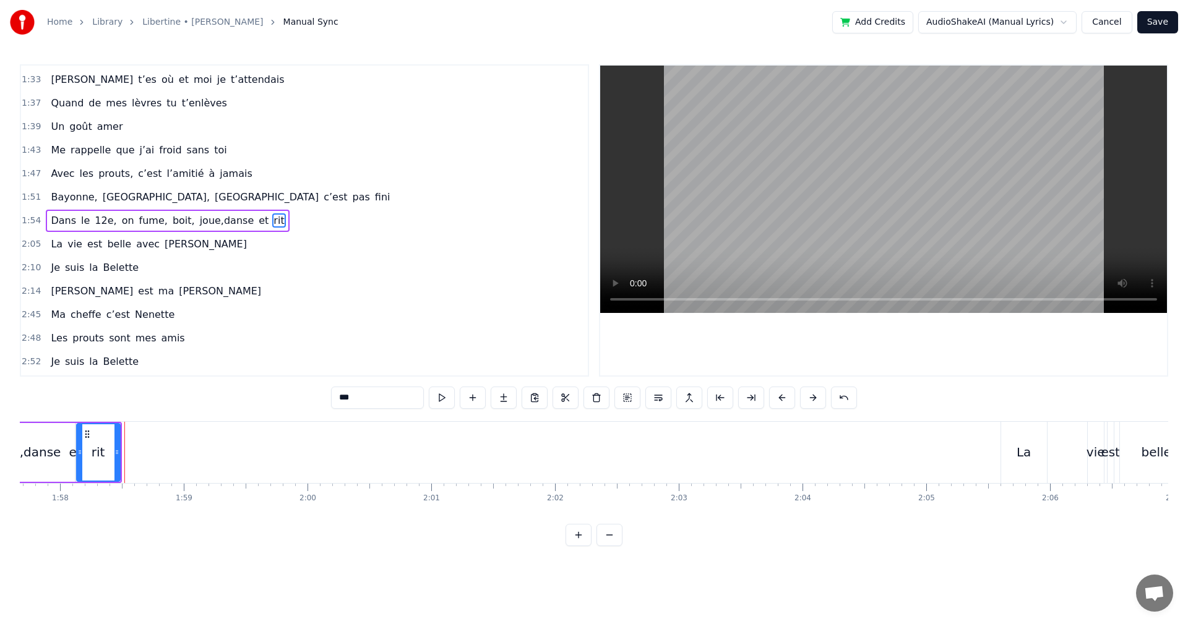
scroll to position [0, 14579]
click at [1005, 454] on div "La" at bounding box center [1008, 452] width 14 height 19
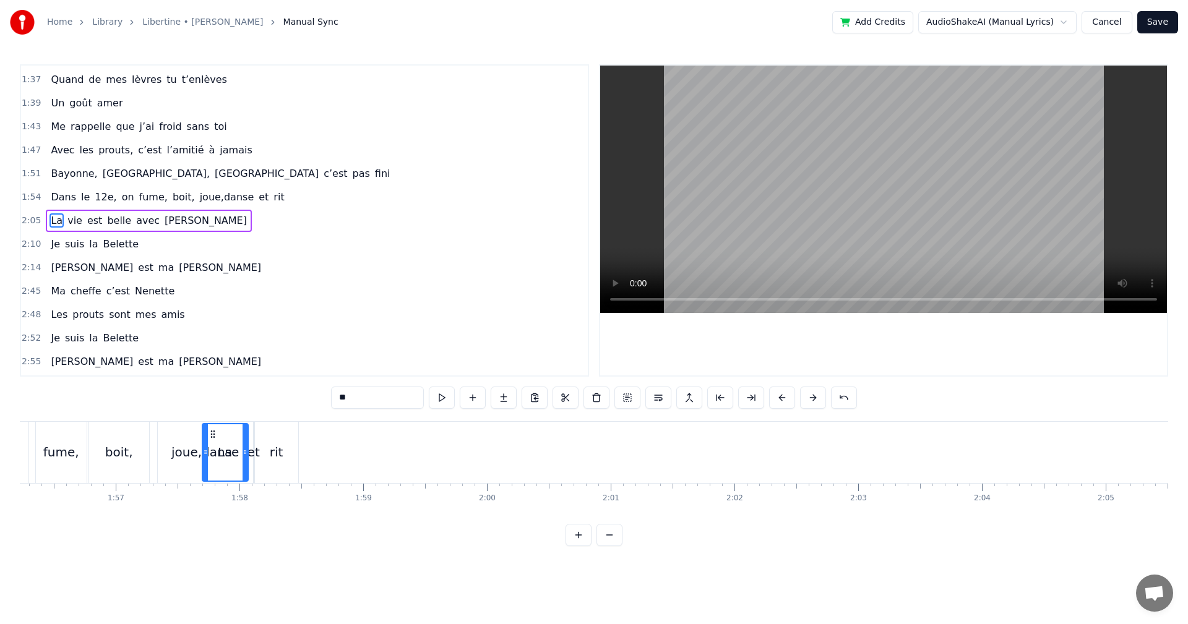
scroll to position [0, 14383]
drag, startPoint x: 992, startPoint y: 434, endPoint x: 295, endPoint y: 467, distance: 698.1
click at [295, 467] on div "La" at bounding box center [312, 452] width 45 height 56
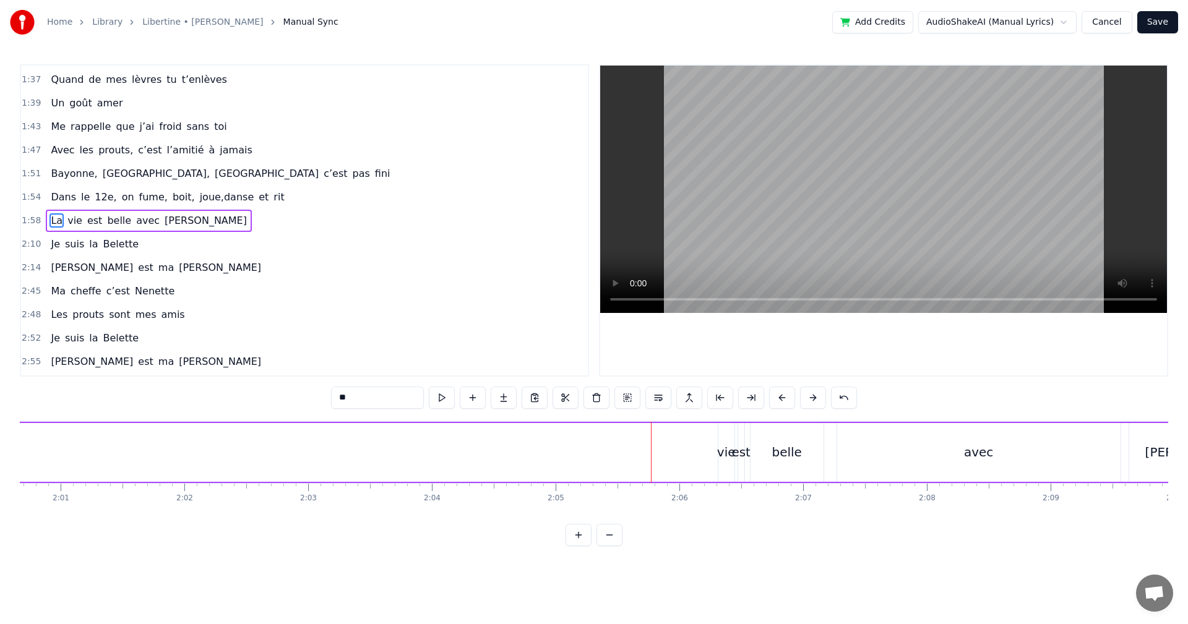
scroll to position [0, 15026]
click at [632, 449] on div "vie" at bounding box center [633, 452] width 19 height 19
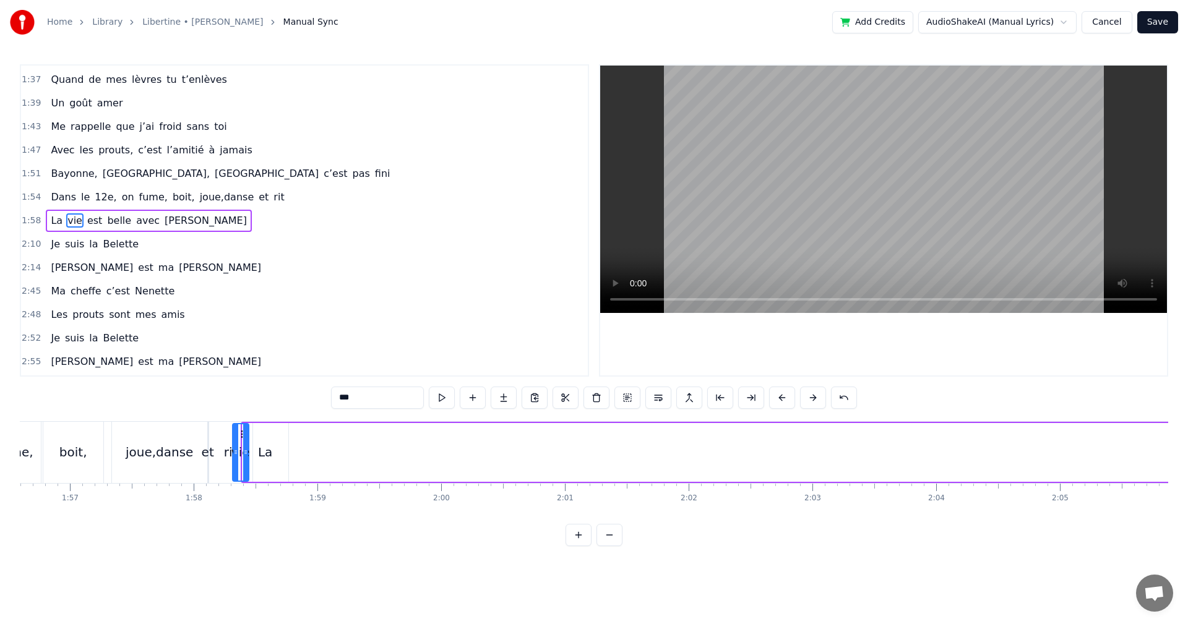
scroll to position [0, 14423]
drag, startPoint x: 633, startPoint y: 436, endPoint x: 293, endPoint y: 485, distance: 343.8
click at [293, 485] on div "Dans le 13e, premières soirées chez MMR, Quand le soleil se couchait plus tard …" at bounding box center [594, 467] width 1148 height 93
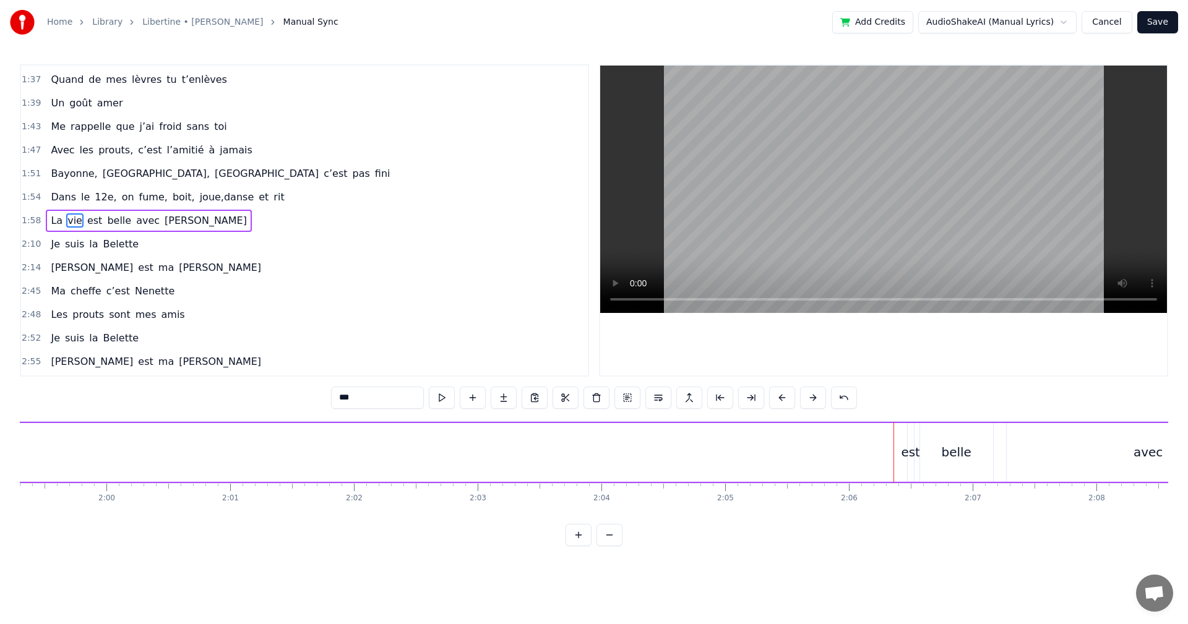
scroll to position [0, 14779]
click at [895, 452] on div "est" at bounding box center [894, 452] width 19 height 19
type input "***"
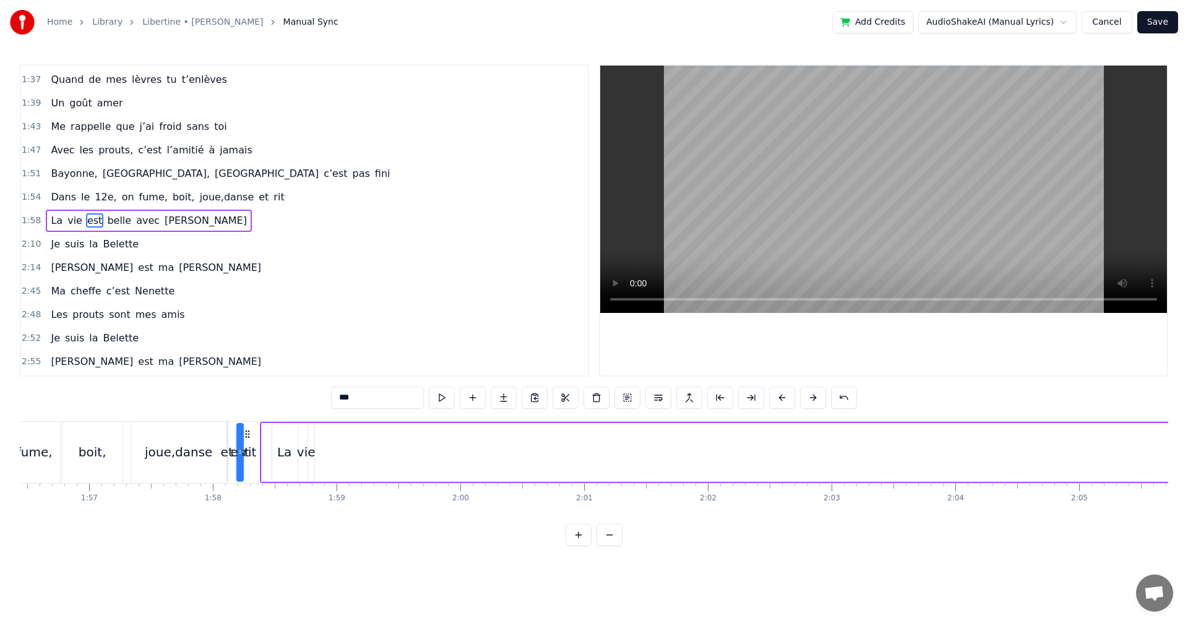
scroll to position [0, 14409]
drag, startPoint x: 902, startPoint y: 435, endPoint x: 335, endPoint y: 486, distance: 568.4
click at [335, 486] on div "Dans le 13e, premières soirées chez MMR, Quand le soleil se couchait plus tard …" at bounding box center [594, 467] width 1148 height 93
click at [337, 437] on circle at bounding box center [337, 437] width 1 height 1
click at [335, 454] on div "est" at bounding box center [328, 452] width 19 height 19
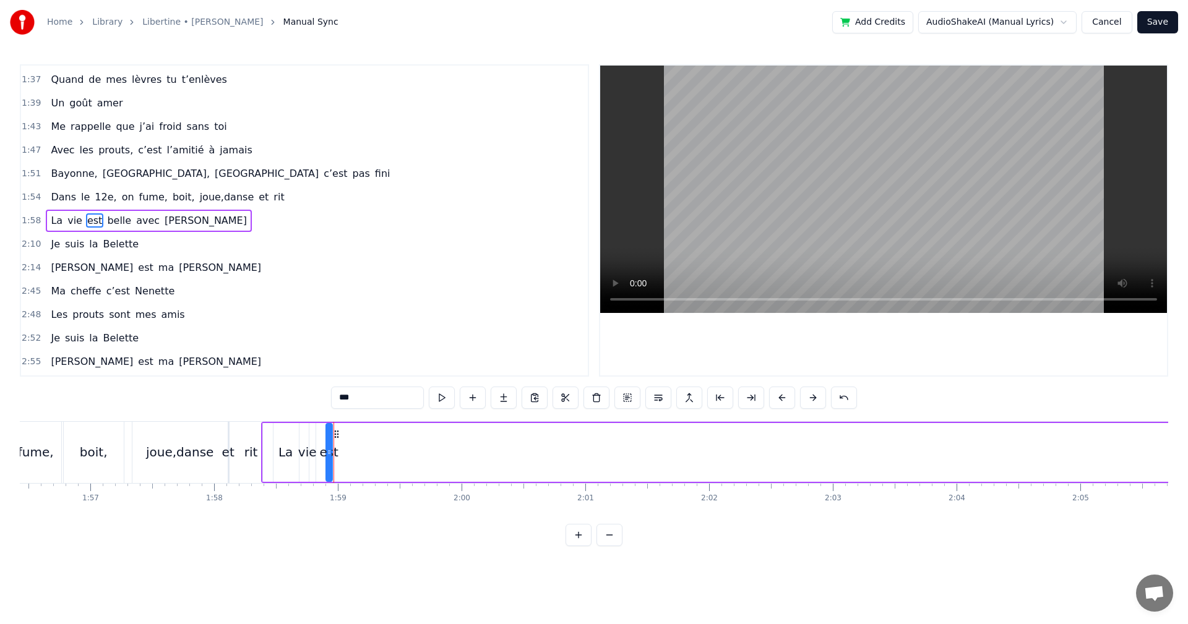
drag, startPoint x: 333, startPoint y: 454, endPoint x: 342, endPoint y: 454, distance: 8.7
click at [342, 454] on div "La vie est belle avec [PERSON_NAME]" at bounding box center [1026, 452] width 1530 height 61
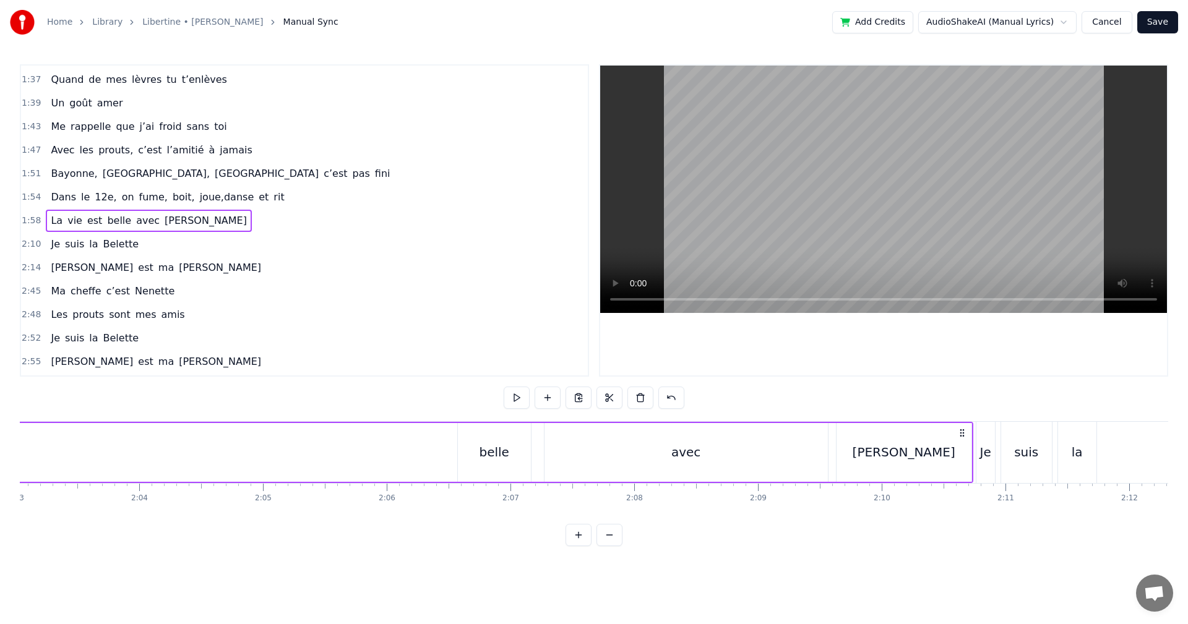
scroll to position [0, 15258]
click at [471, 457] on div "belle" at bounding box center [462, 452] width 30 height 19
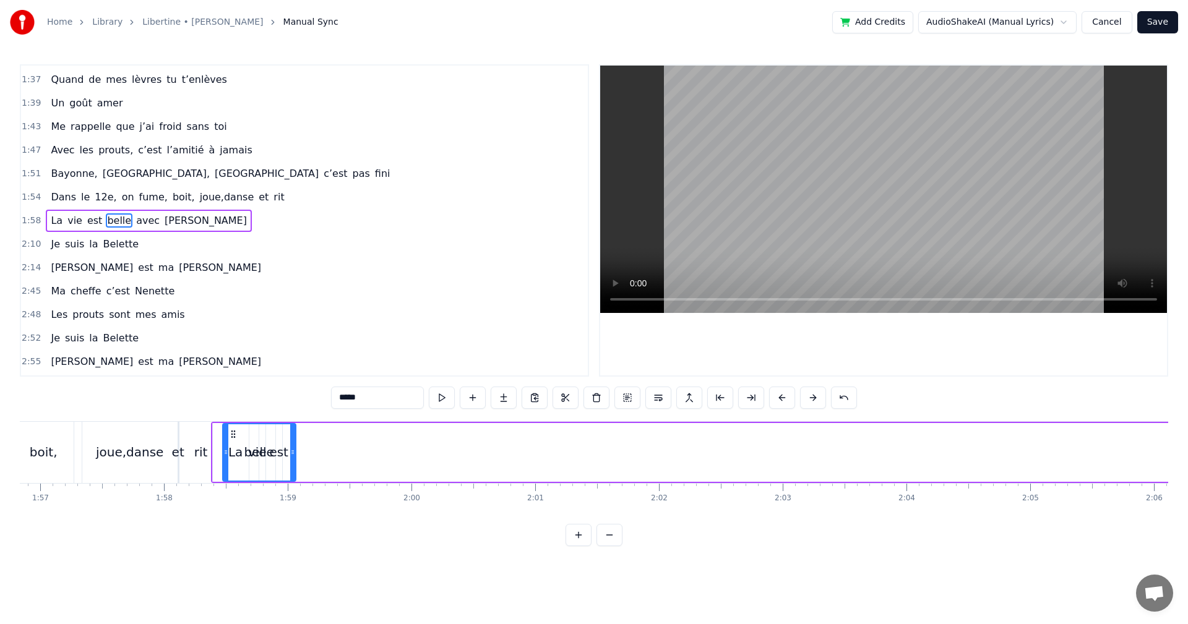
scroll to position [0, 14431]
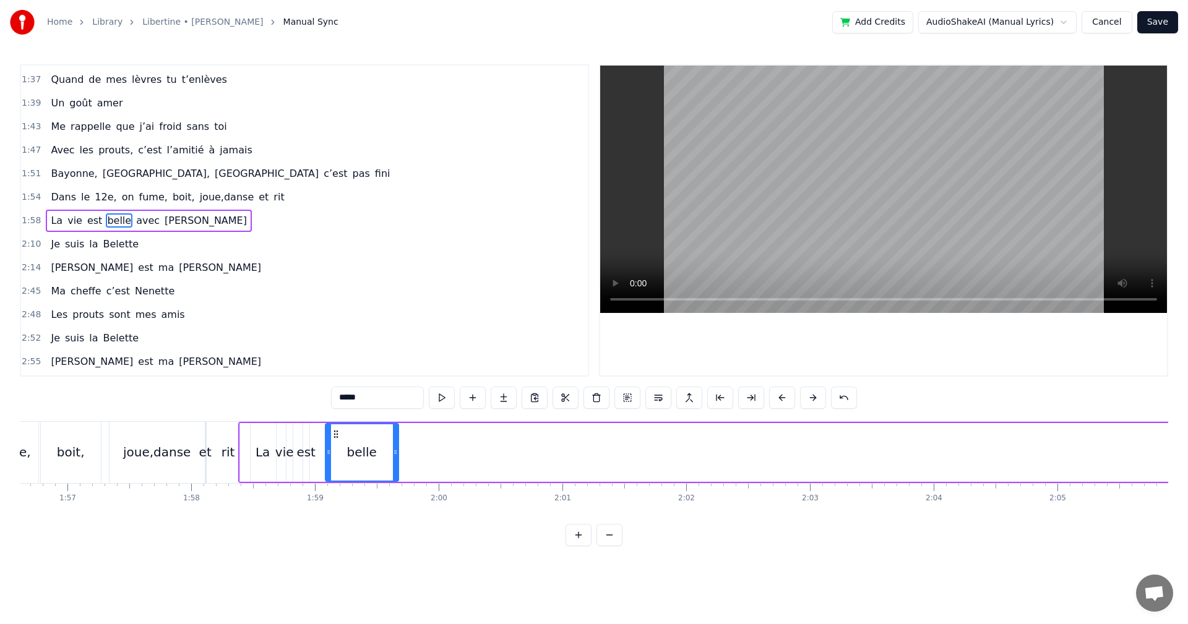
drag, startPoint x: 435, startPoint y: 434, endPoint x: 334, endPoint y: 492, distance: 116.1
click at [334, 492] on div "Dans le 13e, premières soirées chez MMR, Quand le soleil se couchait plus tard …" at bounding box center [594, 467] width 1148 height 93
click at [311, 457] on div "est" at bounding box center [305, 452] width 19 height 19
drag, startPoint x: 315, startPoint y: 434, endPoint x: 325, endPoint y: 434, distance: 9.9
click at [325, 434] on circle at bounding box center [324, 434] width 1 height 1
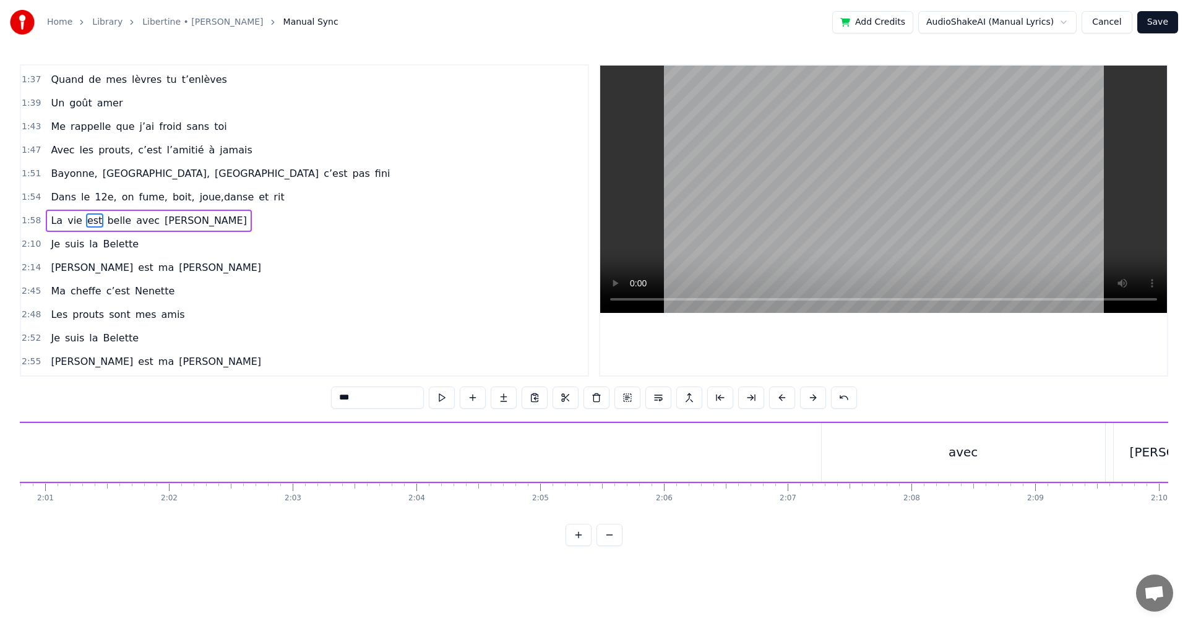
scroll to position [0, 14995]
click at [904, 453] on div "avec" at bounding box center [916, 452] width 29 height 19
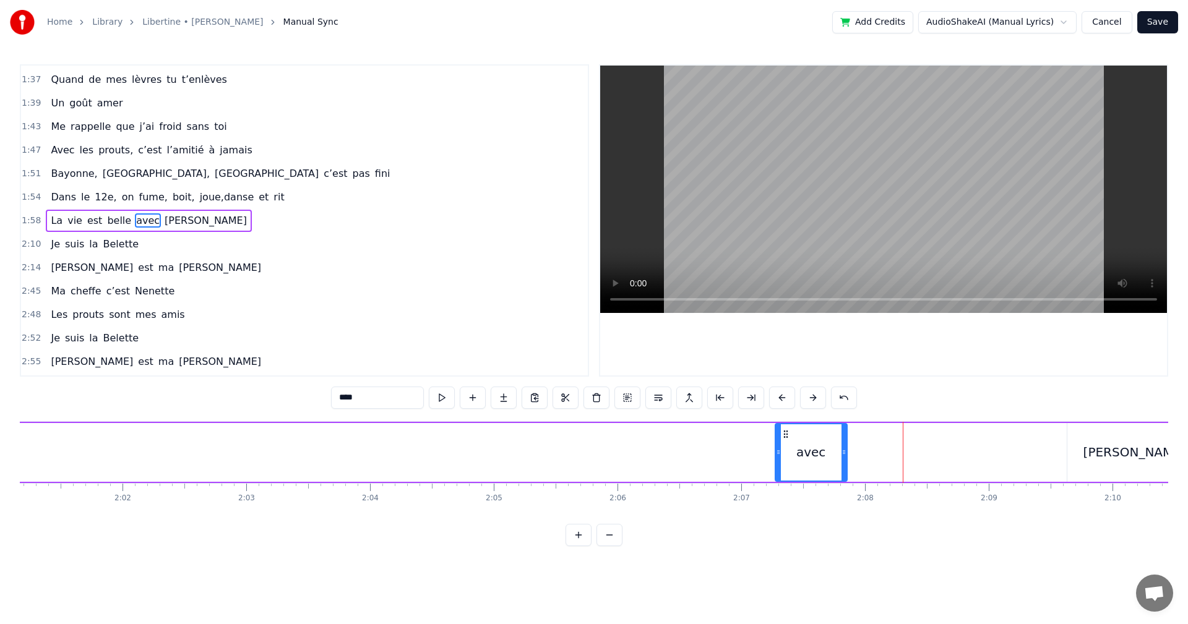
drag, startPoint x: 1056, startPoint y: 455, endPoint x: 845, endPoint y: 458, distance: 211.6
click at [845, 458] on div at bounding box center [844, 452] width 5 height 56
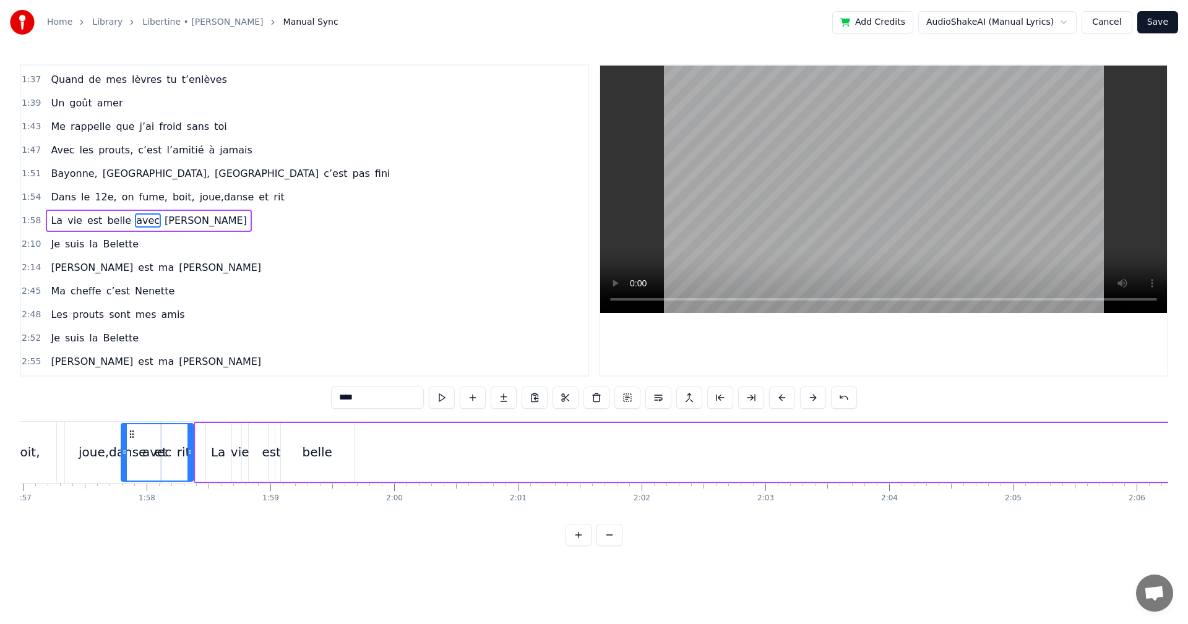
scroll to position [0, 14450]
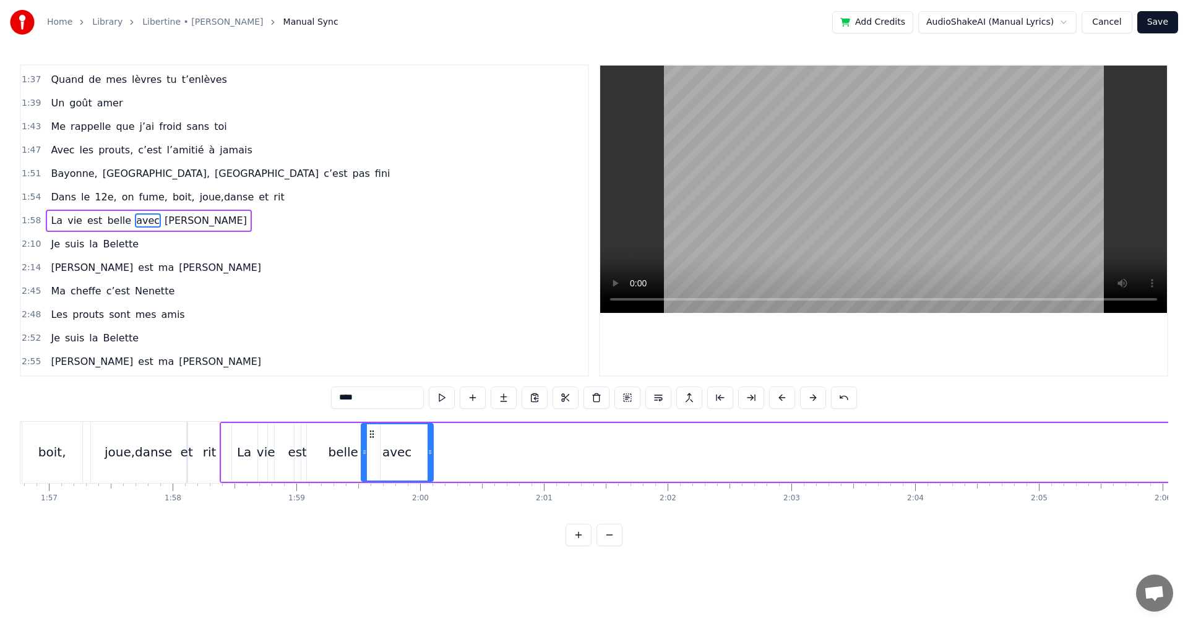
drag, startPoint x: 785, startPoint y: 436, endPoint x: 371, endPoint y: 496, distance: 418.4
click at [371, 496] on div "Dans le 13e, premières soirées chez MMR, Quand le soleil se couchait plus tard …" at bounding box center [594, 467] width 1148 height 93
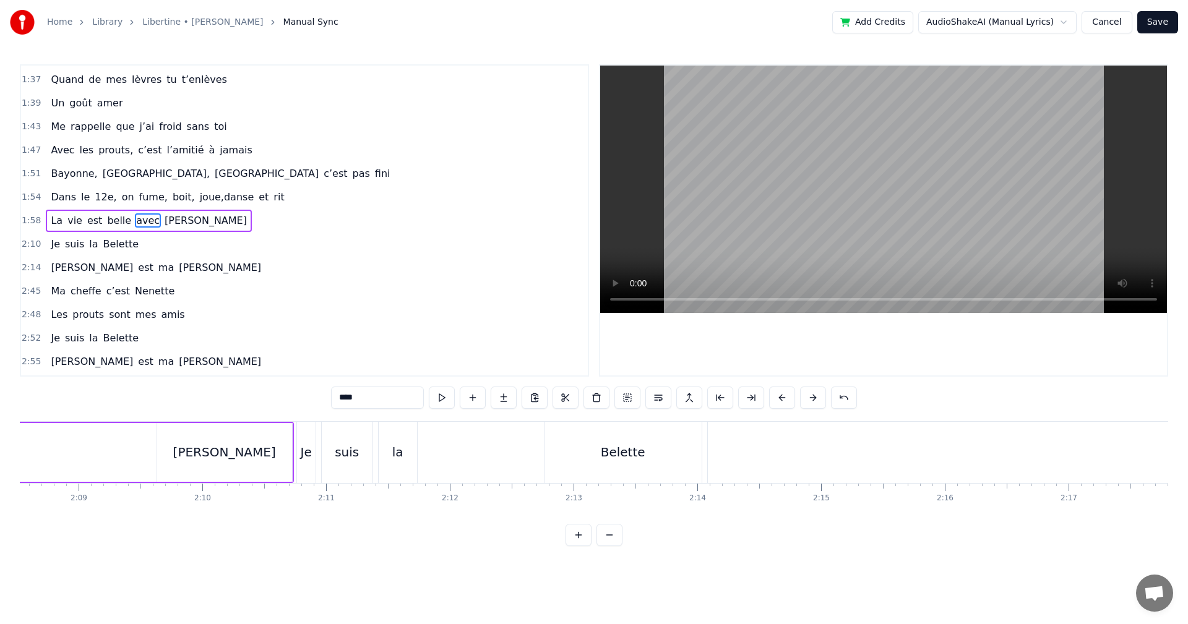
scroll to position [0, 15890]
click at [258, 448] on div "[PERSON_NAME]" at bounding box center [240, 452] width 103 height 19
type input "********"
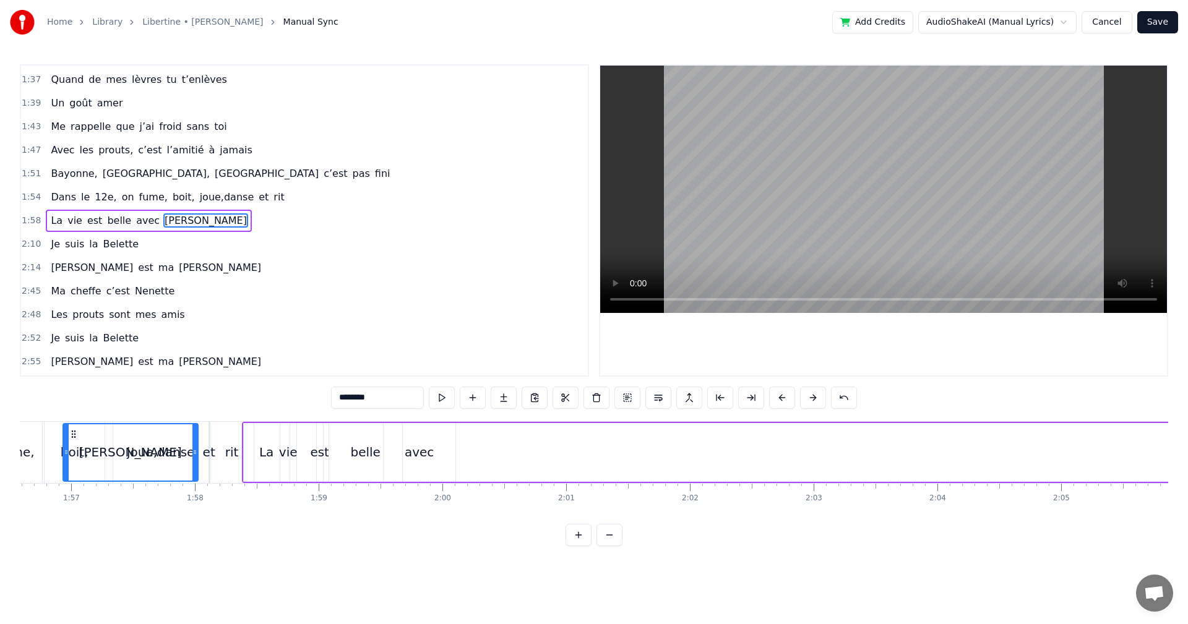
scroll to position [0, 14386]
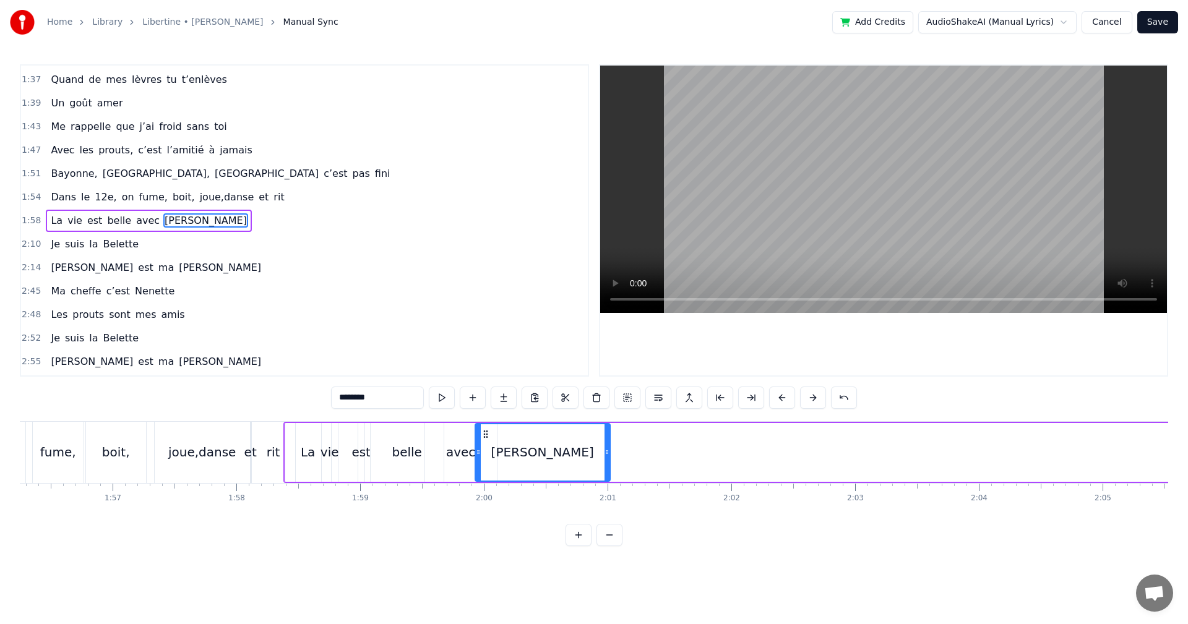
drag, startPoint x: 182, startPoint y: 436, endPoint x: 484, endPoint y: 472, distance: 304.7
click at [484, 472] on div "[PERSON_NAME]" at bounding box center [543, 452] width 134 height 56
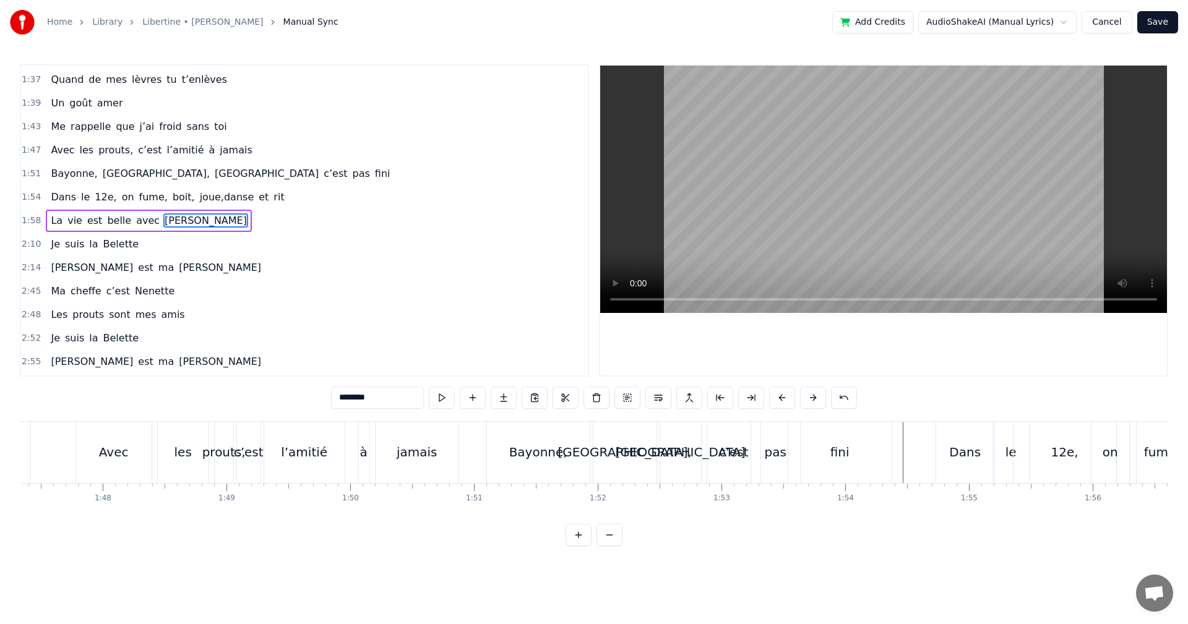
scroll to position [0, 13252]
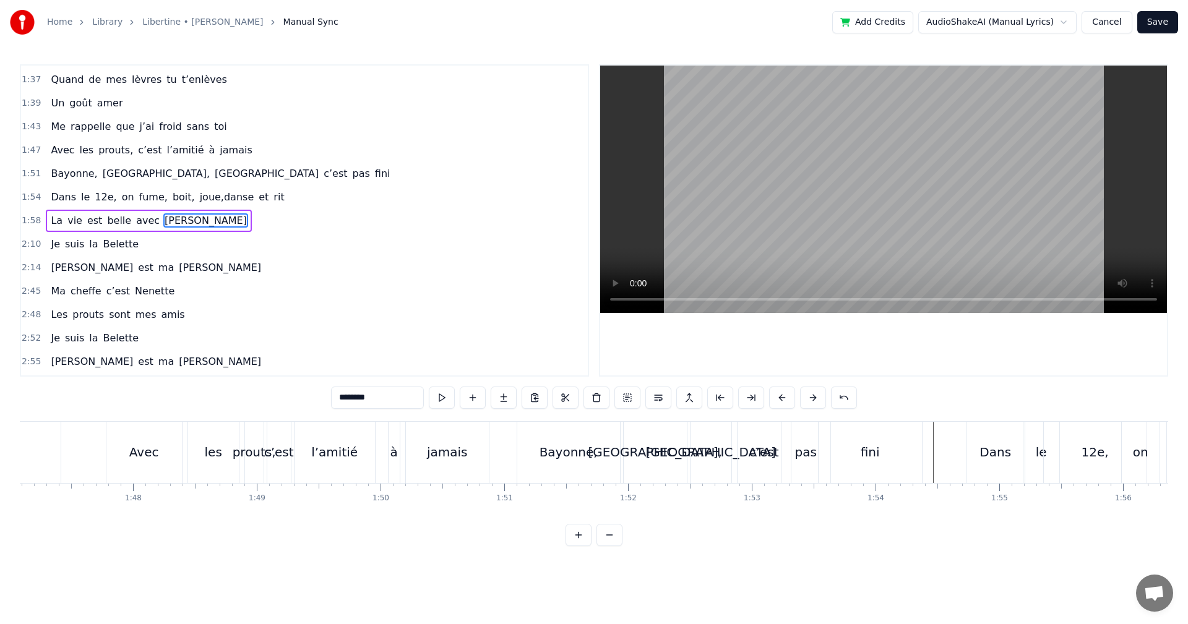
click at [77, 465] on div at bounding box center [825, 452] width 28115 height 61
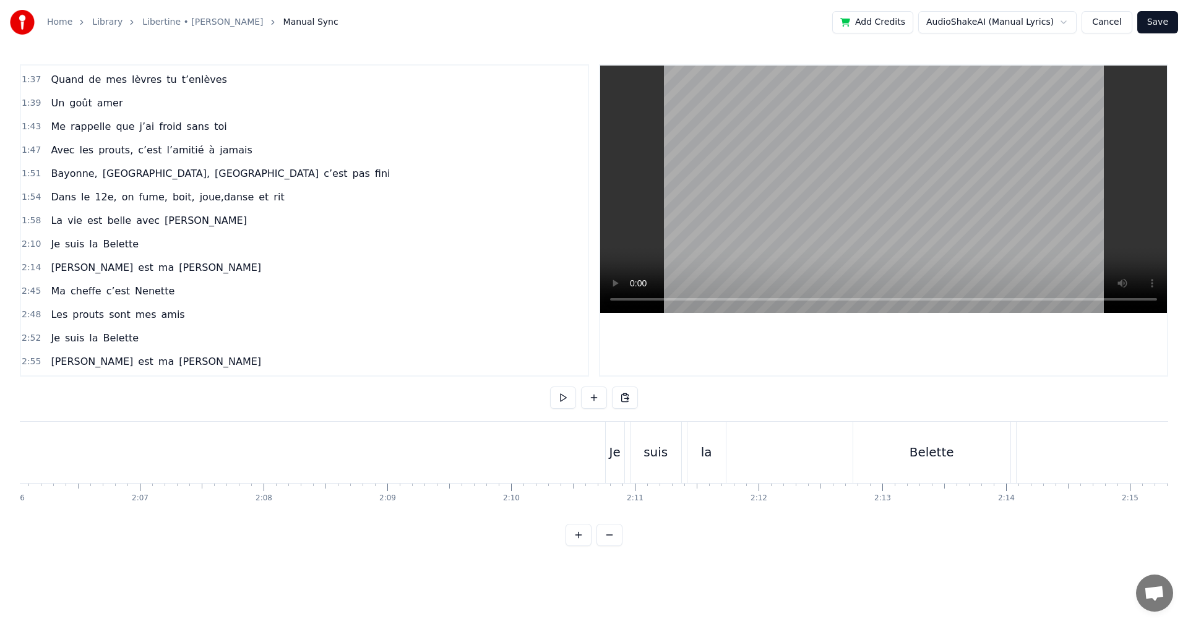
scroll to position [0, 15628]
click at [580, 446] on div "Je" at bounding box center [584, 452] width 11 height 19
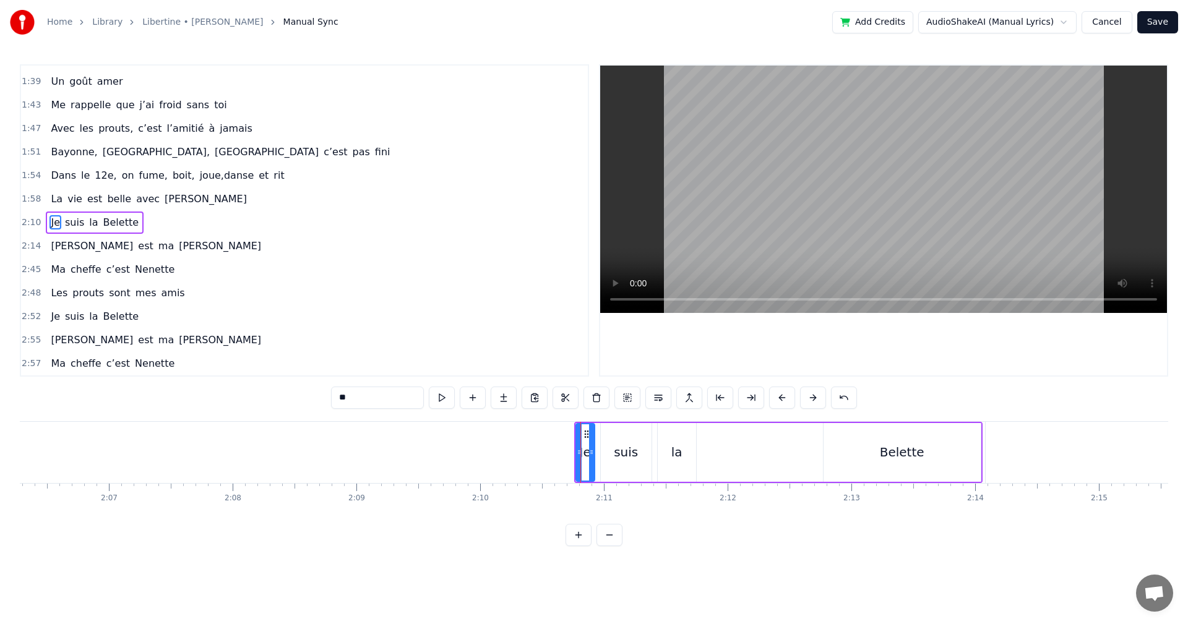
scroll to position [468, 0]
click at [617, 451] on div "suis" at bounding box center [626, 452] width 24 height 19
click at [680, 450] on div "la" at bounding box center [676, 452] width 11 height 19
type input "**"
drag, startPoint x: 766, startPoint y: 426, endPoint x: 731, endPoint y: 433, distance: 35.9
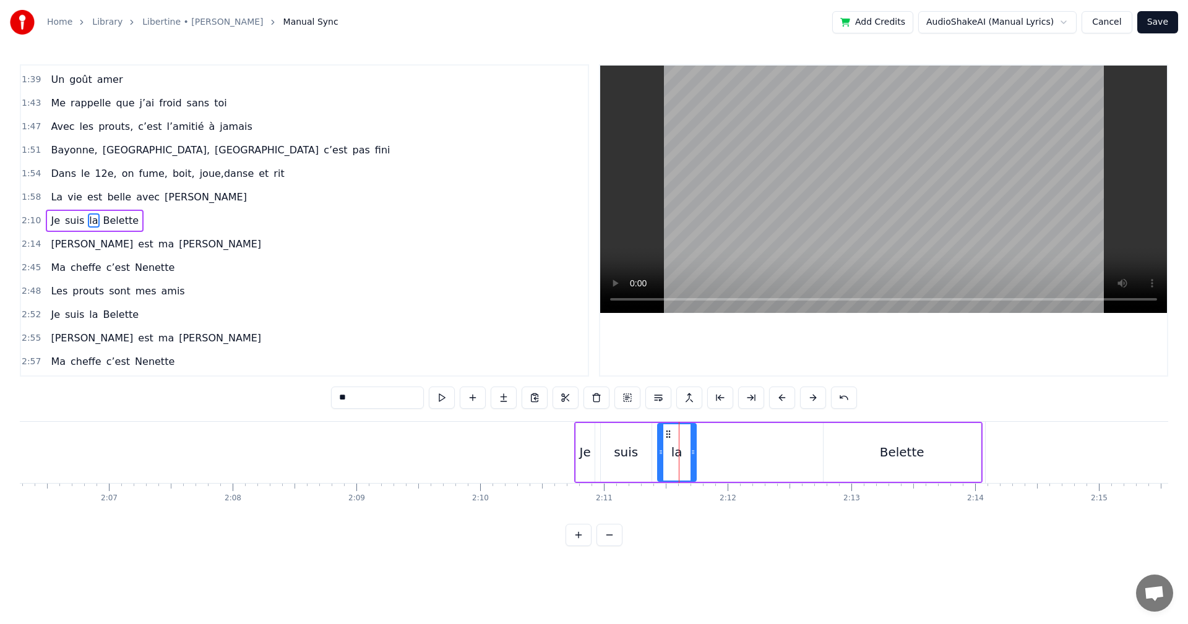
click at [731, 433] on div "Je suis la Belette" at bounding box center [778, 452] width 408 height 61
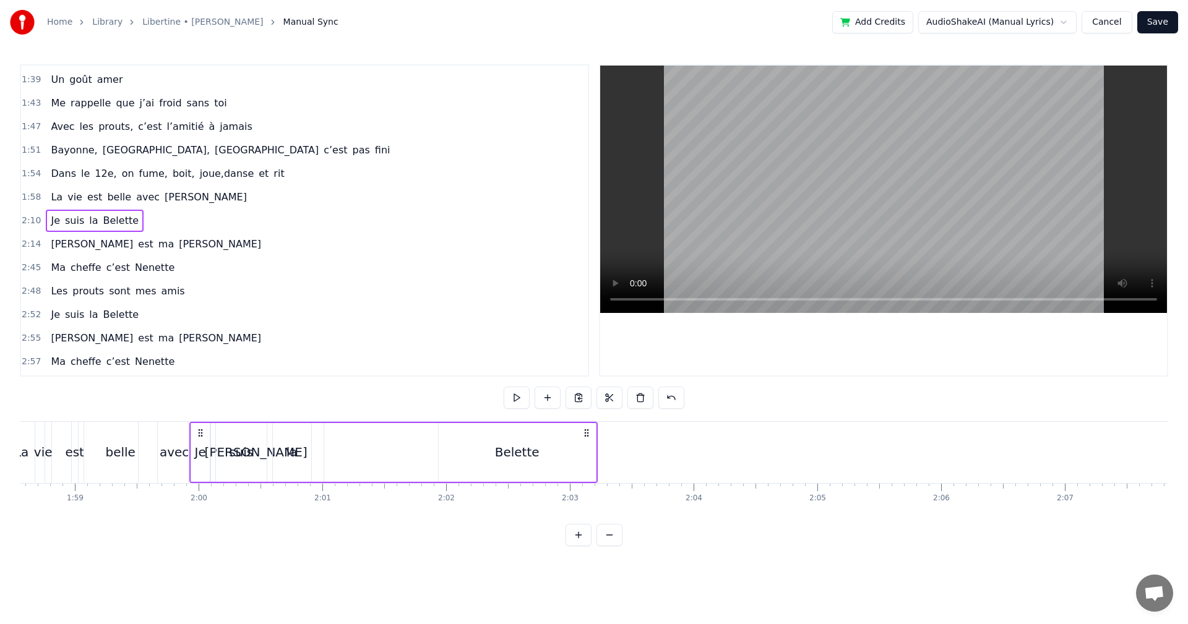
scroll to position [0, 14670]
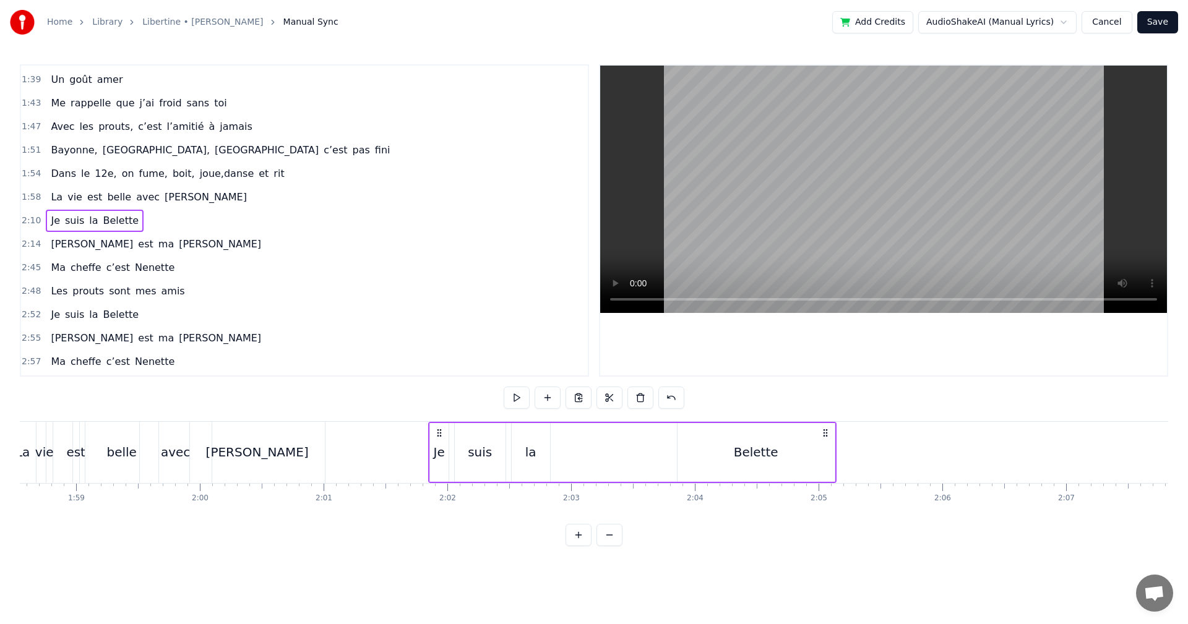
drag, startPoint x: 588, startPoint y: 435, endPoint x: 442, endPoint y: 497, distance: 158.6
click at [442, 497] on div "Dans le 13e, premières soirées chez MMR, Quand le soleil se couchait plus tard …" at bounding box center [594, 467] width 1148 height 93
click at [766, 454] on div "Belette" at bounding box center [756, 452] width 45 height 19
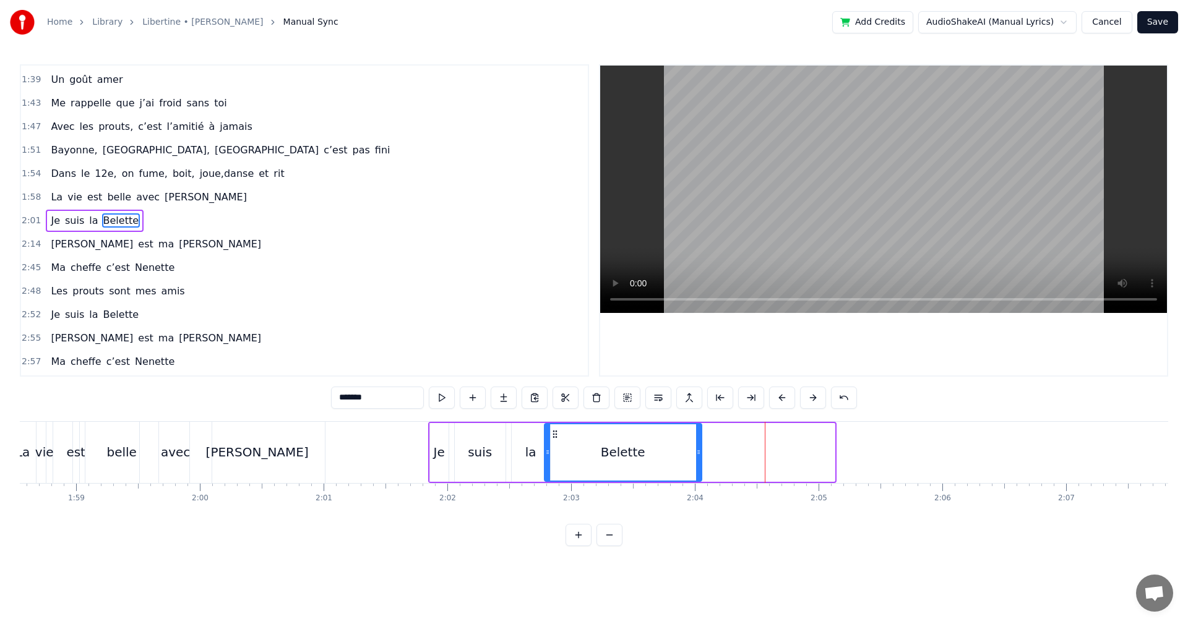
drag, startPoint x: 687, startPoint y: 434, endPoint x: 555, endPoint y: 445, distance: 132.9
click at [555, 445] on div "Belette" at bounding box center [623, 452] width 156 height 56
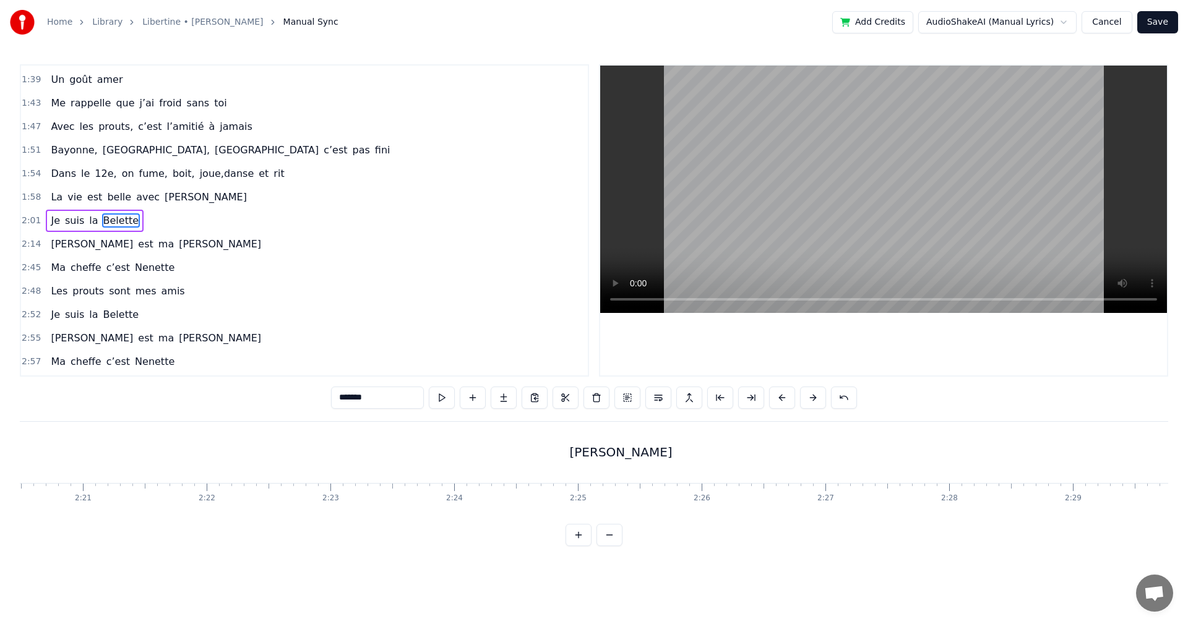
scroll to position [0, 17432]
click at [583, 455] on div "[PERSON_NAME]" at bounding box center [574, 452] width 103 height 19
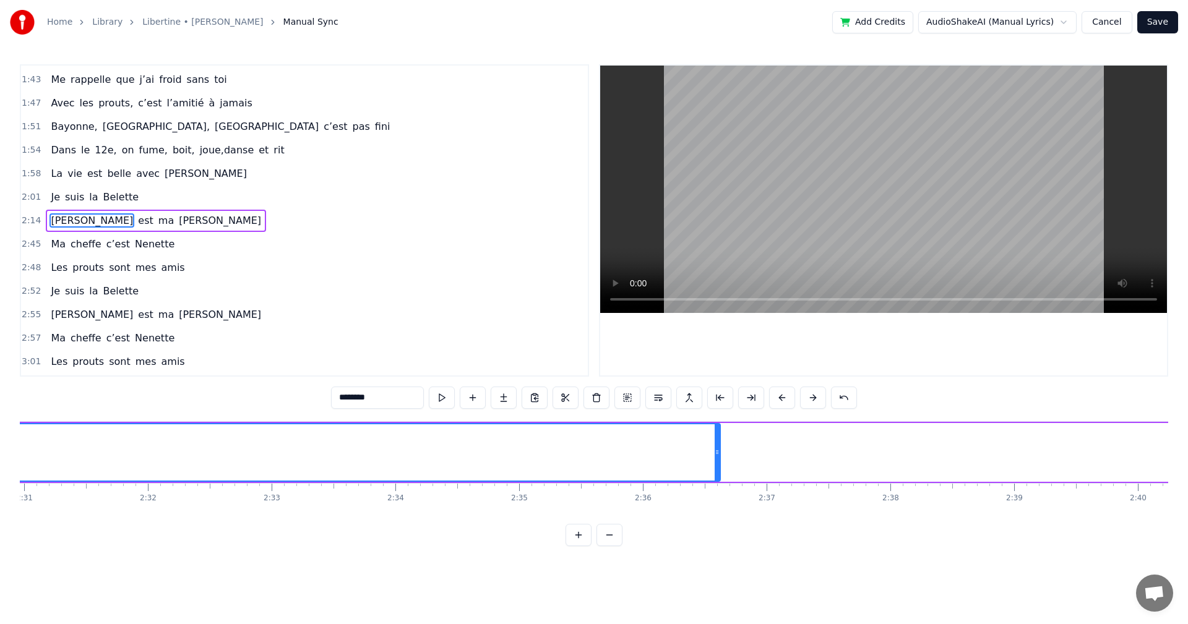
scroll to position [0, 18666]
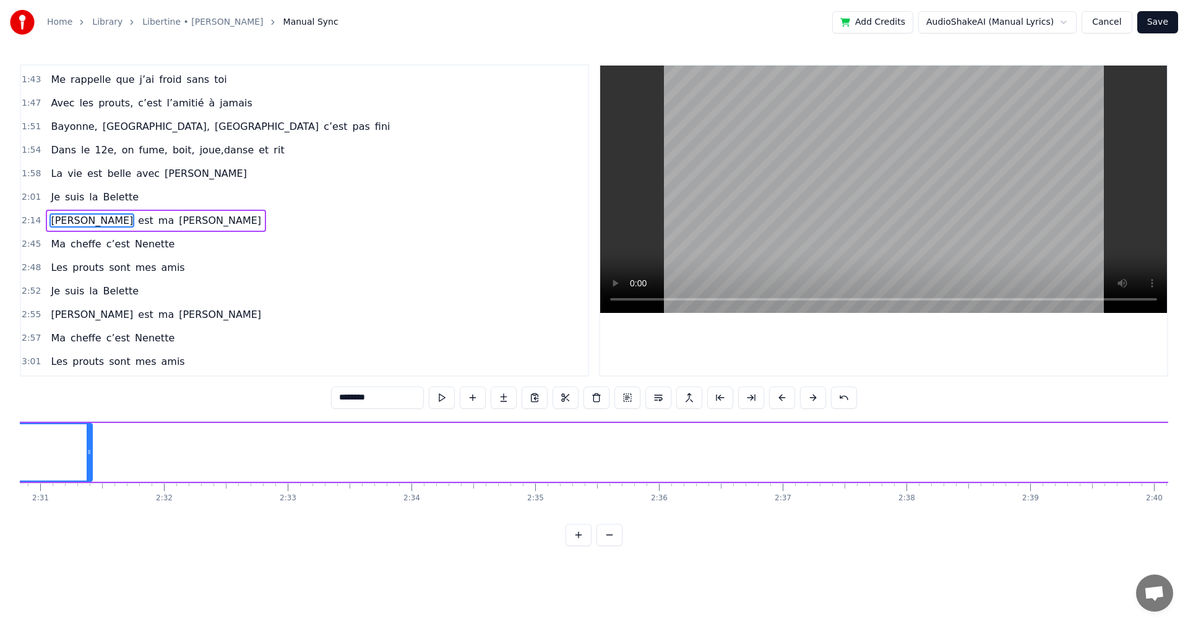
drag, startPoint x: 734, startPoint y: 453, endPoint x: 90, endPoint y: 470, distance: 644.4
click at [90, 470] on div at bounding box center [89, 452] width 5 height 56
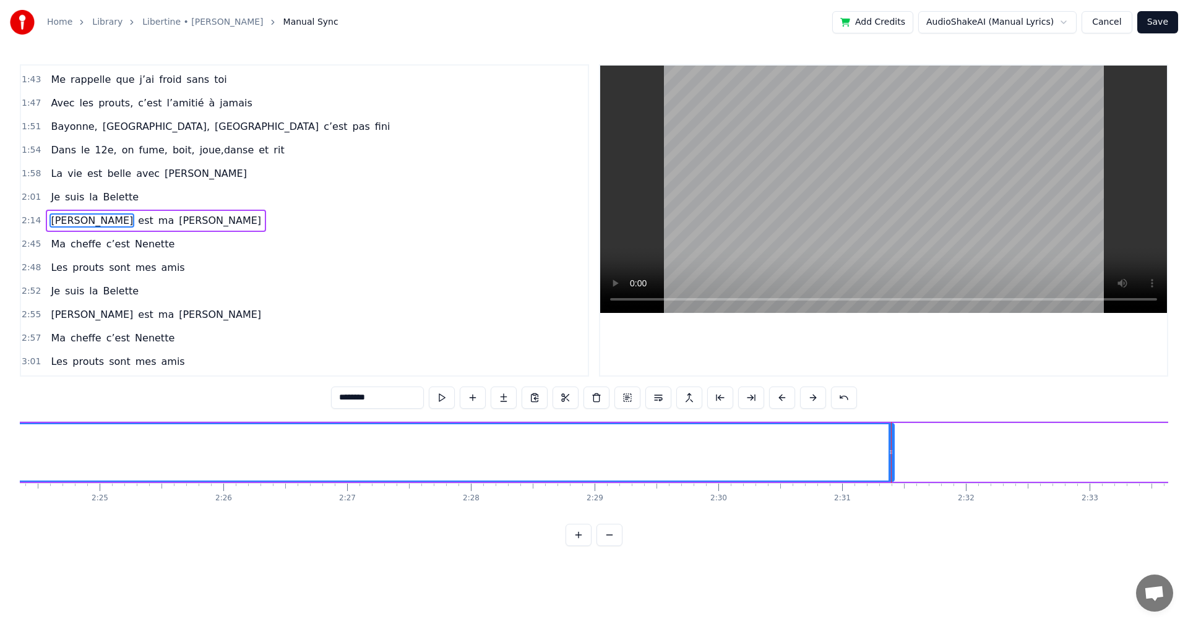
scroll to position [0, 17803]
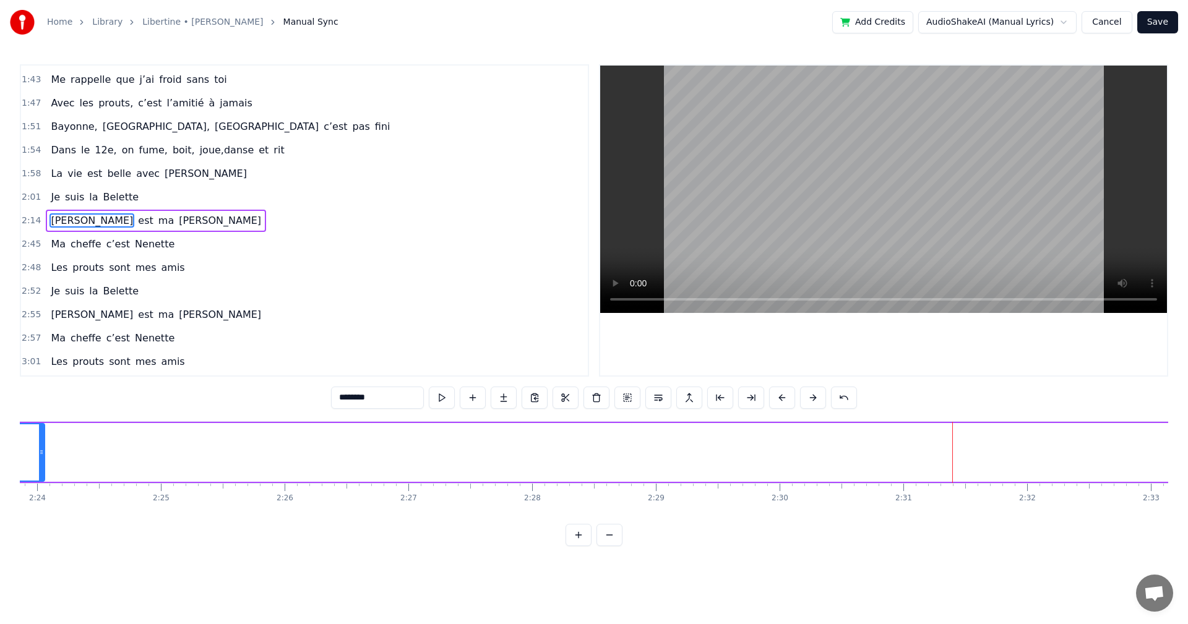
drag, startPoint x: 952, startPoint y: 452, endPoint x: 41, endPoint y: 476, distance: 911.1
click at [41, 476] on div at bounding box center [41, 452] width 5 height 56
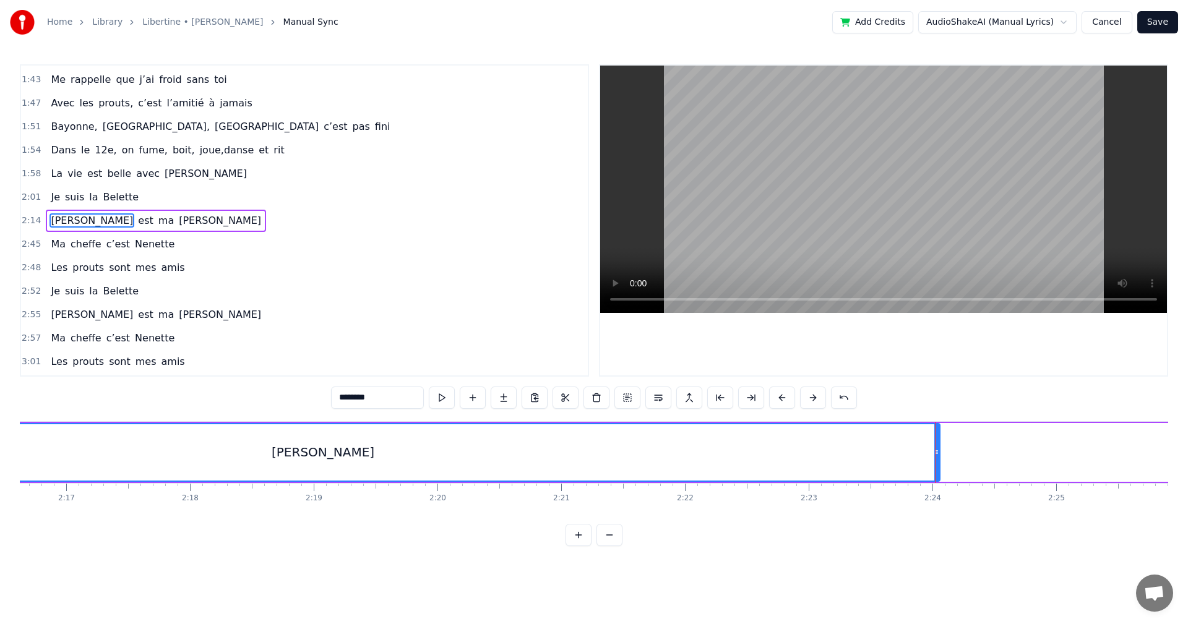
scroll to position [0, 16923]
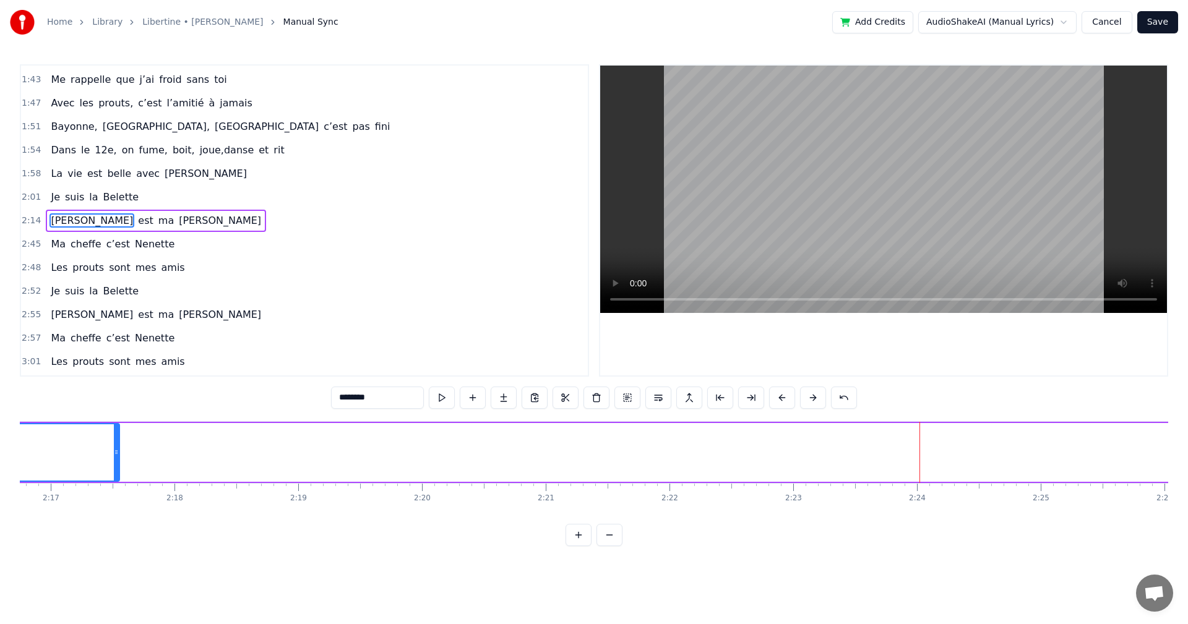
drag, startPoint x: 923, startPoint y: 450, endPoint x: 110, endPoint y: 457, distance: 813.1
click at [114, 457] on div at bounding box center [116, 452] width 5 height 56
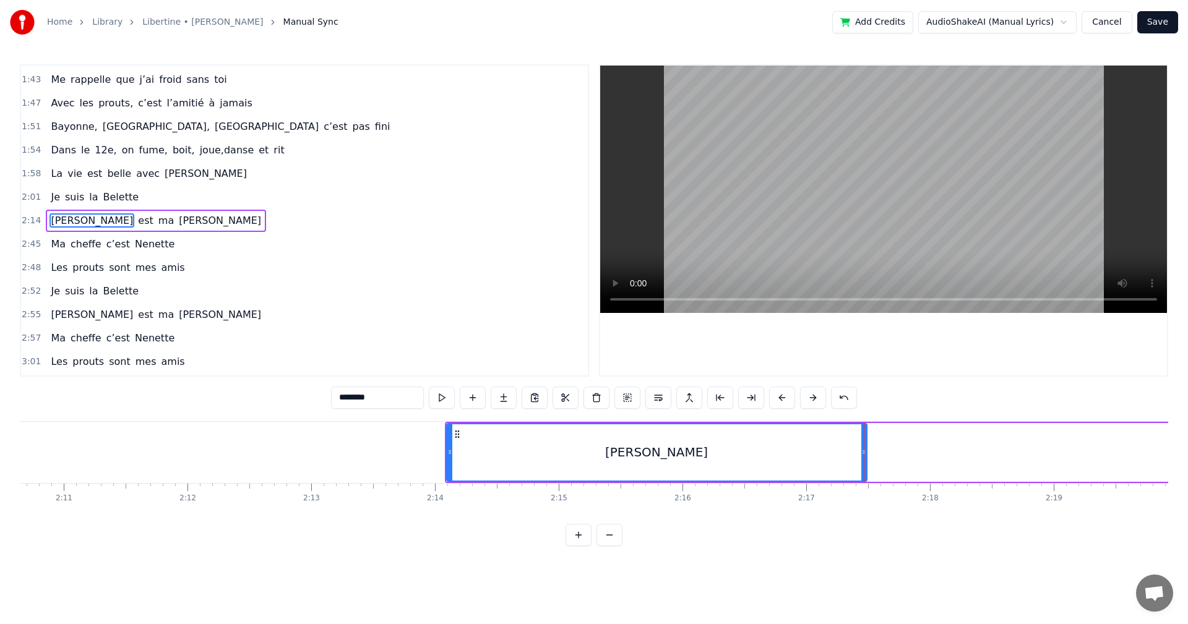
scroll to position [0, 16230]
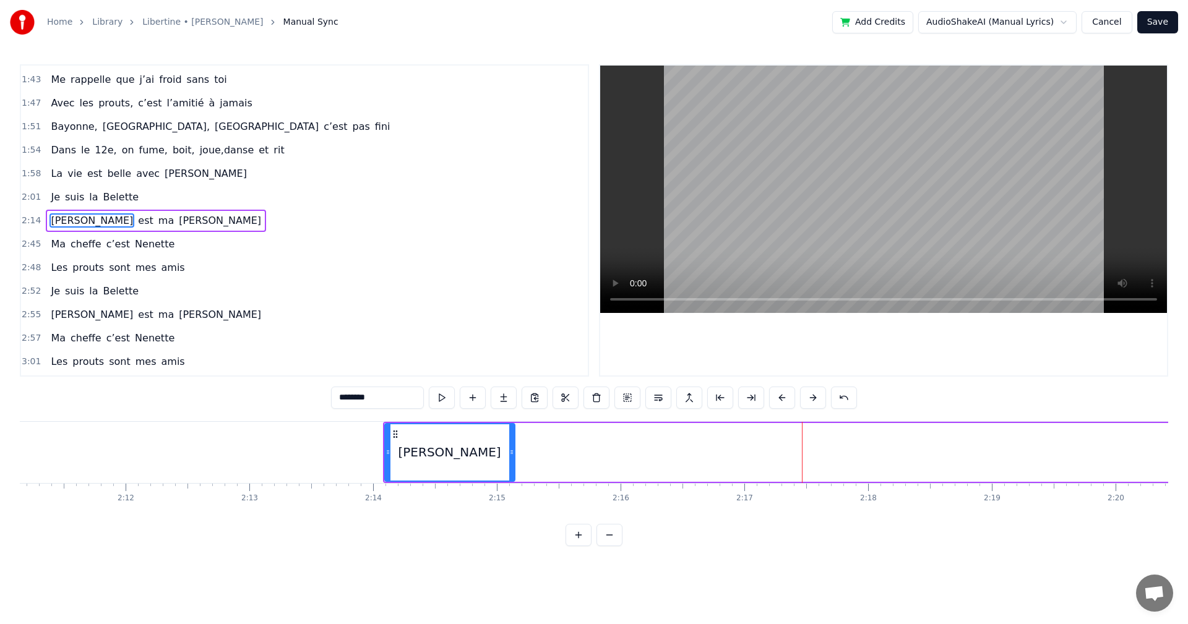
drag, startPoint x: 804, startPoint y: 453, endPoint x: 514, endPoint y: 457, distance: 290.2
click at [514, 457] on div at bounding box center [511, 452] width 5 height 56
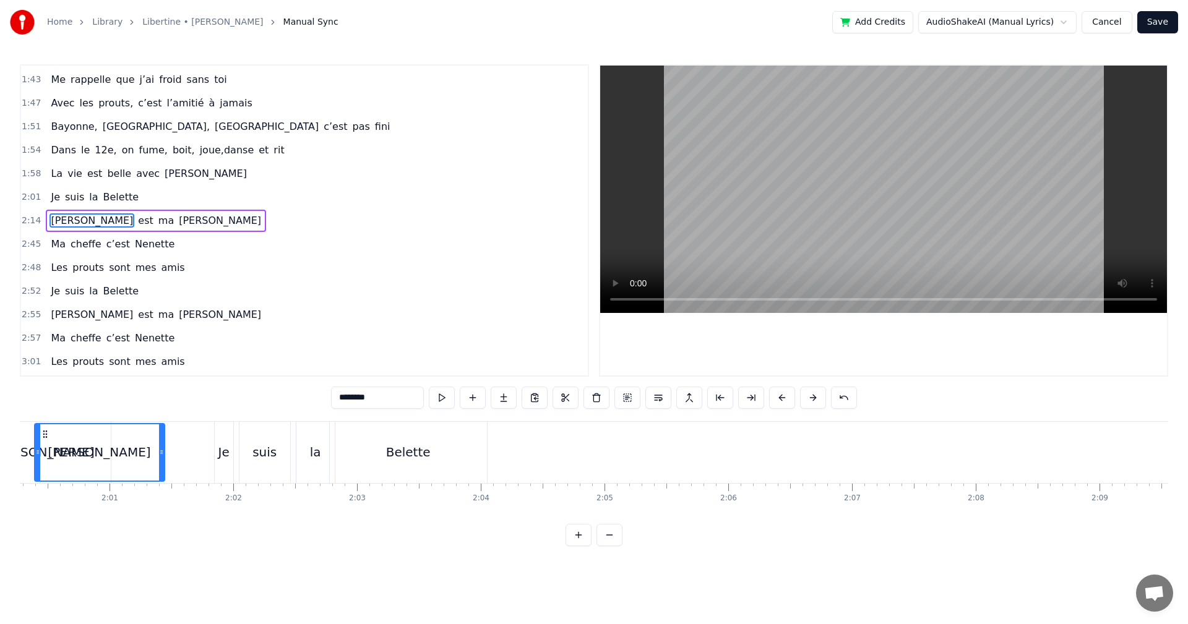
scroll to position [0, 14821]
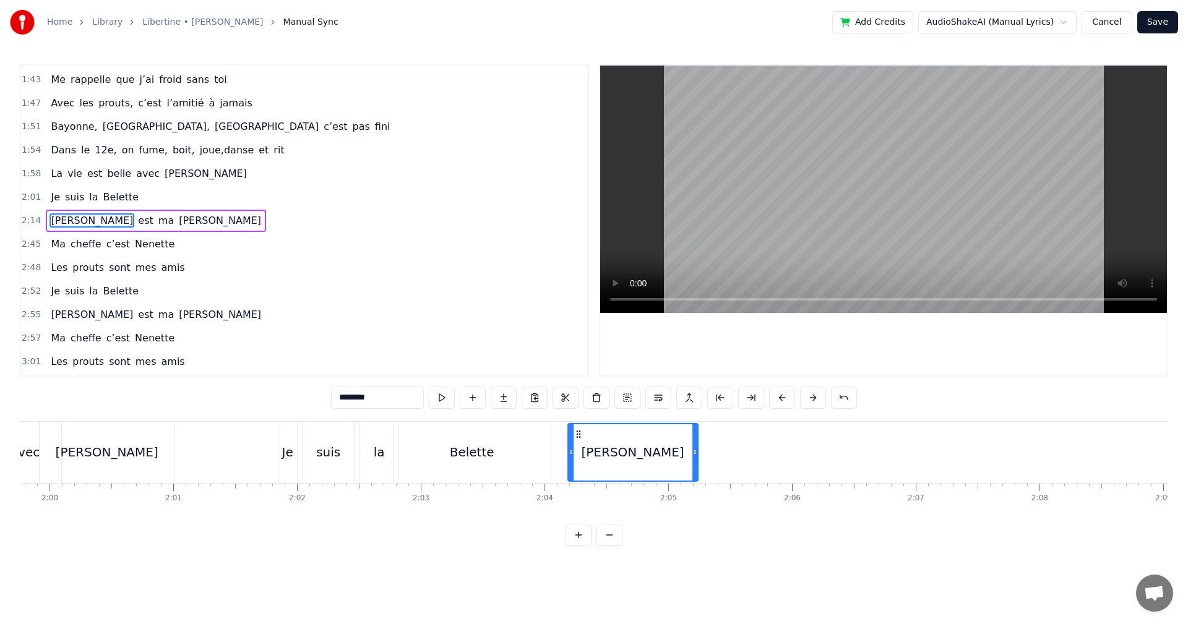
drag, startPoint x: 687, startPoint y: 434, endPoint x: 576, endPoint y: 479, distance: 119.6
click at [576, 479] on div "[PERSON_NAME]" at bounding box center [633, 452] width 129 height 56
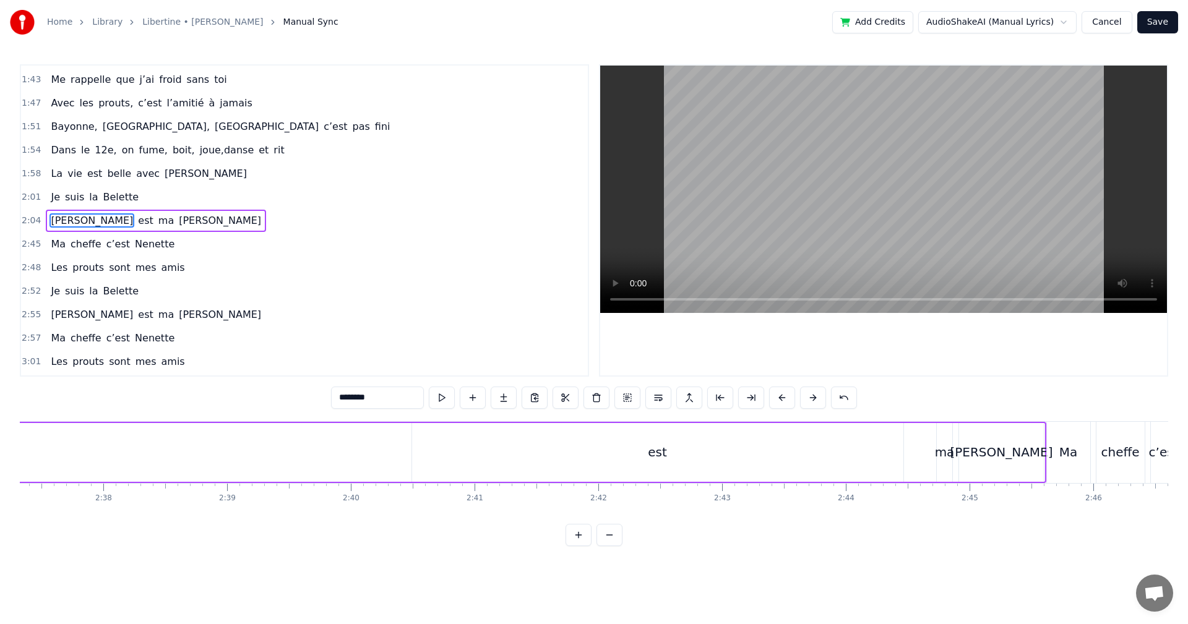
scroll to position [0, 19747]
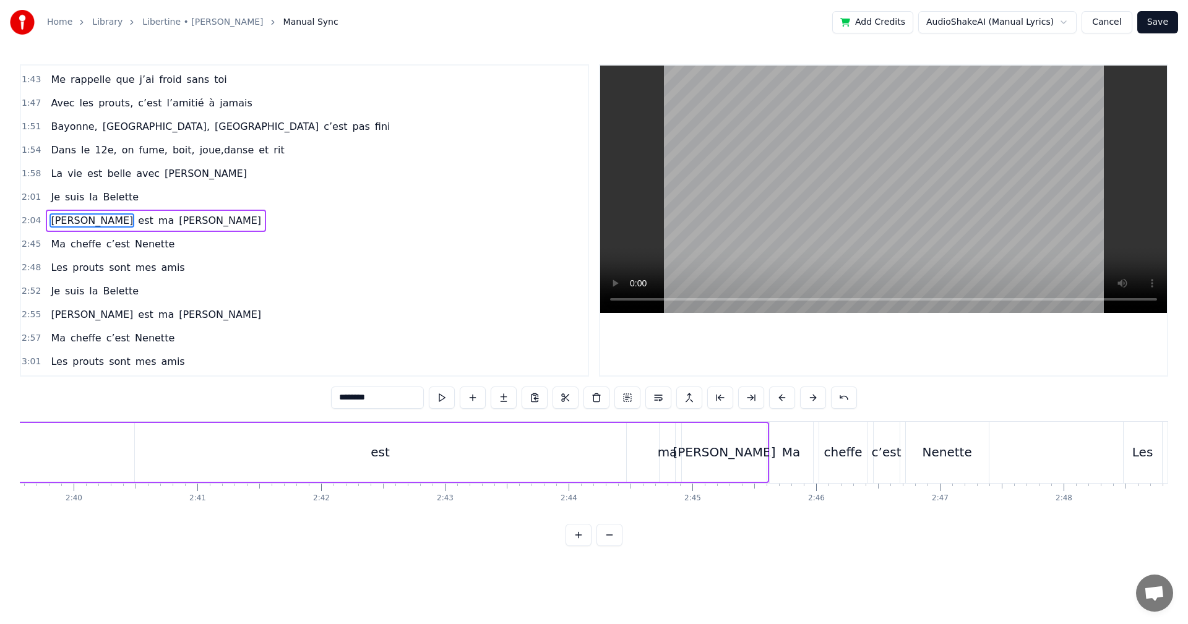
click at [427, 443] on div "est" at bounding box center [380, 452] width 491 height 59
drag, startPoint x: 140, startPoint y: 453, endPoint x: 584, endPoint y: 475, distance: 444.8
click at [584, 475] on div at bounding box center [581, 452] width 5 height 56
click at [661, 459] on div "ma" at bounding box center [668, 452] width 20 height 19
click at [708, 456] on div "[PERSON_NAME]" at bounding box center [724, 452] width 103 height 19
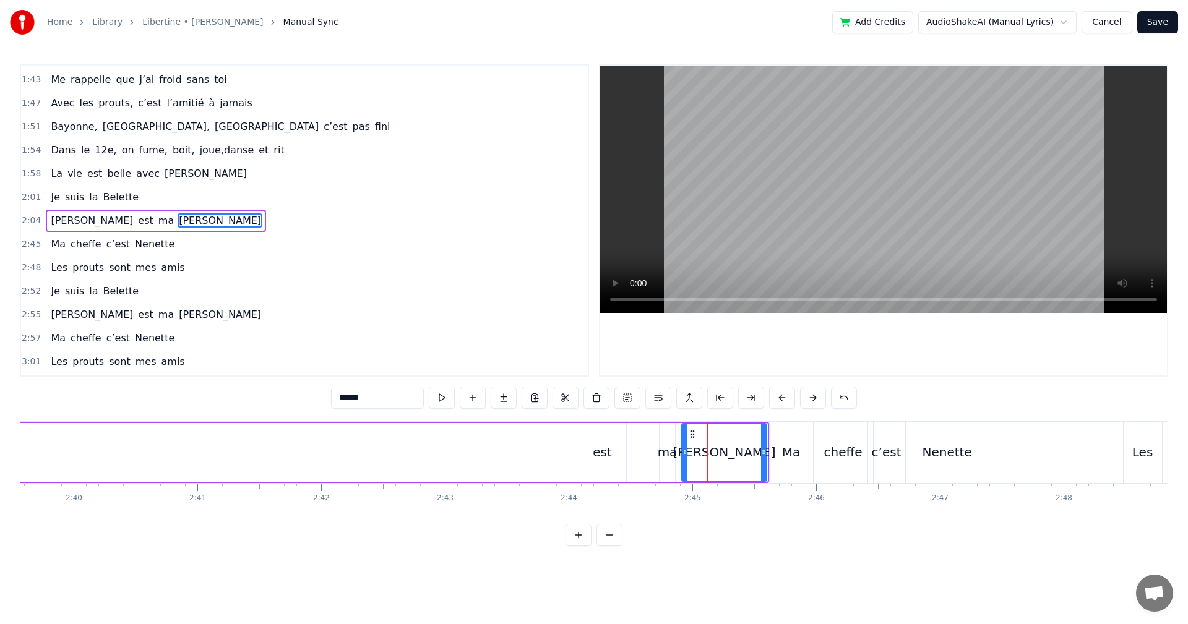
click at [673, 458] on div "ma" at bounding box center [668, 452] width 20 height 19
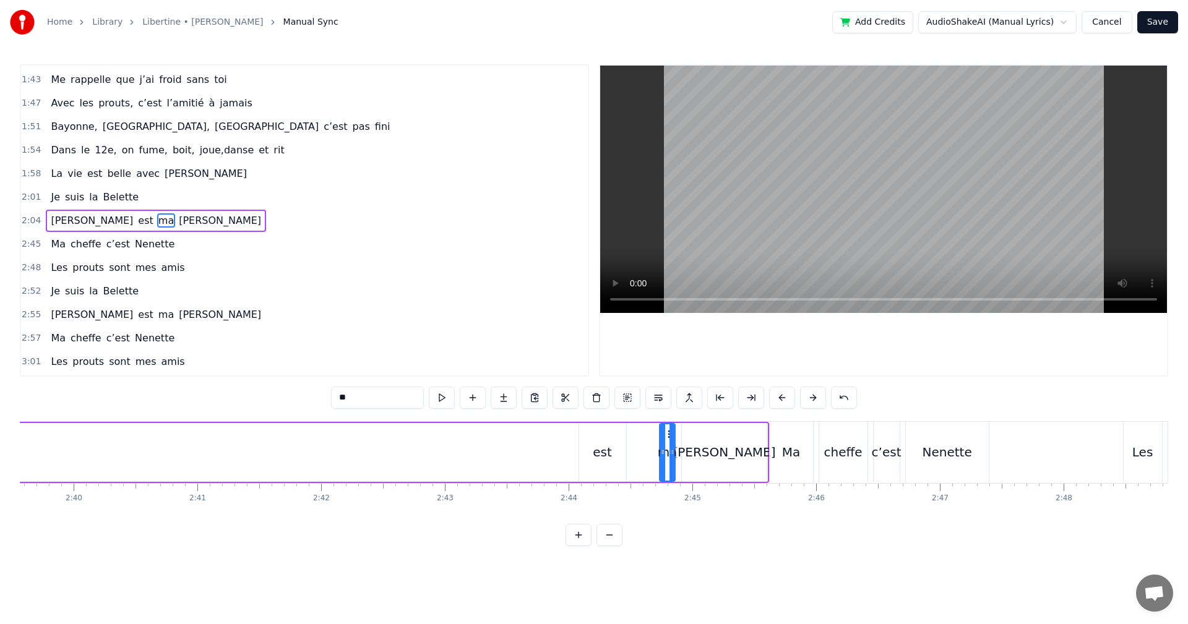
click at [596, 462] on div "est" at bounding box center [602, 452] width 47 height 59
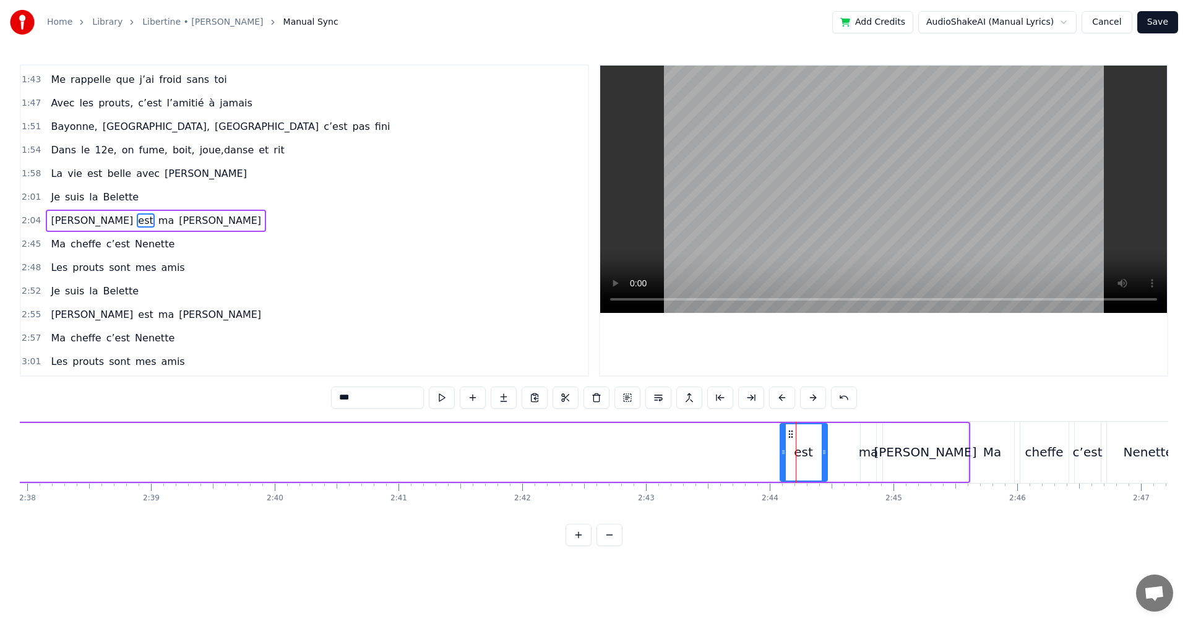
scroll to position [0, 19593]
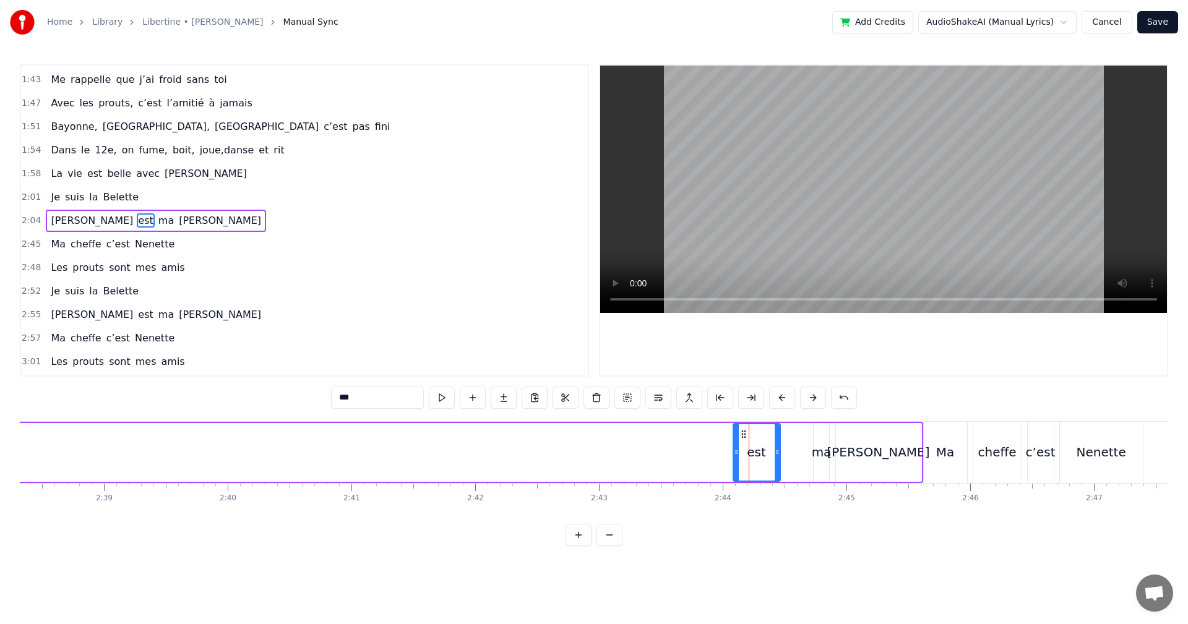
click at [851, 468] on div "[PERSON_NAME]" at bounding box center [878, 452] width 85 height 59
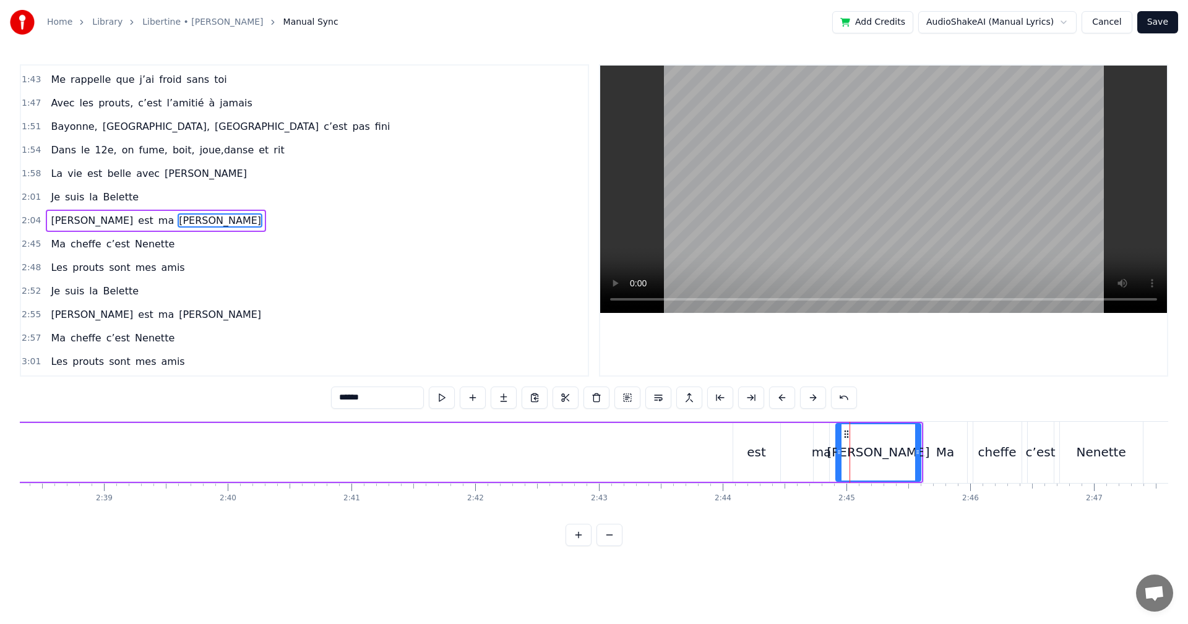
click at [1012, 455] on div "cheffe" at bounding box center [997, 452] width 38 height 19
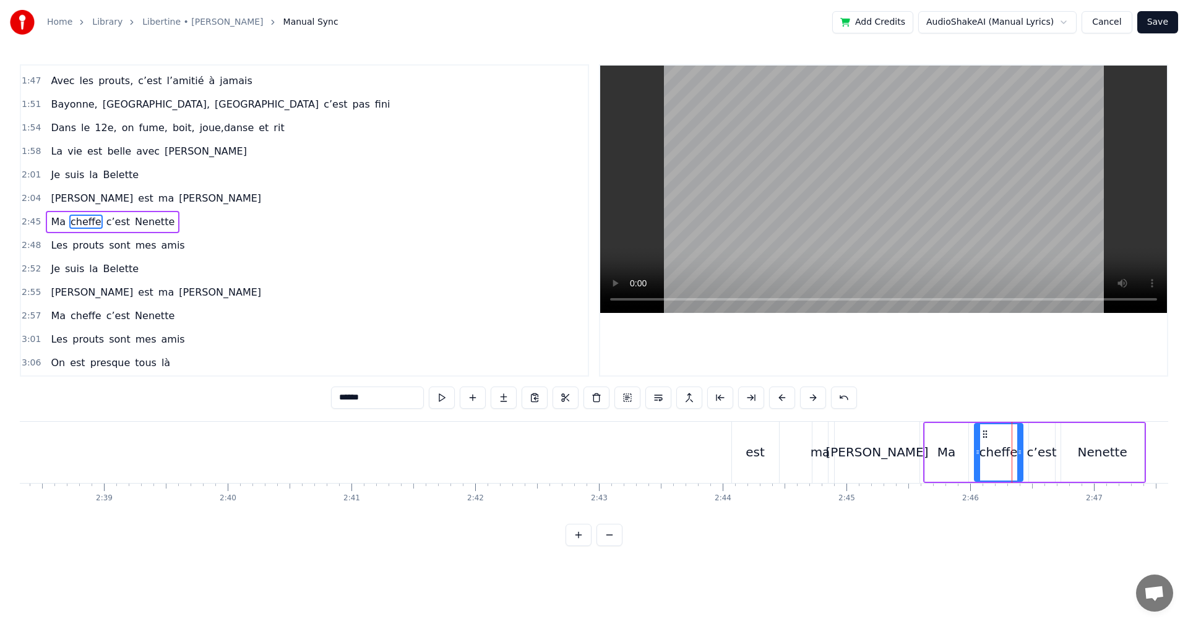
scroll to position [515, 0]
click at [884, 462] on div "[PERSON_NAME]" at bounding box center [877, 452] width 85 height 61
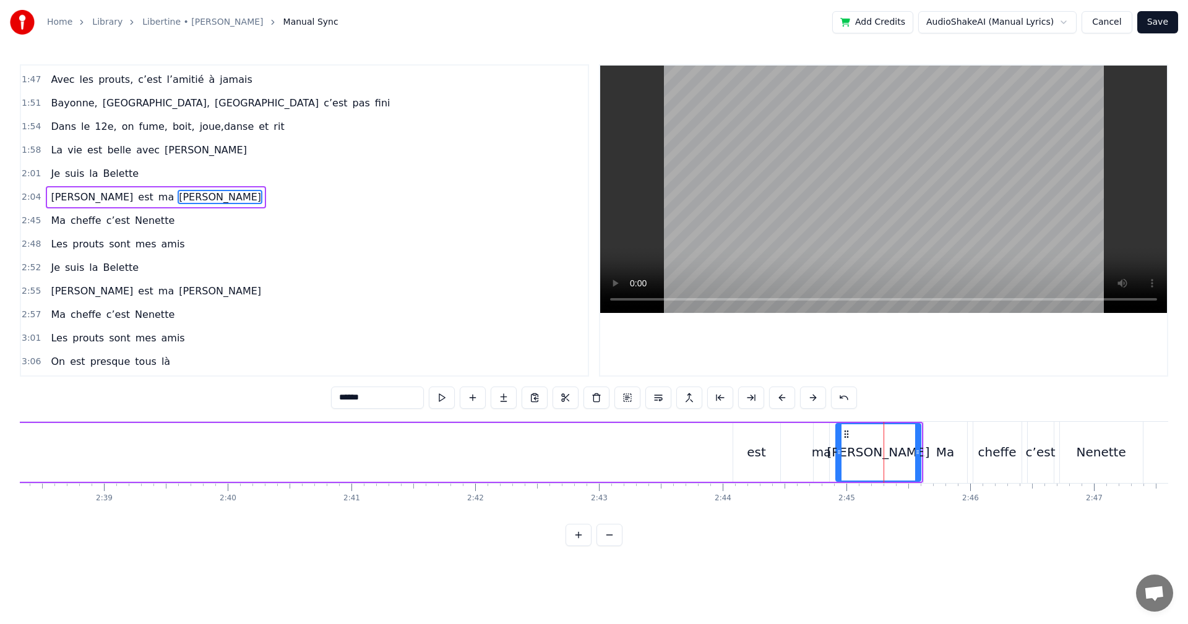
scroll to position [491, 0]
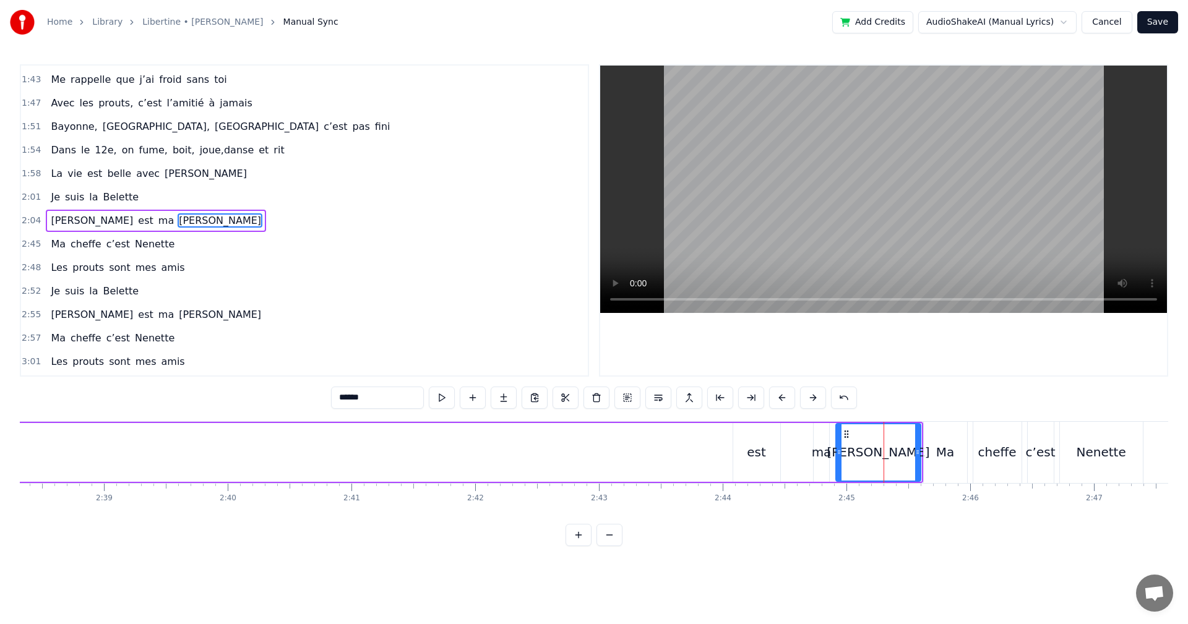
click at [819, 466] on div "ma" at bounding box center [822, 452] width 16 height 59
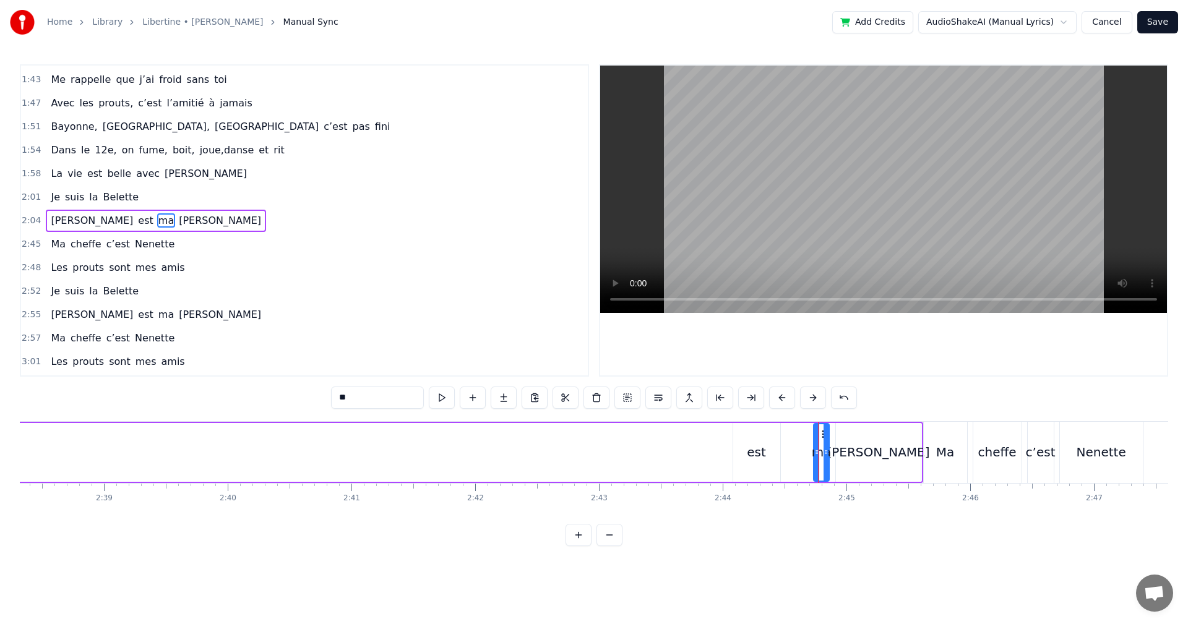
click at [746, 456] on div "est" at bounding box center [756, 452] width 47 height 59
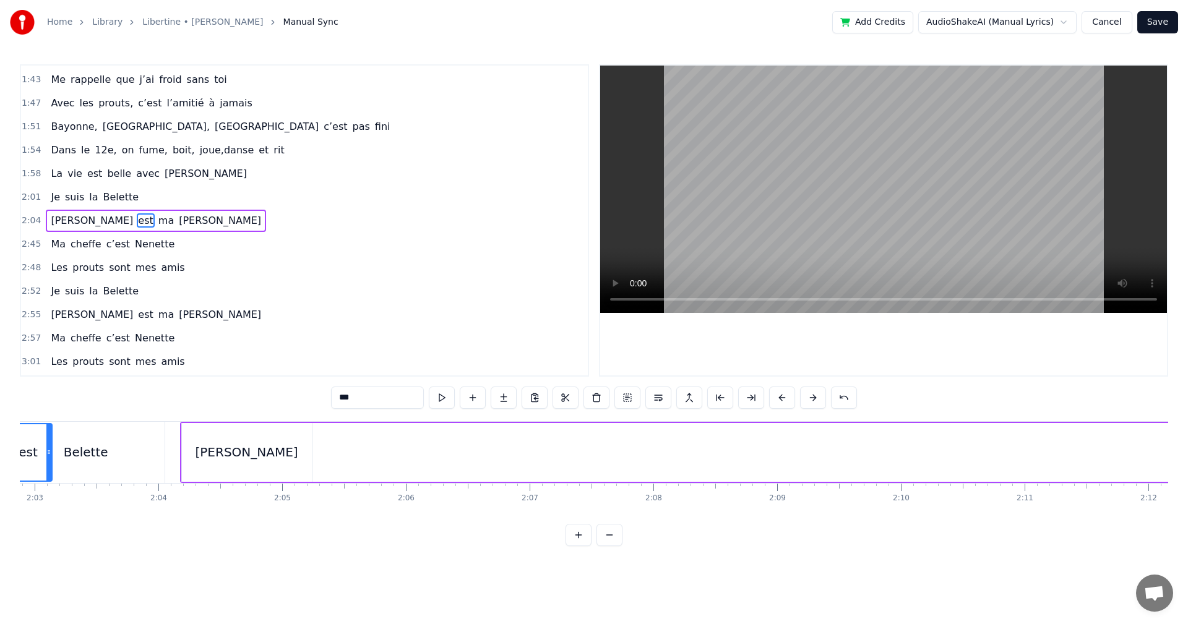
scroll to position [0, 15097]
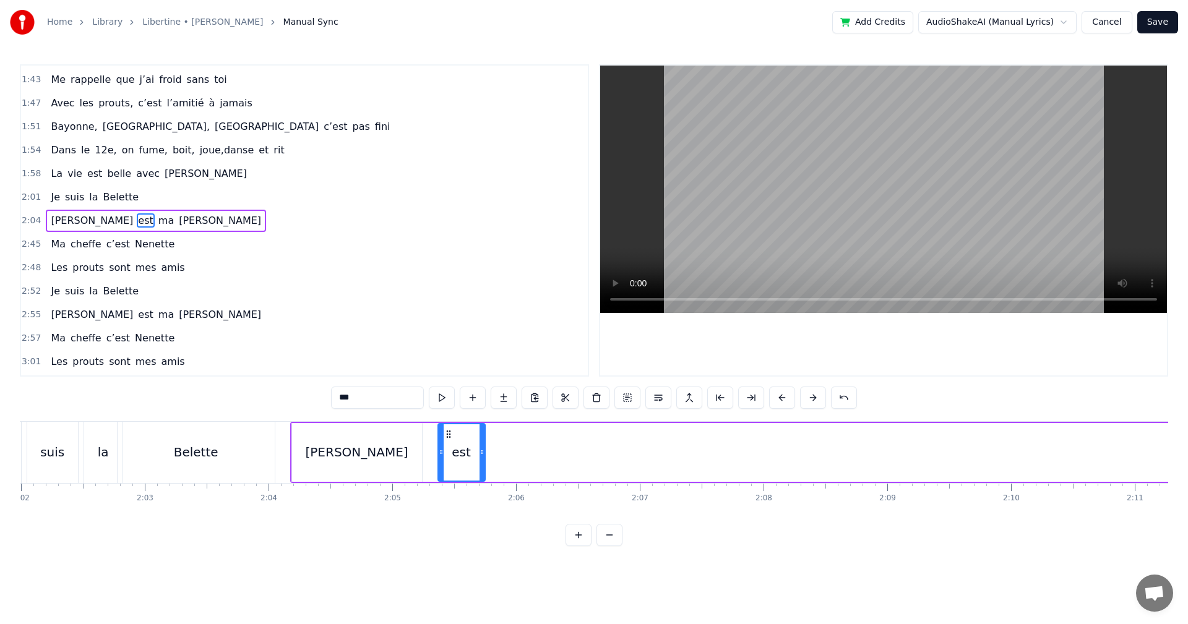
drag, startPoint x: 742, startPoint y: 434, endPoint x: 447, endPoint y: 494, distance: 301.2
click at [447, 494] on div "Dans le 13e, premières soirées chez MMR, Quand le soleil se couchait plus tard …" at bounding box center [594, 467] width 1148 height 93
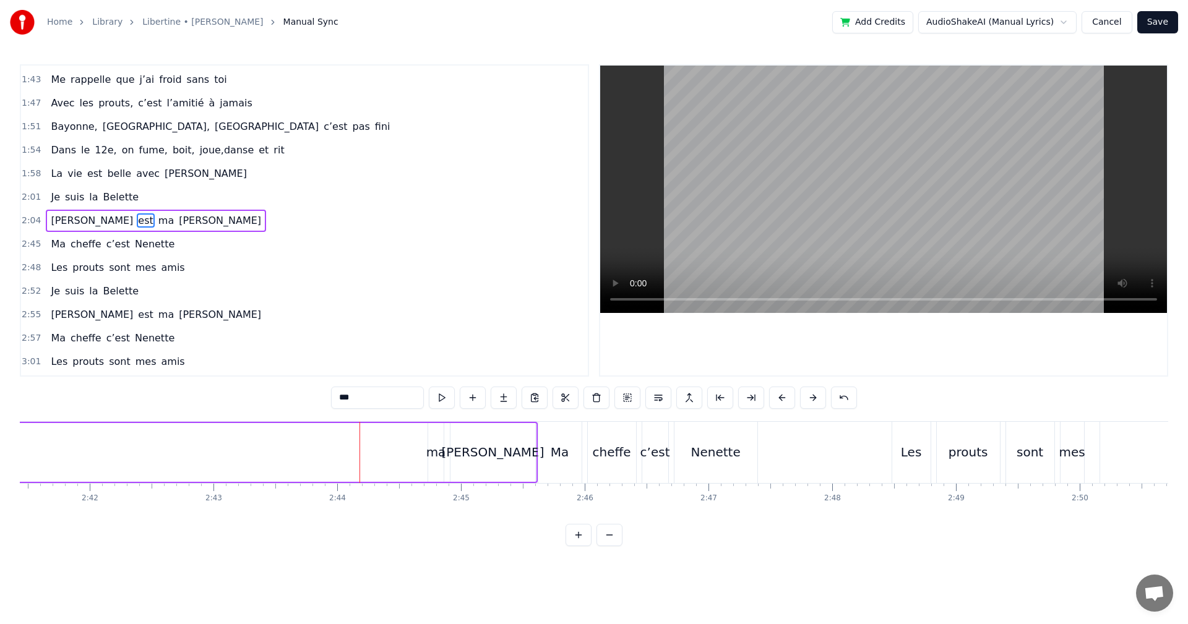
scroll to position [0, 19962]
click at [457, 454] on div "ma" at bounding box center [452, 452] width 20 height 19
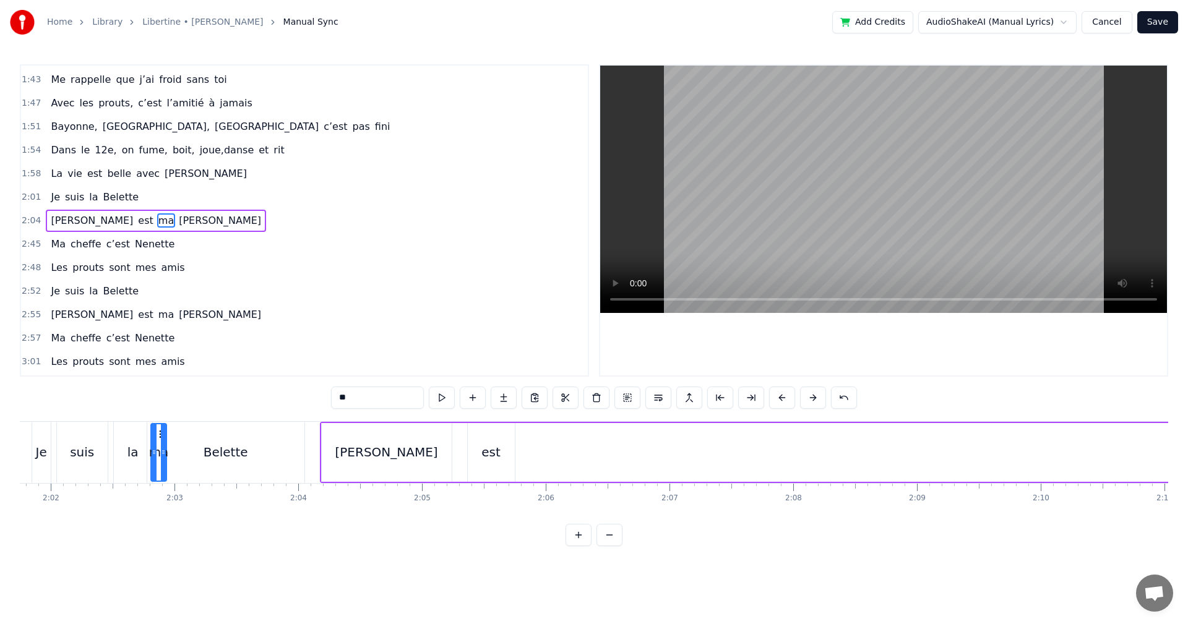
scroll to position [0, 15064]
drag, startPoint x: 452, startPoint y: 433, endPoint x: 559, endPoint y: 457, distance: 109.7
click at [559, 457] on div "ma" at bounding box center [559, 452] width 15 height 56
drag, startPoint x: 568, startPoint y: 452, endPoint x: 593, endPoint y: 454, distance: 25.5
click at [593, 454] on icon at bounding box center [594, 452] width 5 height 10
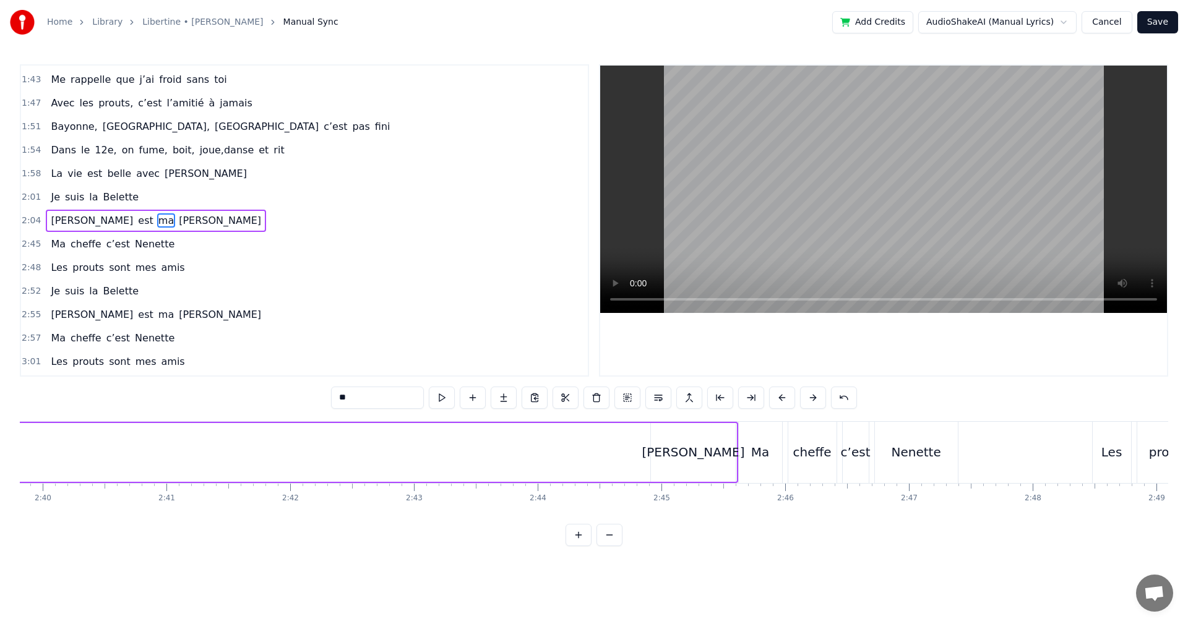
scroll to position [0, 20101]
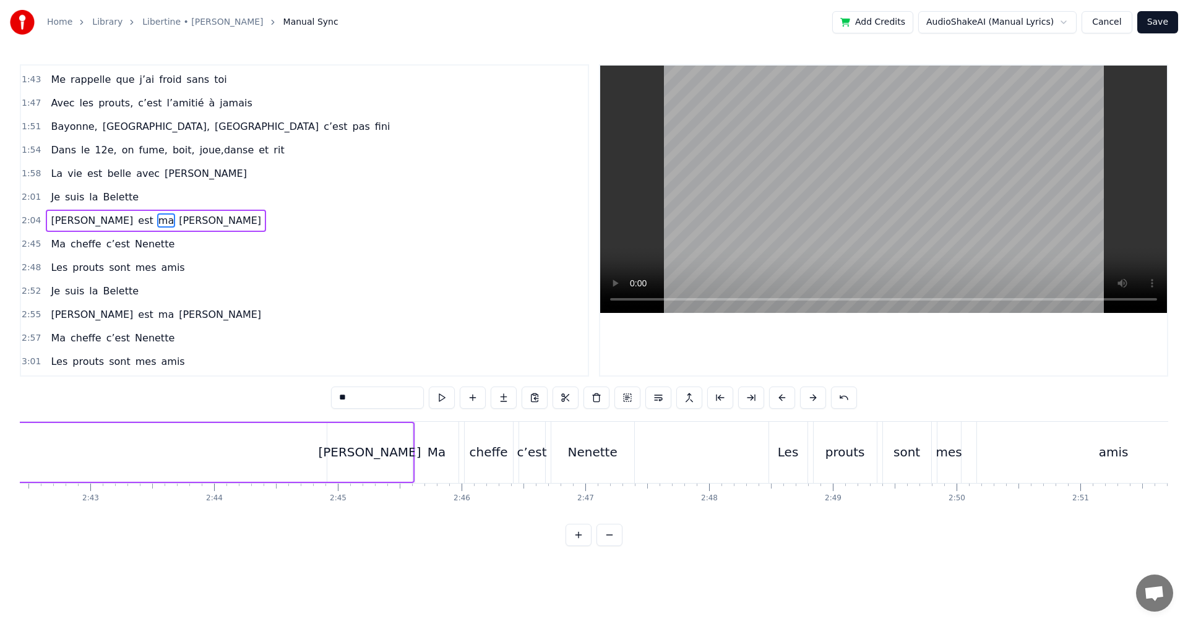
click at [405, 462] on div "[PERSON_NAME]" at bounding box center [369, 452] width 85 height 59
type input "******"
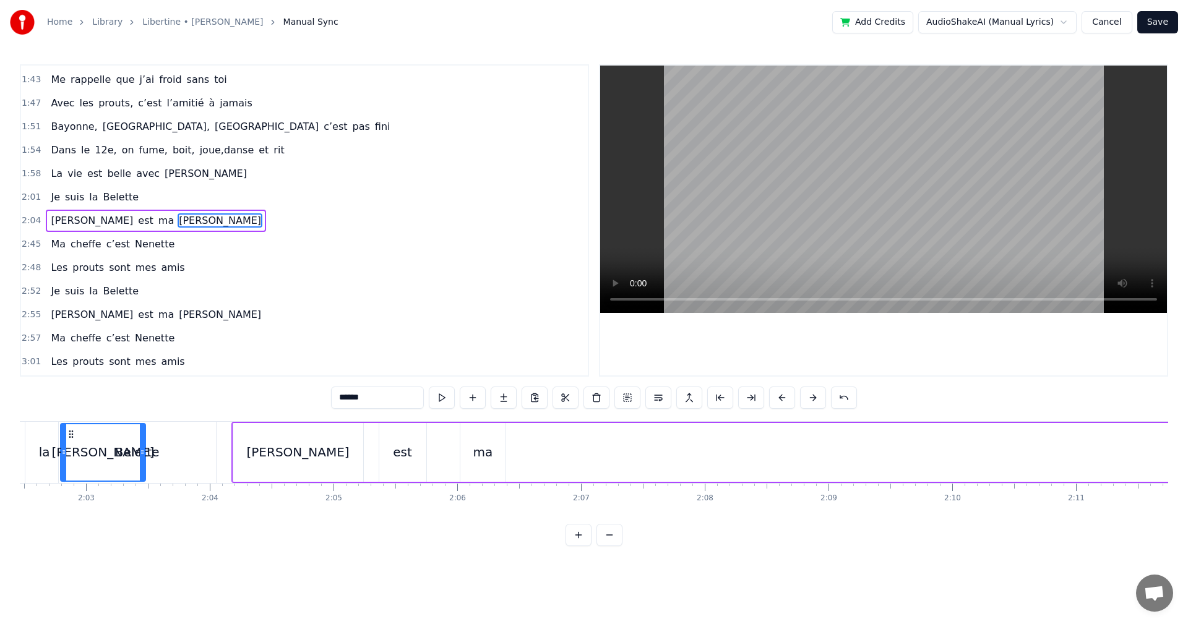
scroll to position [0, 15131]
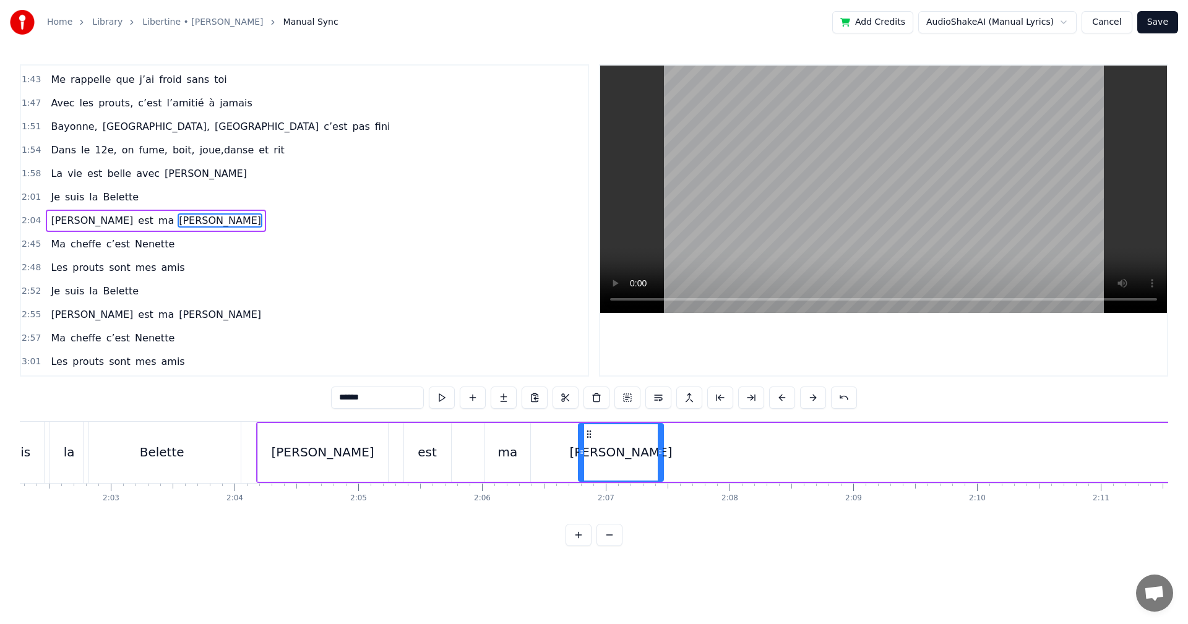
drag, startPoint x: 337, startPoint y: 434, endPoint x: 588, endPoint y: 457, distance: 252.3
click at [588, 457] on div "[PERSON_NAME]" at bounding box center [621, 452] width 84 height 56
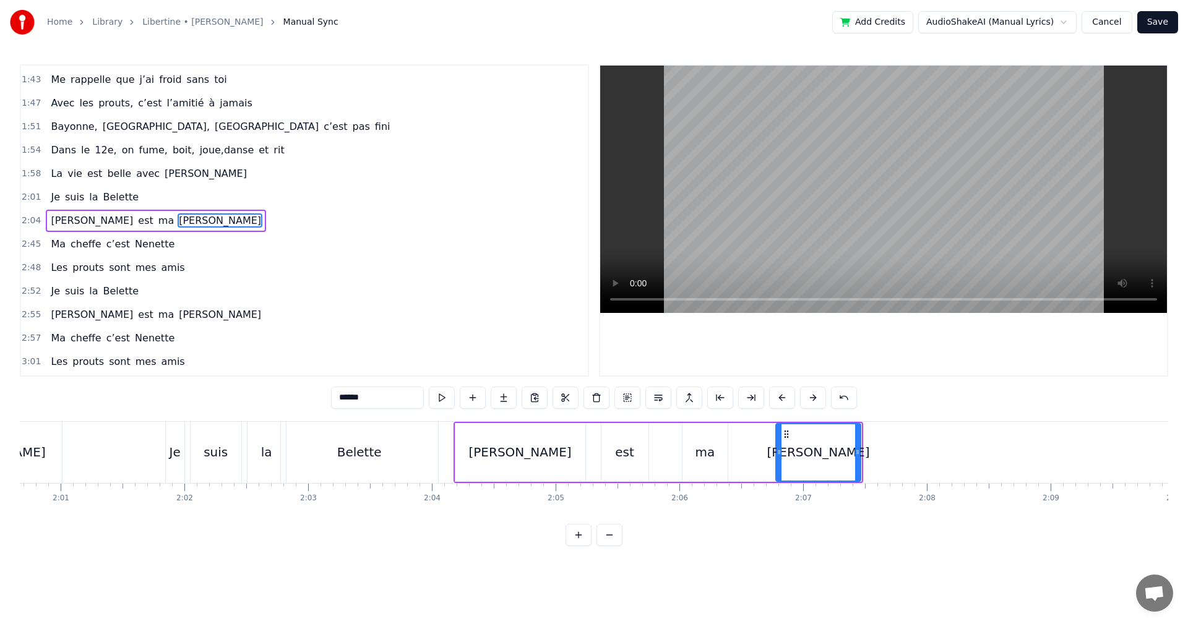
scroll to position [0, 14902]
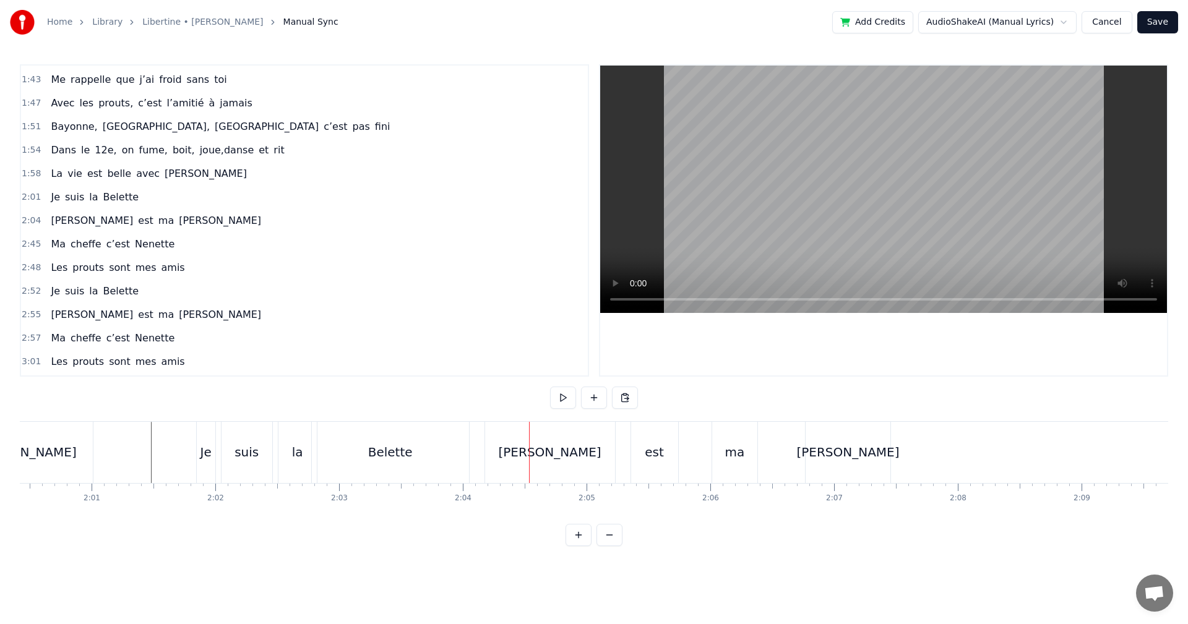
click at [231, 454] on div "suis" at bounding box center [247, 452] width 51 height 61
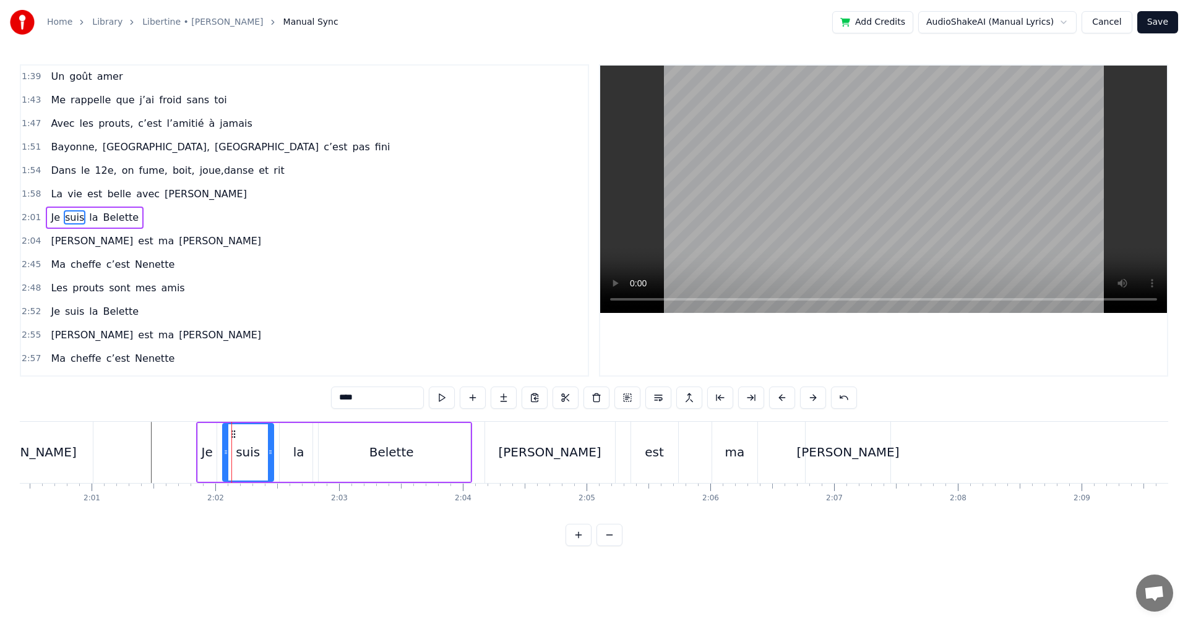
scroll to position [468, 0]
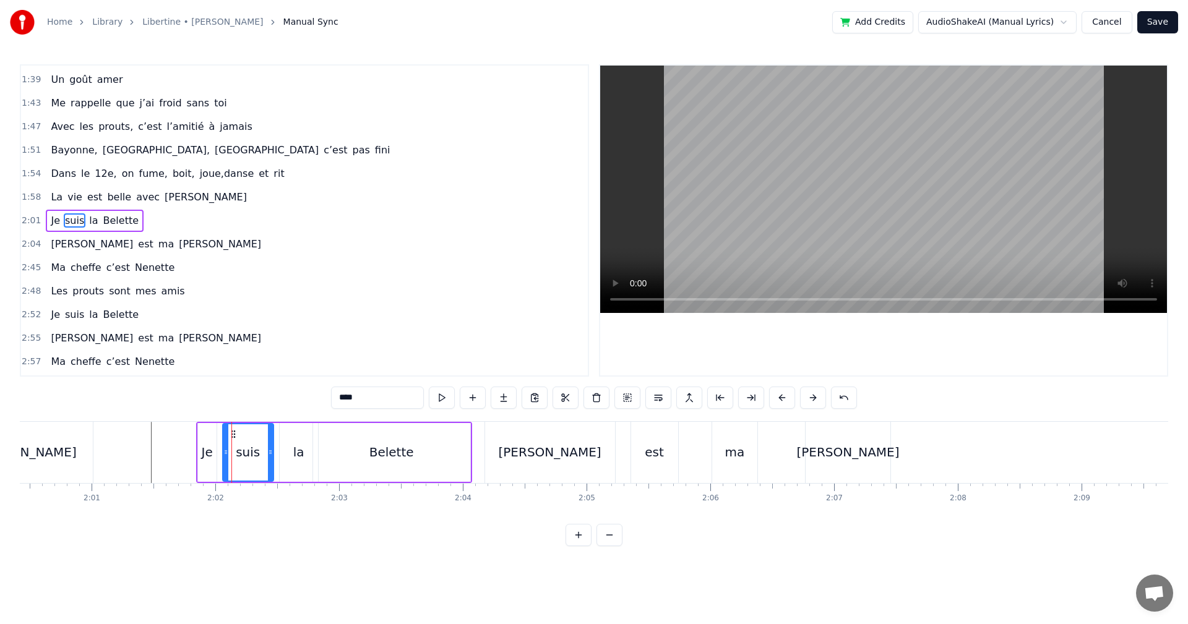
click at [294, 447] on div "la" at bounding box center [298, 452] width 11 height 19
drag, startPoint x: 291, startPoint y: 436, endPoint x: 328, endPoint y: 435, distance: 36.5
click at [250, 455] on div "suis" at bounding box center [248, 452] width 24 height 19
type input "****"
drag, startPoint x: 233, startPoint y: 434, endPoint x: 268, endPoint y: 434, distance: 34.7
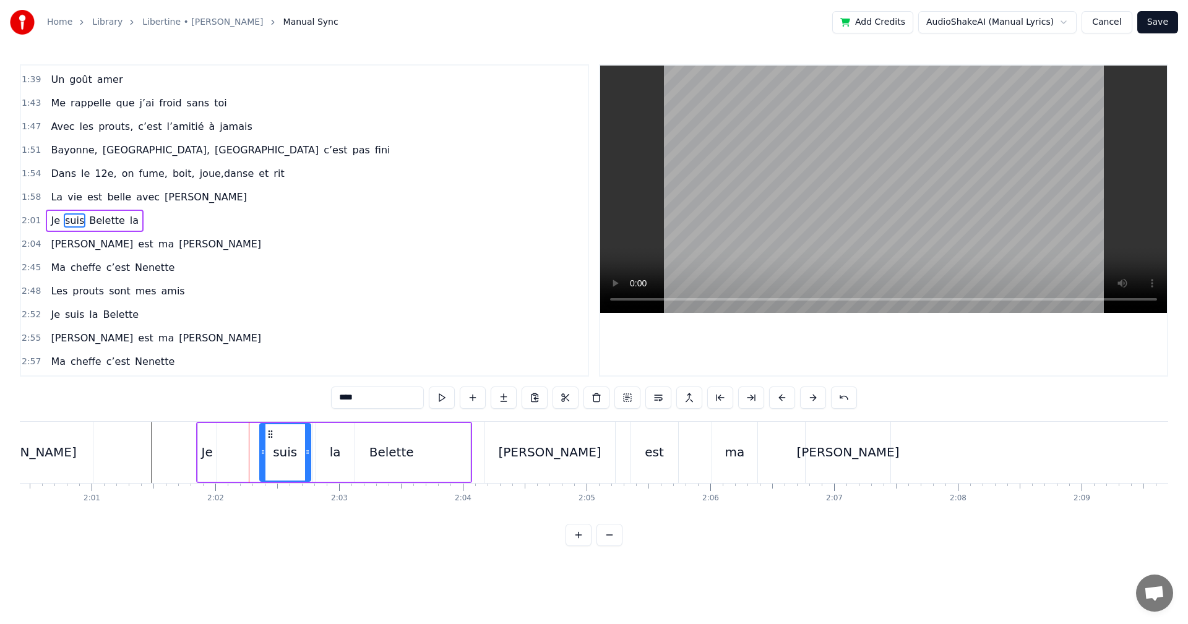
click at [268, 434] on icon at bounding box center [270, 434] width 10 height 10
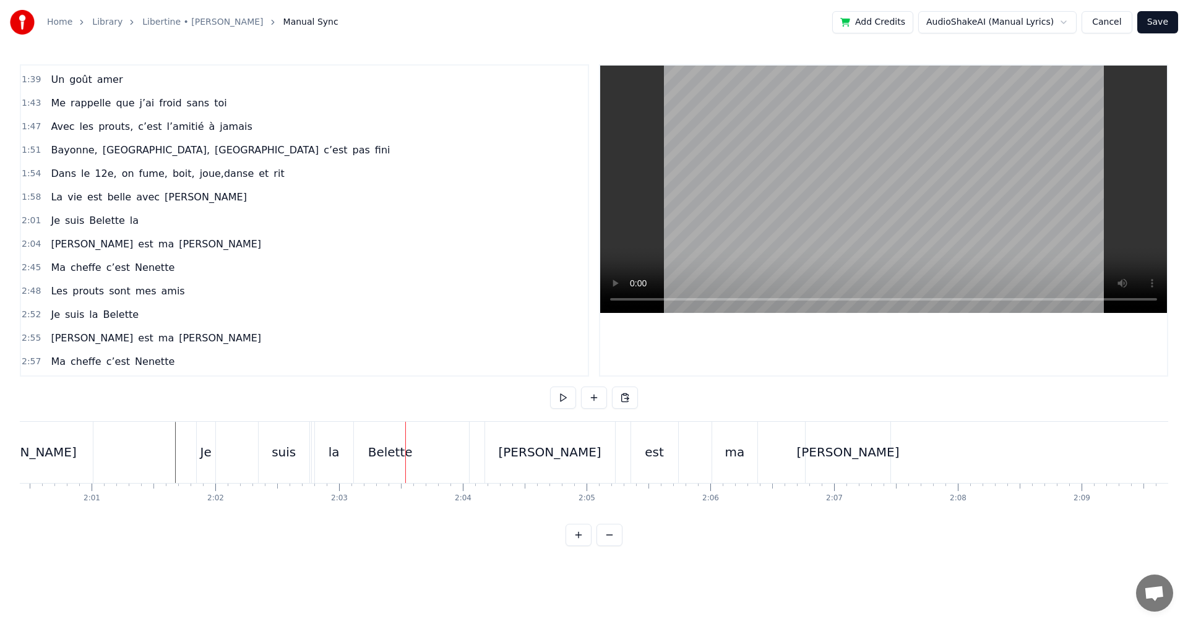
click at [282, 451] on div "suis" at bounding box center [284, 452] width 24 height 19
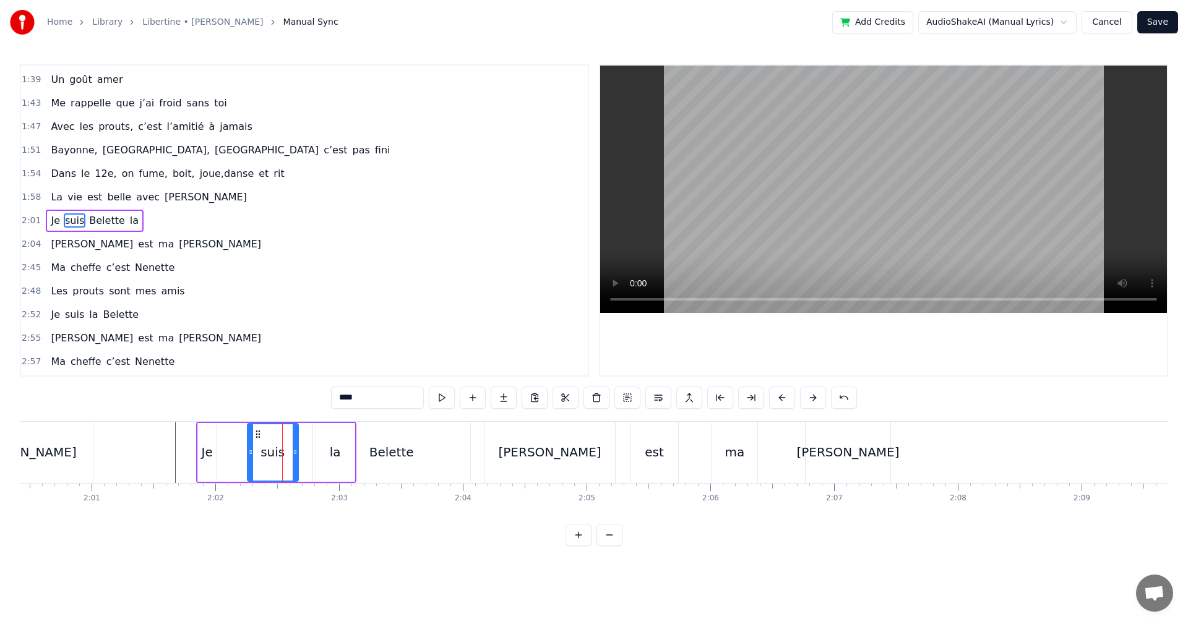
drag, startPoint x: 269, startPoint y: 436, endPoint x: 256, endPoint y: 436, distance: 12.4
click at [256, 437] on circle at bounding box center [256, 437] width 1 height 1
click at [205, 456] on div "Je" at bounding box center [207, 452] width 11 height 19
type input "**"
drag, startPoint x: 215, startPoint y: 449, endPoint x: 238, endPoint y: 449, distance: 22.9
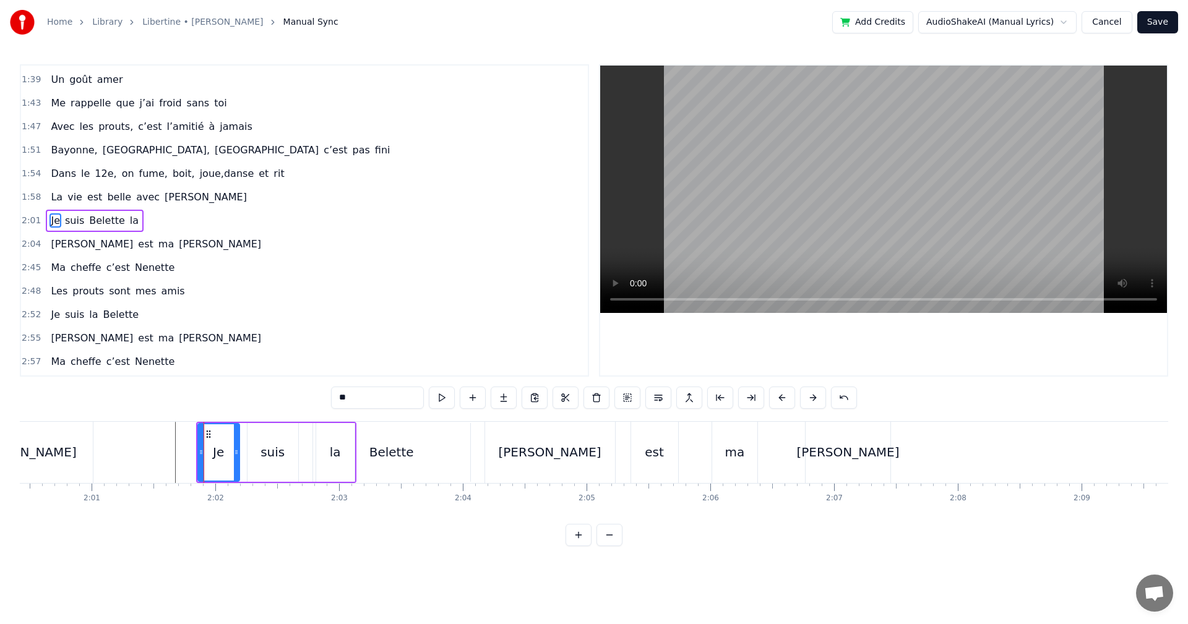
click at [238, 449] on icon at bounding box center [236, 452] width 5 height 10
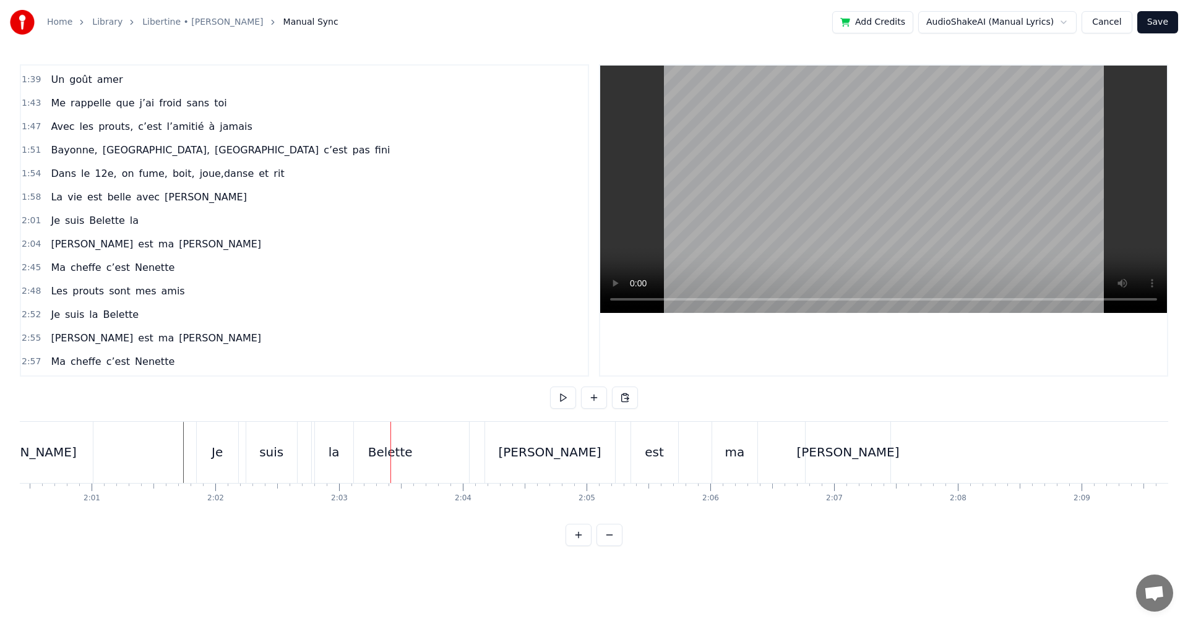
click at [261, 451] on div "suis" at bounding box center [271, 452] width 51 height 61
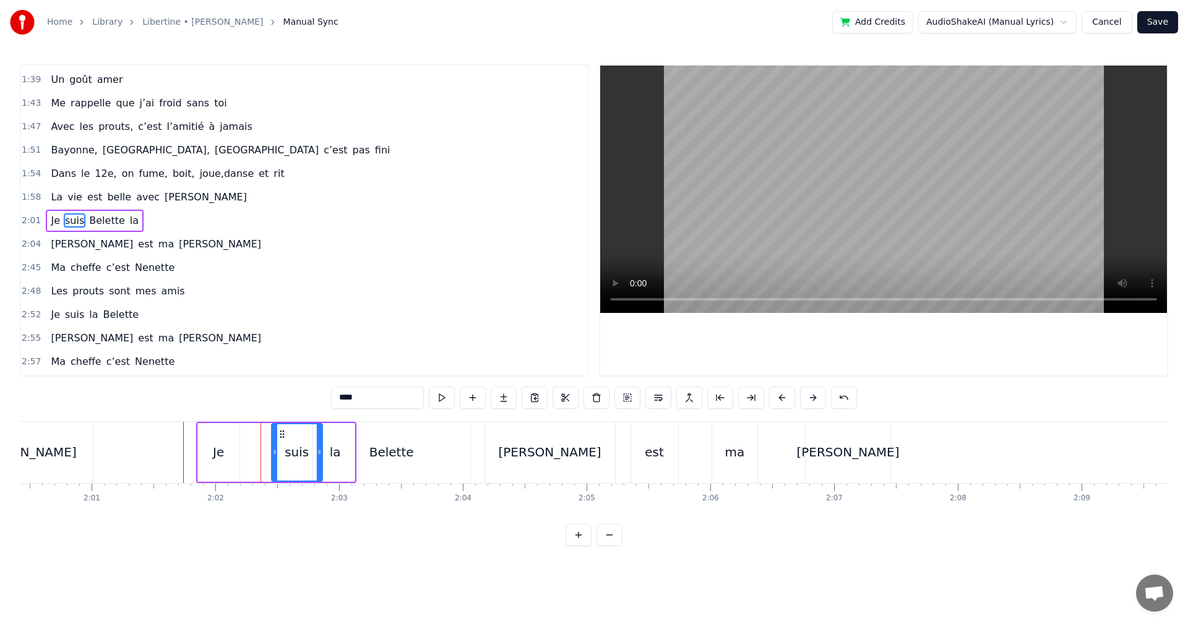
drag, startPoint x: 262, startPoint y: 433, endPoint x: 280, endPoint y: 434, distance: 17.4
click at [280, 434] on icon at bounding box center [282, 434] width 10 height 10
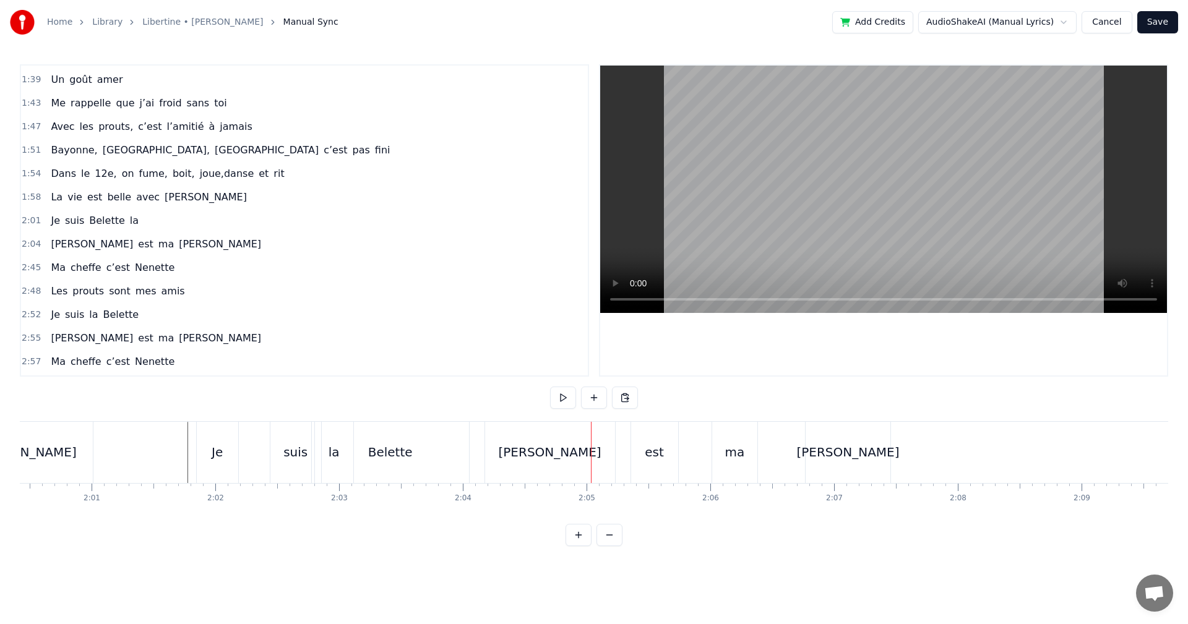
click at [383, 451] on div "Belette" at bounding box center [390, 452] width 45 height 19
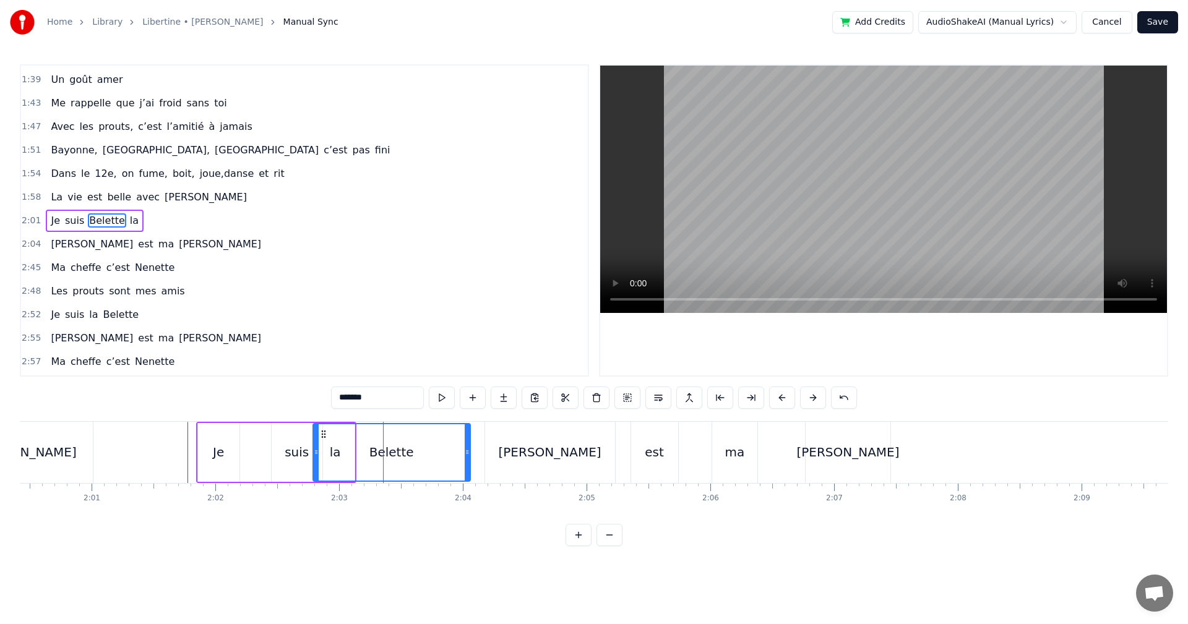
click at [421, 461] on div "Belette" at bounding box center [392, 452] width 156 height 56
click at [384, 458] on div "Belette" at bounding box center [391, 452] width 45 height 19
drag, startPoint x: 316, startPoint y: 454, endPoint x: 362, endPoint y: 454, distance: 45.8
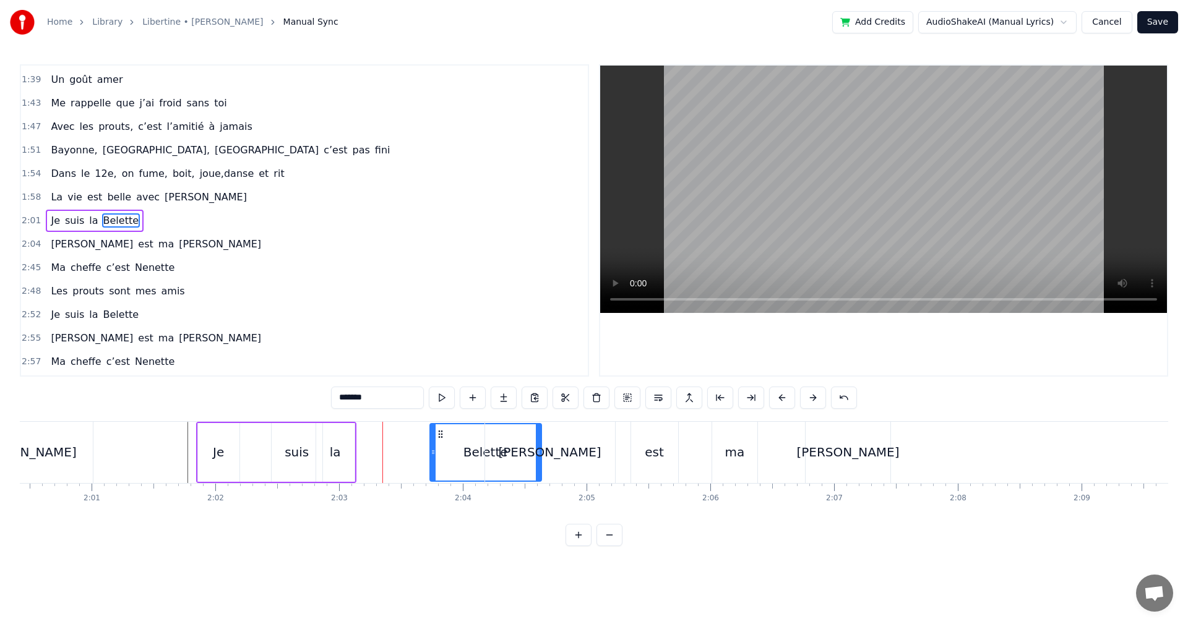
drag, startPoint x: 371, startPoint y: 437, endPoint x: 442, endPoint y: 437, distance: 71.2
click at [442, 437] on circle at bounding box center [441, 437] width 1 height 1
click at [337, 458] on div "la" at bounding box center [335, 452] width 11 height 19
type input "**"
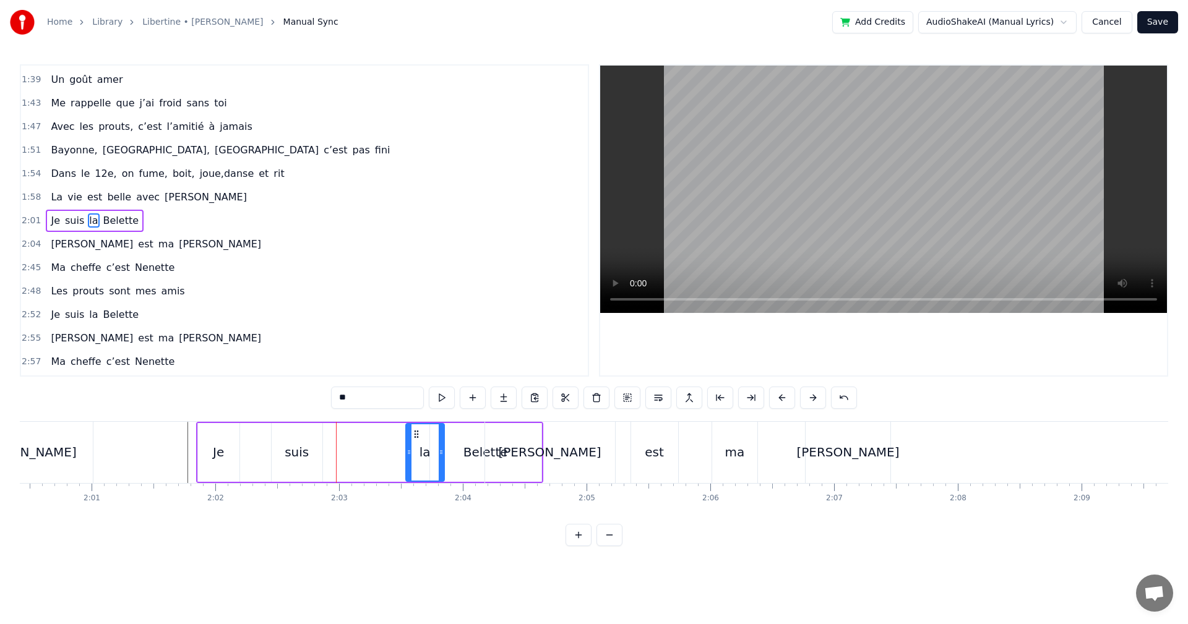
drag, startPoint x: 327, startPoint y: 433, endPoint x: 417, endPoint y: 444, distance: 90.4
click at [417, 444] on div "la" at bounding box center [425, 452] width 37 height 56
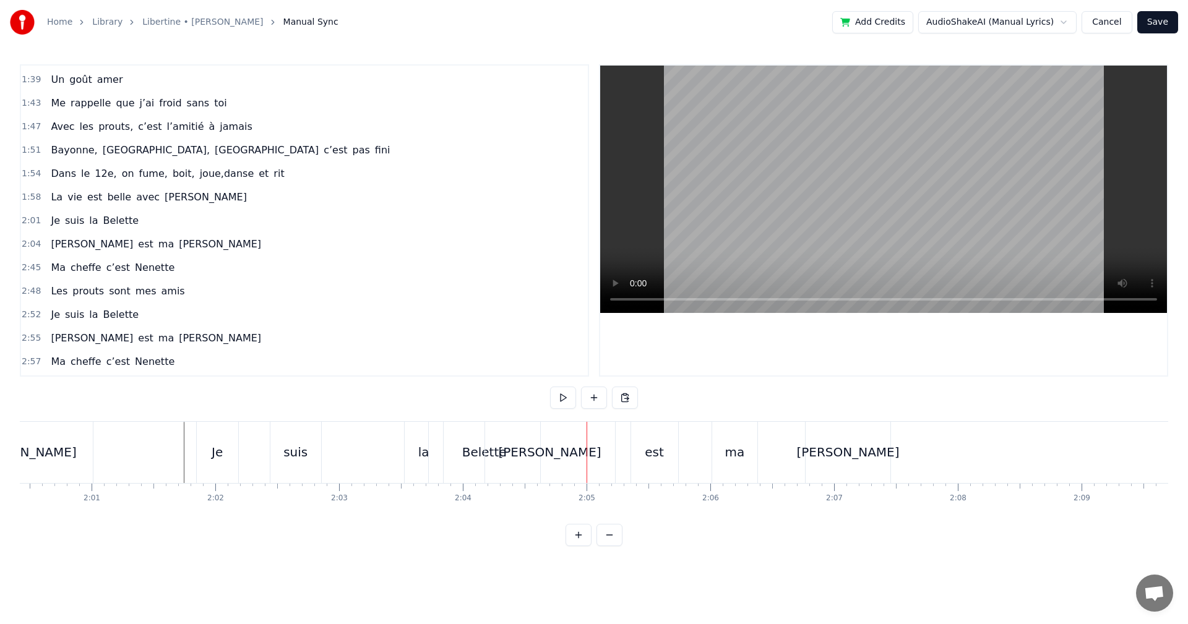
click at [420, 454] on div "la" at bounding box center [423, 452] width 11 height 19
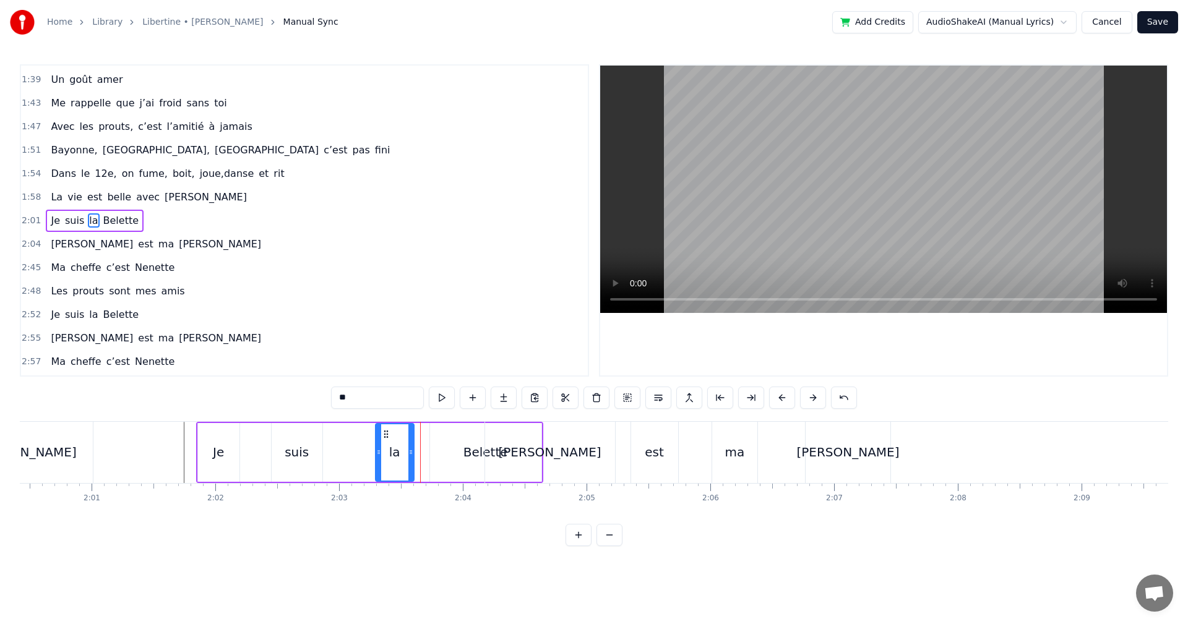
drag, startPoint x: 418, startPoint y: 434, endPoint x: 388, endPoint y: 437, distance: 30.5
click at [388, 437] on icon at bounding box center [386, 434] width 10 height 10
click at [470, 445] on div "Belette" at bounding box center [485, 452] width 45 height 19
type input "*******"
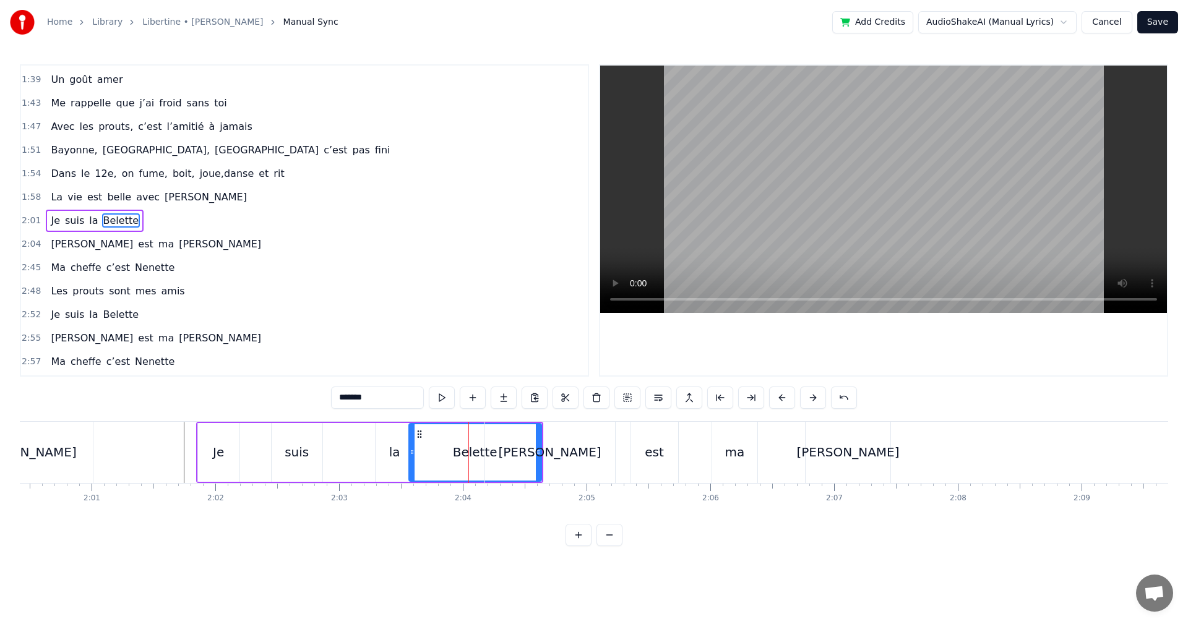
drag, startPoint x: 431, startPoint y: 455, endPoint x: 410, endPoint y: 459, distance: 21.4
click at [410, 459] on div at bounding box center [412, 452] width 5 height 56
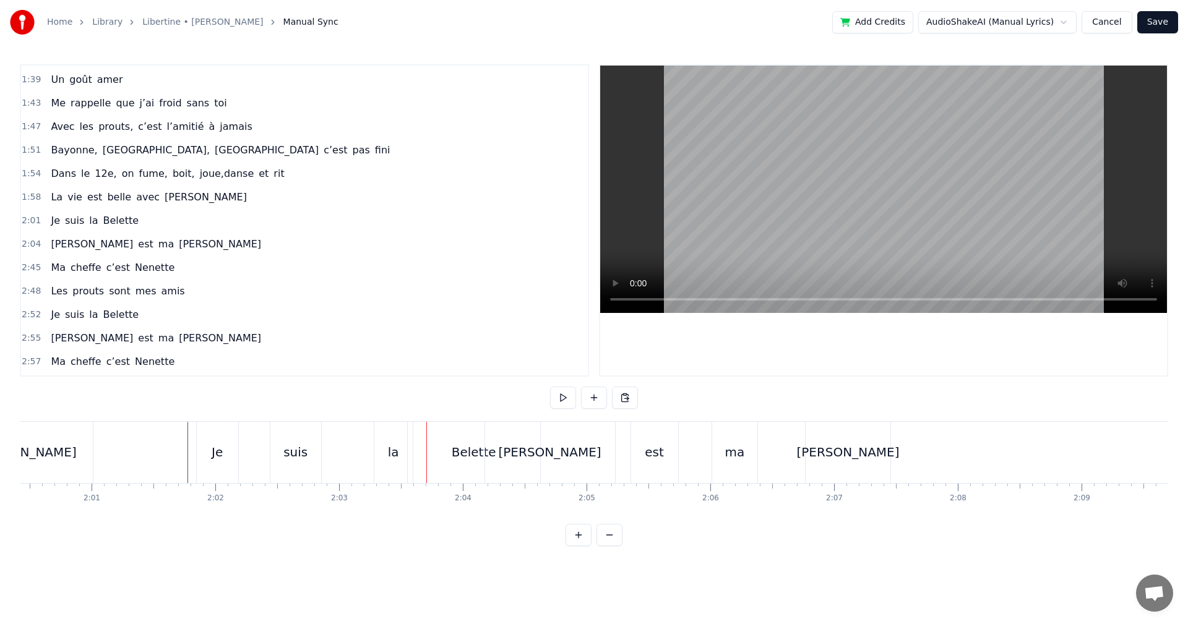
click at [381, 447] on div "la" at bounding box center [393, 452] width 38 height 61
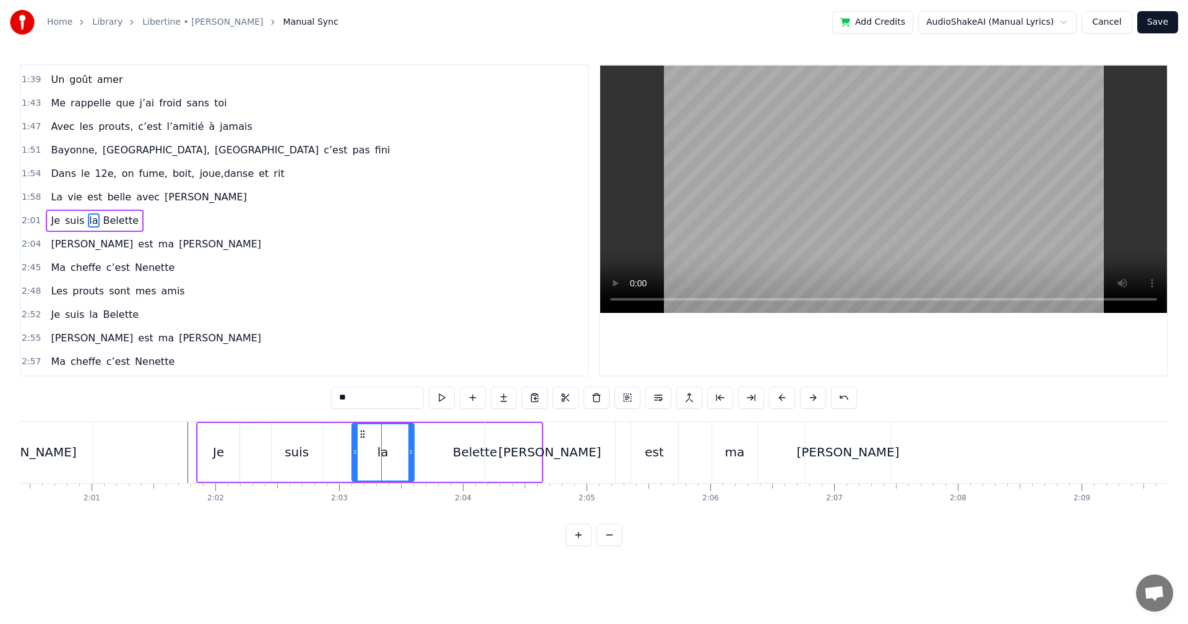
drag, startPoint x: 377, startPoint y: 452, endPoint x: 352, endPoint y: 455, distance: 25.6
click at [353, 455] on icon at bounding box center [355, 452] width 5 height 10
drag, startPoint x: 350, startPoint y: 450, endPoint x: 339, endPoint y: 450, distance: 11.1
click at [343, 450] on icon at bounding box center [345, 452] width 5 height 10
drag, startPoint x: 411, startPoint y: 450, endPoint x: 398, endPoint y: 452, distance: 13.1
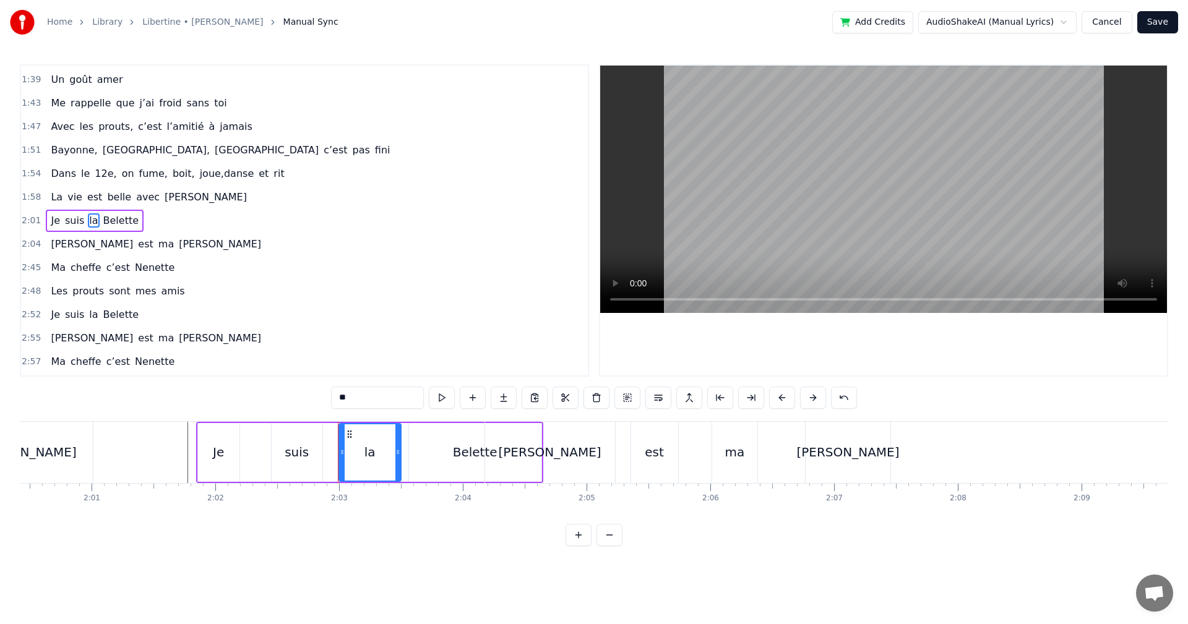
click at [398, 452] on icon at bounding box center [397, 452] width 5 height 10
click at [422, 454] on div "Belette" at bounding box center [475, 452] width 132 height 59
type input "*******"
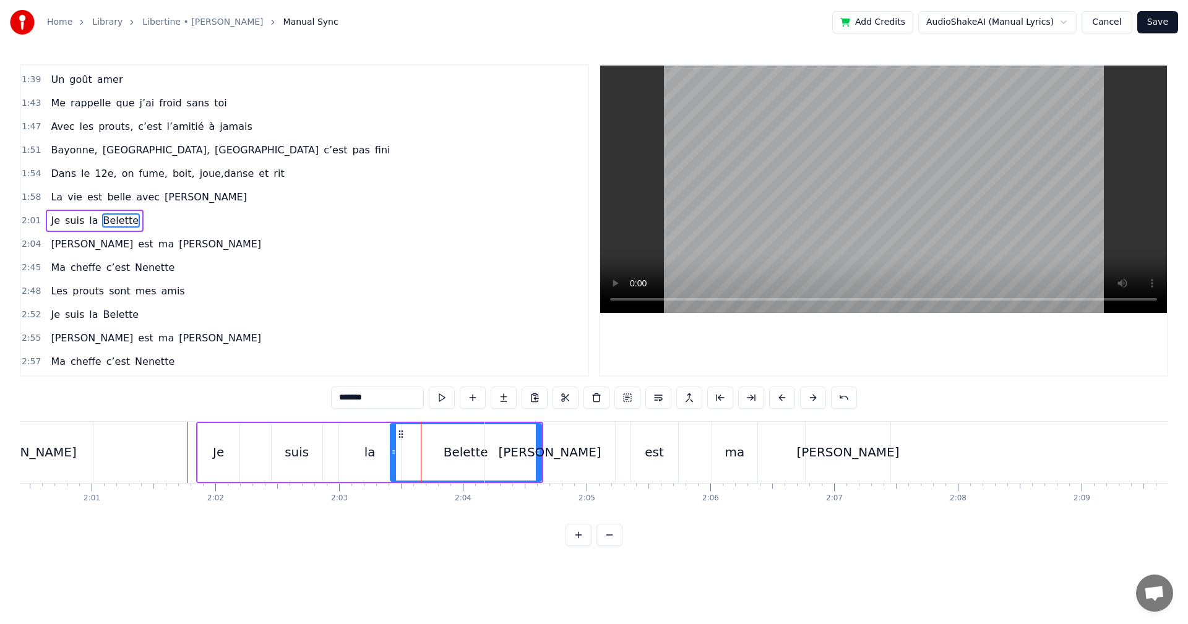
drag, startPoint x: 411, startPoint y: 454, endPoint x: 392, endPoint y: 455, distance: 19.2
click at [392, 455] on icon at bounding box center [393, 452] width 5 height 10
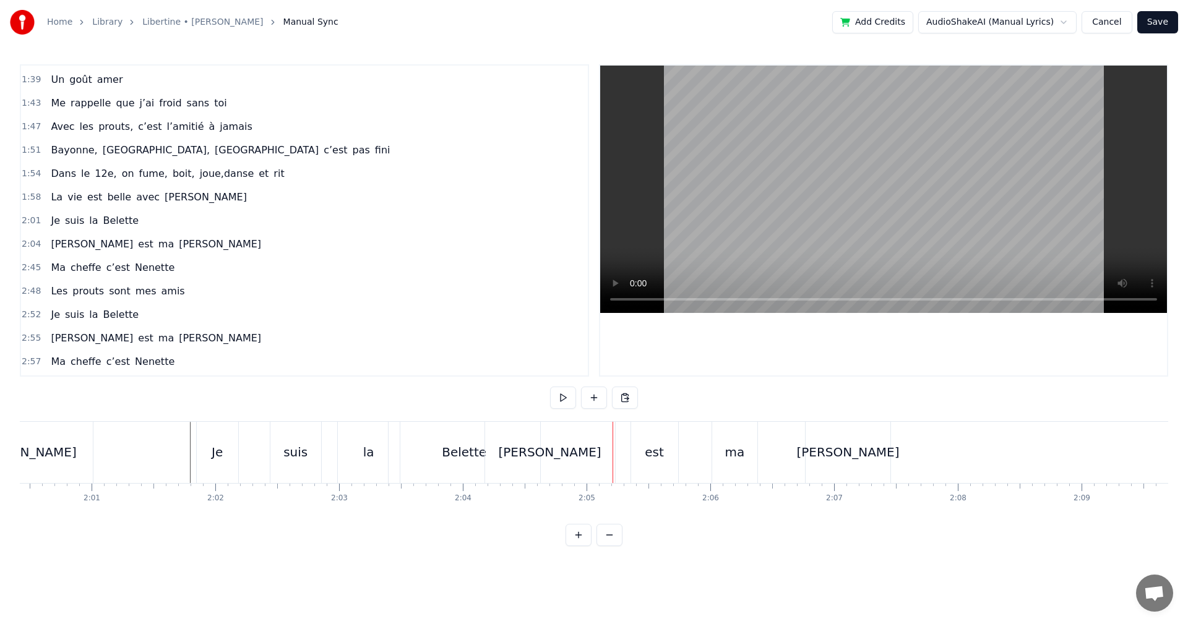
drag, startPoint x: 842, startPoint y: 458, endPoint x: 872, endPoint y: 458, distance: 30.3
click at [872, 458] on div "[PERSON_NAME]" at bounding box center [848, 452] width 85 height 61
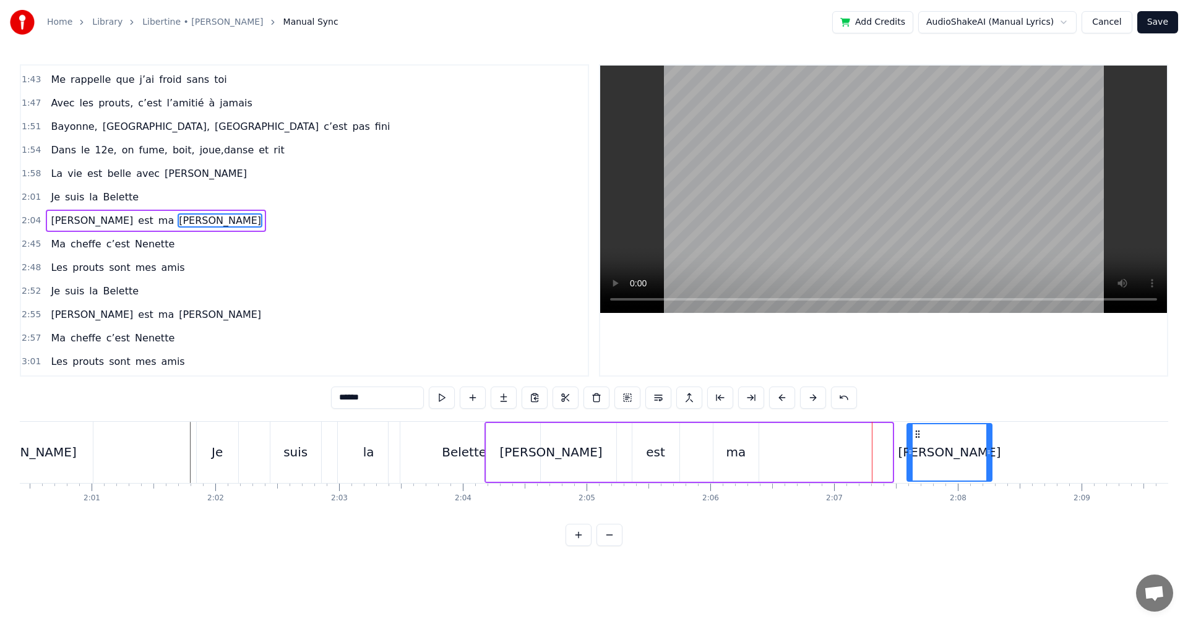
drag, startPoint x: 817, startPoint y: 435, endPoint x: 916, endPoint y: 436, distance: 99.6
click at [916, 436] on icon at bounding box center [918, 434] width 10 height 10
click at [745, 451] on div "ma" at bounding box center [736, 452] width 46 height 59
type input "**"
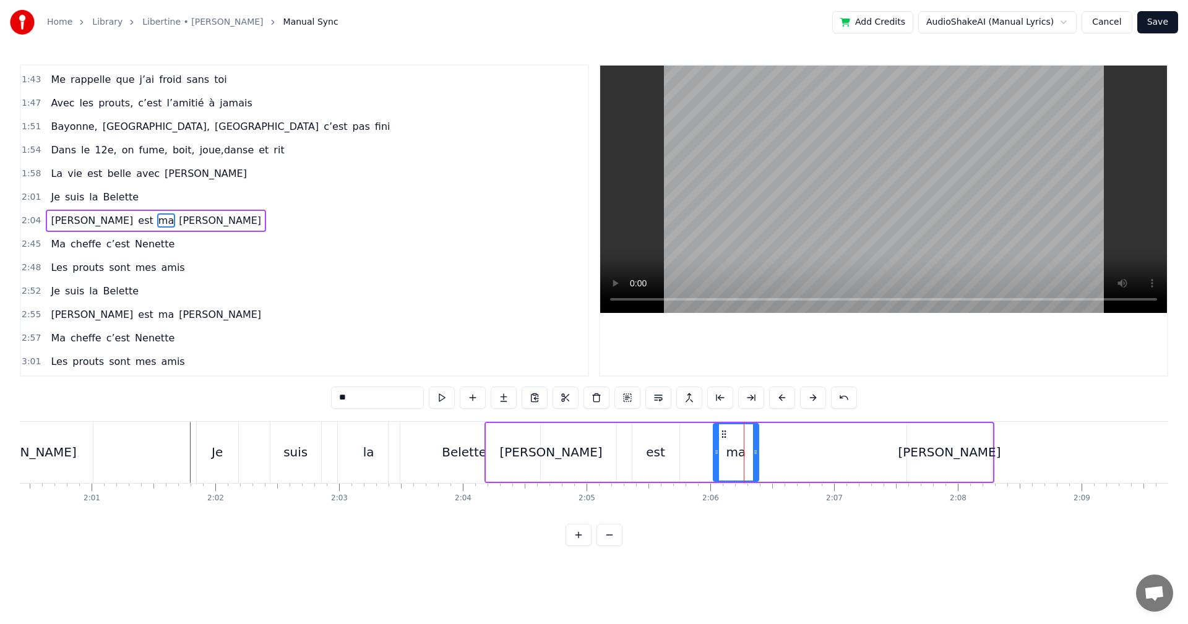
drag, startPoint x: 720, startPoint y: 428, endPoint x: 812, endPoint y: 438, distance: 92.8
click at [816, 439] on div "[PERSON_NAME] est ma [PERSON_NAME]" at bounding box center [739, 452] width 510 height 61
click at [723, 437] on div "ma" at bounding box center [736, 452] width 46 height 59
drag, startPoint x: 723, startPoint y: 433, endPoint x: 773, endPoint y: 441, distance: 51.4
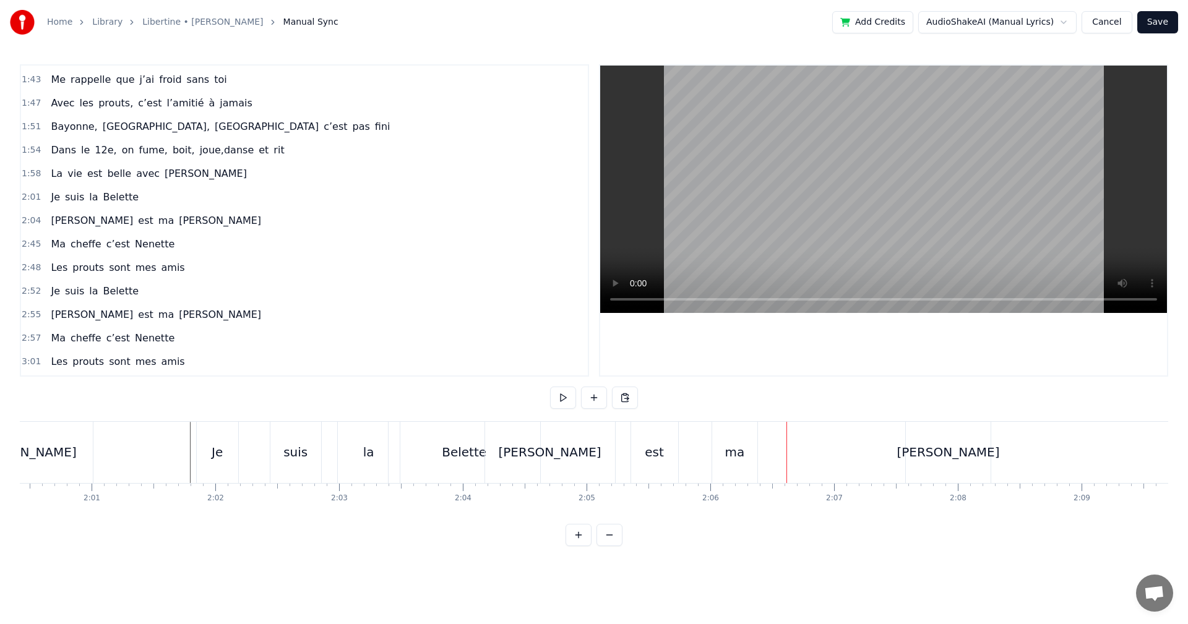
click at [509, 470] on div "[PERSON_NAME]" at bounding box center [550, 452] width 130 height 61
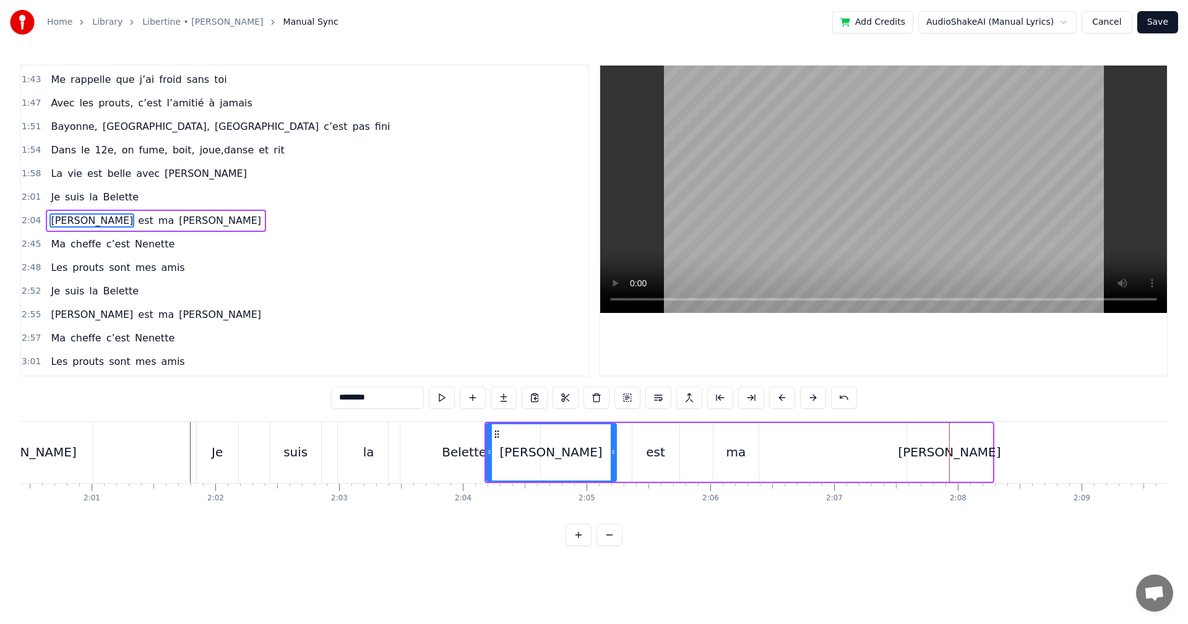
click at [952, 452] on div "[PERSON_NAME]" at bounding box center [949, 452] width 103 height 19
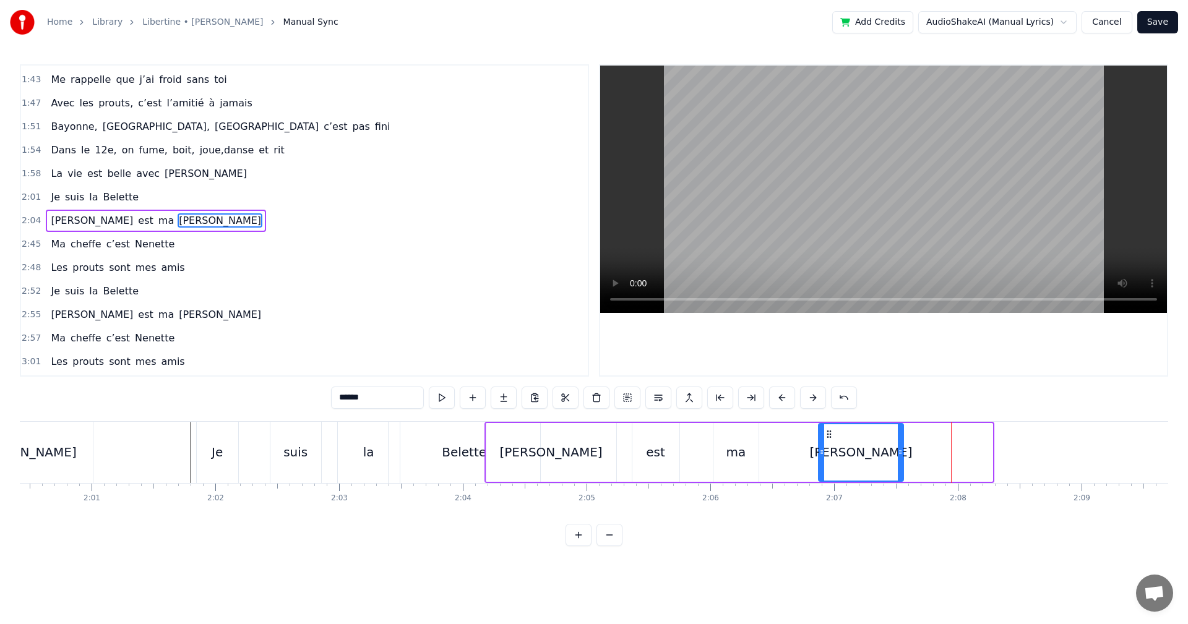
drag, startPoint x: 916, startPoint y: 437, endPoint x: 826, endPoint y: 442, distance: 89.9
click at [826, 442] on div "[PERSON_NAME]" at bounding box center [861, 452] width 84 height 56
click at [736, 454] on div "ma" at bounding box center [736, 452] width 20 height 19
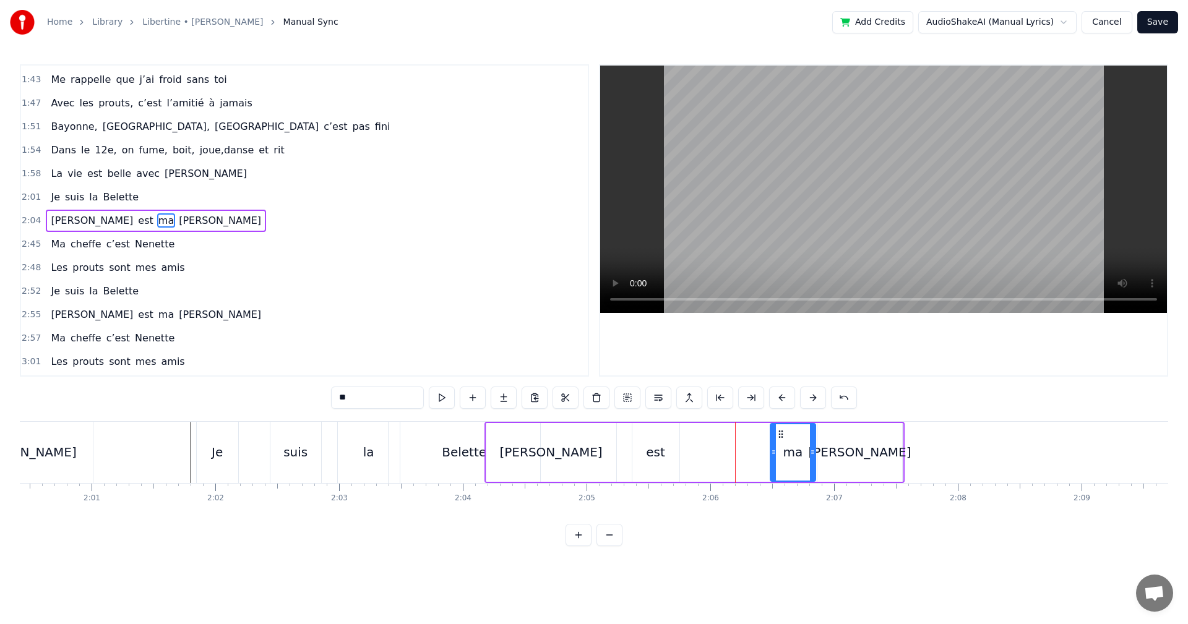
drag, startPoint x: 720, startPoint y: 435, endPoint x: 777, endPoint y: 434, distance: 57.5
click at [777, 434] on icon at bounding box center [781, 434] width 10 height 10
click at [659, 449] on div "est" at bounding box center [655, 452] width 19 height 19
drag, startPoint x: 642, startPoint y: 432, endPoint x: 721, endPoint y: 447, distance: 80.0
click at [721, 447] on div "est" at bounding box center [735, 452] width 46 height 56
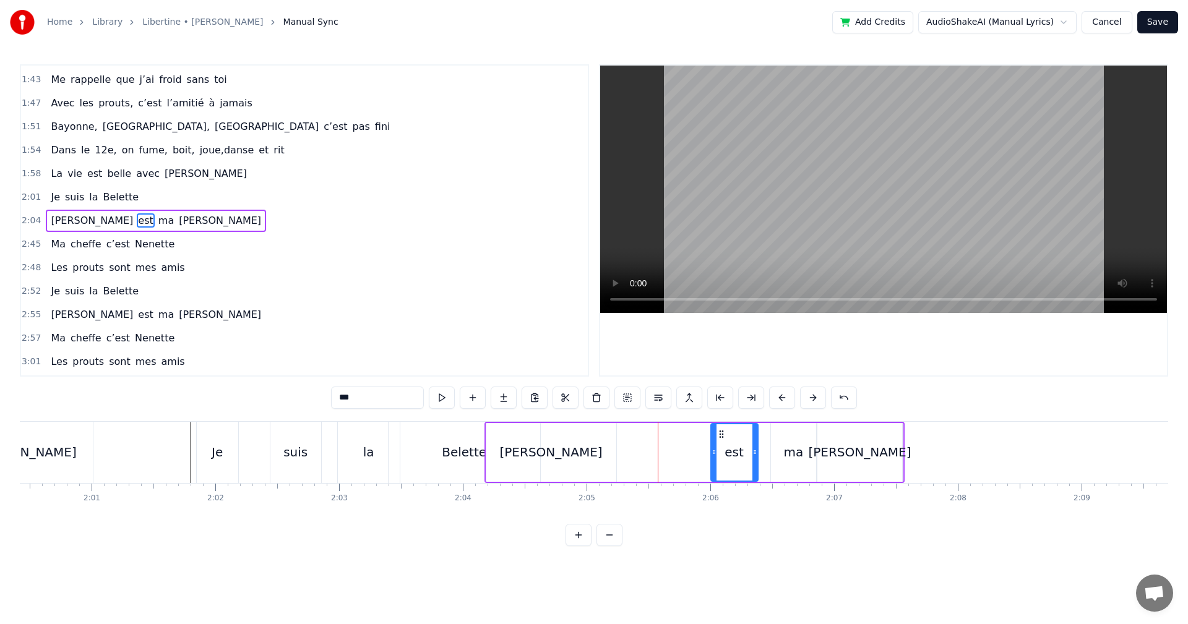
click at [576, 454] on div "[PERSON_NAME]" at bounding box center [551, 452] width 130 height 59
type input "********"
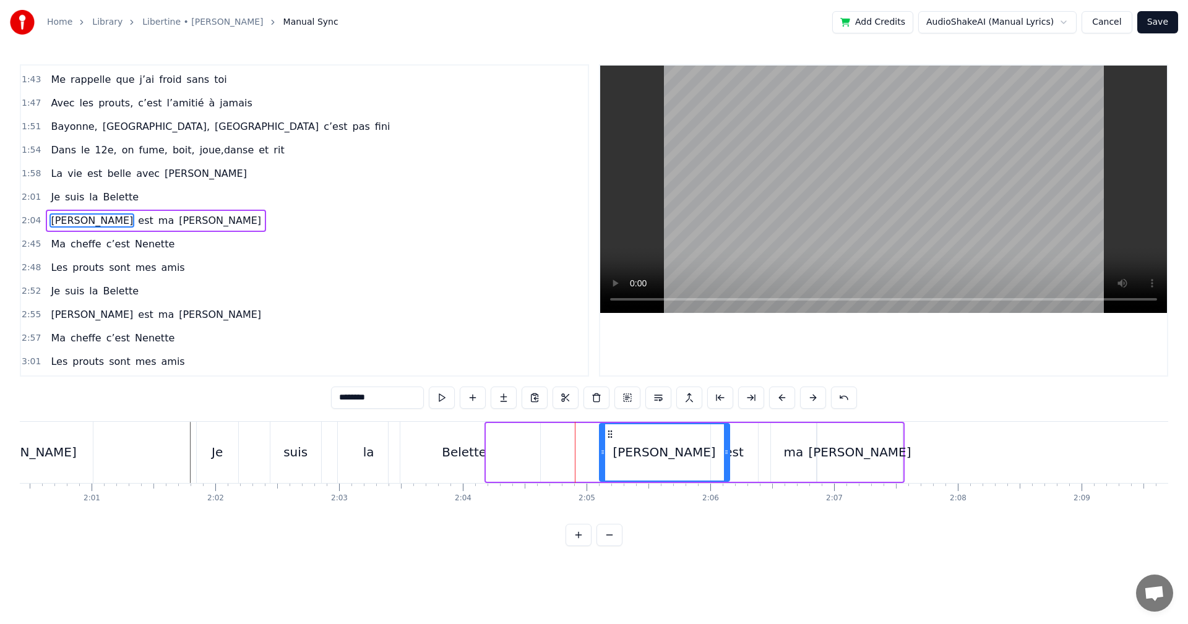
drag, startPoint x: 496, startPoint y: 434, endPoint x: 609, endPoint y: 441, distance: 113.4
click at [609, 441] on div "[PERSON_NAME]" at bounding box center [664, 452] width 129 height 56
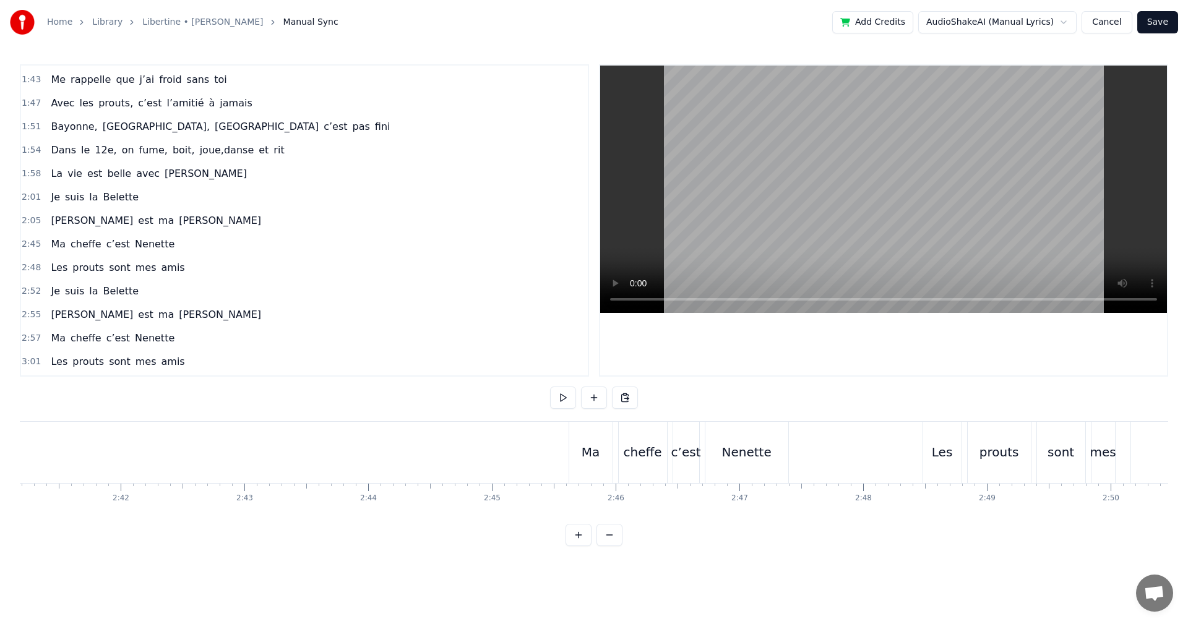
scroll to position [0, 19932]
click at [601, 459] on div "Ma" at bounding box center [606, 452] width 19 height 19
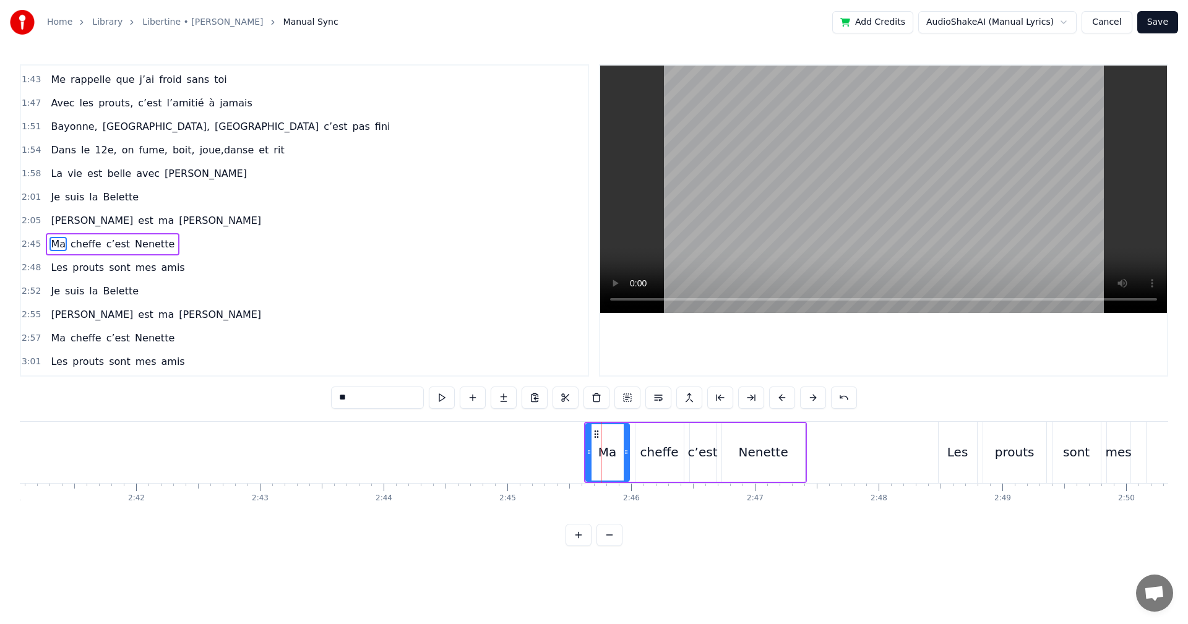
scroll to position [515, 0]
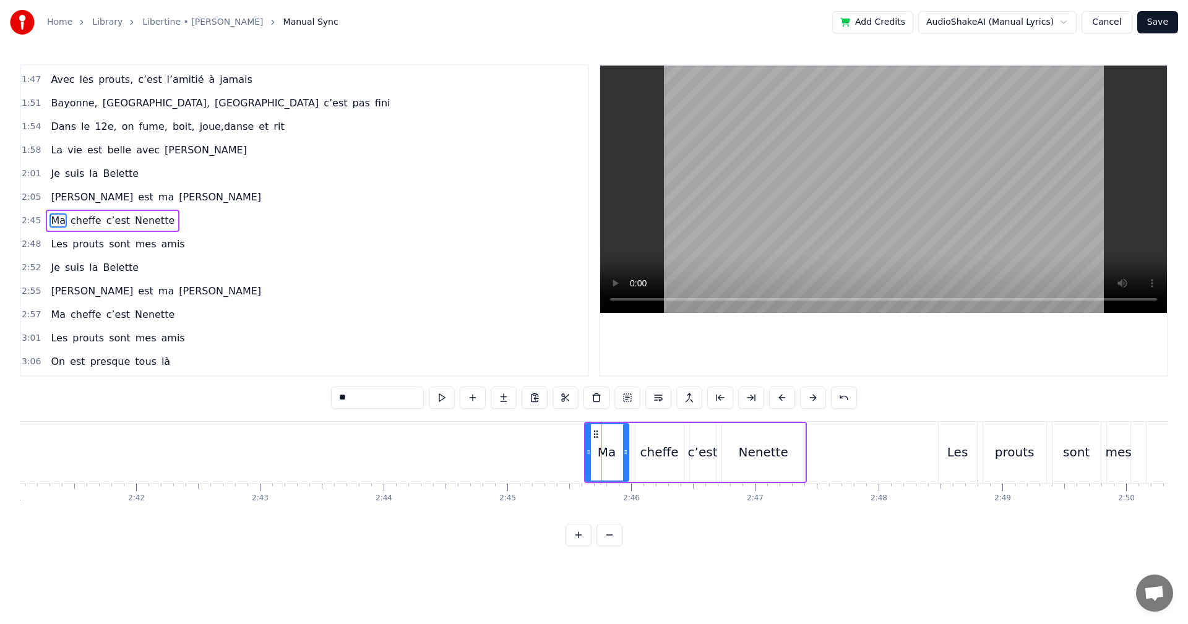
drag, startPoint x: 593, startPoint y: 433, endPoint x: 593, endPoint y: 440, distance: 6.8
click at [593, 440] on div "Ma" at bounding box center [607, 452] width 42 height 56
drag, startPoint x: 687, startPoint y: 475, endPoint x: 632, endPoint y: 483, distance: 55.7
click at [632, 483] on div "Dans le 13e, premières soirées chez MMR, Quand le soleil se couchait plus tard …" at bounding box center [594, 467] width 1148 height 93
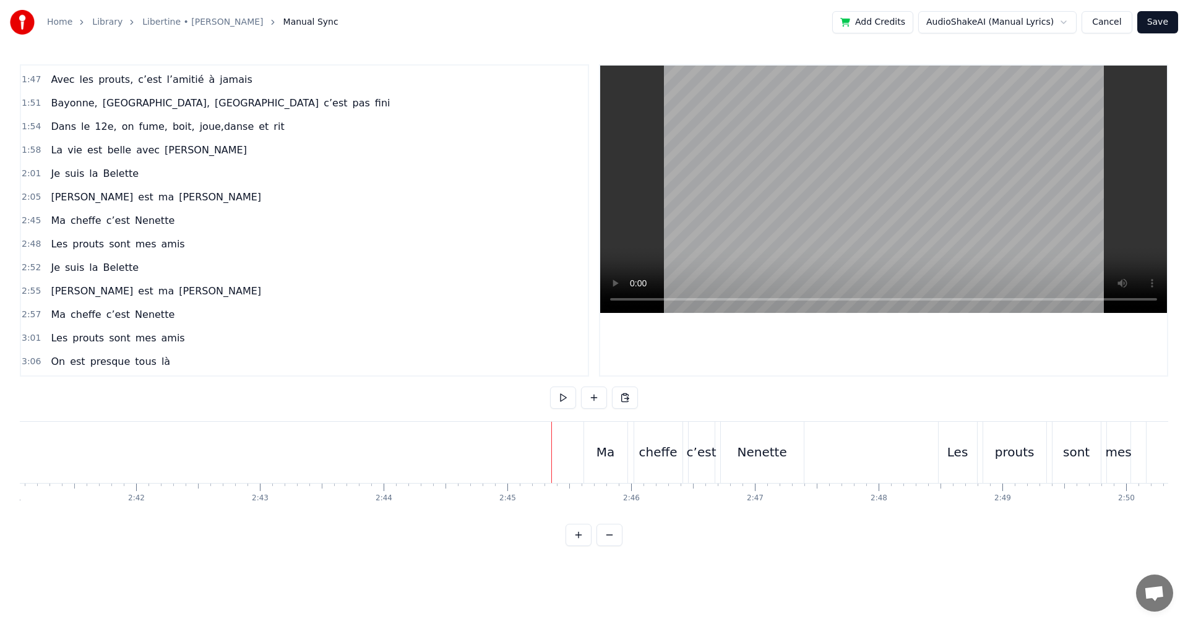
click at [726, 460] on div "Nenette" at bounding box center [762, 452] width 83 height 61
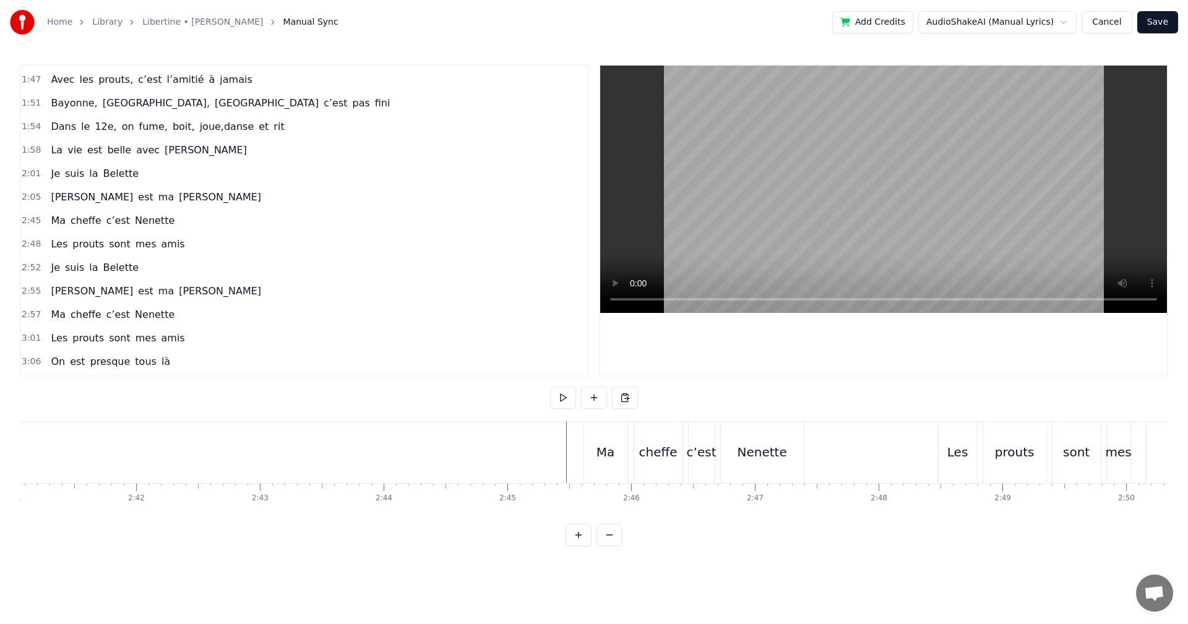
click at [648, 427] on div "cheffe" at bounding box center [658, 452] width 48 height 61
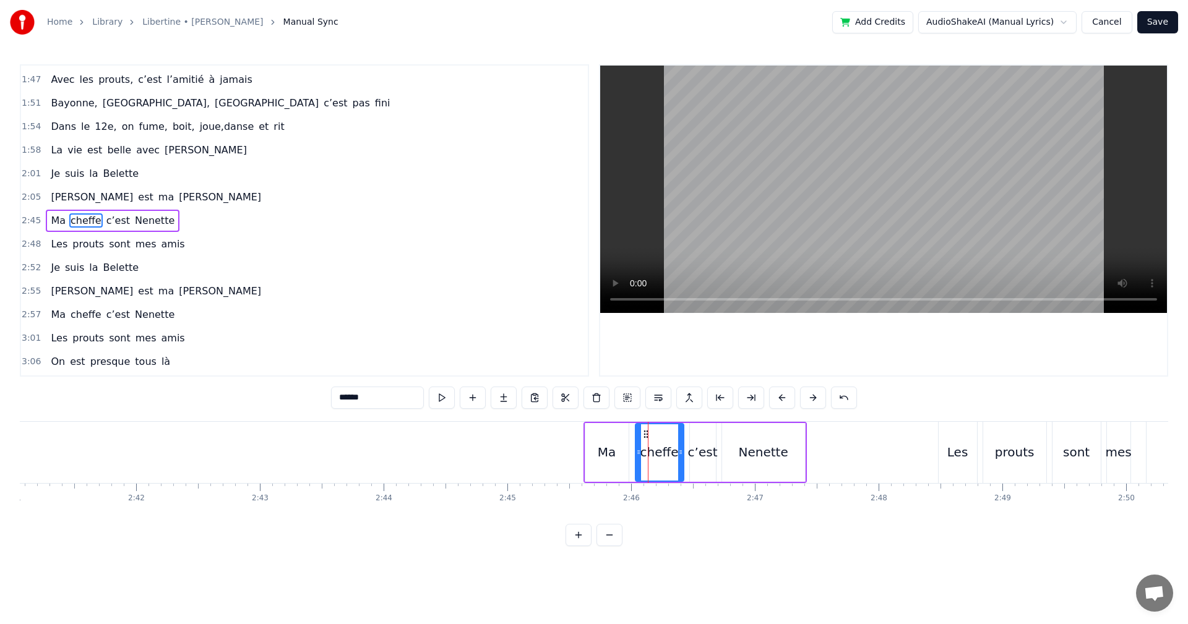
click at [562, 429] on html "Home Library Libertine • [PERSON_NAME] Manual Sync Add Credits AudioShakeAI (Ma…" at bounding box center [594, 283] width 1188 height 566
click at [735, 429] on div "Nenette" at bounding box center [763, 452] width 83 height 59
type input "*******"
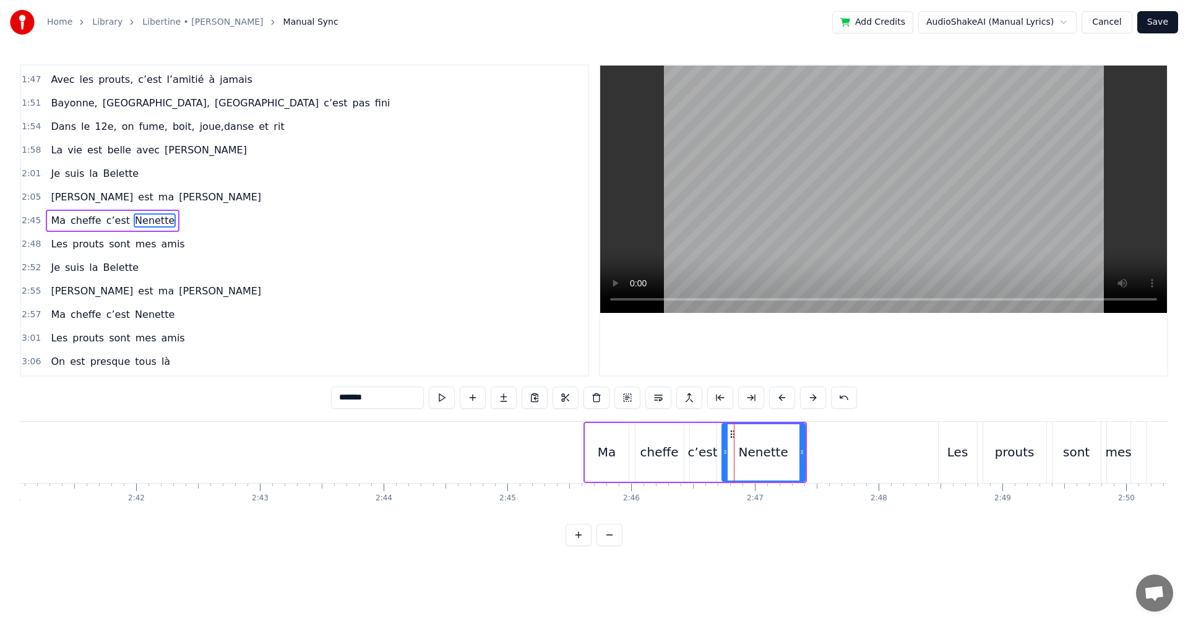
click at [718, 429] on div "Ma cheffe c’est [PERSON_NAME]" at bounding box center [694, 452] width 223 height 61
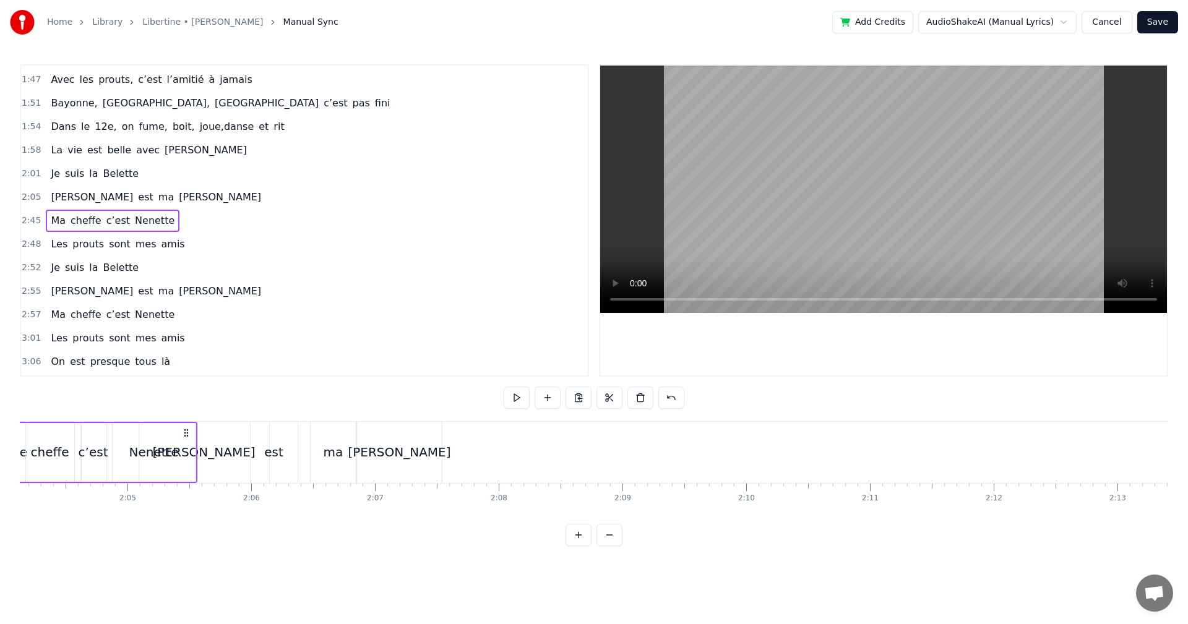
scroll to position [0, 15353]
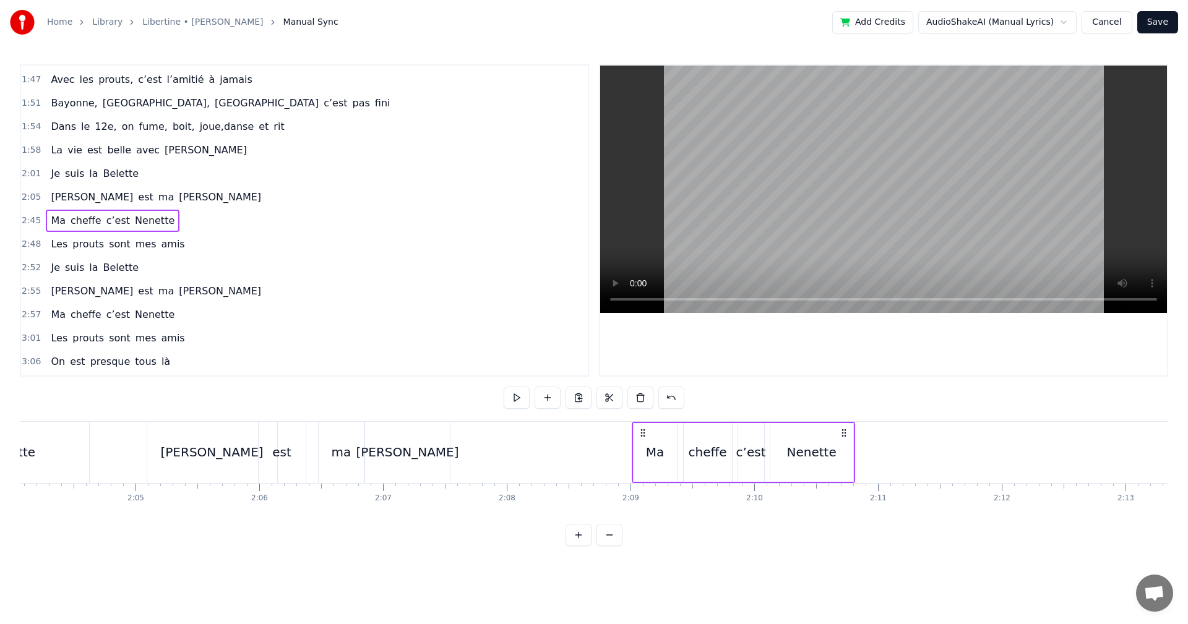
drag, startPoint x: 795, startPoint y: 434, endPoint x: 843, endPoint y: 481, distance: 67.4
click at [843, 481] on div "Ma cheffe c’est [PERSON_NAME]" at bounding box center [743, 452] width 223 height 61
click at [155, 468] on div "[PERSON_NAME]" at bounding box center [212, 452] width 130 height 61
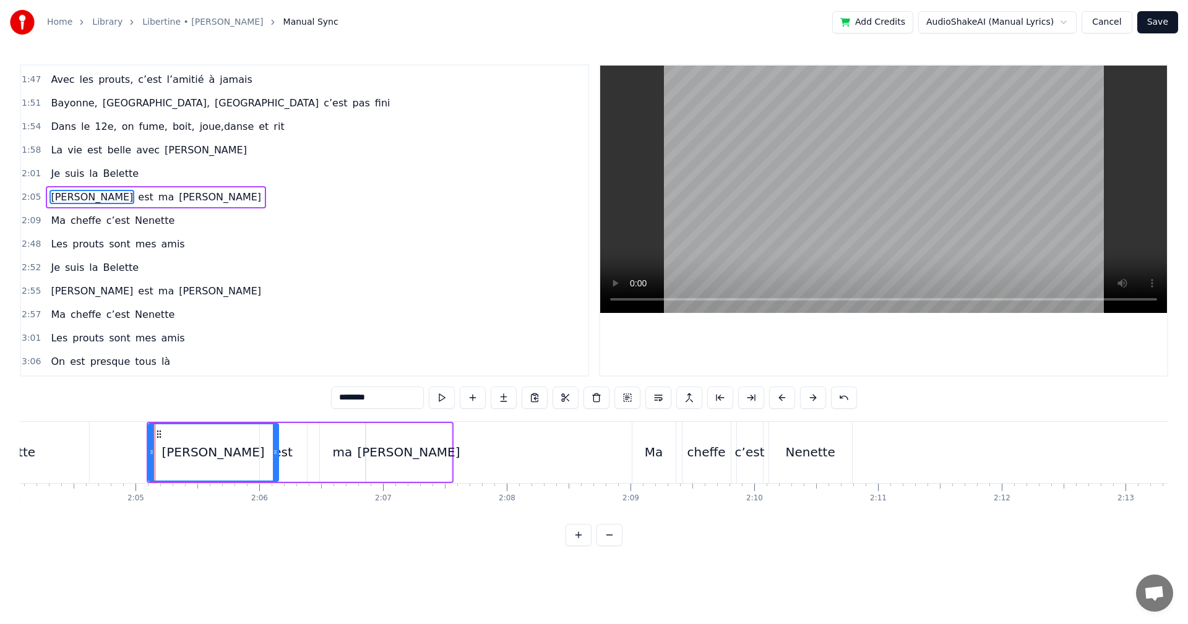
scroll to position [491, 0]
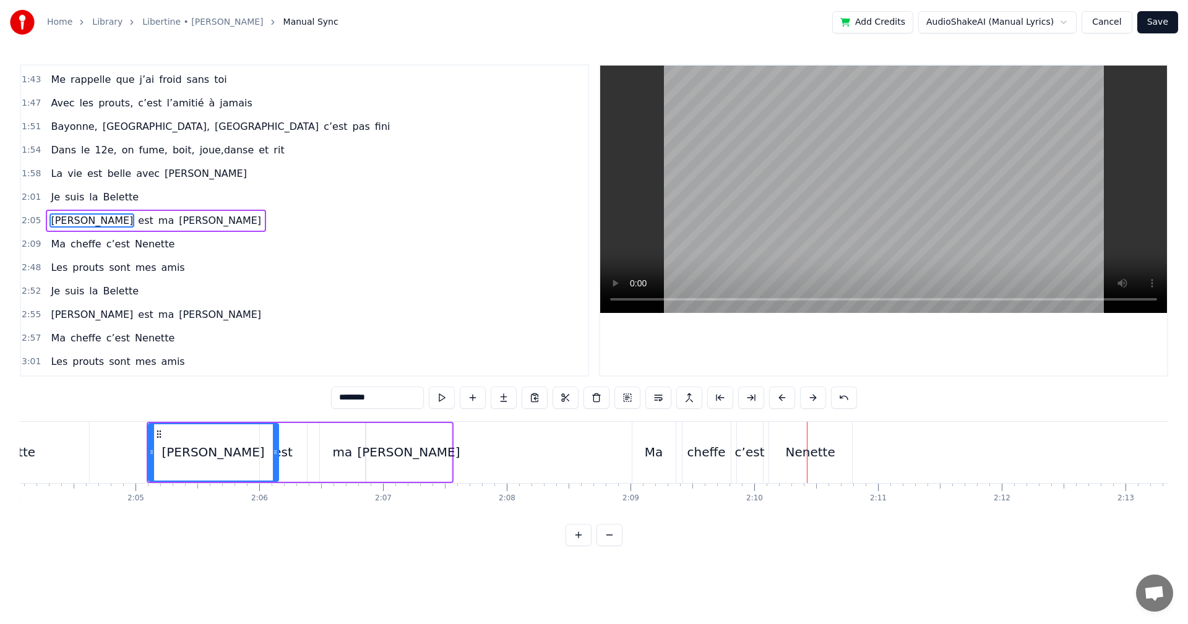
click at [801, 450] on div "Nenette" at bounding box center [810, 452] width 50 height 19
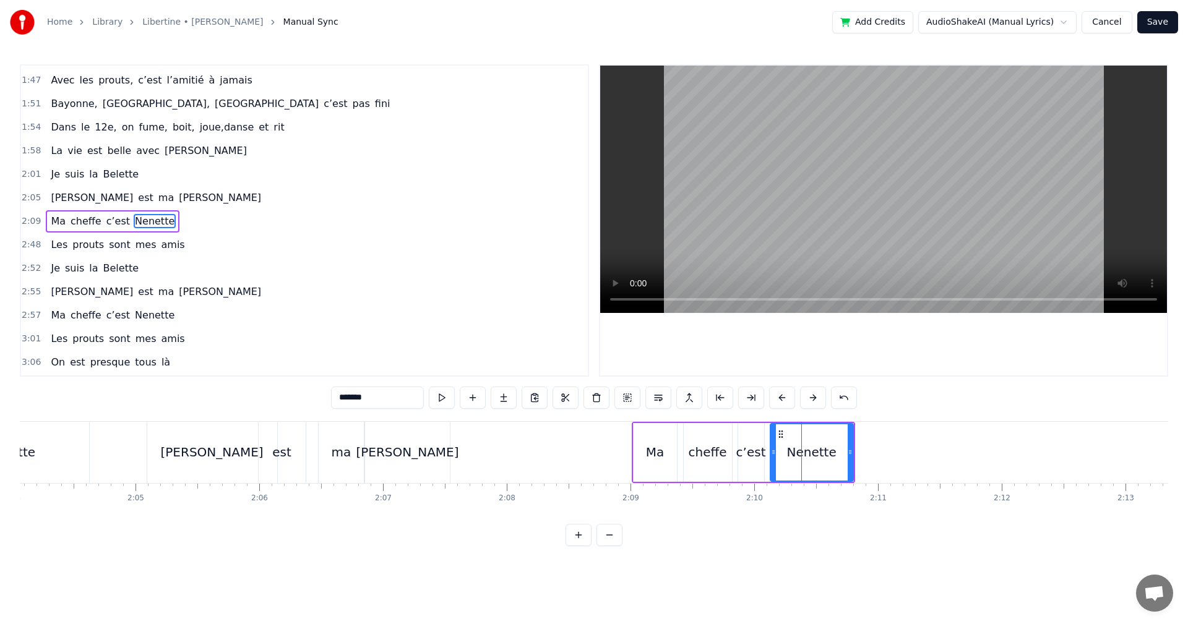
scroll to position [515, 0]
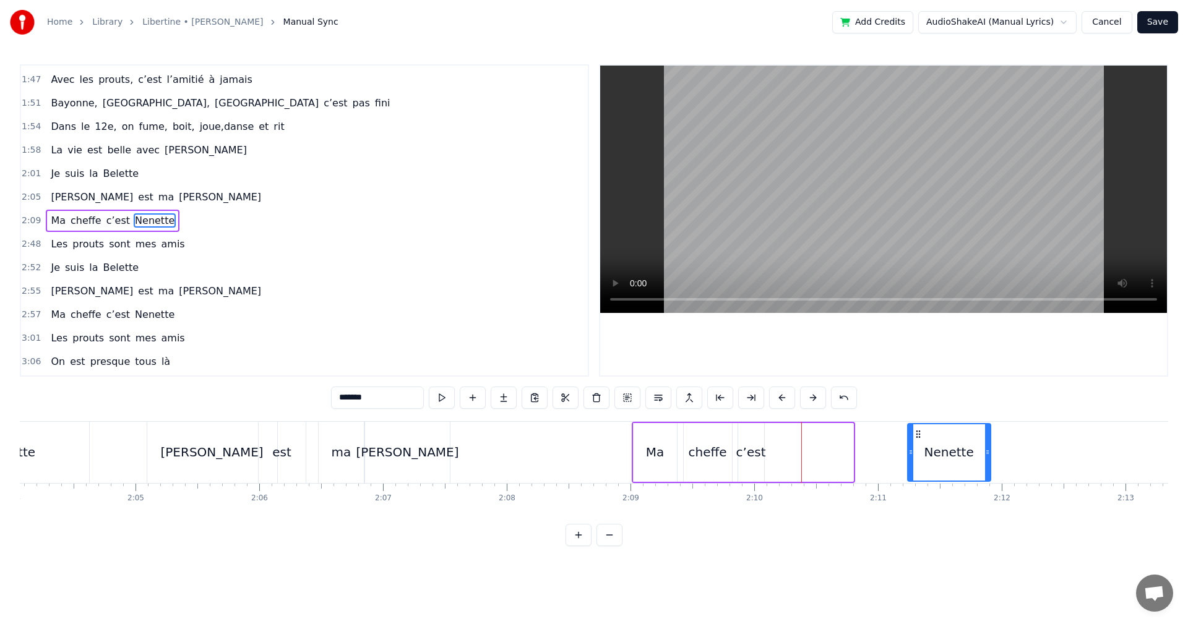
drag, startPoint x: 779, startPoint y: 433, endPoint x: 918, endPoint y: 446, distance: 139.2
click at [918, 446] on div "Nenette" at bounding box center [949, 452] width 82 height 56
click at [743, 457] on div "c’est" at bounding box center [751, 452] width 30 height 19
drag, startPoint x: 747, startPoint y: 433, endPoint x: 889, endPoint y: 440, distance: 141.2
click at [889, 440] on div "c’est" at bounding box center [892, 452] width 25 height 56
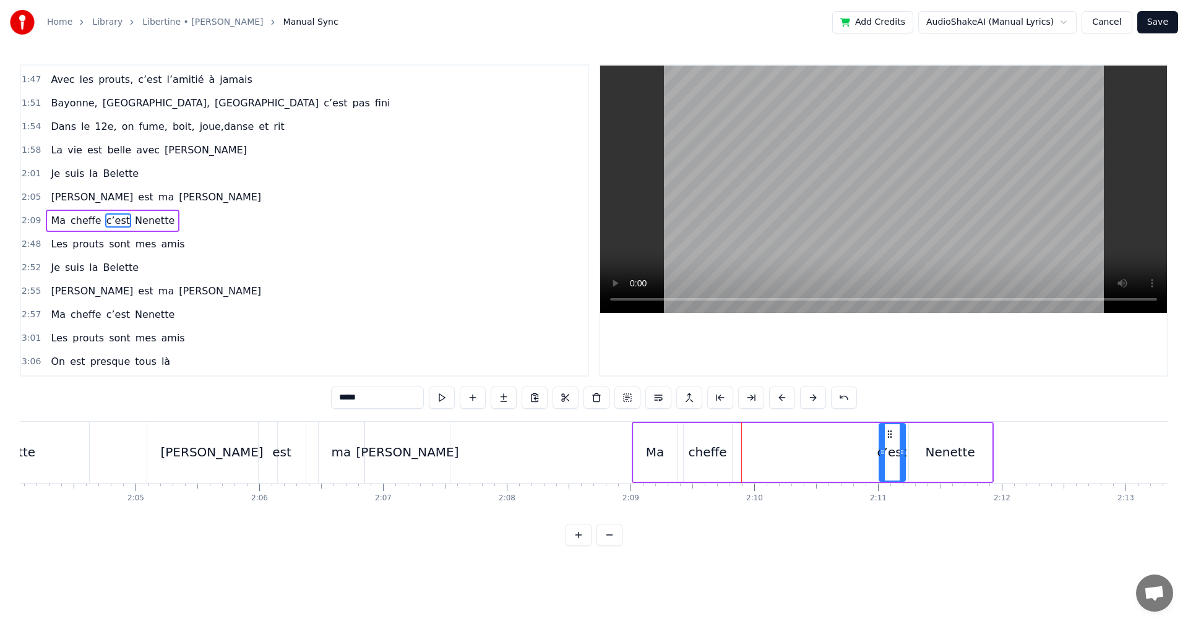
click at [720, 454] on div "cheffe" at bounding box center [708, 452] width 38 height 19
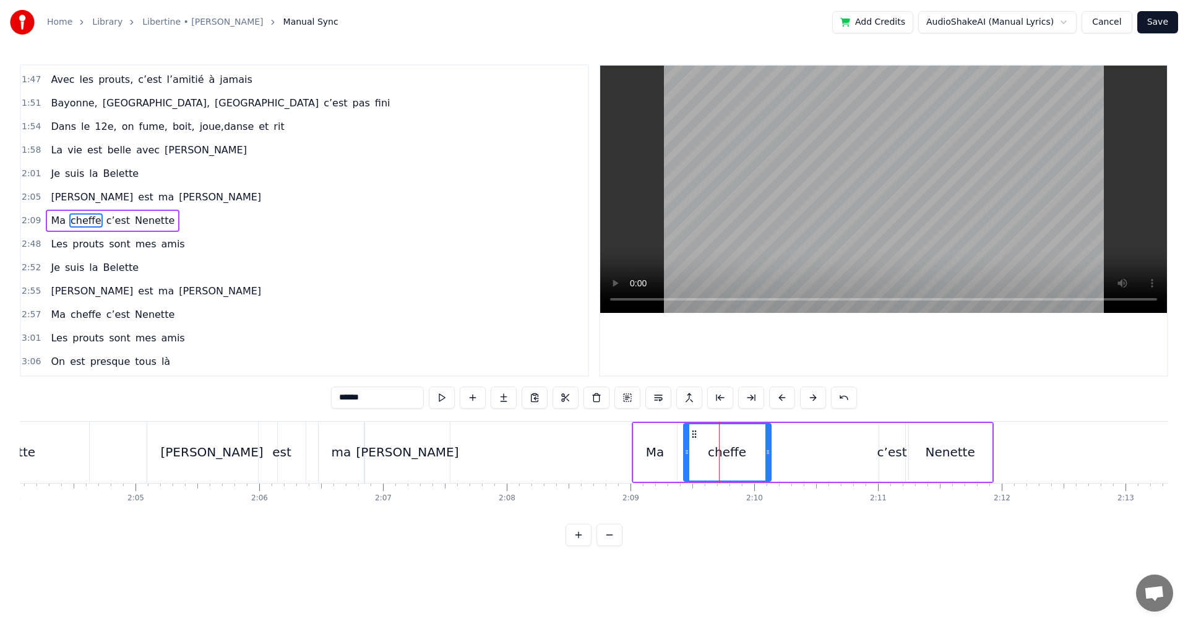
drag, startPoint x: 731, startPoint y: 451, endPoint x: 770, endPoint y: 451, distance: 39.0
click at [770, 451] on icon at bounding box center [767, 452] width 5 height 10
click at [893, 457] on div "c’est" at bounding box center [892, 452] width 30 height 19
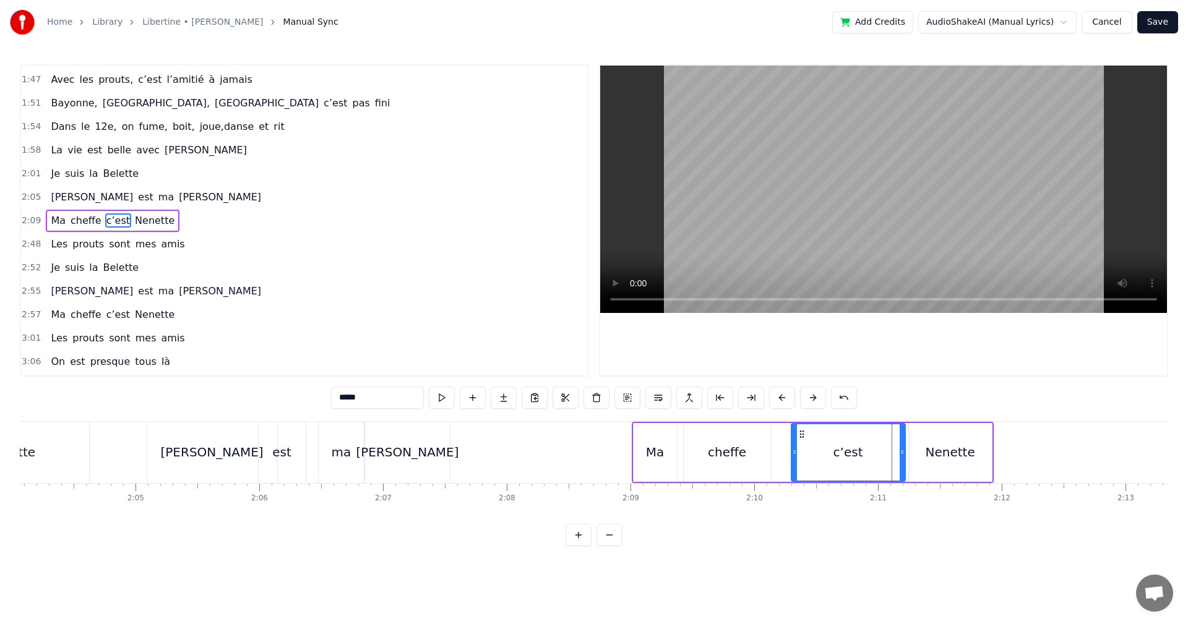
drag, startPoint x: 879, startPoint y: 456, endPoint x: 792, endPoint y: 457, distance: 87.3
click at [792, 457] on div at bounding box center [794, 452] width 5 height 56
drag, startPoint x: 902, startPoint y: 453, endPoint x: 874, endPoint y: 457, distance: 27.6
click at [874, 457] on div at bounding box center [874, 452] width 5 height 56
click at [928, 449] on div "Nenette" at bounding box center [950, 452] width 50 height 19
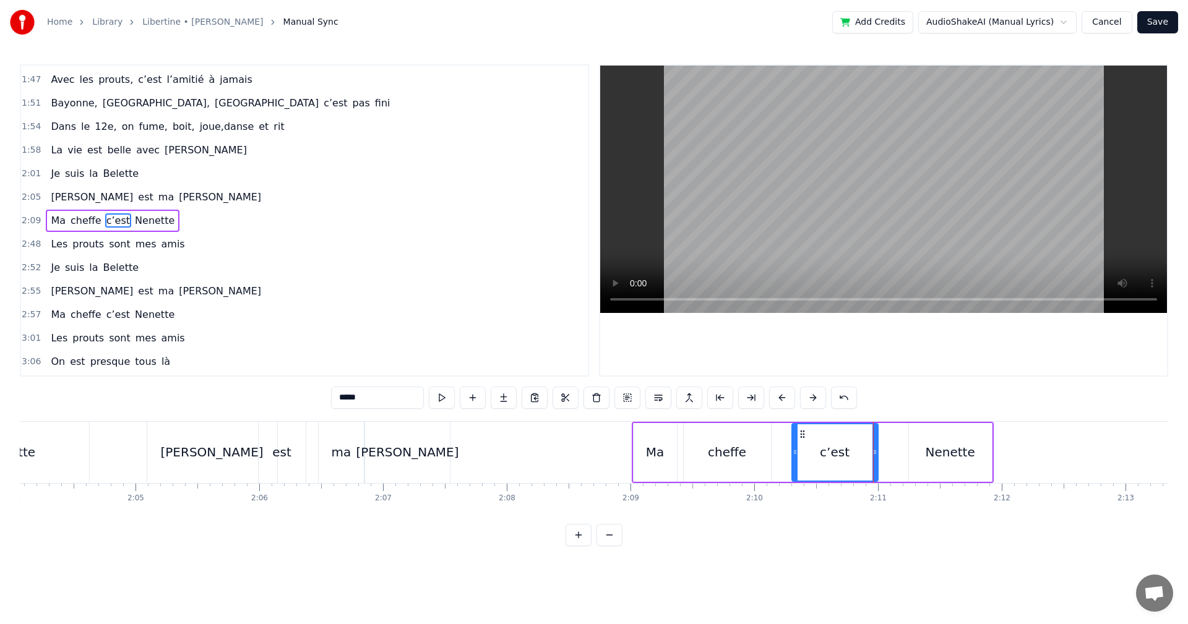
type input "*******"
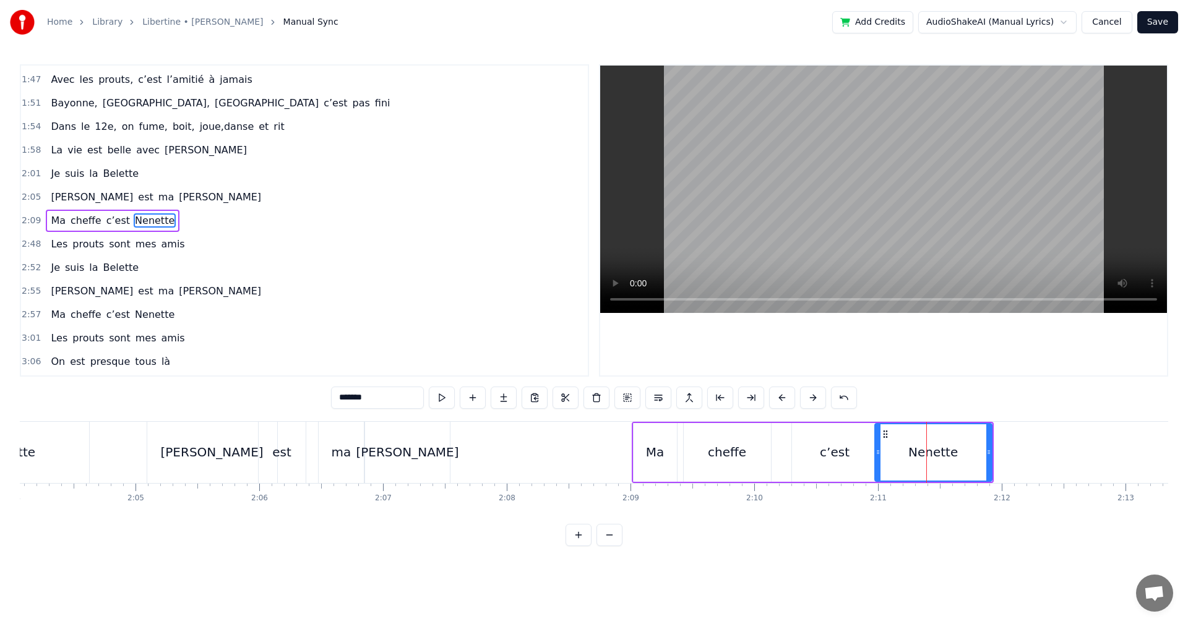
drag, startPoint x: 912, startPoint y: 452, endPoint x: 878, endPoint y: 453, distance: 34.0
click at [878, 453] on icon at bounding box center [878, 452] width 5 height 10
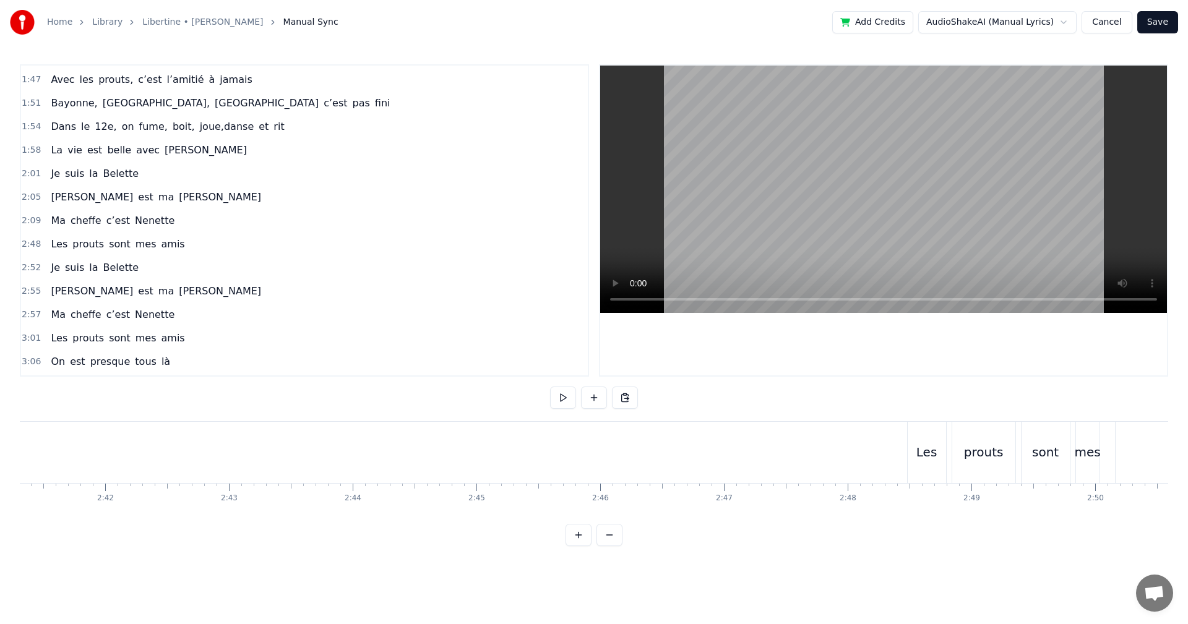
scroll to position [0, 20240]
click at [778, 468] on div "sont" at bounding box center [768, 452] width 48 height 61
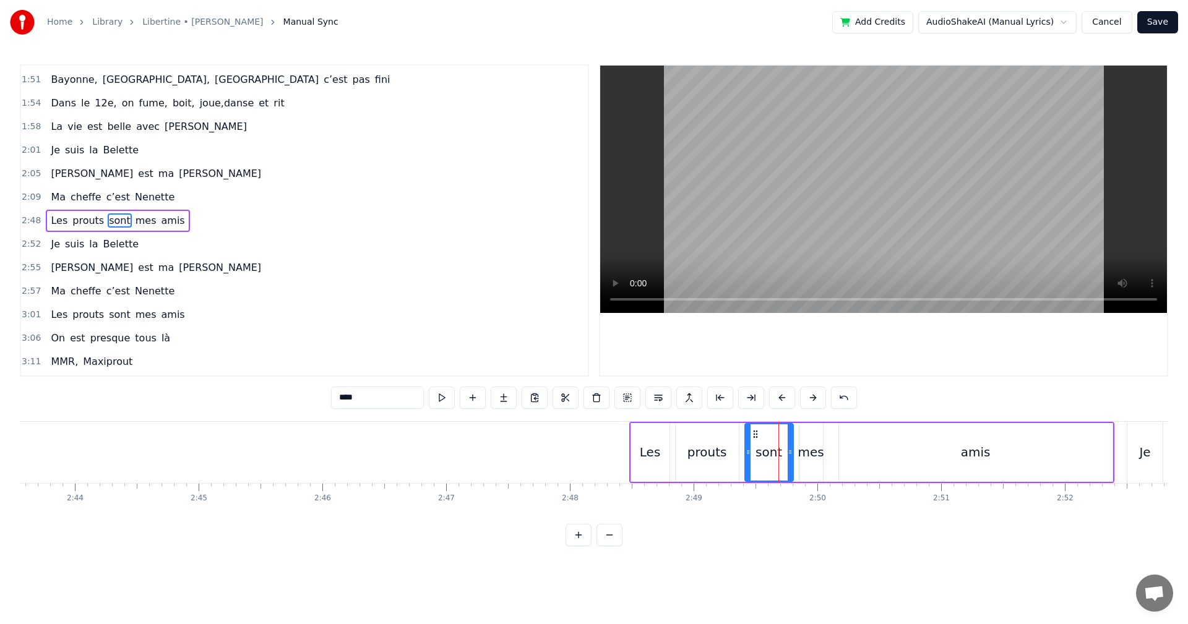
click at [742, 474] on div "Les prouts sont mes amis" at bounding box center [871, 452] width 485 height 61
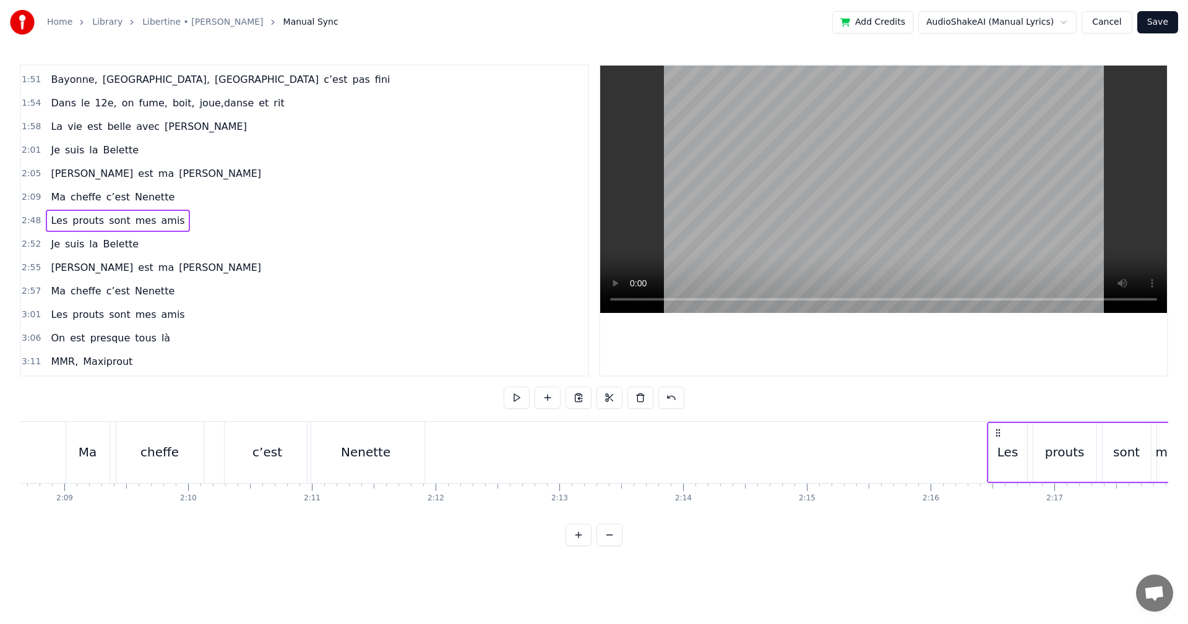
scroll to position [0, 15921]
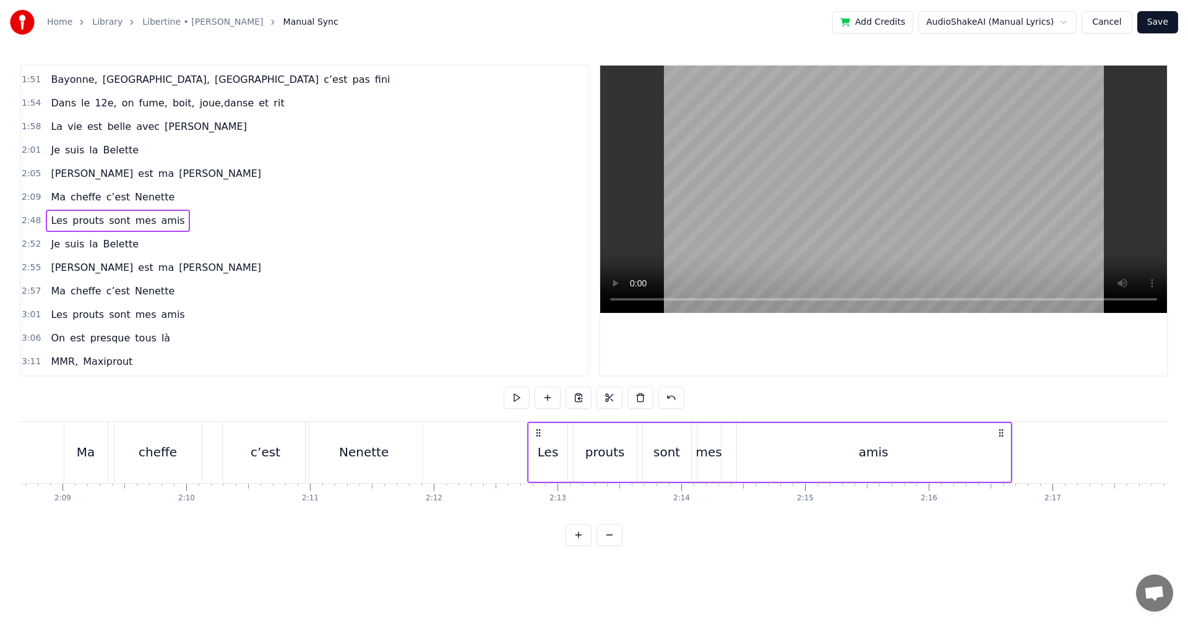
drag, startPoint x: 644, startPoint y: 431, endPoint x: 541, endPoint y: 509, distance: 128.5
click at [541, 509] on div "Dans le 13e, premières soirées chez MMR, Quand le soleil se couchait plus tard …" at bounding box center [594, 467] width 1148 height 93
click at [590, 457] on div "prouts" at bounding box center [605, 452] width 40 height 19
drag, startPoint x: 632, startPoint y: 452, endPoint x: 605, endPoint y: 455, distance: 26.8
click at [605, 455] on icon at bounding box center [607, 452] width 5 height 10
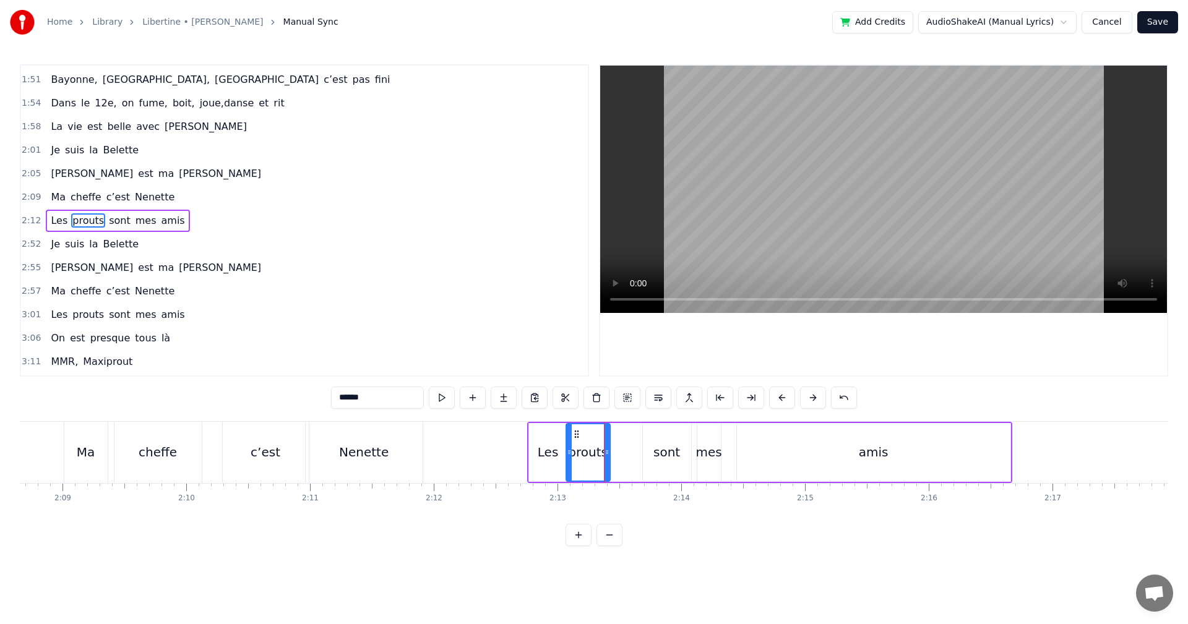
drag, startPoint x: 577, startPoint y: 455, endPoint x: 570, endPoint y: 455, distance: 7.4
click at [570, 455] on icon at bounding box center [569, 452] width 5 height 10
click at [657, 454] on div "sont" at bounding box center [666, 452] width 27 height 19
drag, startPoint x: 643, startPoint y: 435, endPoint x: 622, endPoint y: 437, distance: 20.5
click at [622, 437] on icon at bounding box center [626, 434] width 10 height 10
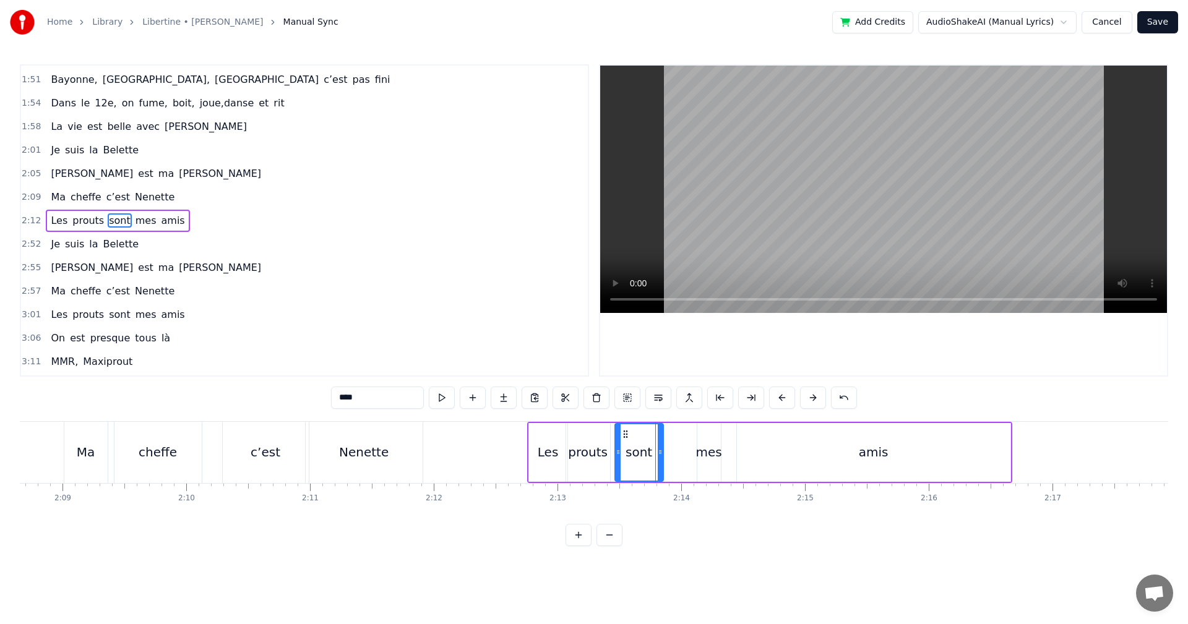
click at [707, 456] on div "mes" at bounding box center [708, 452] width 26 height 19
type input "***"
drag, startPoint x: 706, startPoint y: 435, endPoint x: 693, endPoint y: 442, distance: 14.7
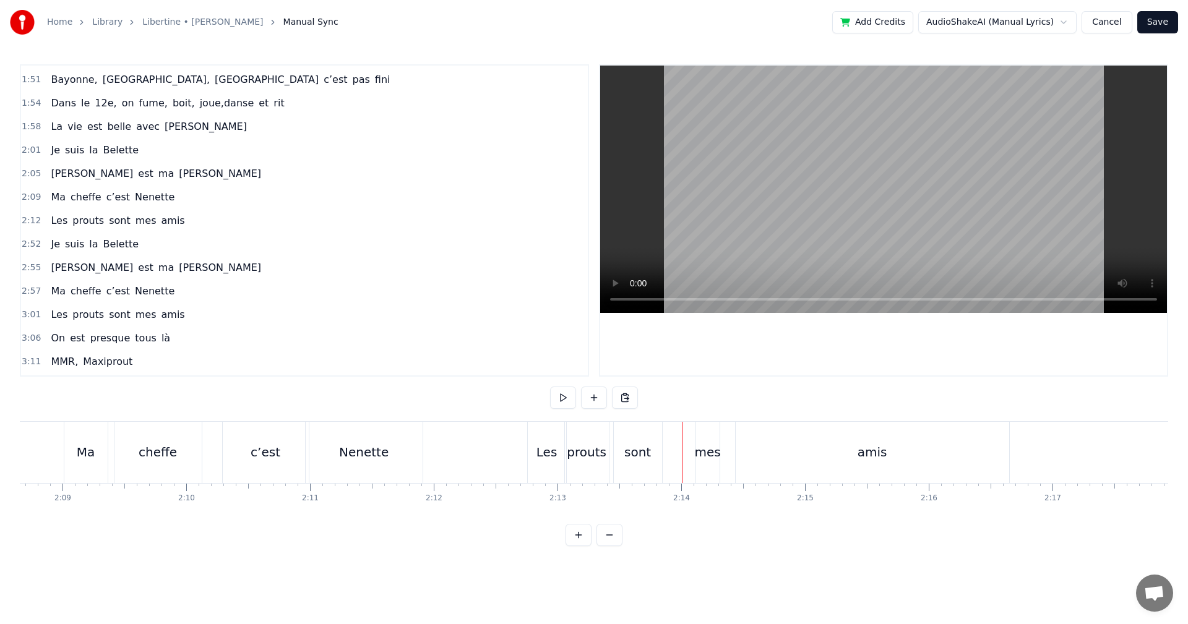
click at [704, 437] on div "mes" at bounding box center [708, 452] width 24 height 61
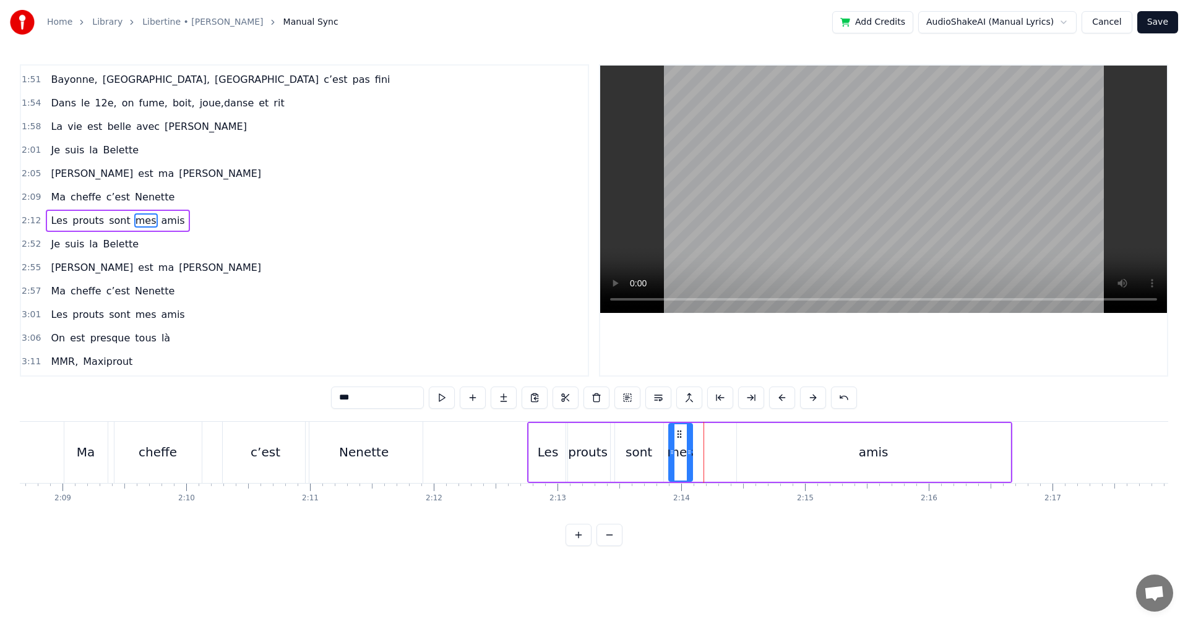
drag, startPoint x: 707, startPoint y: 435, endPoint x: 678, endPoint y: 439, distance: 28.8
click at [678, 437] on icon at bounding box center [679, 434] width 10 height 10
click at [782, 454] on div "amis" at bounding box center [873, 452] width 273 height 59
type input "****"
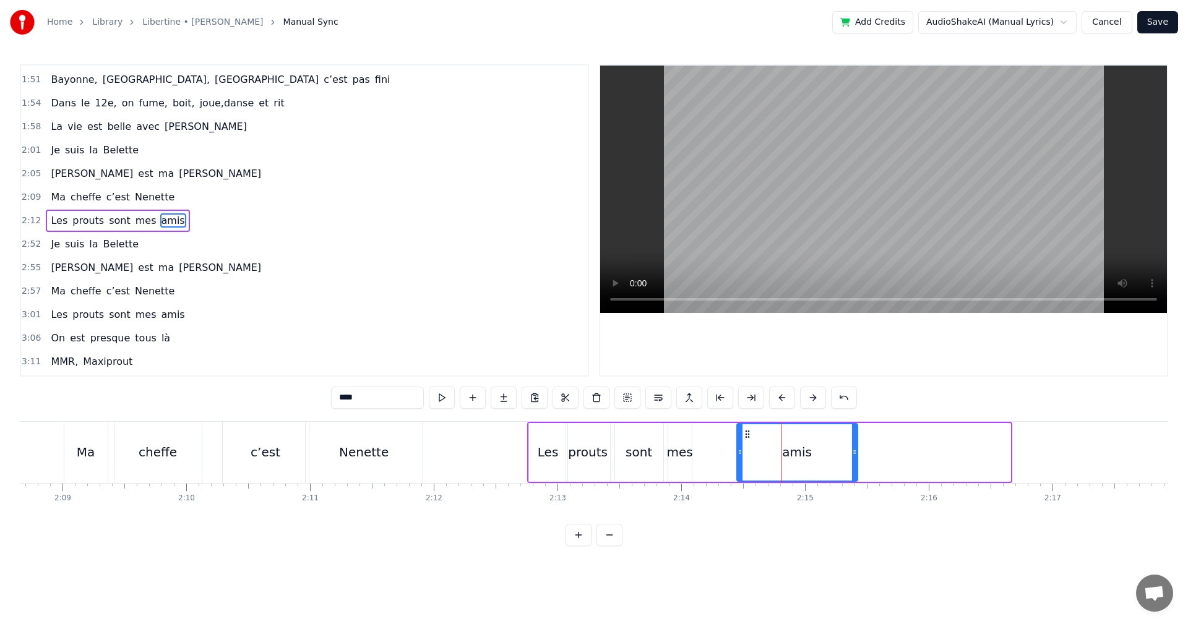
drag, startPoint x: 1009, startPoint y: 452, endPoint x: 856, endPoint y: 460, distance: 153.0
click at [856, 460] on div at bounding box center [854, 452] width 5 height 56
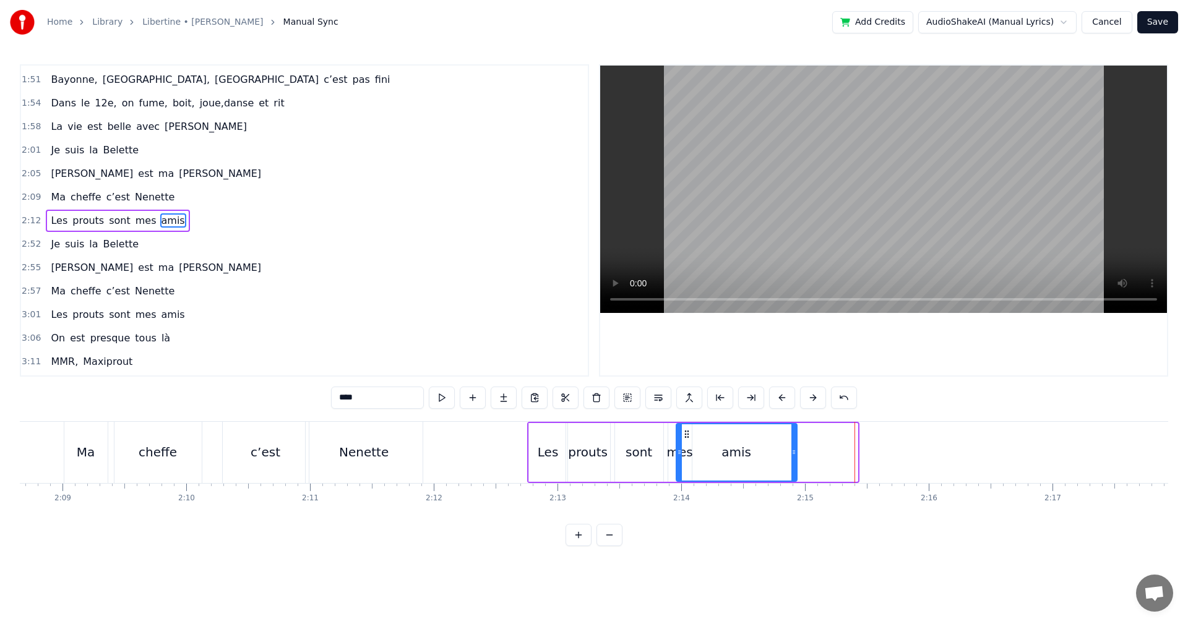
drag, startPoint x: 746, startPoint y: 433, endPoint x: 685, endPoint y: 442, distance: 61.4
click at [685, 442] on div "amis" at bounding box center [736, 452] width 119 height 56
drag, startPoint x: 677, startPoint y: 451, endPoint x: 699, endPoint y: 451, distance: 21.7
click at [699, 451] on icon at bounding box center [701, 452] width 5 height 10
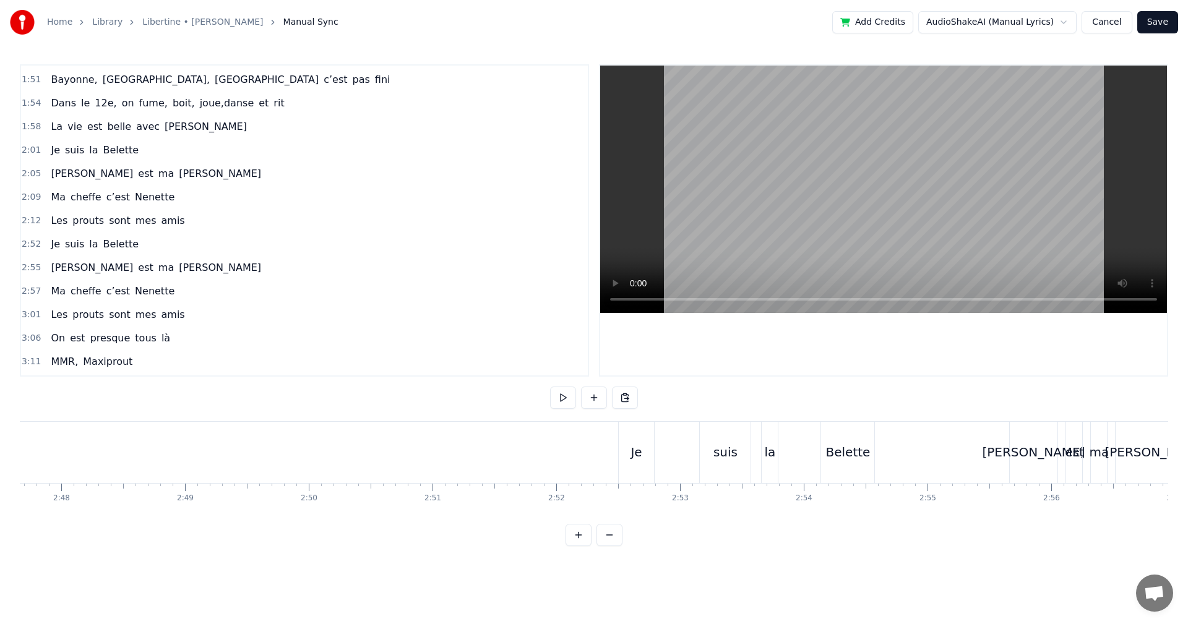
scroll to position [0, 20765]
click at [774, 459] on div "Je suis la Belette" at bounding box center [732, 452] width 260 height 61
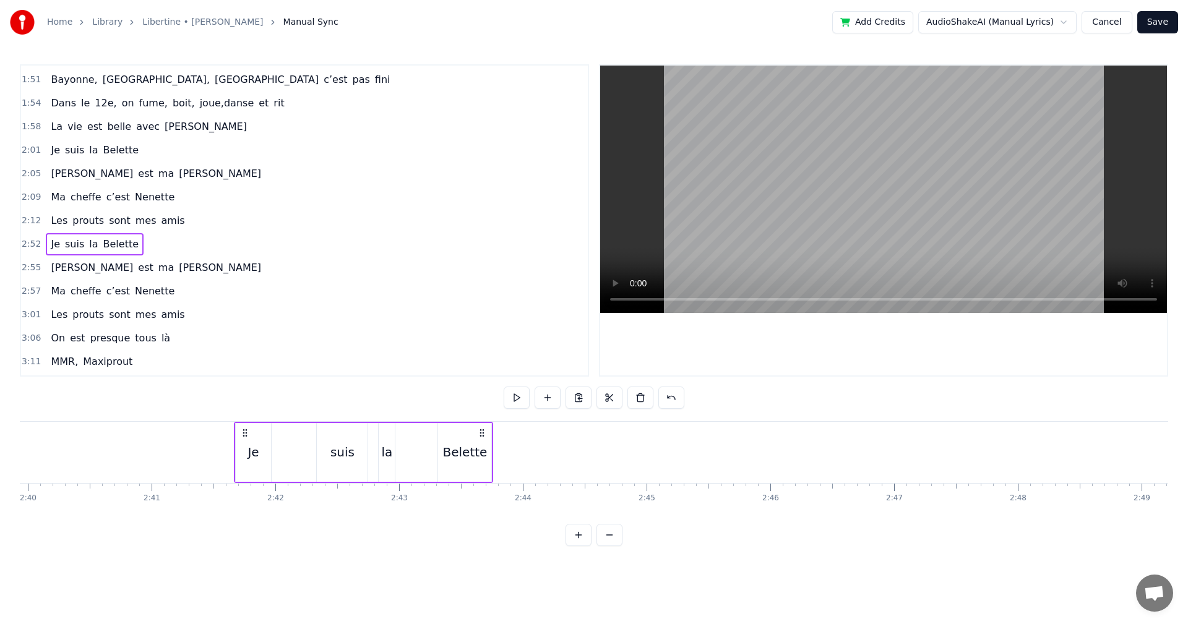
scroll to position [0, 19786]
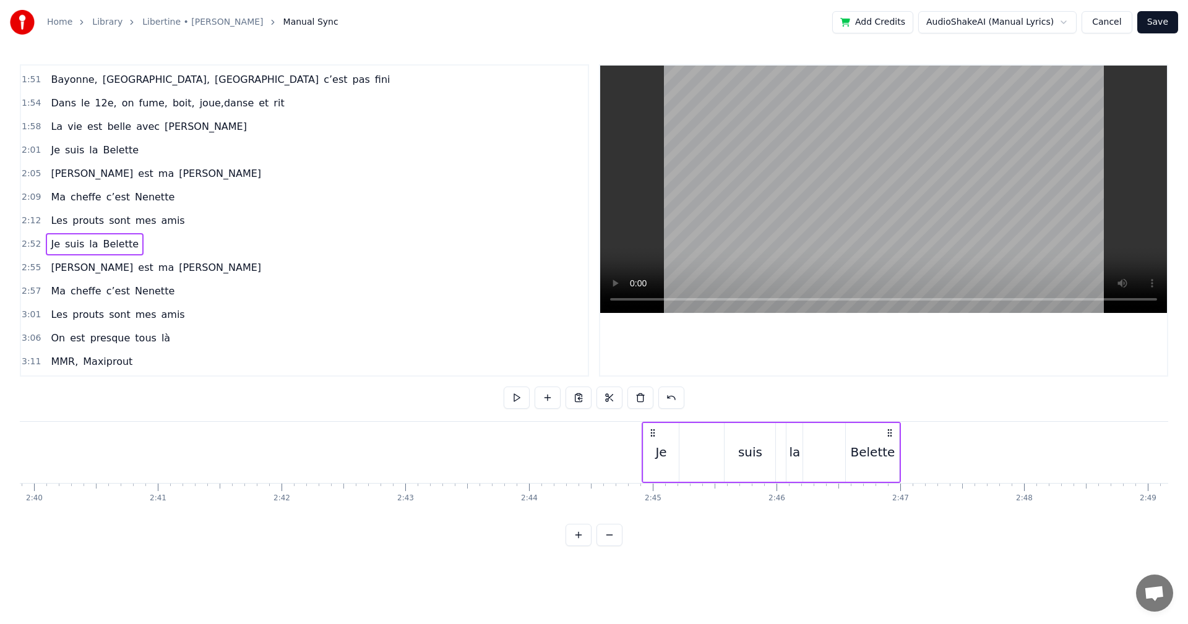
drag, startPoint x: 613, startPoint y: 430, endPoint x: 652, endPoint y: 461, distance: 50.3
click at [652, 461] on div "Je suis la Belette" at bounding box center [772, 452] width 260 height 61
click at [896, 460] on div "Belette" at bounding box center [872, 452] width 53 height 59
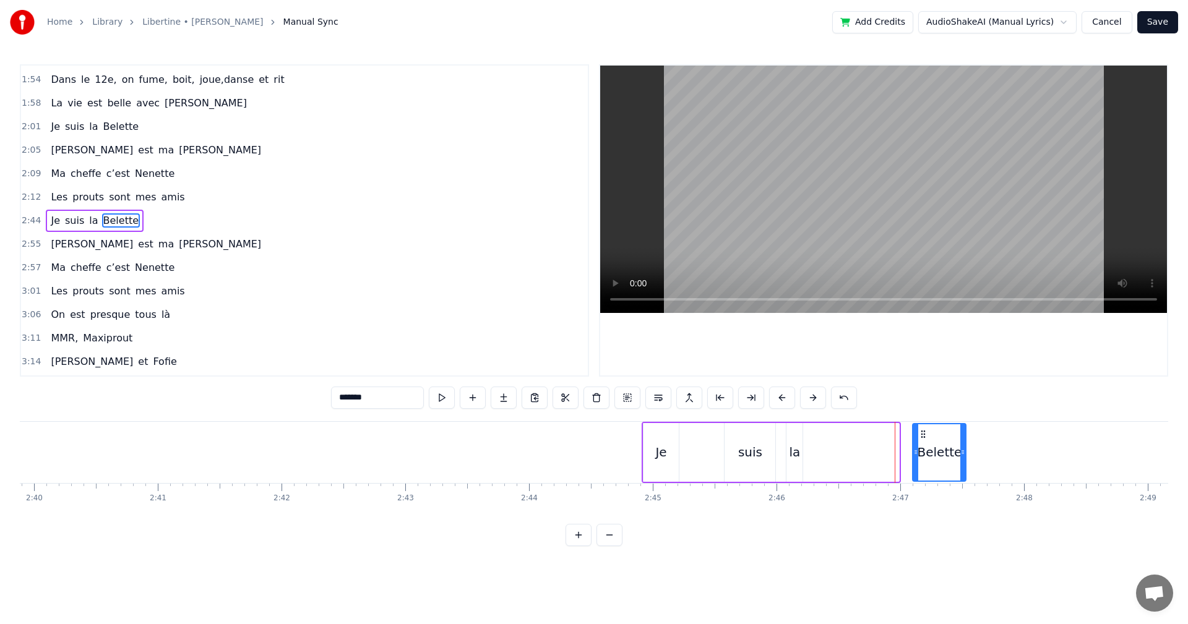
drag, startPoint x: 856, startPoint y: 432, endPoint x: 923, endPoint y: 428, distance: 66.9
click at [923, 428] on div "Belette" at bounding box center [939, 452] width 52 height 56
drag, startPoint x: 965, startPoint y: 450, endPoint x: 1019, endPoint y: 458, distance: 55.0
click at [1019, 458] on div at bounding box center [1017, 452] width 5 height 56
click at [750, 454] on div "suis" at bounding box center [750, 452] width 24 height 19
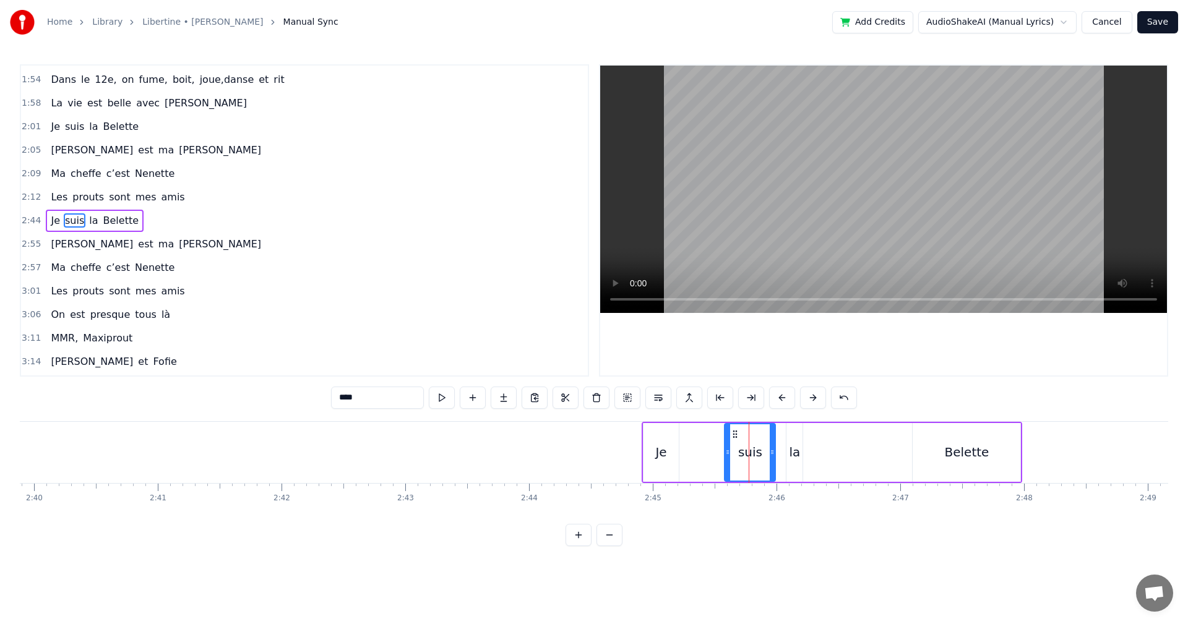
click at [795, 453] on div "la" at bounding box center [795, 452] width 11 height 19
drag, startPoint x: 795, startPoint y: 434, endPoint x: 921, endPoint y: 446, distance: 126.2
click at [921, 446] on div "la" at bounding box center [920, 452] width 15 height 56
click at [763, 454] on div "suis" at bounding box center [750, 452] width 51 height 59
type input "****"
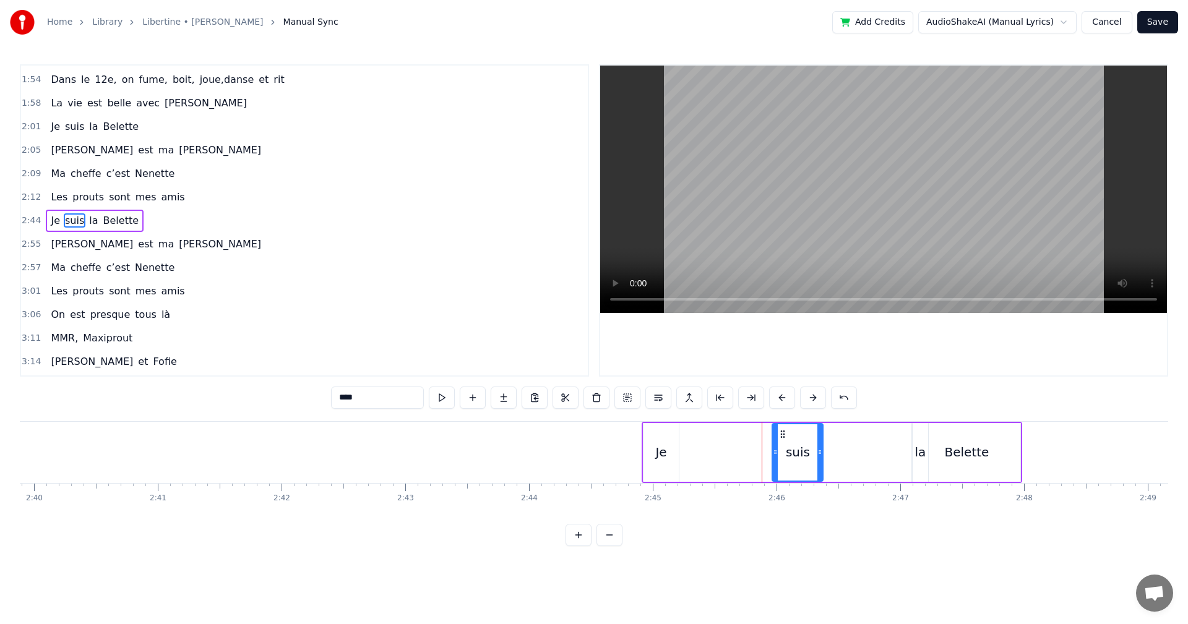
drag, startPoint x: 739, startPoint y: 434, endPoint x: 786, endPoint y: 436, distance: 46.4
click at [786, 436] on icon at bounding box center [783, 434] width 10 height 10
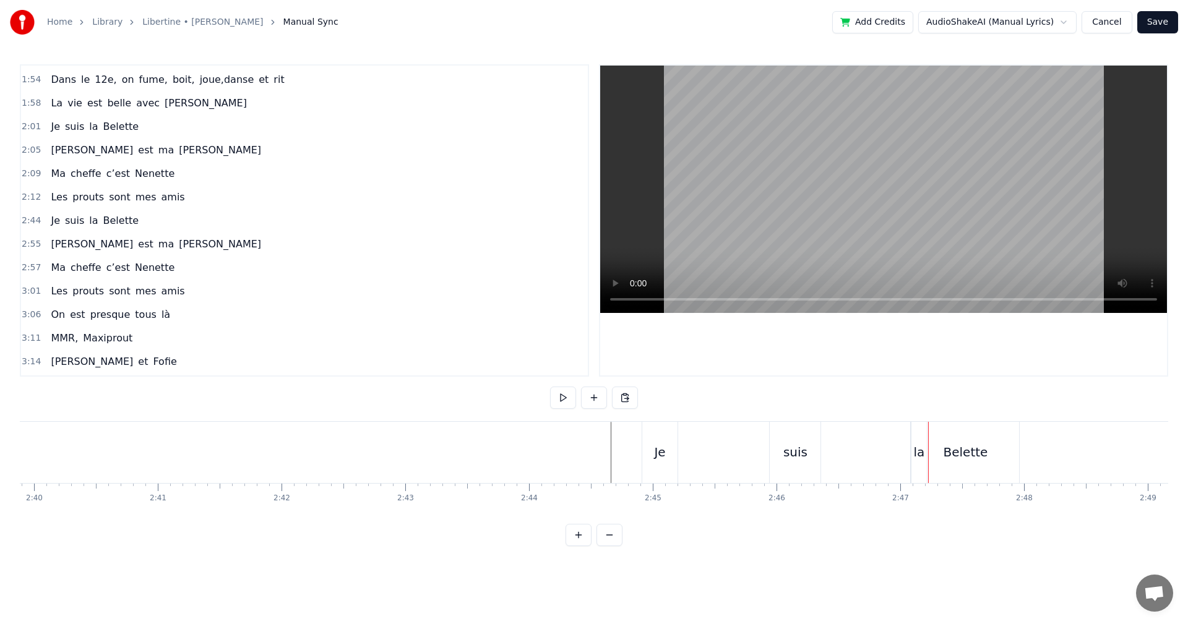
click at [924, 461] on div "Belette" at bounding box center [965, 452] width 108 height 61
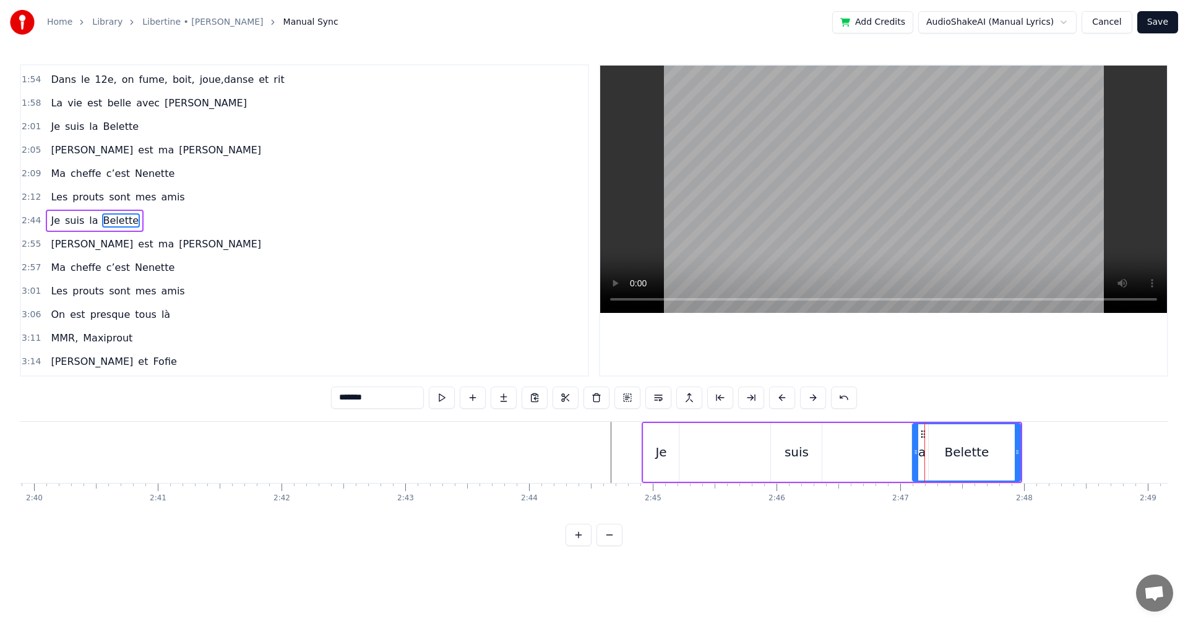
click at [923, 448] on div "Belette" at bounding box center [966, 452] width 106 height 56
drag, startPoint x: 924, startPoint y: 431, endPoint x: 909, endPoint y: 437, distance: 16.4
click at [909, 437] on icon at bounding box center [908, 434] width 10 height 10
click at [918, 461] on div "Belette" at bounding box center [951, 452] width 106 height 56
click at [920, 458] on div "Belette" at bounding box center [951, 452] width 106 height 56
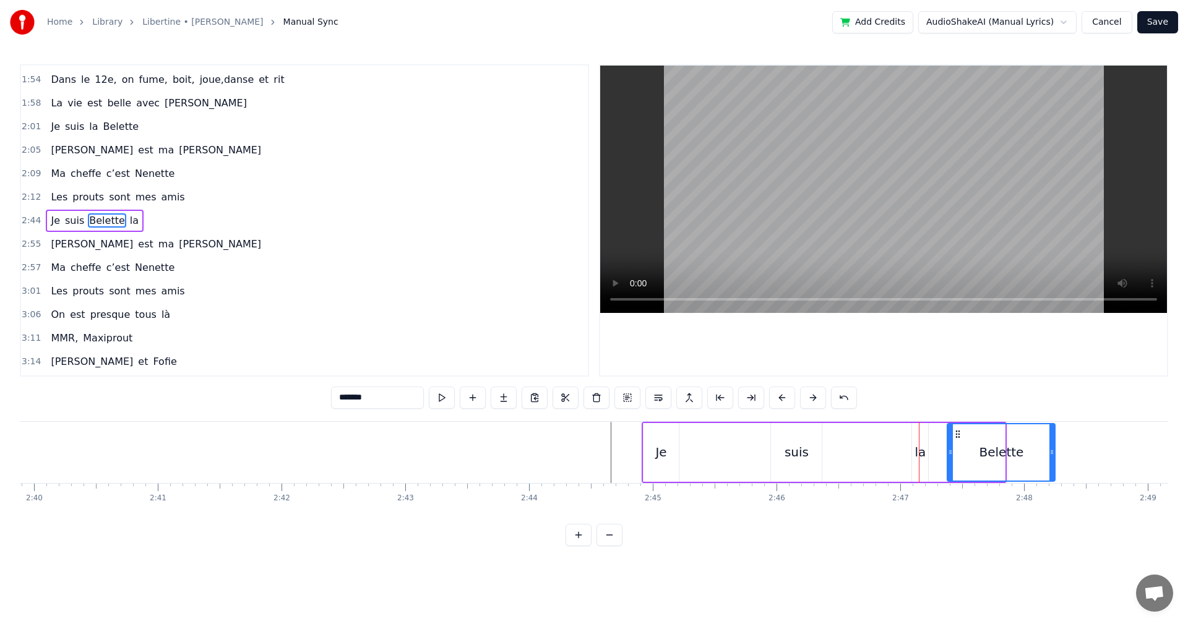
drag, startPoint x: 907, startPoint y: 431, endPoint x: 949, endPoint y: 445, distance: 44.4
click at [926, 454] on div "la" at bounding box center [920, 452] width 16 height 59
type input "**"
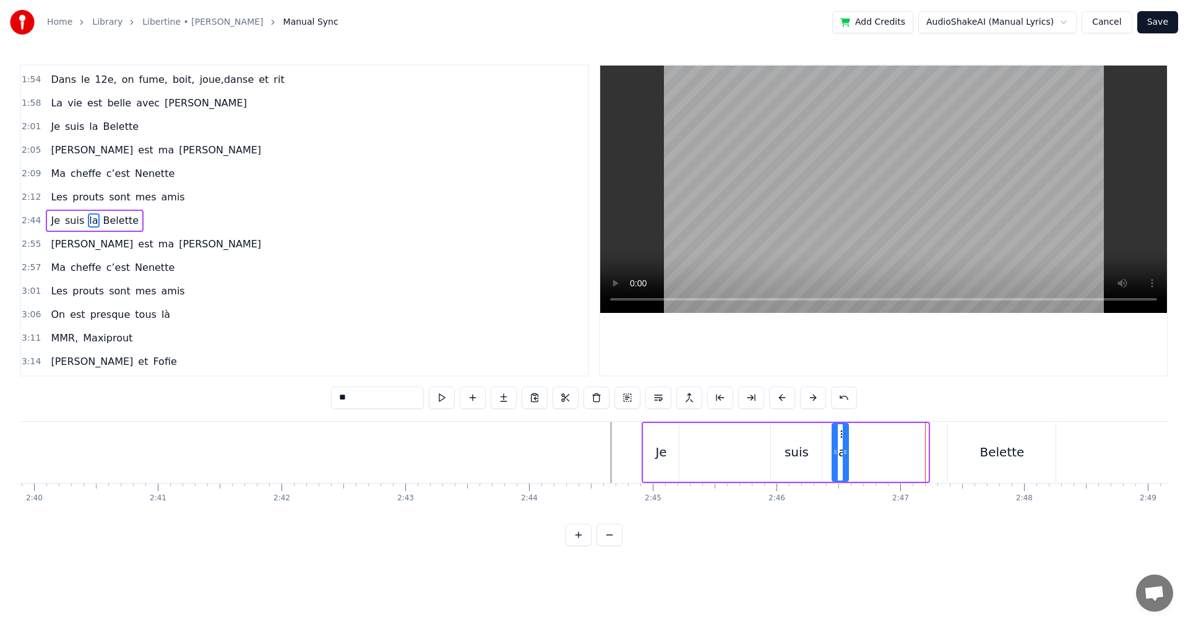
drag, startPoint x: 921, startPoint y: 433, endPoint x: 842, endPoint y: 440, distance: 78.9
click at [842, 440] on div "la" at bounding box center [840, 452] width 15 height 56
click at [946, 467] on div "Je suis la Belette" at bounding box center [850, 452] width 416 height 61
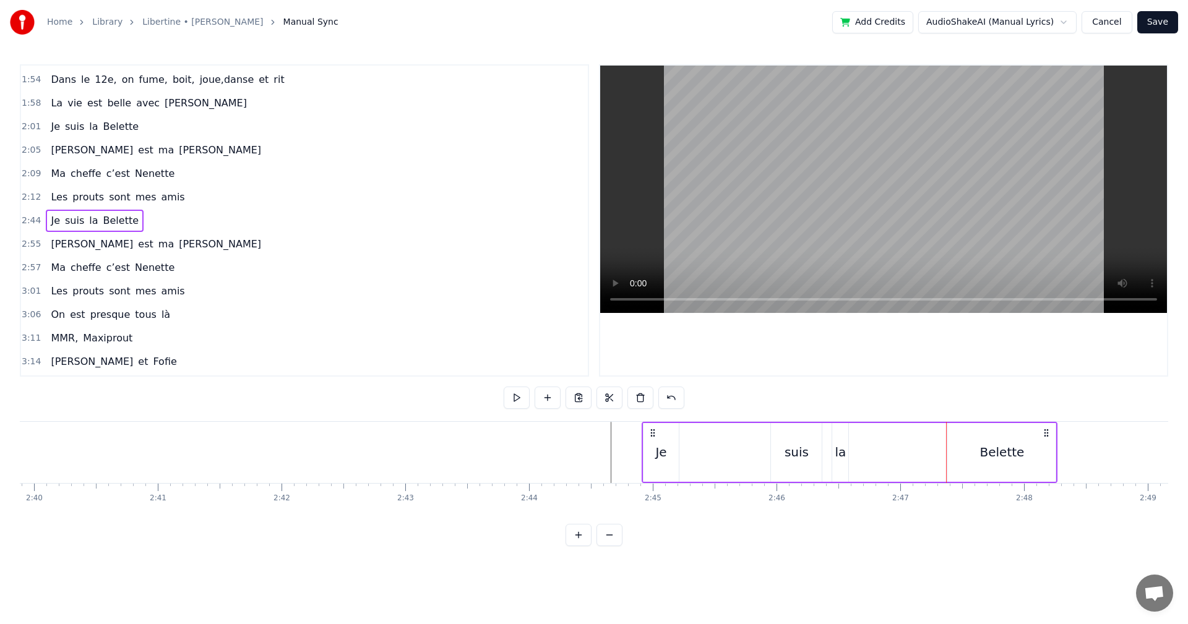
click at [965, 456] on div "Belette" at bounding box center [1002, 452] width 108 height 59
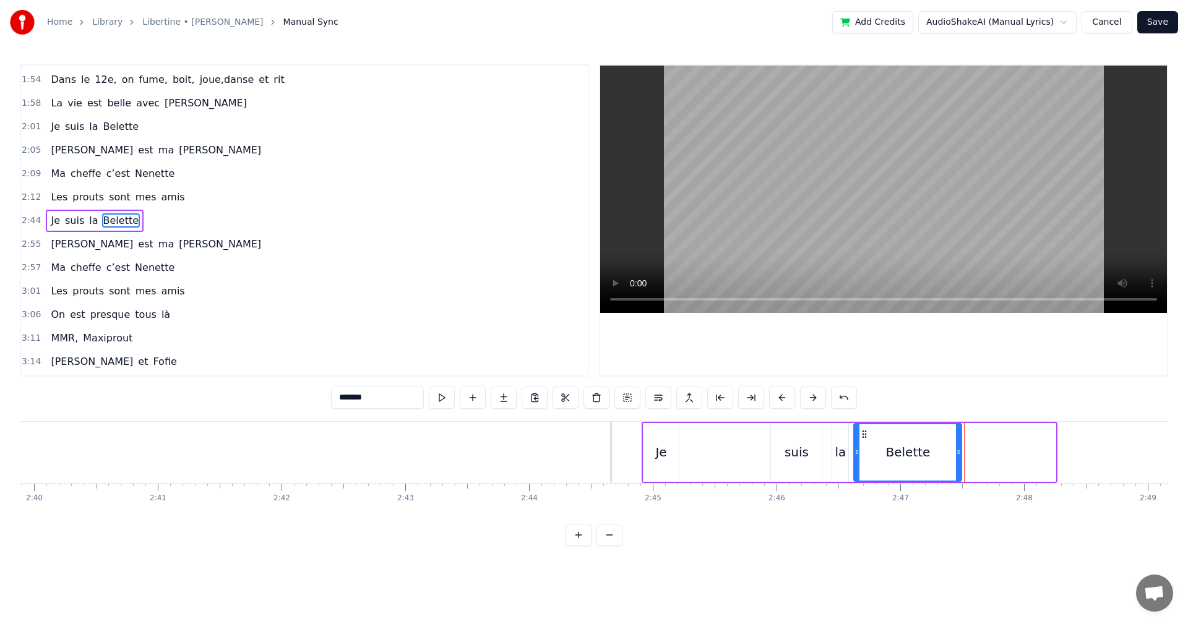
drag, startPoint x: 958, startPoint y: 435, endPoint x: 864, endPoint y: 436, distance: 94.1
click at [864, 436] on icon at bounding box center [864, 434] width 10 height 10
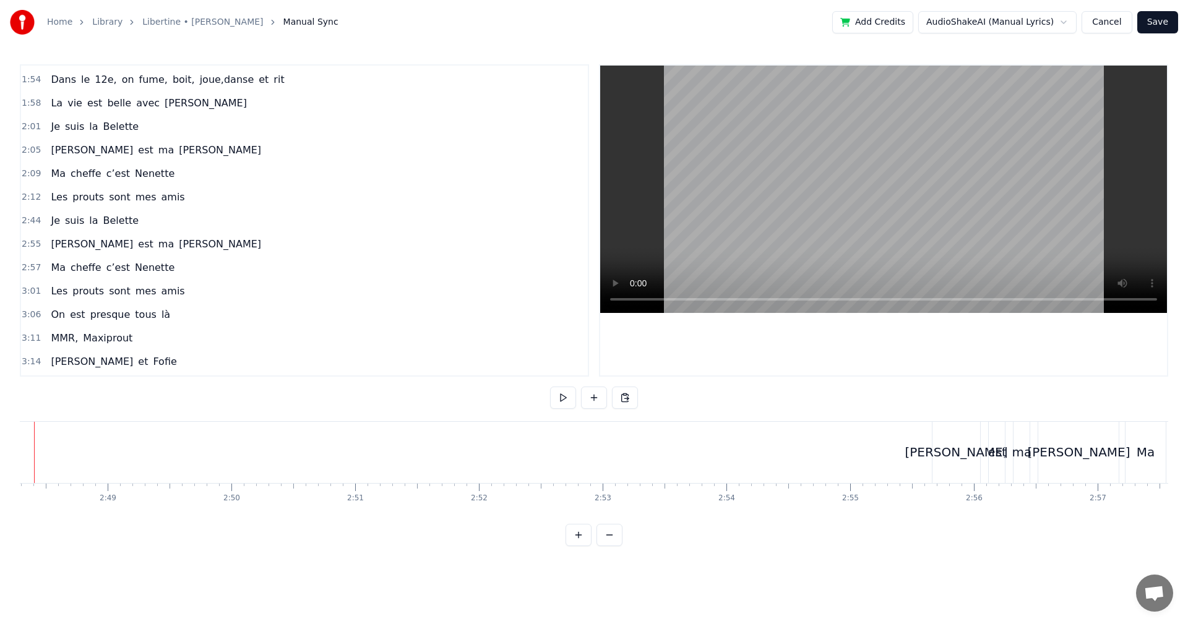
scroll to position [0, 20873]
click at [901, 452] on div "[PERSON_NAME]" at bounding box center [909, 452] width 103 height 19
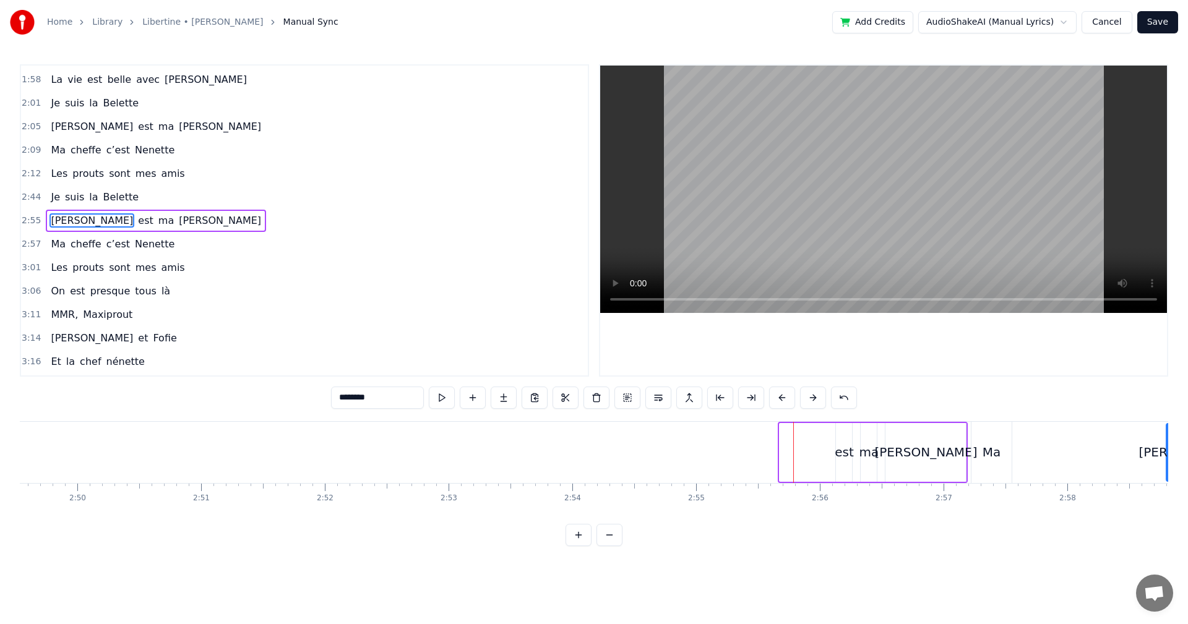
scroll to position [0, 21044]
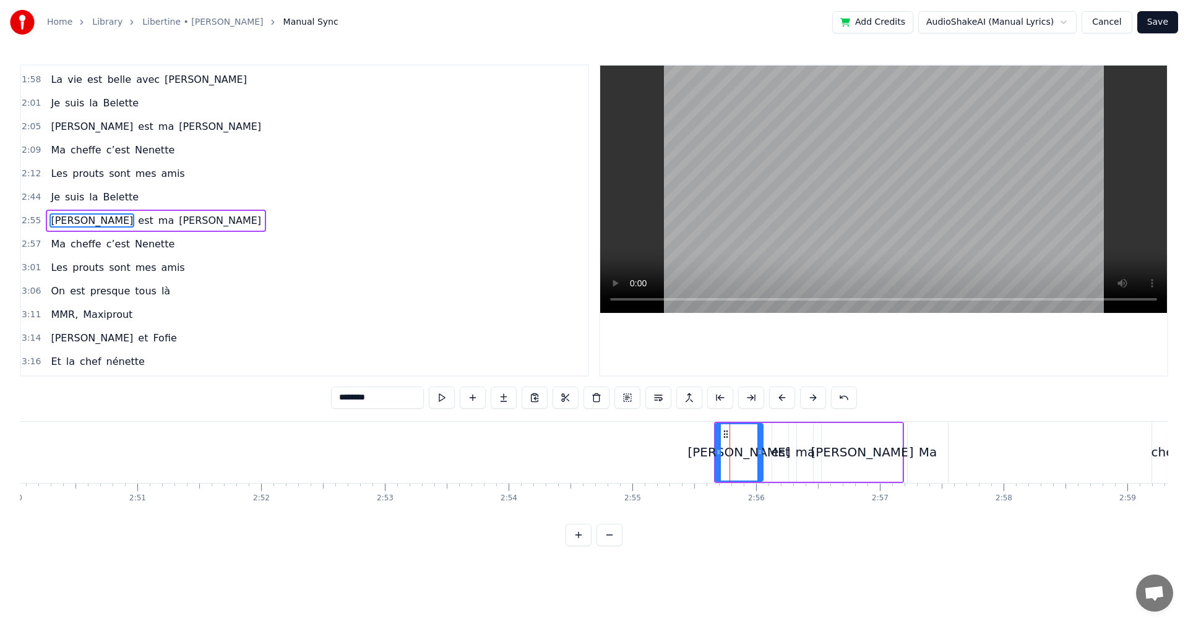
drag, startPoint x: 896, startPoint y: 434, endPoint x: 724, endPoint y: 487, distance: 180.1
click at [724, 487] on div "Dans le 13e, premières soirées chez MMR, Quand le soleil se couchait plus tard …" at bounding box center [594, 467] width 1148 height 93
click at [766, 440] on div "[PERSON_NAME] est ma [PERSON_NAME]" at bounding box center [808, 452] width 191 height 61
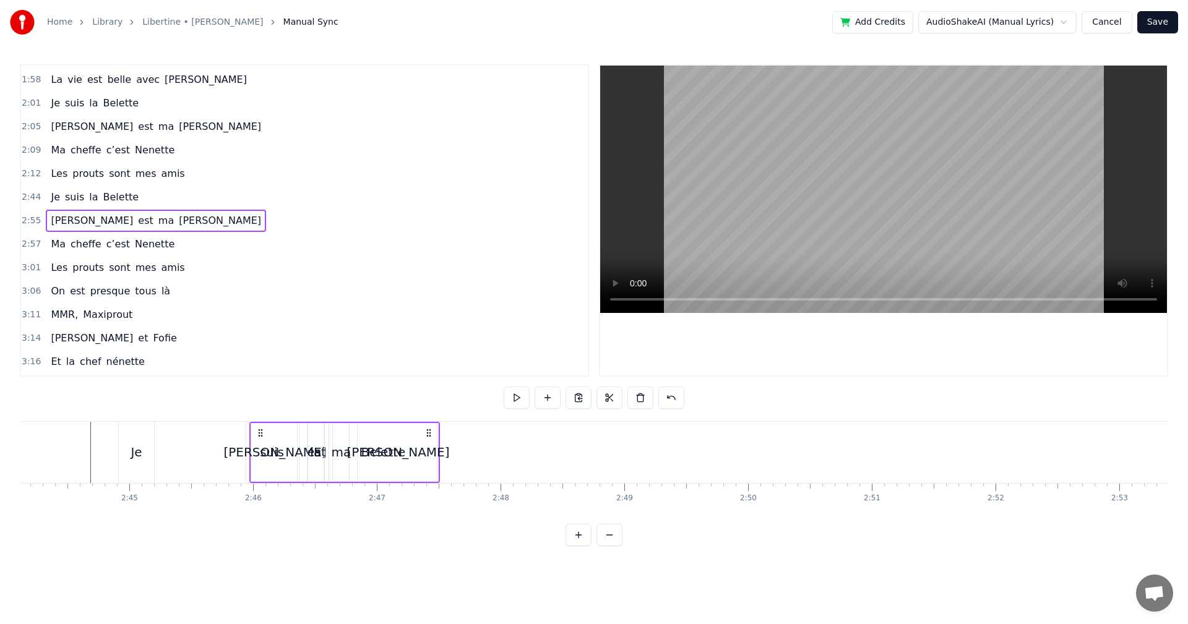
scroll to position [0, 20304]
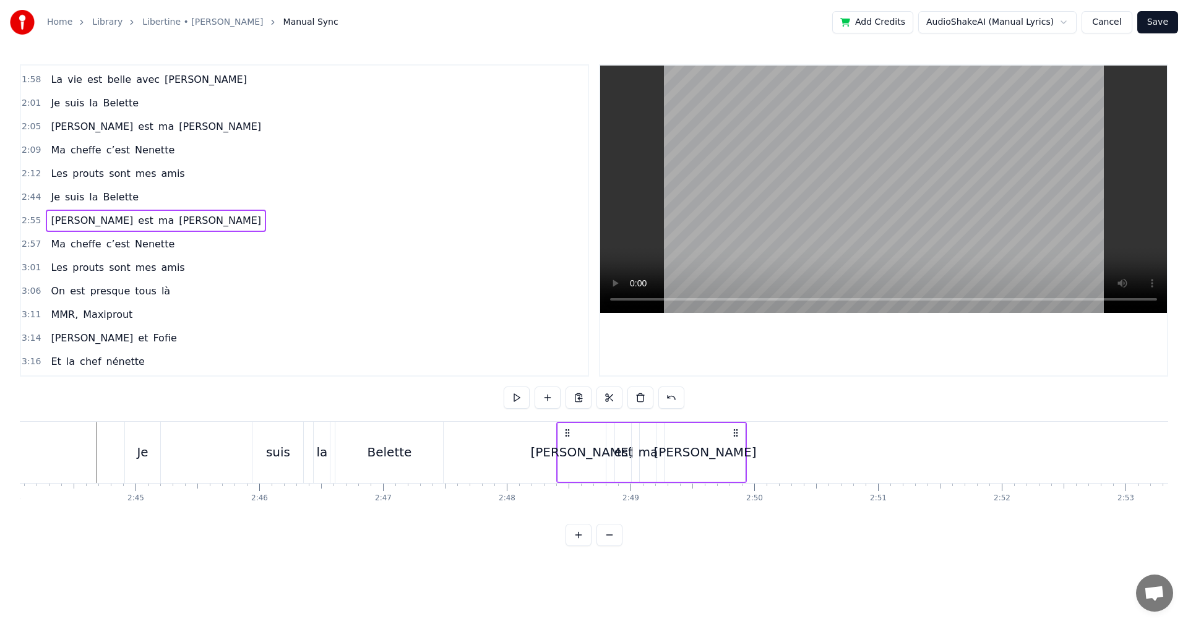
drag, startPoint x: 725, startPoint y: 431, endPoint x: 568, endPoint y: 522, distance: 181.6
click at [568, 514] on div "Dans le 13e, premières soirées chez MMR, Quand le soleil se couchait plus tard …" at bounding box center [594, 467] width 1148 height 93
click at [730, 456] on div "[PERSON_NAME]" at bounding box center [705, 452] width 80 height 59
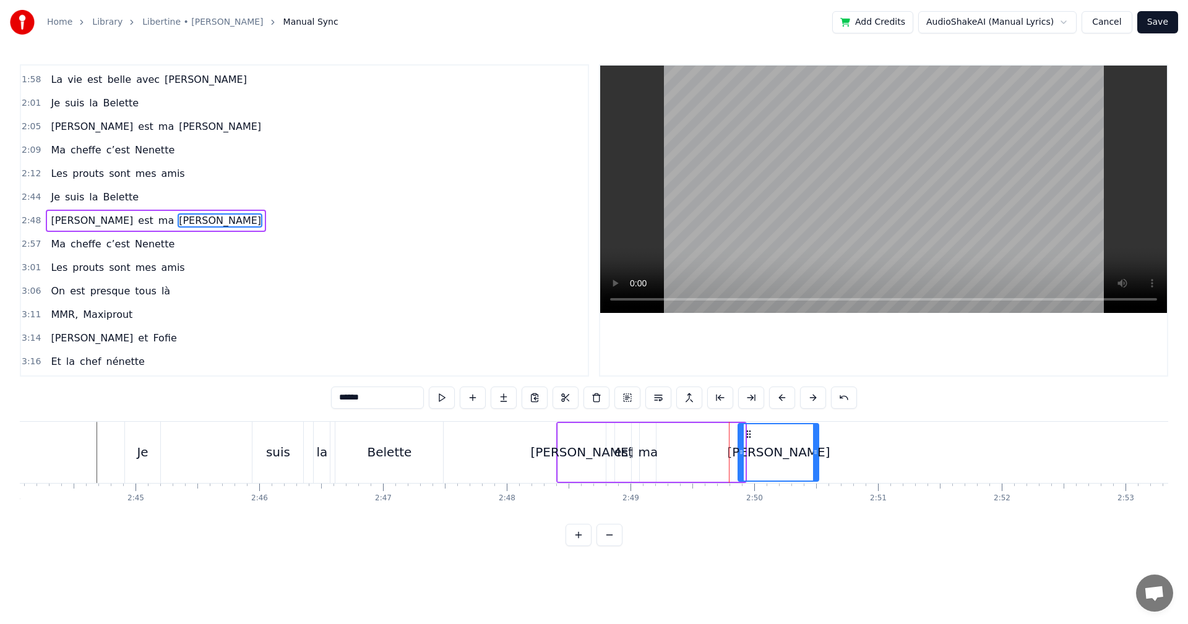
drag, startPoint x: 675, startPoint y: 435, endPoint x: 749, endPoint y: 441, distance: 73.8
click at [749, 441] on div "[PERSON_NAME]" at bounding box center [778, 452] width 79 height 56
click at [647, 457] on div "ma" at bounding box center [649, 452] width 20 height 19
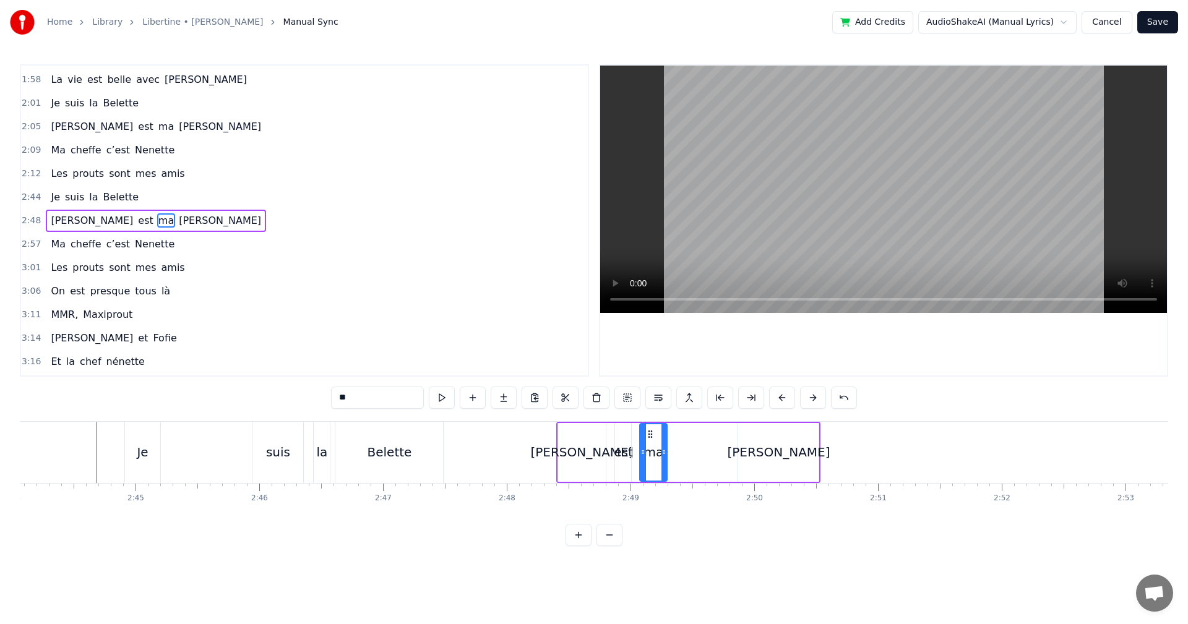
drag, startPoint x: 654, startPoint y: 435, endPoint x: 665, endPoint y: 434, distance: 11.2
click at [665, 434] on div at bounding box center [663, 452] width 5 height 56
drag, startPoint x: 648, startPoint y: 434, endPoint x: 742, endPoint y: 443, distance: 93.8
click at [742, 443] on div "ma" at bounding box center [747, 452] width 26 height 56
click at [623, 452] on div "est" at bounding box center [623, 452] width 19 height 19
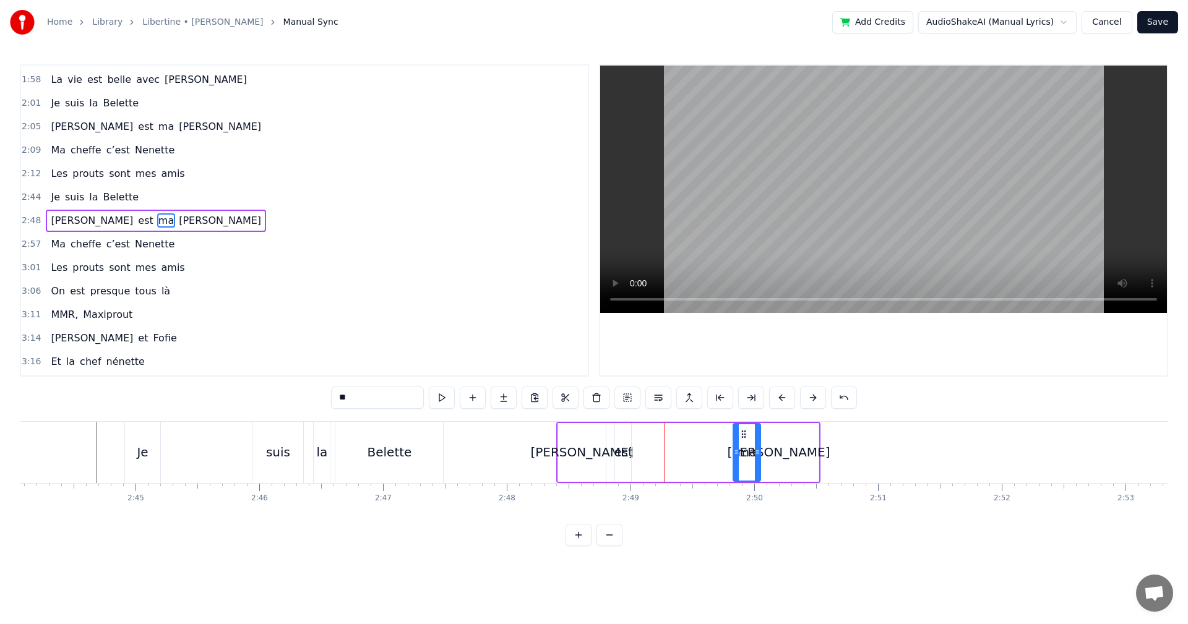
type input "***"
drag, startPoint x: 626, startPoint y: 435, endPoint x: 650, endPoint y: 446, distance: 26.6
click at [650, 446] on div at bounding box center [652, 452] width 5 height 56
drag, startPoint x: 644, startPoint y: 436, endPoint x: 692, endPoint y: 448, distance: 50.3
click at [692, 448] on div "est" at bounding box center [701, 452] width 39 height 56
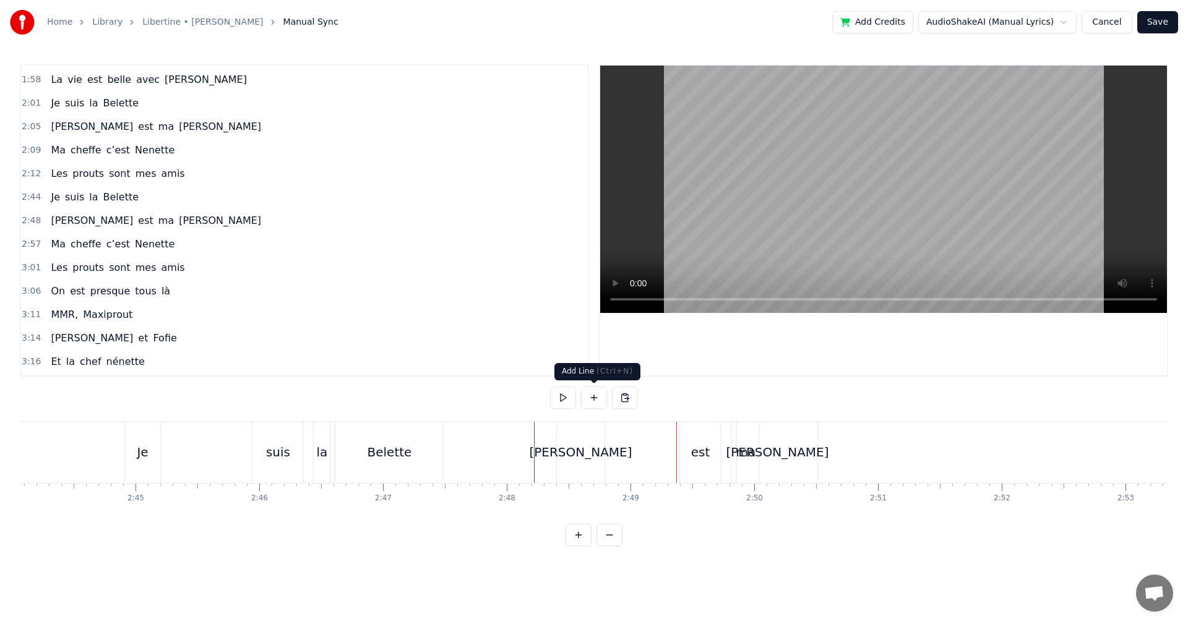
click at [585, 457] on div "[PERSON_NAME]" at bounding box center [580, 452] width 103 height 19
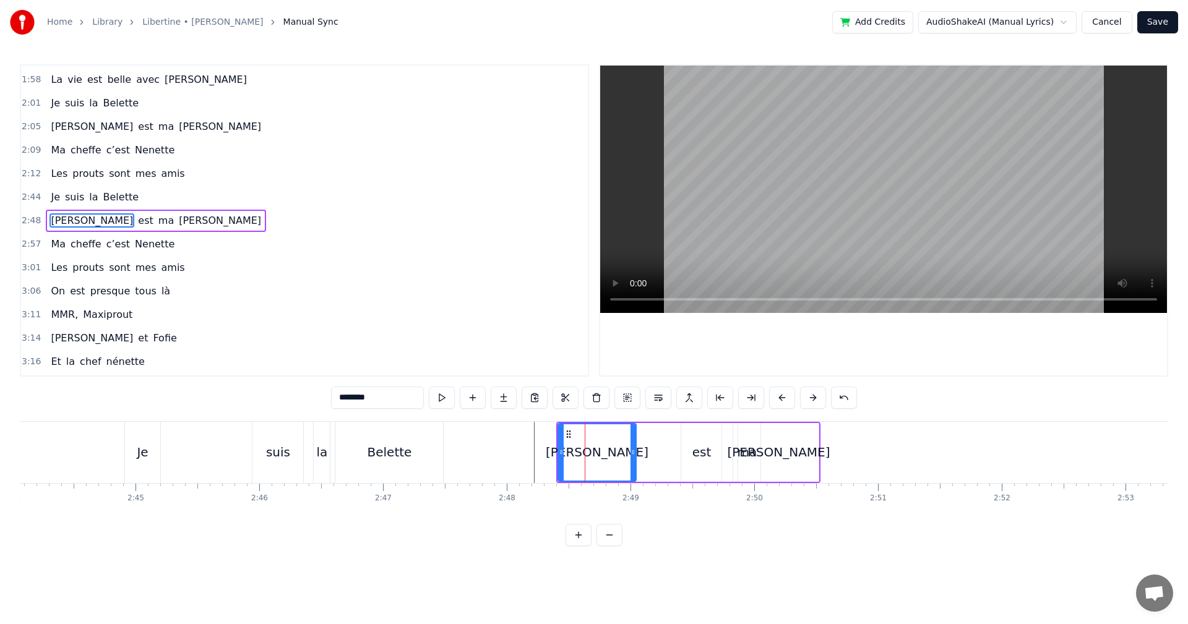
drag, startPoint x: 605, startPoint y: 452, endPoint x: 635, endPoint y: 451, distance: 30.3
click at [635, 451] on icon at bounding box center [633, 452] width 5 height 10
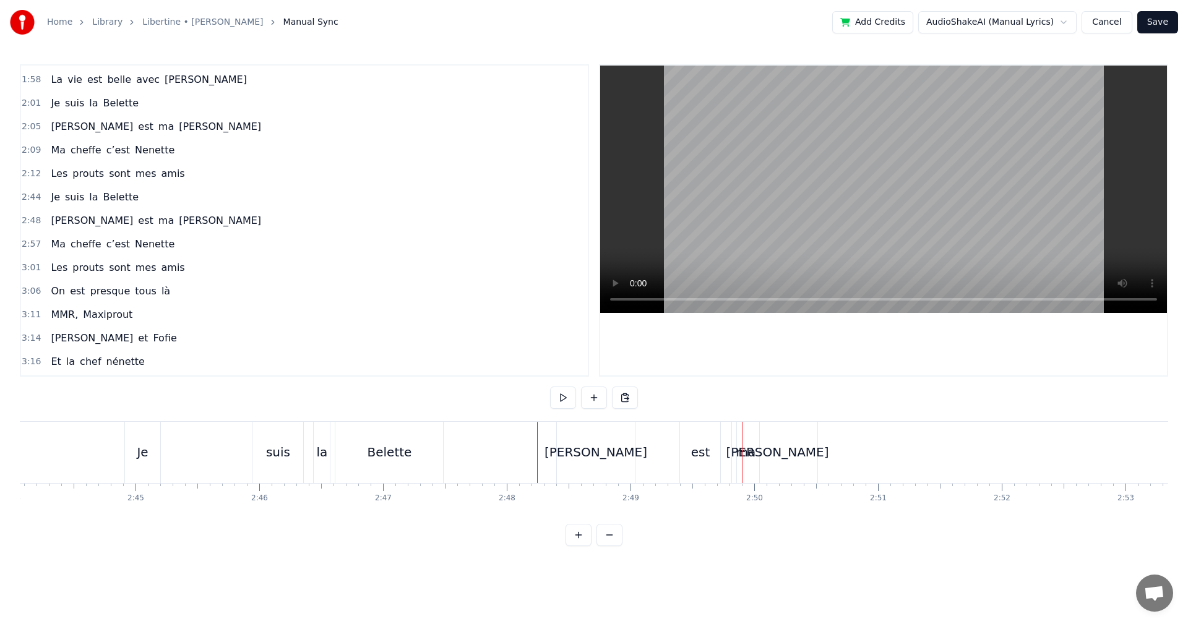
click at [704, 449] on div "est" at bounding box center [700, 452] width 19 height 19
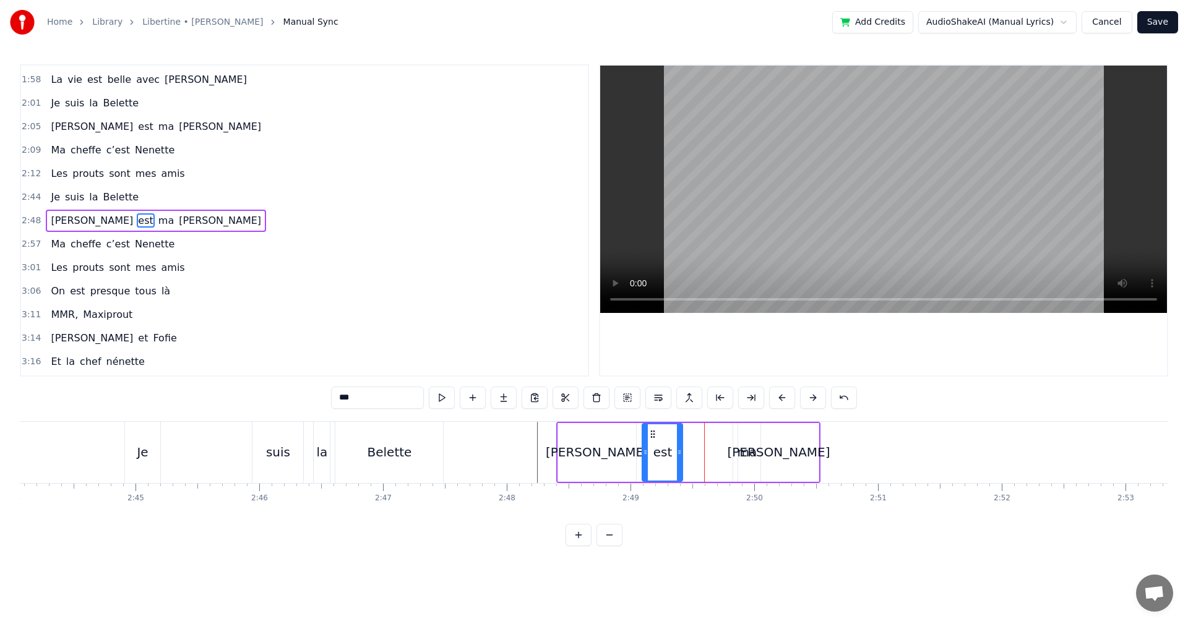
drag, startPoint x: 692, startPoint y: 434, endPoint x: 653, endPoint y: 438, distance: 39.2
click at [653, 438] on icon at bounding box center [653, 434] width 10 height 10
click at [747, 455] on div "[PERSON_NAME]" at bounding box center [778, 452] width 80 height 59
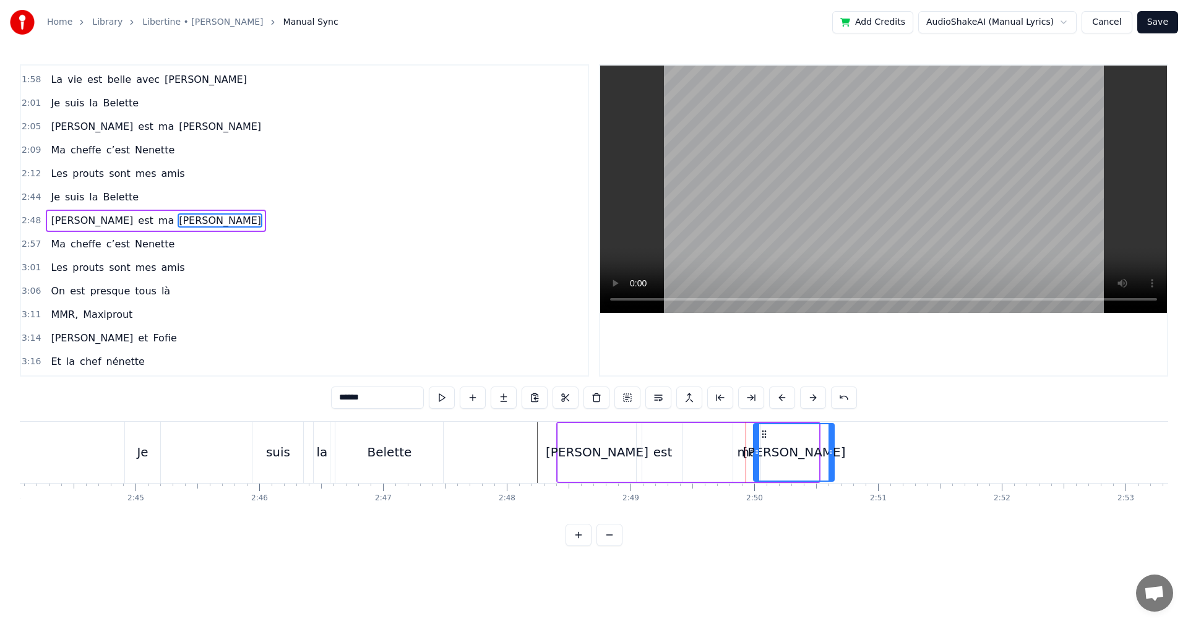
drag, startPoint x: 738, startPoint y: 431, endPoint x: 757, endPoint y: 449, distance: 25.8
click at [761, 441] on div "[PERSON_NAME]" at bounding box center [793, 452] width 79 height 56
click at [743, 457] on div "ma" at bounding box center [748, 452] width 20 height 19
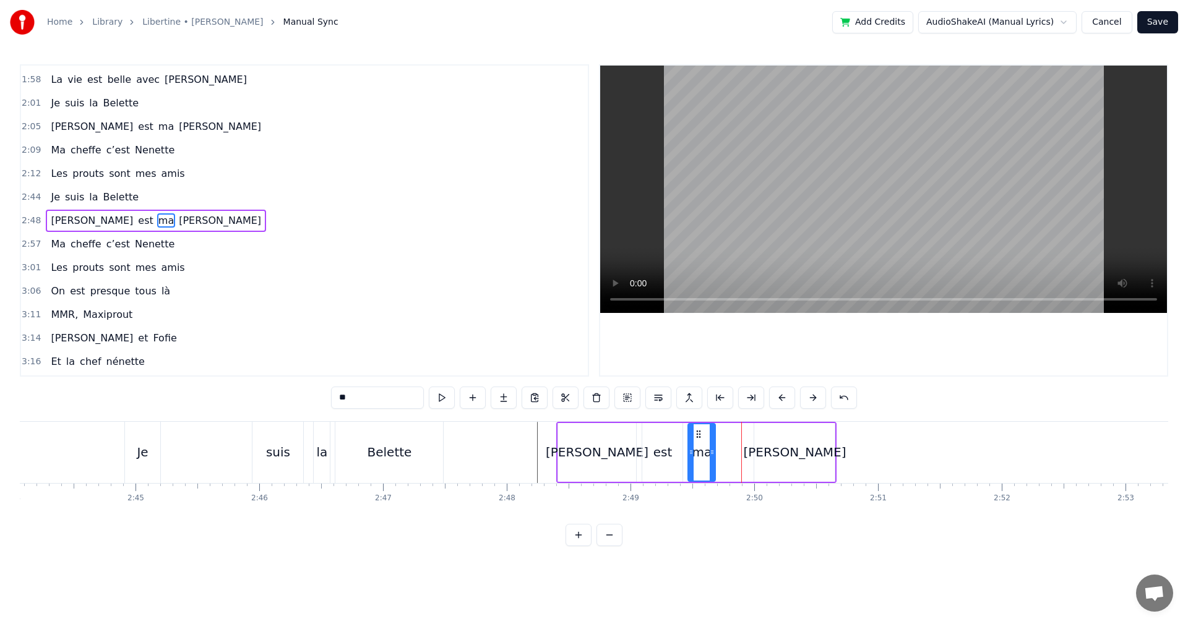
drag, startPoint x: 743, startPoint y: 432, endPoint x: 697, endPoint y: 438, distance: 45.6
click at [697, 438] on icon at bounding box center [699, 434] width 10 height 10
click at [666, 459] on div "est" at bounding box center [662, 452] width 19 height 19
type input "***"
click at [686, 452] on div "[PERSON_NAME] est ma [PERSON_NAME]" at bounding box center [696, 452] width 281 height 61
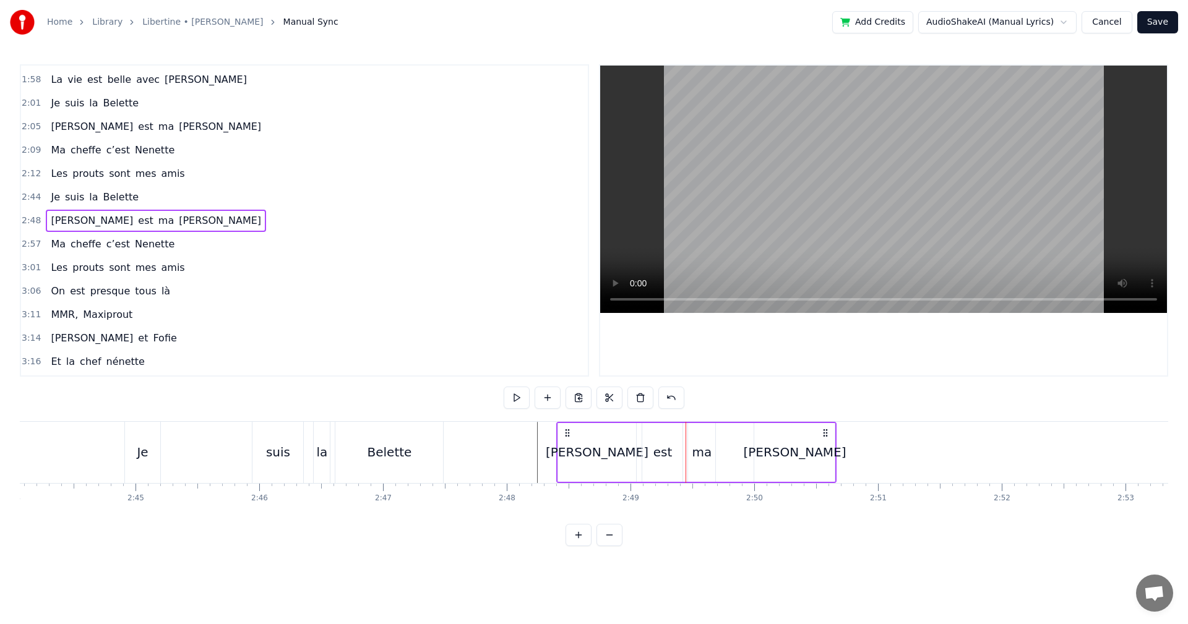
click at [679, 452] on div "est" at bounding box center [662, 452] width 40 height 59
drag, startPoint x: 682, startPoint y: 452, endPoint x: 690, endPoint y: 452, distance: 8.1
click at [687, 451] on icon at bounding box center [684, 452] width 5 height 10
click at [695, 459] on div "ma" at bounding box center [702, 452] width 20 height 19
drag, startPoint x: 714, startPoint y: 451, endPoint x: 728, endPoint y: 451, distance: 14.2
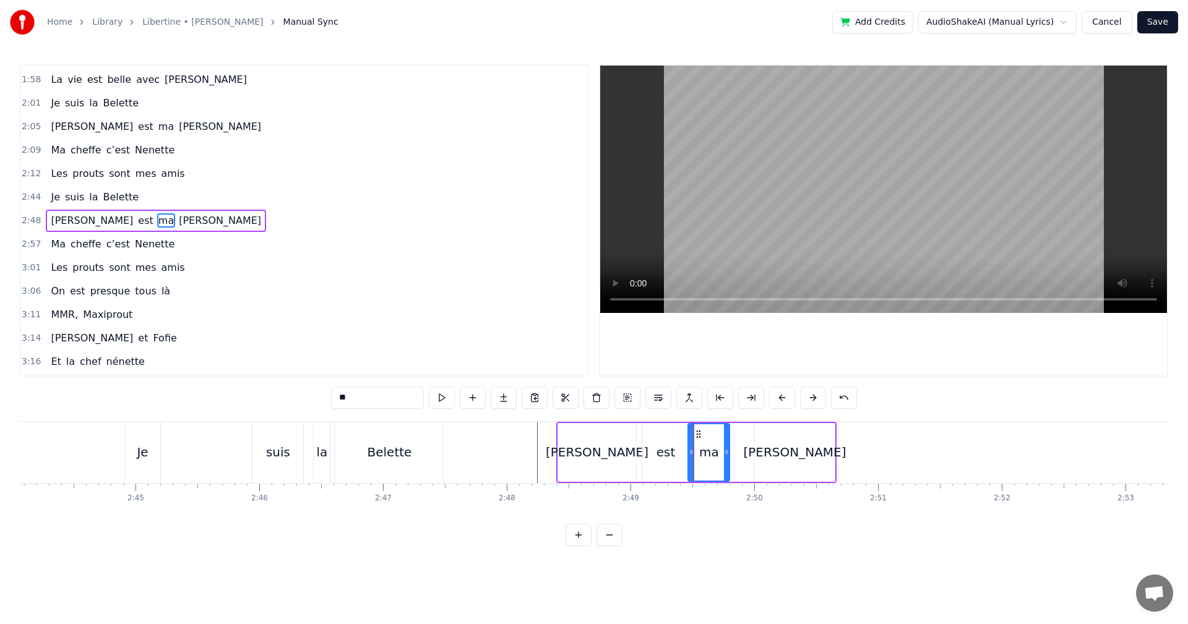
click at [728, 451] on icon at bounding box center [726, 452] width 5 height 10
click at [772, 447] on div "[PERSON_NAME]" at bounding box center [794, 452] width 80 height 59
type input "******"
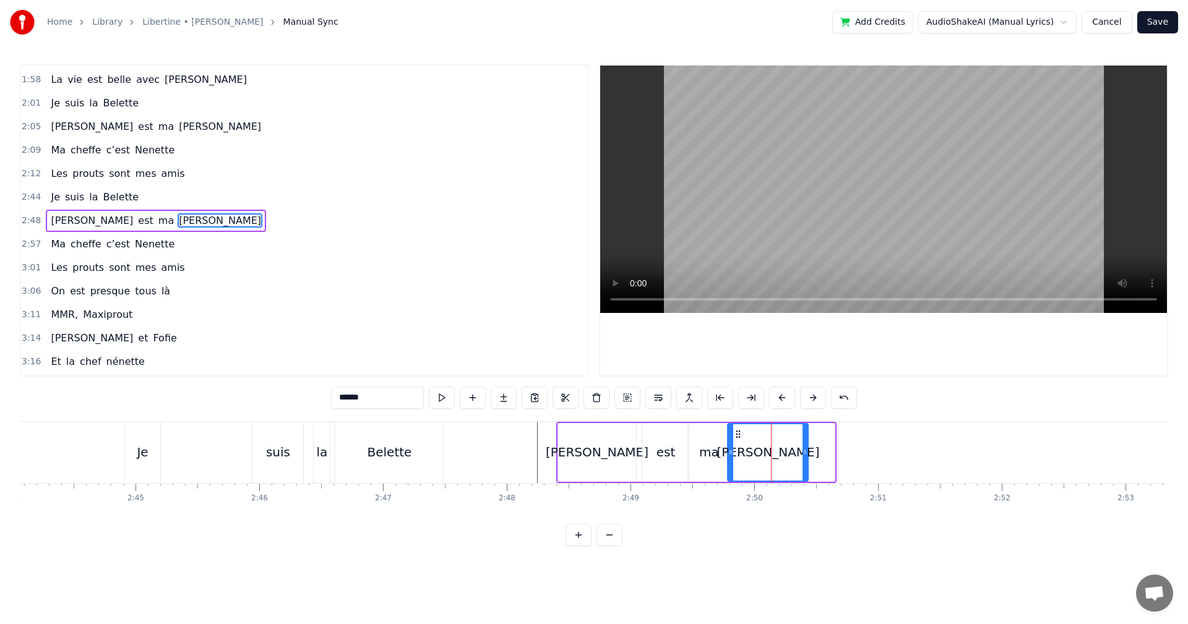
drag, startPoint x: 760, startPoint y: 434, endPoint x: 734, endPoint y: 434, distance: 26.6
click at [734, 434] on icon at bounding box center [738, 434] width 10 height 10
drag, startPoint x: 807, startPoint y: 452, endPoint x: 624, endPoint y: 469, distance: 184.5
click at [819, 452] on div "[PERSON_NAME]" at bounding box center [773, 452] width 92 height 59
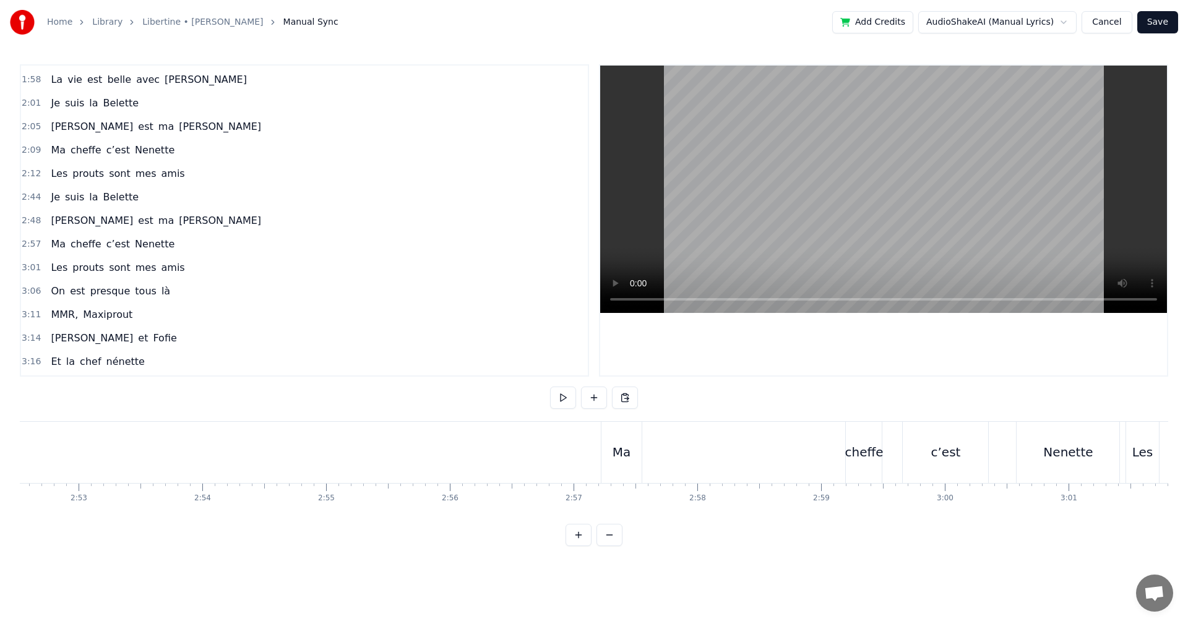
scroll to position [0, 21398]
click at [571, 447] on div "Ma" at bounding box center [575, 452] width 19 height 19
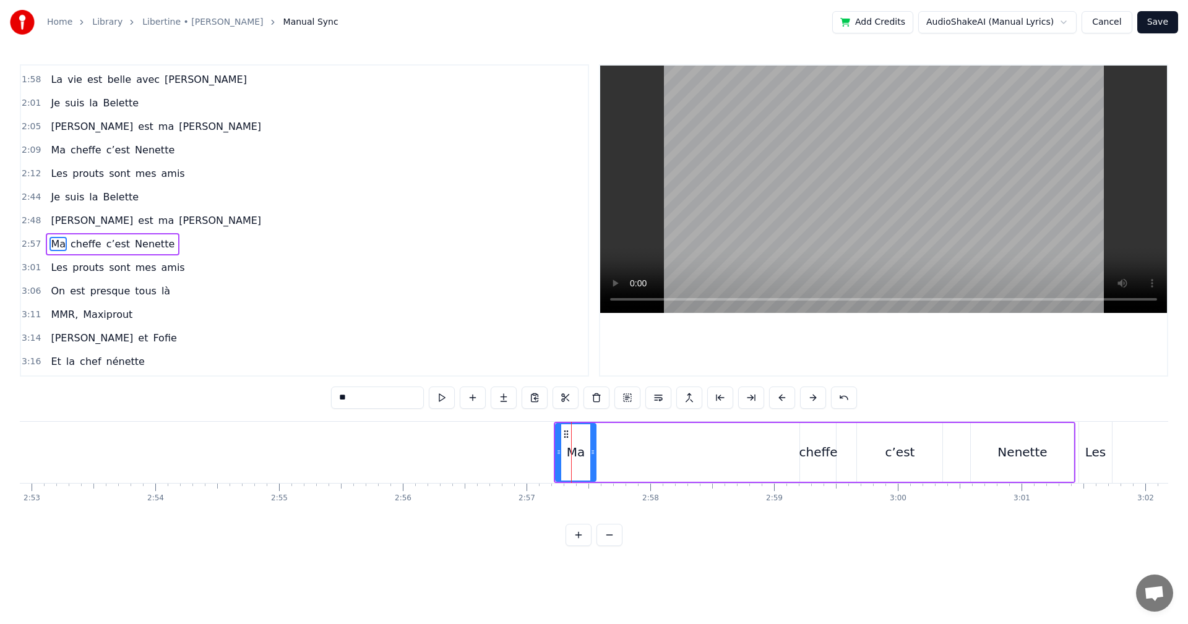
scroll to position [609, 0]
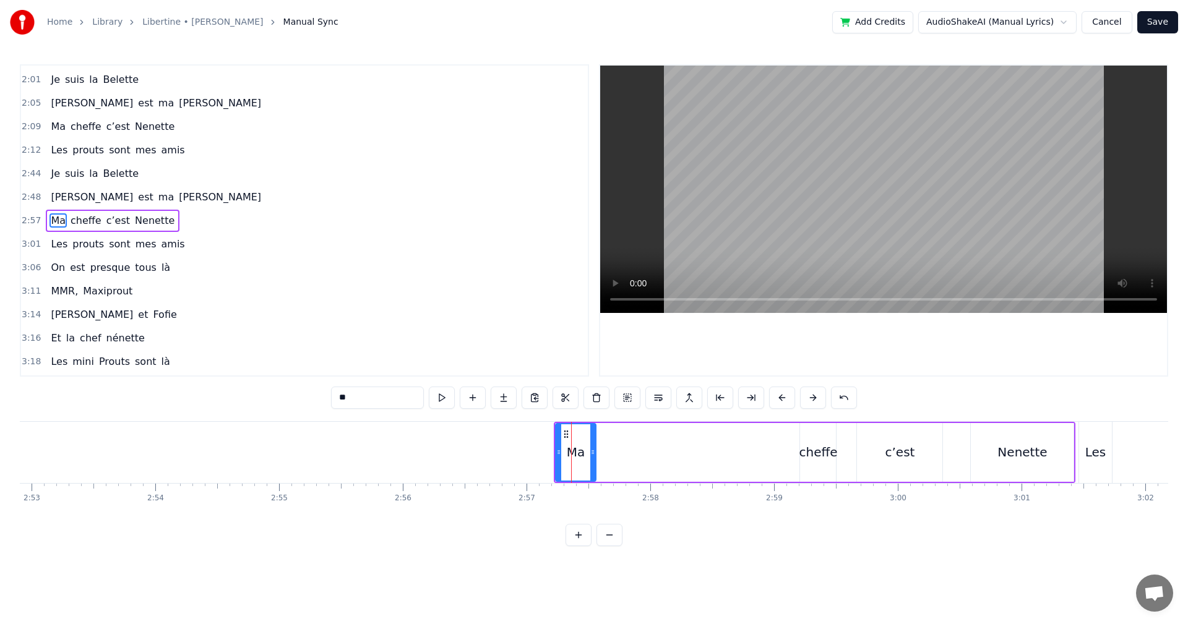
click at [806, 450] on div "cheffe" at bounding box center [818, 452] width 38 height 19
type input "******"
click at [679, 449] on div "Ma cheffe c’est [PERSON_NAME]" at bounding box center [815, 452] width 522 height 61
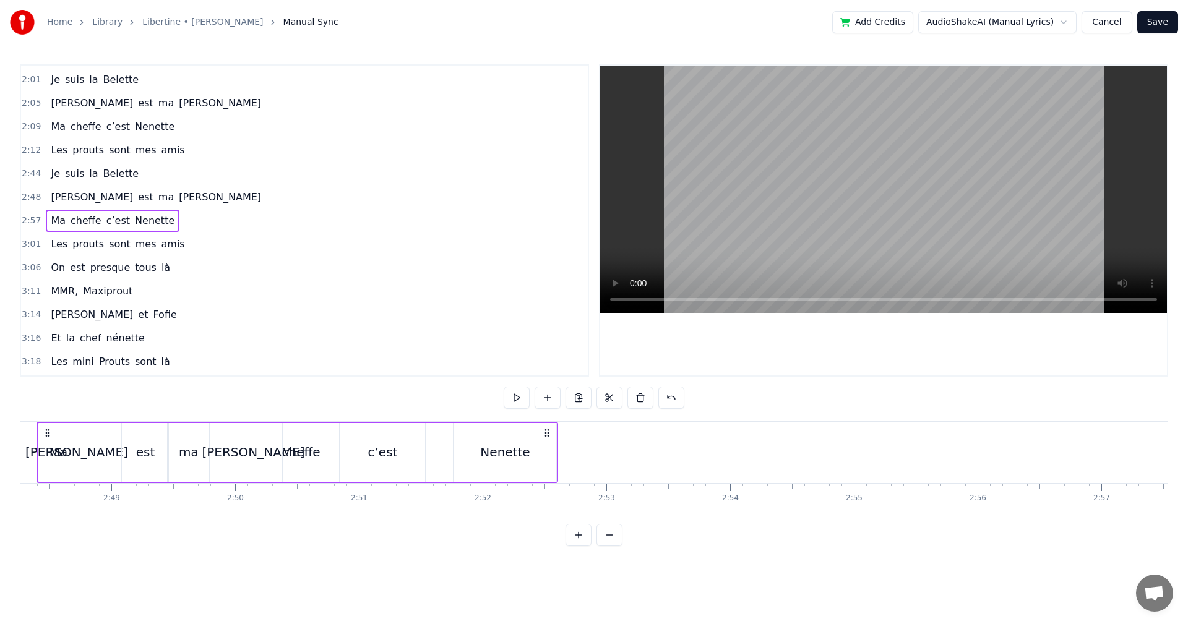
scroll to position [0, 20734]
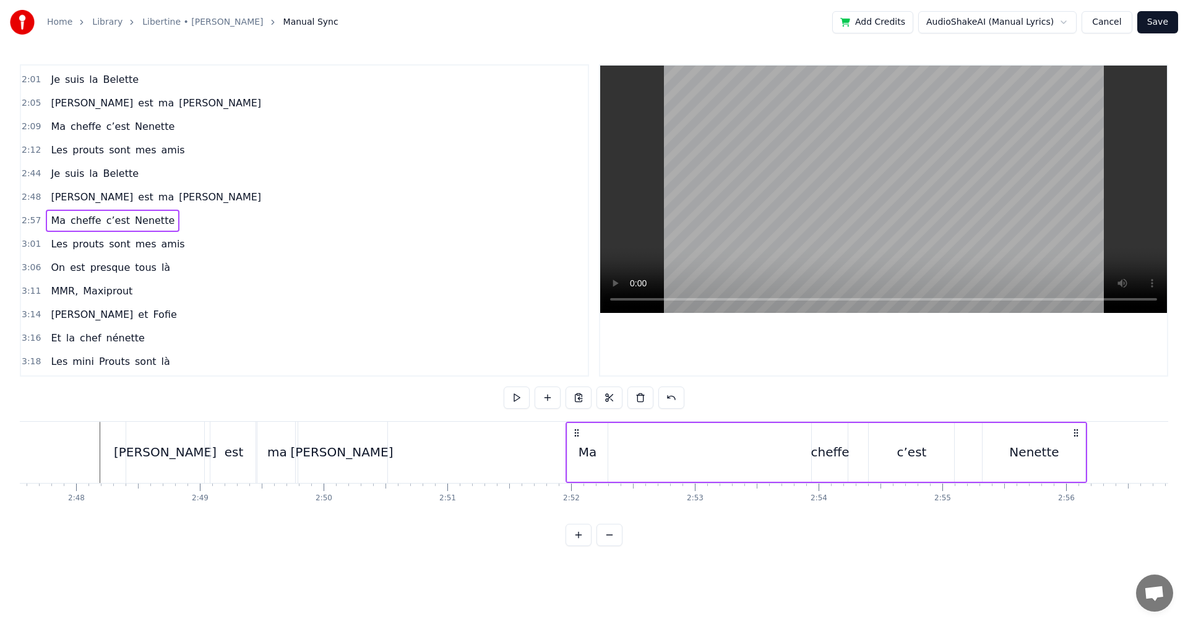
drag, startPoint x: 565, startPoint y: 430, endPoint x: 577, endPoint y: 491, distance: 61.8
click at [577, 491] on div "Dans le 13e, premières soirées chez MMR, Quand le soleil se couchait plus tard …" at bounding box center [594, 467] width 1148 height 93
click at [809, 457] on div "Ma cheffe c’est [PERSON_NAME]" at bounding box center [827, 452] width 522 height 61
click at [819, 455] on div "cheffe" at bounding box center [830, 452] width 38 height 19
drag, startPoint x: 822, startPoint y: 434, endPoint x: 640, endPoint y: 454, distance: 183.6
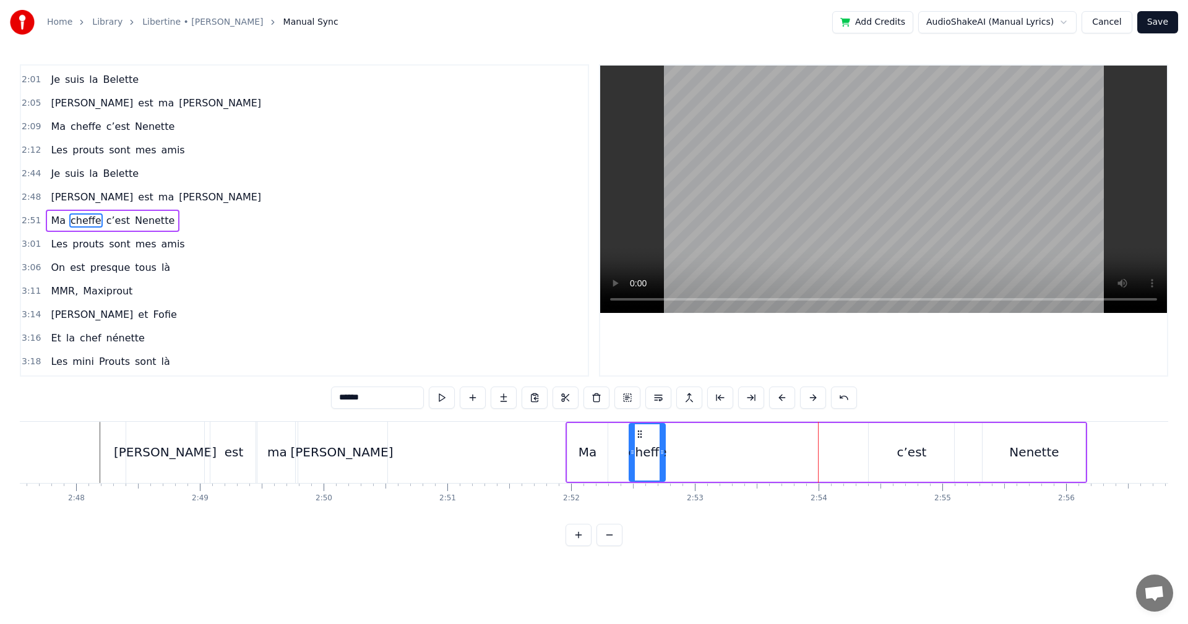
click at [640, 454] on div "cheffe" at bounding box center [647, 452] width 35 height 56
drag, startPoint x: 663, startPoint y: 452, endPoint x: 680, endPoint y: 451, distance: 17.3
click at [680, 451] on icon at bounding box center [679, 452] width 5 height 10
drag, startPoint x: 634, startPoint y: 449, endPoint x: 618, endPoint y: 450, distance: 15.5
click at [618, 450] on icon at bounding box center [615, 452] width 5 height 10
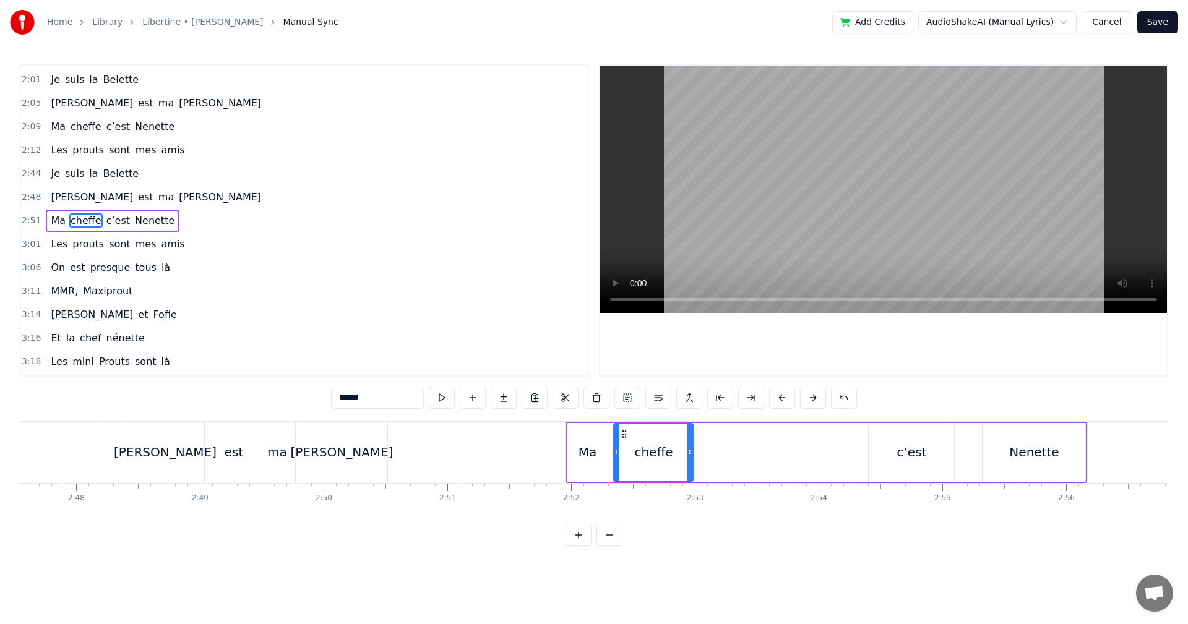
drag, startPoint x: 681, startPoint y: 452, endPoint x: 691, endPoint y: 452, distance: 10.5
click at [691, 452] on circle at bounding box center [691, 452] width 1 height 1
click at [882, 457] on div "c’est" at bounding box center [911, 452] width 85 height 59
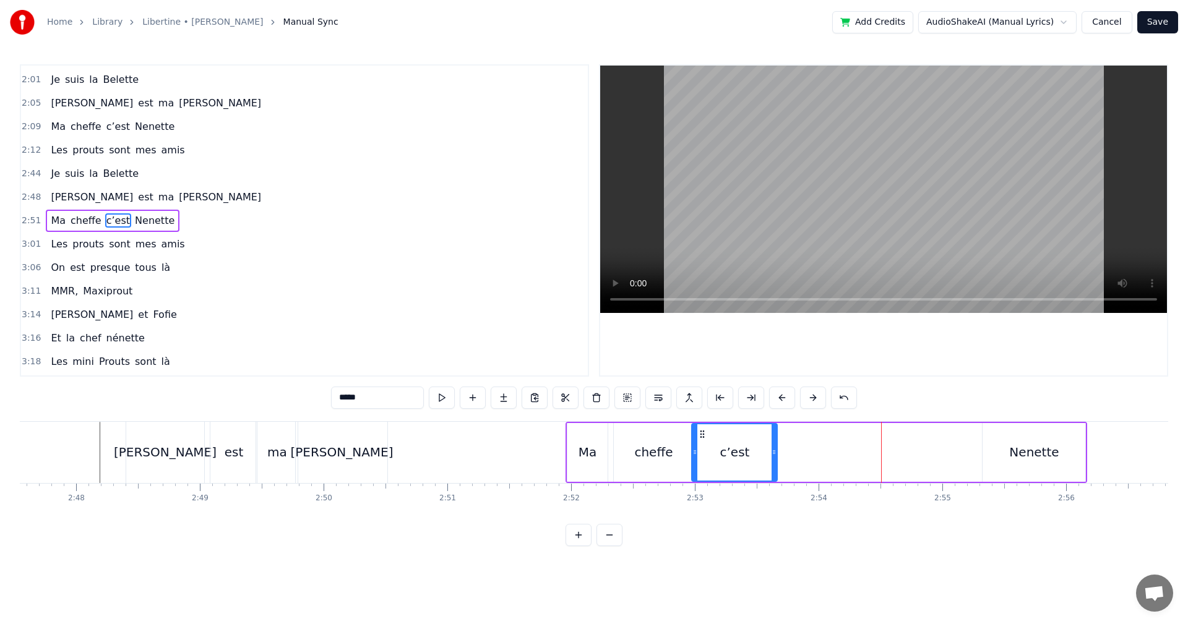
drag, startPoint x: 876, startPoint y: 433, endPoint x: 699, endPoint y: 455, distance: 178.3
click at [699, 455] on div "c’est" at bounding box center [734, 452] width 84 height 56
drag, startPoint x: 777, startPoint y: 450, endPoint x: 756, endPoint y: 452, distance: 20.5
click at [756, 452] on icon at bounding box center [754, 452] width 5 height 10
drag, startPoint x: 704, startPoint y: 433, endPoint x: 710, endPoint y: 433, distance: 6.2
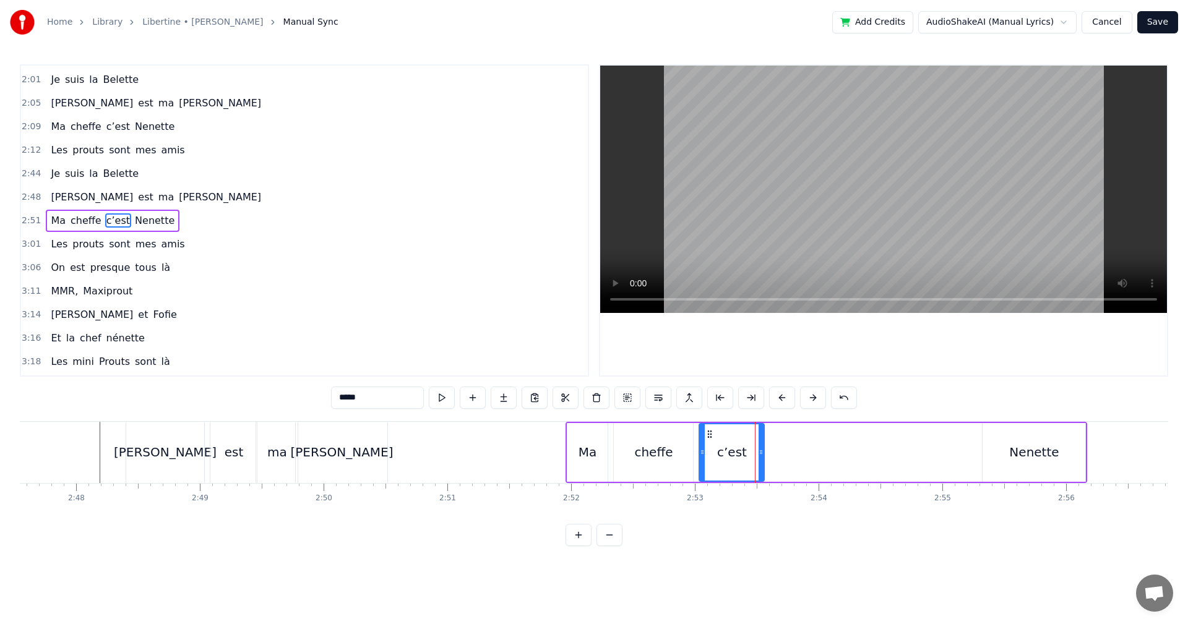
click at [710, 431] on icon at bounding box center [710, 434] width 10 height 10
click at [1017, 461] on div "Nenette" at bounding box center [1034, 452] width 50 height 19
type input "*******"
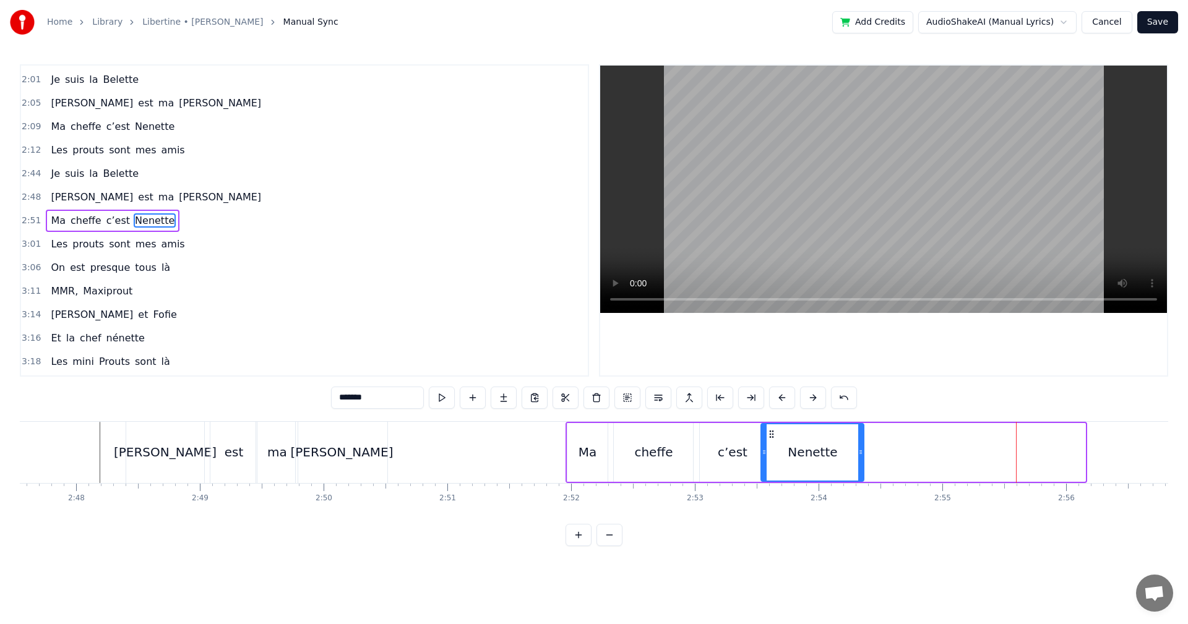
drag, startPoint x: 992, startPoint y: 433, endPoint x: 771, endPoint y: 456, distance: 222.7
click at [771, 456] on div "Nenette" at bounding box center [812, 452] width 101 height 56
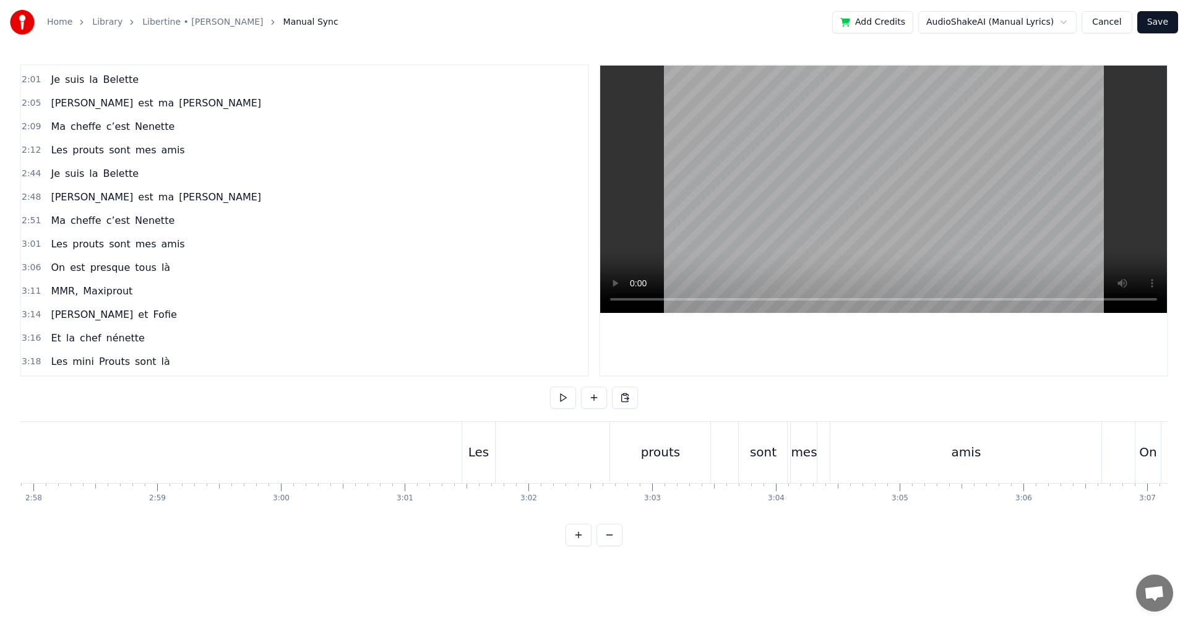
scroll to position [0, 22045]
click at [542, 445] on div "Les prouts sont mes amis" at bounding box center [753, 452] width 644 height 61
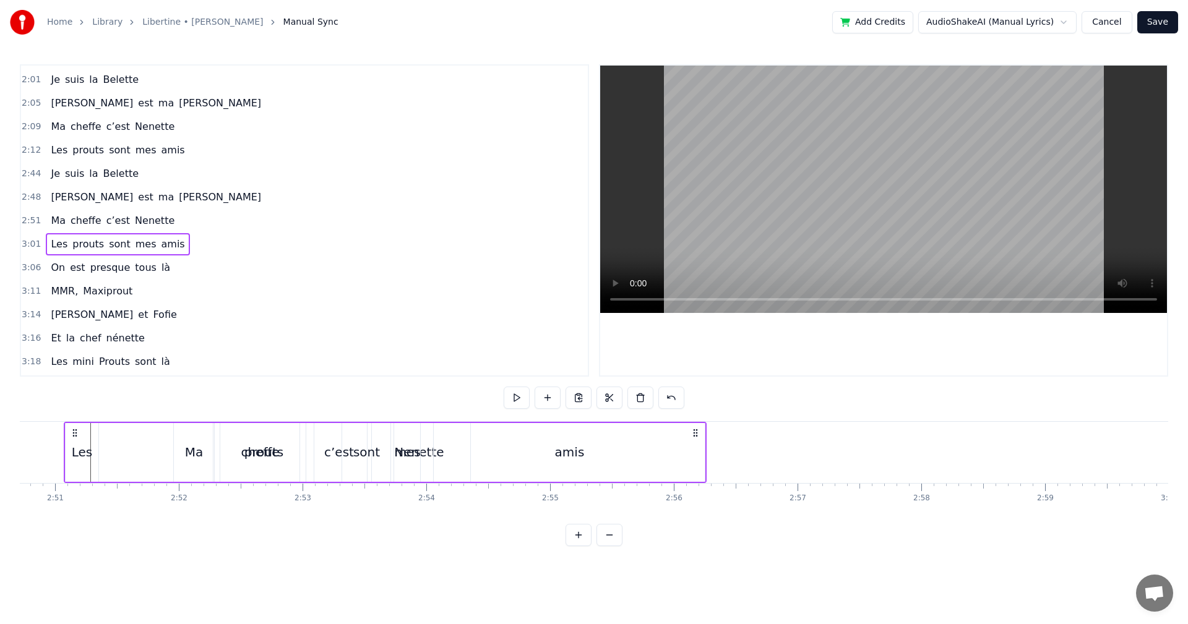
scroll to position [0, 21043]
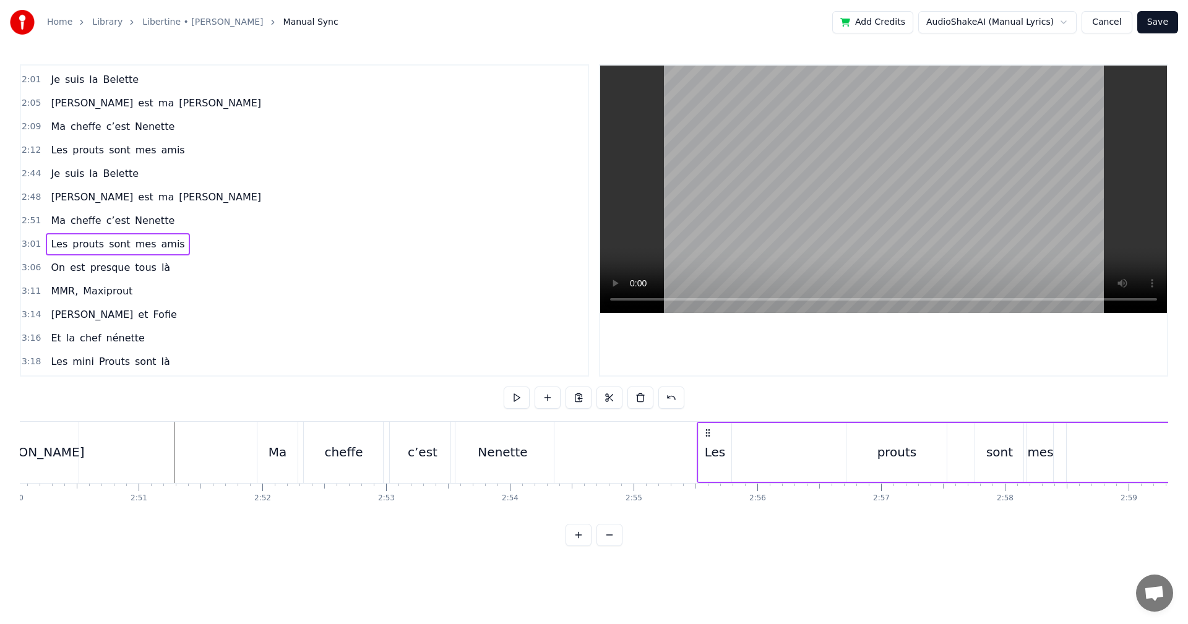
drag, startPoint x: 442, startPoint y: 434, endPoint x: 708, endPoint y: 467, distance: 268.0
click at [708, 467] on div "Les prouts sont mes amis" at bounding box center [1019, 452] width 644 height 61
click at [913, 460] on div "prouts" at bounding box center [896, 452] width 100 height 59
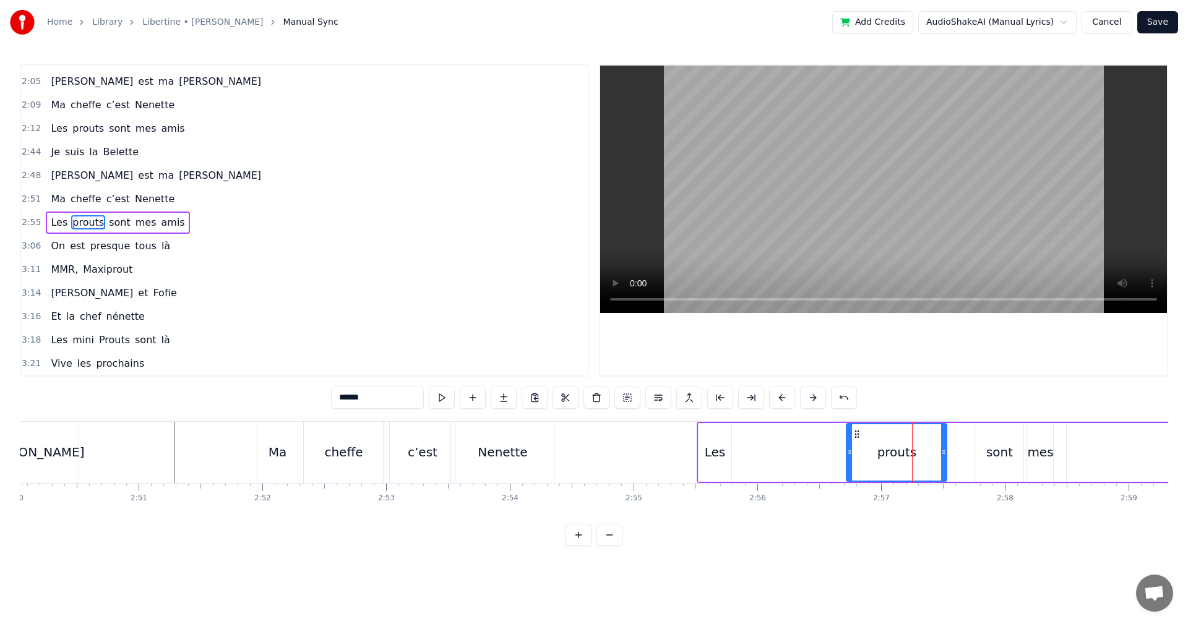
scroll to position [632, 0]
drag, startPoint x: 851, startPoint y: 431, endPoint x: 864, endPoint y: 443, distance: 17.5
click at [864, 443] on div at bounding box center [862, 452] width 5 height 56
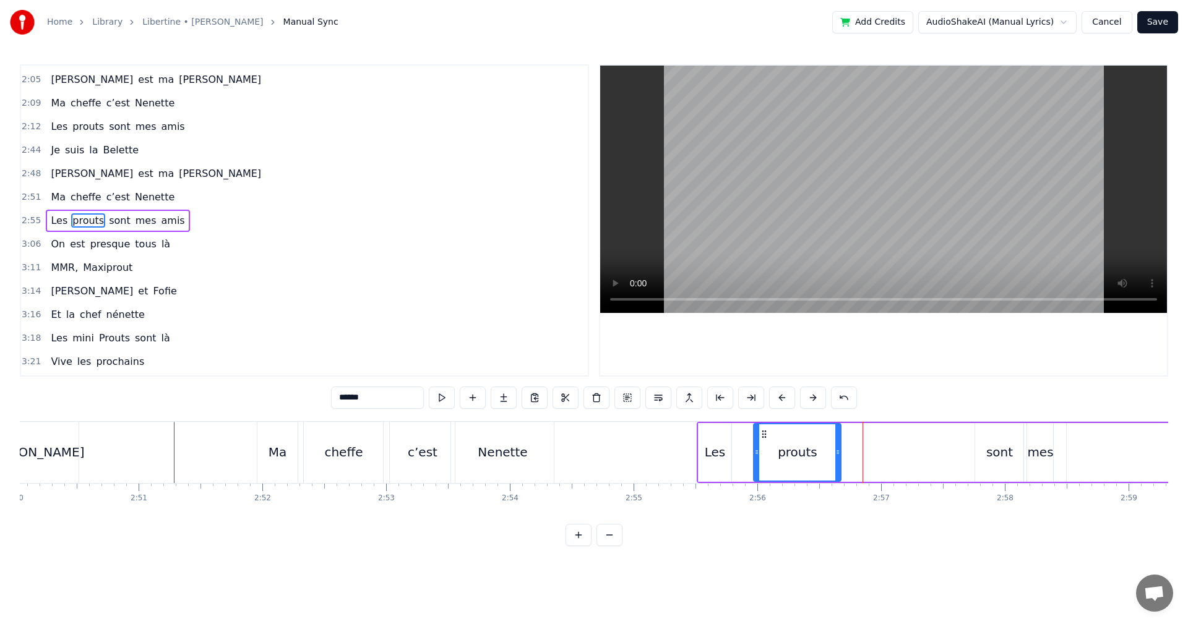
drag, startPoint x: 869, startPoint y: 435, endPoint x: 763, endPoint y: 447, distance: 106.5
click at [763, 447] on div "prouts" at bounding box center [797, 452] width 86 height 56
click at [999, 457] on div "sont" at bounding box center [999, 452] width 27 height 19
drag, startPoint x: 984, startPoint y: 434, endPoint x: 847, endPoint y: 455, distance: 139.0
click at [847, 455] on div "sont" at bounding box center [861, 452] width 47 height 56
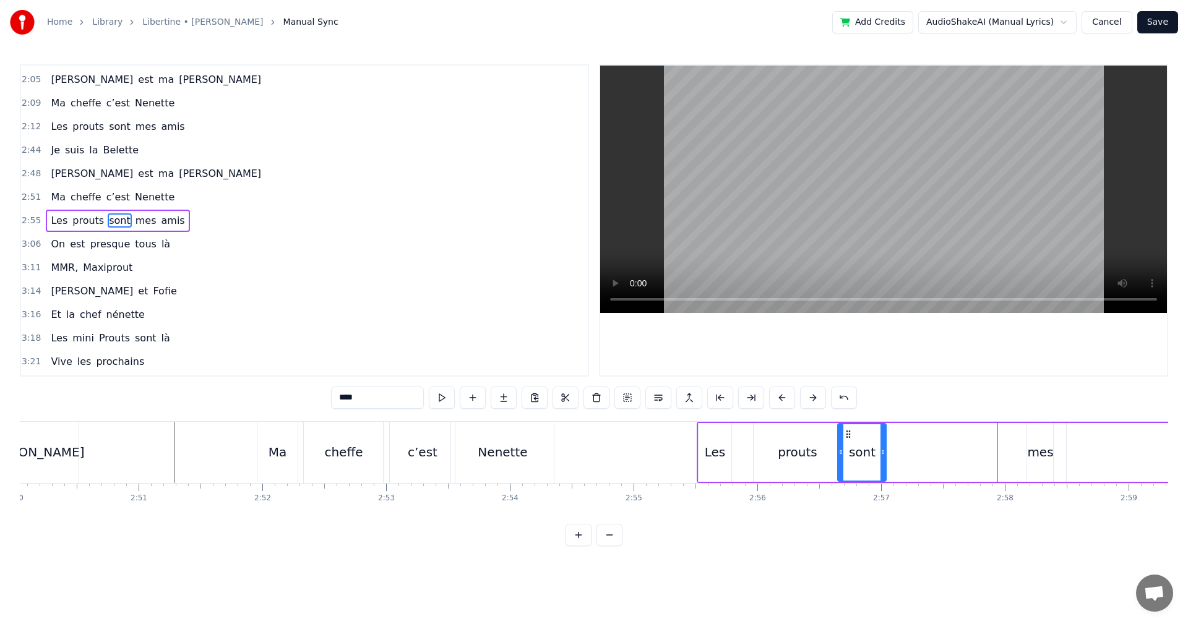
click at [1044, 460] on div "mes" at bounding box center [1040, 452] width 26 height 19
drag, startPoint x: 1037, startPoint y: 432, endPoint x: 894, endPoint y: 454, distance: 144.7
click at [894, 454] on div "mes" at bounding box center [897, 452] width 25 height 56
click at [859, 456] on div "sont" at bounding box center [862, 452] width 27 height 19
drag, startPoint x: 846, startPoint y: 431, endPoint x: 832, endPoint y: 432, distance: 14.3
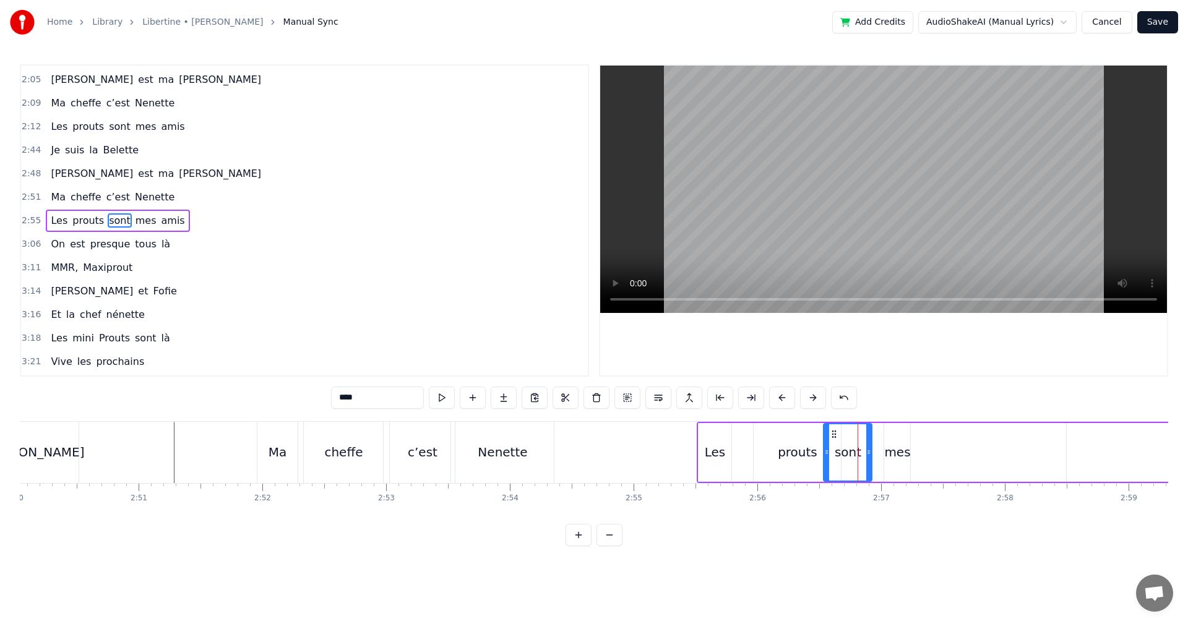
click at [832, 432] on icon at bounding box center [834, 434] width 10 height 10
click at [781, 447] on div "prouts" at bounding box center [798, 452] width 40 height 19
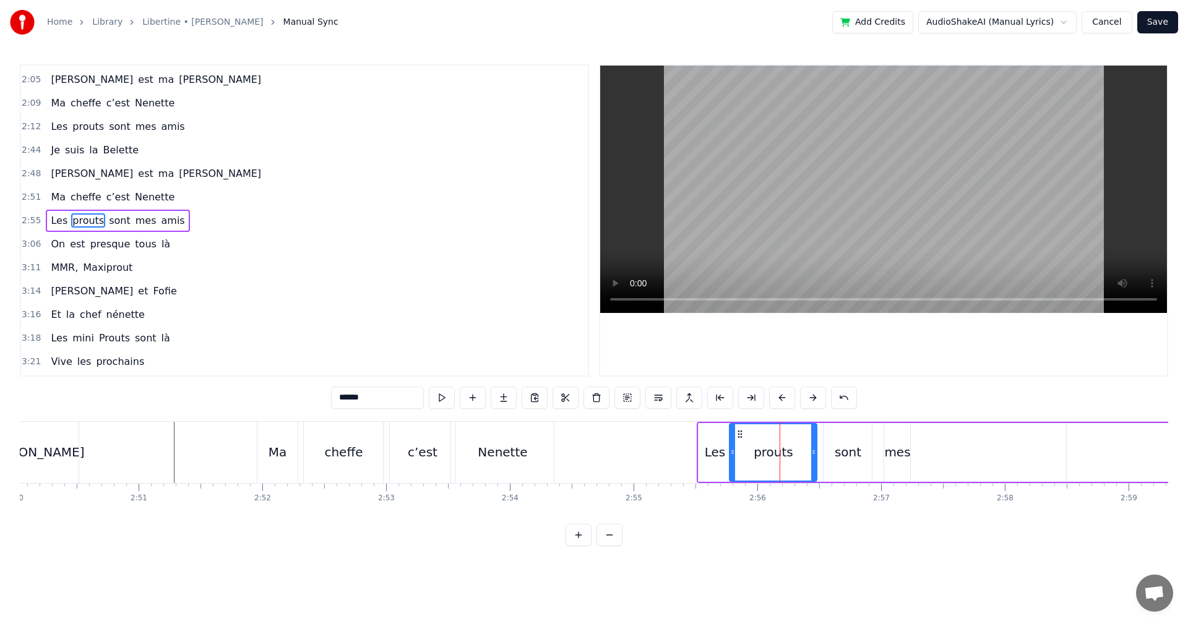
drag, startPoint x: 765, startPoint y: 433, endPoint x: 741, endPoint y: 434, distance: 24.2
click at [741, 434] on icon at bounding box center [740, 434] width 10 height 10
click at [848, 454] on div "sont" at bounding box center [848, 452] width 27 height 19
drag, startPoint x: 831, startPoint y: 433, endPoint x: 806, endPoint y: 434, distance: 24.8
click at [806, 434] on icon at bounding box center [809, 434] width 10 height 10
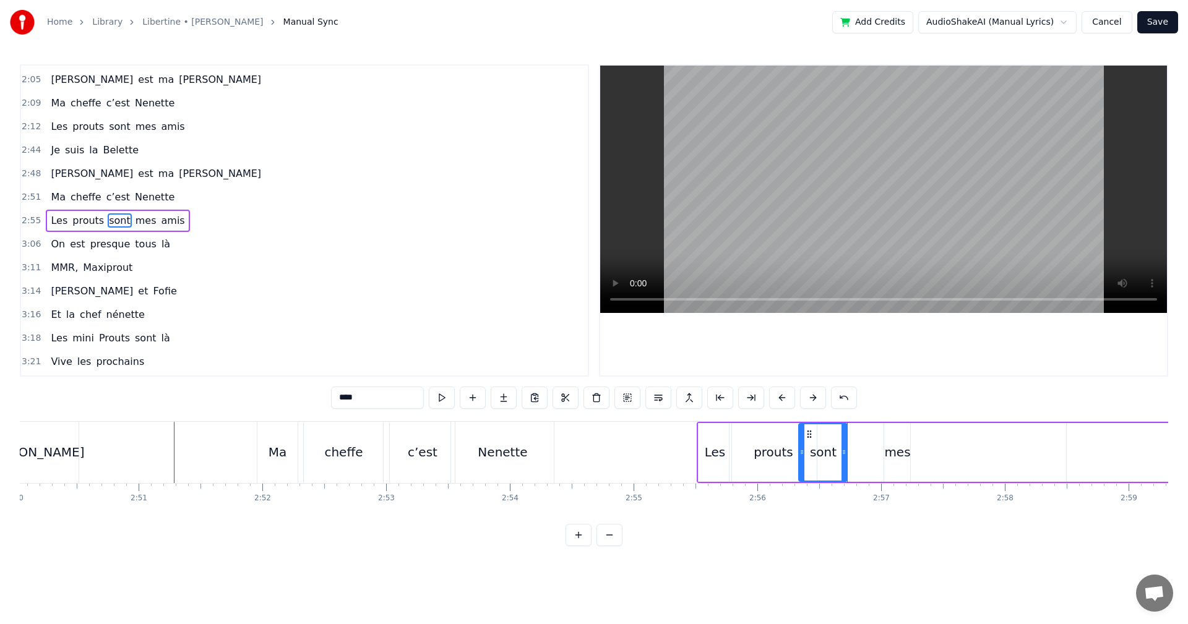
click at [886, 450] on div "mes" at bounding box center [897, 452] width 26 height 19
drag, startPoint x: 895, startPoint y: 434, endPoint x: 858, endPoint y: 436, distance: 37.1
click at [858, 436] on icon at bounding box center [858, 434] width 10 height 10
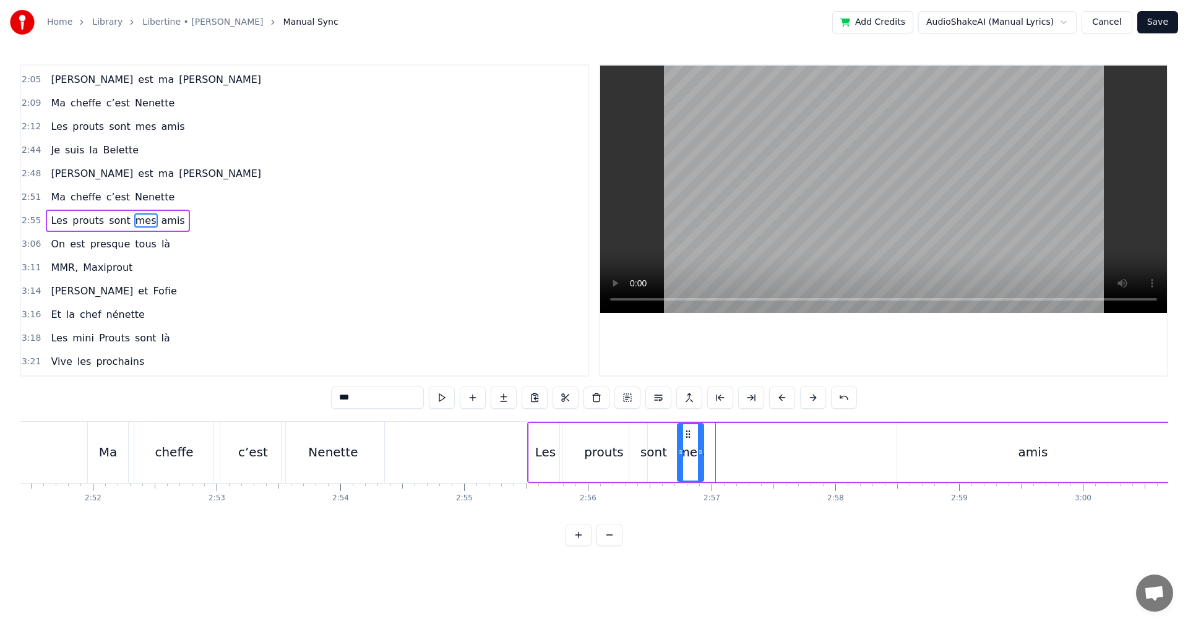
scroll to position [0, 21289]
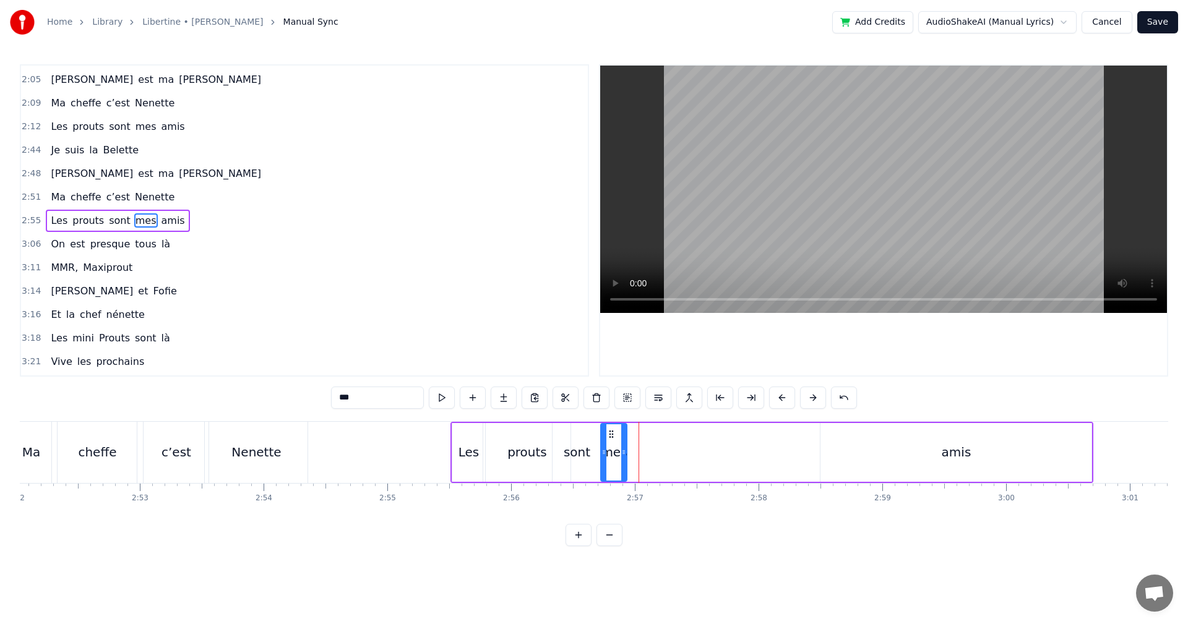
click at [945, 462] on div "amis" at bounding box center [955, 452] width 271 height 59
type input "****"
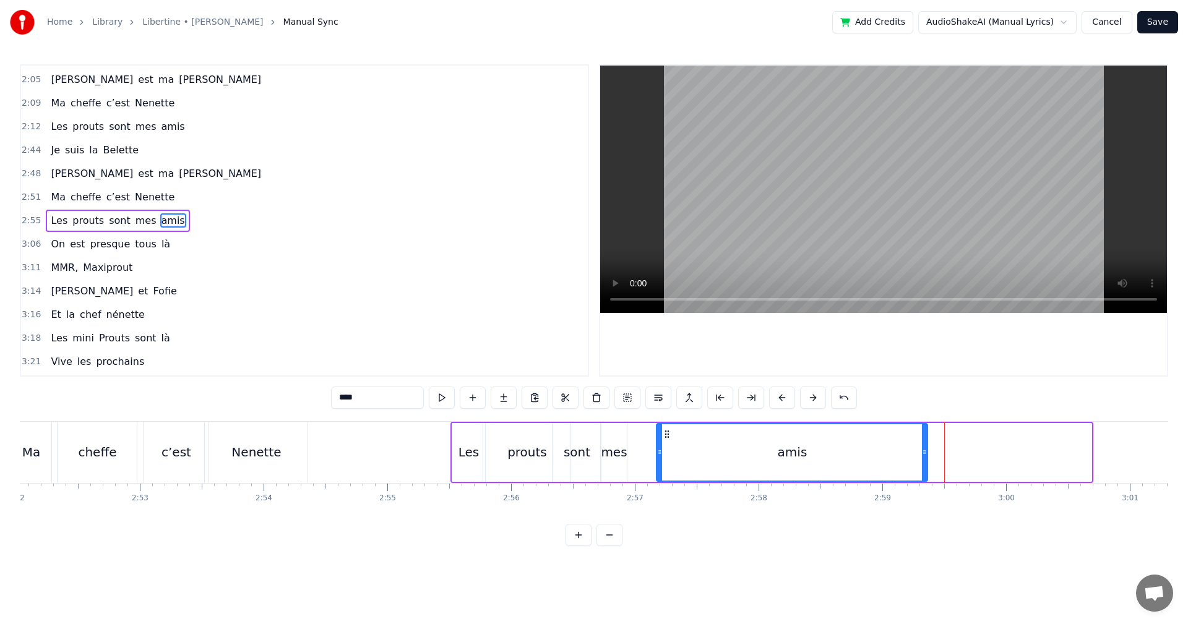
drag, startPoint x: 833, startPoint y: 431, endPoint x: 670, endPoint y: 448, distance: 164.8
click at [670, 448] on div "amis" at bounding box center [792, 452] width 270 height 56
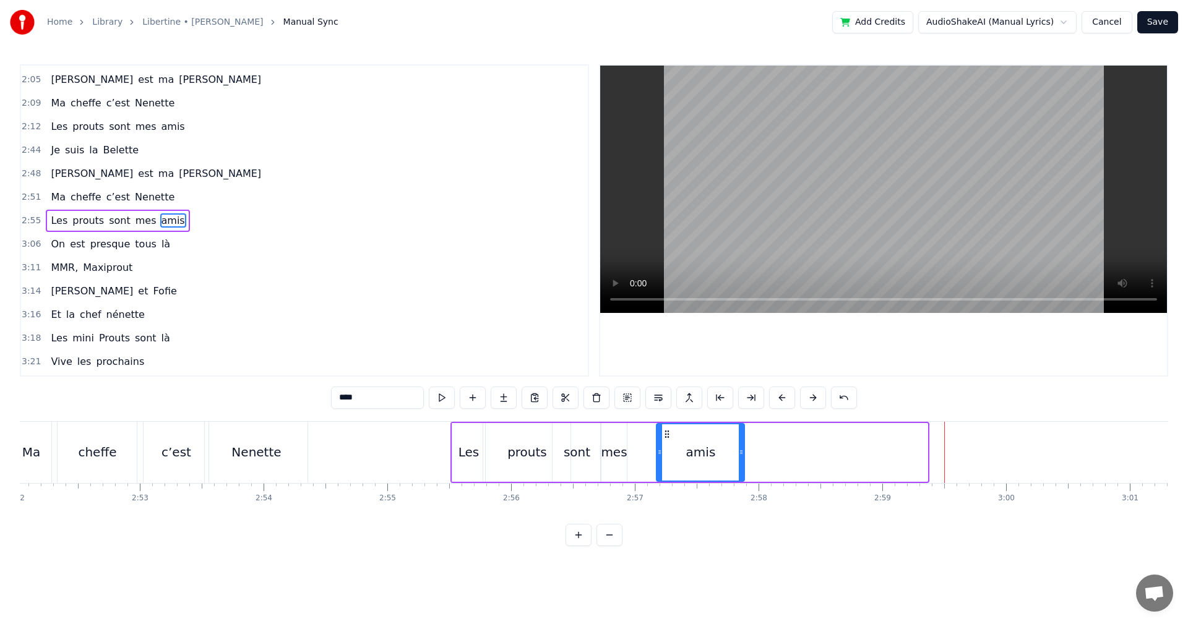
drag, startPoint x: 927, startPoint y: 453, endPoint x: 744, endPoint y: 467, distance: 183.7
click at [744, 467] on div at bounding box center [741, 452] width 5 height 56
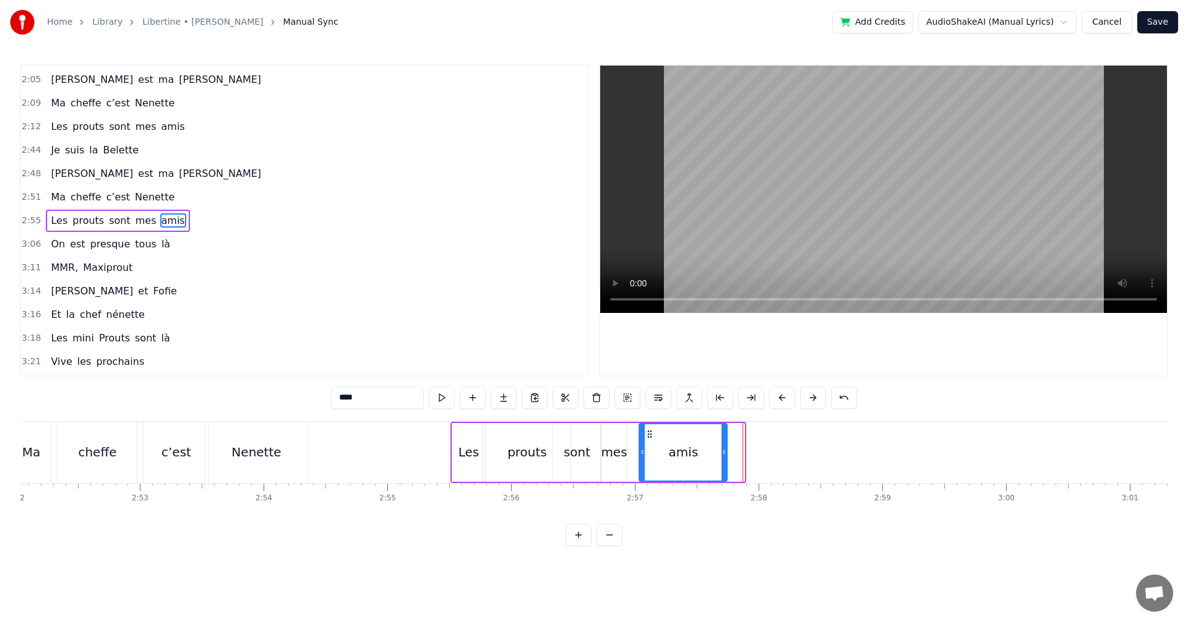
drag, startPoint x: 669, startPoint y: 433, endPoint x: 652, endPoint y: 433, distance: 17.3
click at [652, 433] on icon at bounding box center [650, 434] width 10 height 10
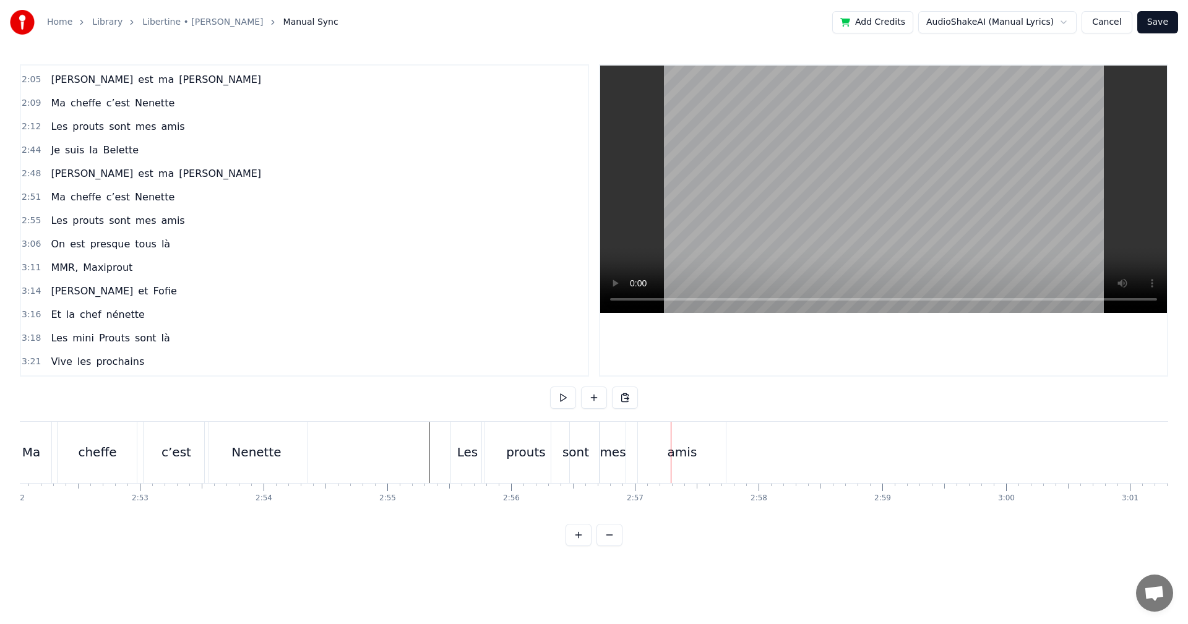
click at [616, 444] on div "mes" at bounding box center [613, 452] width 26 height 19
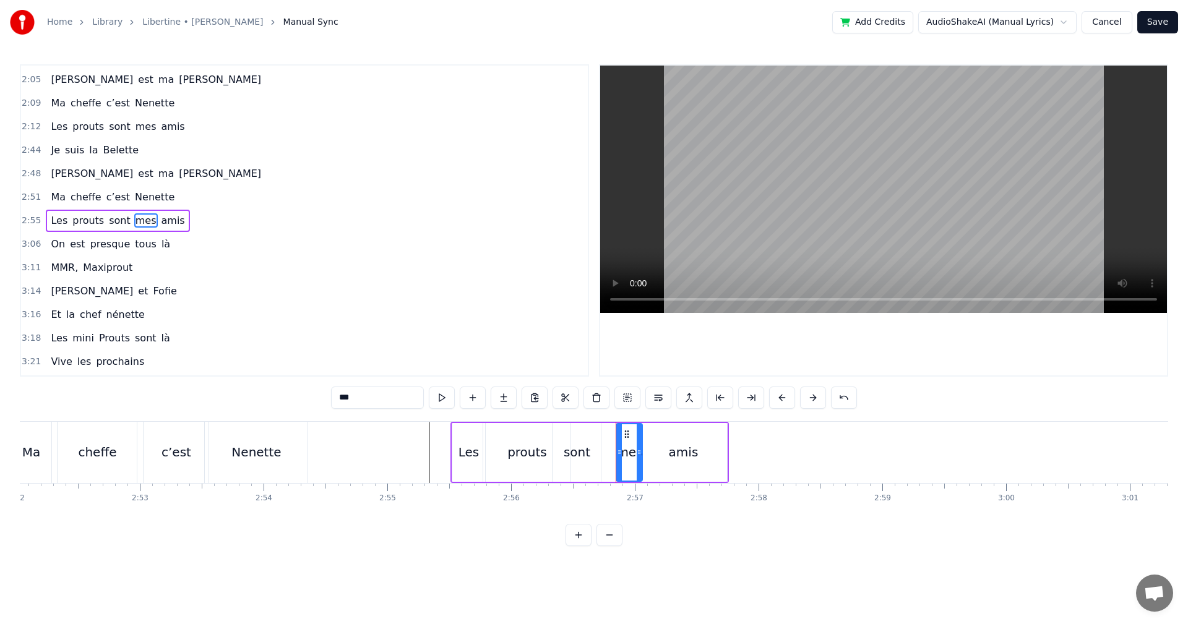
drag, startPoint x: 612, startPoint y: 434, endPoint x: 627, endPoint y: 431, distance: 15.7
click at [627, 431] on icon at bounding box center [627, 434] width 10 height 10
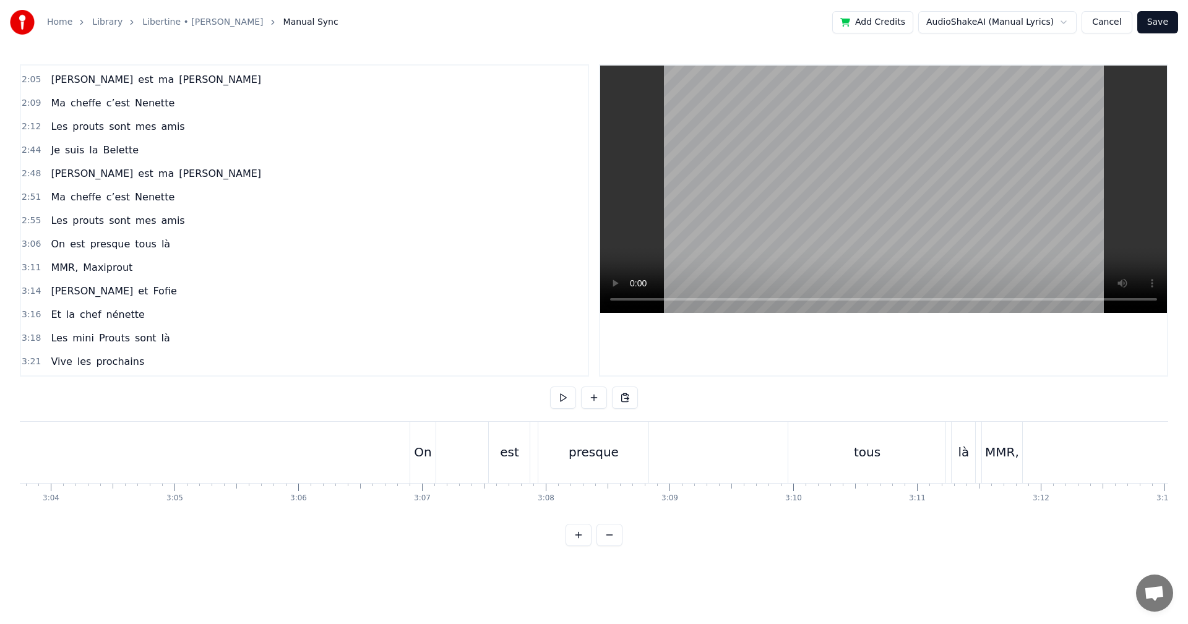
scroll to position [0, 22909]
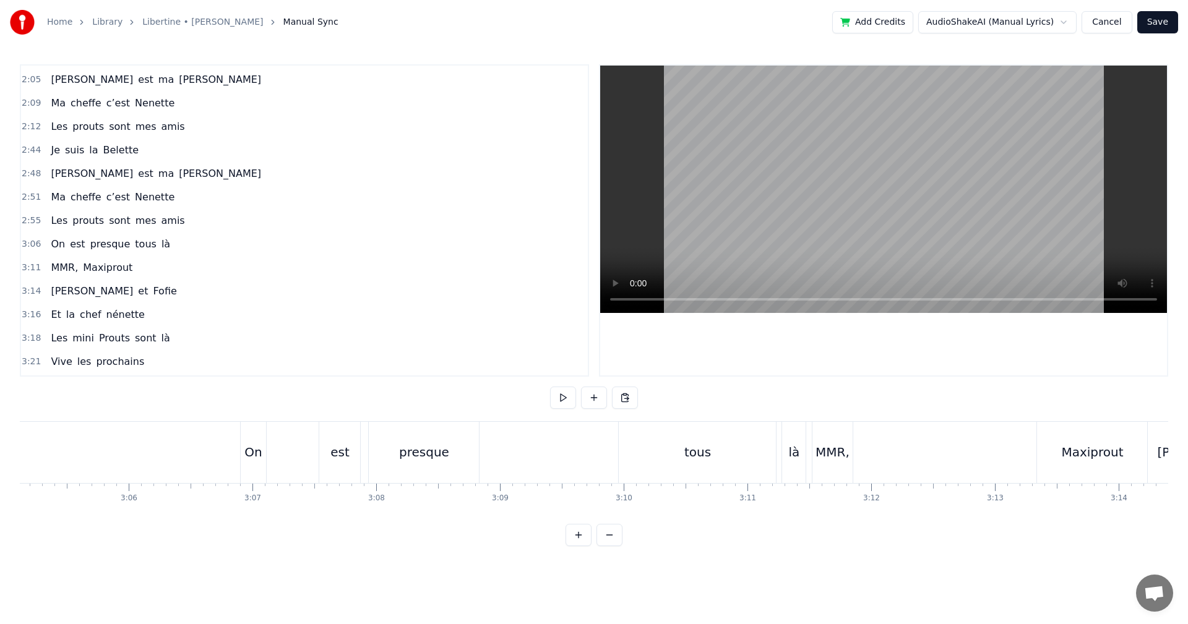
click at [571, 462] on div "On est presque tous là" at bounding box center [524, 452] width 569 height 61
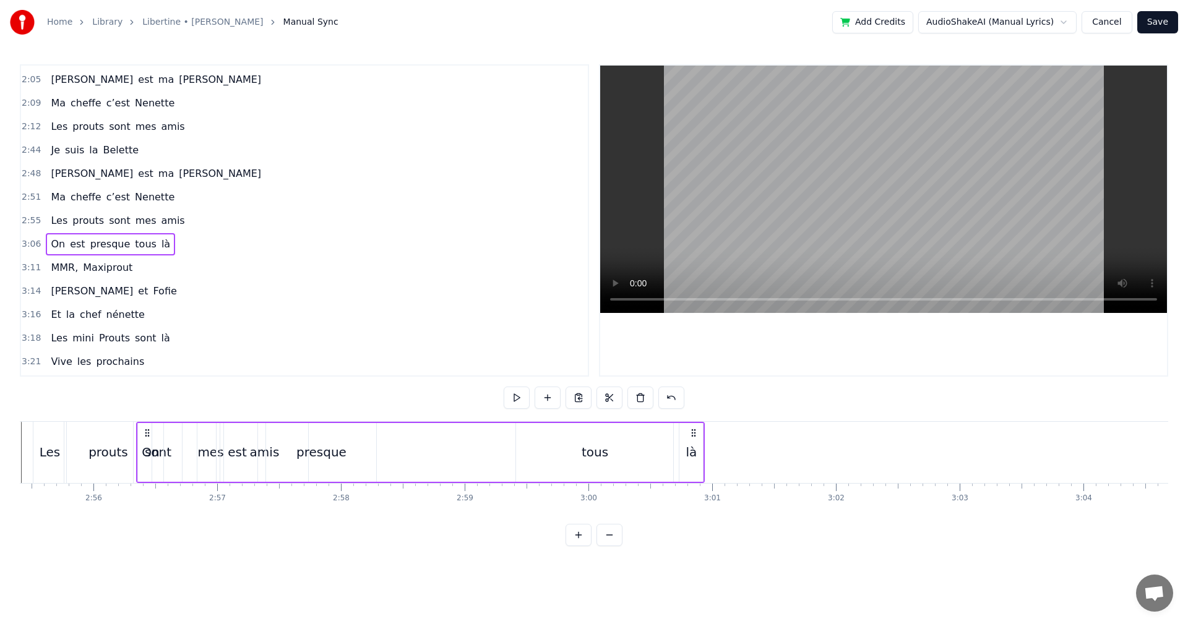
scroll to position [0, 21664]
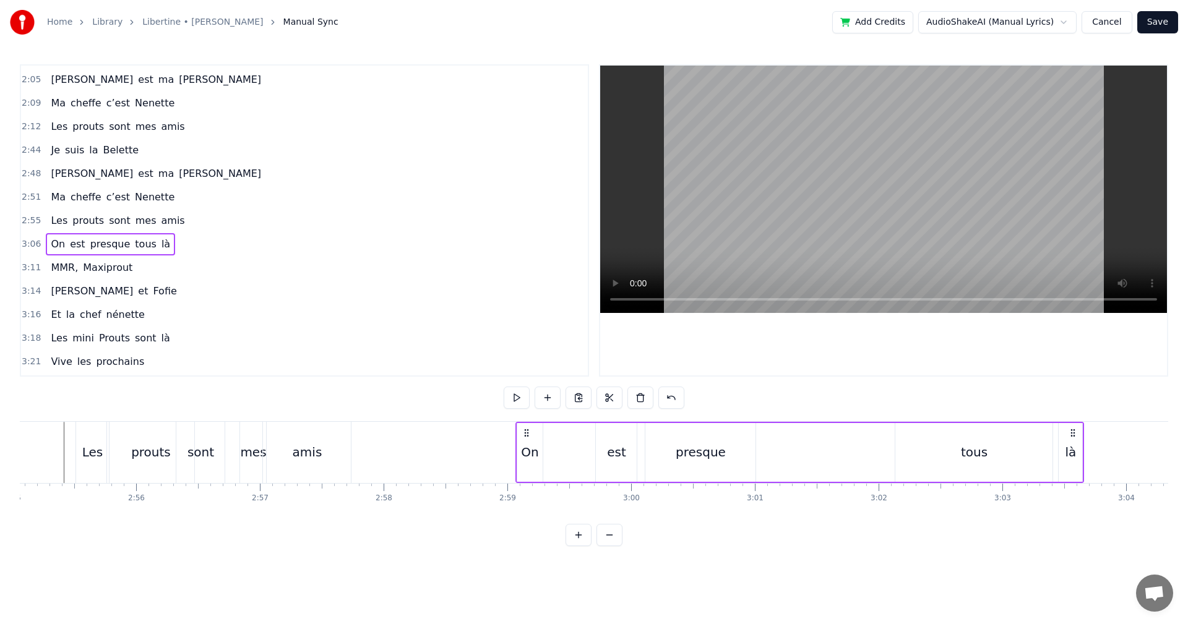
drag, startPoint x: 249, startPoint y: 433, endPoint x: 525, endPoint y: 476, distance: 278.7
click at [525, 476] on div "On est presque tous là" at bounding box center [799, 452] width 569 height 61
click at [606, 456] on div "est" at bounding box center [616, 452] width 41 height 59
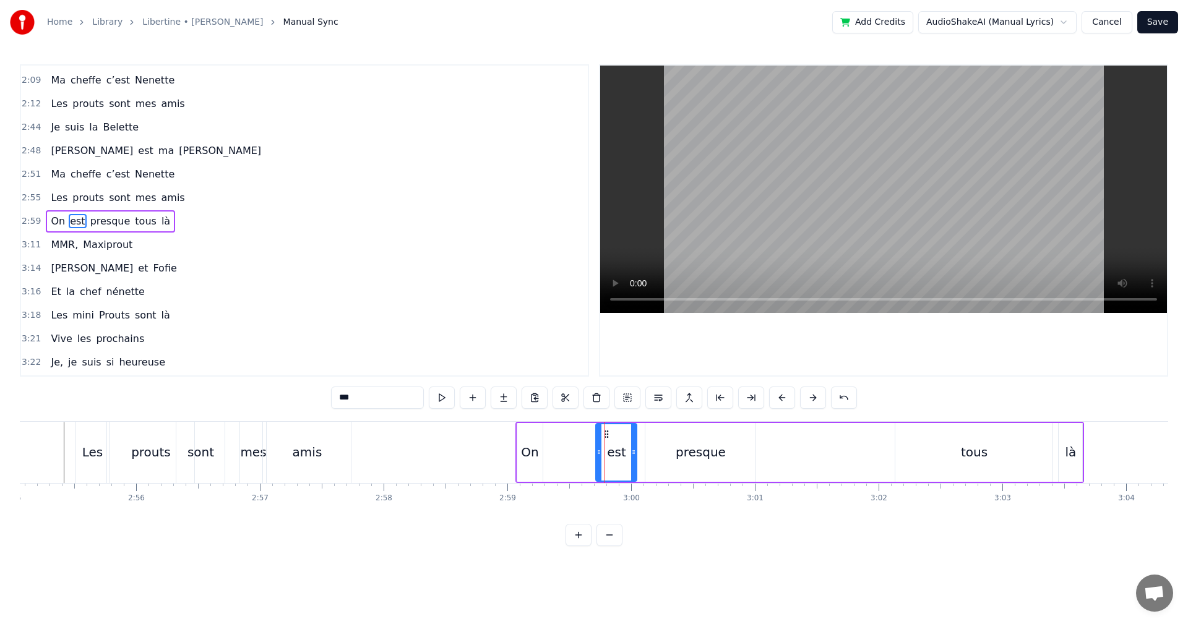
scroll to position [656, 0]
drag, startPoint x: 606, startPoint y: 433, endPoint x: 592, endPoint y: 436, distance: 15.2
click at [592, 436] on icon at bounding box center [592, 434] width 10 height 10
click at [692, 453] on div "presque" at bounding box center [701, 452] width 50 height 19
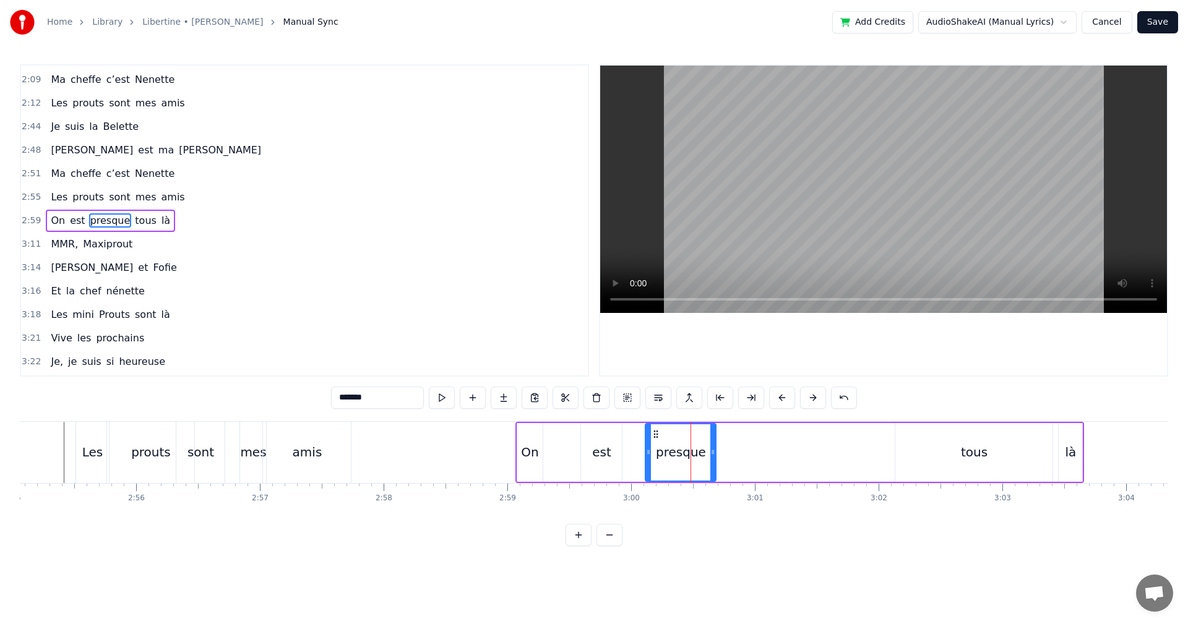
drag, startPoint x: 755, startPoint y: 451, endPoint x: 716, endPoint y: 455, distance: 39.2
click at [715, 455] on icon at bounding box center [712, 452] width 5 height 10
click at [955, 456] on div "tous" at bounding box center [973, 452] width 157 height 59
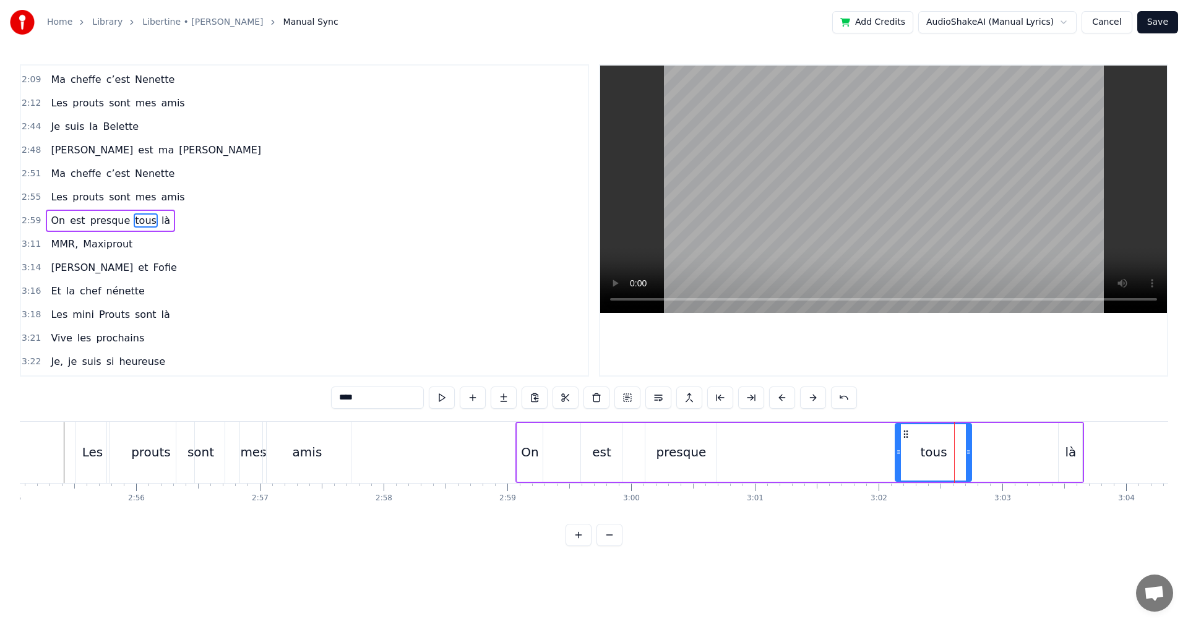
drag, startPoint x: 1051, startPoint y: 455, endPoint x: 970, endPoint y: 465, distance: 81.7
click at [970, 465] on div at bounding box center [968, 452] width 5 height 56
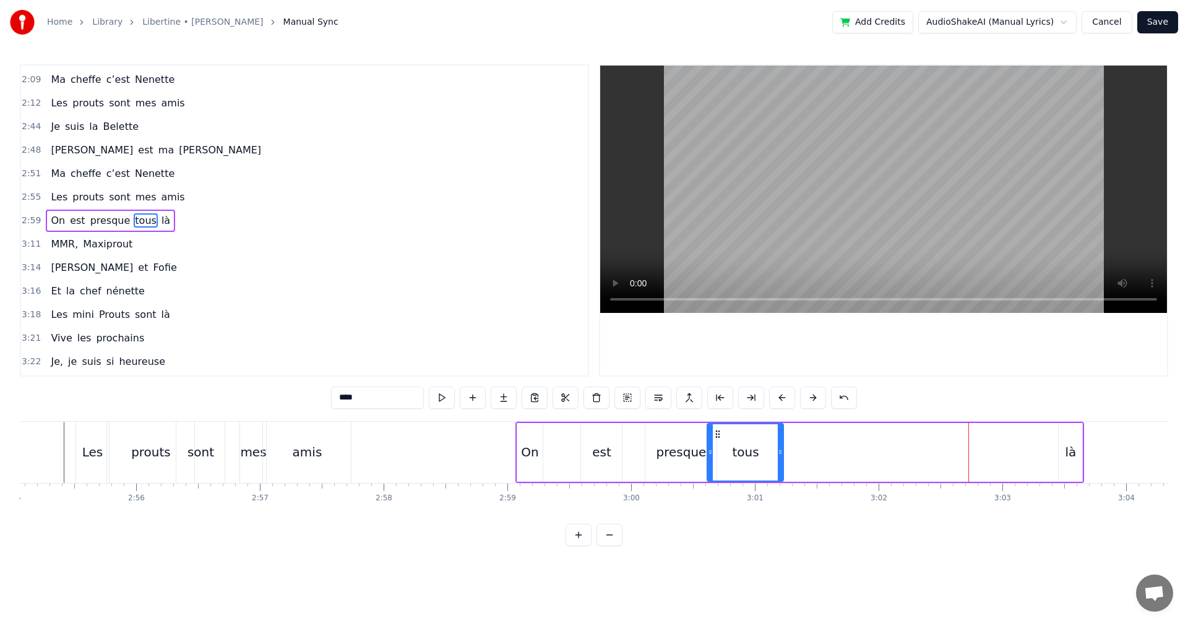
drag, startPoint x: 863, startPoint y: 439, endPoint x: 718, endPoint y: 454, distance: 146.2
click at [718, 454] on div "tous" at bounding box center [745, 452] width 75 height 56
click at [1069, 456] on div "là" at bounding box center [1071, 452] width 11 height 19
type input "**"
drag, startPoint x: 1069, startPoint y: 433, endPoint x: 827, endPoint y: 459, distance: 242.6
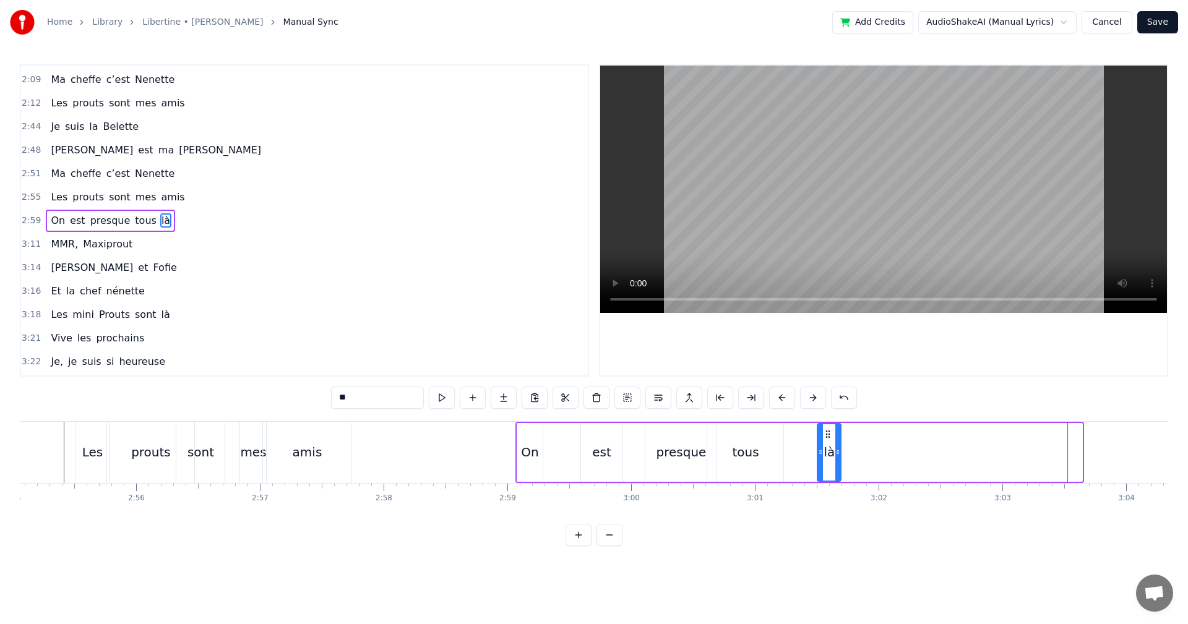
click at [827, 459] on div "là" at bounding box center [829, 452] width 22 height 56
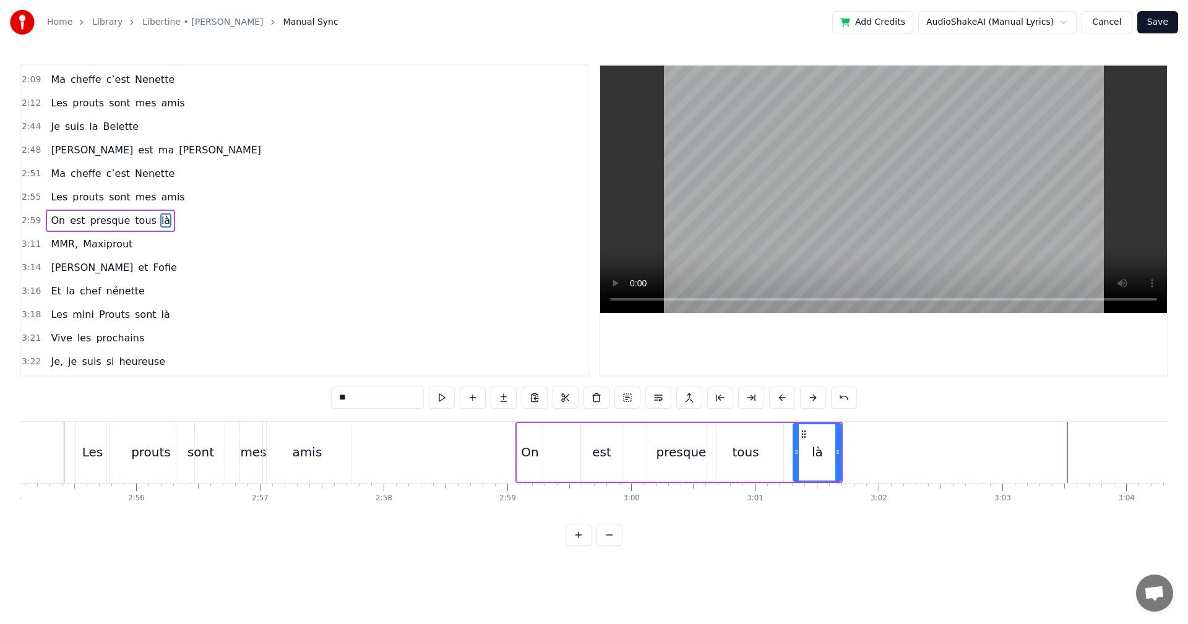
drag, startPoint x: 819, startPoint y: 449, endPoint x: 795, endPoint y: 452, distance: 24.3
click at [795, 452] on icon at bounding box center [796, 452] width 5 height 10
drag, startPoint x: 797, startPoint y: 452, endPoint x: 804, endPoint y: 452, distance: 6.8
click at [804, 452] on icon at bounding box center [805, 452] width 5 height 10
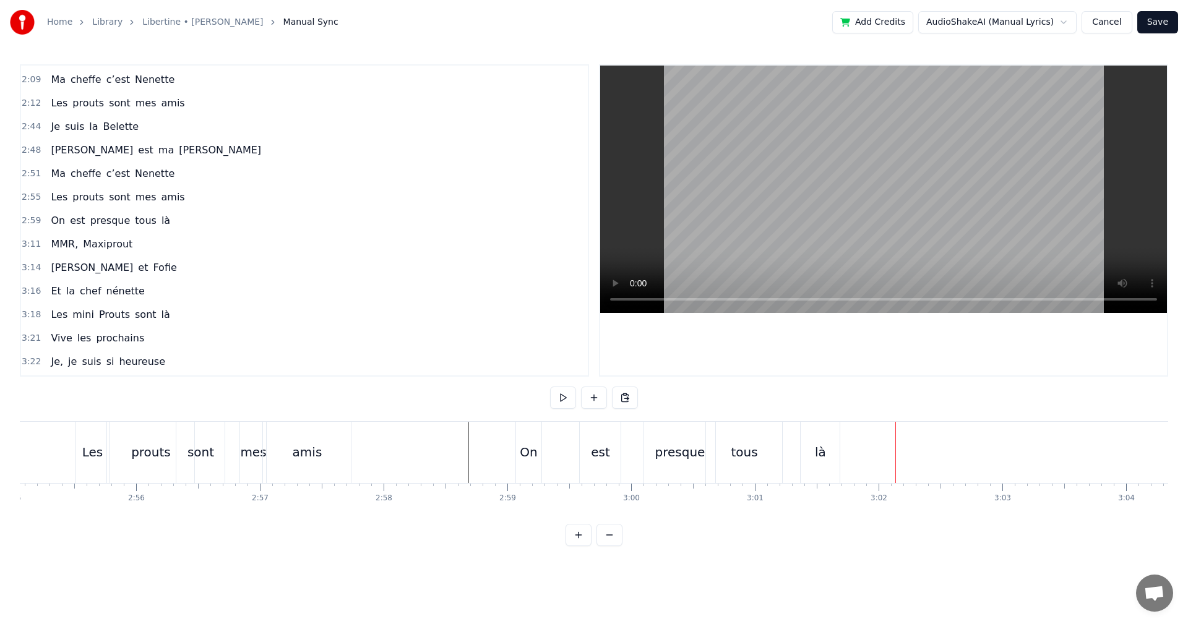
click at [829, 459] on div "là" at bounding box center [820, 452] width 39 height 61
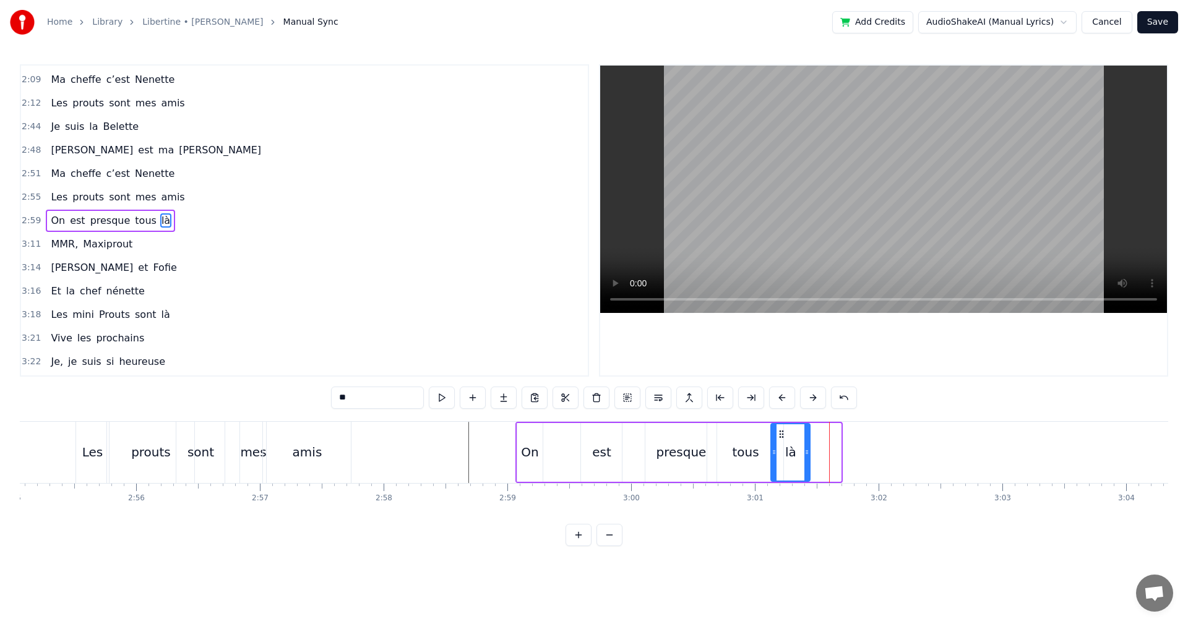
drag, startPoint x: 809, startPoint y: 430, endPoint x: 778, endPoint y: 434, distance: 31.2
click at [778, 434] on icon at bounding box center [782, 434] width 10 height 10
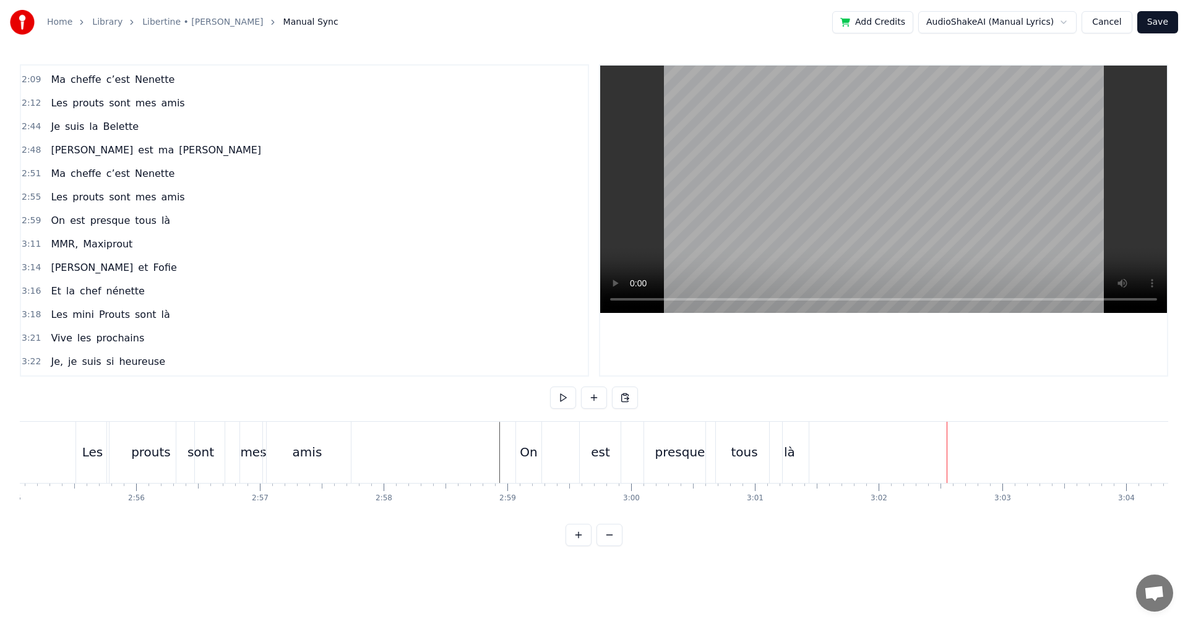
click at [783, 454] on div "là" at bounding box center [789, 452] width 39 height 61
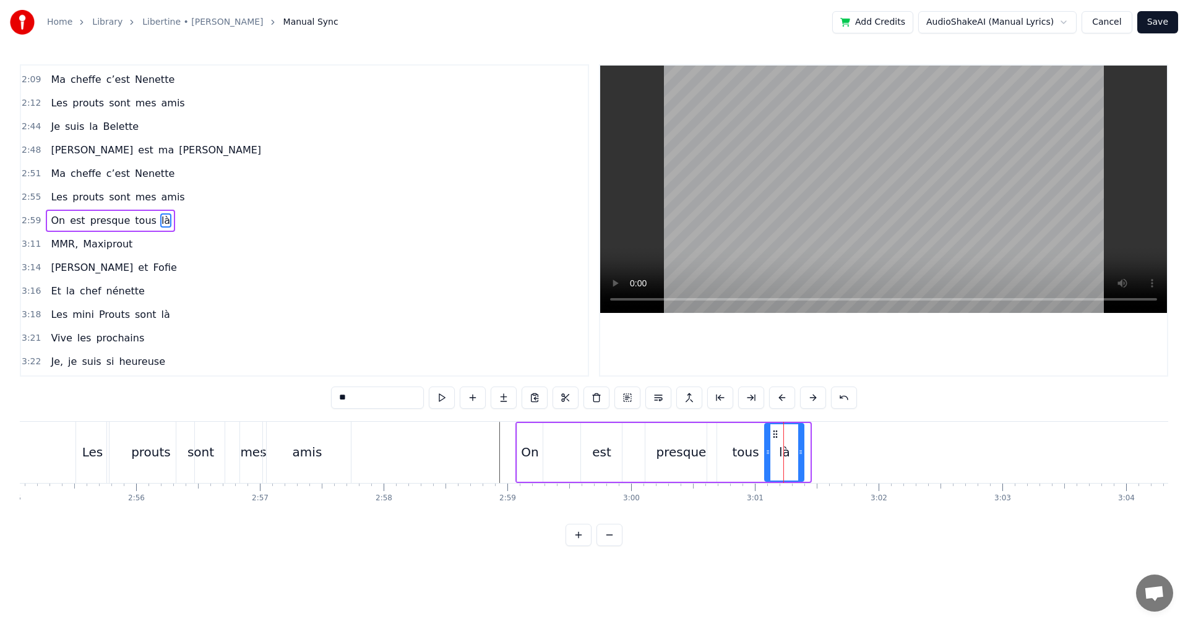
drag, startPoint x: 780, startPoint y: 434, endPoint x: 773, endPoint y: 434, distance: 6.2
click at [773, 434] on icon at bounding box center [775, 434] width 10 height 10
drag, startPoint x: 801, startPoint y: 454, endPoint x: 810, endPoint y: 451, distance: 9.0
click at [810, 451] on icon at bounding box center [809, 452] width 5 height 10
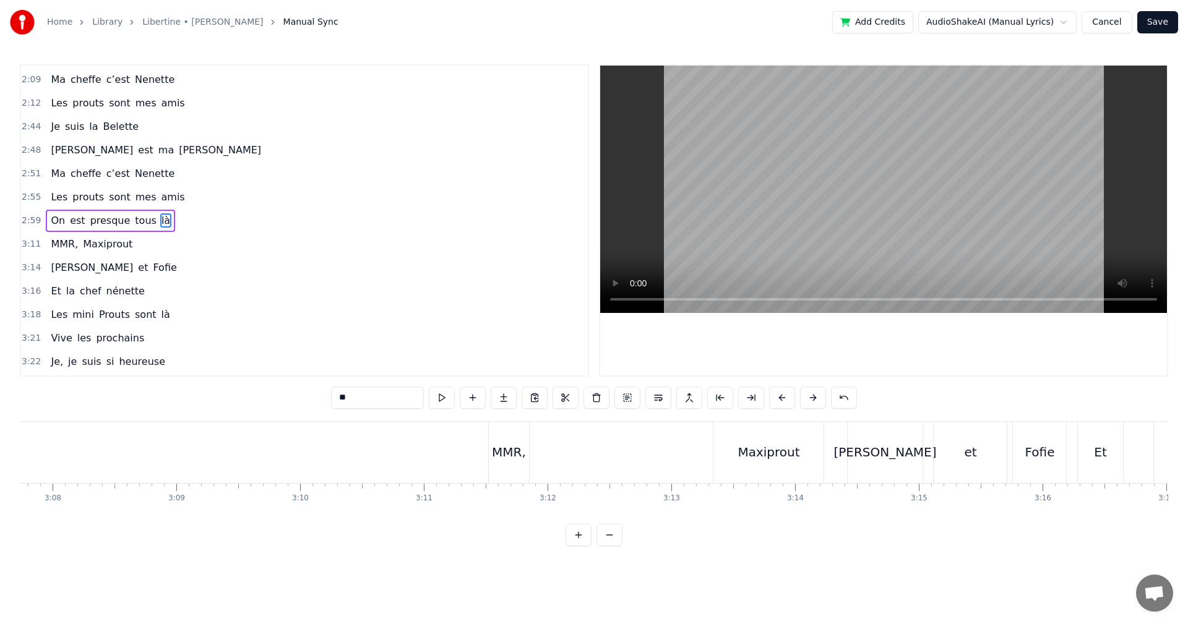
scroll to position [0, 23387]
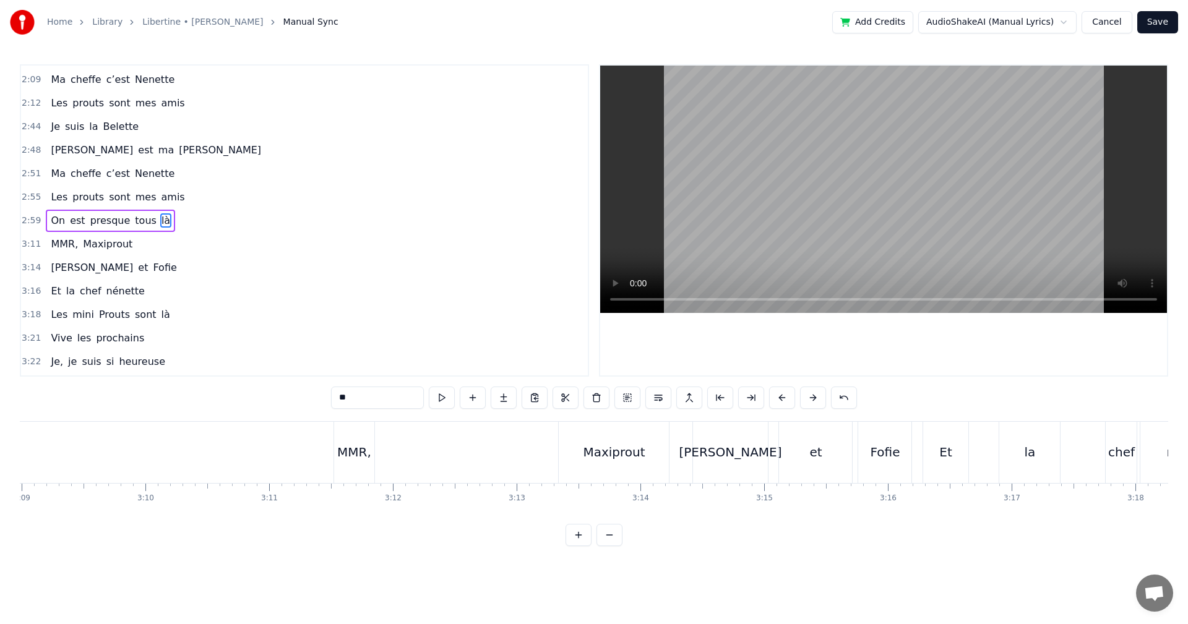
click at [457, 454] on div "MMR, Maxiprout" at bounding box center [503, 452] width 339 height 61
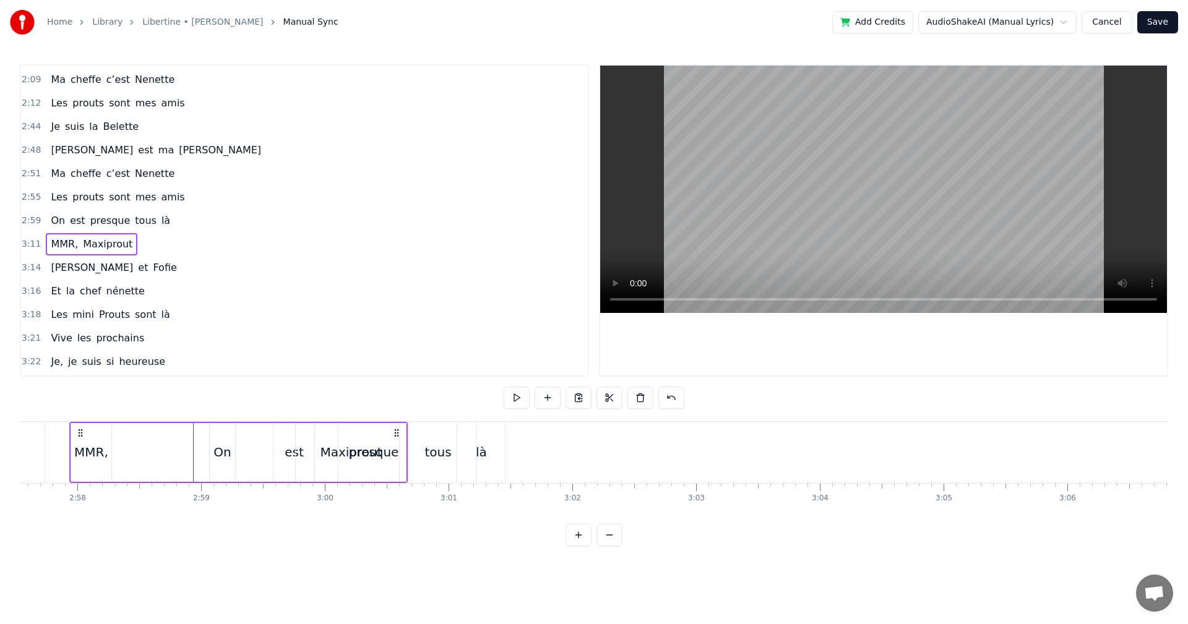
scroll to position [0, 21933]
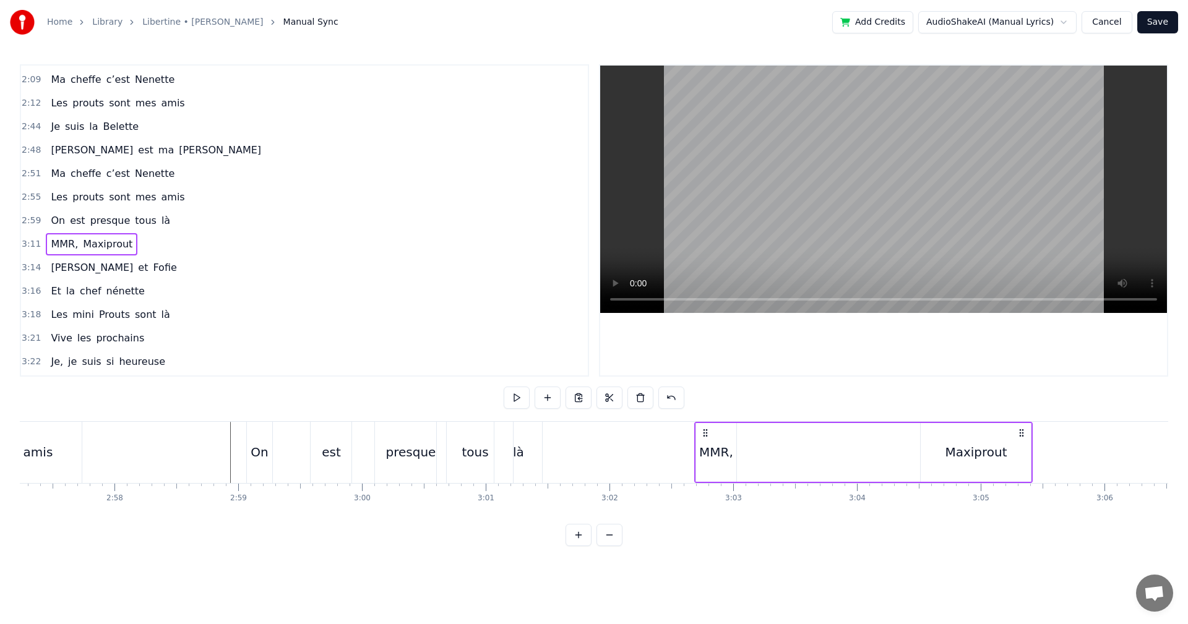
drag, startPoint x: 345, startPoint y: 433, endPoint x: 705, endPoint y: 474, distance: 363.1
click at [705, 474] on div "MMR, Maxiprout" at bounding box center [863, 452] width 339 height 61
click at [969, 452] on div "Maxiprout" at bounding box center [976, 452] width 62 height 19
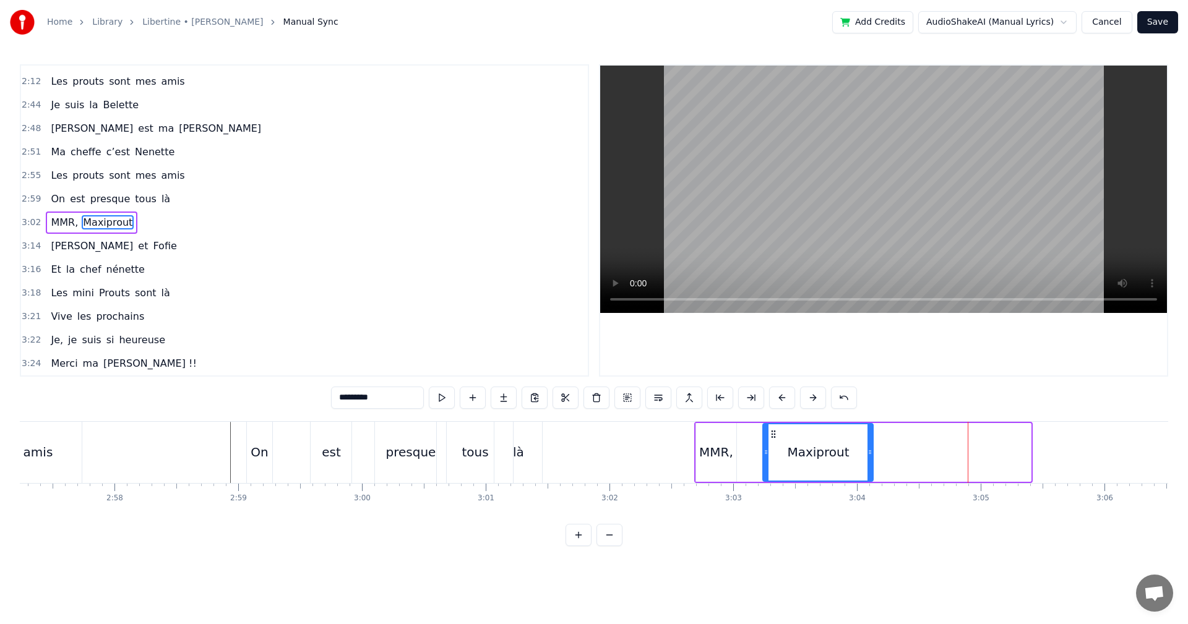
drag, startPoint x: 929, startPoint y: 434, endPoint x: 772, endPoint y: 443, distance: 158.1
click at [772, 443] on div "Maxiprout" at bounding box center [818, 452] width 109 height 56
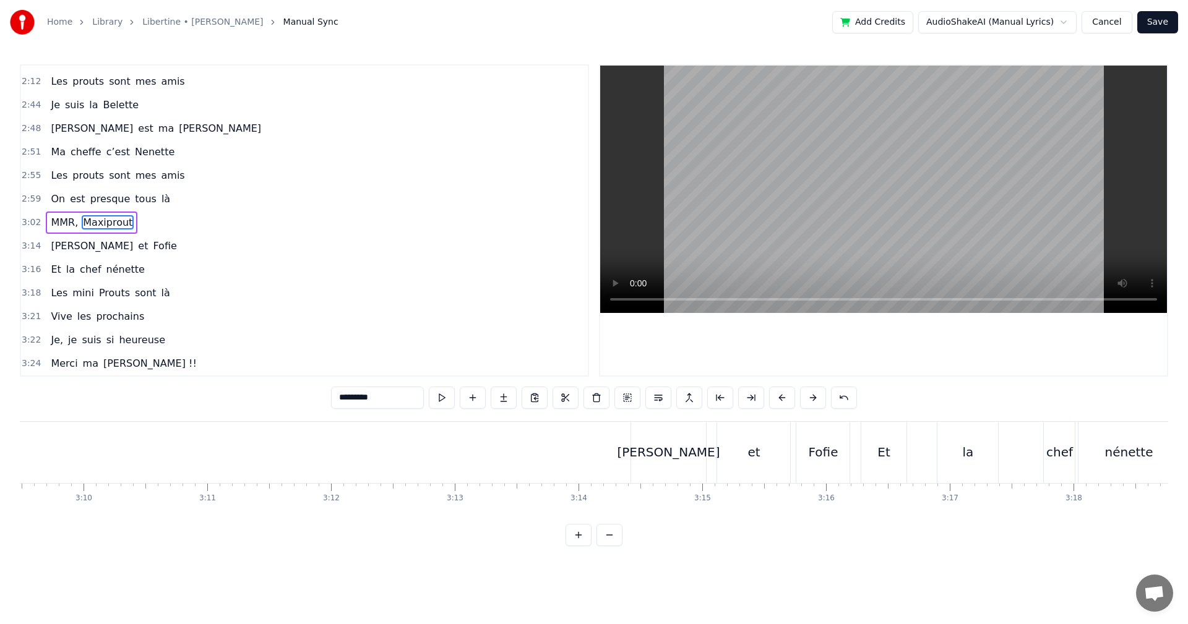
scroll to position [0, 23464]
click at [666, 459] on div "[PERSON_NAME]" at bounding box center [653, 452] width 103 height 19
type input "*******"
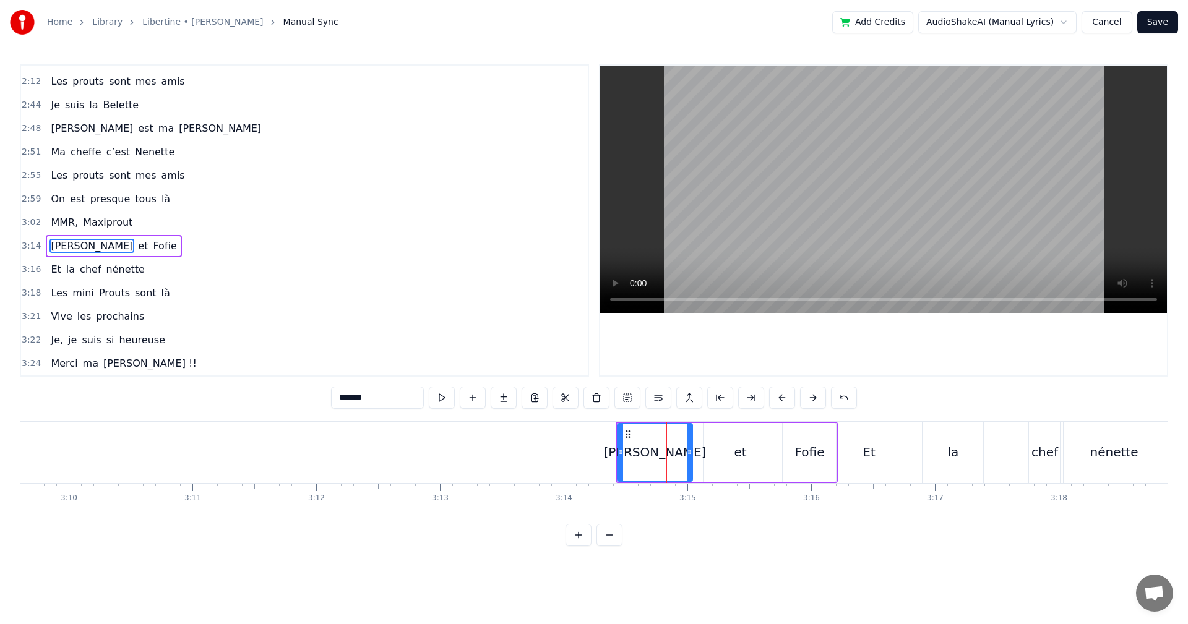
click at [698, 430] on div "[PERSON_NAME] et [PERSON_NAME]" at bounding box center [727, 452] width 223 height 61
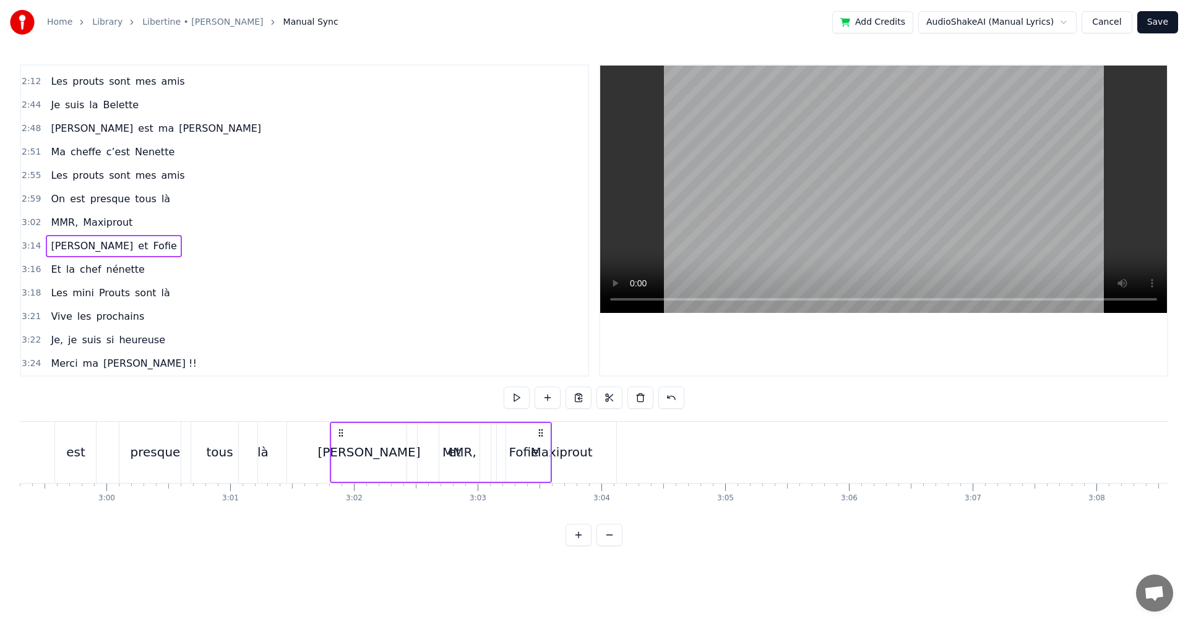
scroll to position [0, 22180]
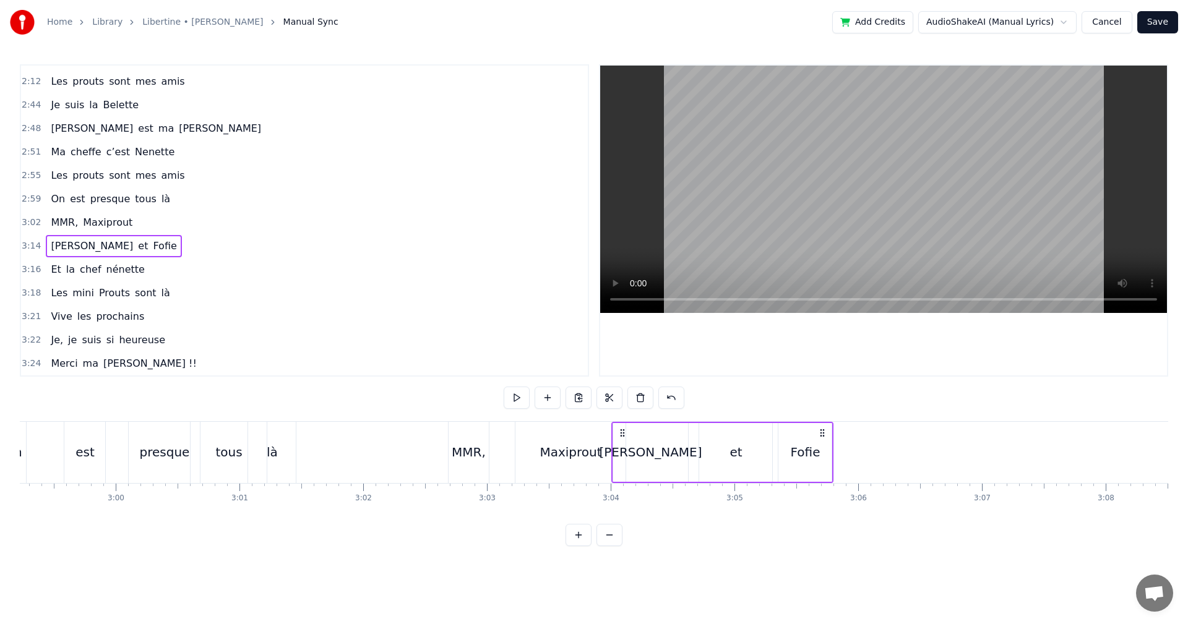
drag, startPoint x: 626, startPoint y: 432, endPoint x: 621, endPoint y: 450, distance: 18.5
click at [621, 450] on div "[PERSON_NAME] et [PERSON_NAME]" at bounding box center [722, 452] width 223 height 61
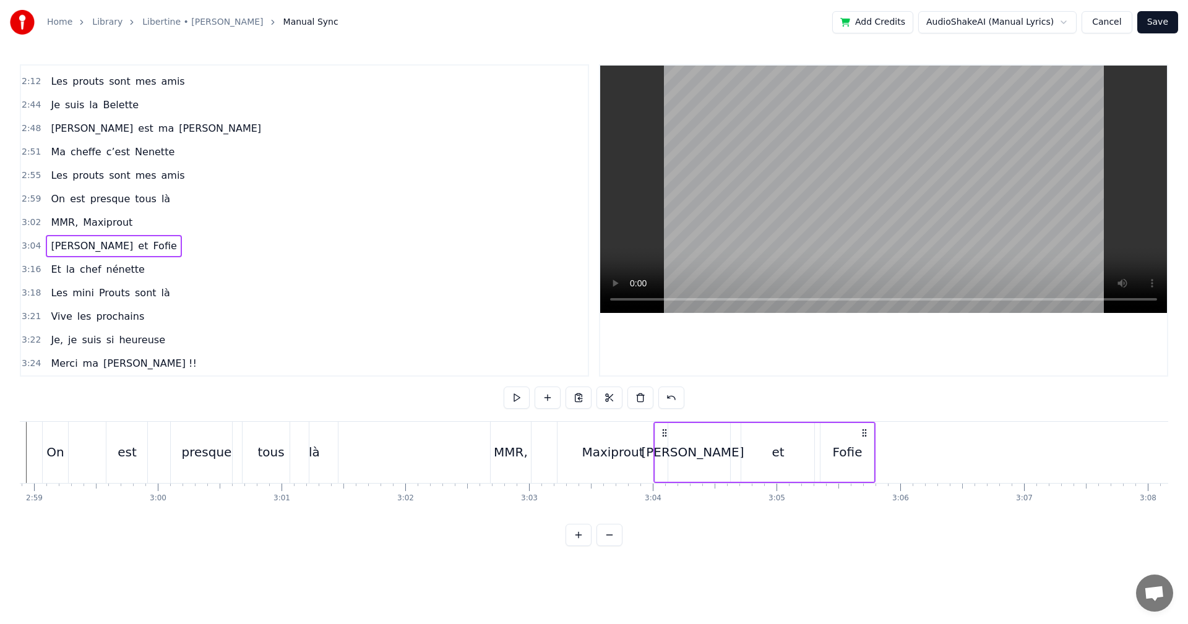
scroll to position [0, 22184]
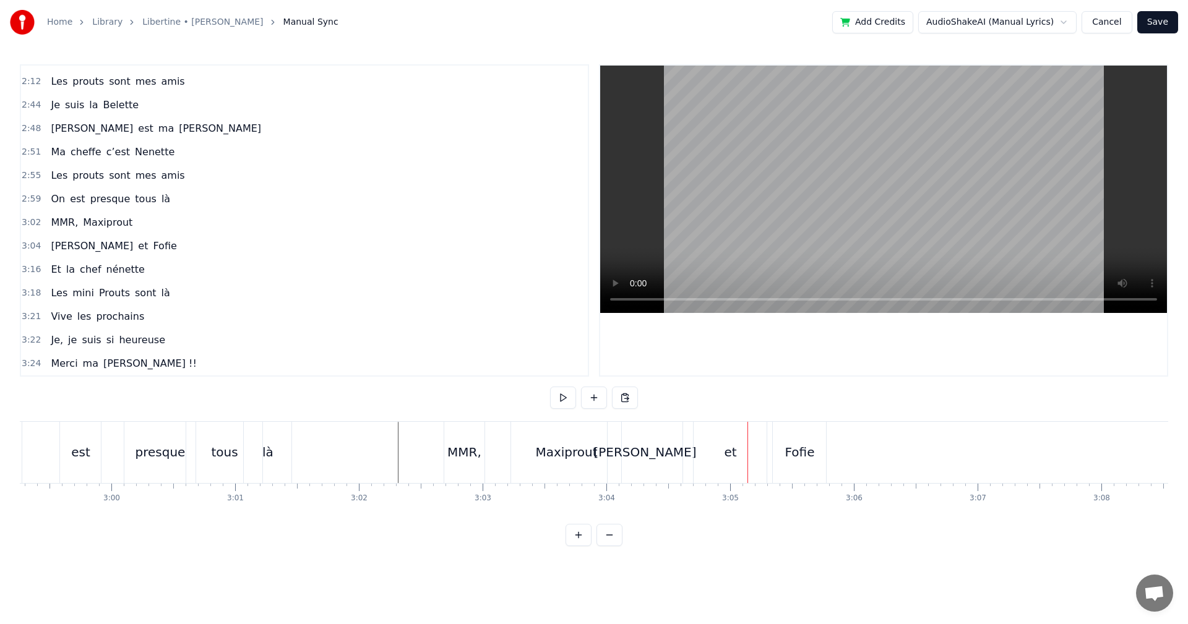
click at [647, 460] on div "[PERSON_NAME]" at bounding box center [644, 452] width 103 height 19
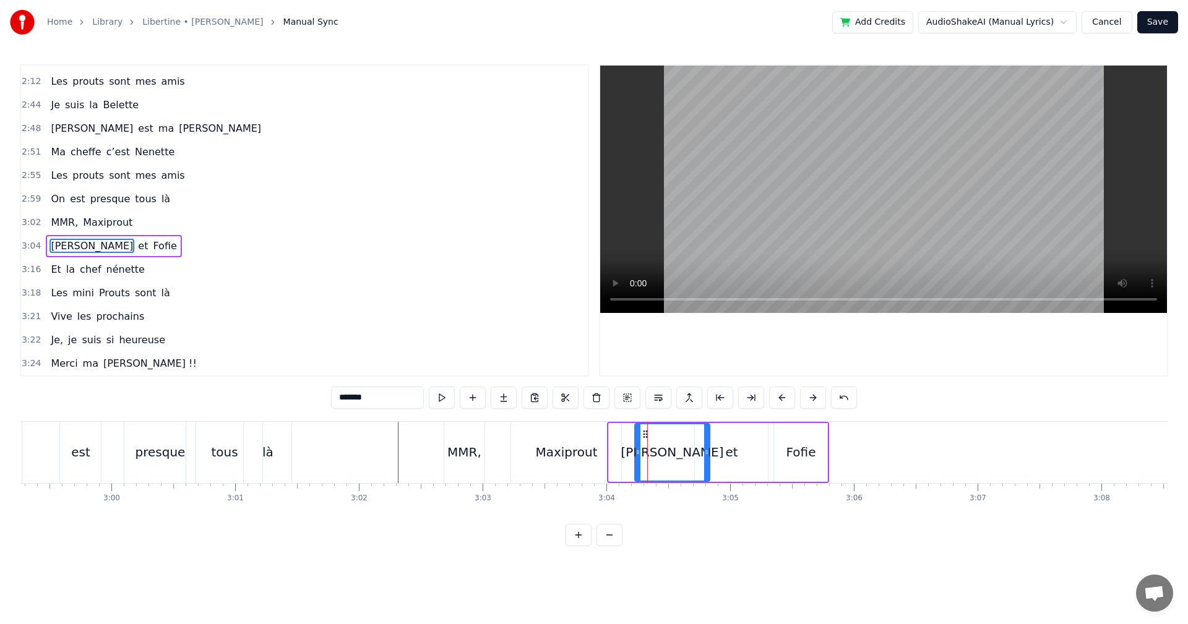
drag, startPoint x: 619, startPoint y: 433, endPoint x: 645, endPoint y: 430, distance: 26.1
click at [645, 430] on icon at bounding box center [645, 434] width 10 height 10
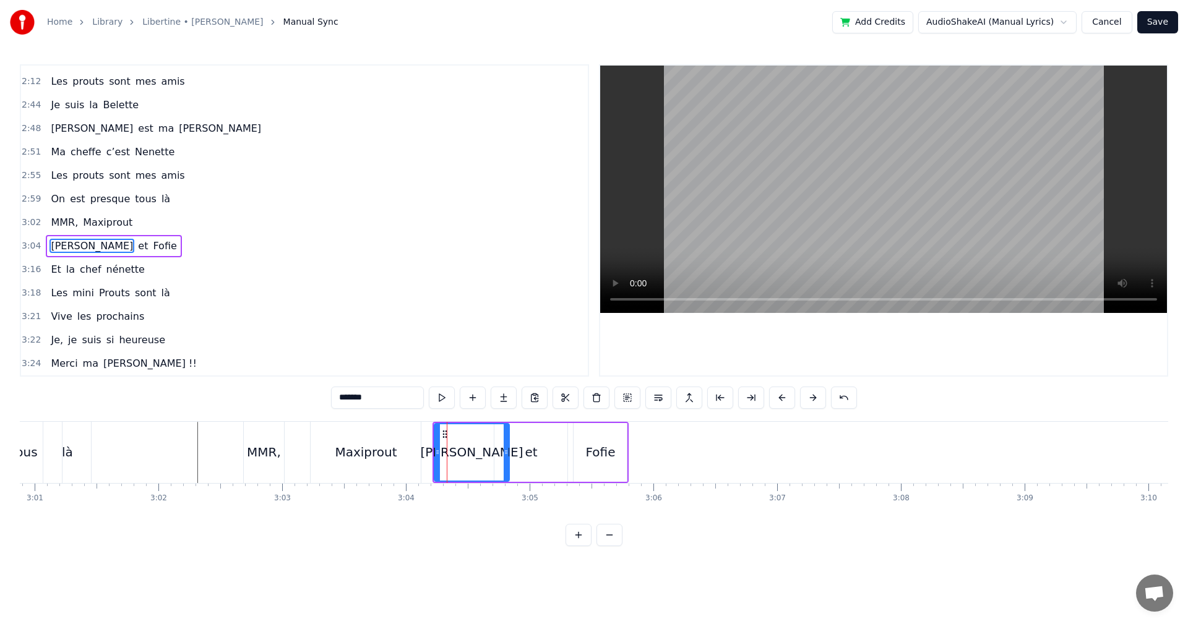
scroll to position [0, 22493]
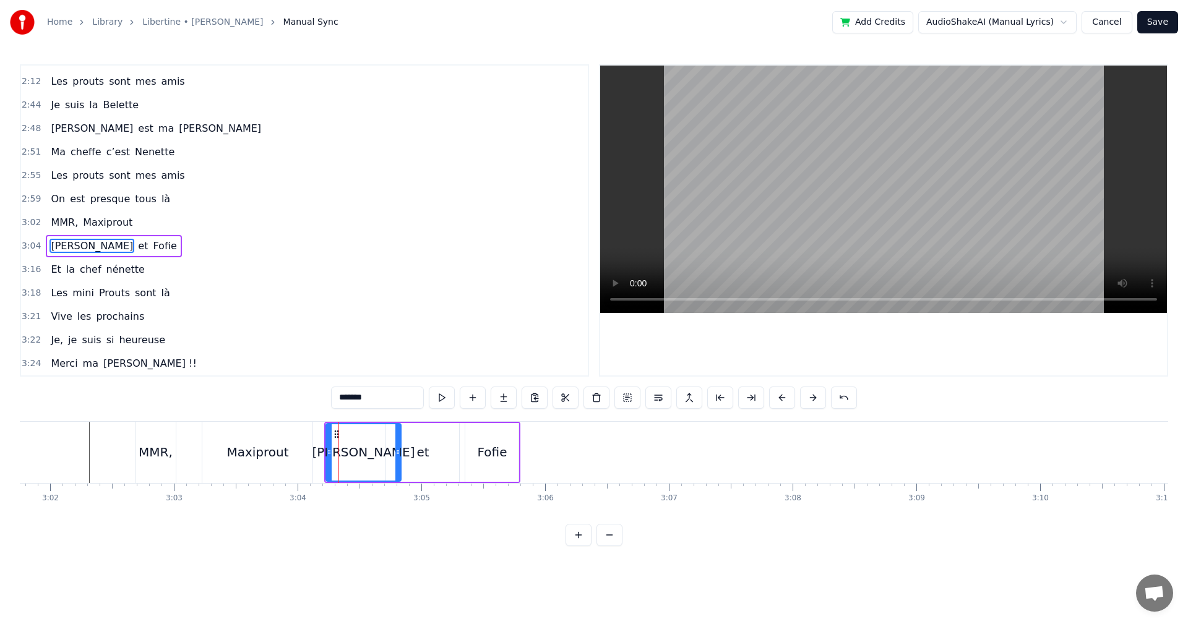
click at [424, 452] on div "et" at bounding box center [422, 452] width 12 height 19
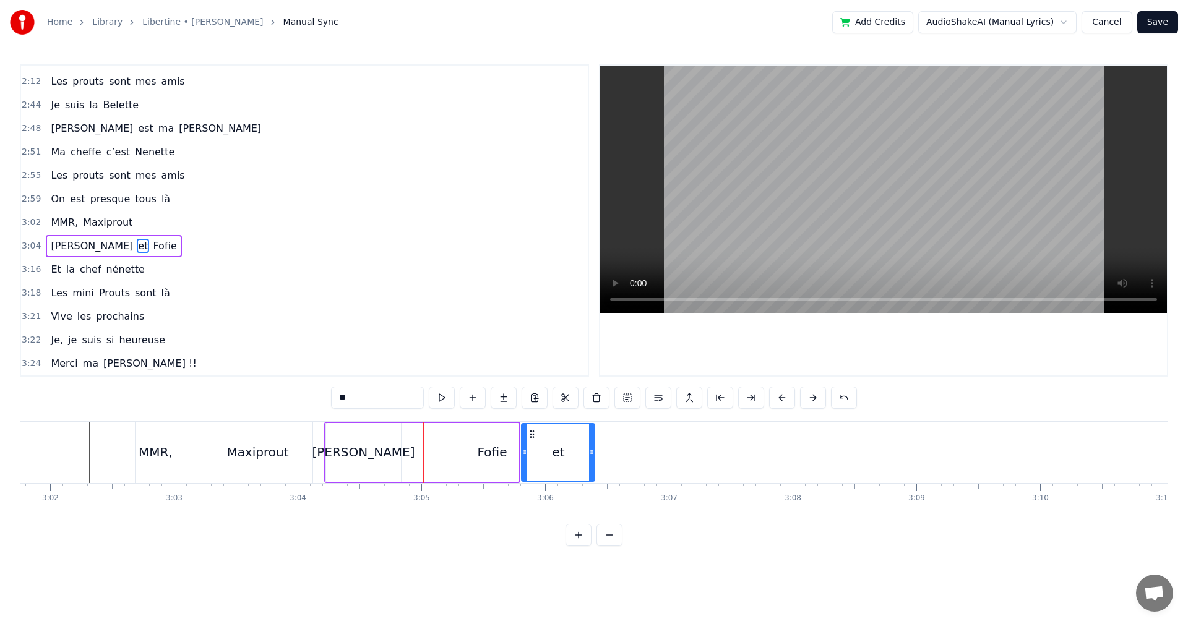
drag, startPoint x: 395, startPoint y: 433, endPoint x: 531, endPoint y: 437, distance: 135.6
click at [483, 447] on div "Fofie" at bounding box center [493, 452] width 30 height 19
type input "*****"
drag, startPoint x: 482, startPoint y: 433, endPoint x: 593, endPoint y: 437, distance: 111.5
click at [429, 471] on div "[PERSON_NAME] et [PERSON_NAME]" at bounding box center [460, 452] width 273 height 61
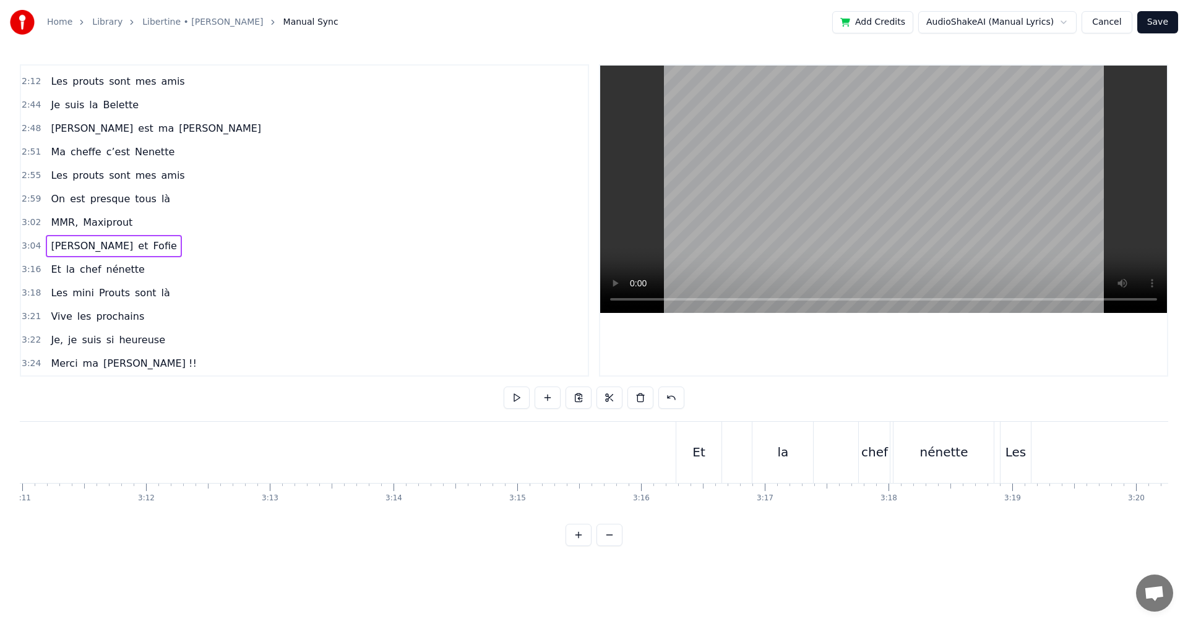
scroll to position [0, 23711]
click at [739, 478] on div "Et la chef nénette" at bounding box center [760, 452] width 322 height 61
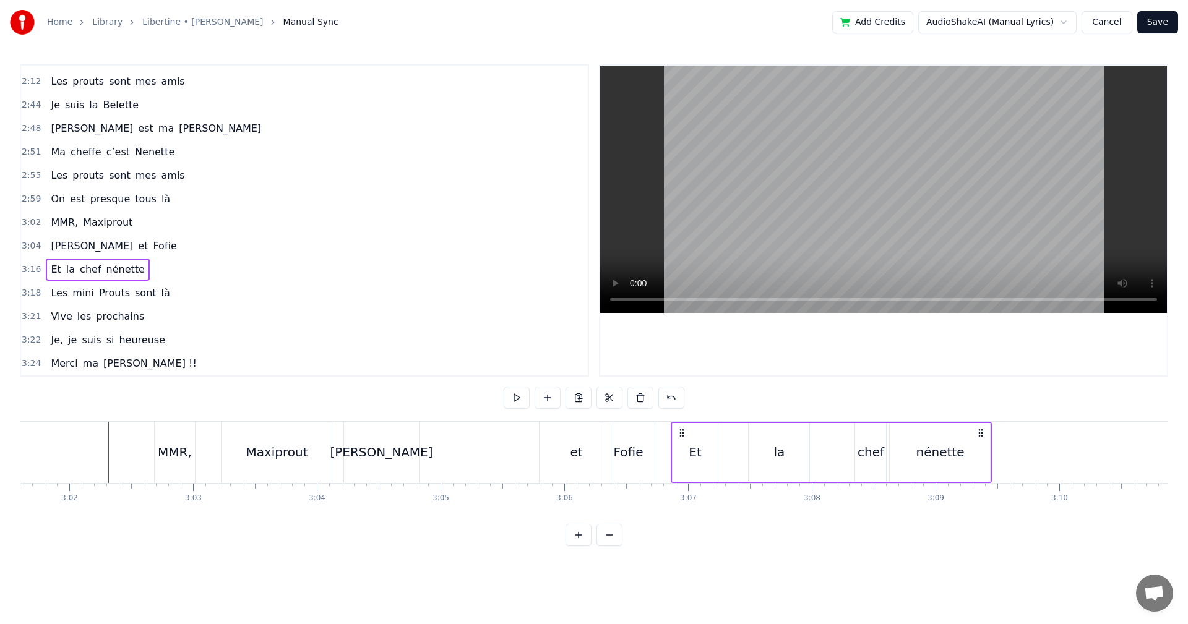
scroll to position [0, 22467]
drag, startPoint x: 613, startPoint y: 434, endPoint x: 671, endPoint y: 500, distance: 87.7
click at [671, 500] on div "Dans le 13e, premières soirées chez MMR, Quand le soleil se couchait plus tard …" at bounding box center [594, 467] width 1148 height 93
click at [760, 455] on div "la" at bounding box center [765, 452] width 61 height 59
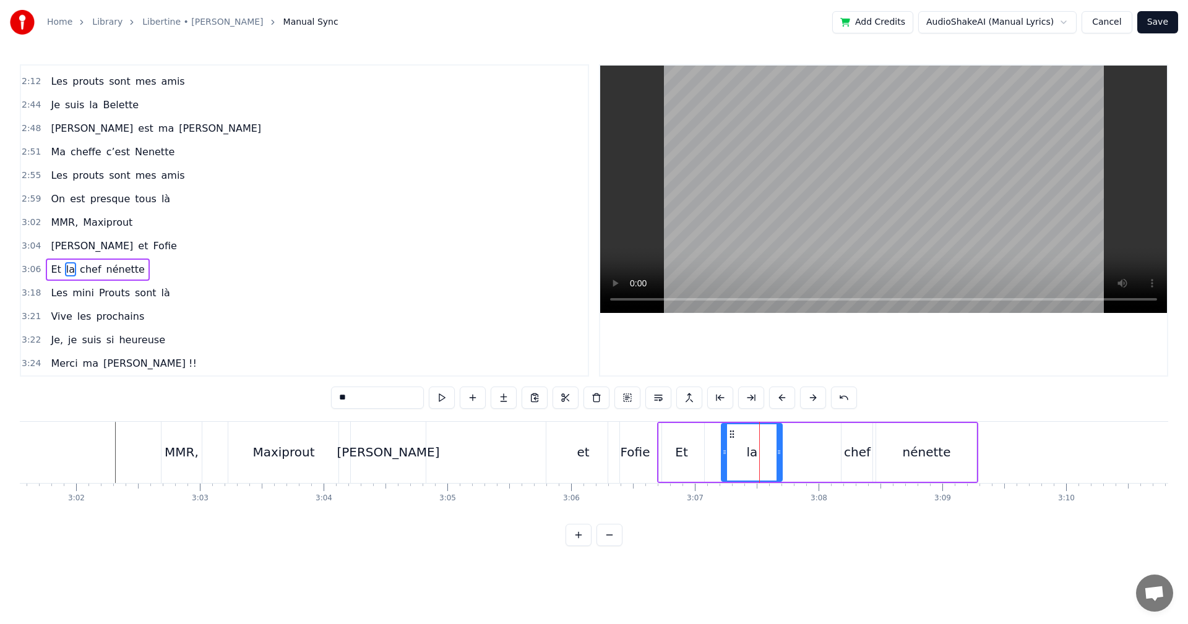
drag, startPoint x: 743, startPoint y: 430, endPoint x: 730, endPoint y: 431, distance: 13.7
click at [730, 431] on icon at bounding box center [732, 434] width 10 height 10
click at [842, 454] on div "chef" at bounding box center [857, 452] width 31 height 59
drag, startPoint x: 853, startPoint y: 436, endPoint x: 806, endPoint y: 439, distance: 47.7
click at [806, 439] on icon at bounding box center [804, 434] width 10 height 10
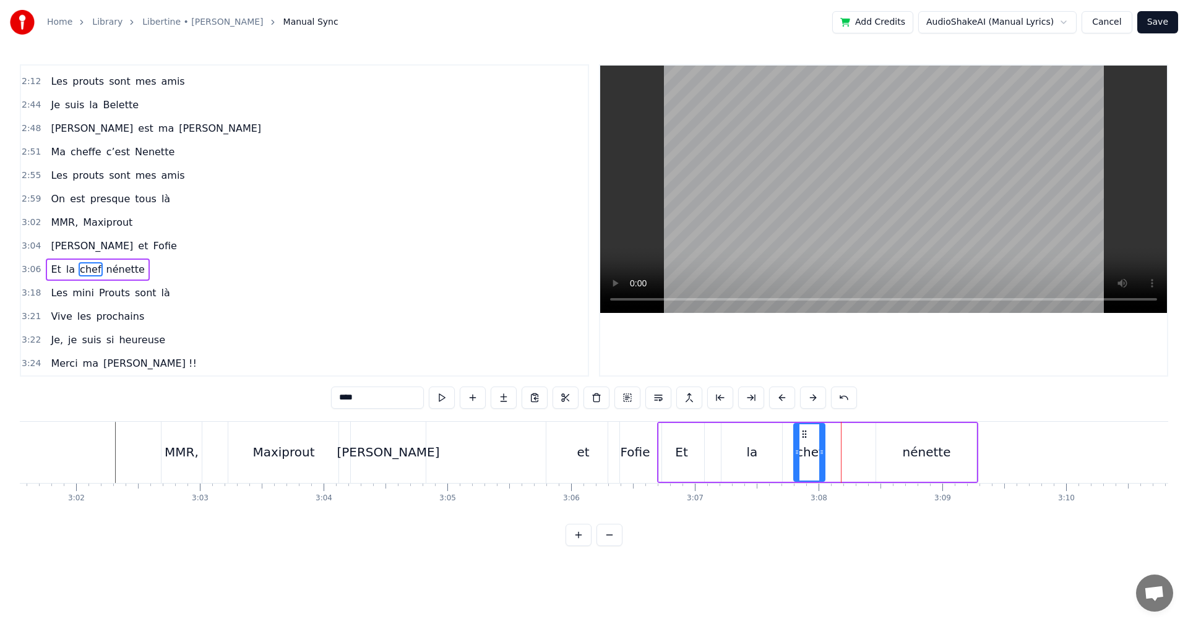
click at [824, 455] on div "chef" at bounding box center [809, 452] width 32 height 59
drag, startPoint x: 822, startPoint y: 454, endPoint x: 840, endPoint y: 454, distance: 18.0
click at [838, 454] on icon at bounding box center [835, 452] width 5 height 10
click at [901, 455] on div "nénette" at bounding box center [926, 452] width 100 height 59
type input "*******"
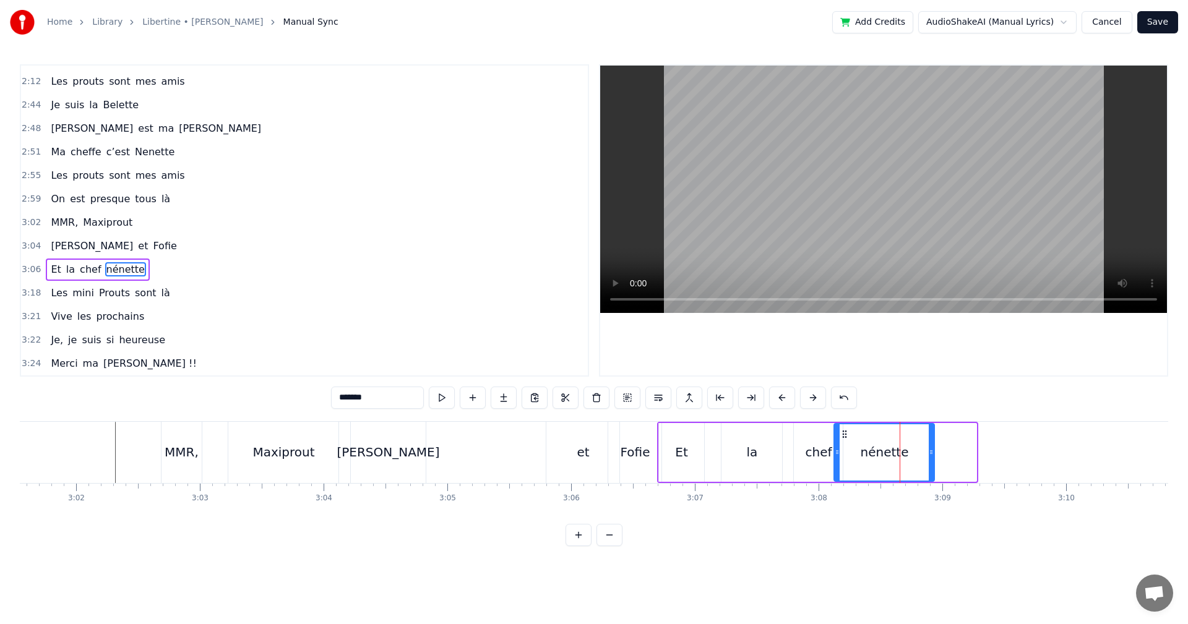
drag, startPoint x: 886, startPoint y: 433, endPoint x: 845, endPoint y: 435, distance: 40.9
click at [845, 435] on icon at bounding box center [845, 434] width 10 height 10
click at [540, 467] on div "[PERSON_NAME] et [PERSON_NAME]" at bounding box center [507, 452] width 315 height 61
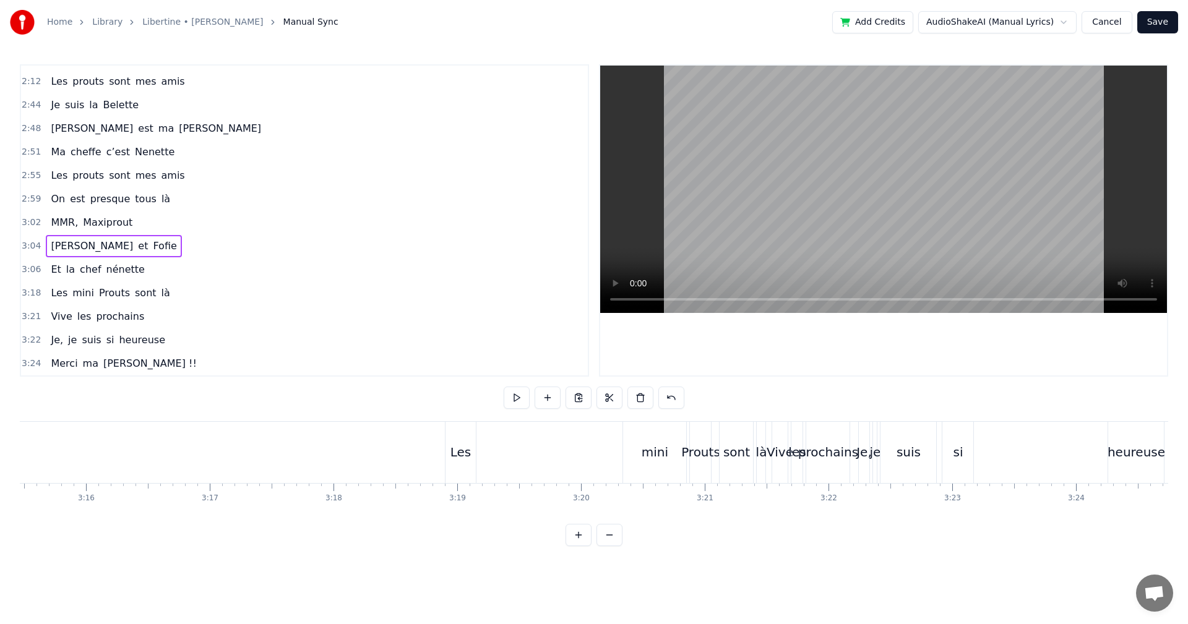
scroll to position [0, 24190]
click at [660, 453] on div "mini" at bounding box center [654, 452] width 27 height 19
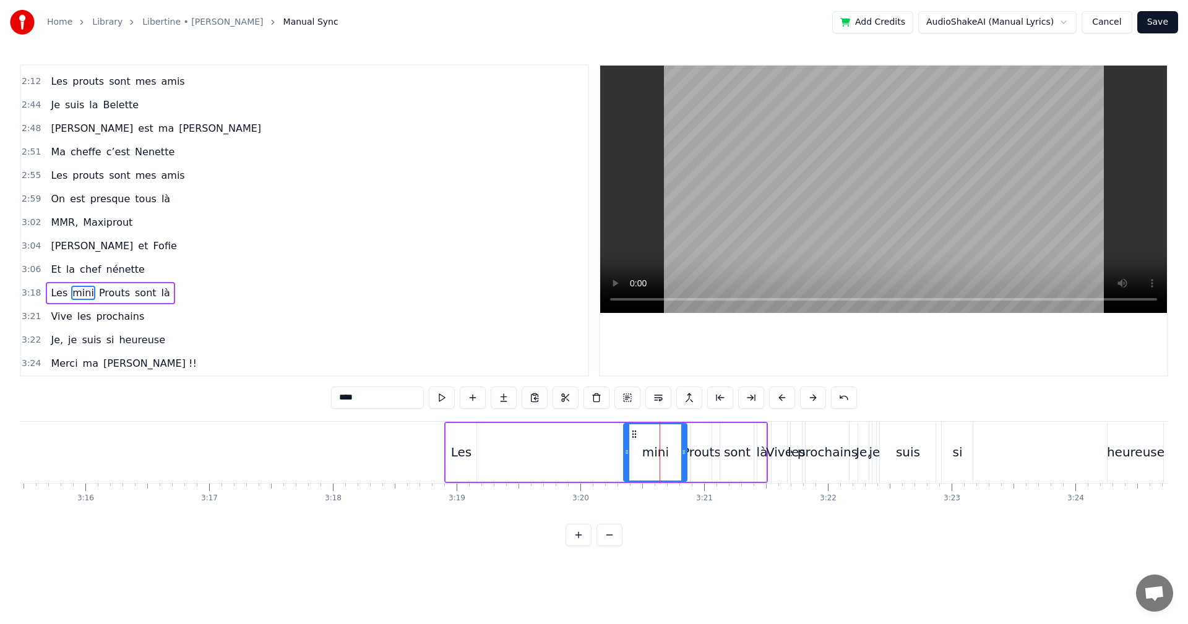
click at [527, 439] on div "Les mini Prouts sont là" at bounding box center [606, 452] width 324 height 61
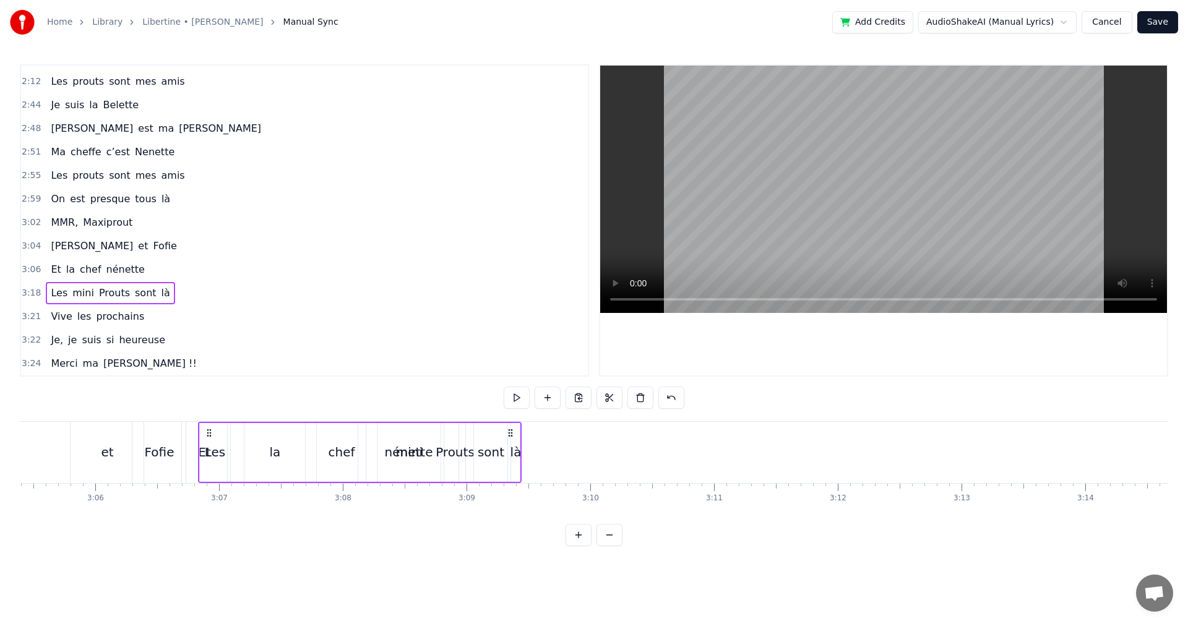
scroll to position [0, 22939]
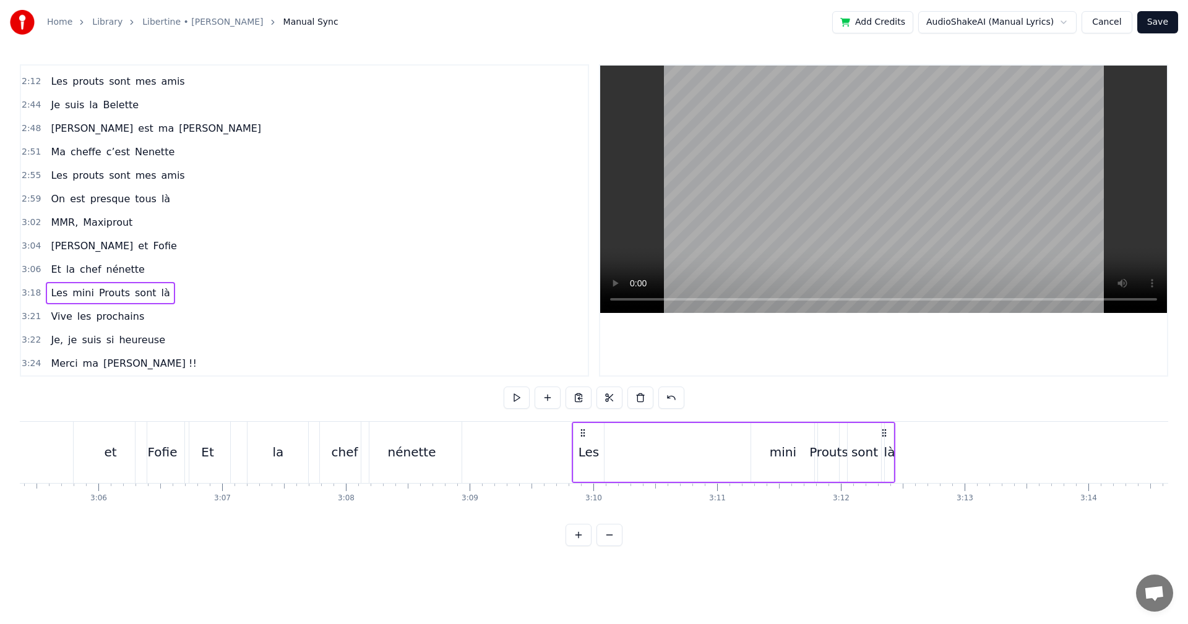
drag, startPoint x: 453, startPoint y: 435, endPoint x: 580, endPoint y: 478, distance: 134.6
click at [580, 478] on div "Les mini Prouts sont là" at bounding box center [734, 452] width 324 height 61
click at [776, 455] on div "mini" at bounding box center [783, 452] width 27 height 19
drag, startPoint x: 762, startPoint y: 435, endPoint x: 628, endPoint y: 452, distance: 134.7
click at [628, 452] on div "mini" at bounding box center [649, 452] width 62 height 56
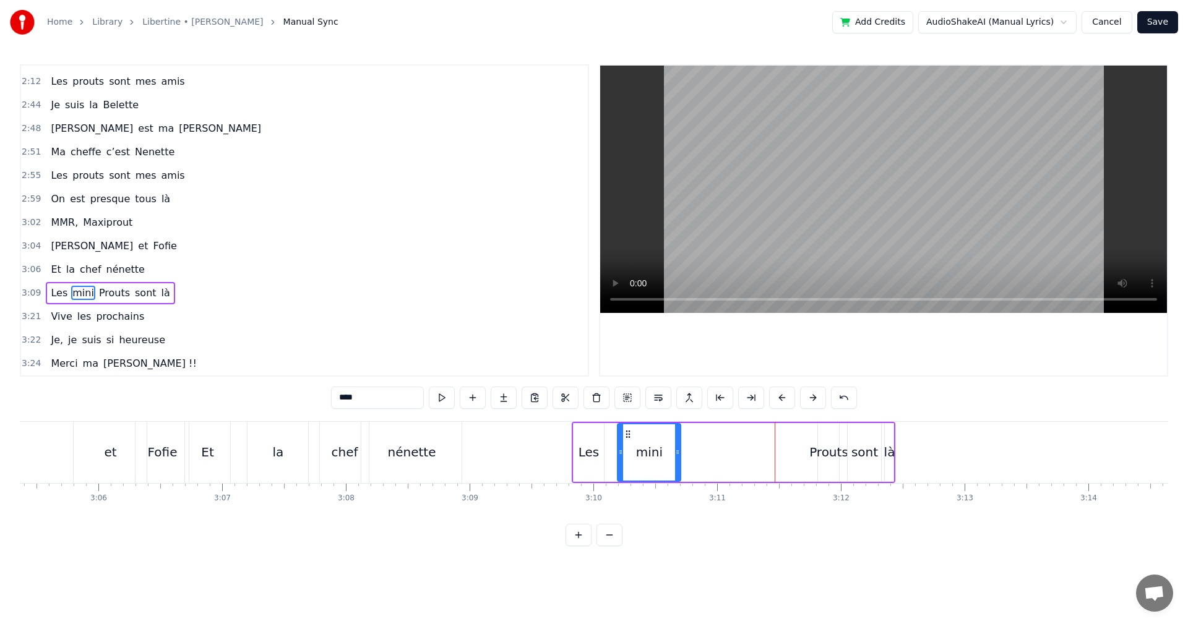
click at [817, 452] on div "Prouts" at bounding box center [828, 452] width 39 height 19
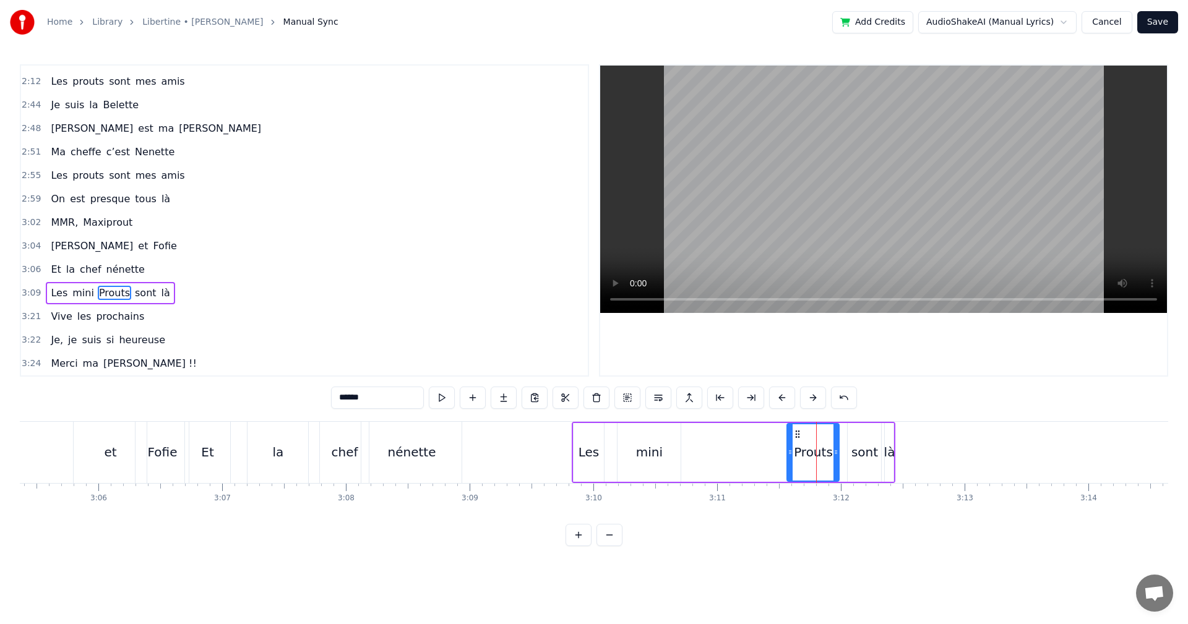
drag, startPoint x: 820, startPoint y: 452, endPoint x: 789, endPoint y: 454, distance: 31.0
click at [789, 454] on icon at bounding box center [790, 452] width 5 height 10
drag, startPoint x: 797, startPoint y: 434, endPoint x: 678, endPoint y: 442, distance: 119.1
click at [678, 442] on div "Prouts" at bounding box center [694, 452] width 51 height 56
click at [853, 463] on div "sont" at bounding box center [864, 452] width 33 height 59
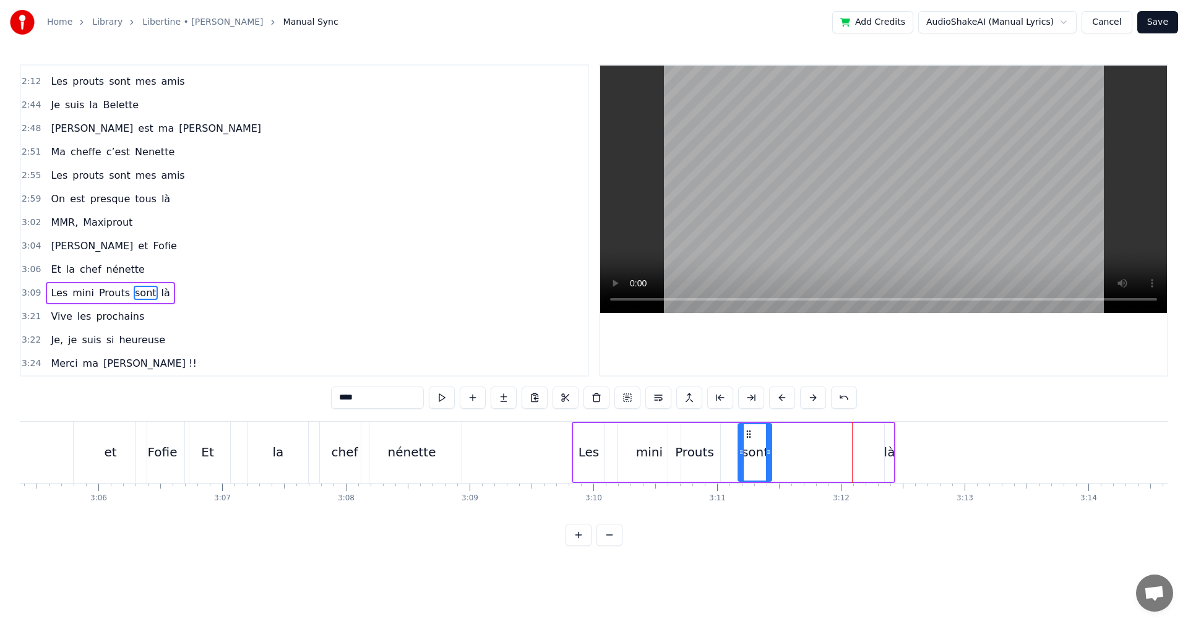
drag, startPoint x: 858, startPoint y: 434, endPoint x: 749, endPoint y: 444, distance: 110.0
click at [749, 444] on div "sont" at bounding box center [755, 452] width 32 height 56
click at [884, 452] on div "là" at bounding box center [889, 452] width 11 height 19
type input "**"
drag, startPoint x: 886, startPoint y: 452, endPoint x: 862, endPoint y: 456, distance: 24.5
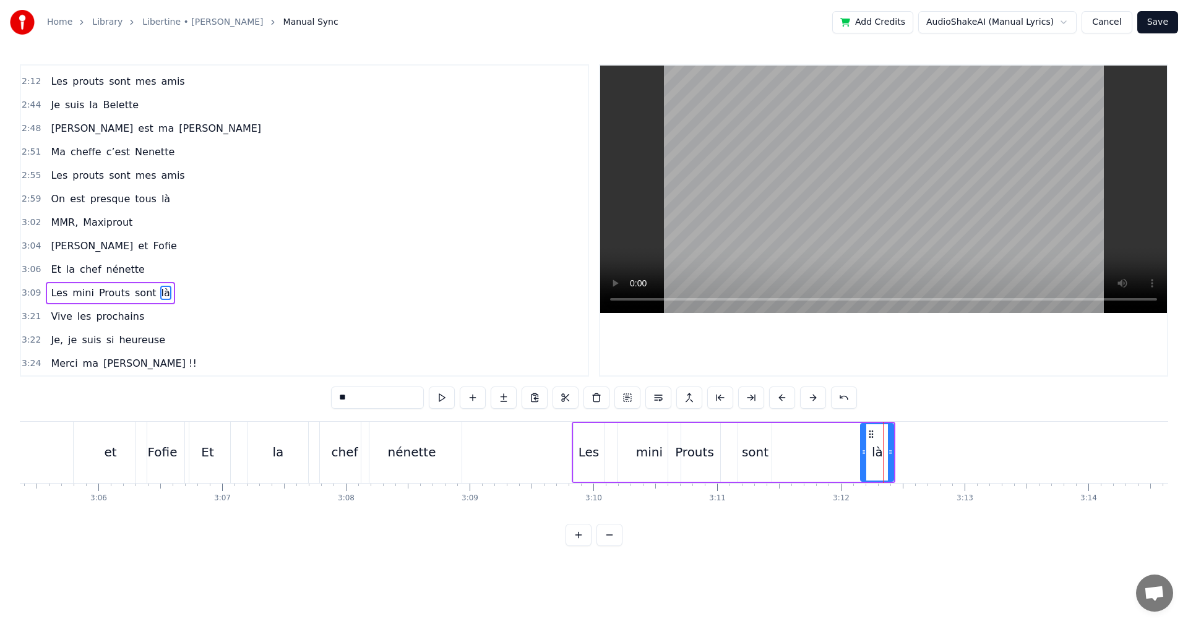
click at [862, 456] on icon at bounding box center [863, 452] width 5 height 10
drag, startPoint x: 873, startPoint y: 424, endPoint x: 832, endPoint y: 437, distance: 42.7
click at [829, 437] on div "Les mini Prouts sont là" at bounding box center [734, 452] width 324 height 61
click at [893, 440] on div "là" at bounding box center [877, 452] width 34 height 59
drag, startPoint x: 872, startPoint y: 436, endPoint x: 787, endPoint y: 450, distance: 86.1
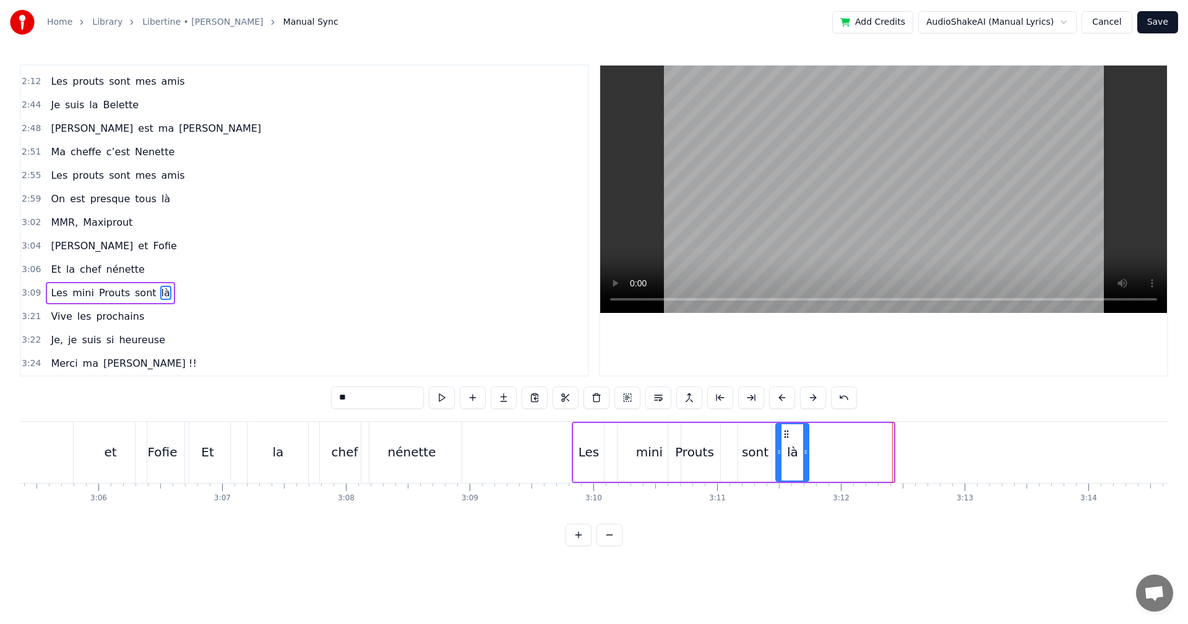
click at [787, 450] on div "là" at bounding box center [793, 452] width 32 height 56
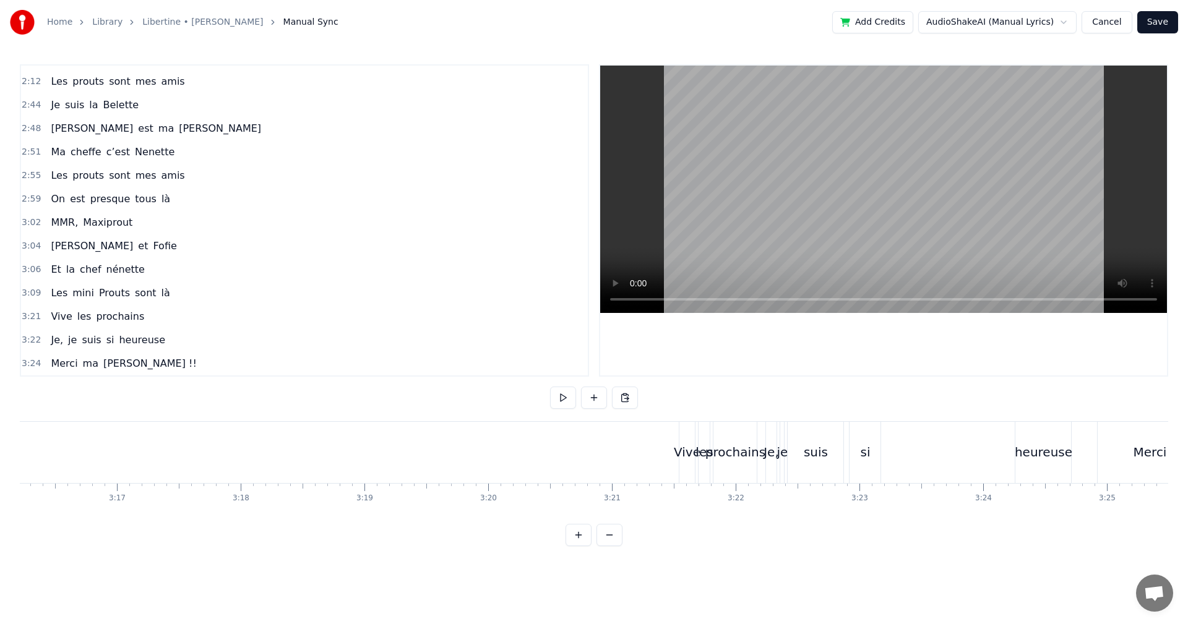
scroll to position [0, 24329]
click at [635, 452] on div "Vive" at bounding box center [640, 452] width 27 height 19
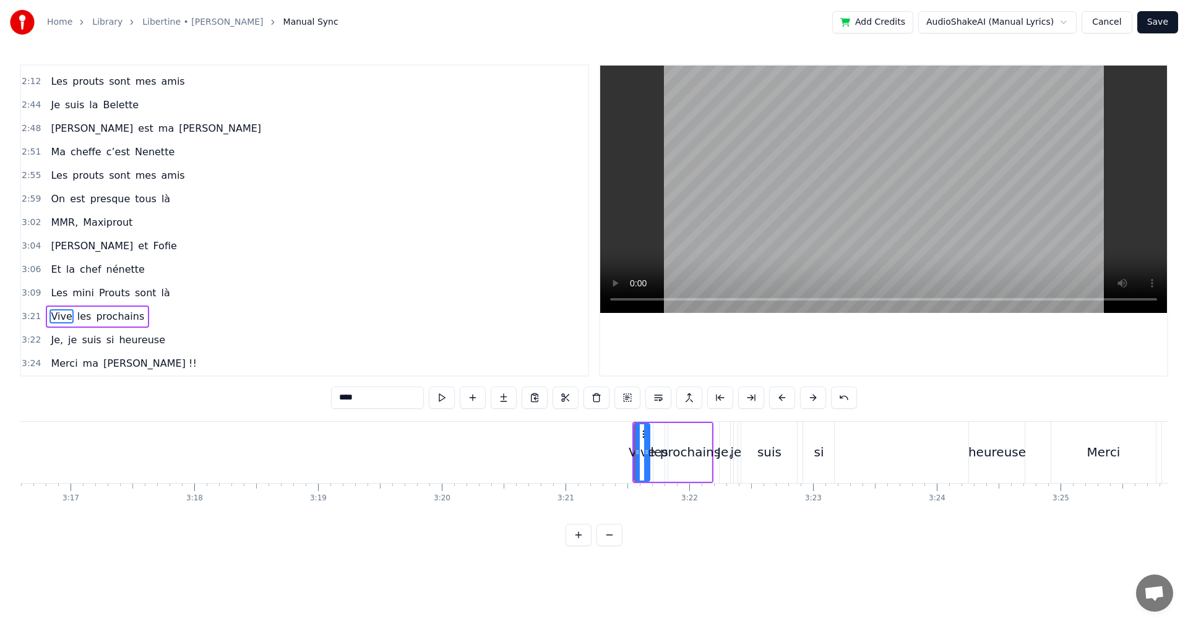
click at [674, 471] on div "prochains" at bounding box center [689, 452] width 43 height 59
click at [665, 431] on div "les" at bounding box center [659, 452] width 12 height 59
type input "***"
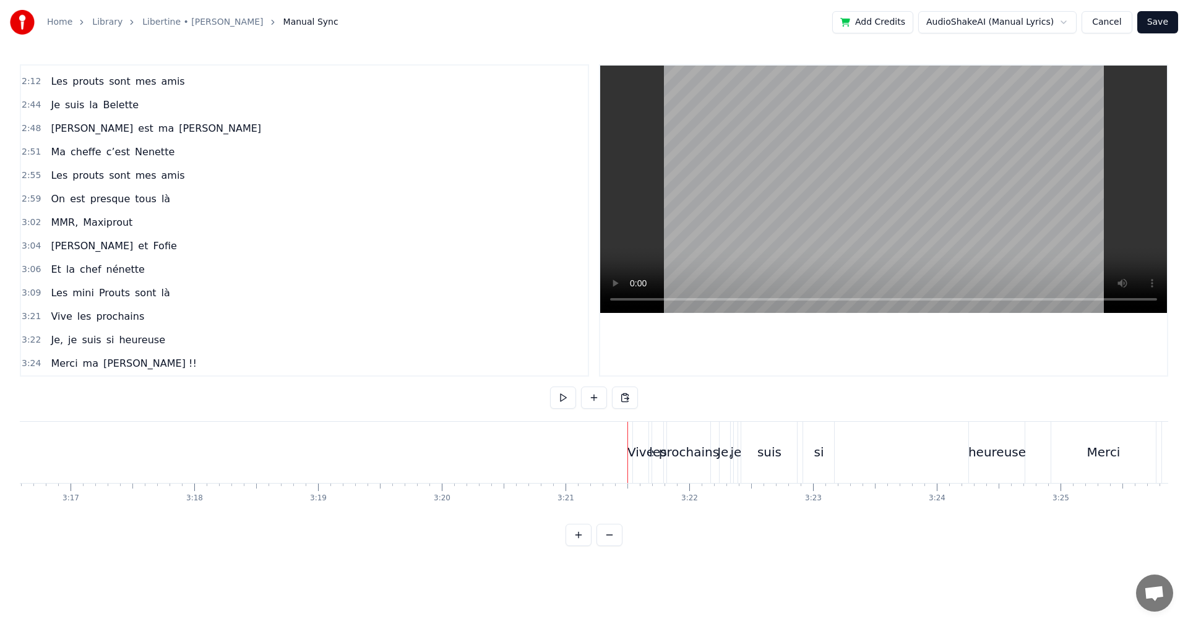
click at [639, 447] on div "Vive" at bounding box center [640, 452] width 27 height 19
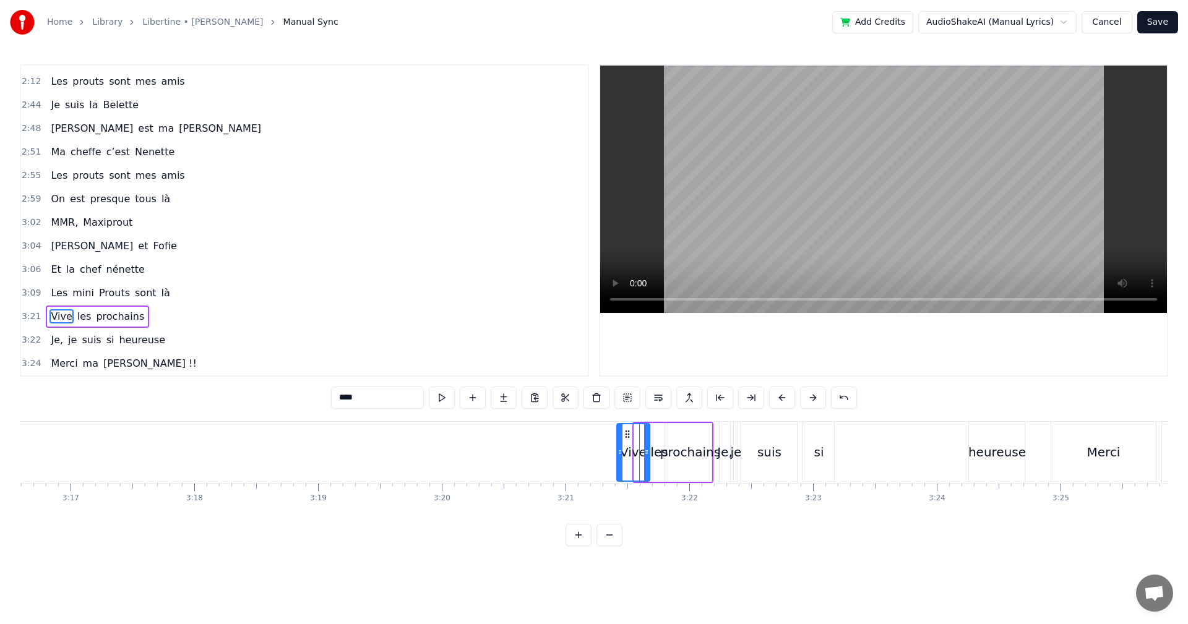
drag, startPoint x: 637, startPoint y: 454, endPoint x: 614, endPoint y: 457, distance: 22.5
click at [618, 457] on icon at bounding box center [620, 452] width 5 height 10
click at [704, 433] on div "prochains" at bounding box center [689, 452] width 43 height 59
type input "*********"
click at [666, 429] on div "Vive les prochains" at bounding box center [663, 452] width 101 height 61
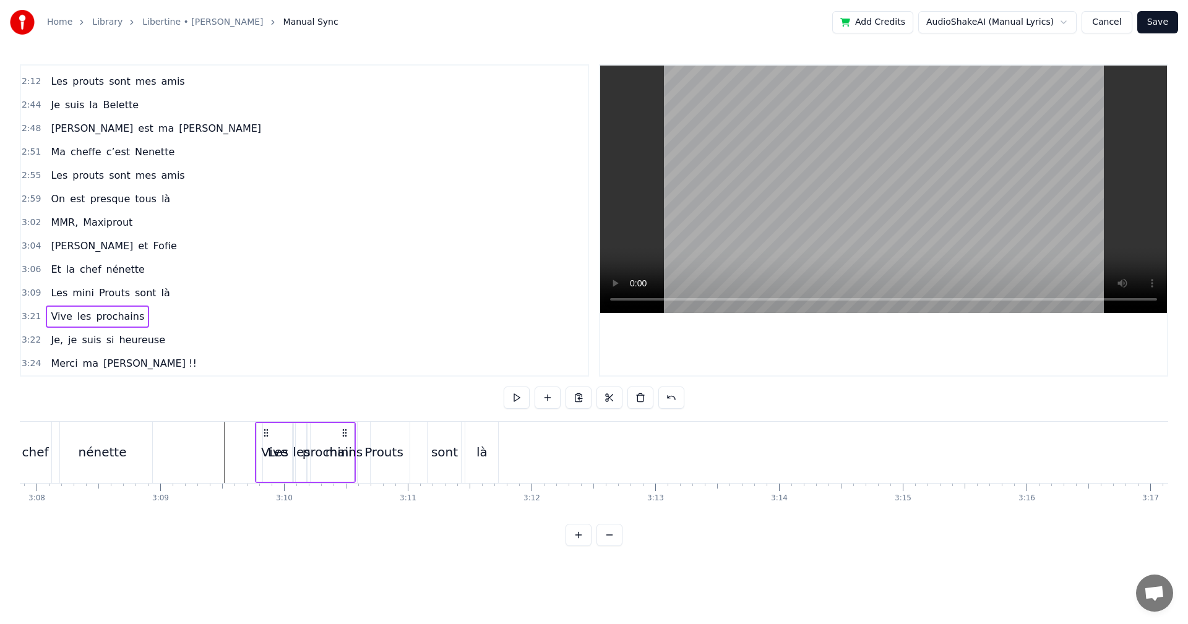
scroll to position [0, 23217]
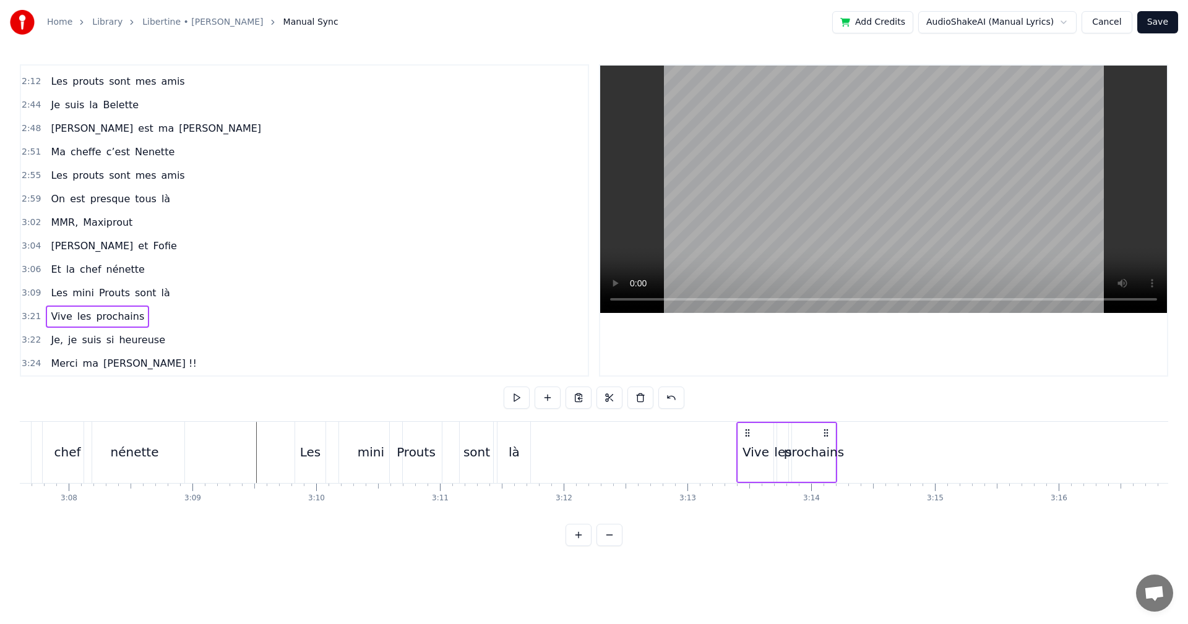
drag, startPoint x: 621, startPoint y: 434, endPoint x: 744, endPoint y: 486, distance: 134.2
click at [744, 486] on div "Dans le 13e, premières soirées chez MMR, Quand le soleil se couchait plus tard …" at bounding box center [594, 467] width 1148 height 93
click at [816, 456] on div "prochains" at bounding box center [814, 452] width 60 height 19
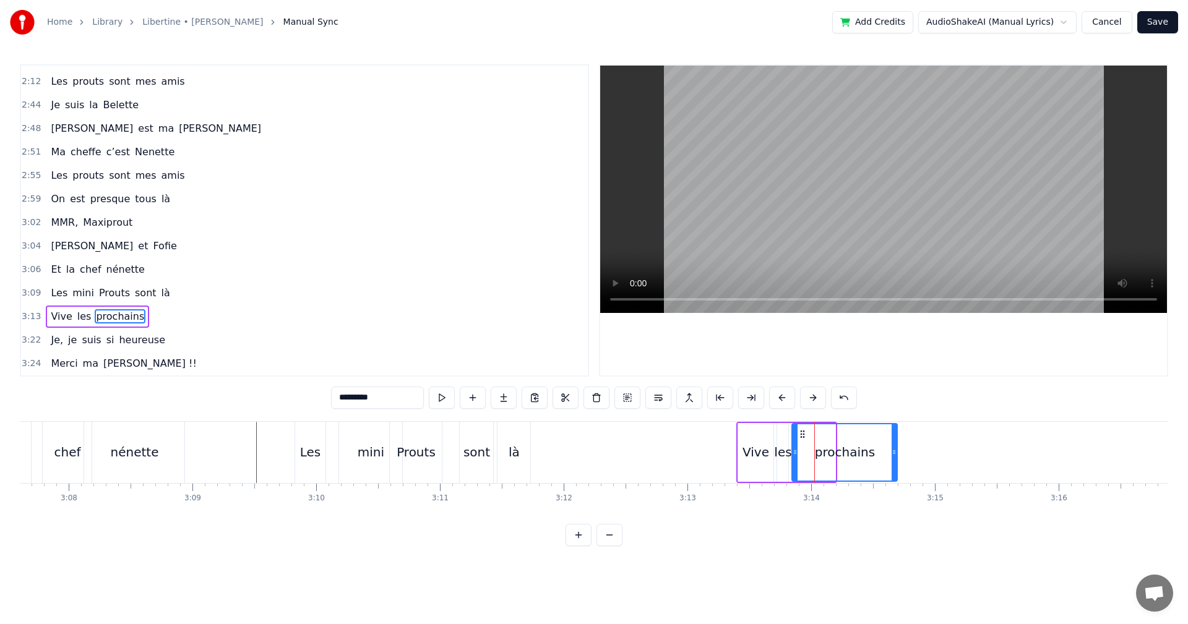
drag, startPoint x: 833, startPoint y: 453, endPoint x: 895, endPoint y: 455, distance: 61.9
click at [895, 455] on icon at bounding box center [894, 452] width 5 height 10
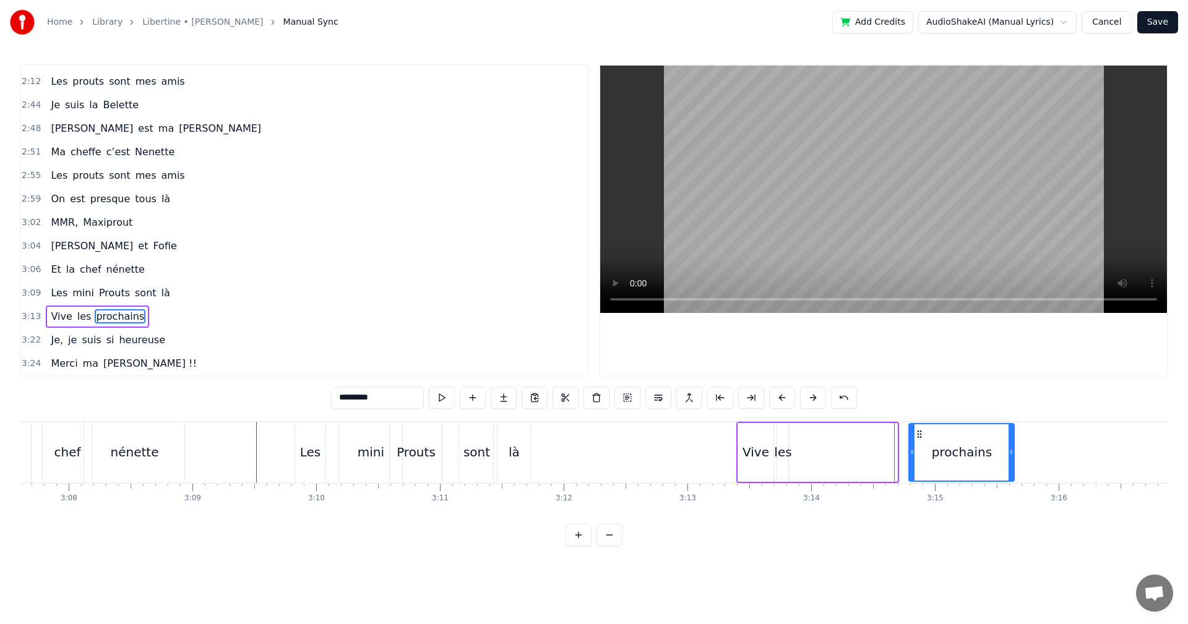
drag, startPoint x: 803, startPoint y: 437, endPoint x: 920, endPoint y: 447, distance: 117.4
click at [920, 447] on div "prochains" at bounding box center [962, 452] width 104 height 56
click at [782, 459] on div "les" at bounding box center [782, 452] width 17 height 19
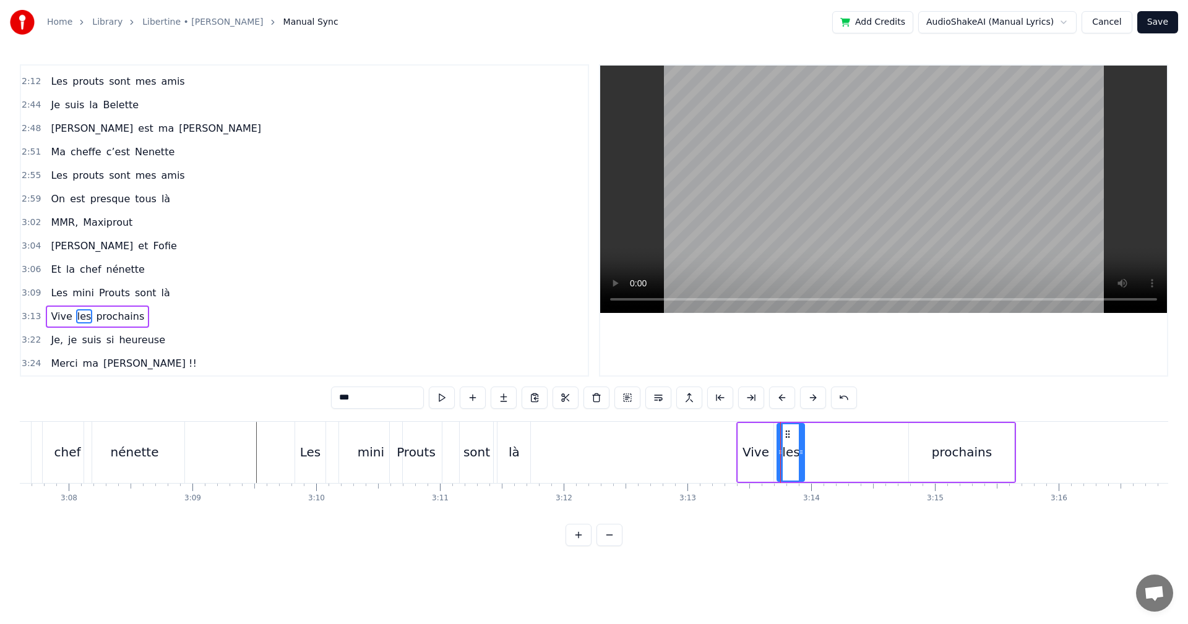
drag, startPoint x: 785, startPoint y: 445, endPoint x: 803, endPoint y: 445, distance: 17.9
click at [803, 445] on div at bounding box center [801, 452] width 5 height 56
drag, startPoint x: 785, startPoint y: 434, endPoint x: 810, endPoint y: 437, distance: 25.6
click at [810, 437] on icon at bounding box center [813, 434] width 10 height 10
click at [936, 452] on div "prochains" at bounding box center [962, 452] width 60 height 19
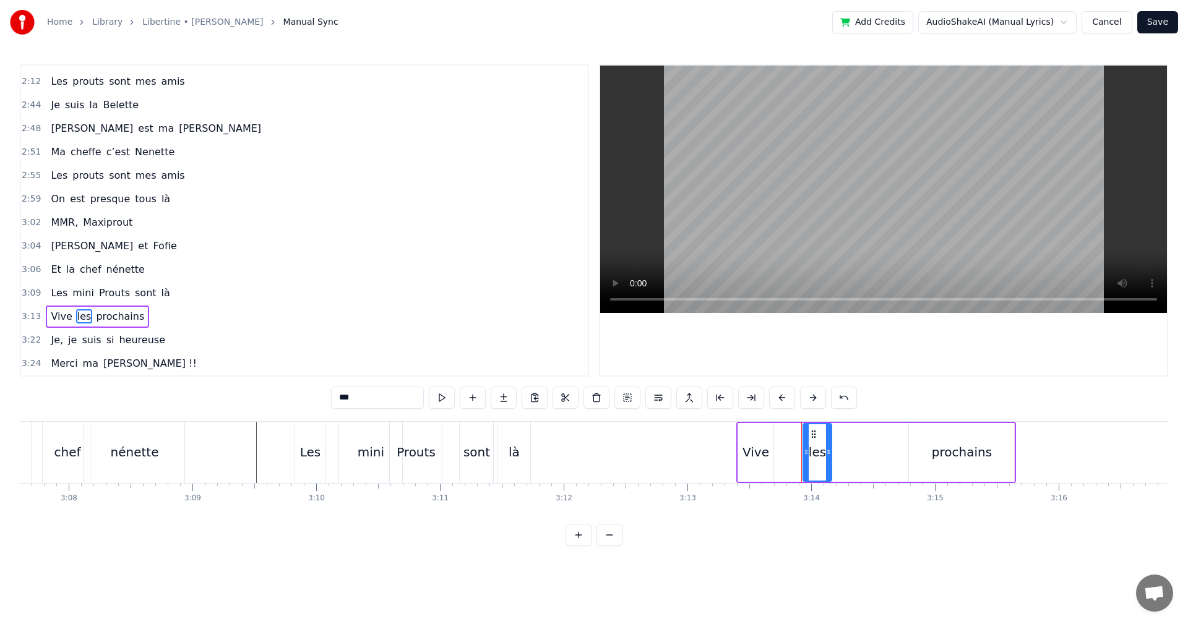
type input "*********"
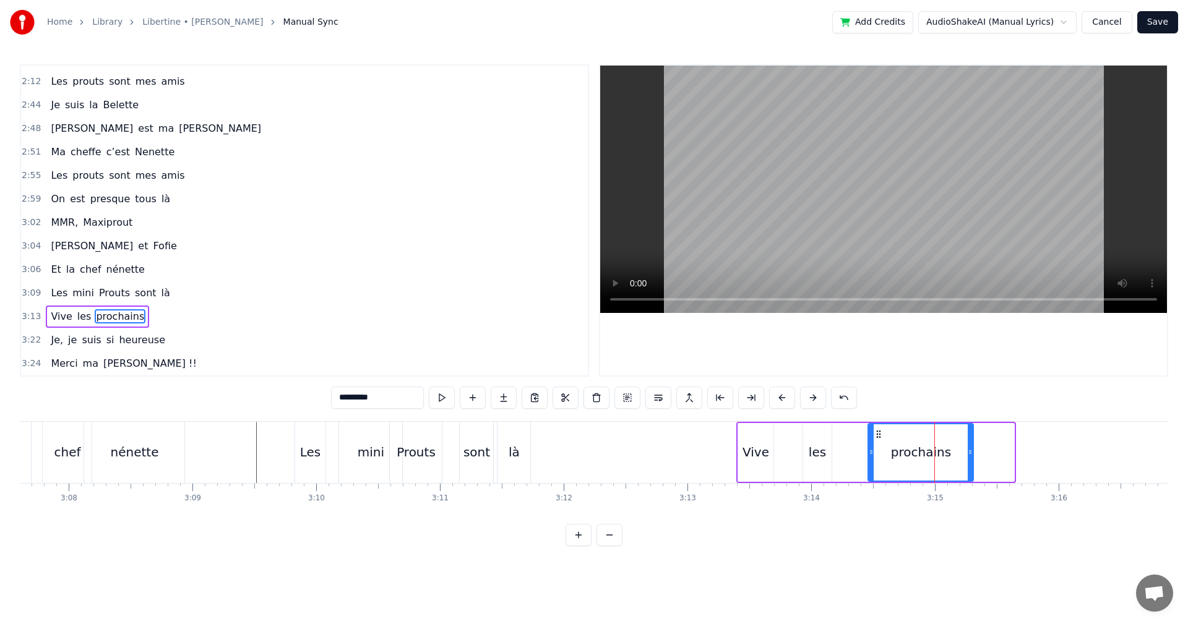
drag, startPoint x: 919, startPoint y: 432, endPoint x: 874, endPoint y: 434, distance: 45.2
click at [874, 434] on icon at bounding box center [879, 434] width 10 height 10
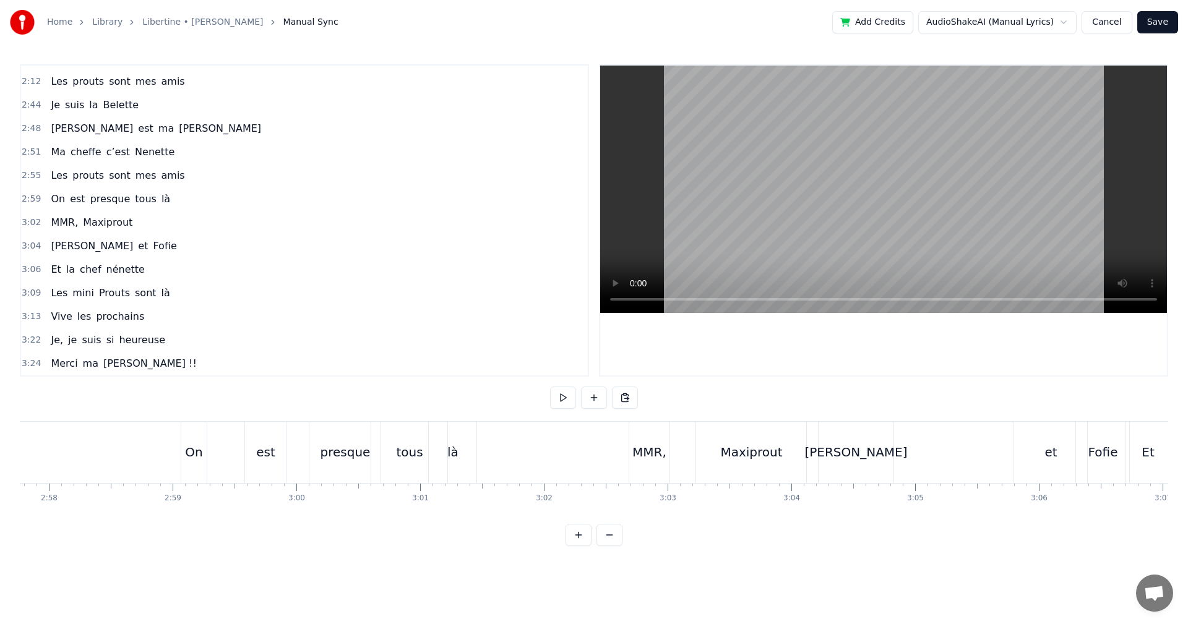
scroll to position [0, 22014]
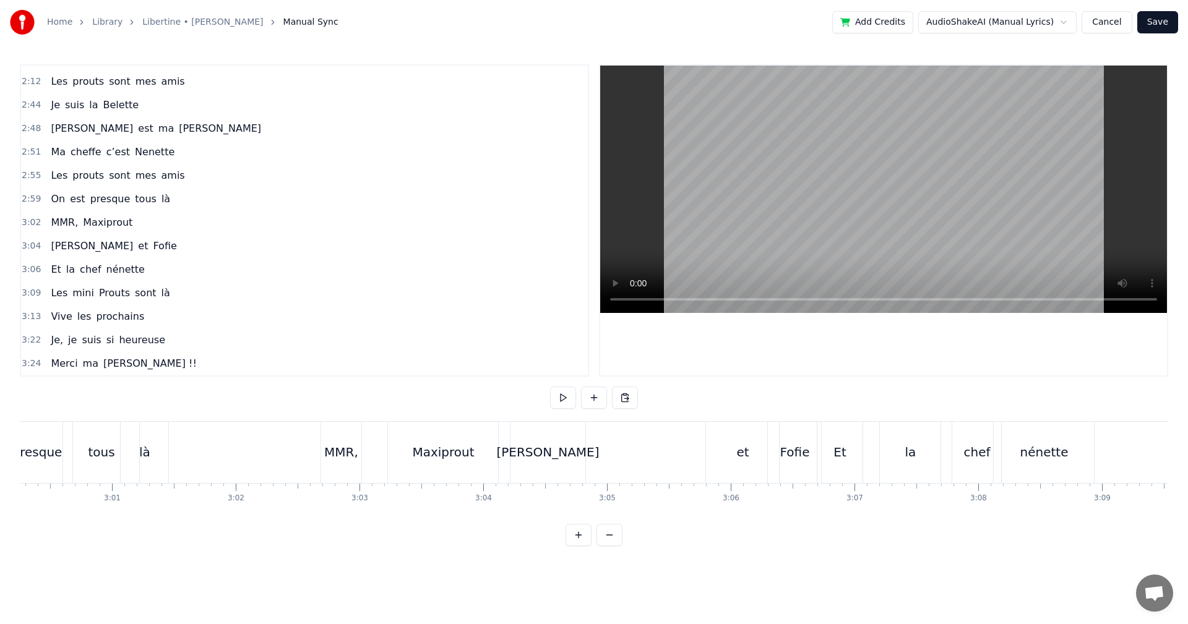
scroll to position [0, 22354]
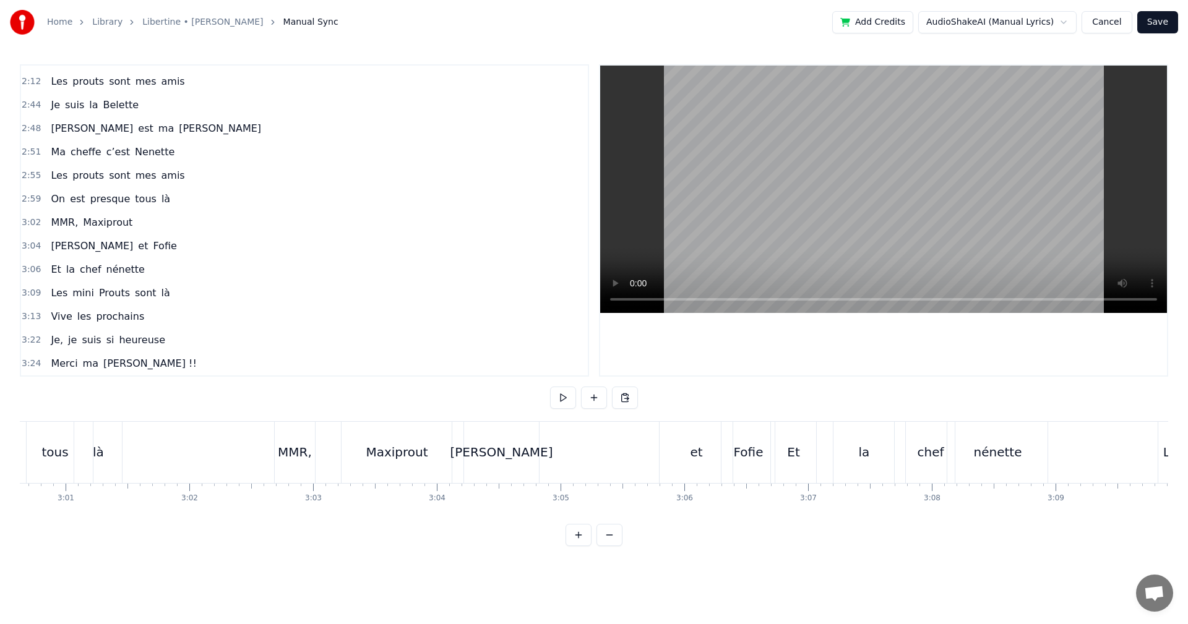
click at [495, 454] on div "[PERSON_NAME]" at bounding box center [501, 452] width 103 height 19
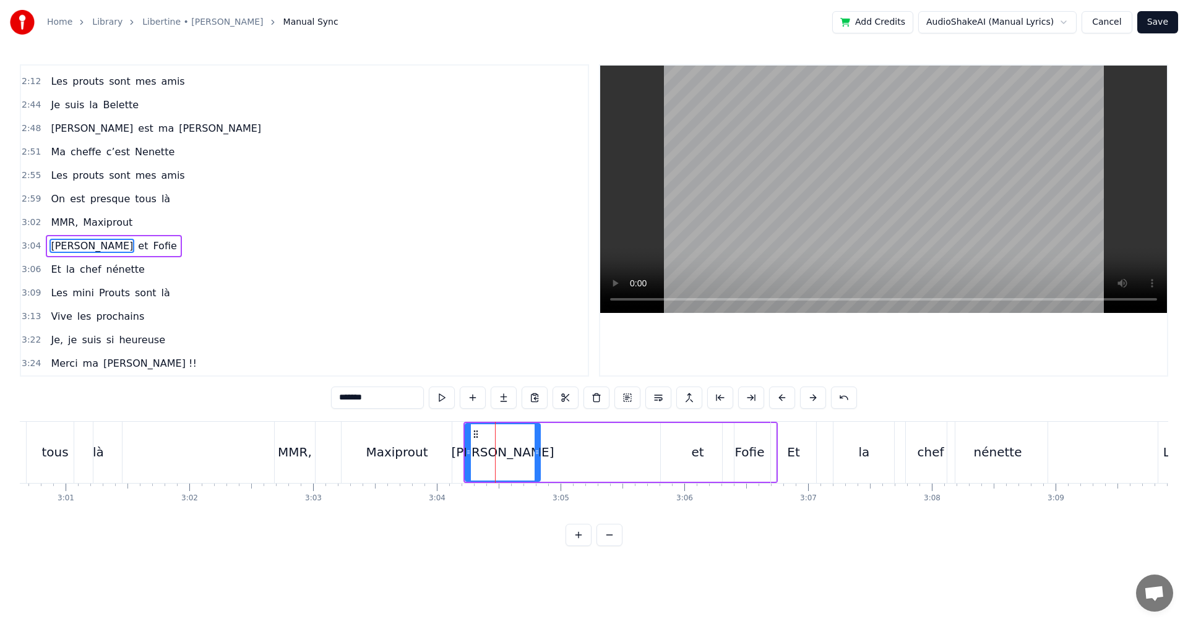
click at [804, 450] on div "Et" at bounding box center [794, 452] width 46 height 61
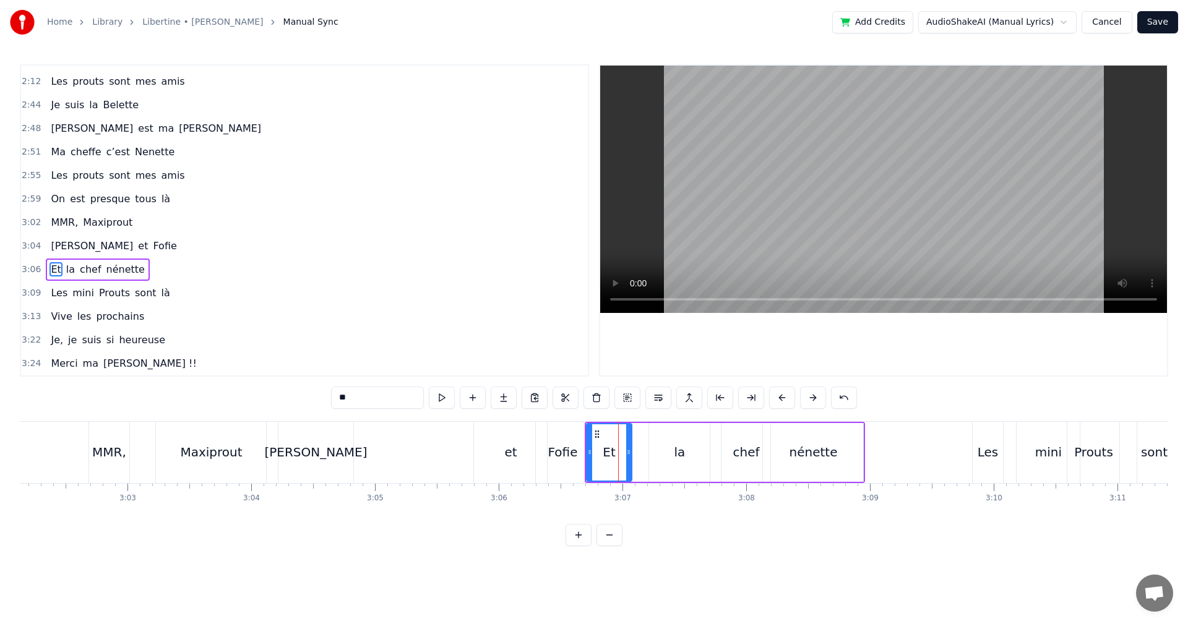
scroll to position [0, 22554]
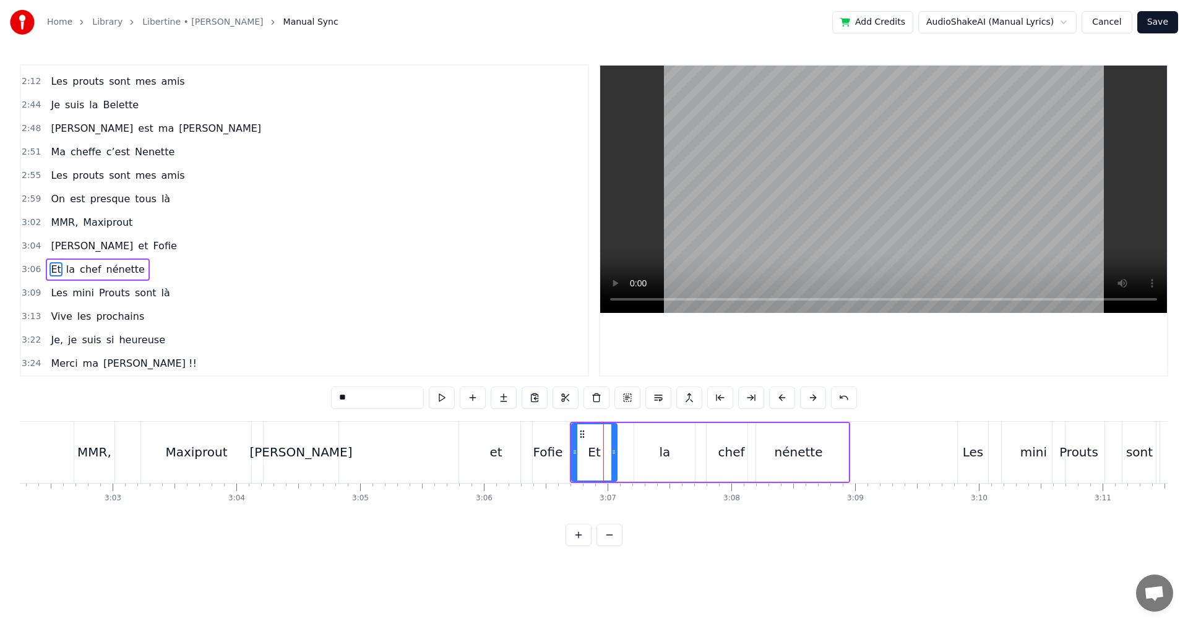
click at [804, 457] on div "nénette" at bounding box center [799, 452] width 48 height 19
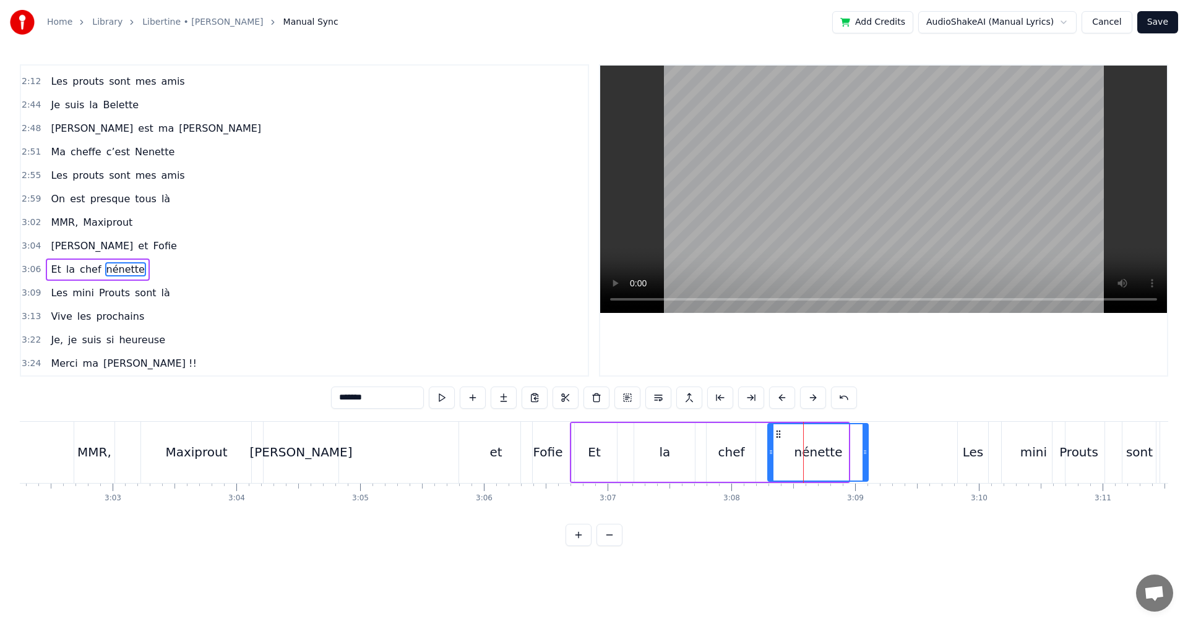
drag, startPoint x: 759, startPoint y: 435, endPoint x: 780, endPoint y: 433, distance: 20.5
click at [780, 433] on icon at bounding box center [778, 434] width 10 height 10
drag, startPoint x: 868, startPoint y: 450, endPoint x: 848, endPoint y: 453, distance: 20.7
click at [848, 453] on icon at bounding box center [845, 452] width 5 height 10
click at [723, 453] on div "chef" at bounding box center [731, 452] width 27 height 19
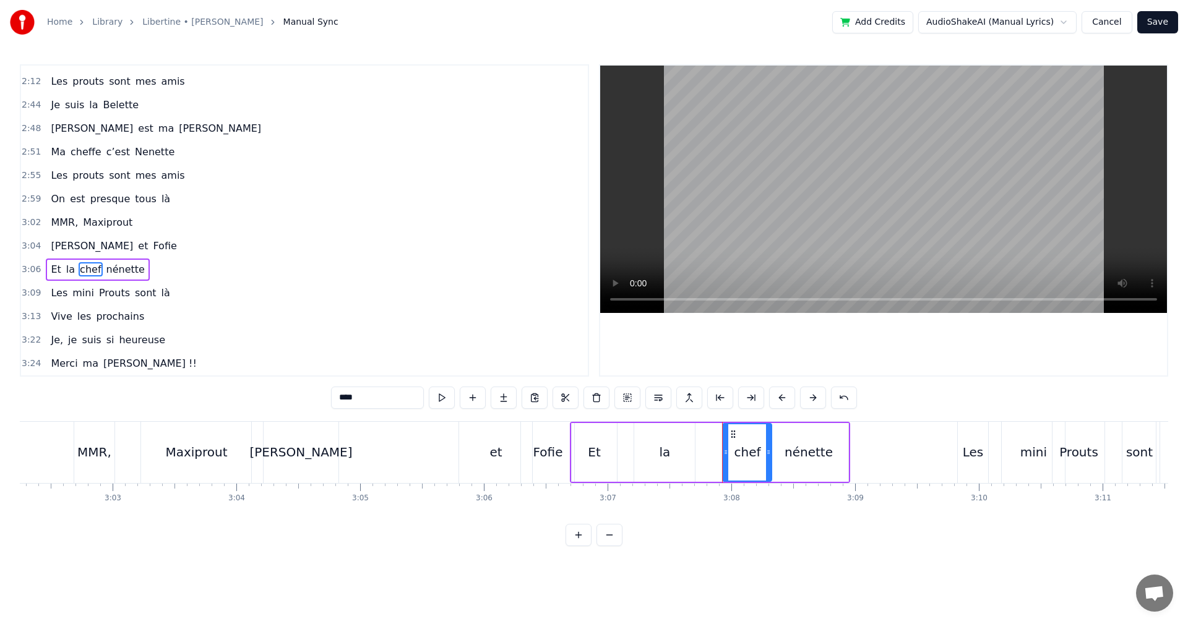
click at [731, 431] on icon at bounding box center [733, 434] width 10 height 10
click at [657, 456] on div "la" at bounding box center [664, 452] width 61 height 59
drag, startPoint x: 647, startPoint y: 431, endPoint x: 682, endPoint y: 432, distance: 35.3
click at [679, 431] on circle at bounding box center [678, 431] width 1 height 1
click at [592, 455] on div "Et" at bounding box center [594, 452] width 12 height 19
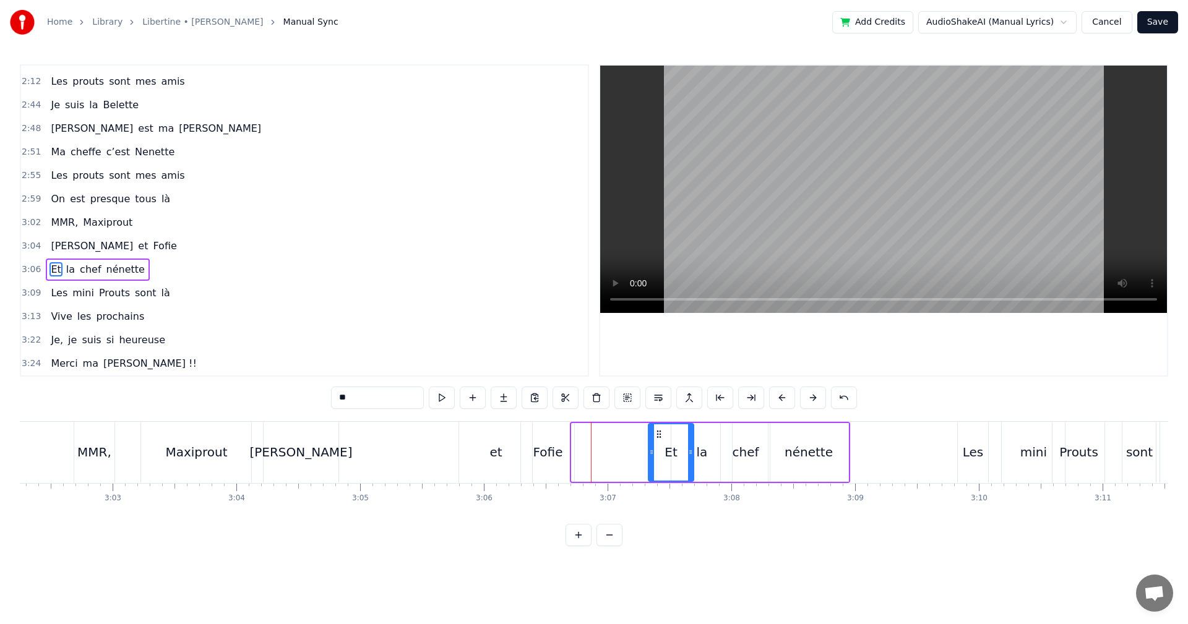
drag, startPoint x: 578, startPoint y: 434, endPoint x: 657, endPoint y: 432, distance: 78.6
click at [657, 432] on icon at bounding box center [659, 434] width 10 height 10
click at [705, 445] on div "la" at bounding box center [702, 452] width 11 height 19
drag, startPoint x: 674, startPoint y: 453, endPoint x: 691, endPoint y: 454, distance: 17.3
click at [691, 454] on icon at bounding box center [691, 452] width 5 height 10
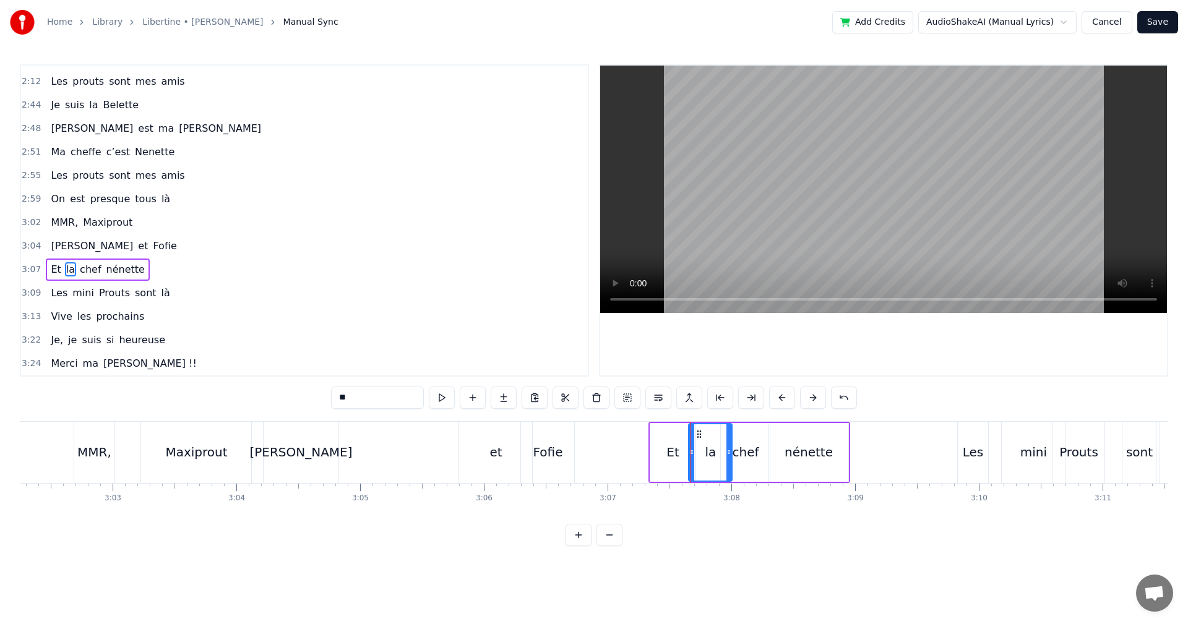
click at [673, 458] on div "Et" at bounding box center [672, 452] width 12 height 19
type input "**"
drag, startPoint x: 692, startPoint y: 451, endPoint x: 681, endPoint y: 452, distance: 10.5
click at [681, 452] on icon at bounding box center [683, 452] width 5 height 10
drag, startPoint x: 660, startPoint y: 431, endPoint x: 667, endPoint y: 431, distance: 7.5
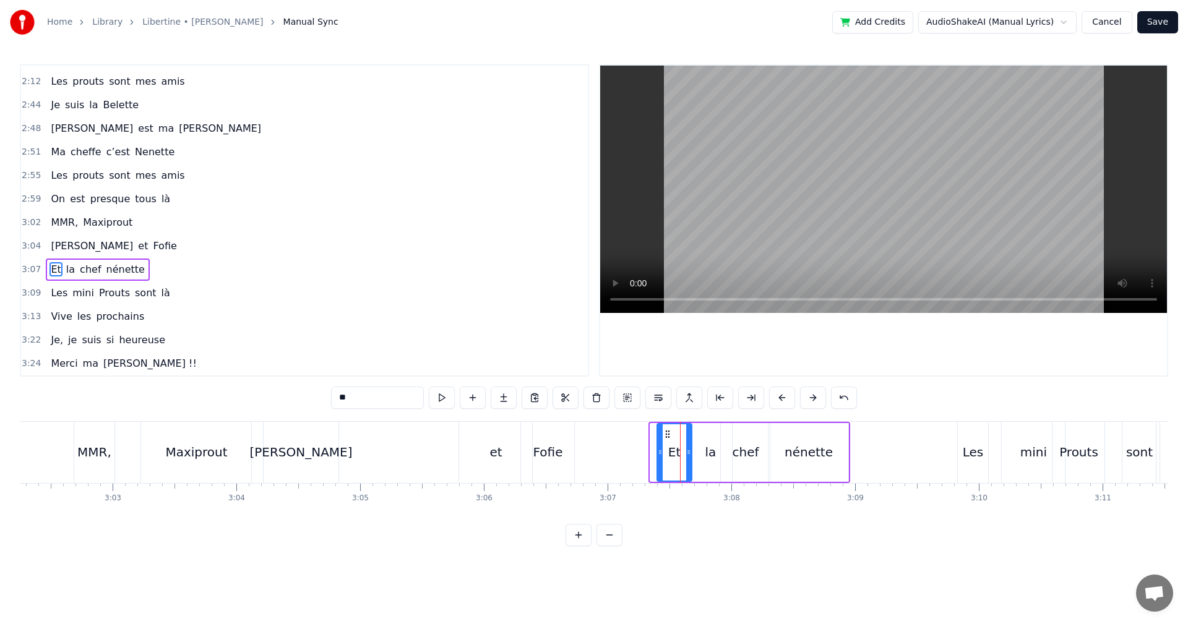
click at [666, 431] on circle at bounding box center [666, 431] width 1 height 1
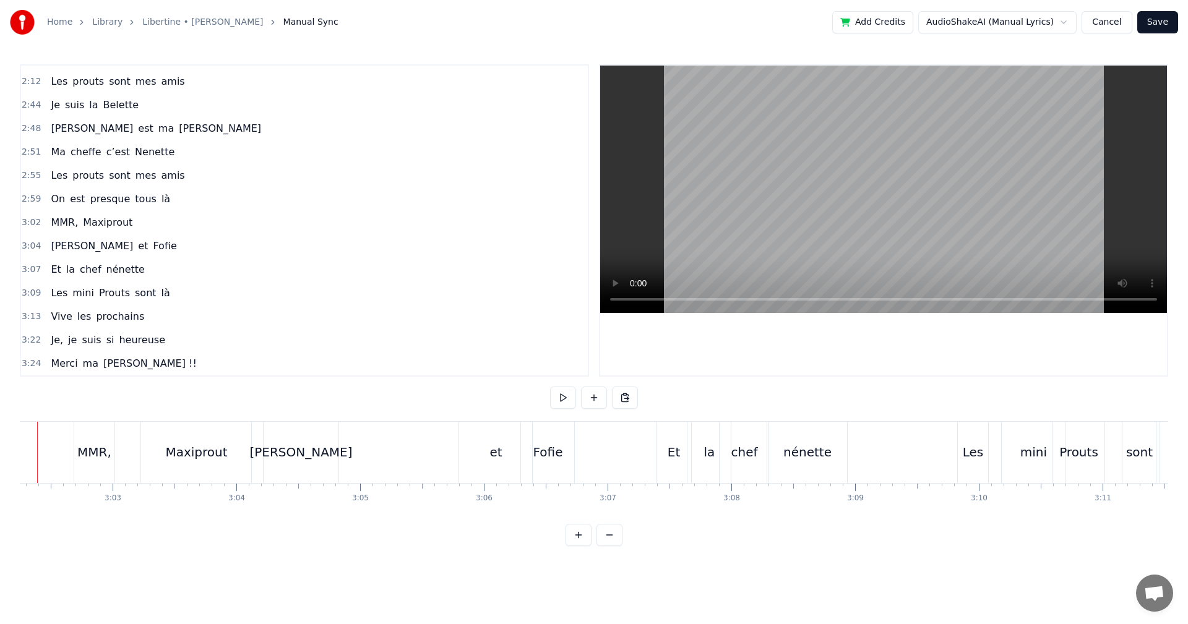
scroll to position [0, 22509]
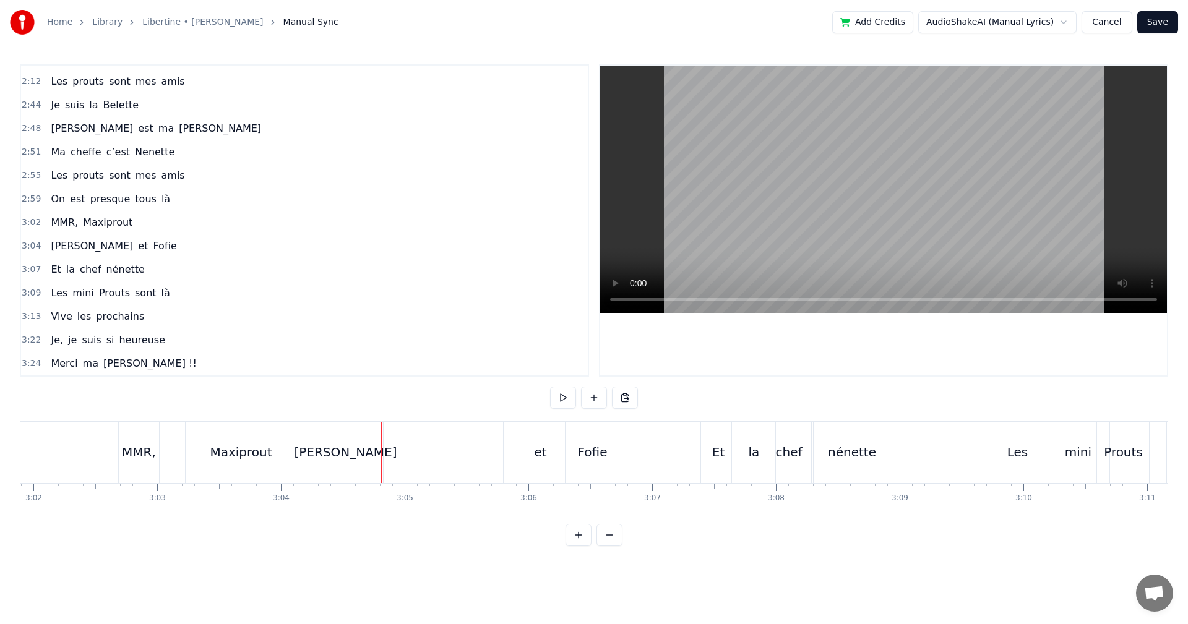
click at [353, 462] on div "[PERSON_NAME]" at bounding box center [345, 452] width 75 height 61
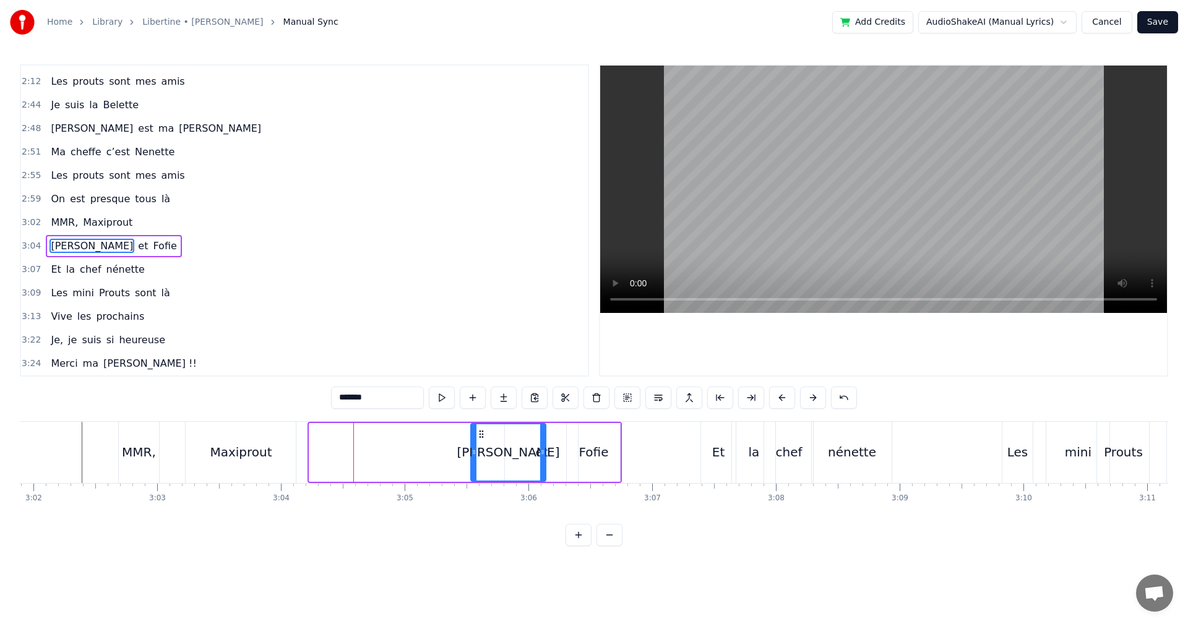
drag, startPoint x: 317, startPoint y: 431, endPoint x: 548, endPoint y: 440, distance: 230.3
click at [481, 433] on icon at bounding box center [481, 434] width 10 height 10
click at [595, 442] on div "Fofie" at bounding box center [593, 452] width 53 height 59
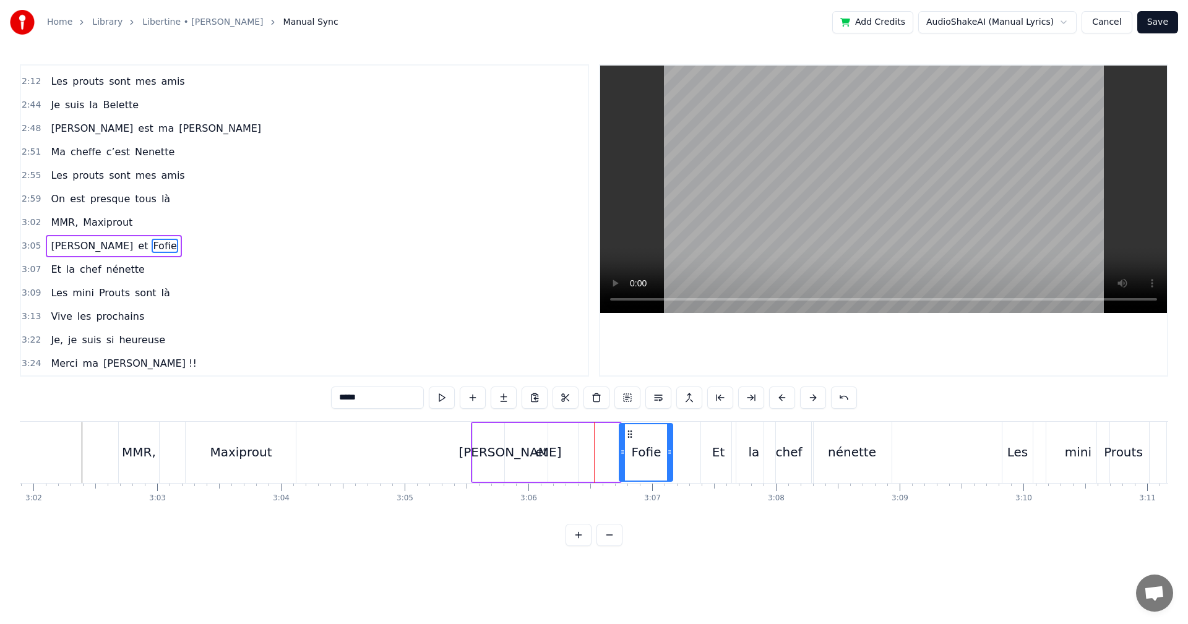
drag, startPoint x: 576, startPoint y: 433, endPoint x: 629, endPoint y: 433, distance: 52.6
click at [629, 433] on icon at bounding box center [630, 434] width 10 height 10
click at [549, 462] on div "et" at bounding box center [541, 452] width 73 height 59
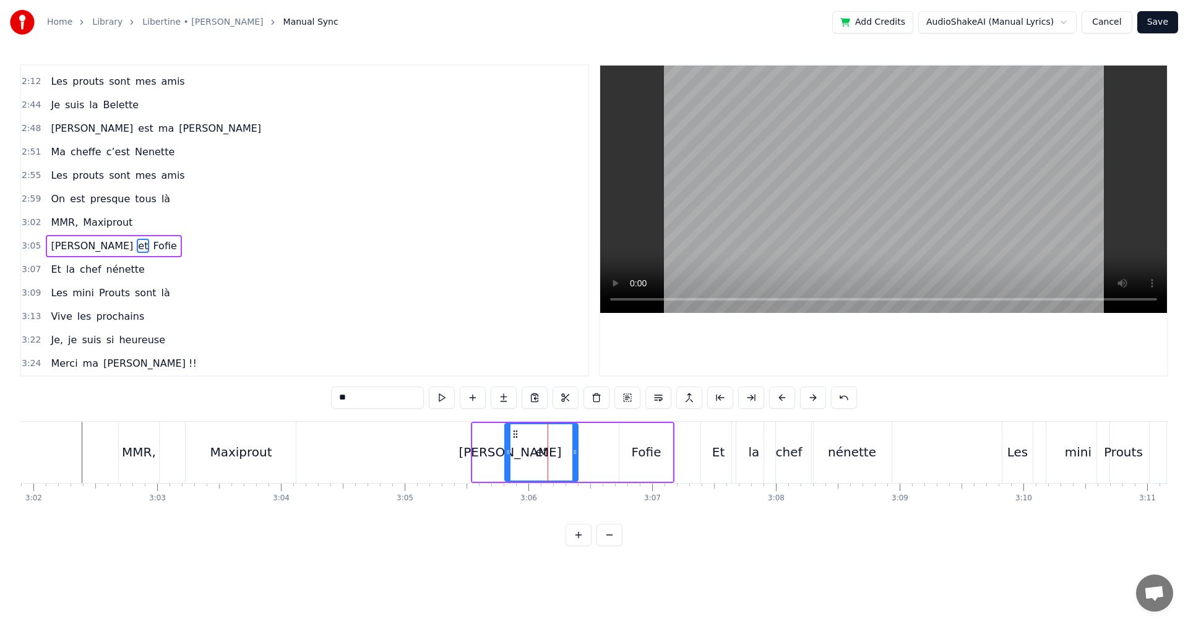
click at [543, 459] on div "et" at bounding box center [541, 452] width 12 height 19
drag, startPoint x: 508, startPoint y: 451, endPoint x: 548, endPoint y: 448, distance: 40.3
click at [548, 448] on icon at bounding box center [548, 452] width 5 height 10
drag, startPoint x: 556, startPoint y: 429, endPoint x: 606, endPoint y: 429, distance: 50.1
click at [606, 429] on icon at bounding box center [604, 434] width 10 height 10
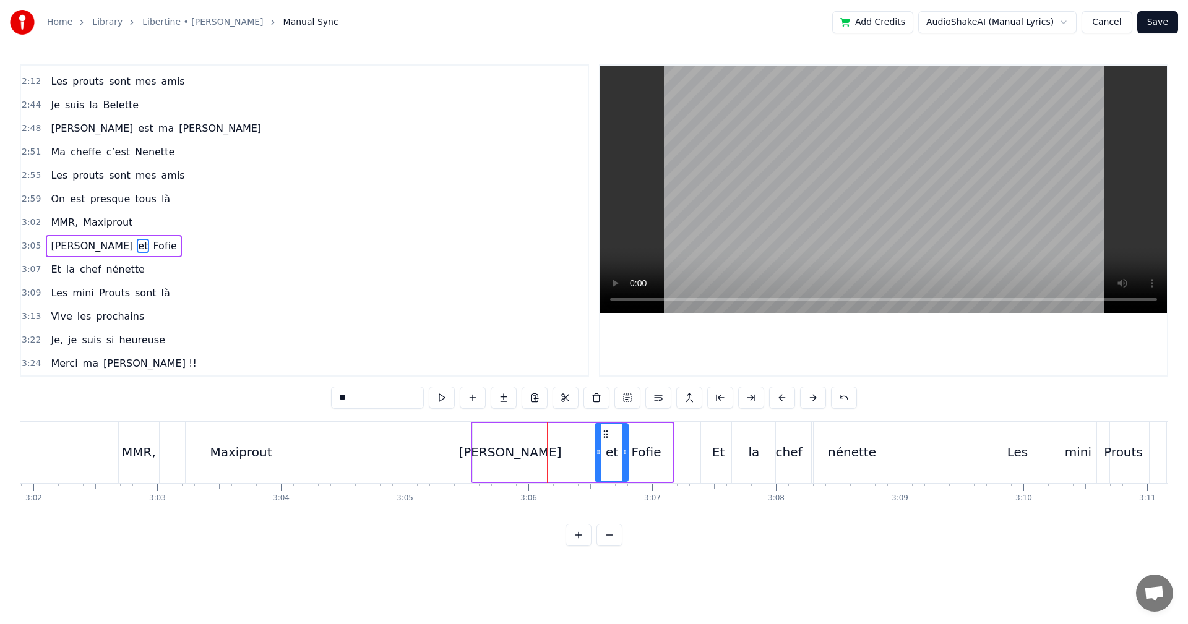
click at [520, 447] on div "[PERSON_NAME]" at bounding box center [510, 452] width 103 height 19
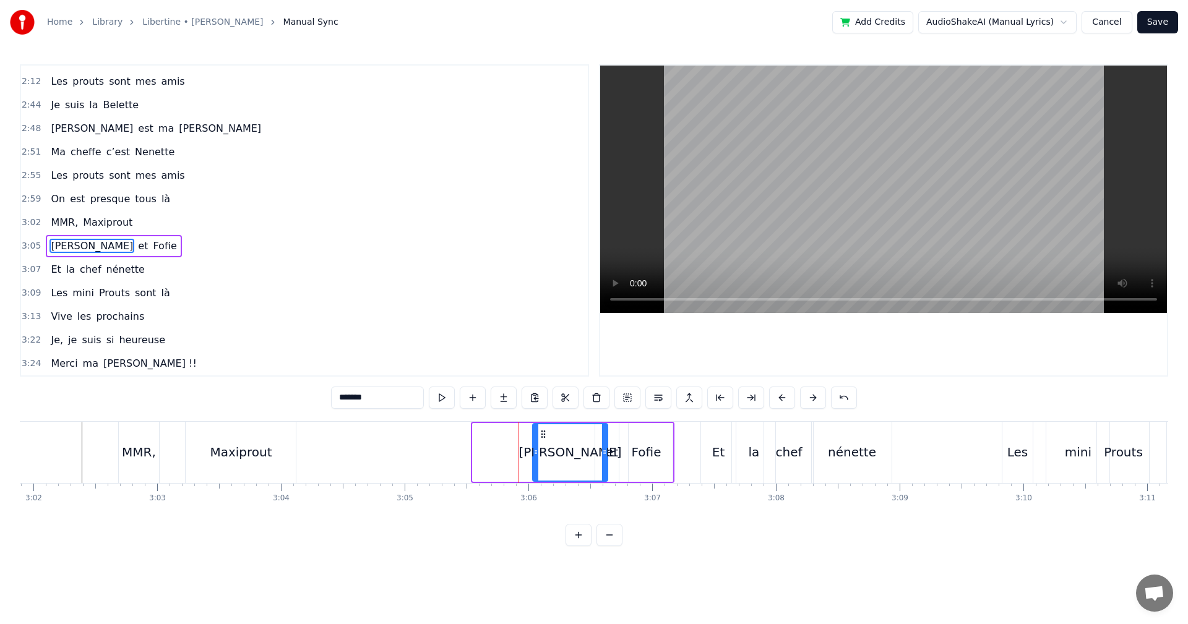
drag, startPoint x: 483, startPoint y: 435, endPoint x: 543, endPoint y: 437, distance: 60.1
click at [543, 437] on icon at bounding box center [543, 434] width 10 height 10
drag, startPoint x: 536, startPoint y: 455, endPoint x: 551, endPoint y: 455, distance: 14.9
click at [551, 455] on icon at bounding box center [549, 452] width 5 height 10
click at [551, 431] on circle at bounding box center [551, 431] width 1 height 1
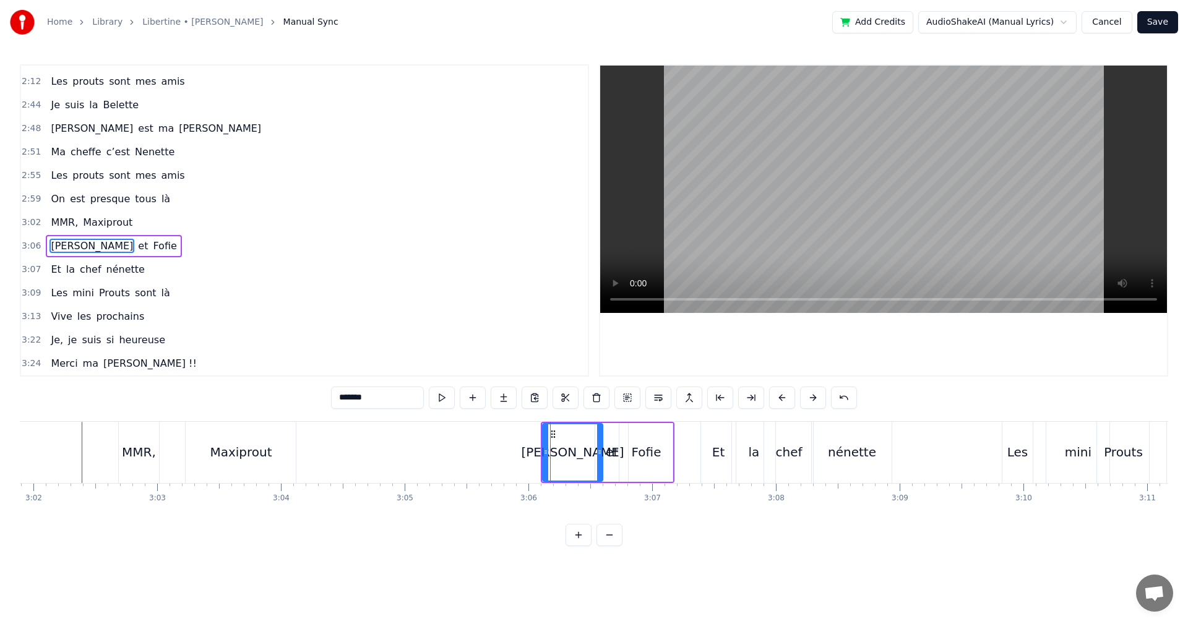
click at [609, 450] on div "et" at bounding box center [612, 452] width 12 height 19
type input "**"
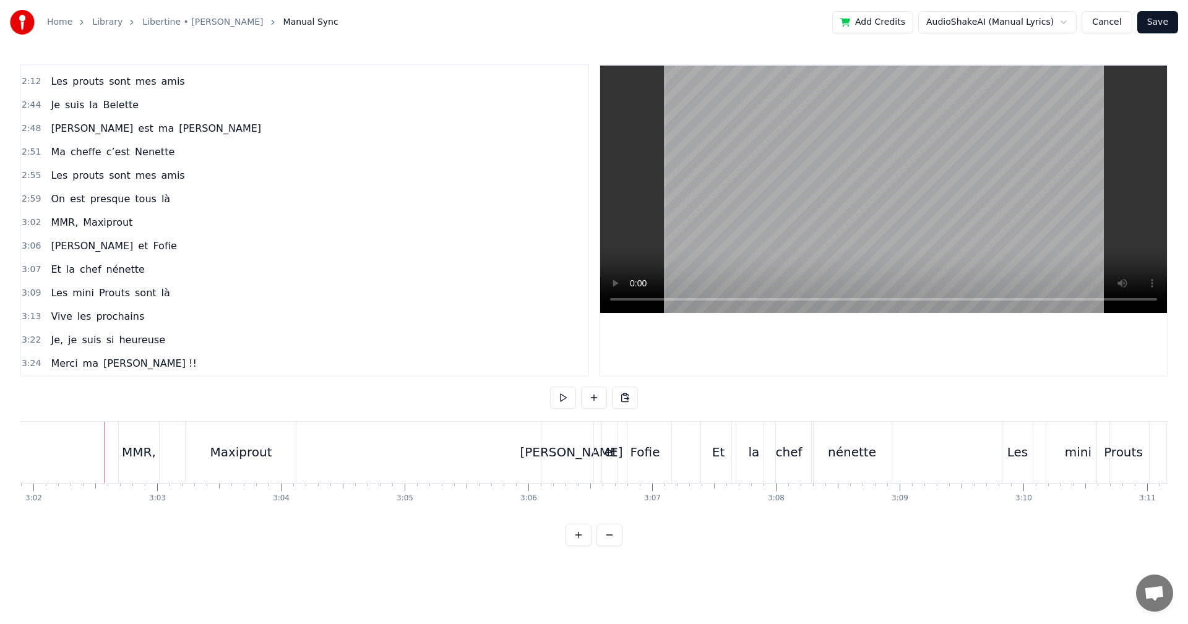
click at [254, 453] on div "Maxiprout" at bounding box center [241, 452] width 62 height 19
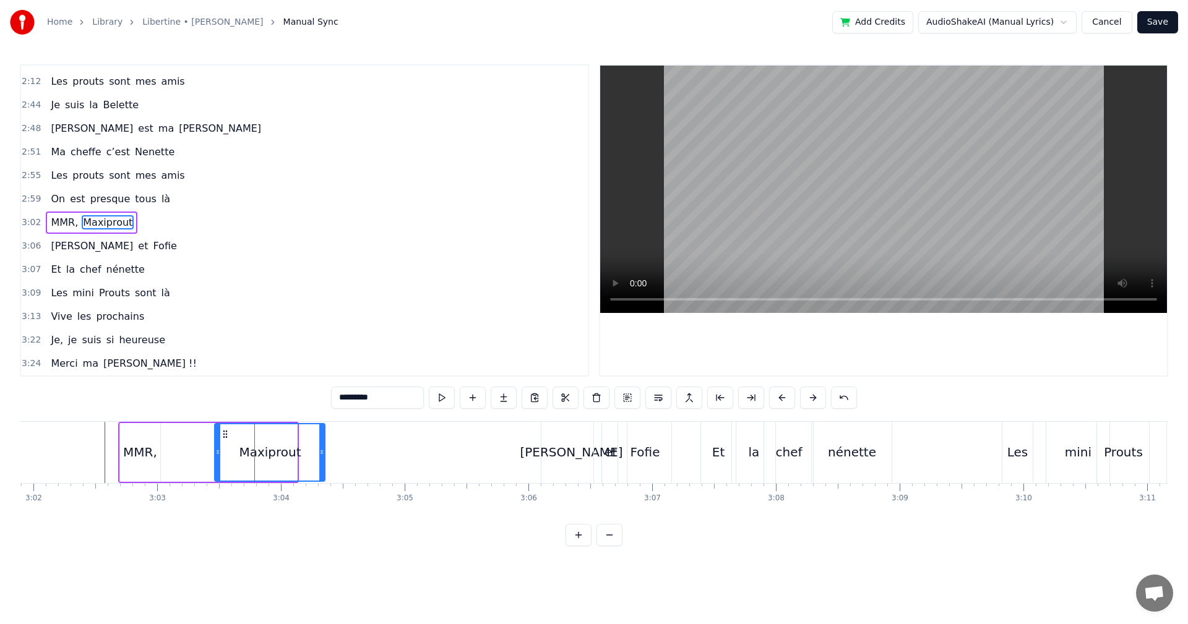
drag, startPoint x: 196, startPoint y: 435, endPoint x: 223, endPoint y: 433, distance: 26.7
click at [223, 433] on icon at bounding box center [225, 434] width 10 height 10
drag, startPoint x: 324, startPoint y: 453, endPoint x: 390, endPoint y: 449, distance: 65.7
click at [382, 449] on icon at bounding box center [379, 452] width 5 height 10
drag, startPoint x: 223, startPoint y: 432, endPoint x: 233, endPoint y: 432, distance: 10.5
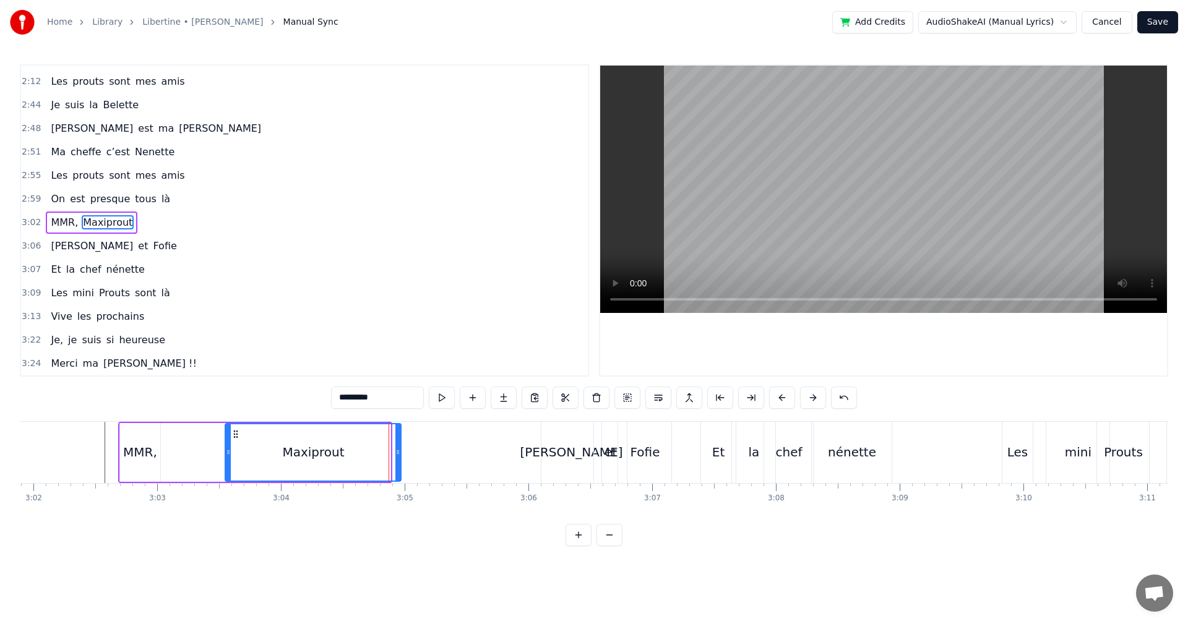
click at [233, 432] on icon at bounding box center [236, 434] width 10 height 10
click at [152, 446] on div "MMR," at bounding box center [140, 452] width 34 height 19
type input "****"
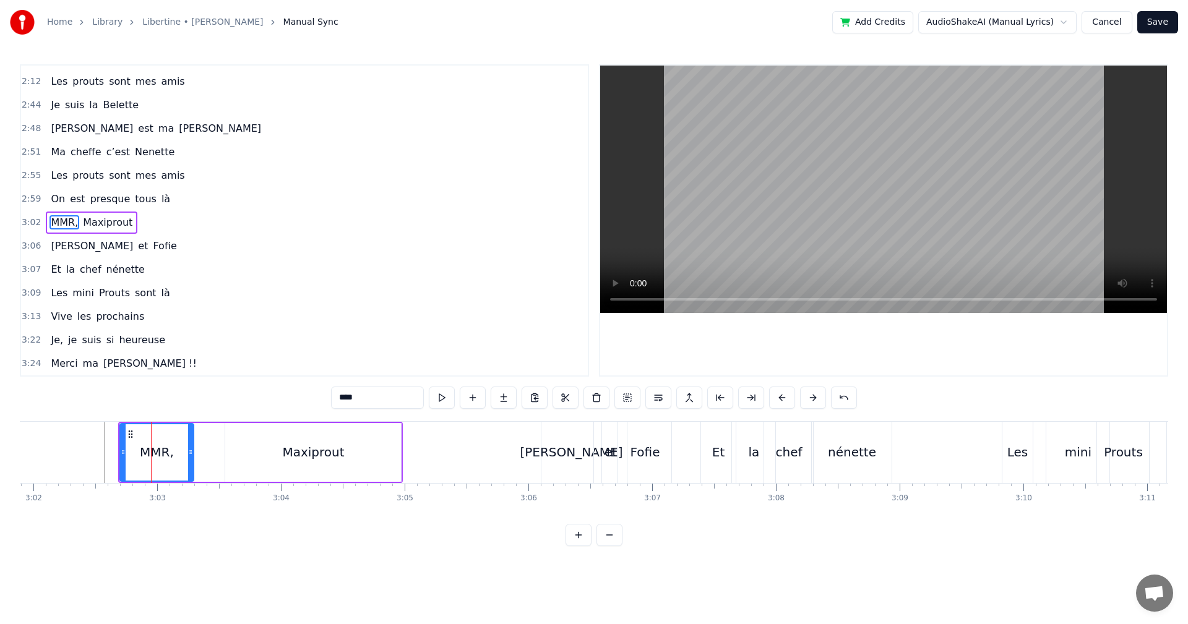
drag, startPoint x: 157, startPoint y: 452, endPoint x: 191, endPoint y: 452, distance: 33.4
click at [191, 452] on circle at bounding box center [190, 452] width 1 height 1
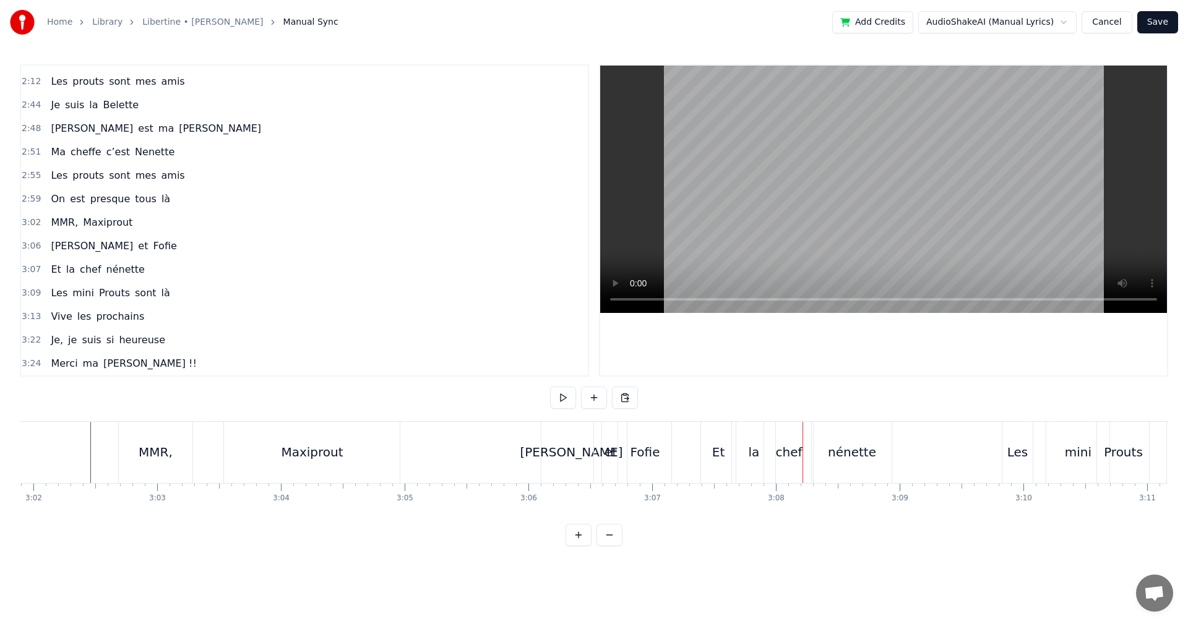
click at [650, 453] on div "Fofie" at bounding box center [646, 452] width 30 height 19
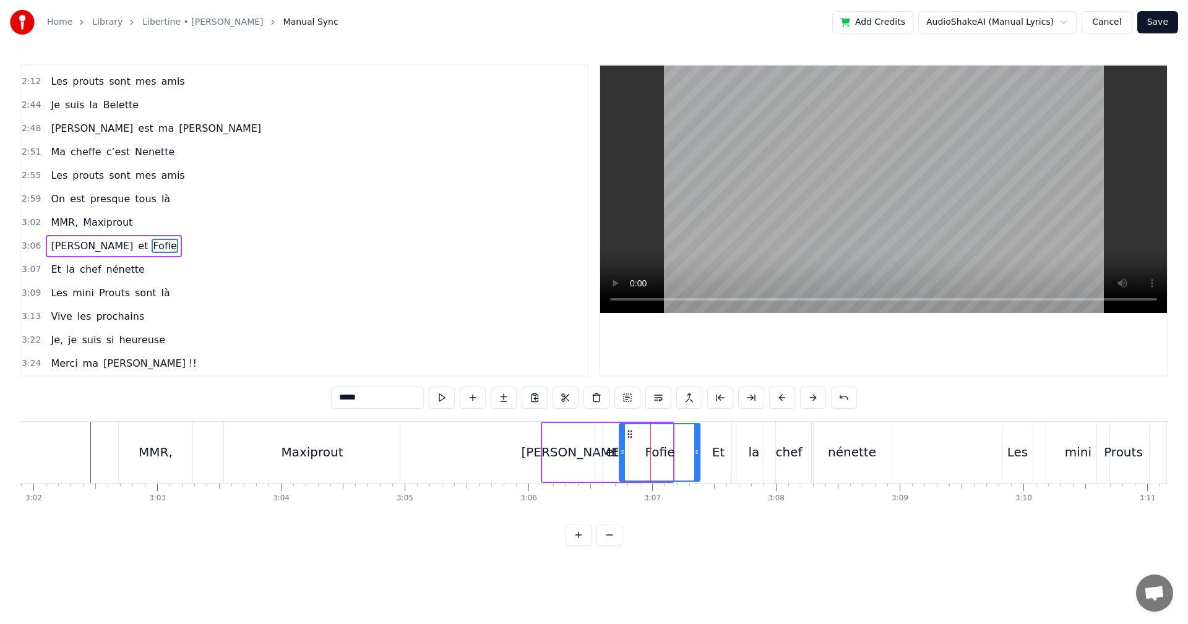
drag, startPoint x: 670, startPoint y: 450, endPoint x: 697, endPoint y: 449, distance: 27.9
click at [697, 449] on icon at bounding box center [696, 452] width 5 height 10
drag, startPoint x: 622, startPoint y: 456, endPoint x: 632, endPoint y: 454, distance: 10.7
click at [637, 454] on icon at bounding box center [636, 452] width 5 height 10
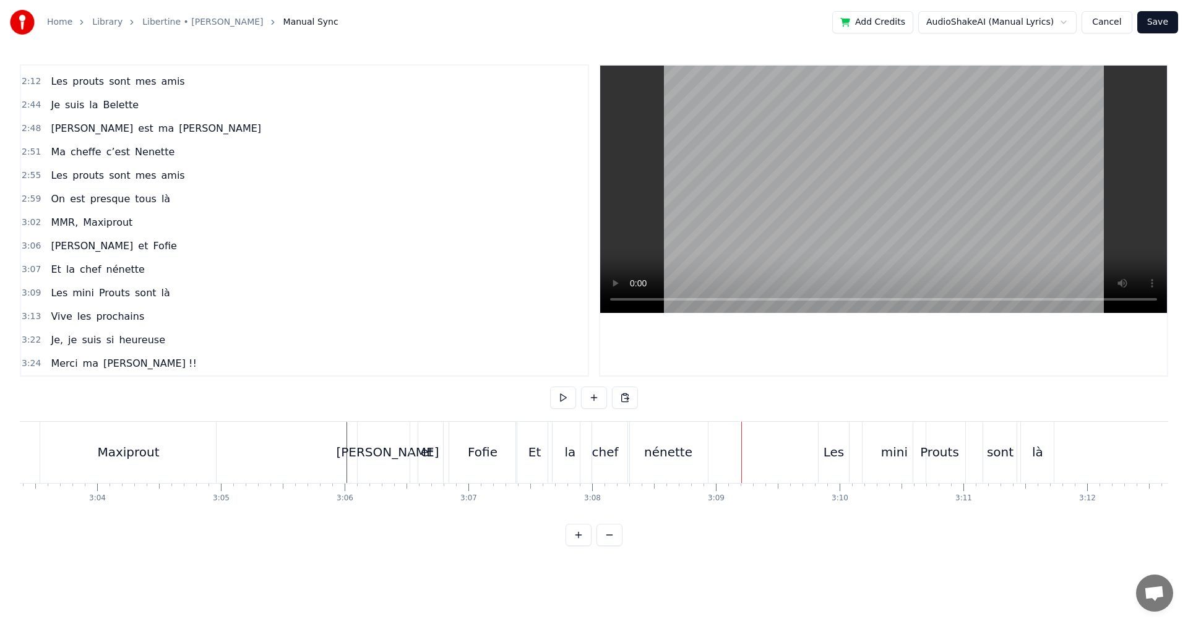
scroll to position [0, 22740]
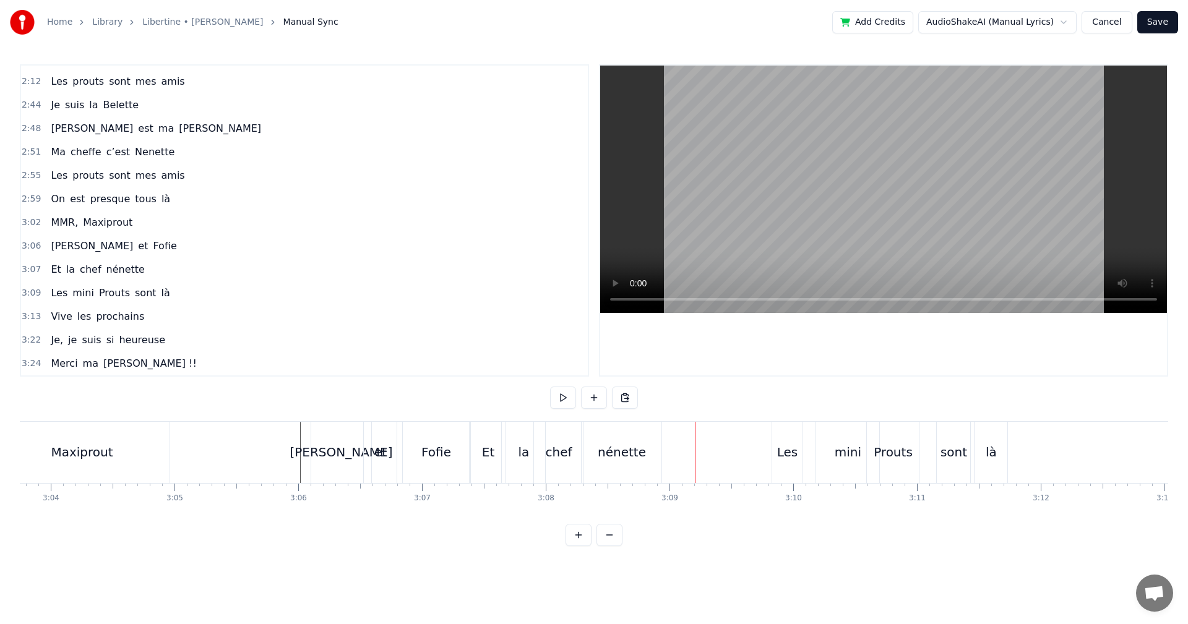
click at [774, 459] on div "Les" at bounding box center [787, 452] width 31 height 61
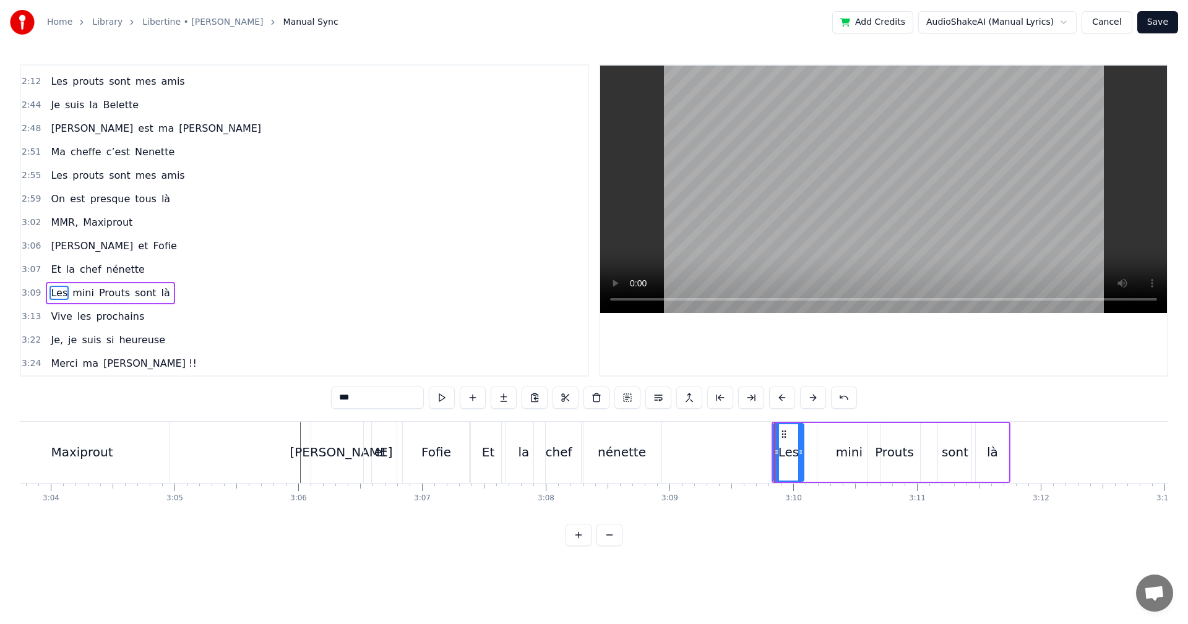
click at [813, 438] on div "Les mini Prouts sont là" at bounding box center [891, 452] width 239 height 61
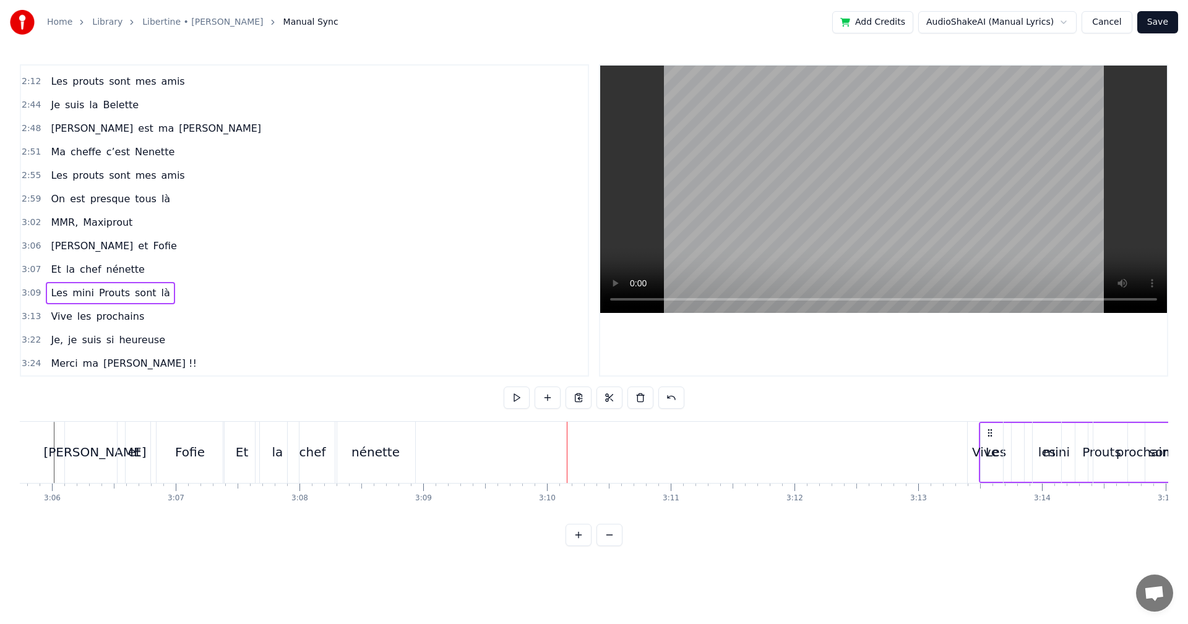
drag, startPoint x: 780, startPoint y: 430, endPoint x: 1010, endPoint y: 452, distance: 230.6
click at [325, 469] on div "chef" at bounding box center [308, 452] width 49 height 61
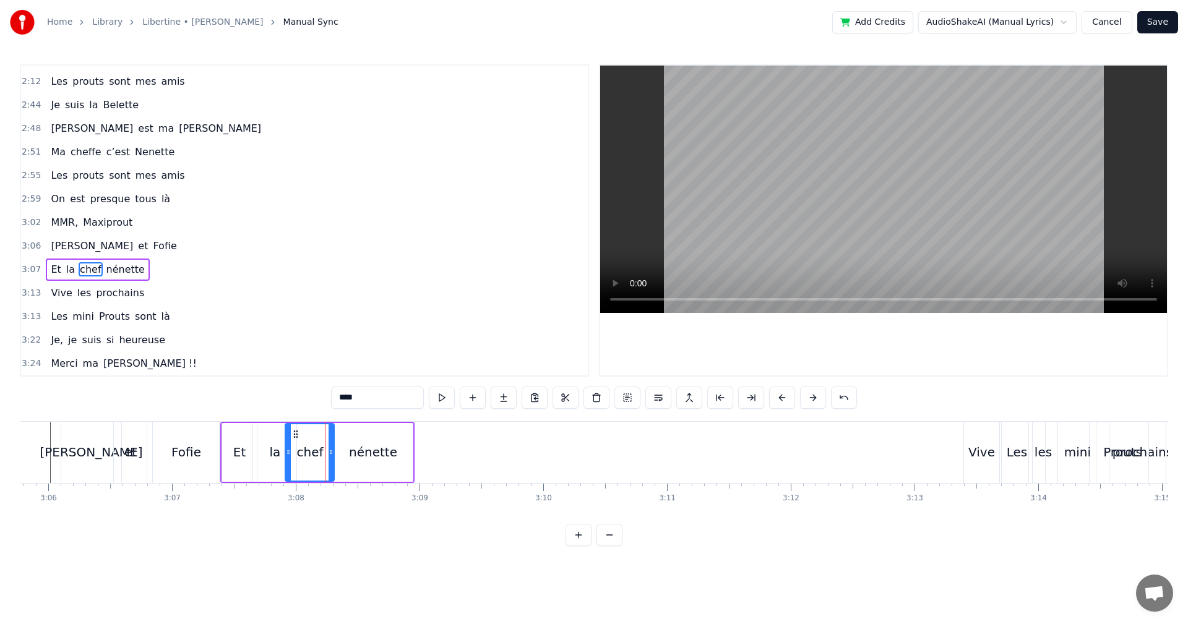
click at [257, 438] on div "la" at bounding box center [274, 452] width 43 height 59
click at [325, 454] on div "chef" at bounding box center [309, 452] width 49 height 59
type input "****"
drag, startPoint x: 332, startPoint y: 452, endPoint x: 319, endPoint y: 451, distance: 13.6
click at [319, 451] on icon at bounding box center [318, 452] width 5 height 10
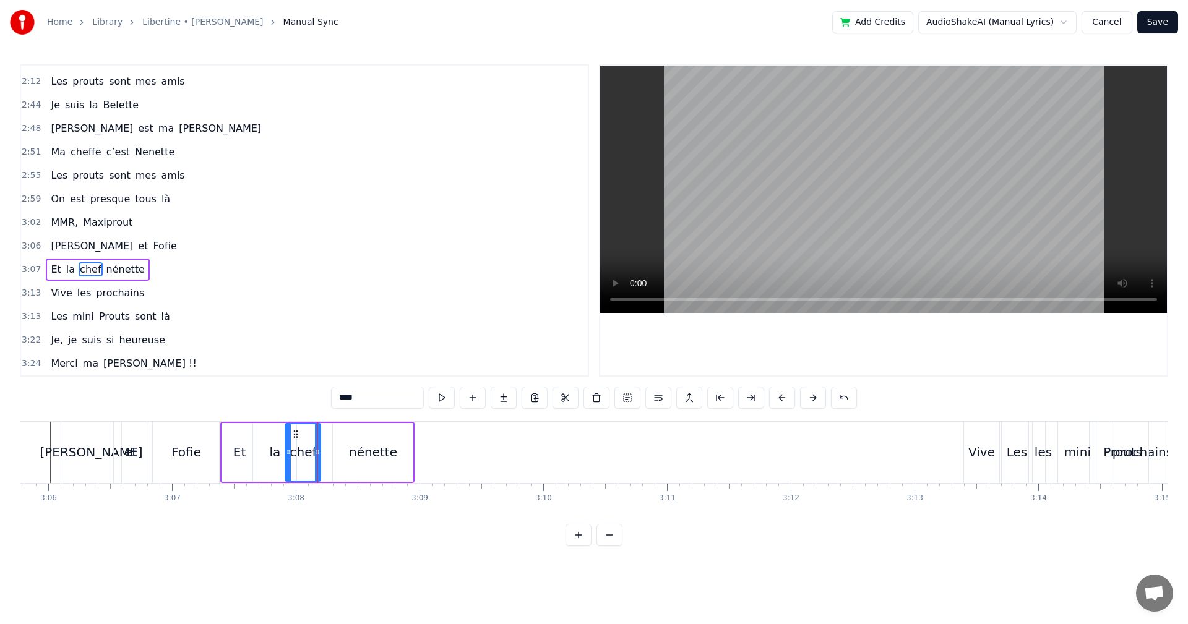
click at [327, 449] on div "Et la chef nénette" at bounding box center [317, 452] width 195 height 61
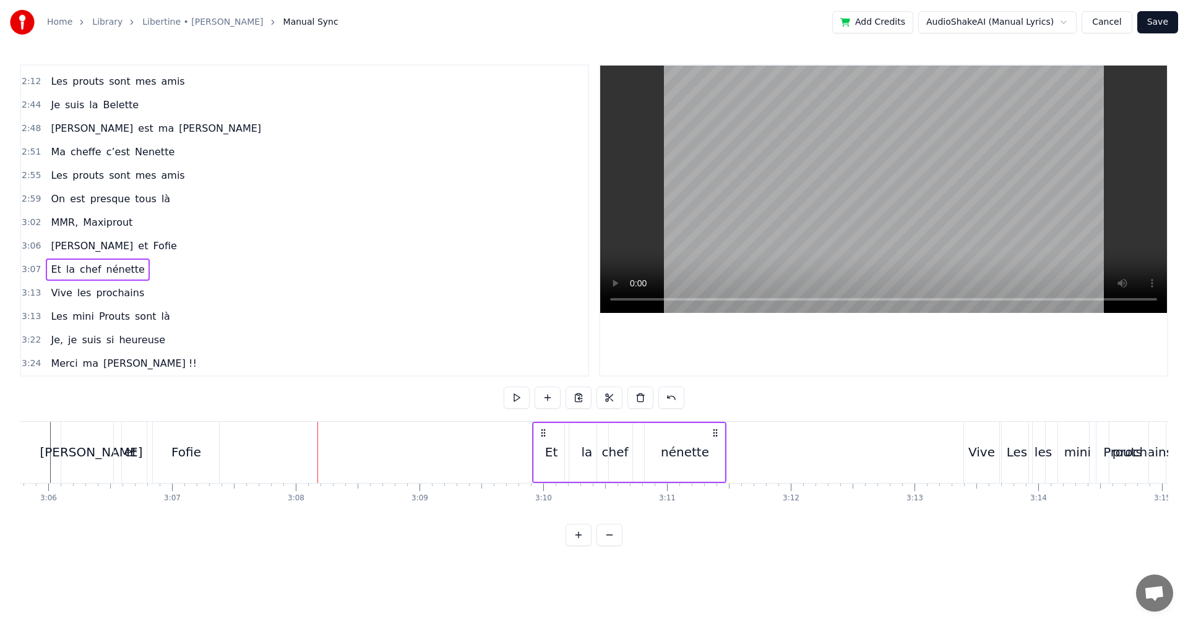
drag, startPoint x: 228, startPoint y: 431, endPoint x: 540, endPoint y: 451, distance: 312.5
click at [540, 451] on div "Et la chef nénette" at bounding box center [629, 452] width 195 height 61
click at [118, 438] on div "et" at bounding box center [130, 452] width 33 height 61
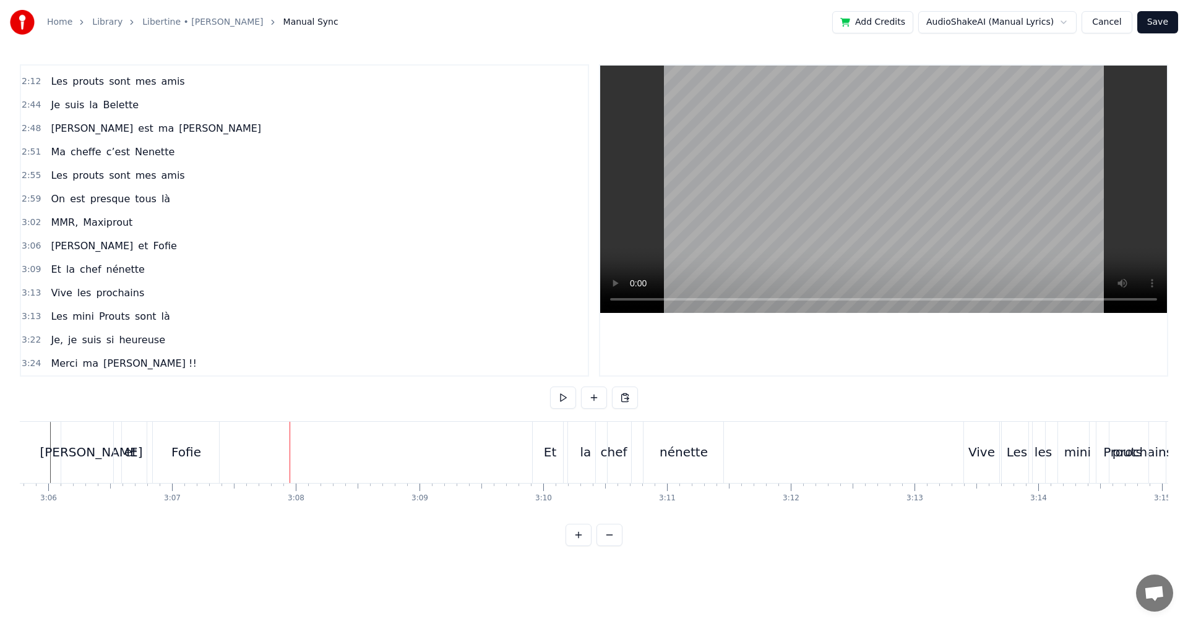
click at [198, 452] on div "Fofie" at bounding box center [186, 452] width 30 height 19
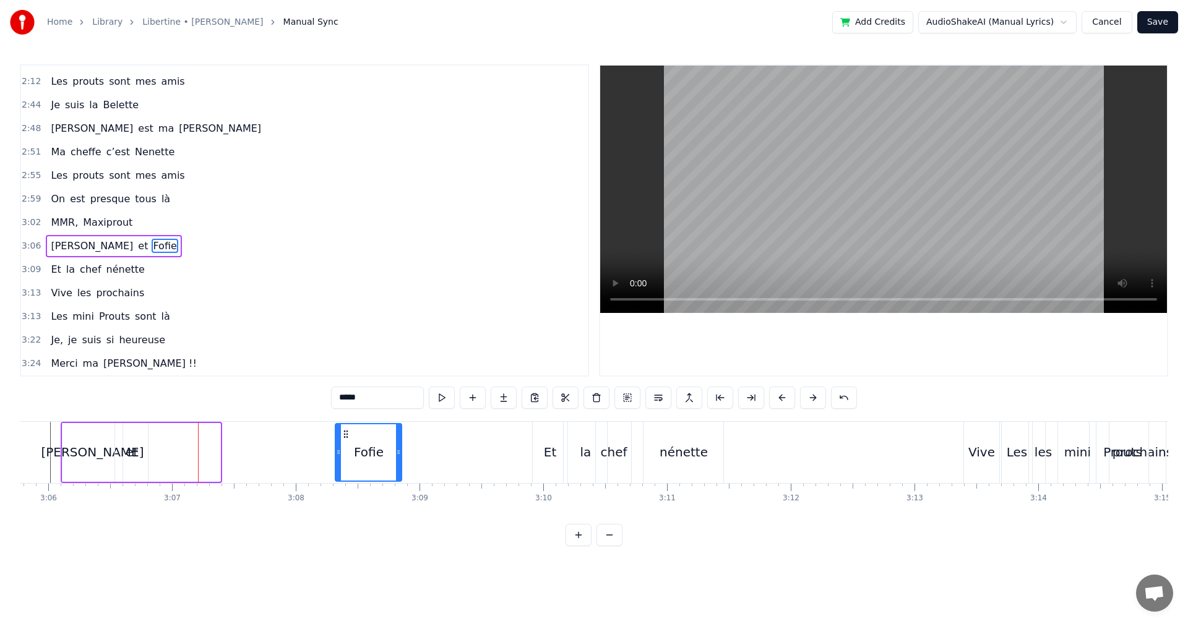
drag, startPoint x: 163, startPoint y: 431, endPoint x: 344, endPoint y: 455, distance: 183.0
click at [344, 455] on div "Fofie" at bounding box center [368, 452] width 65 height 56
drag, startPoint x: 339, startPoint y: 452, endPoint x: 312, endPoint y: 453, distance: 27.3
click at [312, 453] on icon at bounding box center [311, 452] width 5 height 10
drag, startPoint x: 400, startPoint y: 454, endPoint x: 408, endPoint y: 454, distance: 7.4
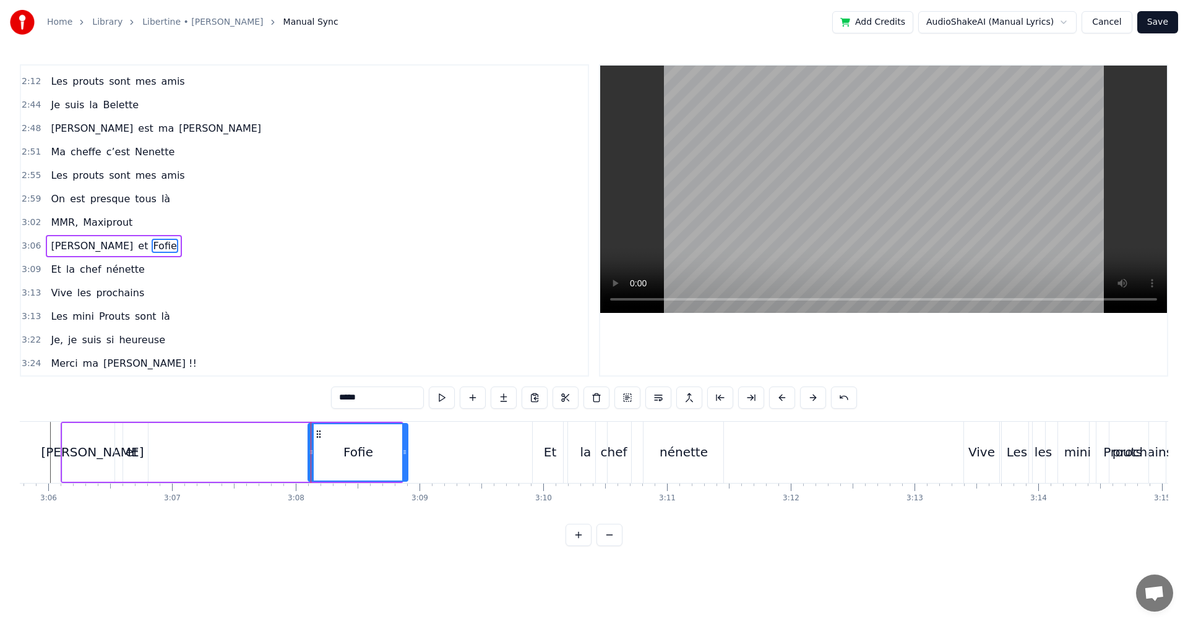
click at [407, 454] on icon at bounding box center [404, 452] width 5 height 10
click at [136, 460] on div "et" at bounding box center [132, 452] width 12 height 19
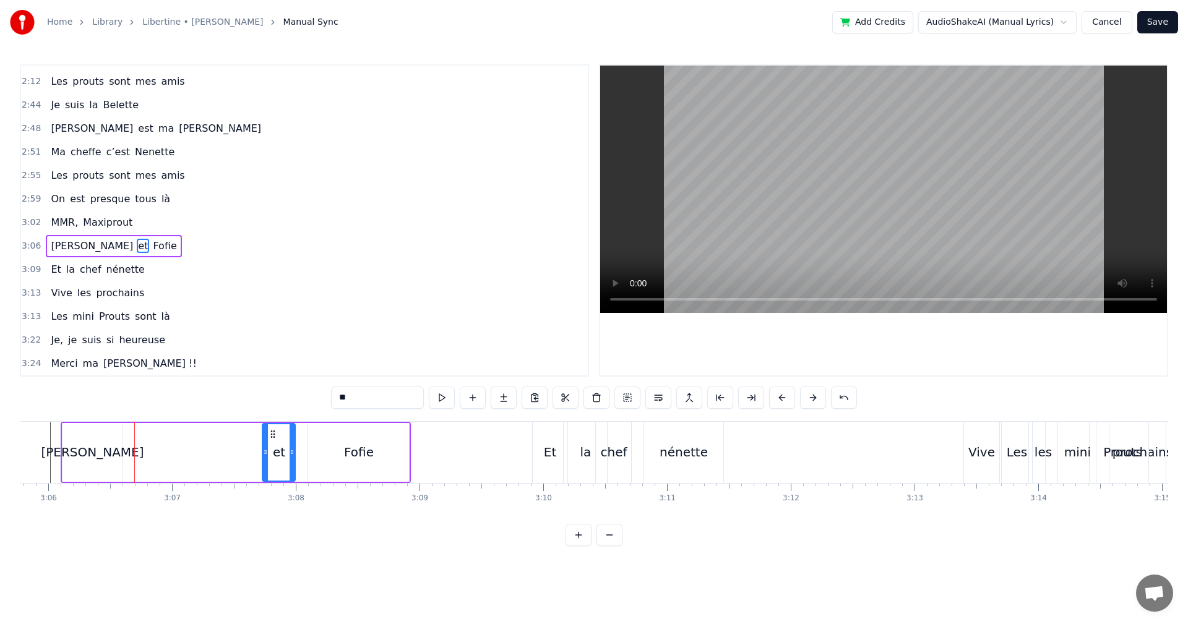
drag, startPoint x: 125, startPoint y: 431, endPoint x: 212, endPoint y: 463, distance: 92.6
click at [273, 450] on div "et" at bounding box center [279, 452] width 32 height 56
click at [92, 447] on div "[PERSON_NAME]" at bounding box center [92, 452] width 103 height 19
type input "*******"
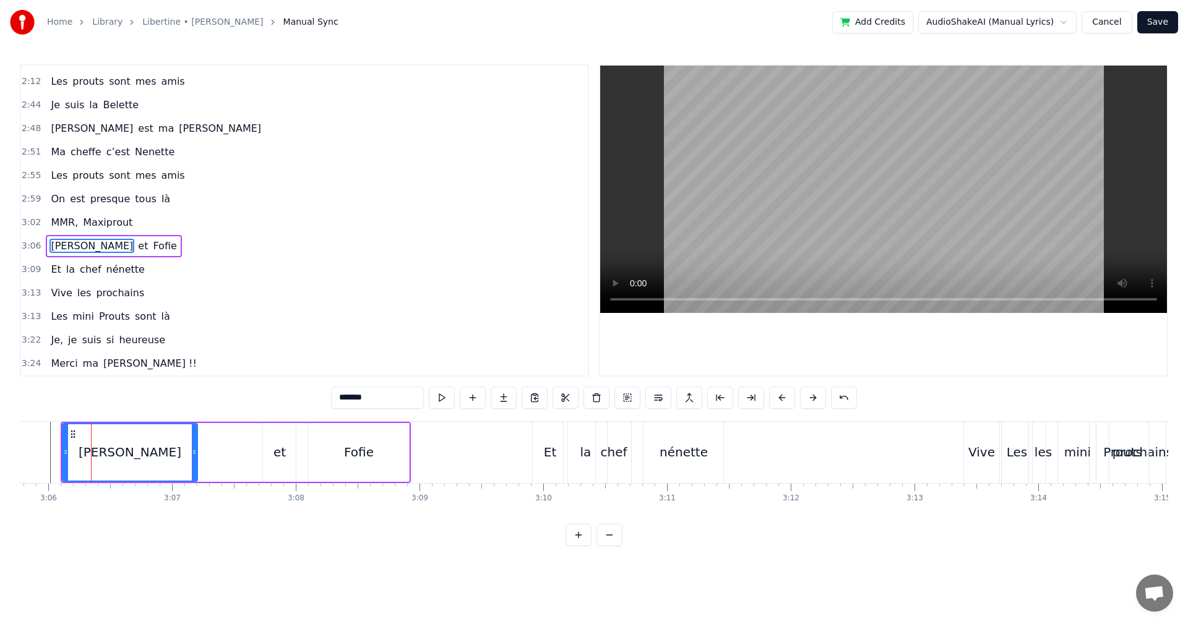
drag, startPoint x: 119, startPoint y: 450, endPoint x: 194, endPoint y: 454, distance: 75.0
click at [194, 454] on icon at bounding box center [194, 452] width 5 height 10
drag, startPoint x: 63, startPoint y: 454, endPoint x: 70, endPoint y: 454, distance: 6.8
click at [70, 454] on icon at bounding box center [72, 452] width 5 height 10
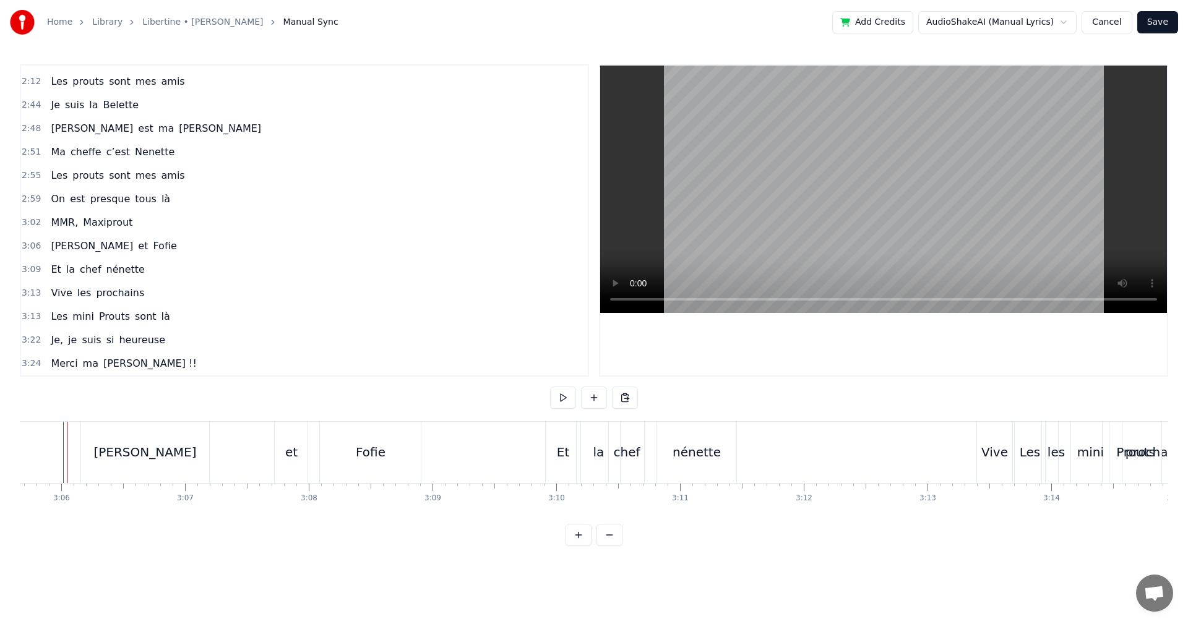
scroll to position [0, 22962]
click at [106, 456] on div "[PERSON_NAME]" at bounding box center [159, 452] width 129 height 61
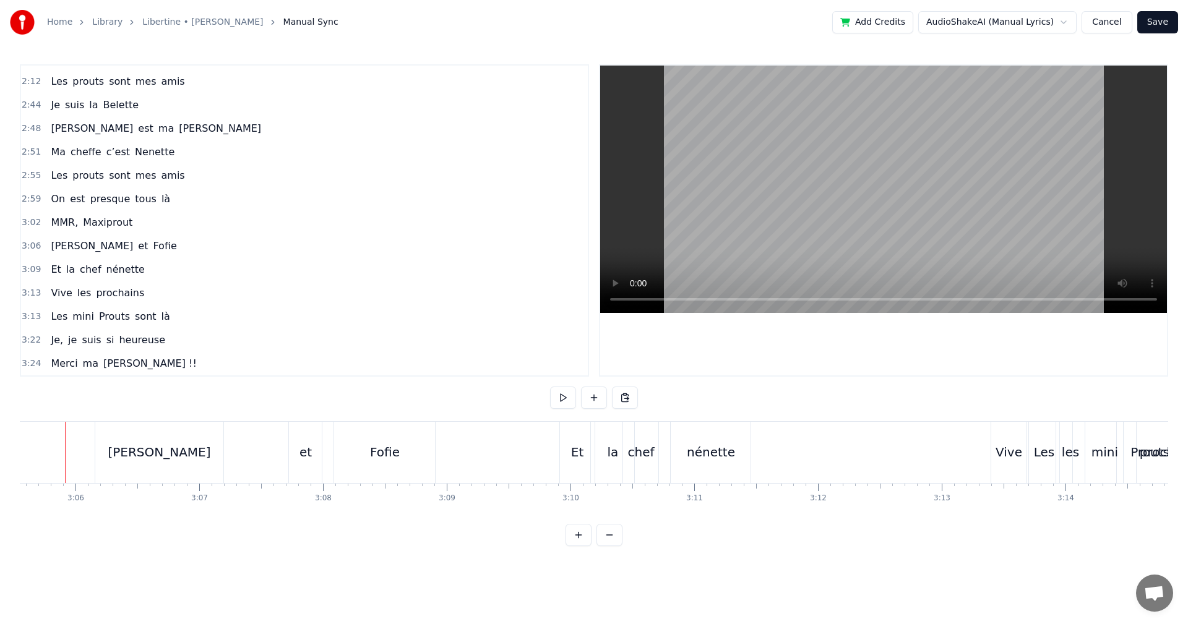
scroll to position [0, 22946]
click at [186, 454] on div "[PERSON_NAME]" at bounding box center [175, 452] width 103 height 19
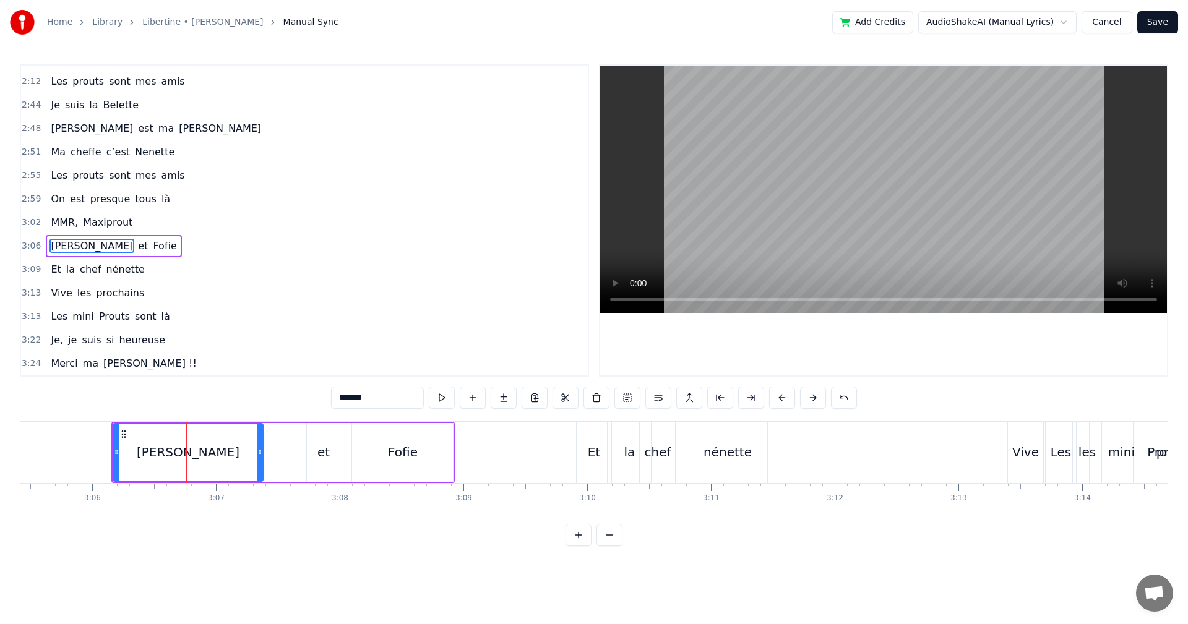
drag, startPoint x: 238, startPoint y: 449, endPoint x: 259, endPoint y: 450, distance: 21.7
click at [259, 450] on icon at bounding box center [259, 452] width 5 height 10
click at [324, 442] on div "et" at bounding box center [323, 452] width 33 height 59
type input "**"
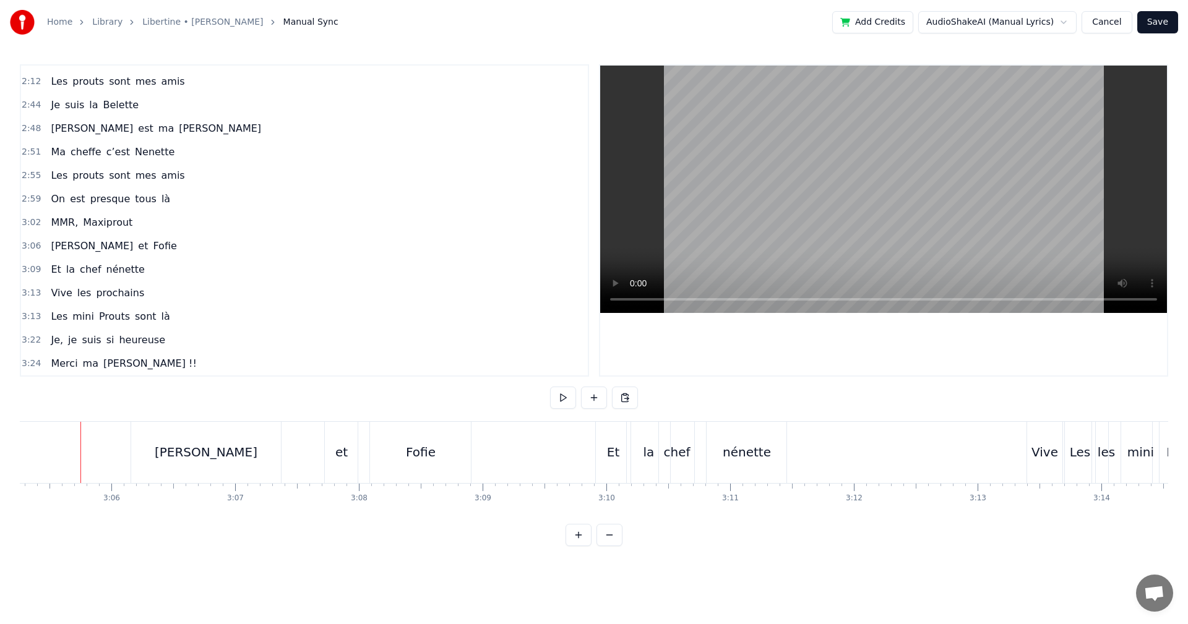
scroll to position [0, 22925]
click at [335, 456] on div "et" at bounding box center [342, 452] width 33 height 61
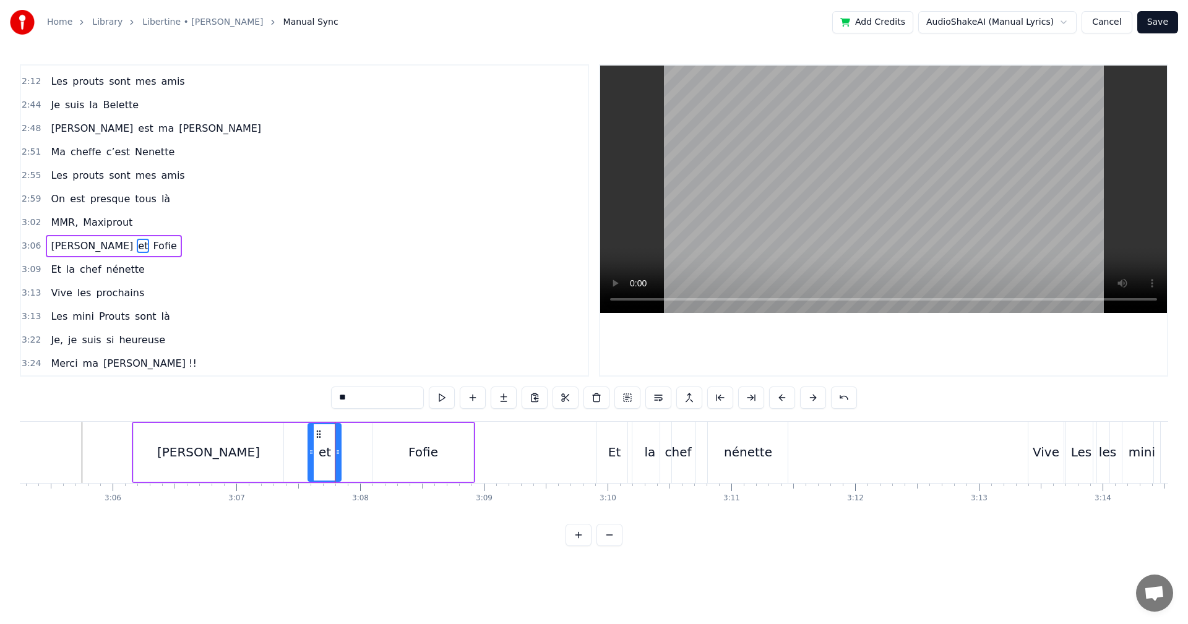
click at [317, 433] on icon at bounding box center [319, 434] width 10 height 10
click at [383, 439] on div "Fofie" at bounding box center [422, 452] width 101 height 59
type input "*****"
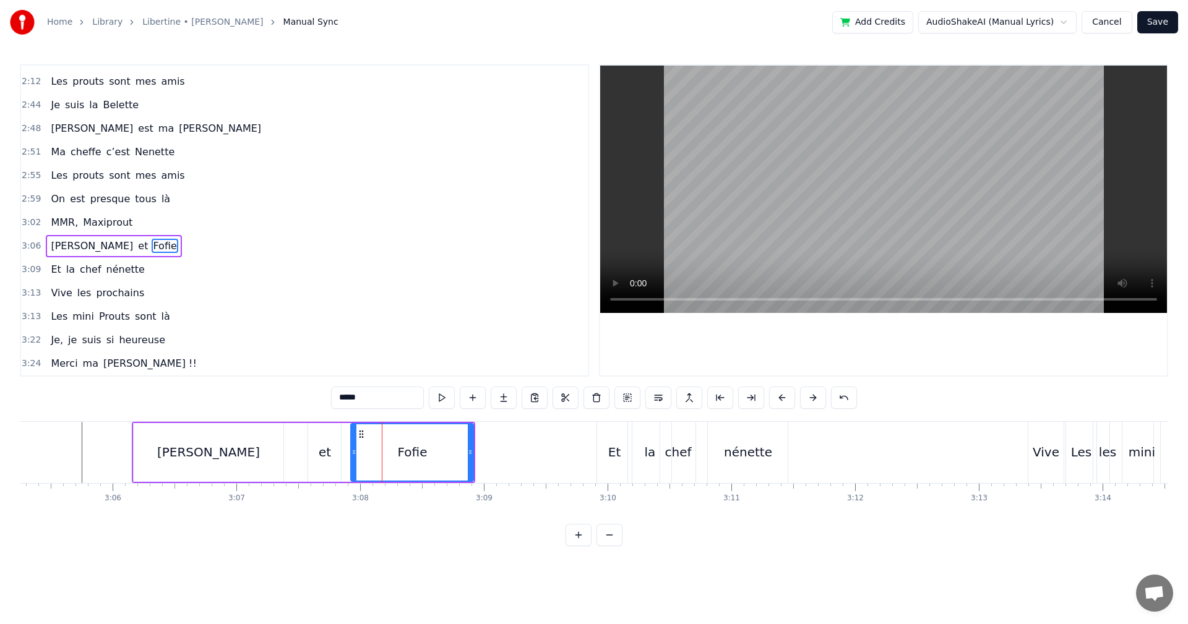
drag, startPoint x: 374, startPoint y: 455, endPoint x: 352, endPoint y: 455, distance: 21.7
click at [352, 455] on icon at bounding box center [353, 452] width 5 height 10
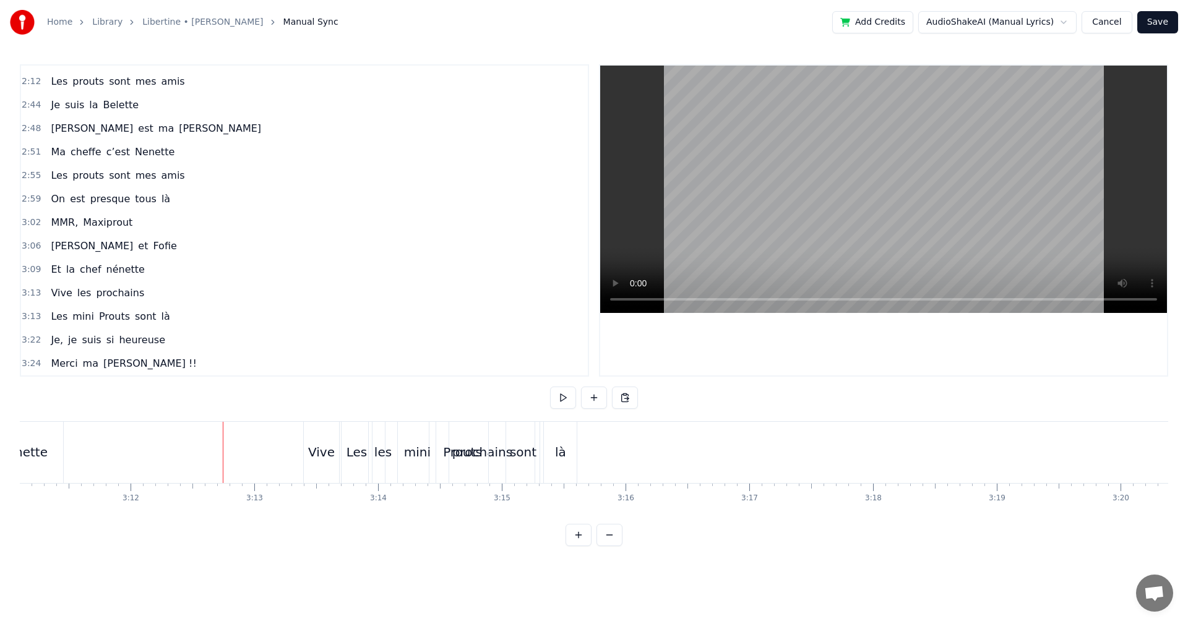
scroll to position [0, 23727]
click at [449, 459] on div "sont" at bounding box center [446, 452] width 27 height 19
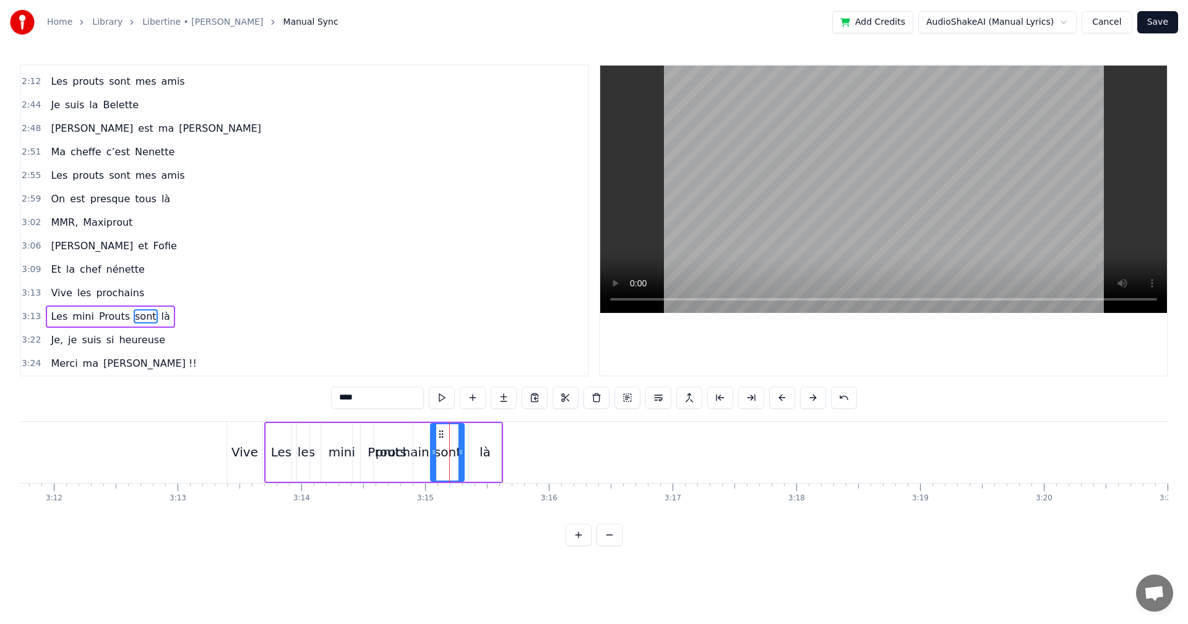
click at [244, 457] on div "Vive" at bounding box center [244, 452] width 27 height 19
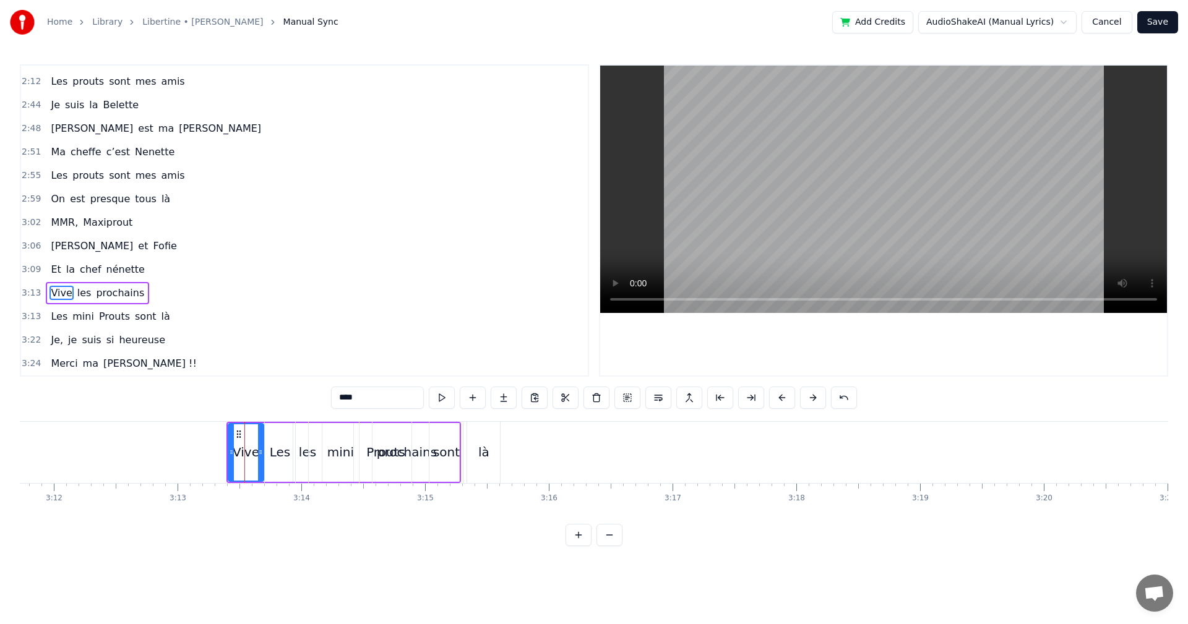
click at [295, 429] on div "Les" at bounding box center [280, 452] width 32 height 61
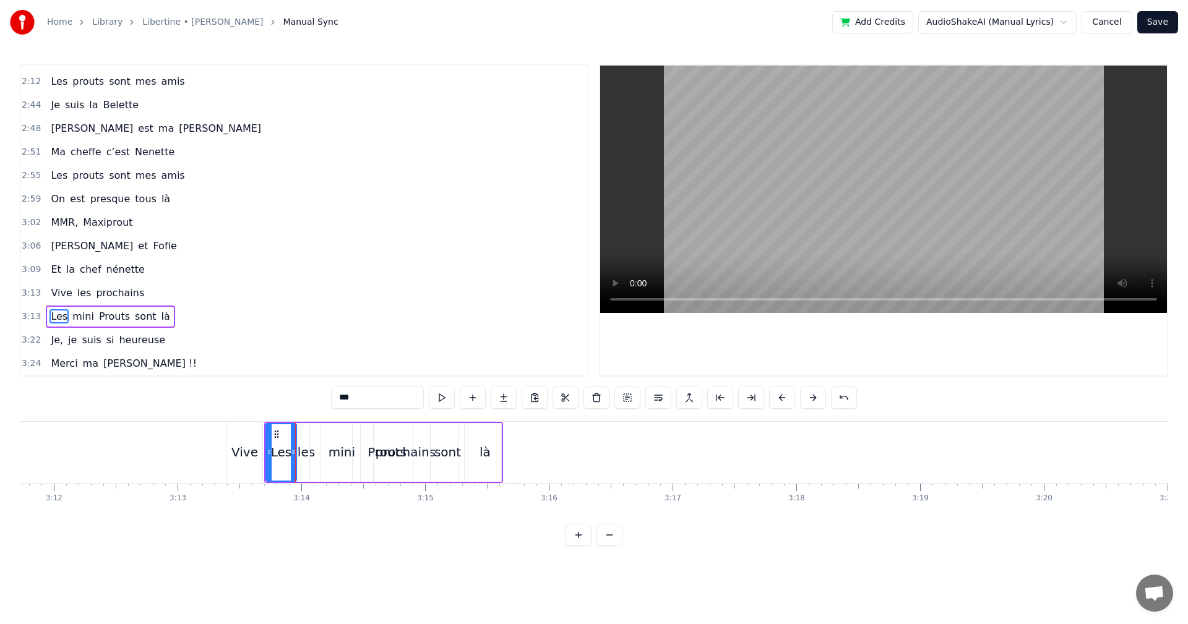
click at [249, 435] on div "Vive" at bounding box center [245, 452] width 36 height 61
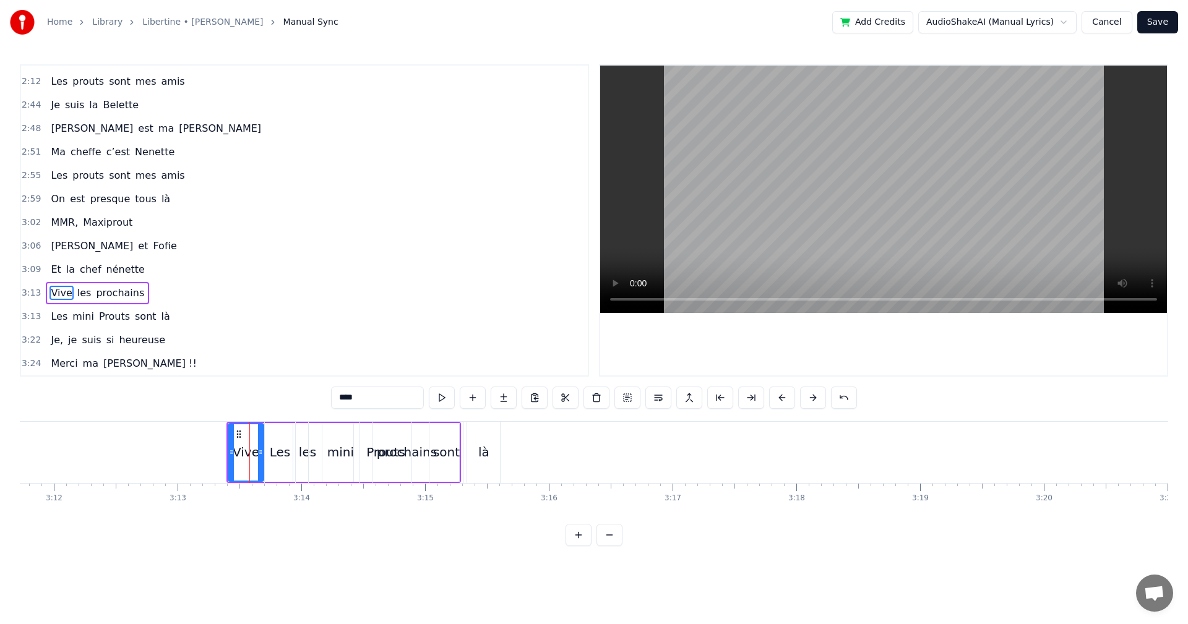
click at [462, 443] on div "sont" at bounding box center [445, 452] width 33 height 61
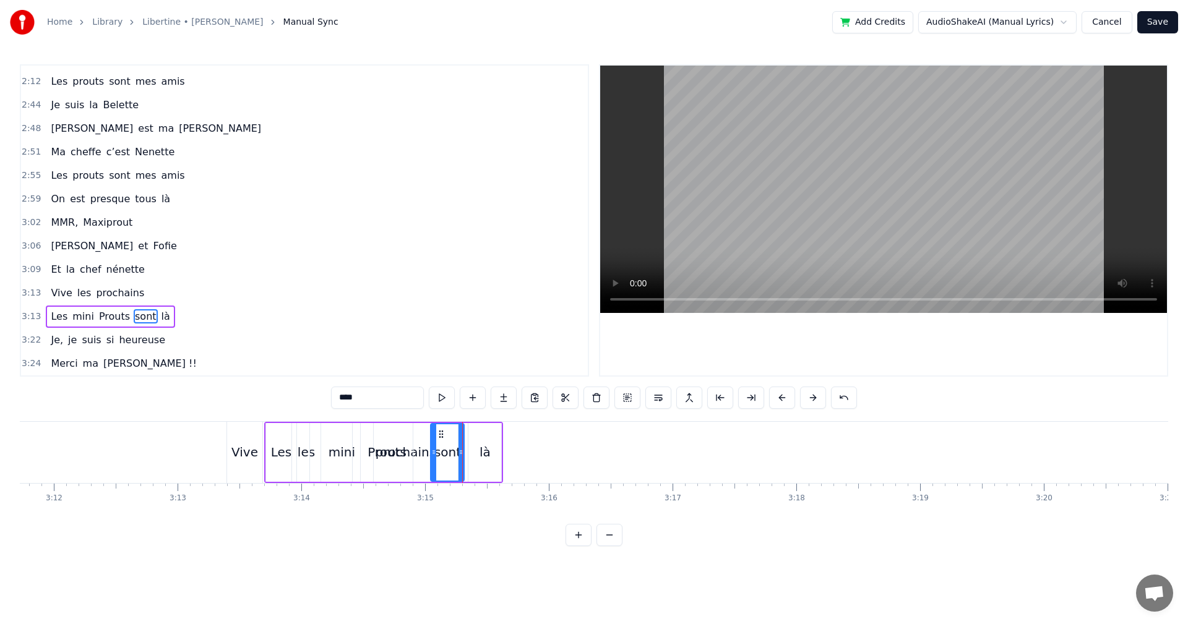
click at [249, 460] on div "Vive" at bounding box center [244, 452] width 27 height 19
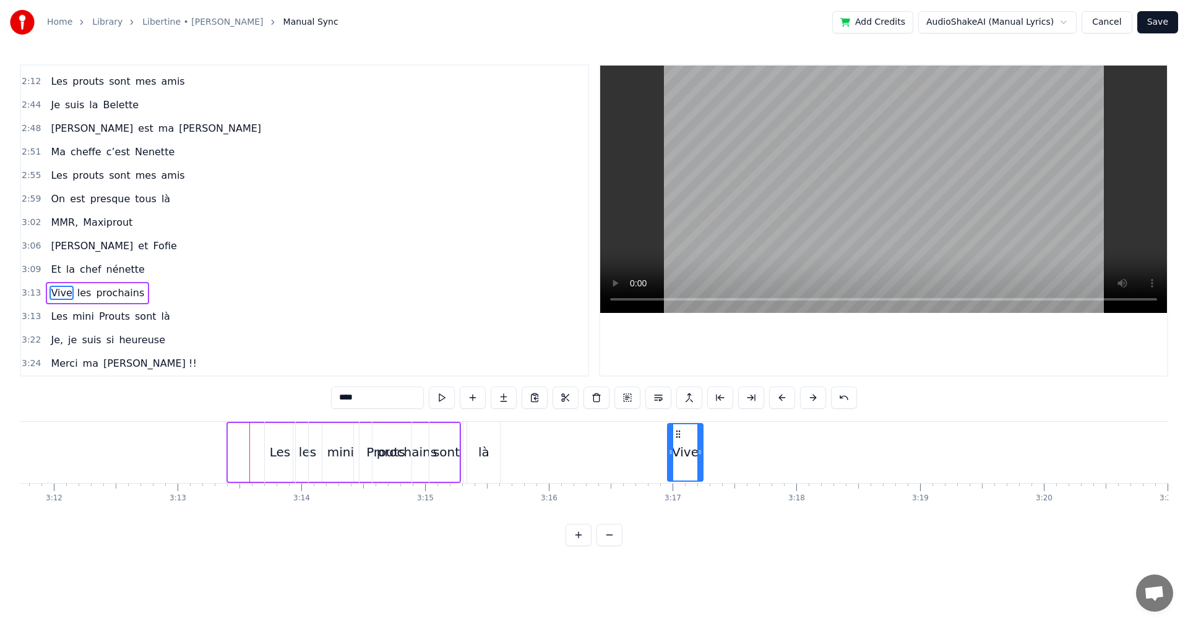
drag, startPoint x: 238, startPoint y: 436, endPoint x: 677, endPoint y: 460, distance: 440.0
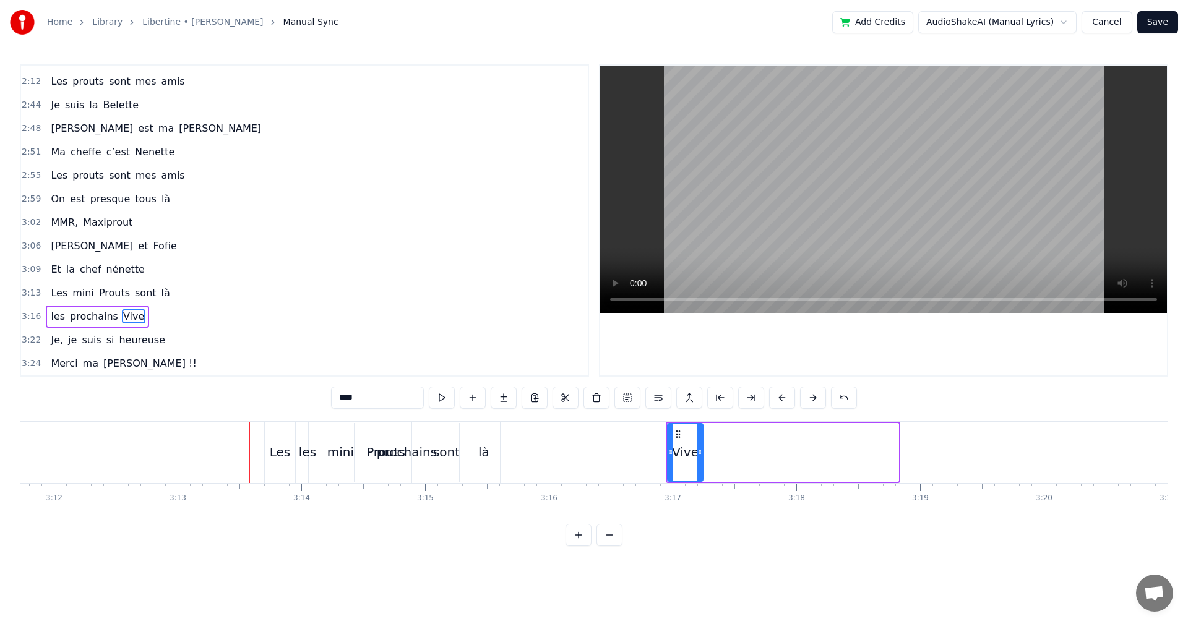
click at [288, 455] on div "Les" at bounding box center [280, 452] width 21 height 19
type input "***"
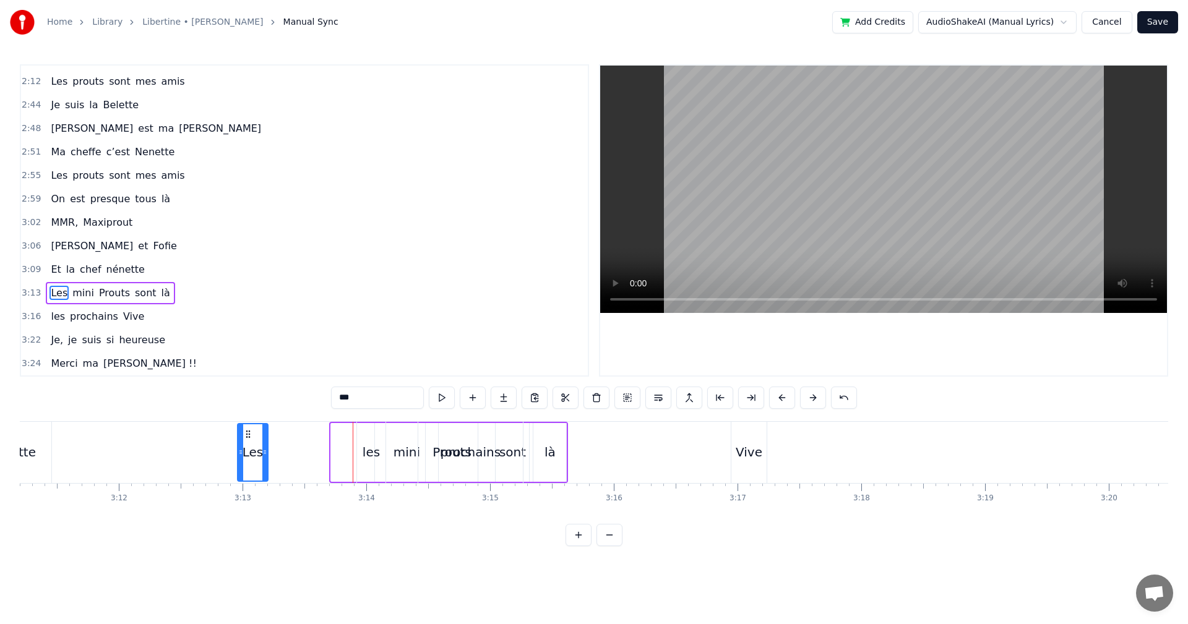
drag, startPoint x: 275, startPoint y: 434, endPoint x: 225, endPoint y: 441, distance: 50.0
click at [238, 441] on div "Les" at bounding box center [253, 452] width 30 height 56
click at [305, 452] on div "Les mini Prouts sont là" at bounding box center [395, 452] width 360 height 61
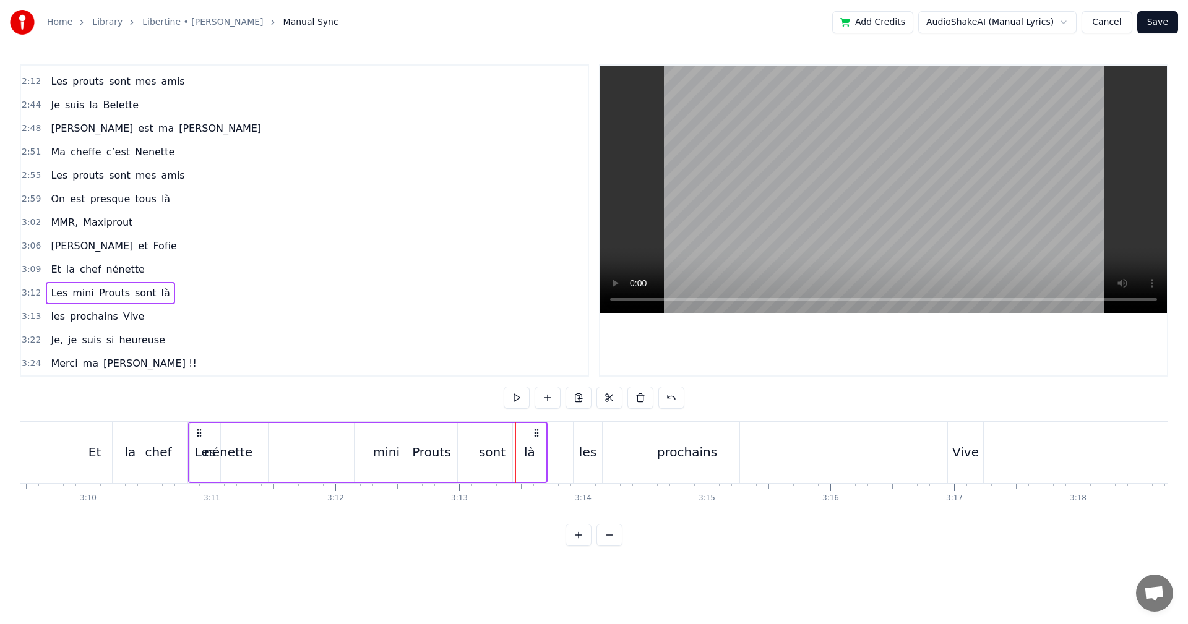
scroll to position [0, 23428]
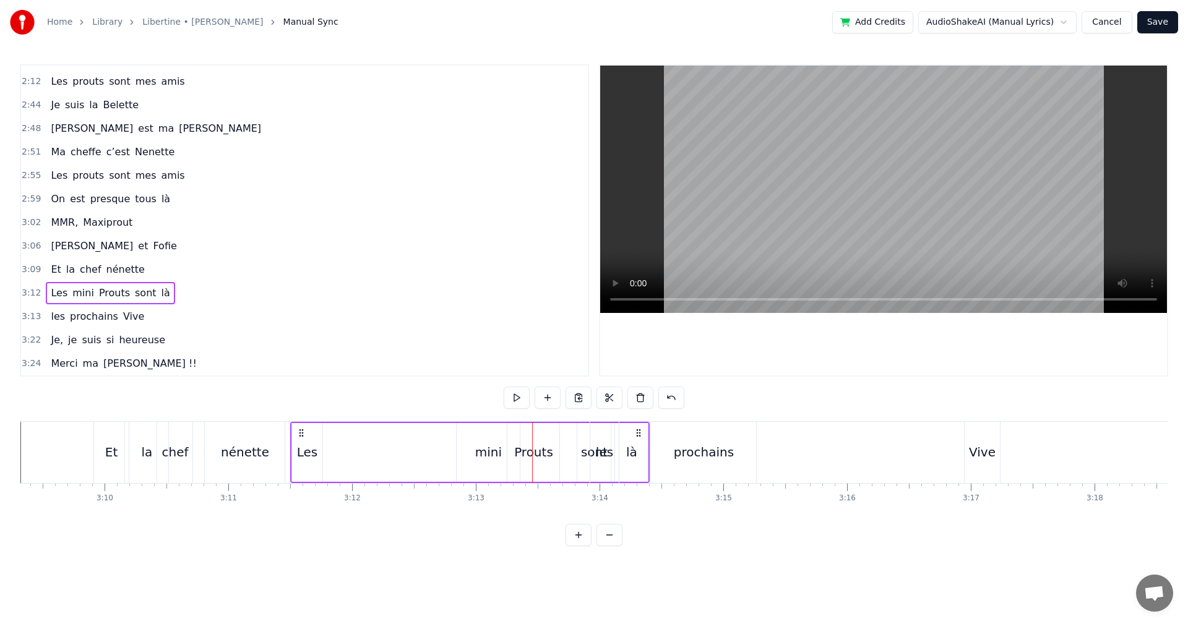
drag, startPoint x: 225, startPoint y: 431, endPoint x: 301, endPoint y: 462, distance: 81.4
click at [301, 462] on div "Les mini Prouts sont là" at bounding box center [470, 452] width 360 height 61
click at [700, 429] on div "prochains" at bounding box center [703, 452] width 105 height 61
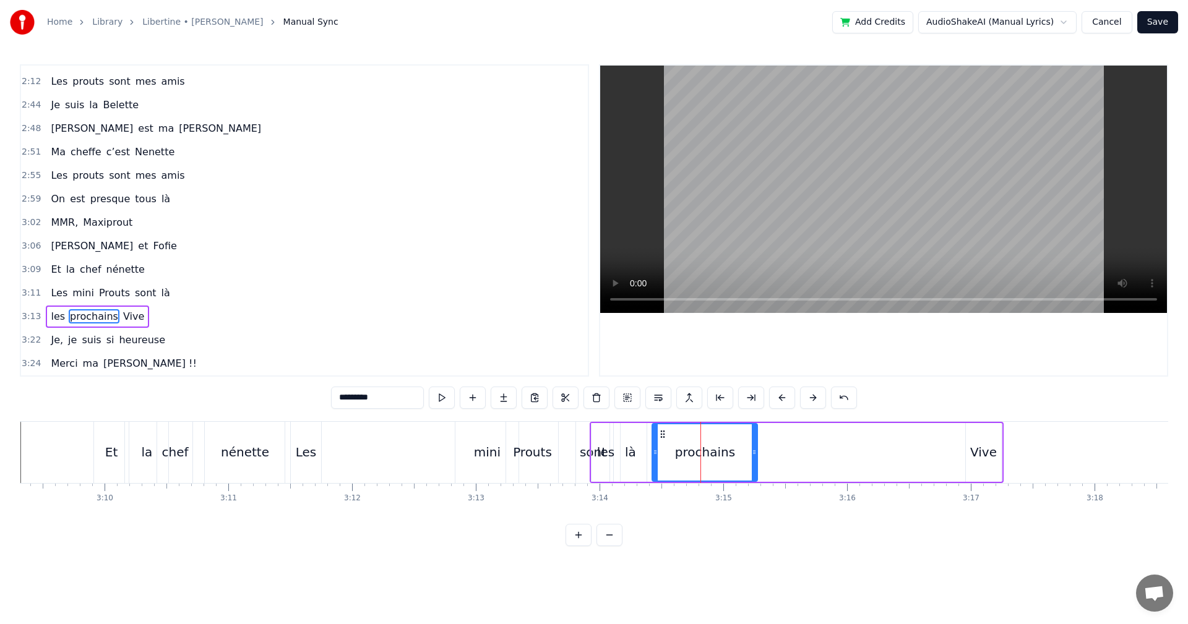
click at [603, 441] on div "les" at bounding box center [606, 452] width 29 height 59
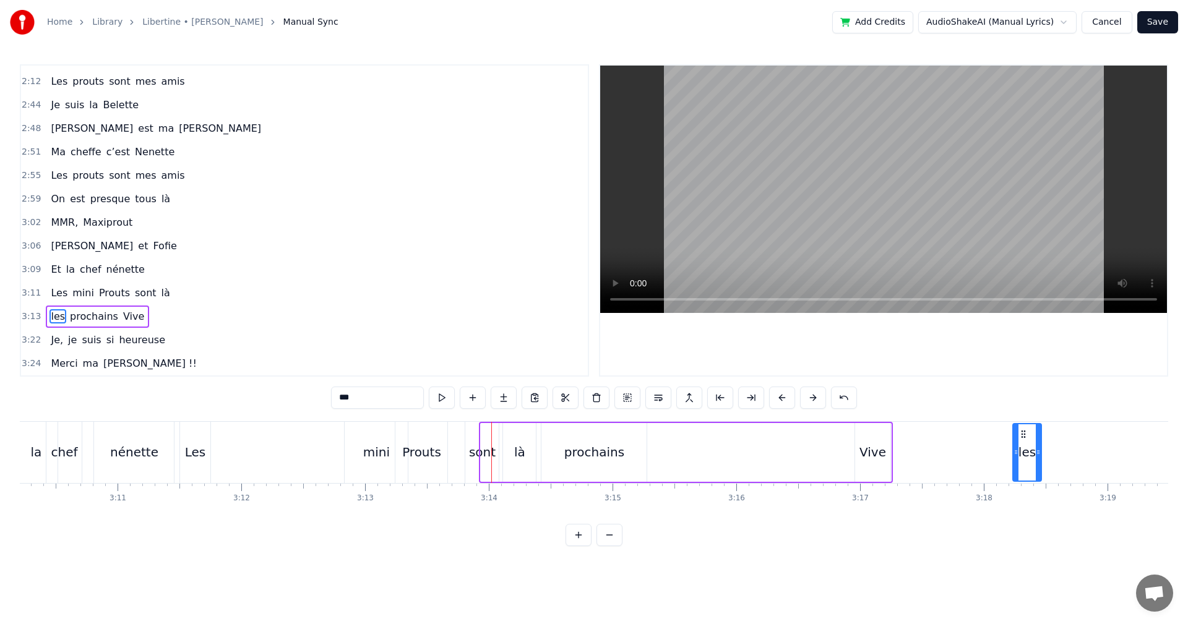
scroll to position [0, 23555]
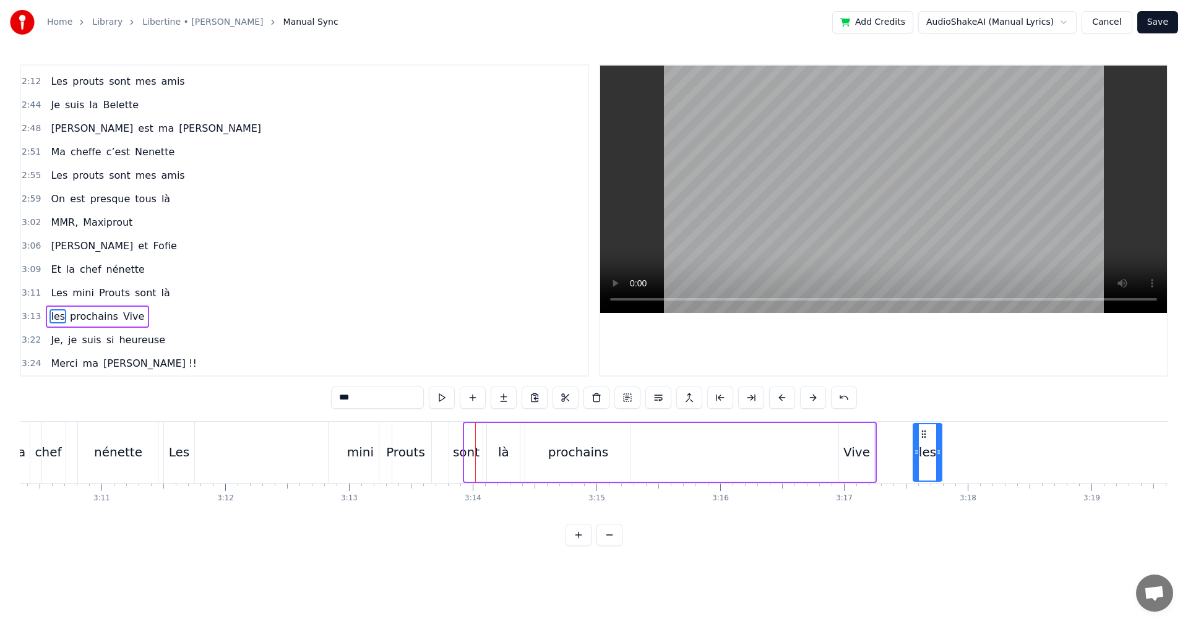
drag, startPoint x: 600, startPoint y: 433, endPoint x: 923, endPoint y: 441, distance: 323.1
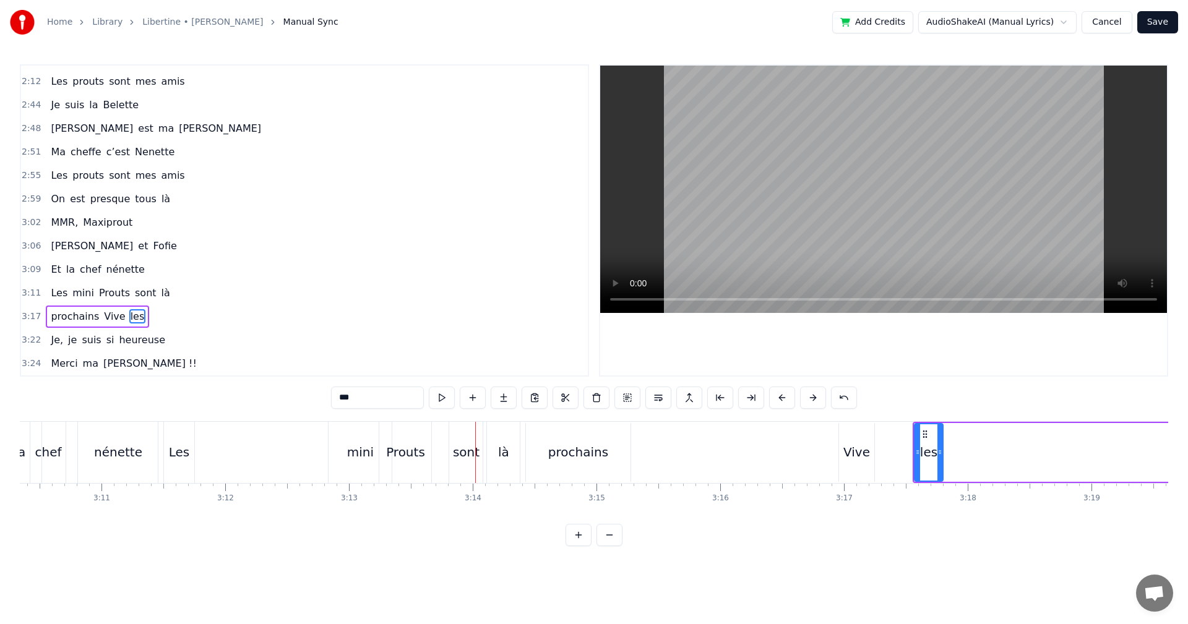
click at [586, 460] on div "prochains" at bounding box center [578, 452] width 60 height 19
type input "*********"
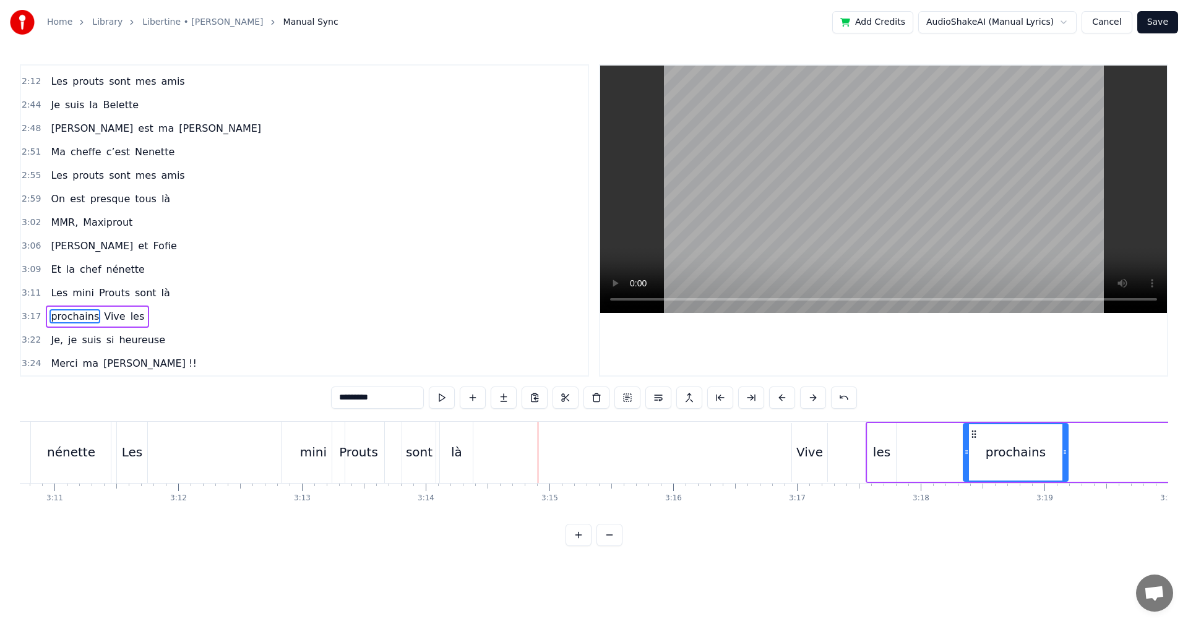
drag, startPoint x: 534, startPoint y: 431, endPoint x: 994, endPoint y: 439, distance: 459.8
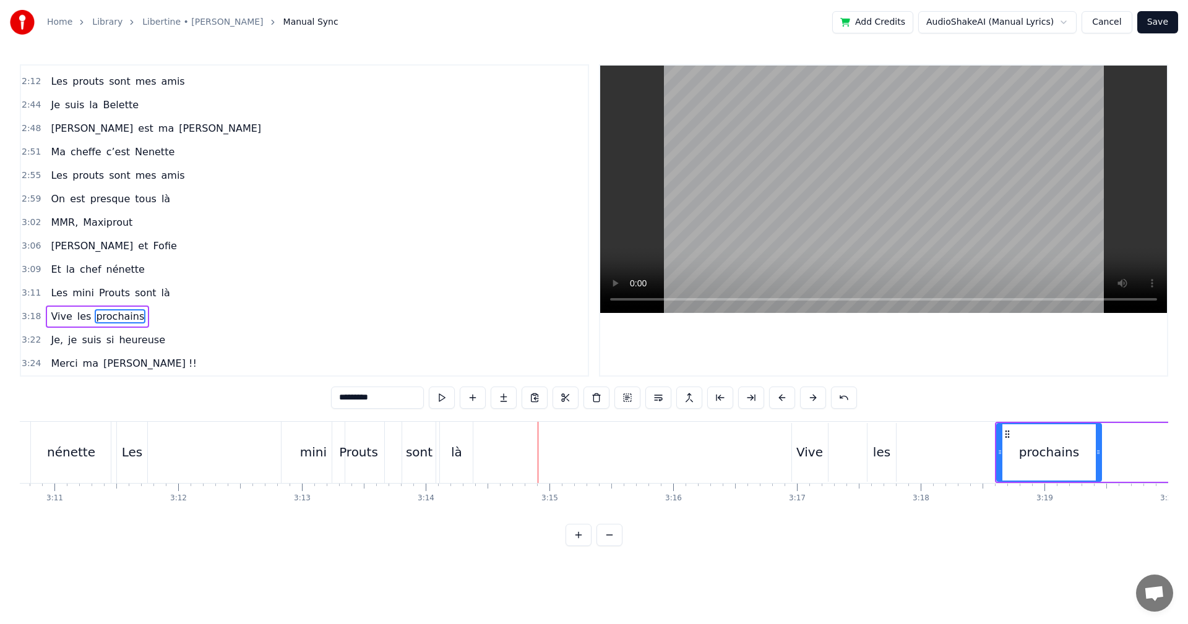
scroll to position [0, 23603]
click at [223, 444] on div "Les mini Prouts sont là" at bounding box center [295, 452] width 360 height 61
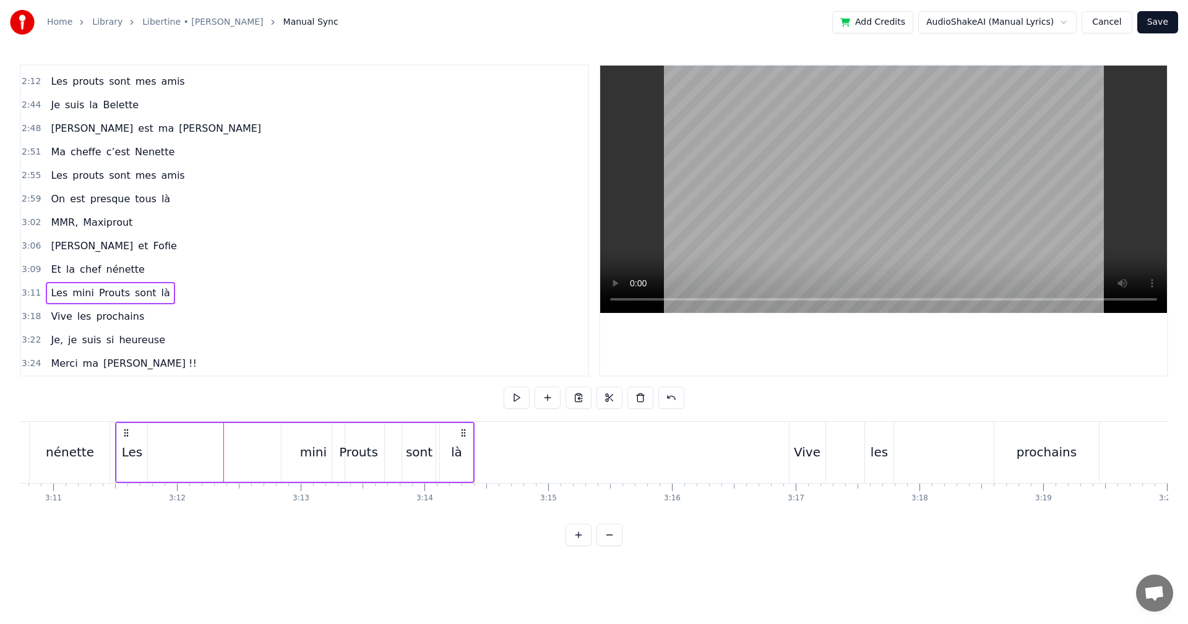
drag, startPoint x: 119, startPoint y: 433, endPoint x: 157, endPoint y: 437, distance: 37.5
click at [157, 437] on div "Les mini Prouts sont là" at bounding box center [295, 452] width 360 height 61
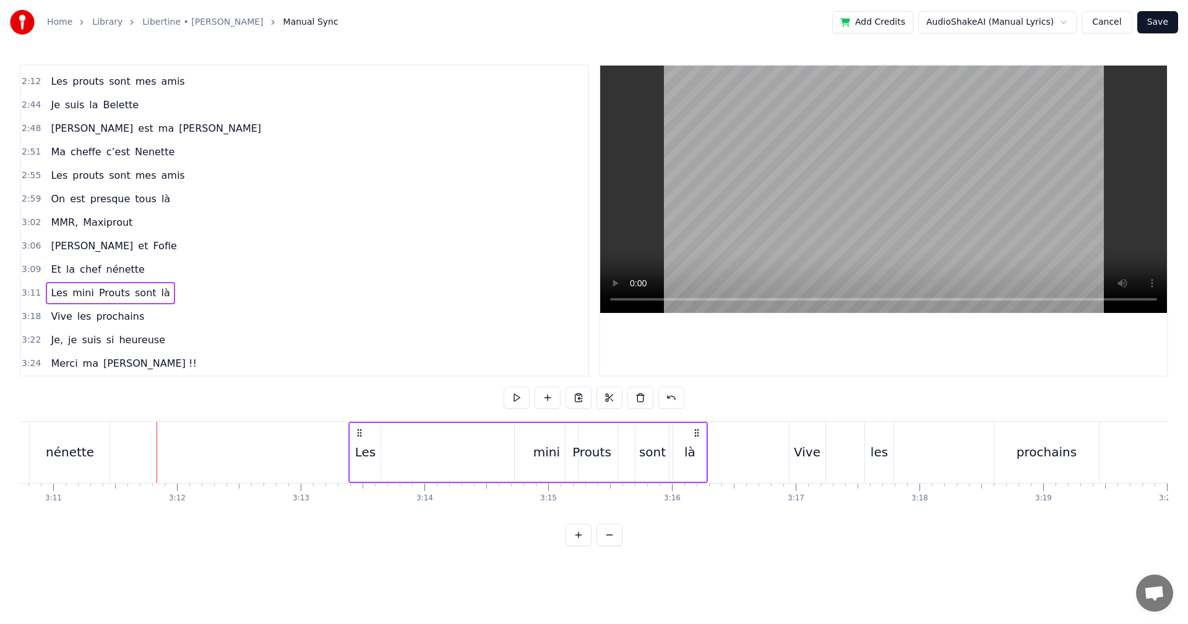
drag, startPoint x: 124, startPoint y: 429, endPoint x: 358, endPoint y: 438, distance: 233.4
click at [358, 438] on div "Les mini Prouts sont là" at bounding box center [528, 452] width 360 height 61
click at [528, 452] on div "mini" at bounding box center [546, 452] width 63 height 59
drag, startPoint x: 527, startPoint y: 431, endPoint x: 473, endPoint y: 442, distance: 54.4
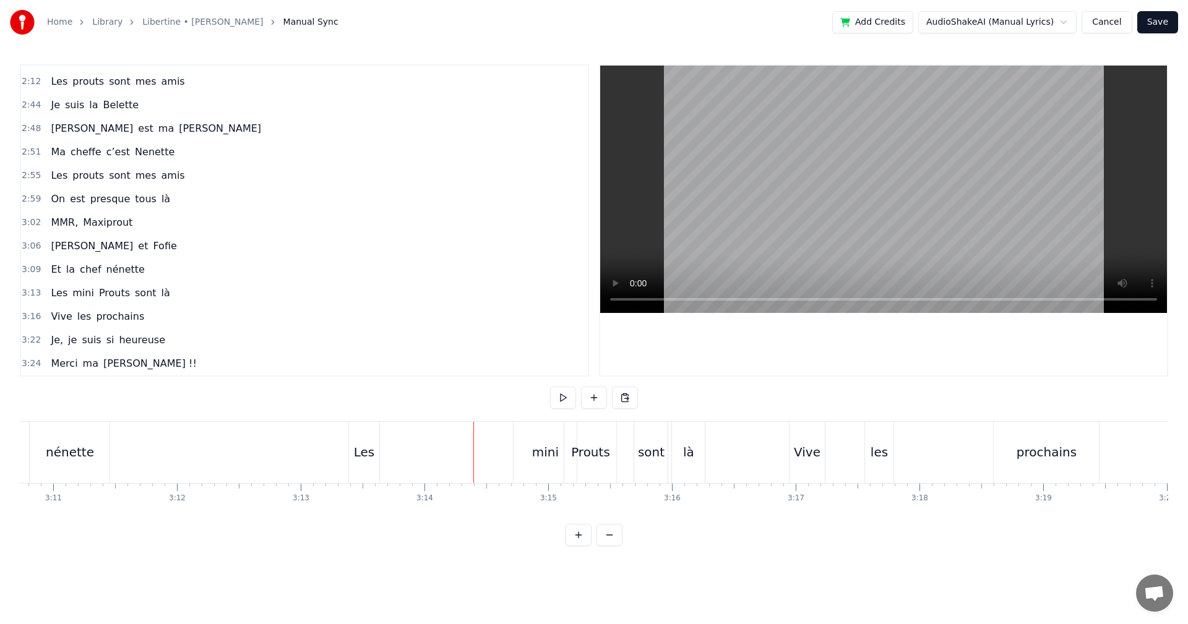
click at [516, 447] on div "mini" at bounding box center [545, 452] width 63 height 61
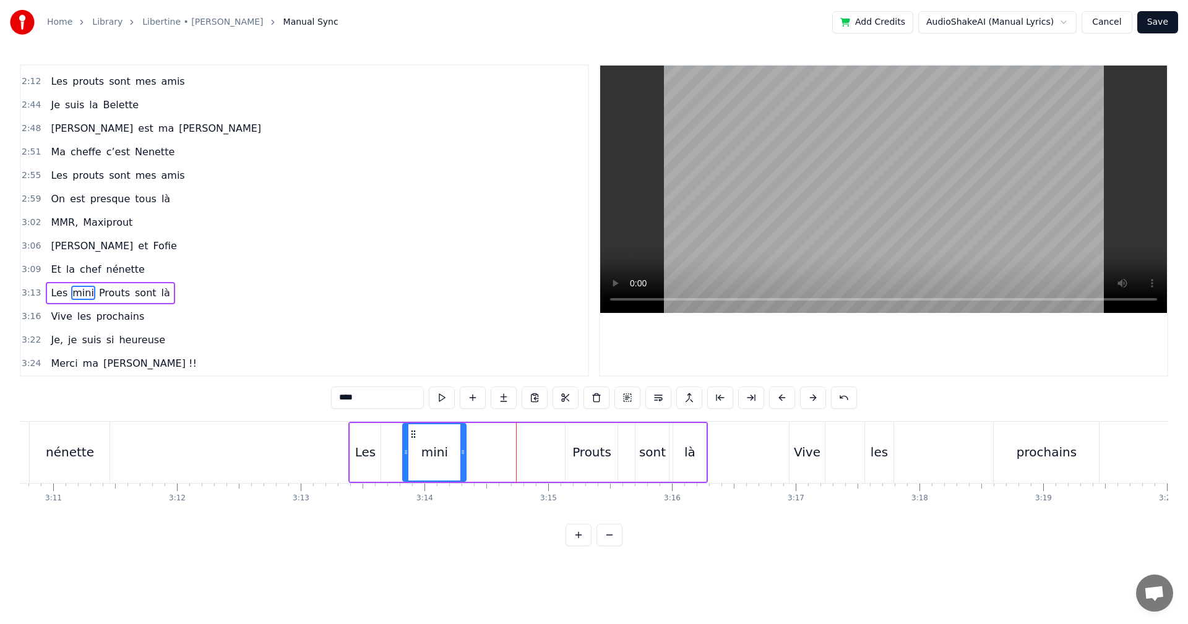
drag, startPoint x: 524, startPoint y: 434, endPoint x: 412, endPoint y: 450, distance: 113.2
click at [412, 450] on div "mini" at bounding box center [434, 452] width 62 height 56
click at [549, 455] on div "Les mini Prouts sont là" at bounding box center [528, 452] width 360 height 61
click at [580, 452] on div "Prouts" at bounding box center [591, 452] width 39 height 19
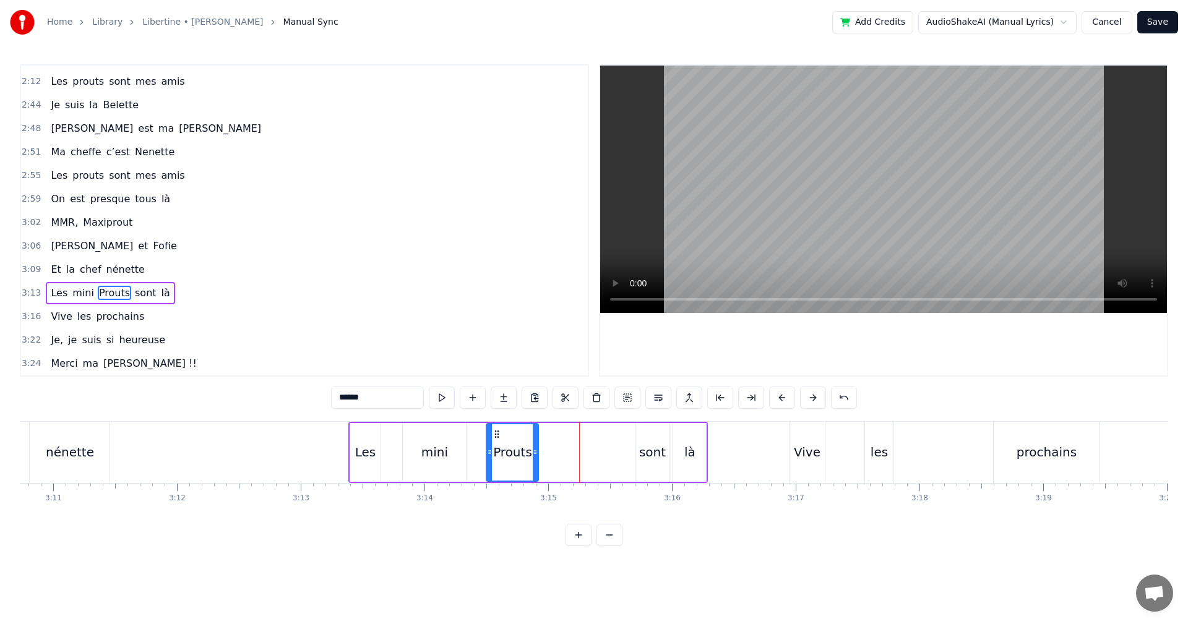
drag, startPoint x: 575, startPoint y: 434, endPoint x: 496, endPoint y: 444, distance: 79.8
click at [496, 444] on div "Prouts" at bounding box center [512, 452] width 51 height 56
click at [632, 447] on div "Les mini Prouts sont là" at bounding box center [528, 452] width 360 height 61
click at [649, 446] on div "sont" at bounding box center [652, 452] width 27 height 19
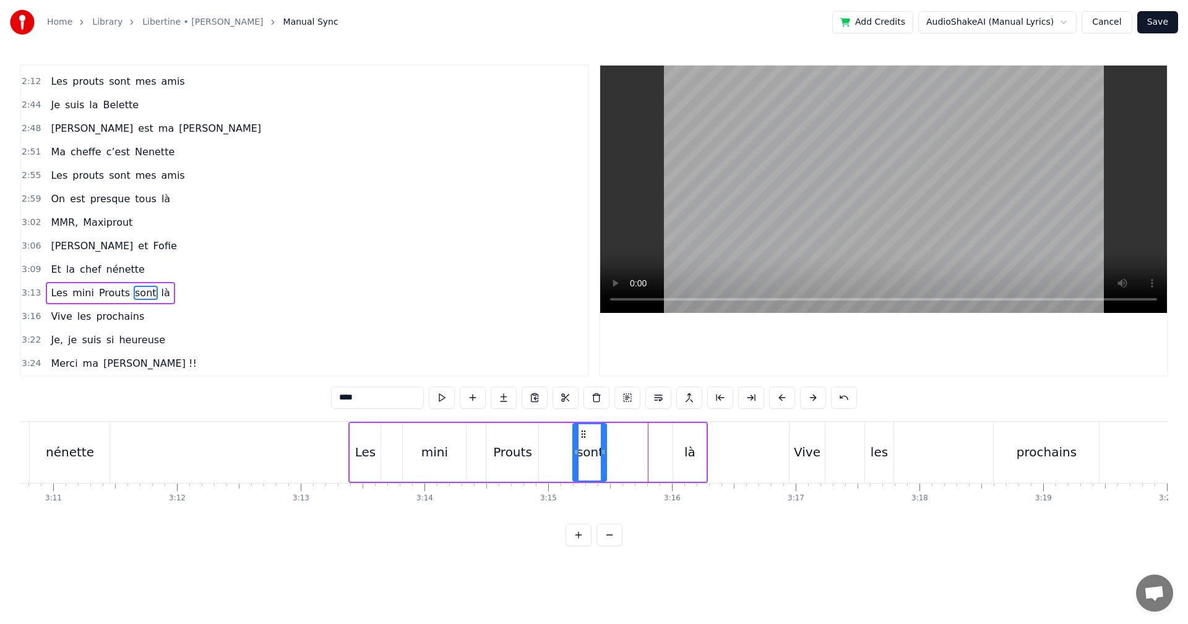
drag, startPoint x: 645, startPoint y: 430, endPoint x: 582, endPoint y: 441, distance: 63.4
click at [582, 441] on div "sont" at bounding box center [590, 452] width 32 height 56
click at [686, 457] on div "là" at bounding box center [689, 452] width 11 height 19
type input "**"
drag, startPoint x: 682, startPoint y: 436, endPoint x: 646, endPoint y: 440, distance: 36.1
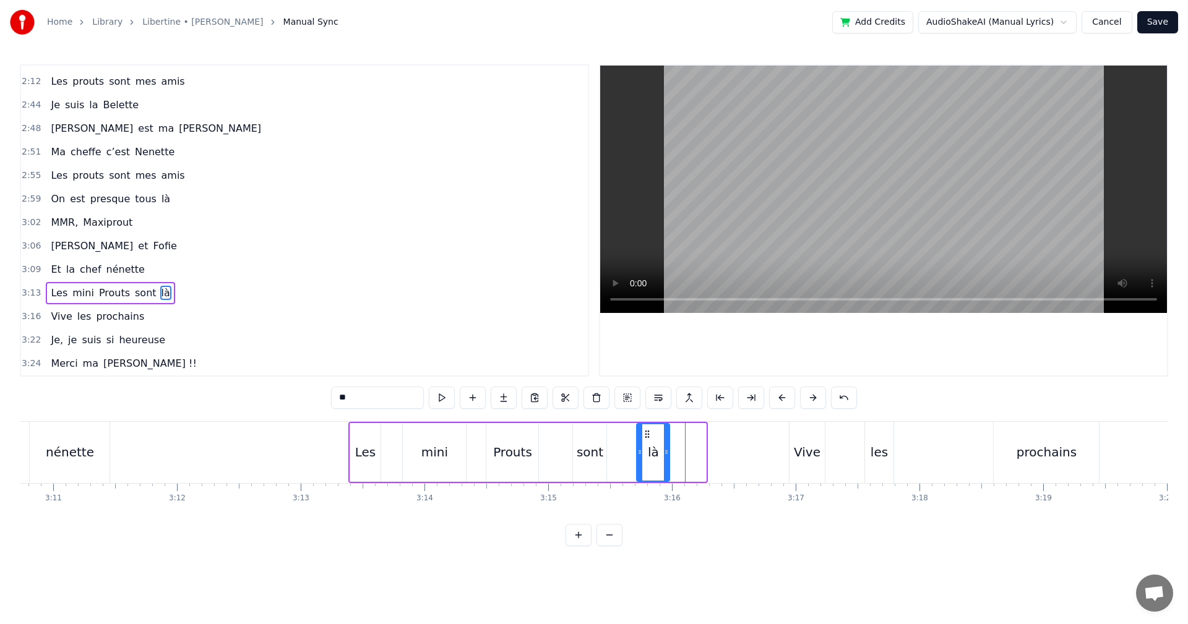
click at [646, 440] on div "là" at bounding box center [653, 452] width 32 height 56
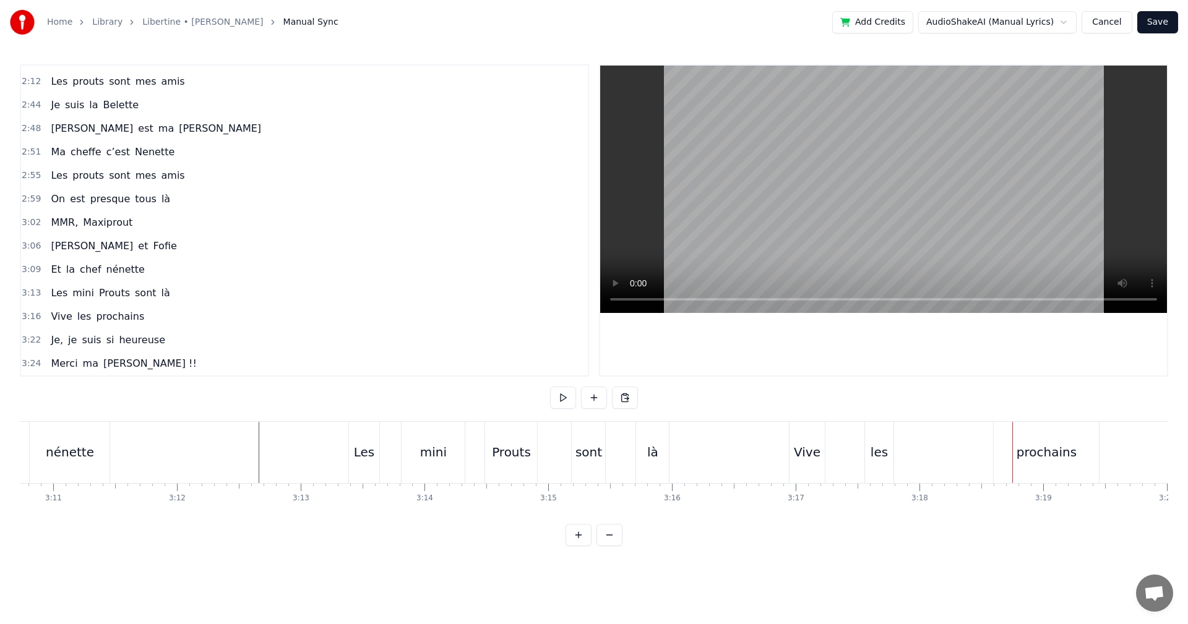
click at [1044, 453] on div "prochains" at bounding box center [1047, 452] width 60 height 19
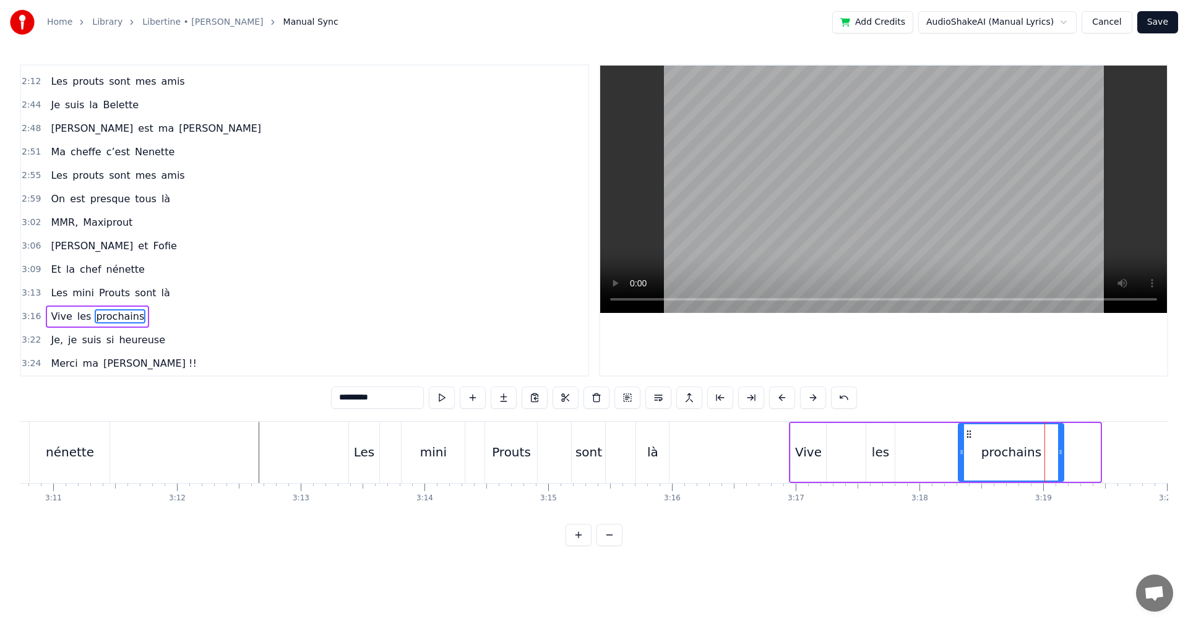
drag, startPoint x: 1004, startPoint y: 434, endPoint x: 968, endPoint y: 438, distance: 36.7
click at [968, 438] on icon at bounding box center [969, 434] width 10 height 10
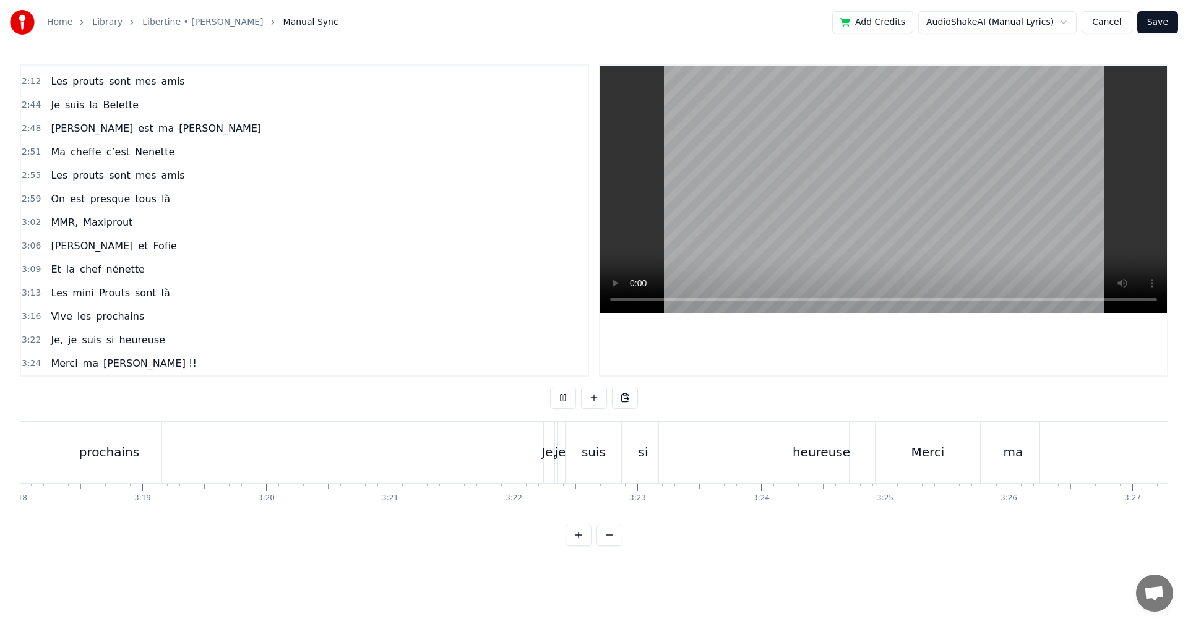
scroll to position [0, 24630]
click at [417, 451] on div "Je," at bounding box center [423, 452] width 15 height 19
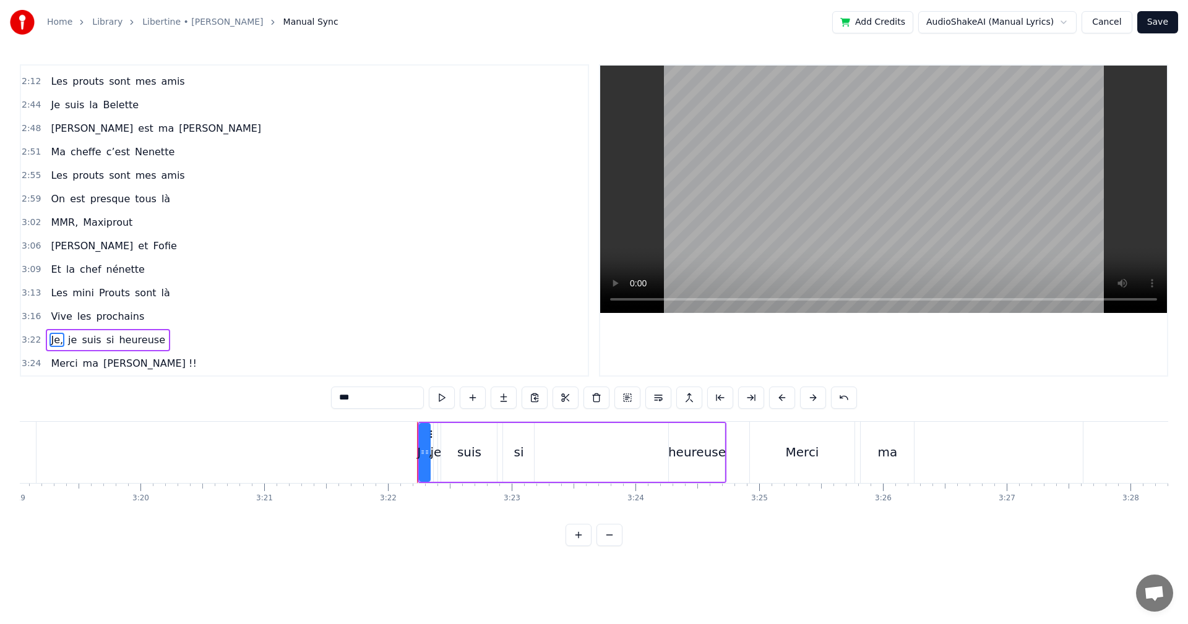
click at [551, 433] on div "Je, je suis si heureuse" at bounding box center [572, 452] width 309 height 61
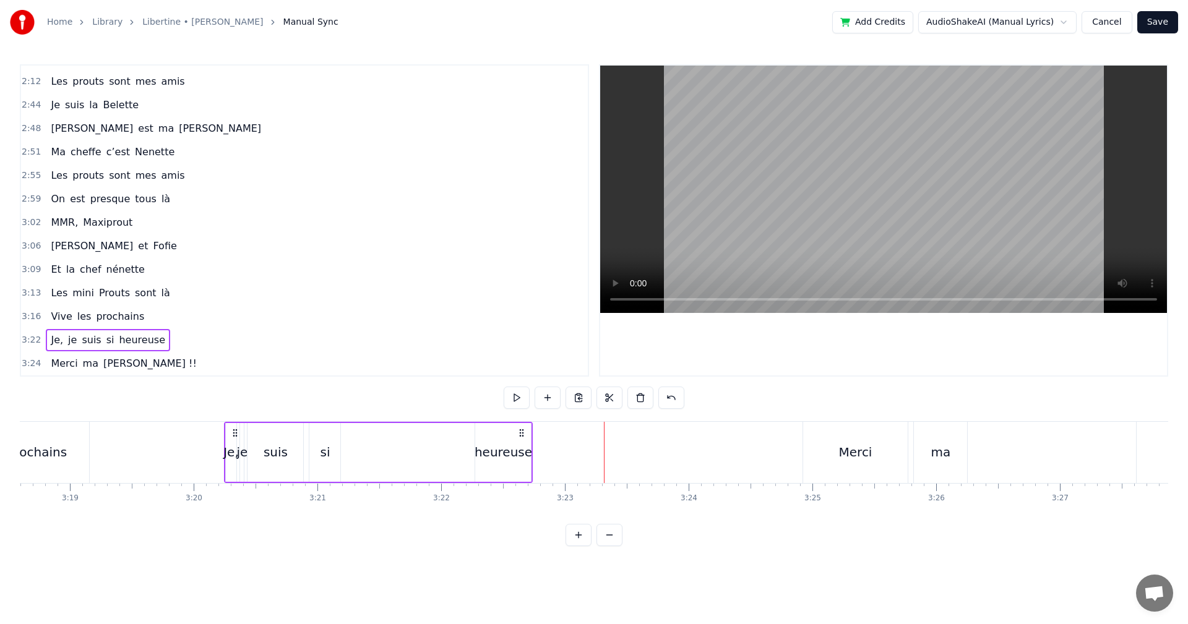
scroll to position [0, 24570]
drag, startPoint x: 426, startPoint y: 434, endPoint x: 291, endPoint y: 450, distance: 135.9
click at [291, 450] on div "Je, je suis si heureuse" at bounding box center [433, 452] width 309 height 61
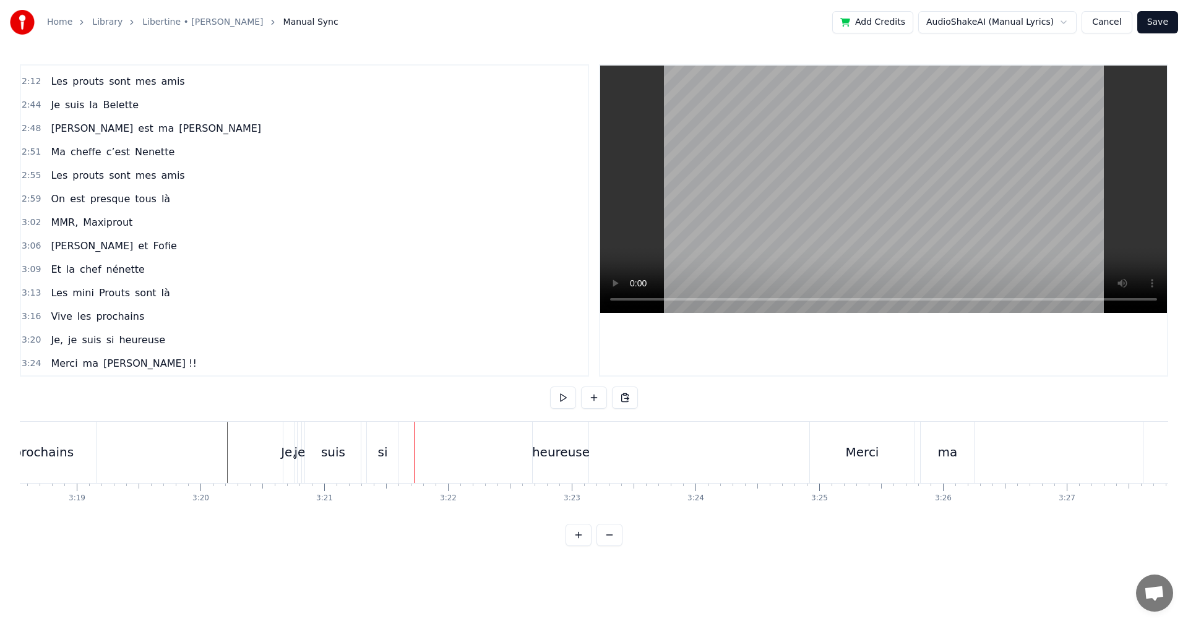
click at [327, 447] on div "suis" at bounding box center [333, 452] width 24 height 19
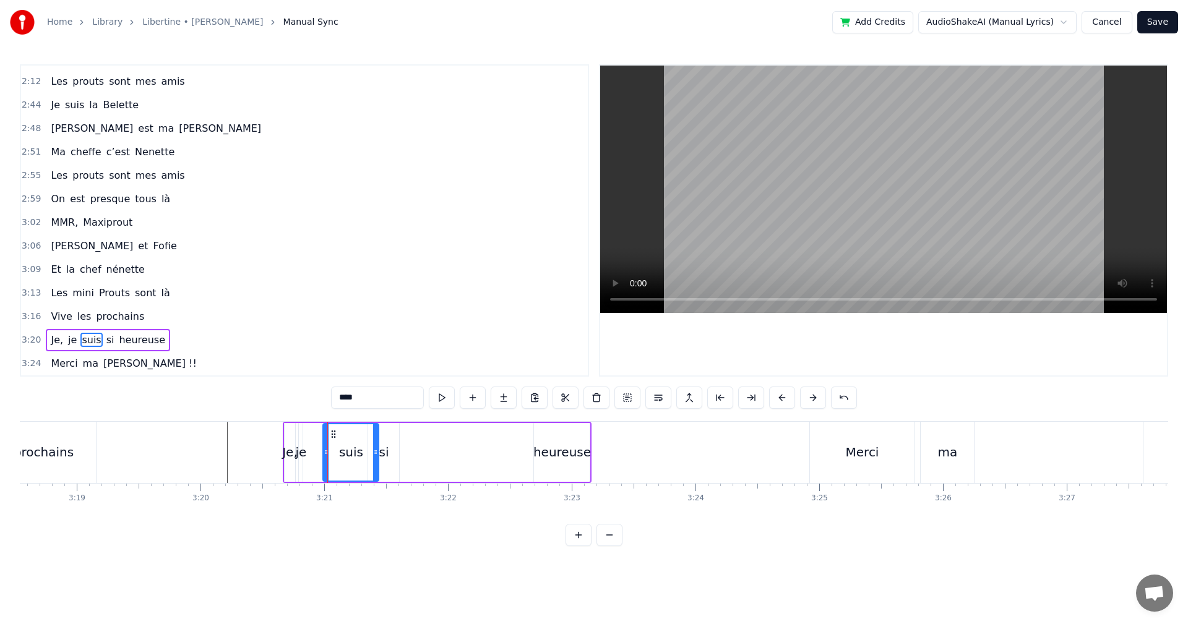
drag, startPoint x: 314, startPoint y: 433, endPoint x: 330, endPoint y: 433, distance: 16.7
click at [330, 433] on icon at bounding box center [334, 434] width 10 height 10
click at [539, 442] on div "heureuse" at bounding box center [562, 452] width 56 height 59
type input "********"
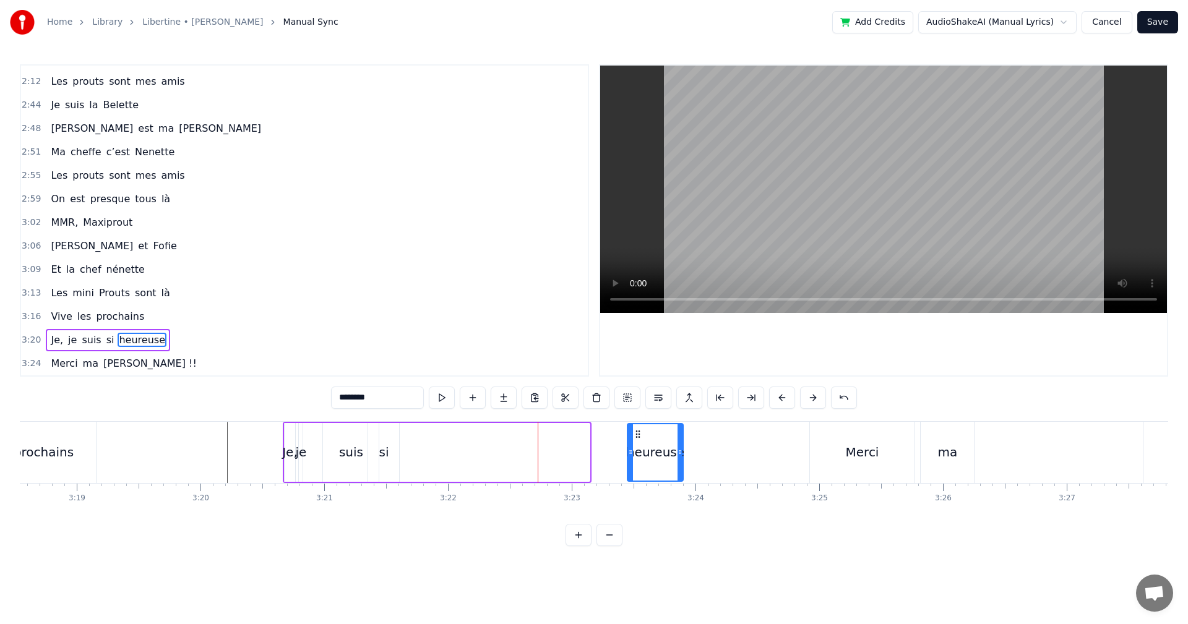
drag, startPoint x: 549, startPoint y: 433, endPoint x: 637, endPoint y: 435, distance: 87.9
click at [637, 435] on icon at bounding box center [638, 434] width 10 height 10
drag, startPoint x: 638, startPoint y: 433, endPoint x: 562, endPoint y: 445, distance: 77.0
click at [562, 445] on div "heureuse" at bounding box center [579, 452] width 54 height 56
click at [609, 450] on div "Je, je suis si heureuse" at bounding box center [446, 452] width 327 height 61
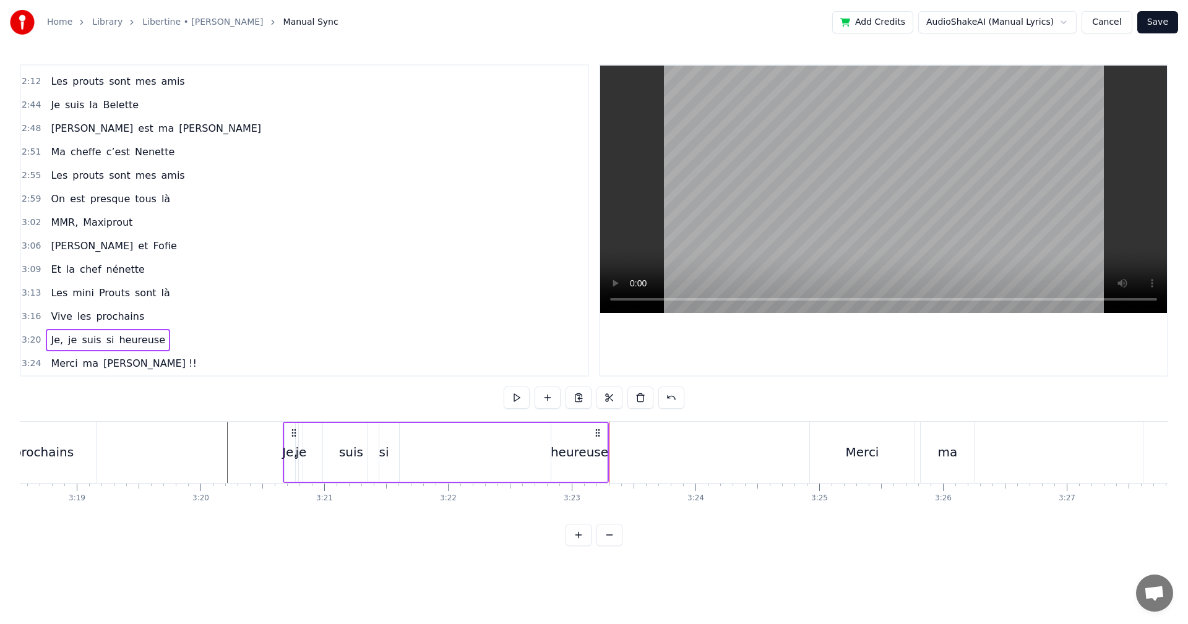
click at [603, 454] on div "heureuse" at bounding box center [580, 452] width 58 height 19
drag, startPoint x: 606, startPoint y: 452, endPoint x: 643, endPoint y: 452, distance: 36.5
click at [640, 452] on icon at bounding box center [637, 452] width 5 height 10
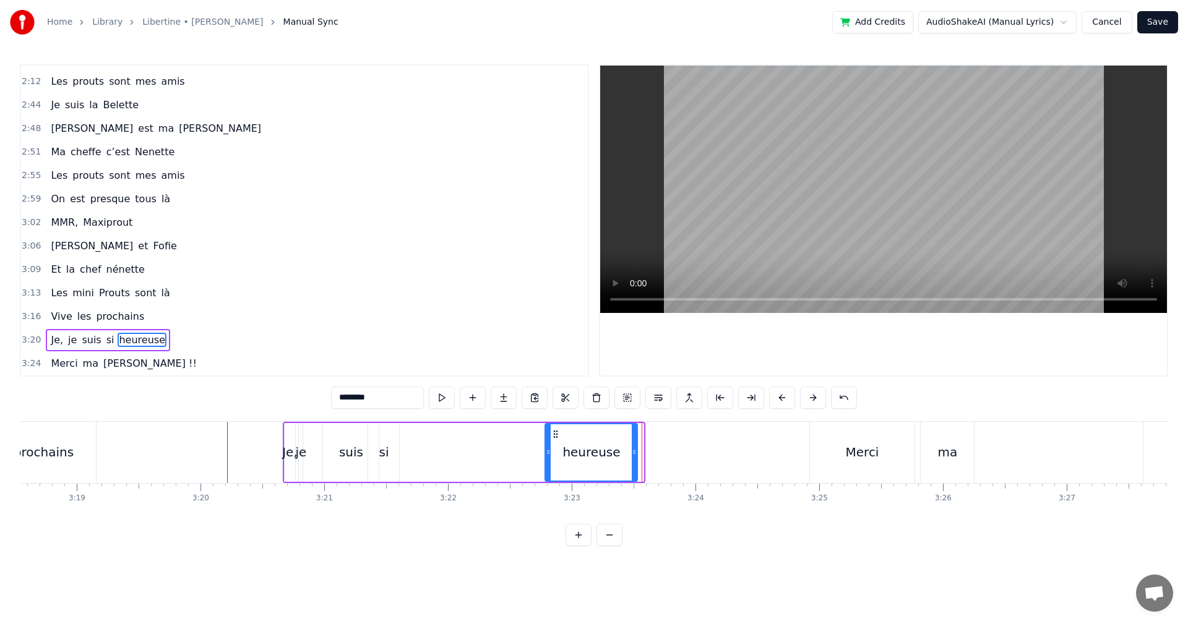
drag, startPoint x: 562, startPoint y: 436, endPoint x: 556, endPoint y: 436, distance: 6.2
click at [556, 436] on icon at bounding box center [556, 434] width 10 height 10
click at [384, 457] on div "si" at bounding box center [384, 452] width 10 height 19
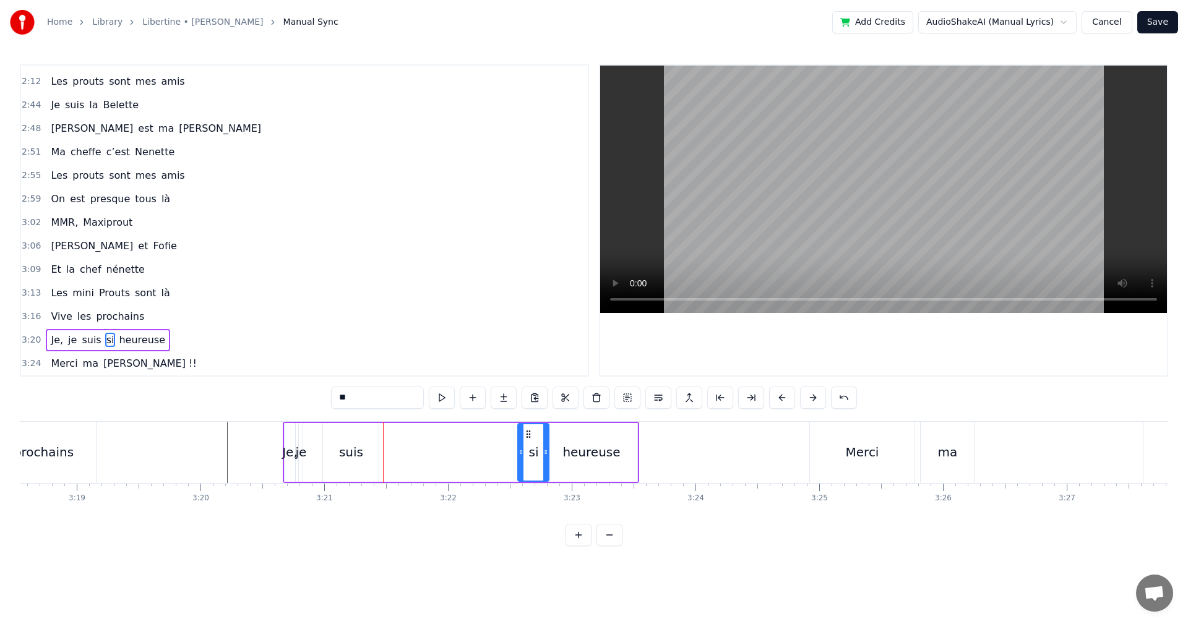
drag, startPoint x: 377, startPoint y: 433, endPoint x: 527, endPoint y: 443, distance: 150.1
click at [527, 443] on div "si" at bounding box center [534, 452] width 30 height 56
click at [356, 449] on div "suis" at bounding box center [351, 452] width 24 height 19
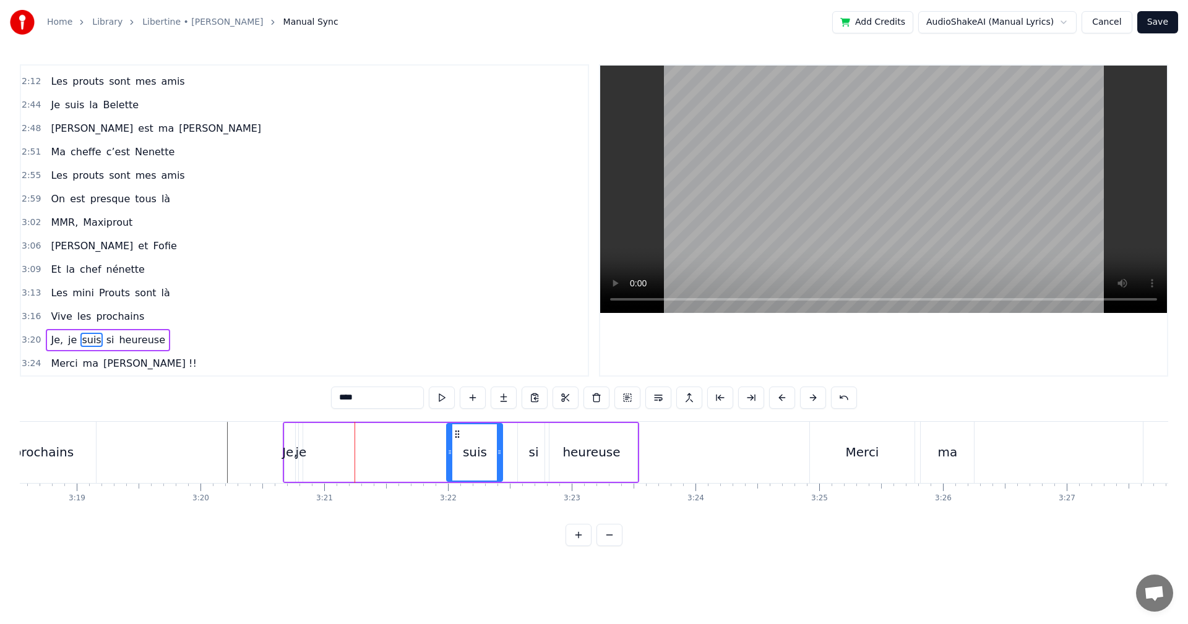
drag, startPoint x: 332, startPoint y: 433, endPoint x: 456, endPoint y: 444, distance: 124.3
click at [456, 444] on div "suis" at bounding box center [474, 452] width 54 height 56
click at [302, 458] on div "je" at bounding box center [301, 452] width 11 height 19
click at [295, 455] on div "Je," at bounding box center [289, 452] width 15 height 19
click at [301, 453] on div "je" at bounding box center [301, 452] width 11 height 19
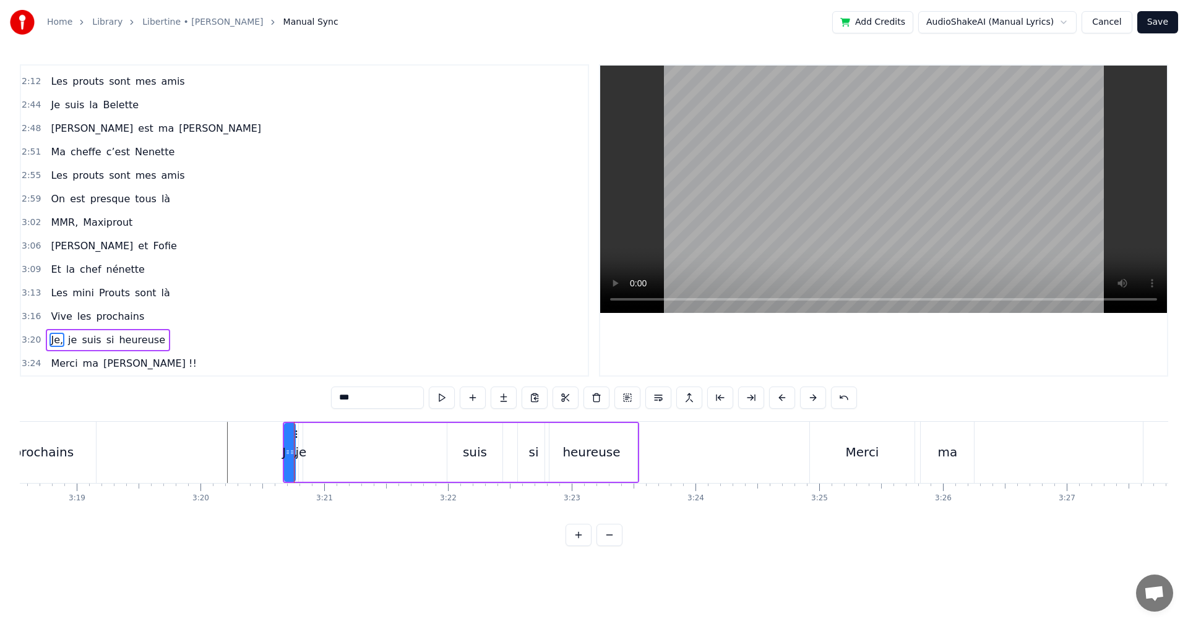
type input "**"
drag, startPoint x: 310, startPoint y: 436, endPoint x: 366, endPoint y: 442, distance: 56.6
click at [366, 442] on div "Je, je suis si heureuse" at bounding box center [461, 452] width 357 height 61
drag, startPoint x: 360, startPoint y: 454, endPoint x: 387, endPoint y: 453, distance: 27.2
click at [387, 453] on div "Je, je suis si heureuse" at bounding box center [461, 452] width 357 height 61
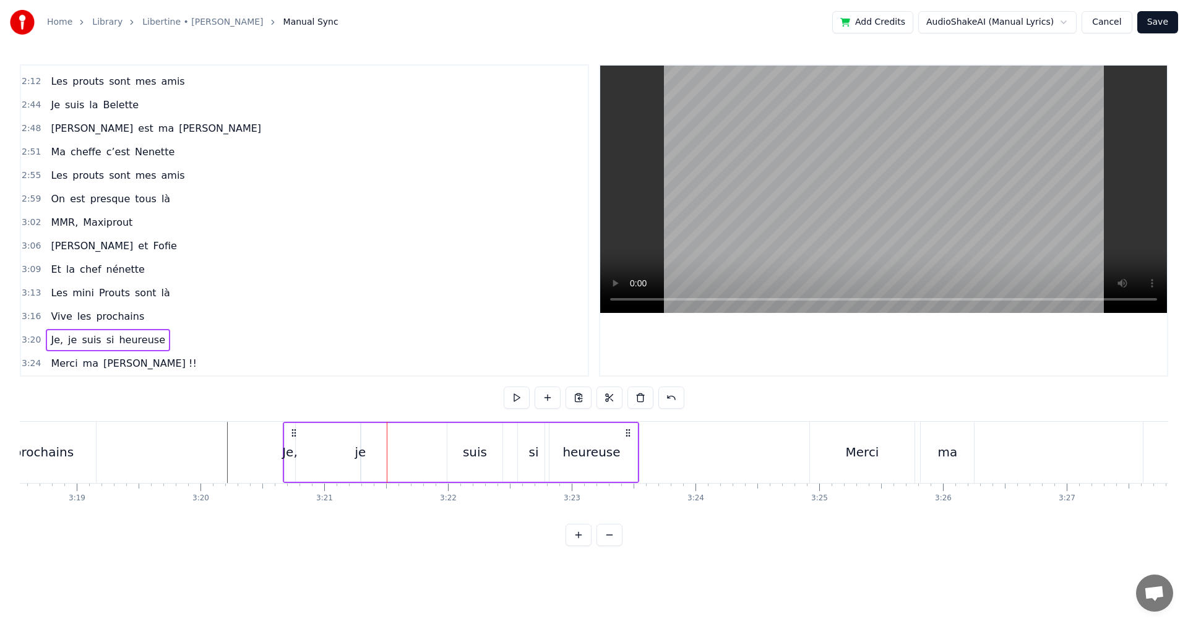
click at [360, 455] on div "je" at bounding box center [360, 452] width 11 height 19
click at [369, 454] on div "Je, je suis si heureuse" at bounding box center [461, 452] width 357 height 61
click at [290, 455] on div "Je," at bounding box center [289, 452] width 15 height 19
drag, startPoint x: 292, startPoint y: 457, endPoint x: 316, endPoint y: 459, distance: 23.6
click at [316, 459] on div at bounding box center [315, 452] width 5 height 56
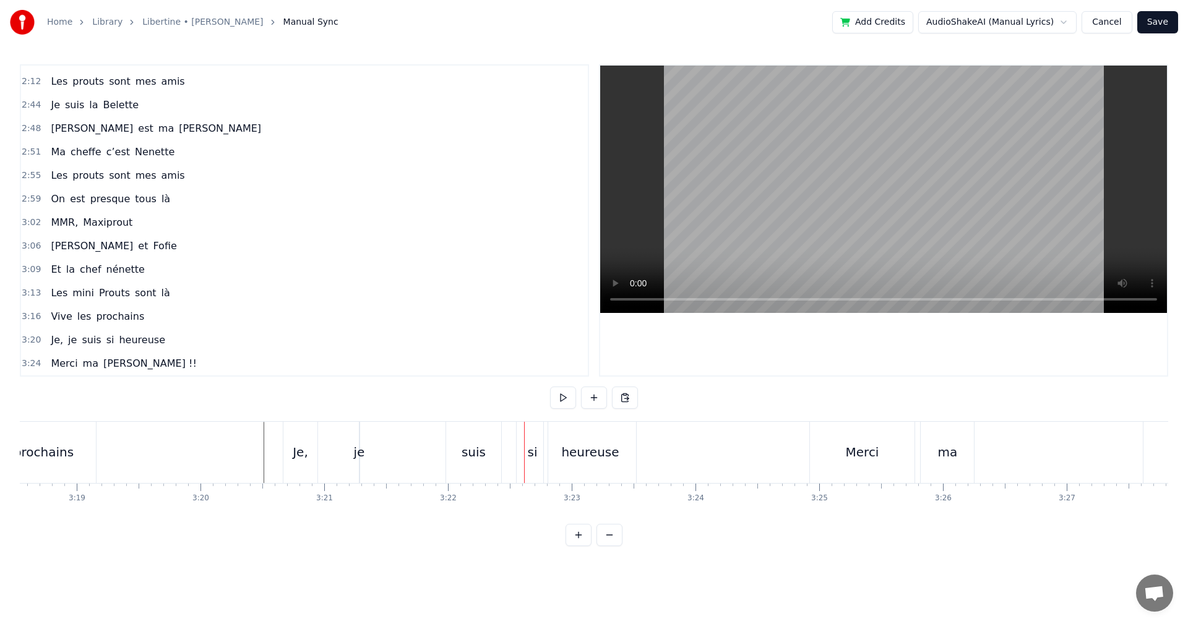
click at [475, 458] on div "suis" at bounding box center [474, 452] width 24 height 19
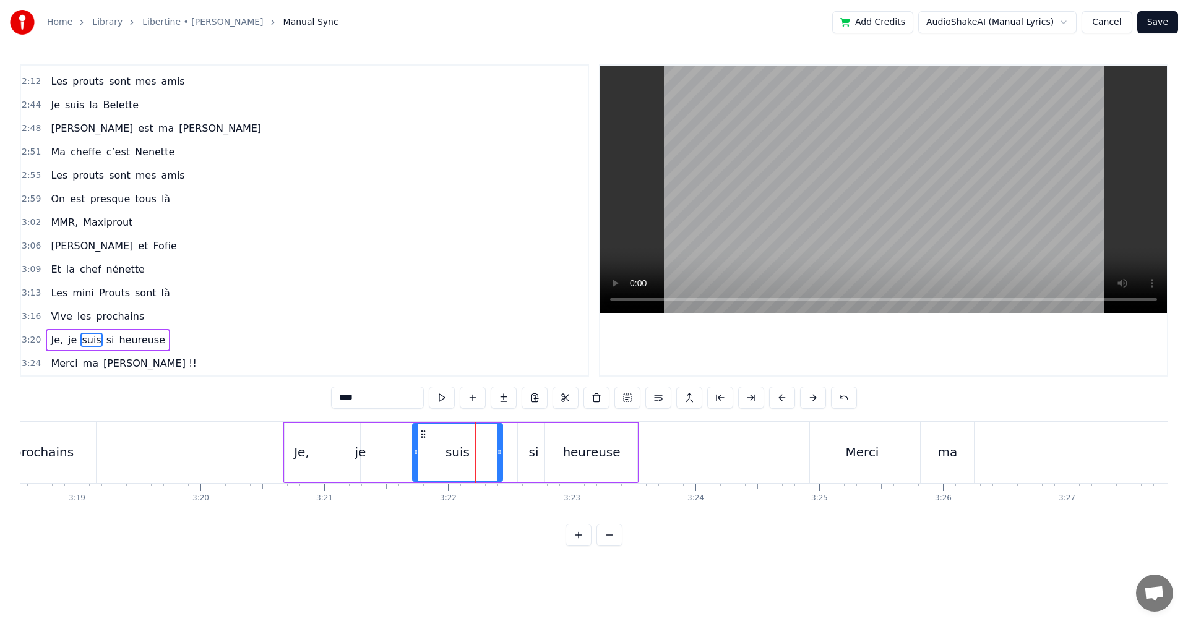
drag, startPoint x: 450, startPoint y: 450, endPoint x: 415, endPoint y: 453, distance: 34.7
click at [415, 453] on icon at bounding box center [415, 452] width 5 height 10
drag, startPoint x: 497, startPoint y: 453, endPoint x: 510, endPoint y: 451, distance: 13.1
click at [484, 454] on icon at bounding box center [482, 452] width 5 height 10
click at [535, 447] on div "si" at bounding box center [533, 452] width 10 height 19
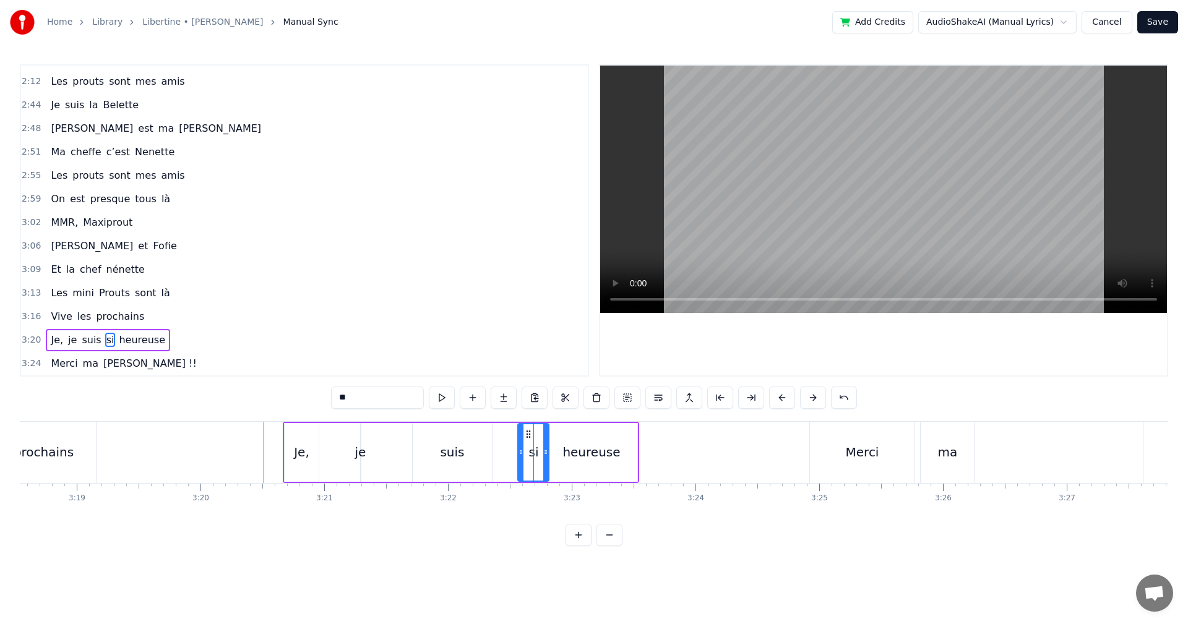
click at [517, 453] on div "si" at bounding box center [533, 452] width 32 height 59
drag, startPoint x: 521, startPoint y: 453, endPoint x: 486, endPoint y: 457, distance: 34.9
click at [488, 457] on div at bounding box center [490, 452] width 5 height 56
drag, startPoint x: 546, startPoint y: 451, endPoint x: 525, endPoint y: 454, distance: 21.8
click at [525, 454] on icon at bounding box center [524, 452] width 5 height 10
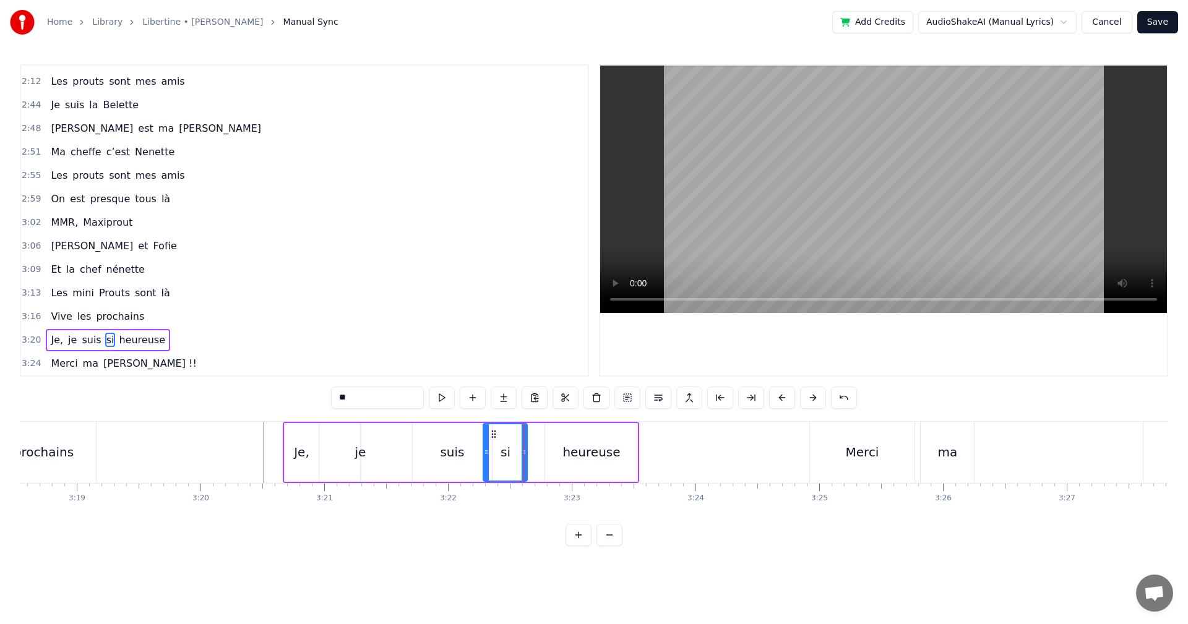
click at [562, 449] on div "heureuse" at bounding box center [591, 452] width 92 height 59
type input "********"
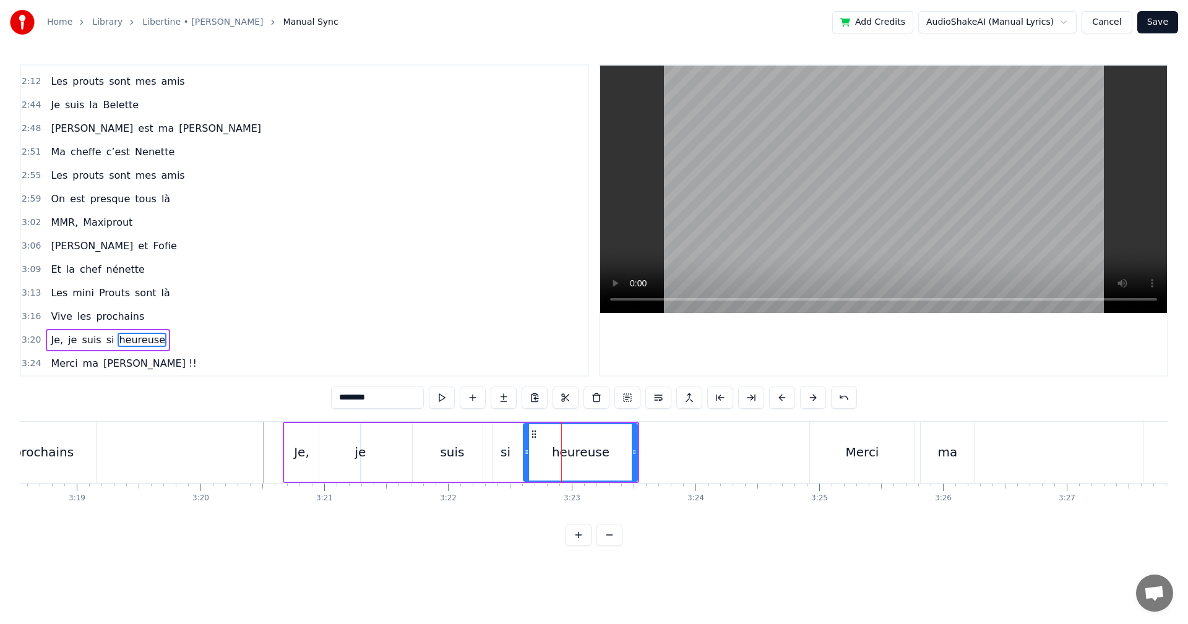
drag, startPoint x: 548, startPoint y: 451, endPoint x: 526, endPoint y: 456, distance: 22.2
click at [526, 456] on icon at bounding box center [526, 452] width 5 height 10
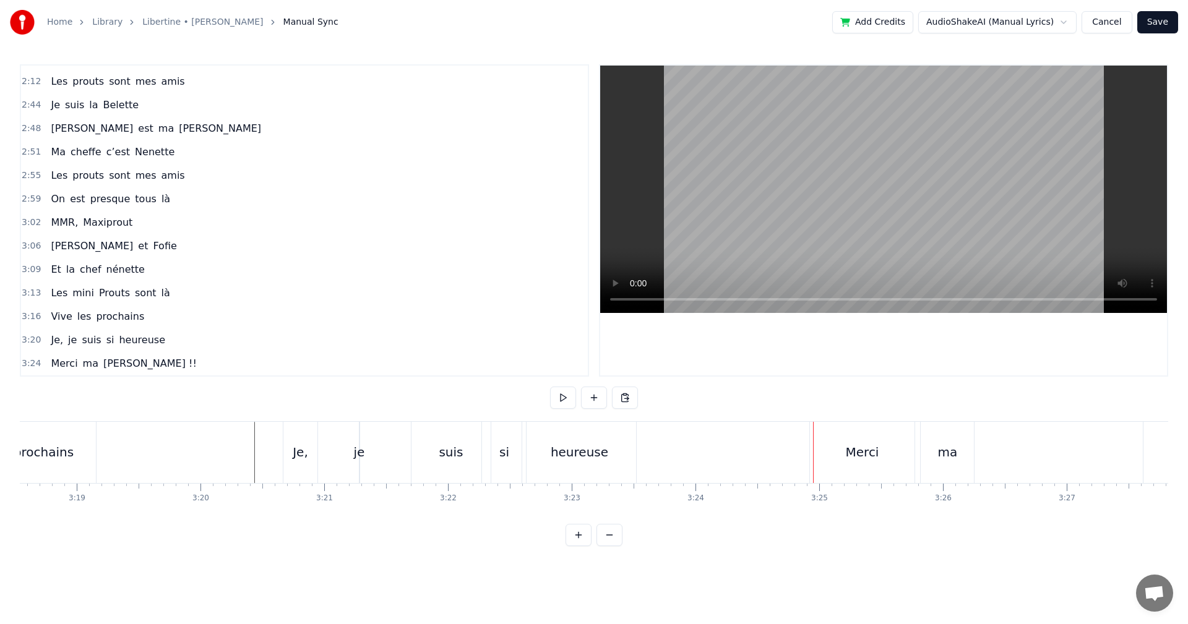
click at [845, 451] on div "Merci" at bounding box center [862, 452] width 105 height 61
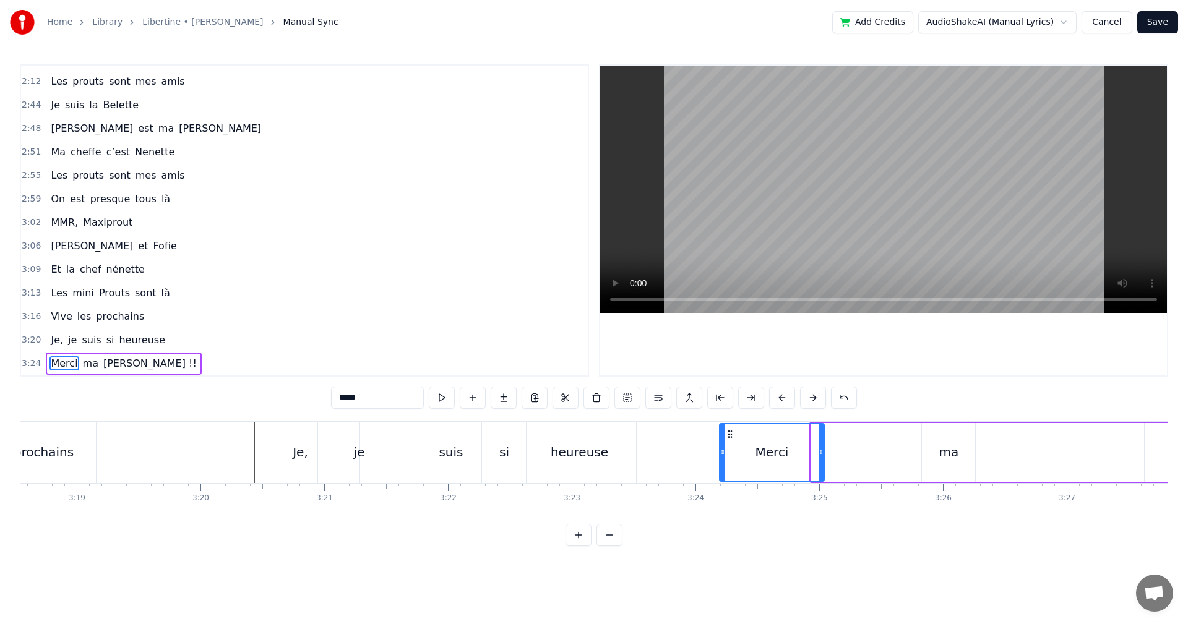
drag, startPoint x: 819, startPoint y: 431, endPoint x: 727, endPoint y: 442, distance: 92.3
click at [727, 442] on div "Merci" at bounding box center [772, 452] width 104 height 56
click at [958, 451] on div "ma" at bounding box center [948, 452] width 53 height 59
drag, startPoint x: 934, startPoint y: 433, endPoint x: 813, endPoint y: 447, distance: 121.4
click at [813, 447] on div "ma" at bounding box center [828, 452] width 52 height 56
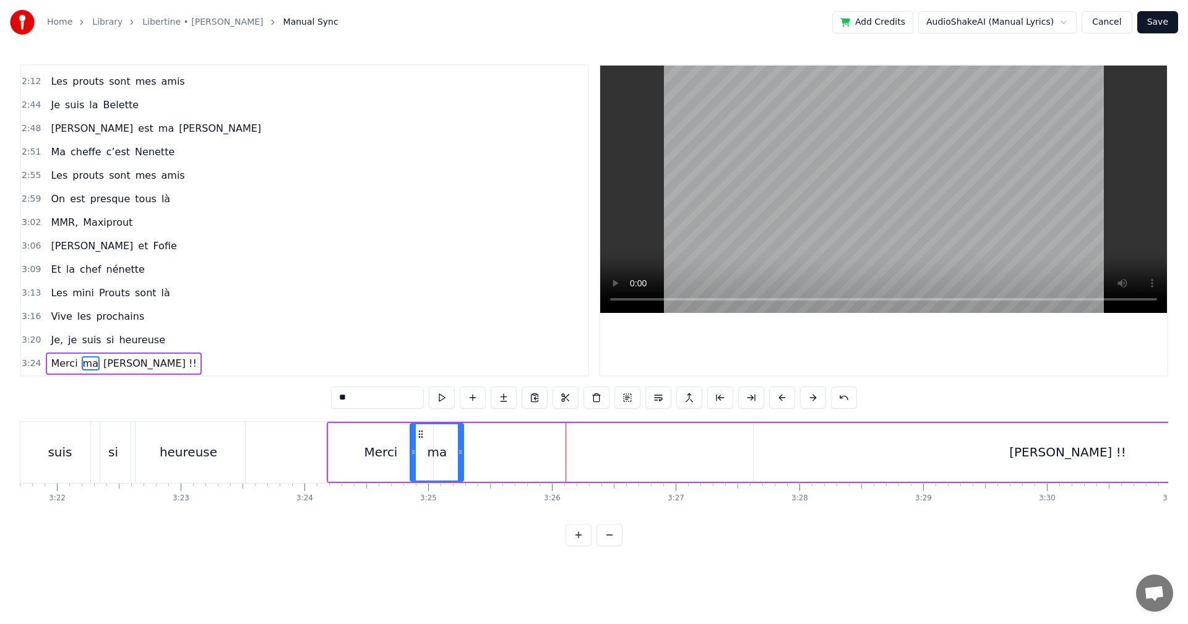
scroll to position [0, 25115]
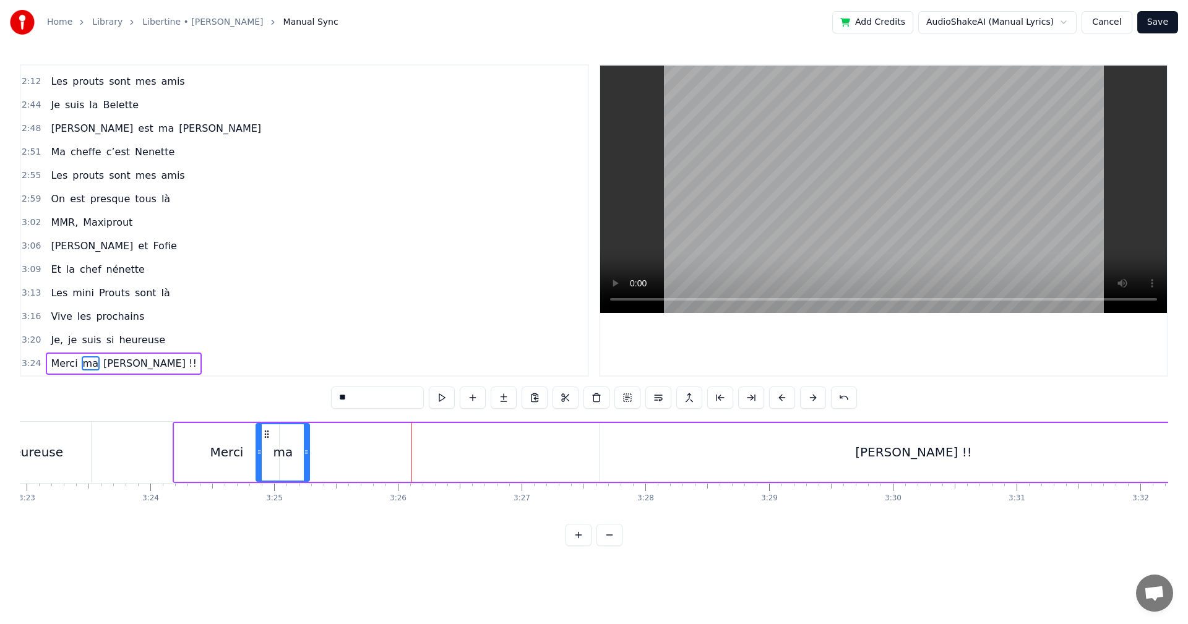
click at [934, 453] on div "[PERSON_NAME] !!" at bounding box center [913, 452] width 117 height 19
type input "**********"
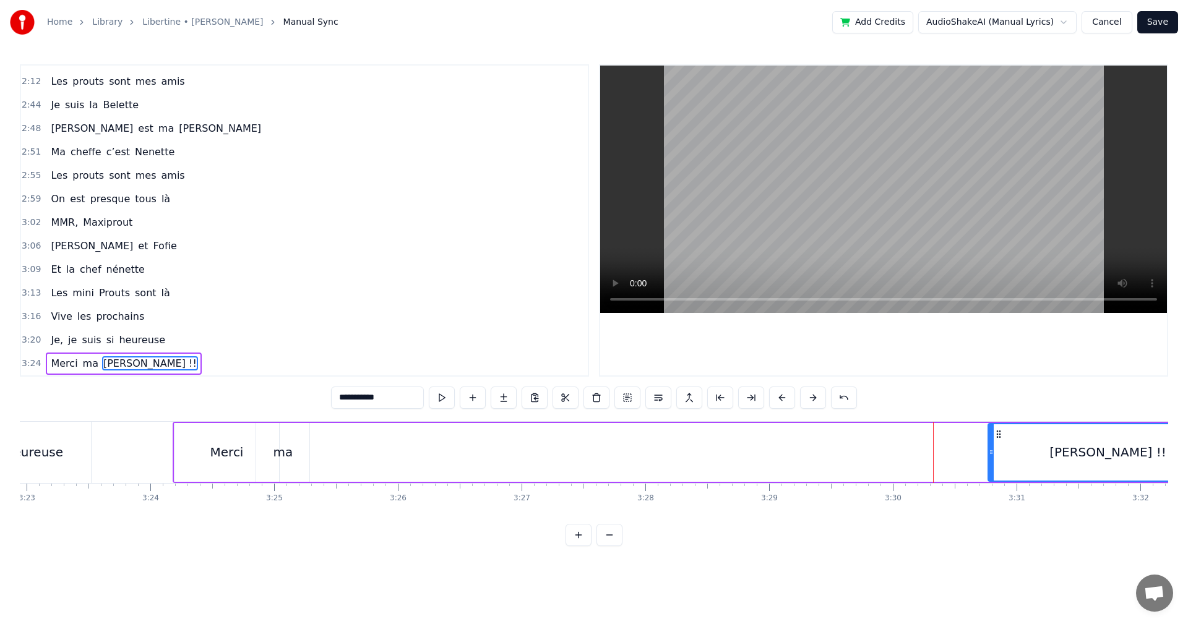
drag, startPoint x: 603, startPoint y: 457, endPoint x: 991, endPoint y: 470, distance: 388.8
click at [991, 470] on div at bounding box center [991, 452] width 5 height 56
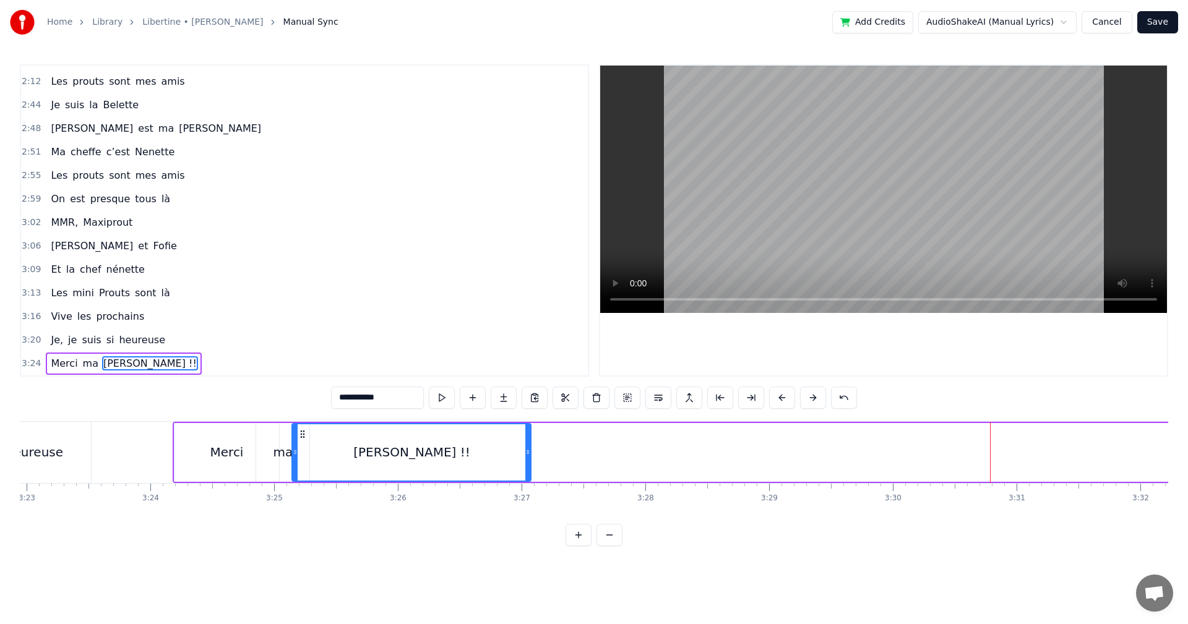
drag, startPoint x: 993, startPoint y: 432, endPoint x: 300, endPoint y: 449, distance: 693.2
click at [300, 449] on div "[PERSON_NAME] !!" at bounding box center [412, 452] width 238 height 56
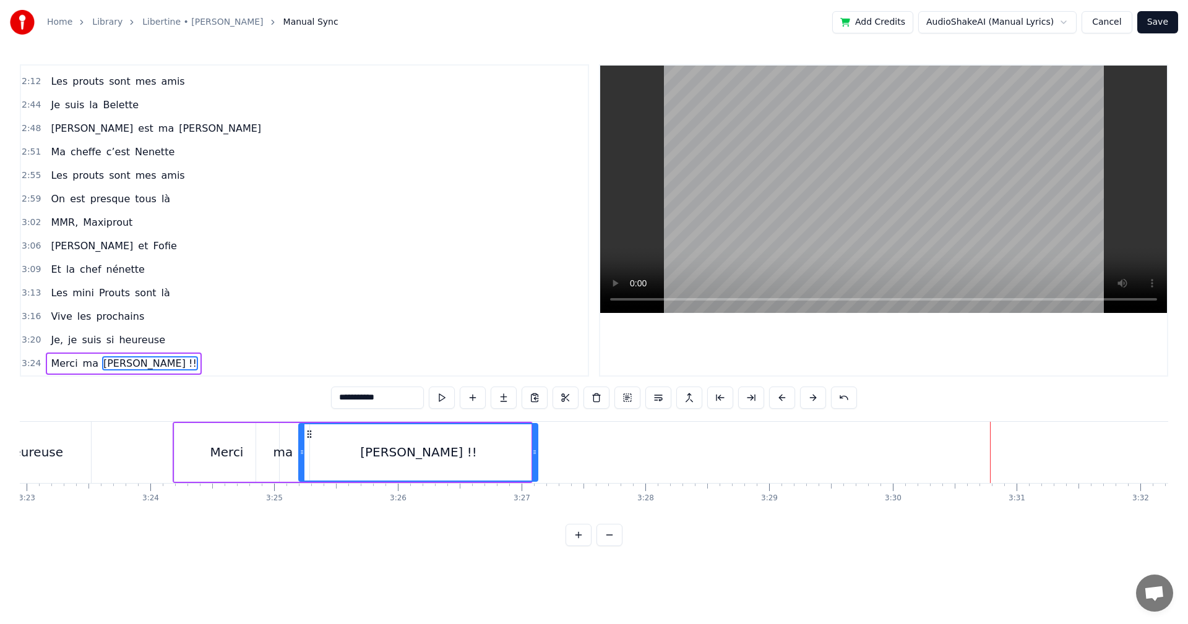
drag, startPoint x: 300, startPoint y: 434, endPoint x: 307, endPoint y: 434, distance: 6.8
click at [307, 434] on icon at bounding box center [309, 434] width 10 height 10
drag, startPoint x: 536, startPoint y: 454, endPoint x: 457, endPoint y: 464, distance: 79.3
click at [457, 464] on div at bounding box center [459, 452] width 5 height 56
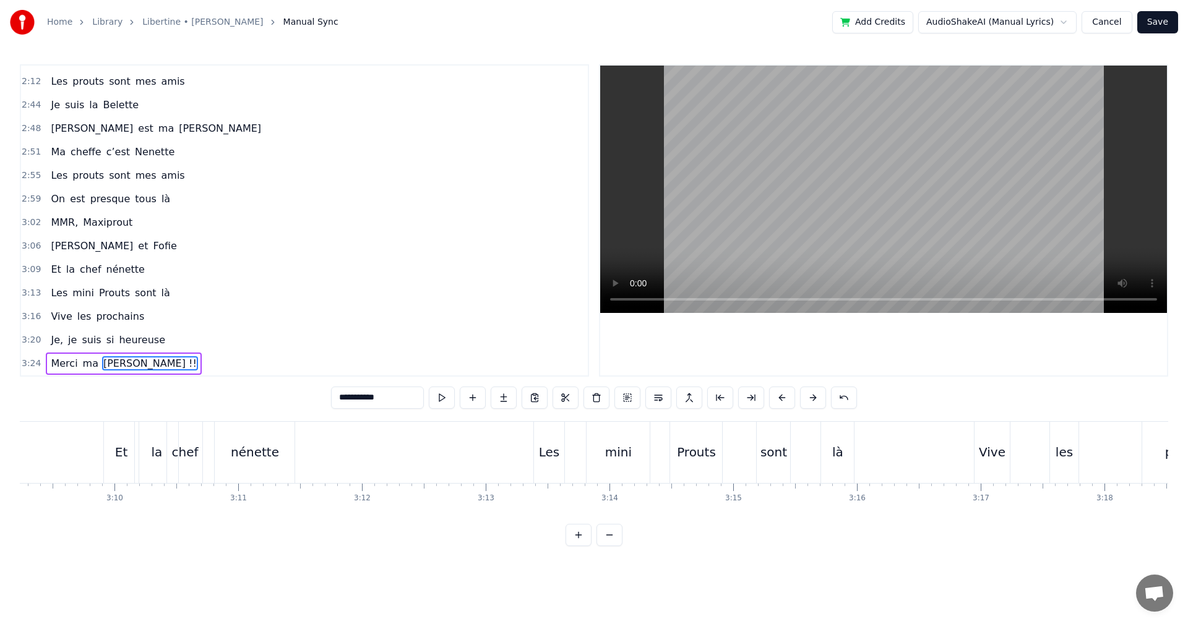
scroll to position [0, 23402]
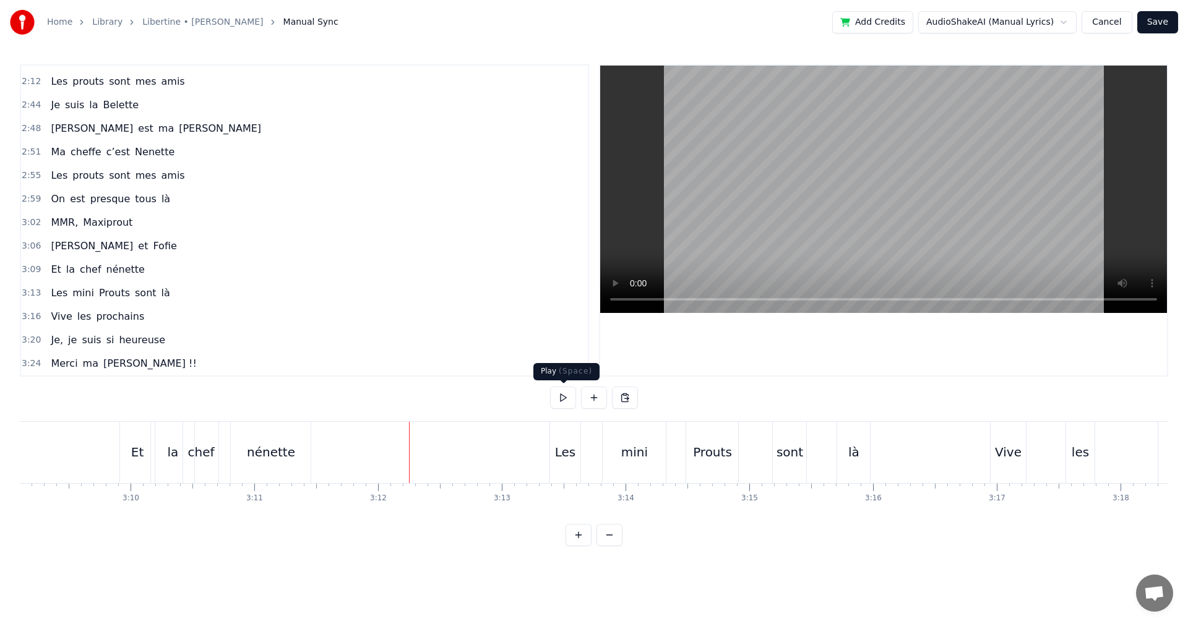
click at [571, 401] on button at bounding box center [563, 398] width 26 height 22
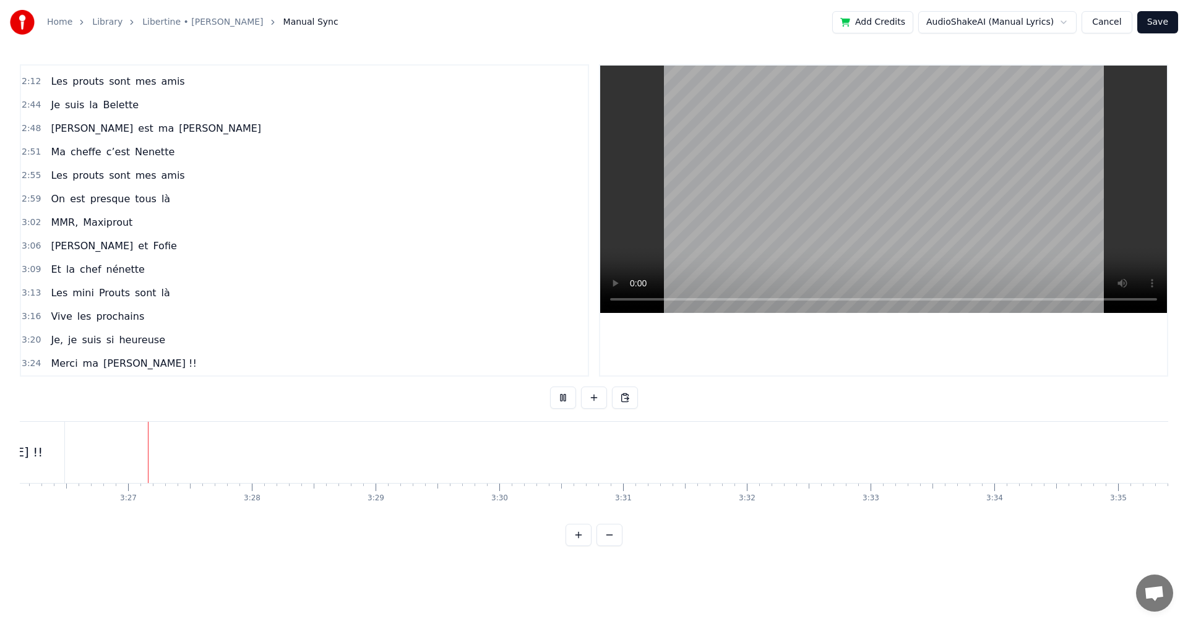
scroll to position [0, 25512]
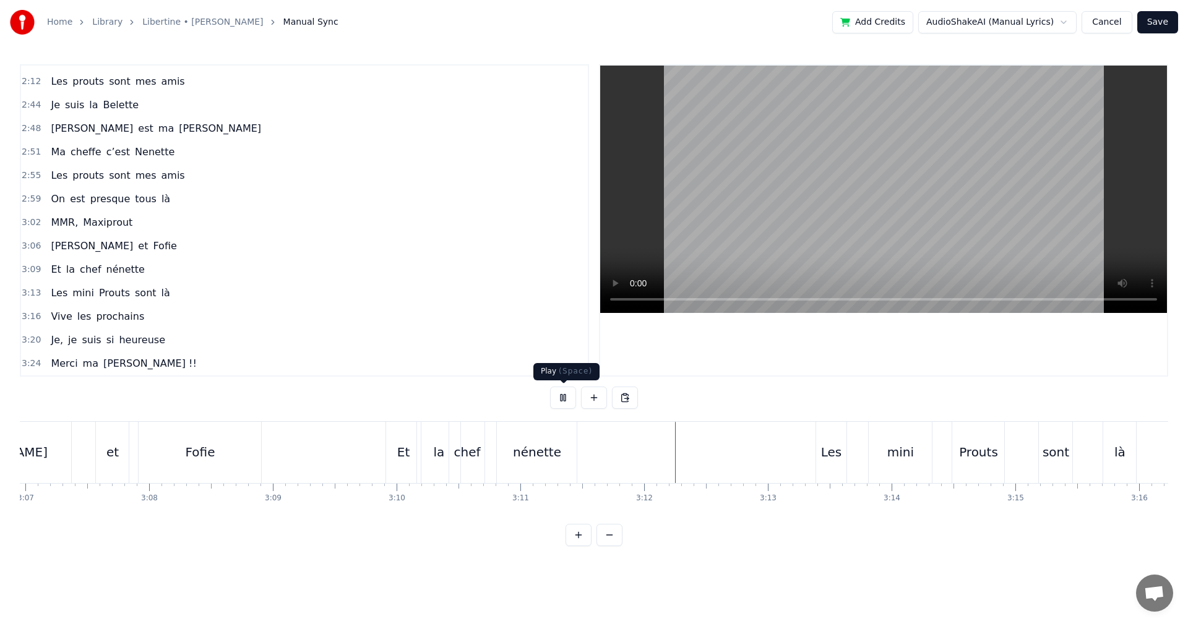
click at [563, 392] on button at bounding box center [563, 398] width 26 height 22
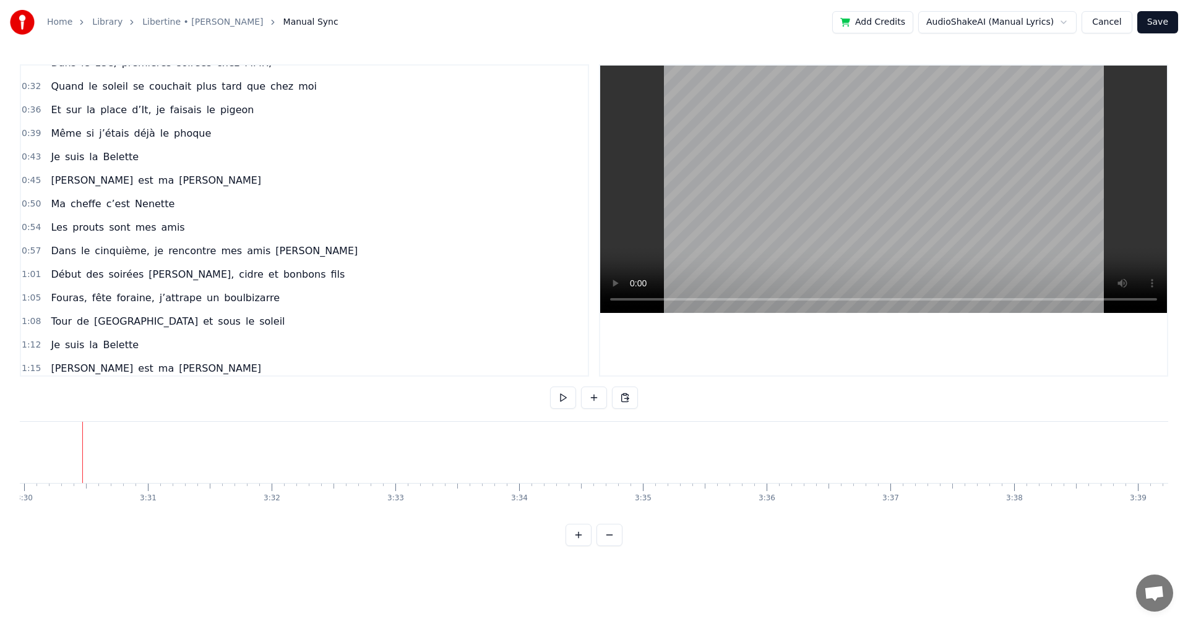
scroll to position [0, 0]
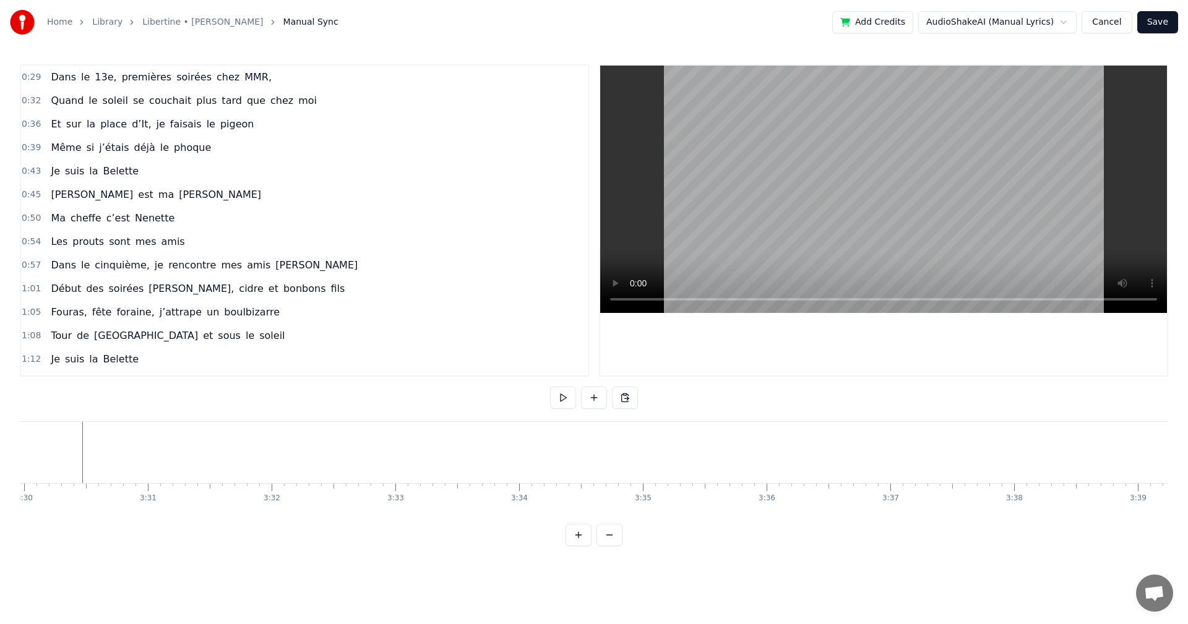
click at [1153, 22] on button "Save" at bounding box center [1157, 22] width 41 height 22
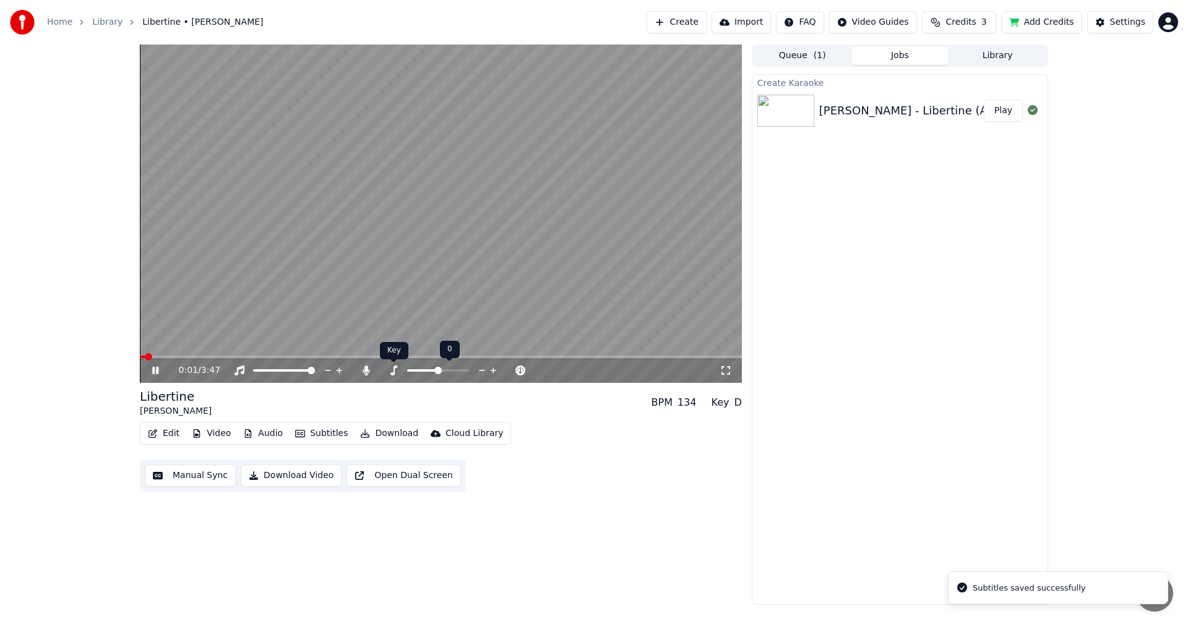
click at [392, 373] on icon at bounding box center [393, 371] width 7 height 10
click at [368, 370] on icon at bounding box center [366, 371] width 7 height 10
click at [157, 371] on icon at bounding box center [155, 370] width 6 height 7
click at [301, 481] on button "Download Video" at bounding box center [291, 476] width 101 height 22
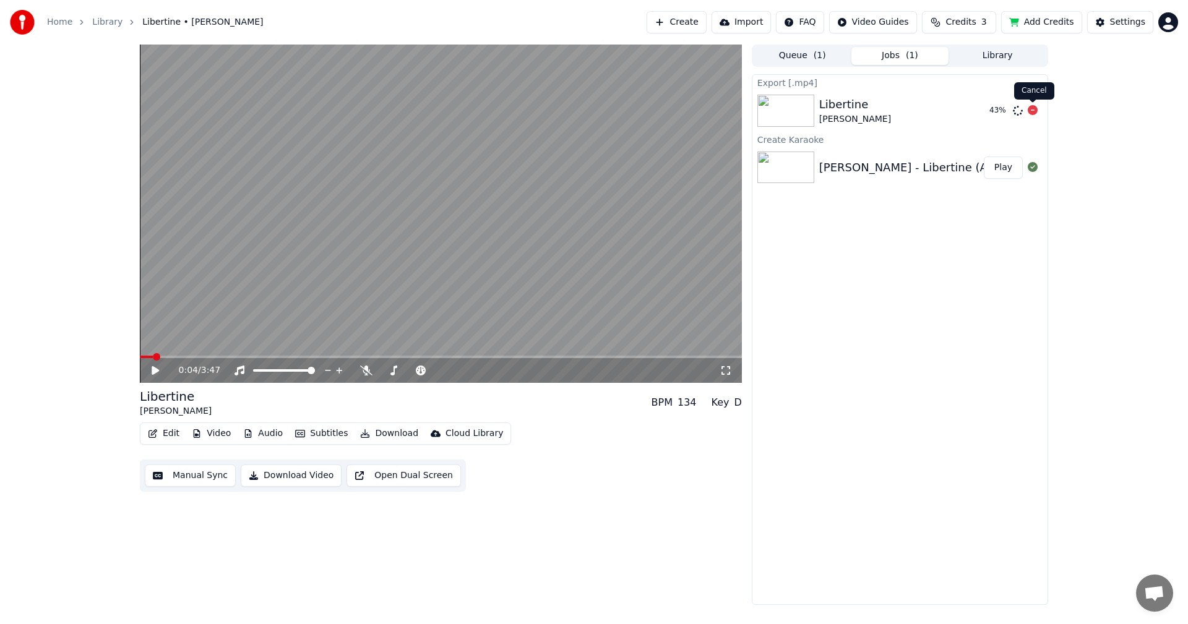
click at [1030, 112] on icon at bounding box center [1033, 110] width 10 height 10
click at [165, 435] on button "Edit" at bounding box center [163, 433] width 41 height 17
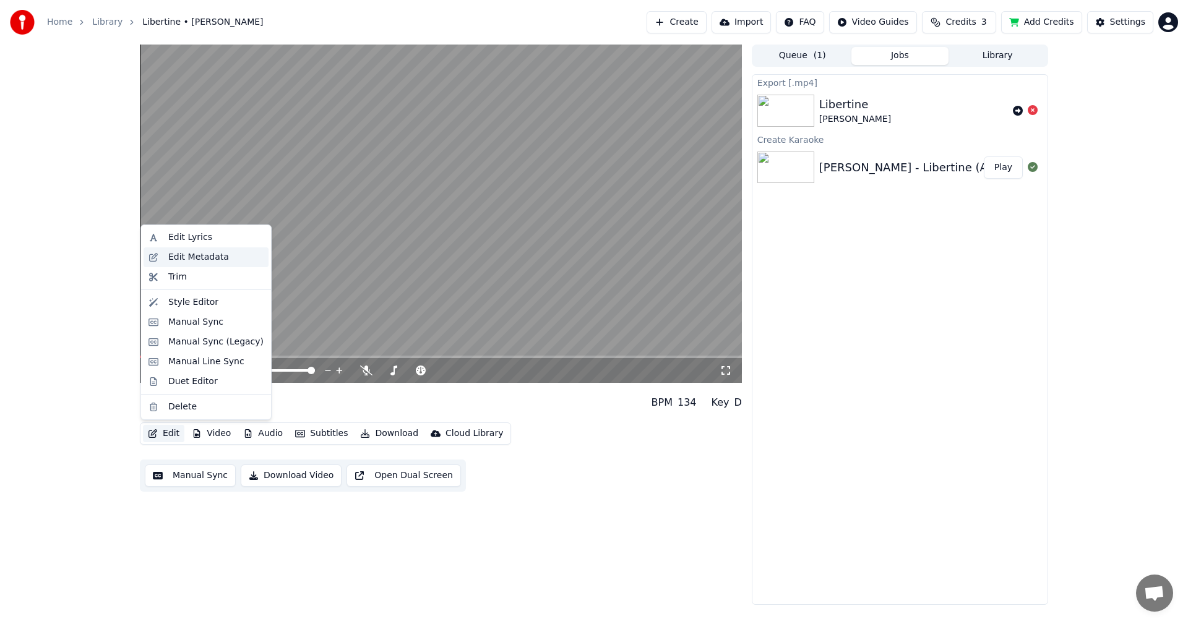
click at [196, 261] on div "Edit Metadata" at bounding box center [198, 257] width 61 height 12
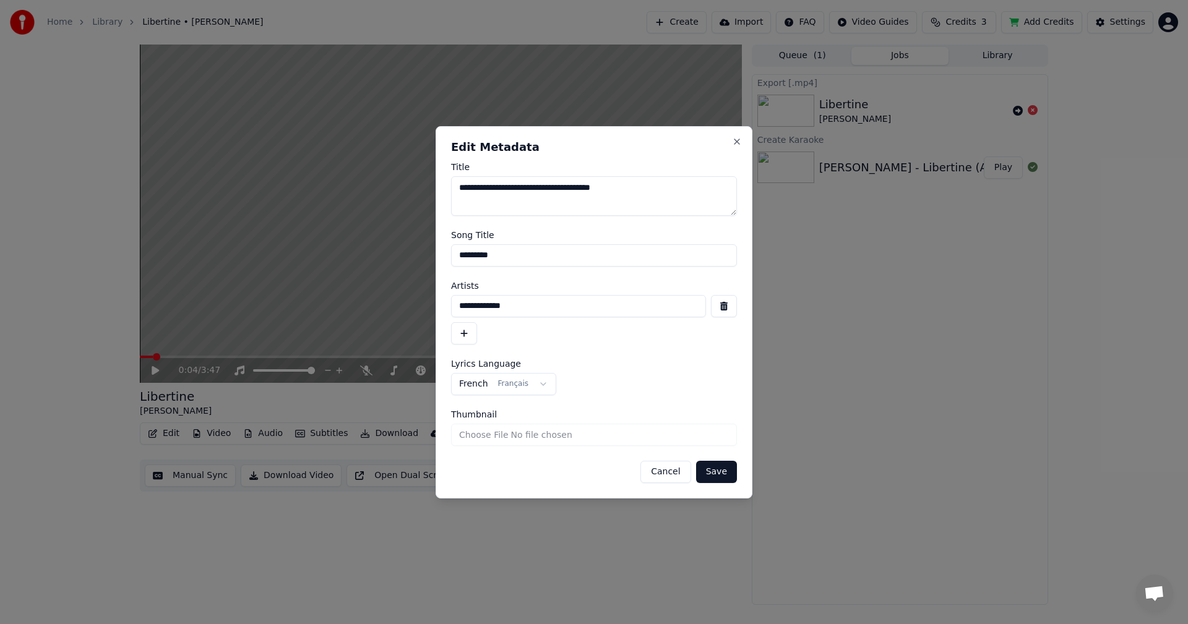
drag, startPoint x: 626, startPoint y: 186, endPoint x: 454, endPoint y: 187, distance: 172.0
click at [454, 187] on textarea "**********" at bounding box center [594, 196] width 286 height 40
type textarea "**********"
drag, startPoint x: 523, startPoint y: 257, endPoint x: 454, endPoint y: 257, distance: 69.9
click at [454, 257] on input "*********" at bounding box center [594, 255] width 286 height 22
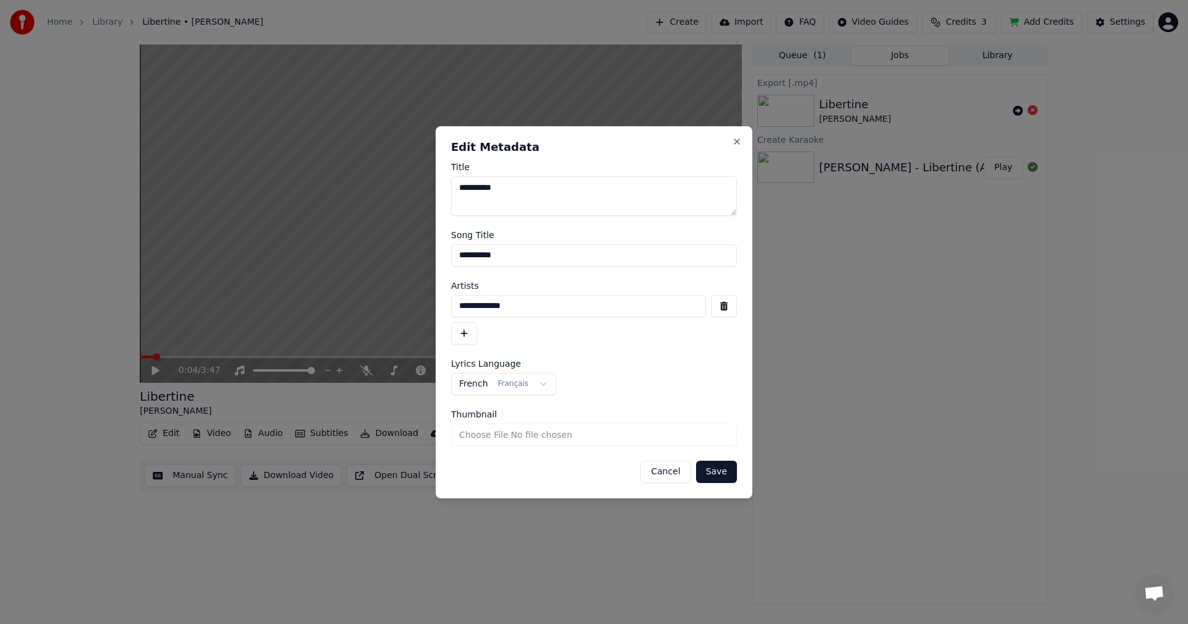
type input "**********"
drag, startPoint x: 538, startPoint y: 306, endPoint x: 451, endPoint y: 310, distance: 87.4
click at [451, 310] on input "**********" at bounding box center [578, 306] width 255 height 22
type input "**********"
click at [458, 259] on input "**********" at bounding box center [594, 255] width 286 height 22
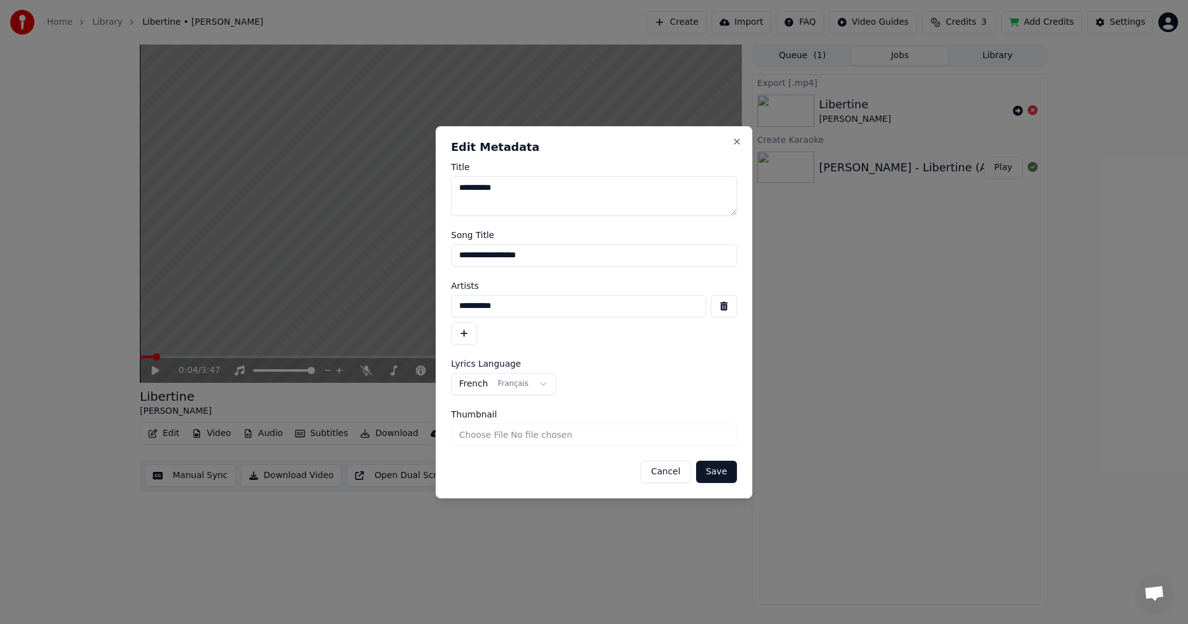
type input "**********"
click at [462, 186] on textarea "**********" at bounding box center [594, 196] width 286 height 40
type textarea "**********"
click at [710, 471] on button "Save" at bounding box center [716, 472] width 41 height 22
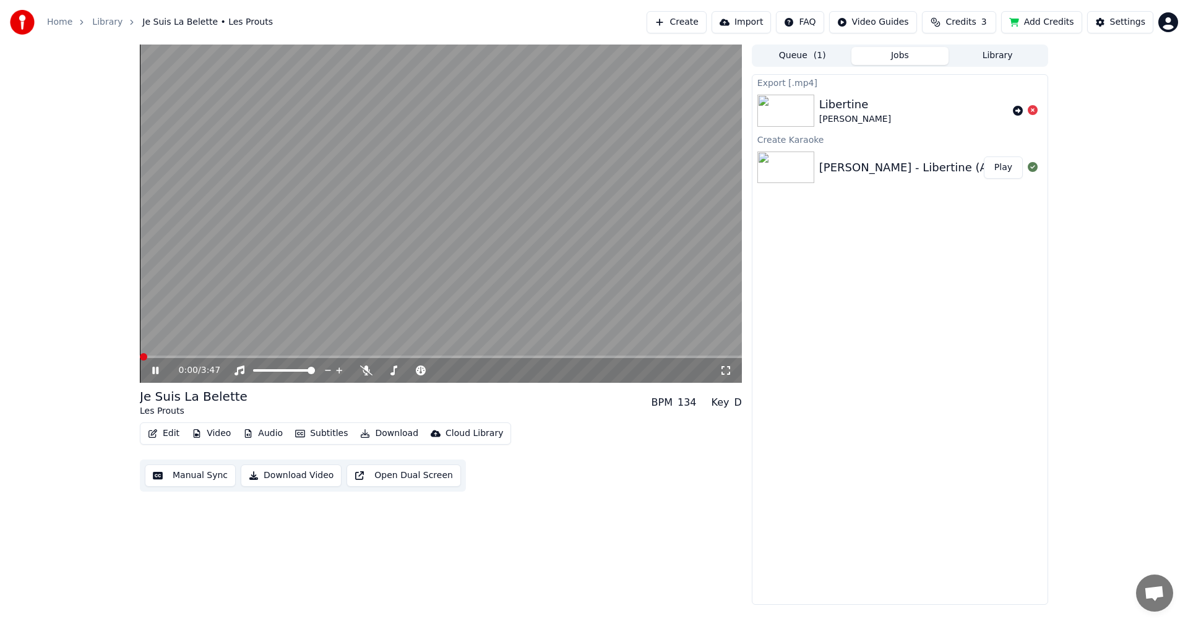
click at [140, 355] on span at bounding box center [143, 356] width 7 height 7
click at [155, 369] on icon at bounding box center [155, 370] width 6 height 7
click at [378, 437] on button "Download" at bounding box center [389, 433] width 68 height 17
click at [379, 432] on button "Download" at bounding box center [389, 433] width 68 height 17
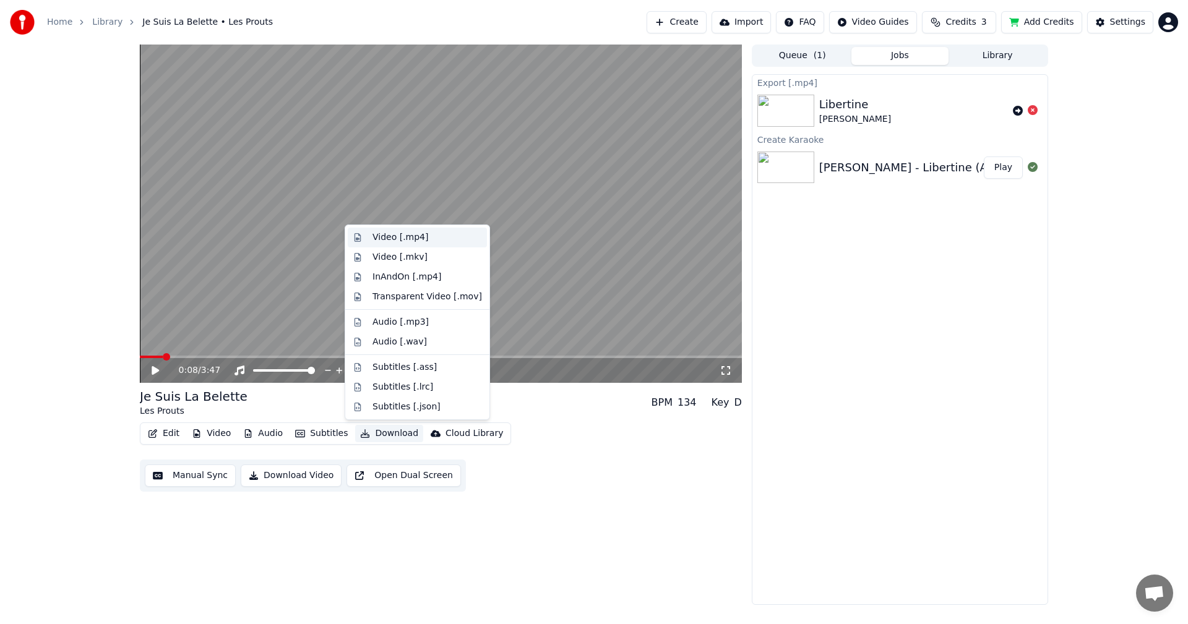
click at [404, 241] on div "Video [.mp4]" at bounding box center [400, 237] width 56 height 12
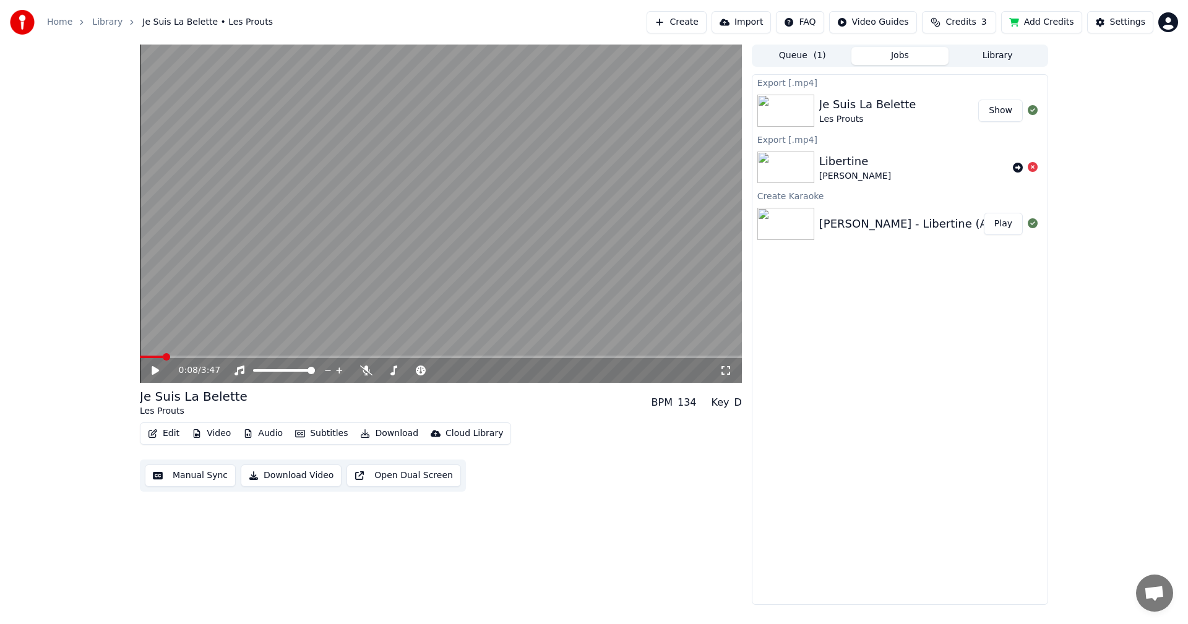
click at [994, 116] on button "Show" at bounding box center [1000, 111] width 45 height 22
click at [205, 436] on button "Video" at bounding box center [211, 433] width 49 height 17
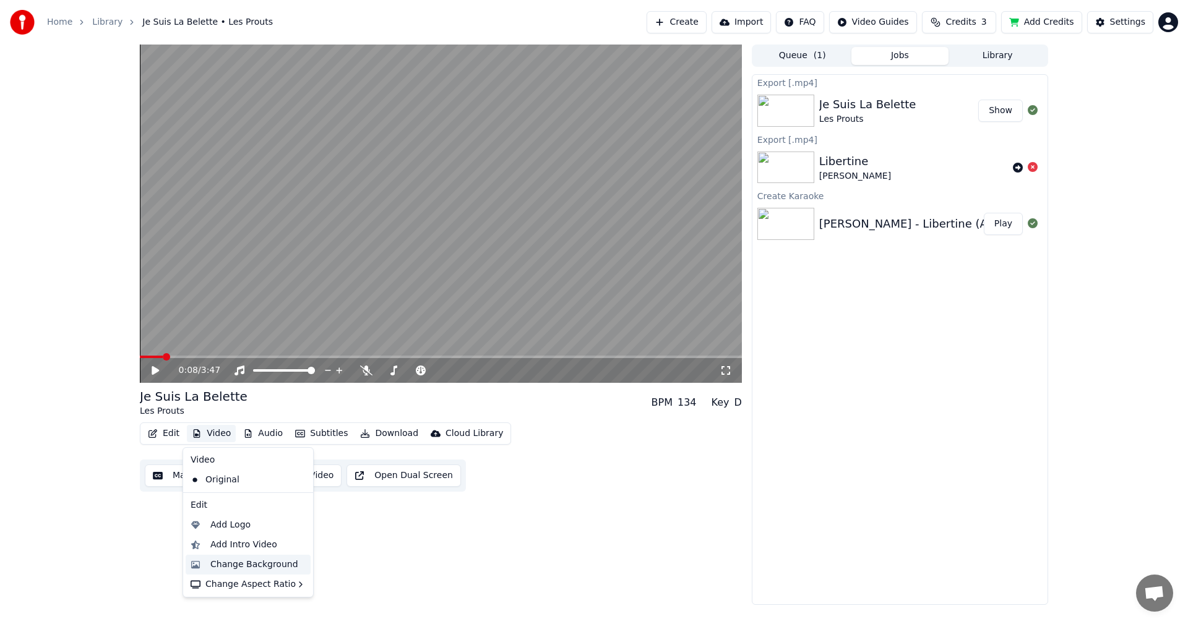
click at [239, 566] on div "Change Background" at bounding box center [254, 565] width 88 height 12
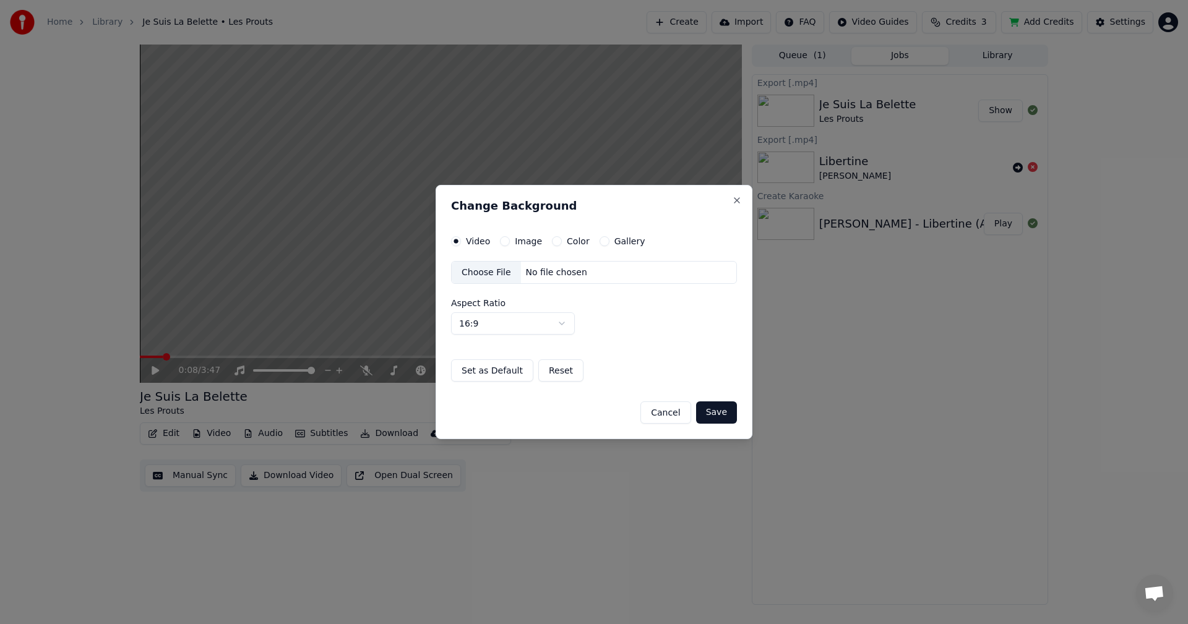
click at [558, 243] on div "Color" at bounding box center [571, 241] width 38 height 10
click at [517, 243] on label "Image" at bounding box center [528, 241] width 27 height 9
click at [510, 243] on button "Image" at bounding box center [505, 241] width 10 height 10
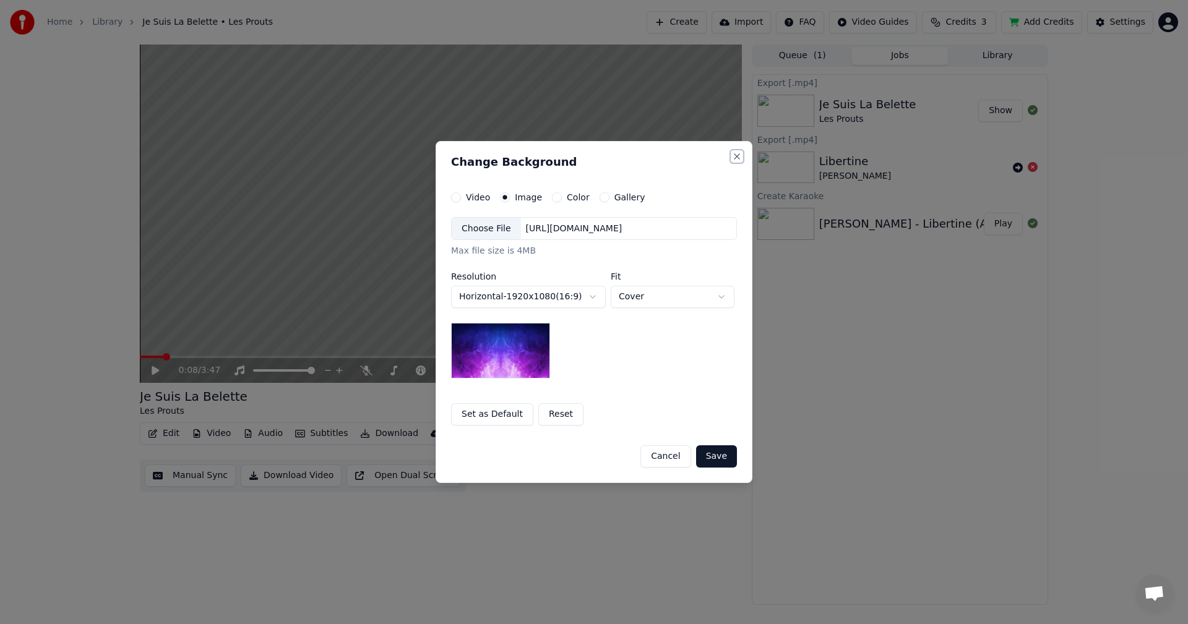
click at [736, 160] on button "Close" at bounding box center [737, 157] width 10 height 10
